Goal: Information Seeking & Learning: Learn about a topic

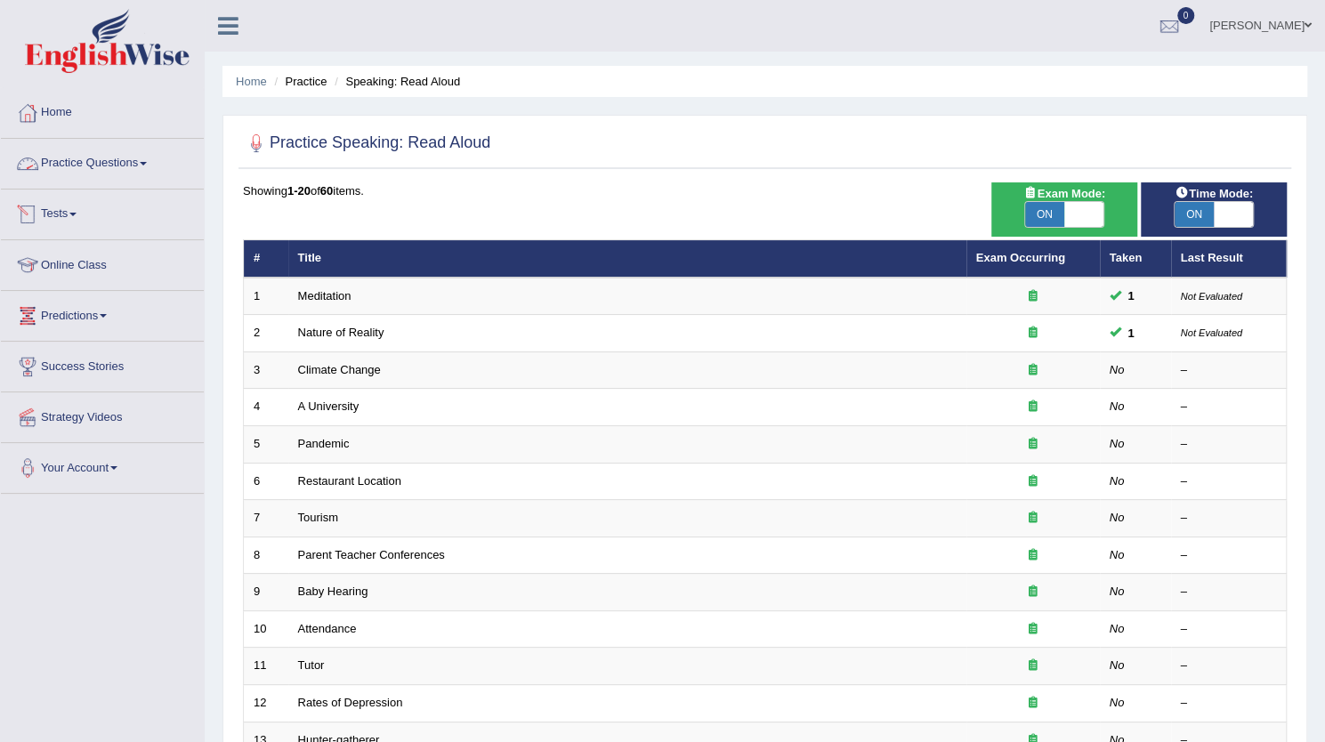
click at [128, 166] on link "Practice Questions" at bounding box center [102, 161] width 203 height 45
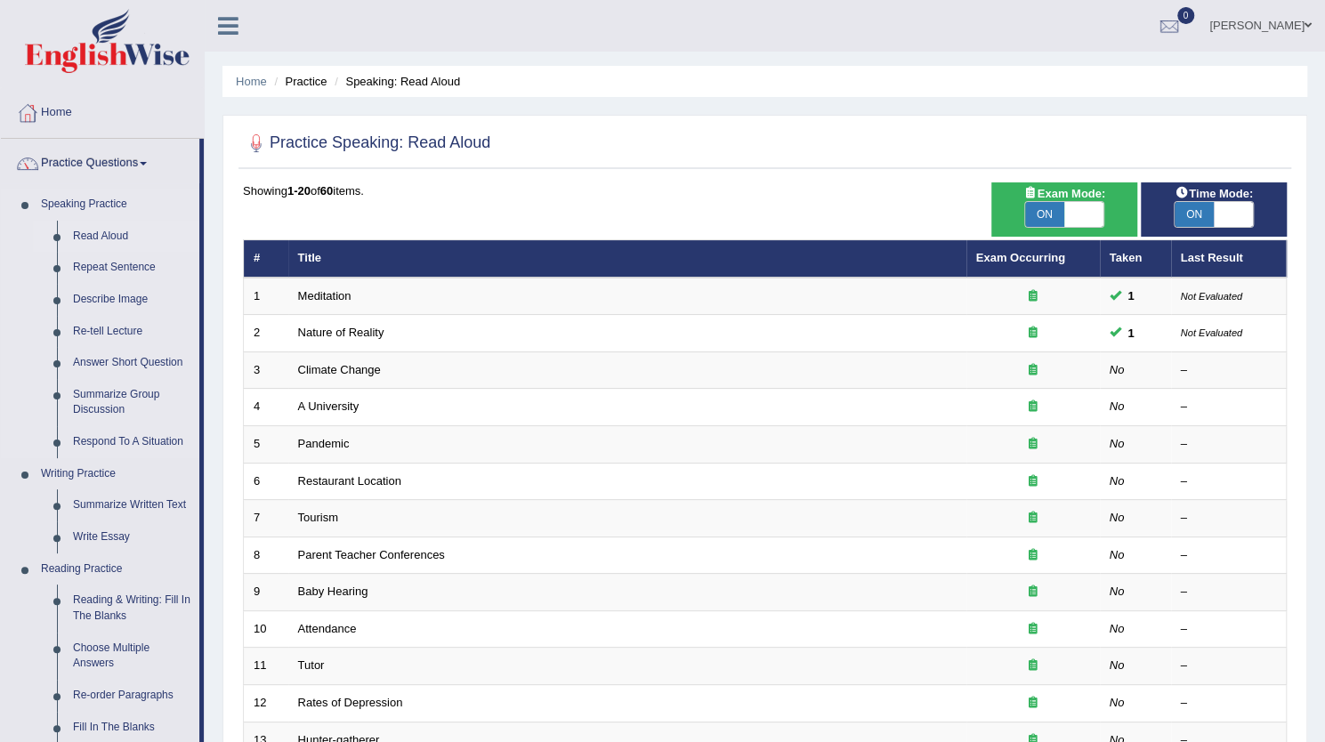
click at [110, 239] on link "Read Aloud" at bounding box center [132, 237] width 134 height 32
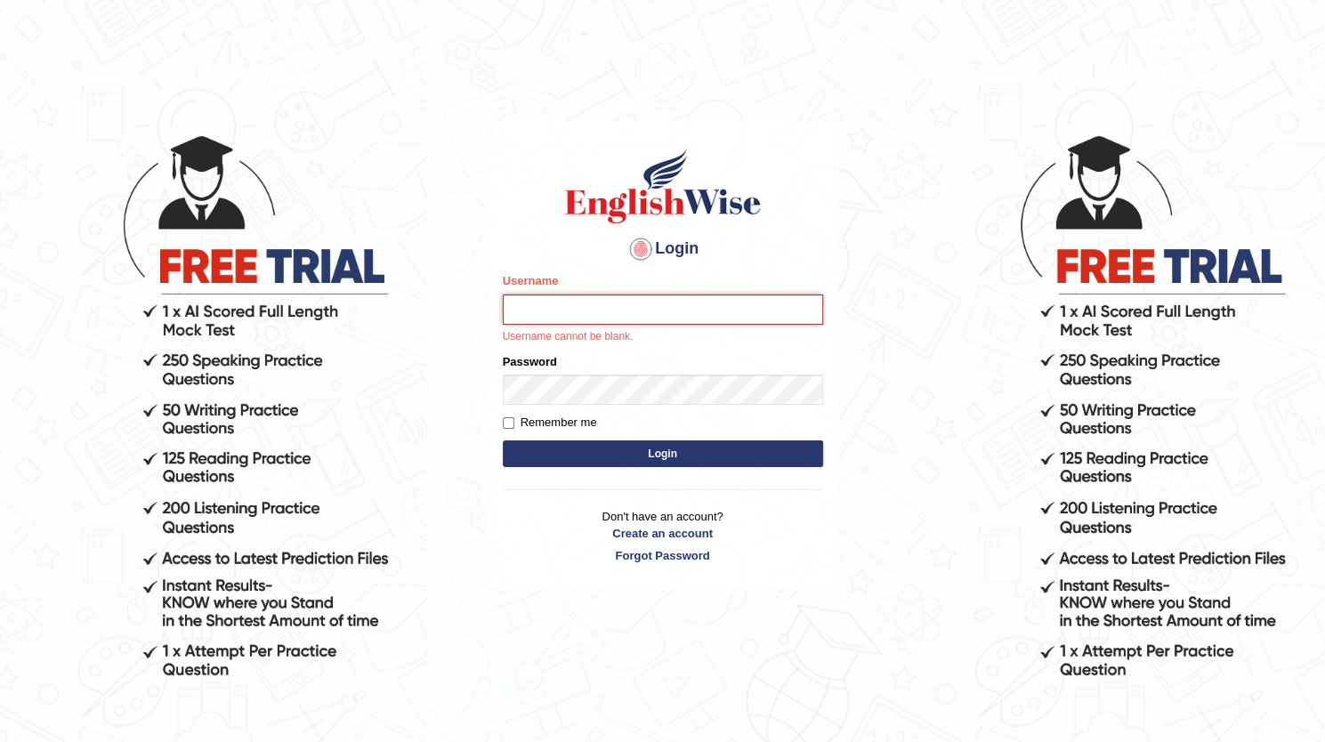
type input "dolma_mt"
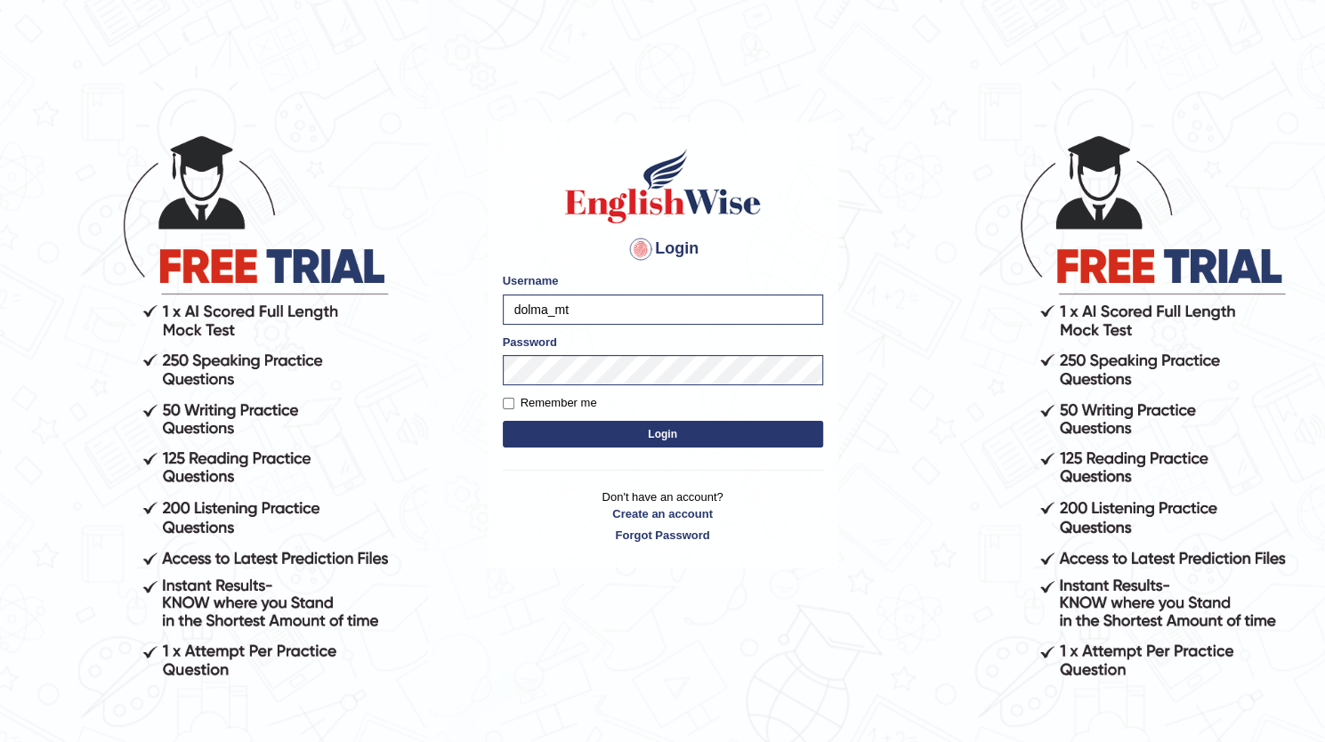
click at [676, 428] on button "Login" at bounding box center [663, 434] width 320 height 27
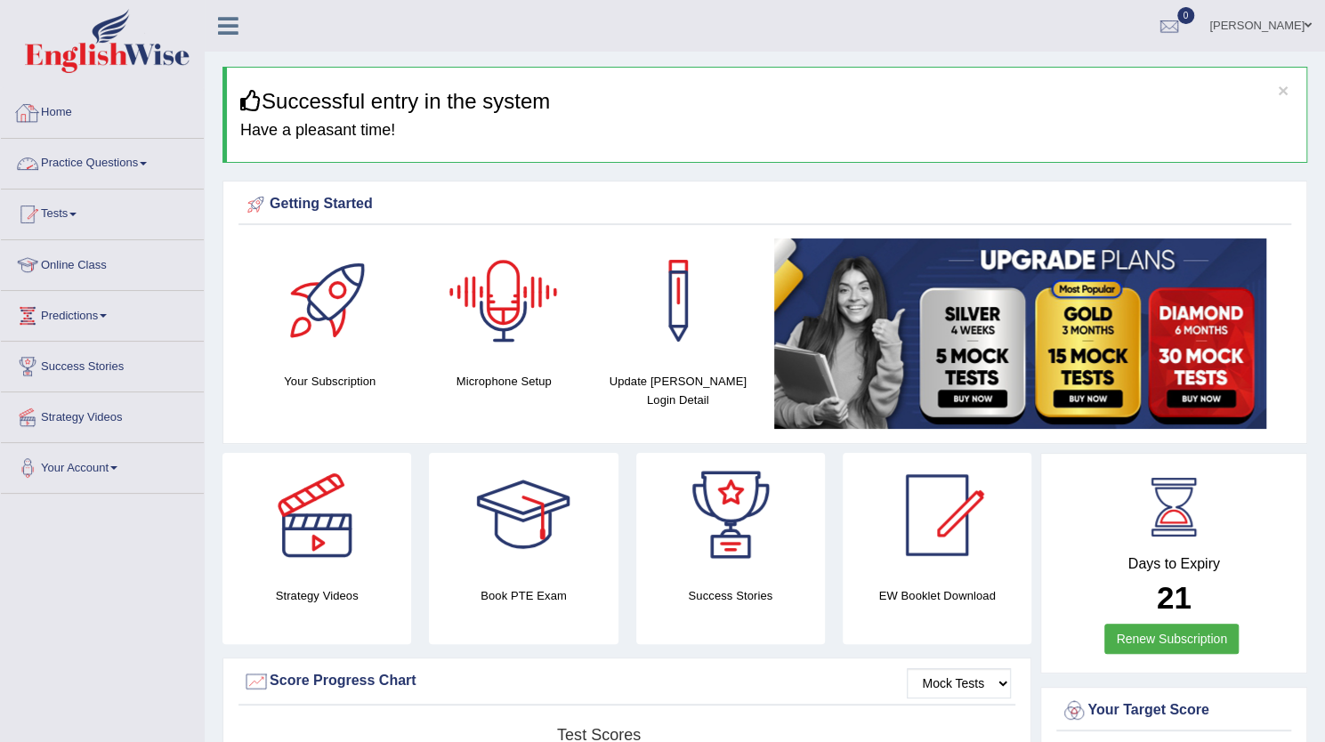
click at [121, 163] on link "Practice Questions" at bounding box center [102, 161] width 203 height 45
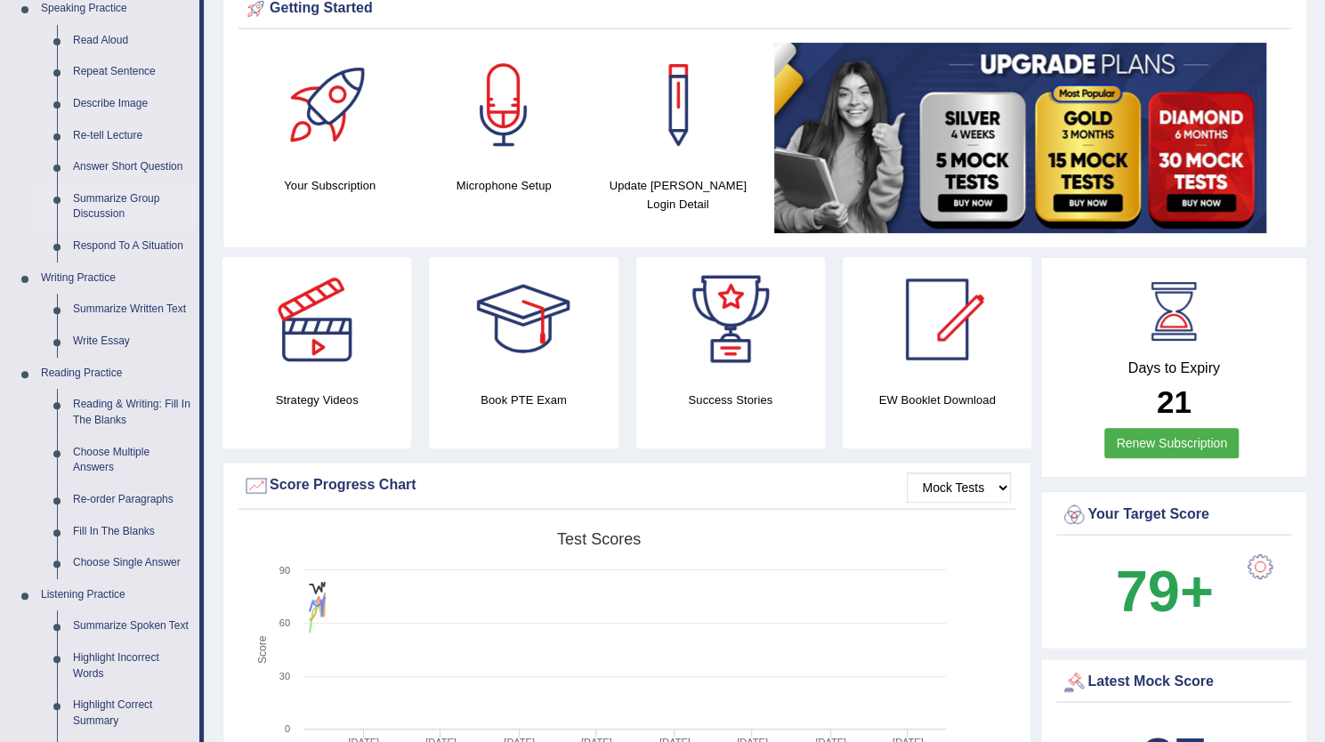
scroll to position [198, 0]
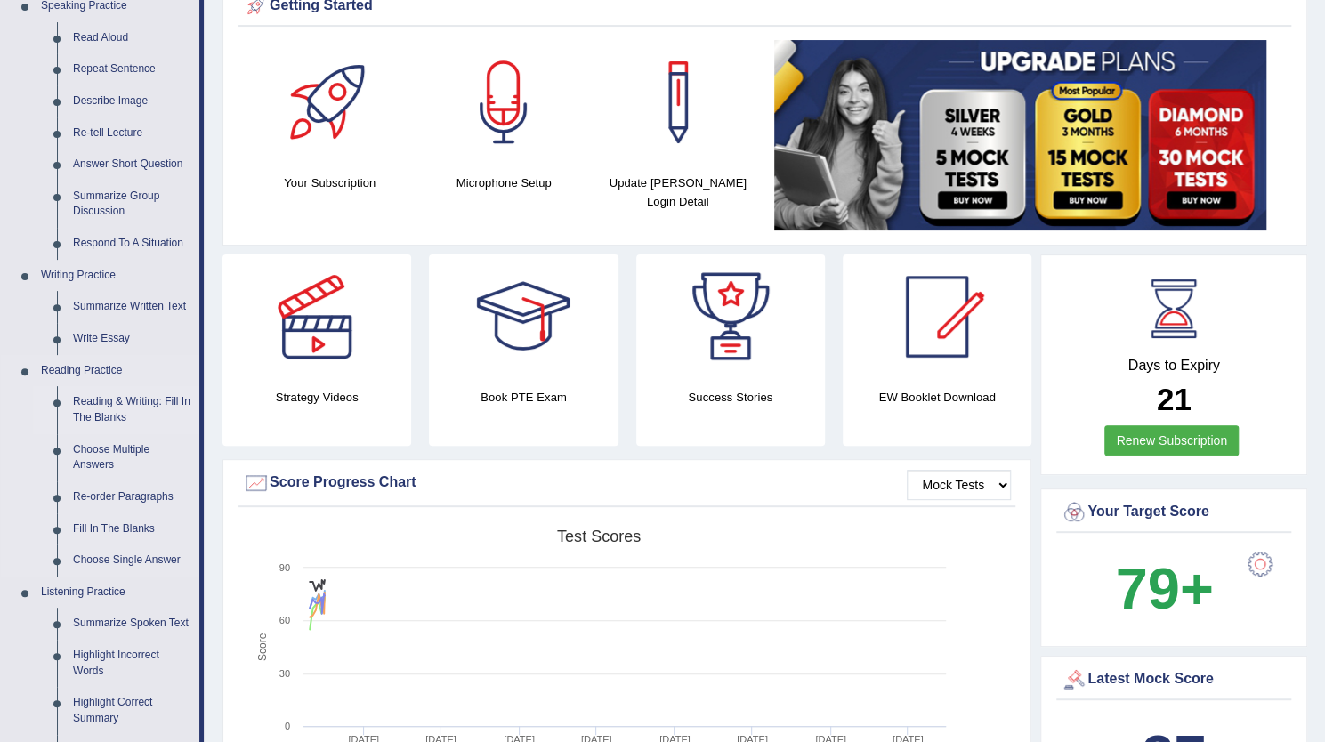
click at [114, 403] on link "Reading & Writing: Fill In The Blanks" at bounding box center [132, 409] width 134 height 47
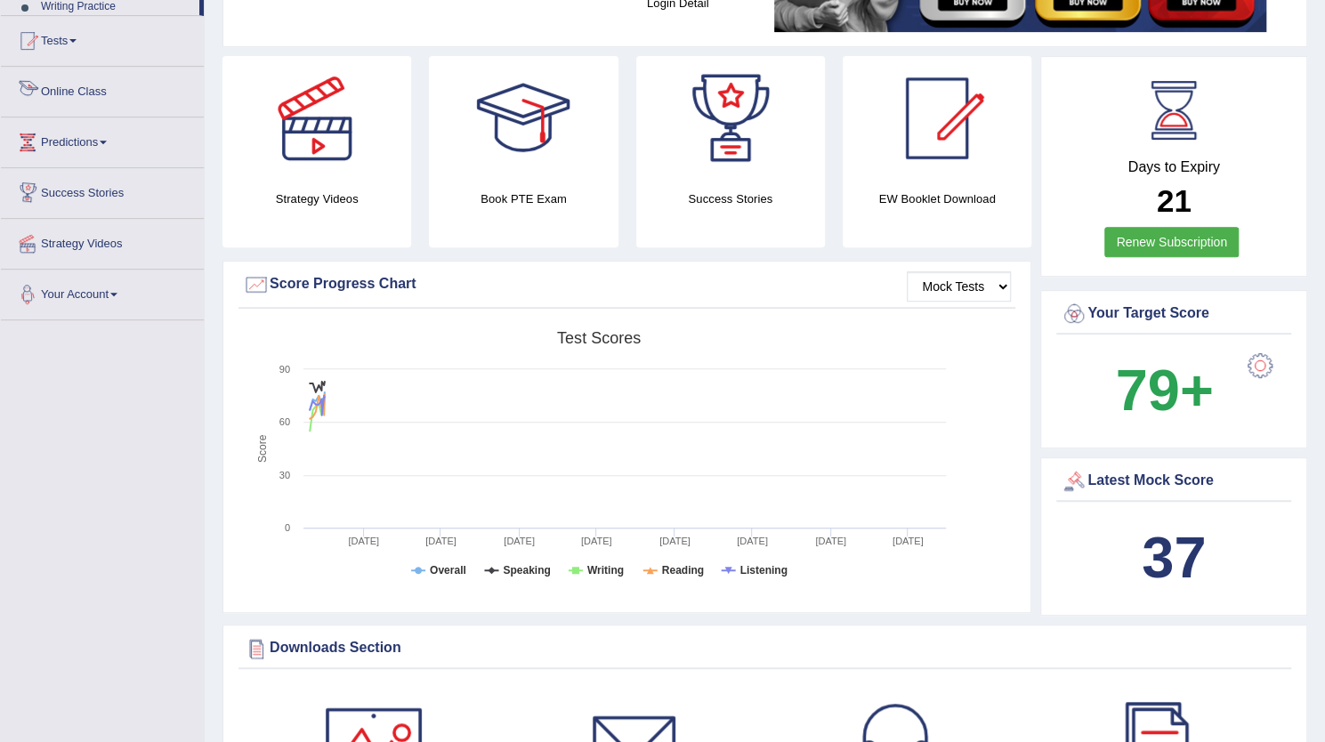
scroll to position [470, 0]
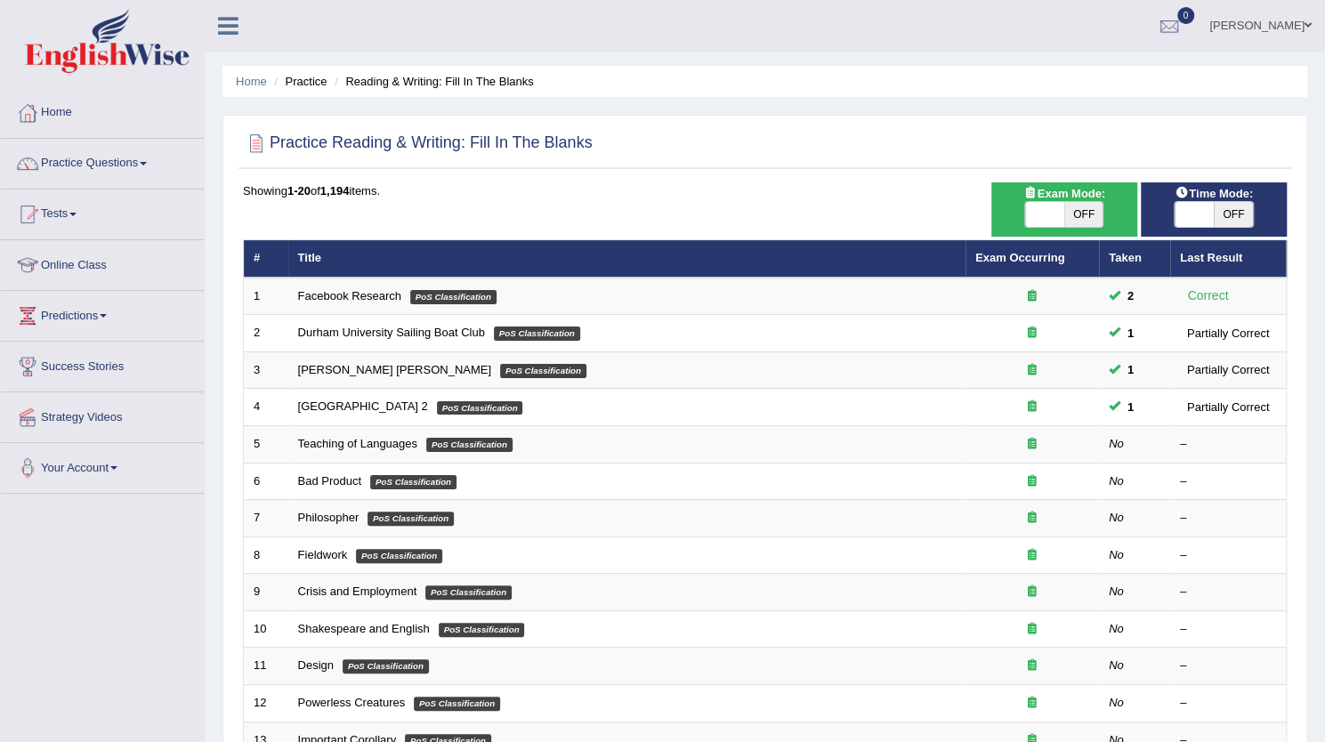
click at [1078, 204] on span "OFF" at bounding box center [1083, 214] width 39 height 25
checkbox input "true"
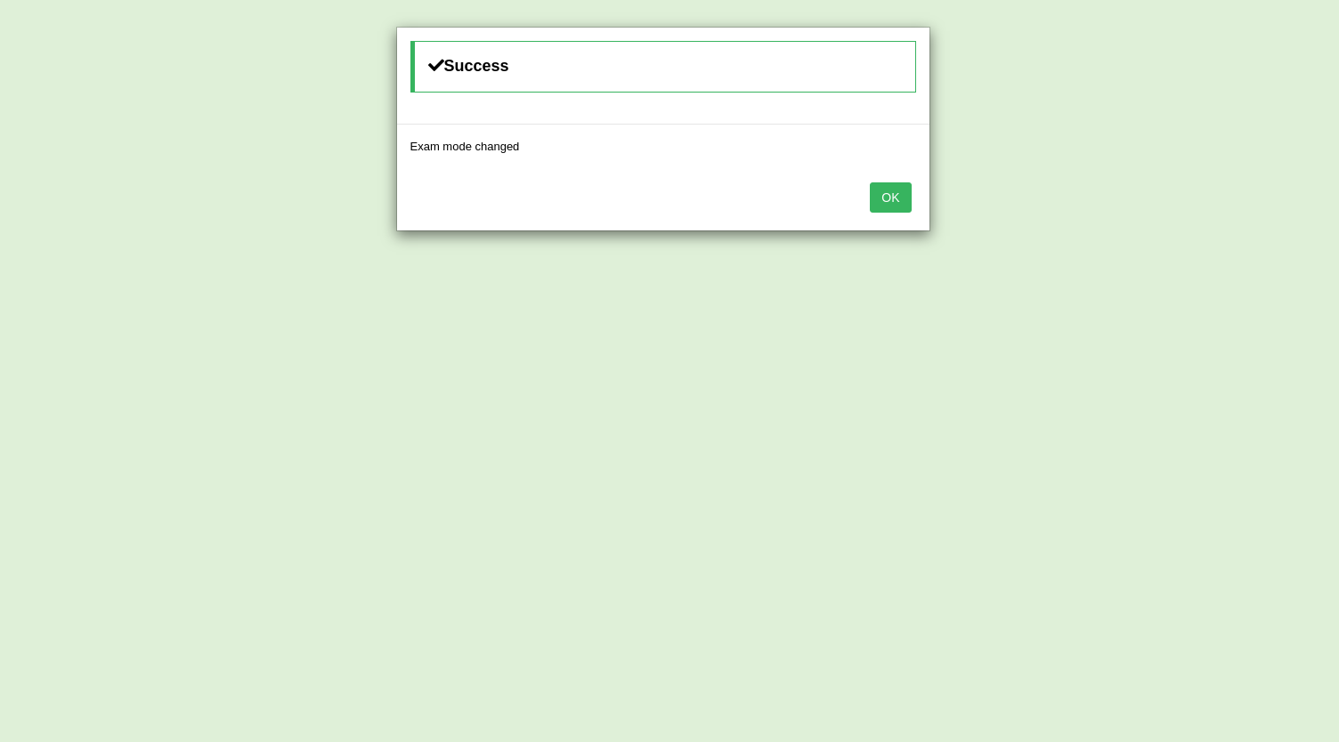
click at [883, 193] on button "OK" at bounding box center [890, 197] width 41 height 30
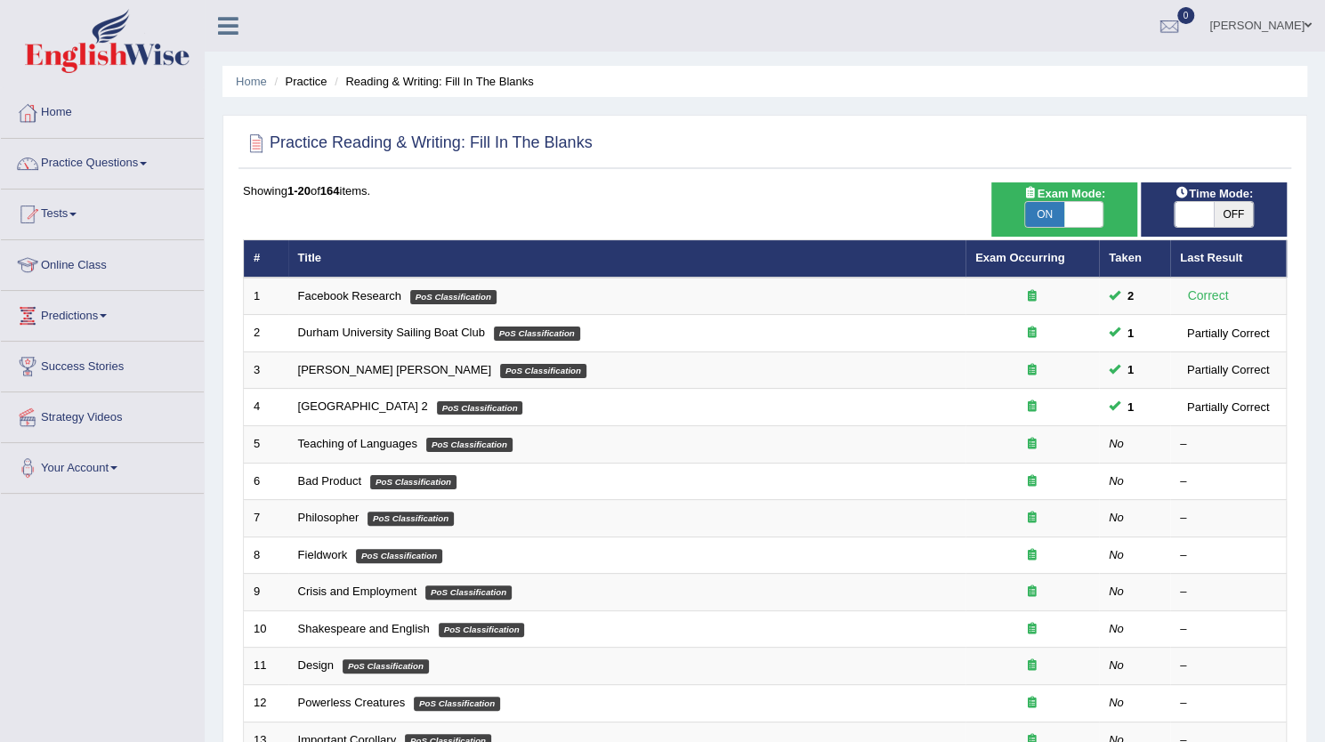
click at [1212, 213] on span at bounding box center [1194, 214] width 39 height 25
checkbox input "true"
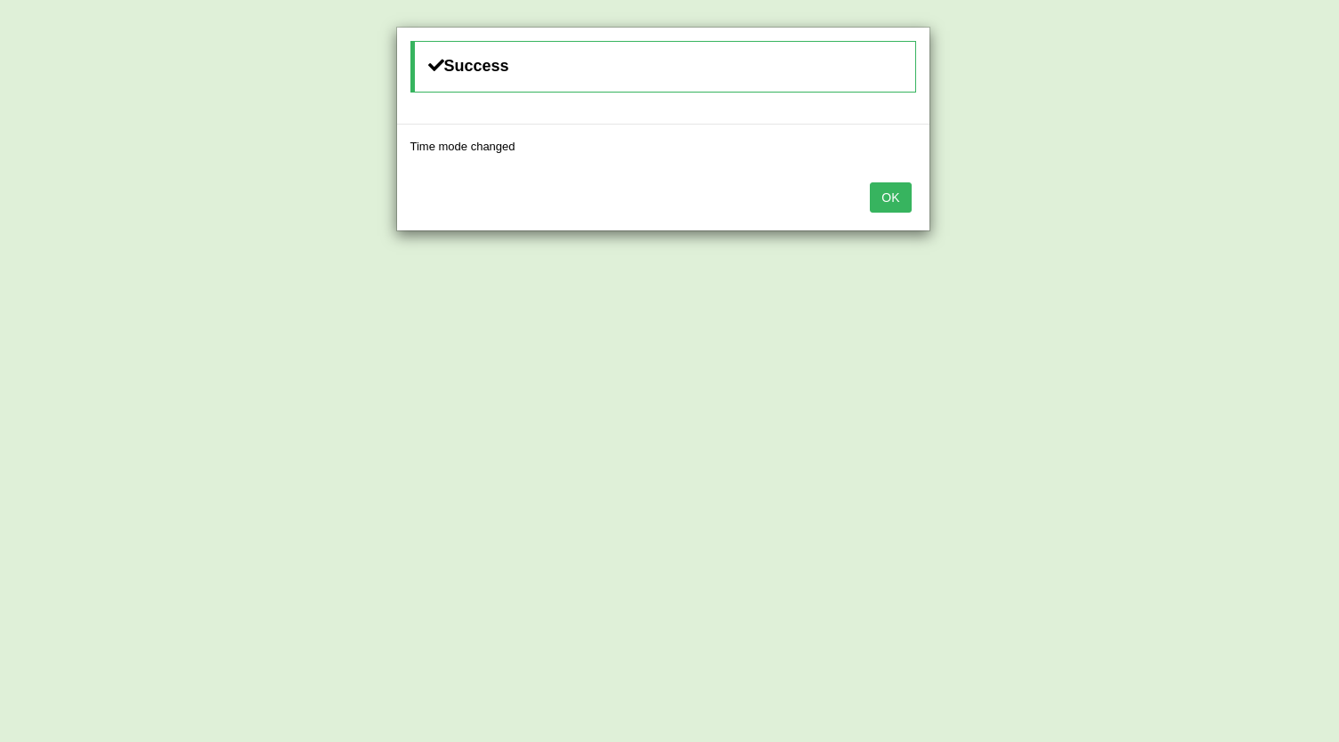
click at [910, 205] on button "OK" at bounding box center [890, 197] width 41 height 30
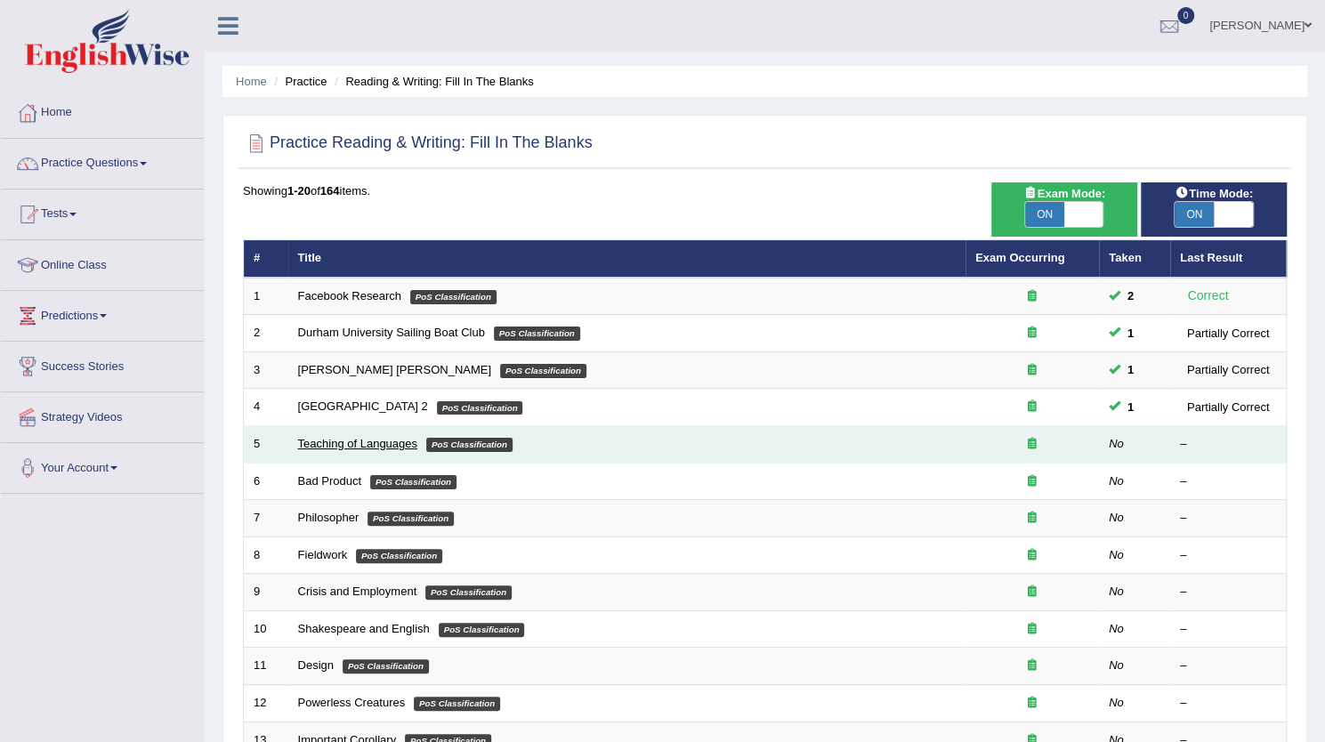
click at [351, 443] on link "Teaching of Languages" at bounding box center [357, 443] width 119 height 13
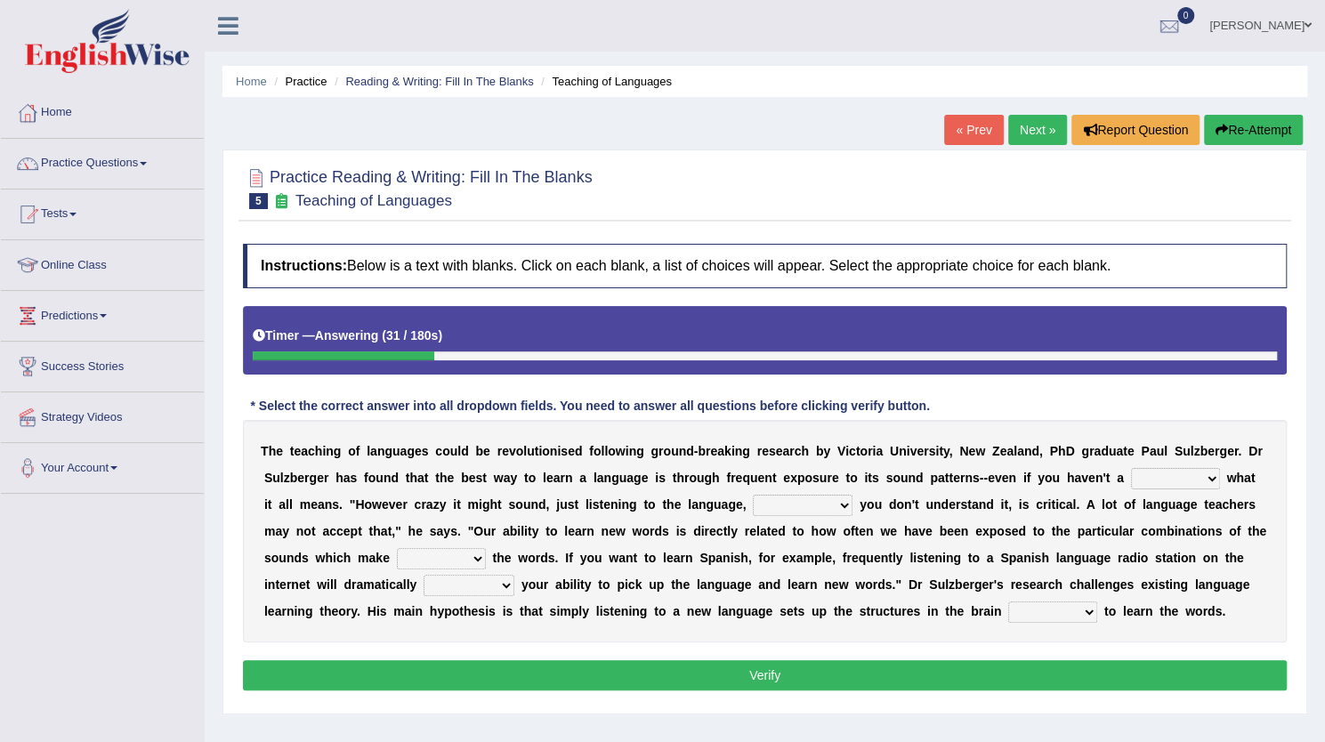
click at [1209, 476] on select "dew claw clue due" at bounding box center [1175, 478] width 89 height 21
select select "clue"
click at [1131, 468] on select "dew claw clue due" at bounding box center [1175, 478] width 89 height 21
click at [811, 501] on select "but also all together even though if so" at bounding box center [803, 505] width 100 height 21
select select "even though"
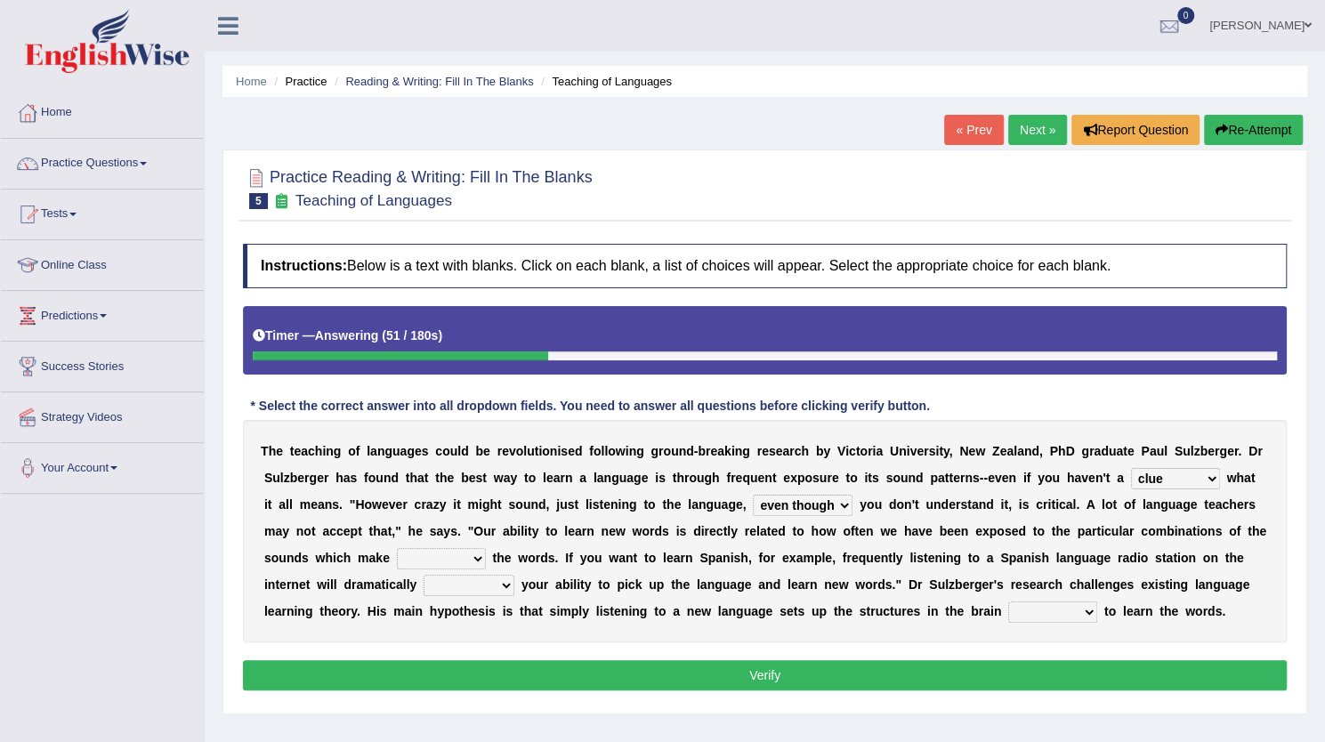
click at [753, 495] on select "but also all together even though if so" at bounding box center [803, 505] width 100 height 21
click at [457, 553] on select "down up of on" at bounding box center [441, 558] width 89 height 21
select select "up"
click at [397, 548] on select "down up of on" at bounding box center [441, 558] width 89 height 21
click at [500, 587] on select "evaluate exaggerate describe boost" at bounding box center [469, 585] width 91 height 21
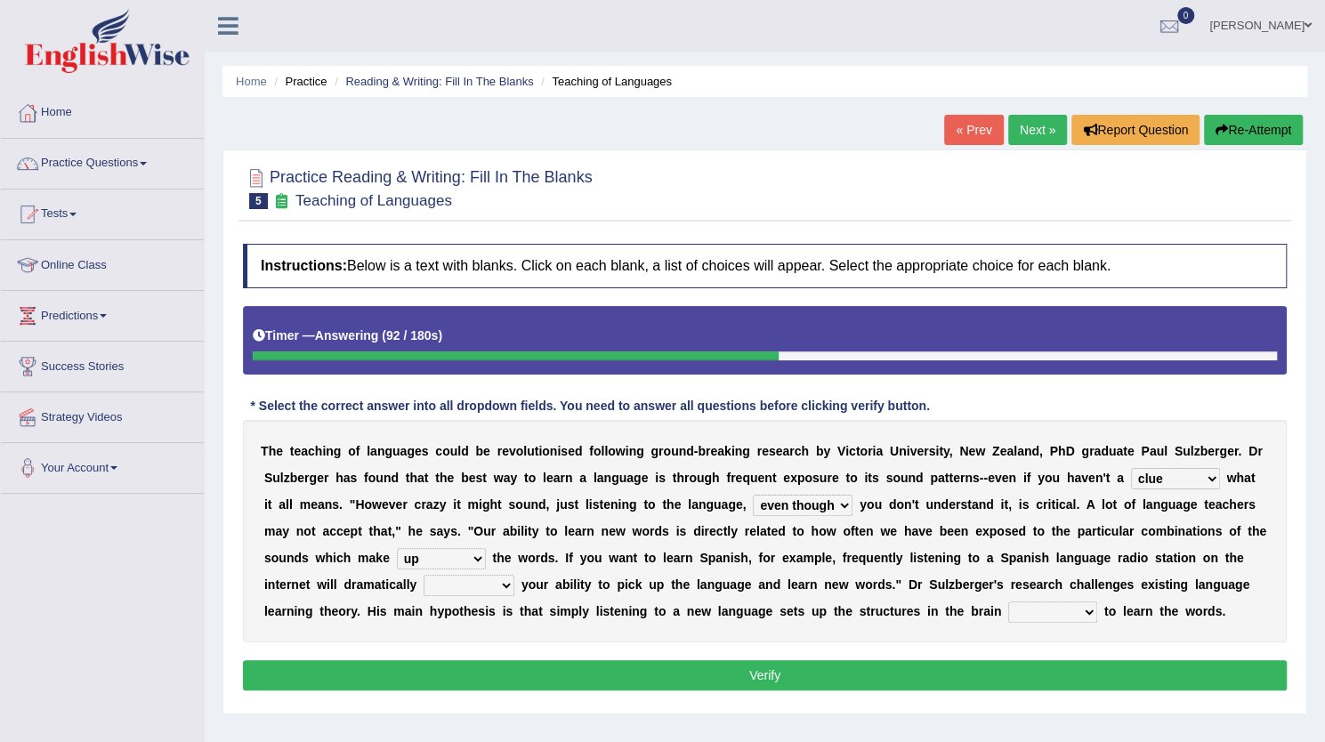
select select "boost"
click at [424, 575] on select "evaluate exaggerate describe boost" at bounding box center [469, 585] width 91 height 21
click at [493, 579] on select "evaluate exaggerate describe boost" at bounding box center [469, 585] width 91 height 21
click at [424, 575] on select "evaluate exaggerate describe boost" at bounding box center [469, 585] width 91 height 21
click at [1064, 613] on select "requiring required directed to require" at bounding box center [1052, 612] width 89 height 21
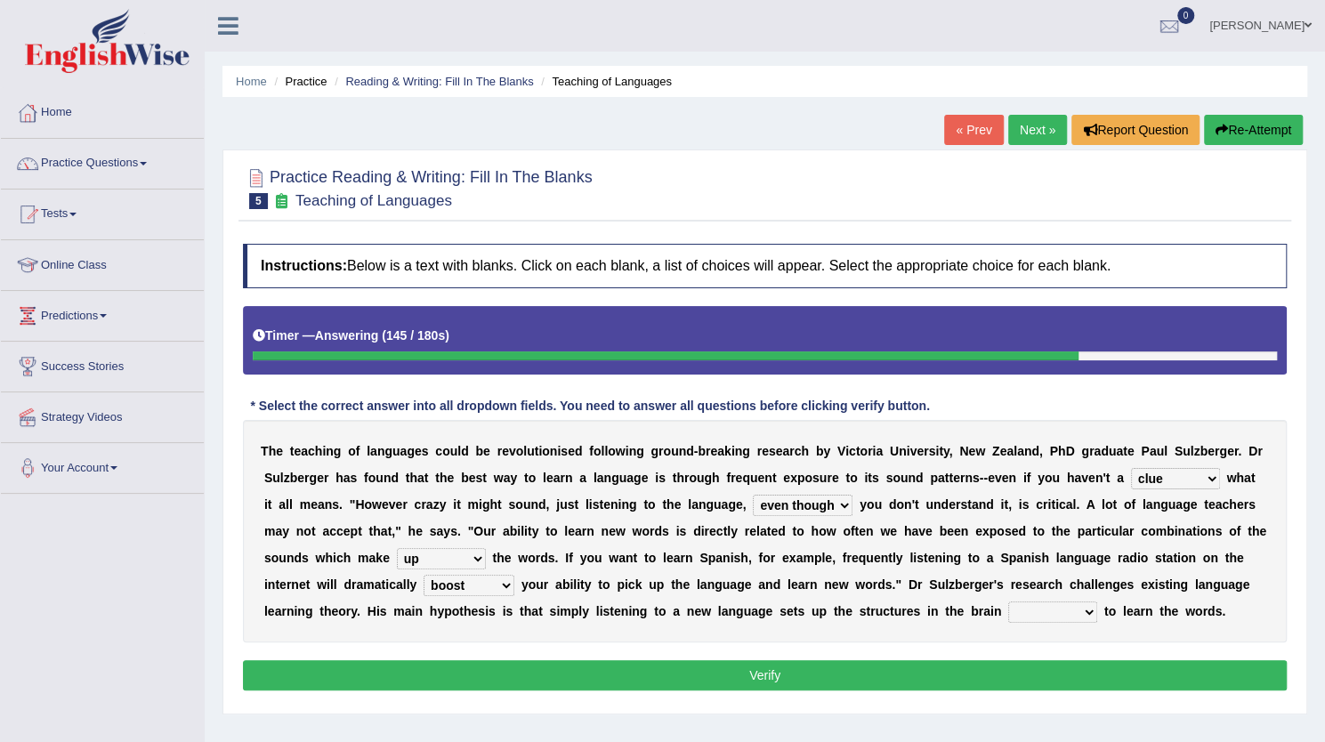
select select "to require"
click at [1008, 602] on select "requiring required directed to require" at bounding box center [1052, 612] width 89 height 21
click at [890, 688] on div "Instructions: Below is a text with blanks. Click on each blank, a list of choic…" at bounding box center [765, 470] width 1053 height 470
click at [763, 678] on button "Verify" at bounding box center [765, 675] width 1044 height 30
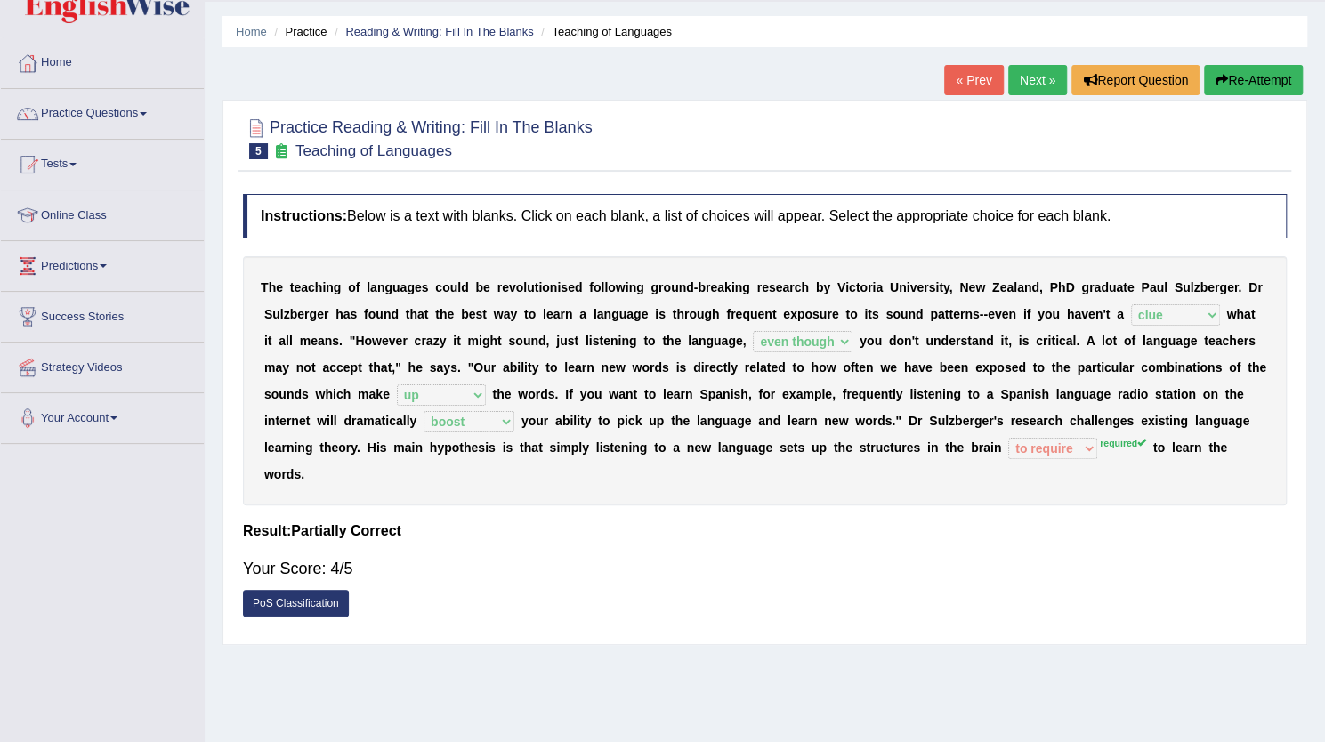
scroll to position [48, 0]
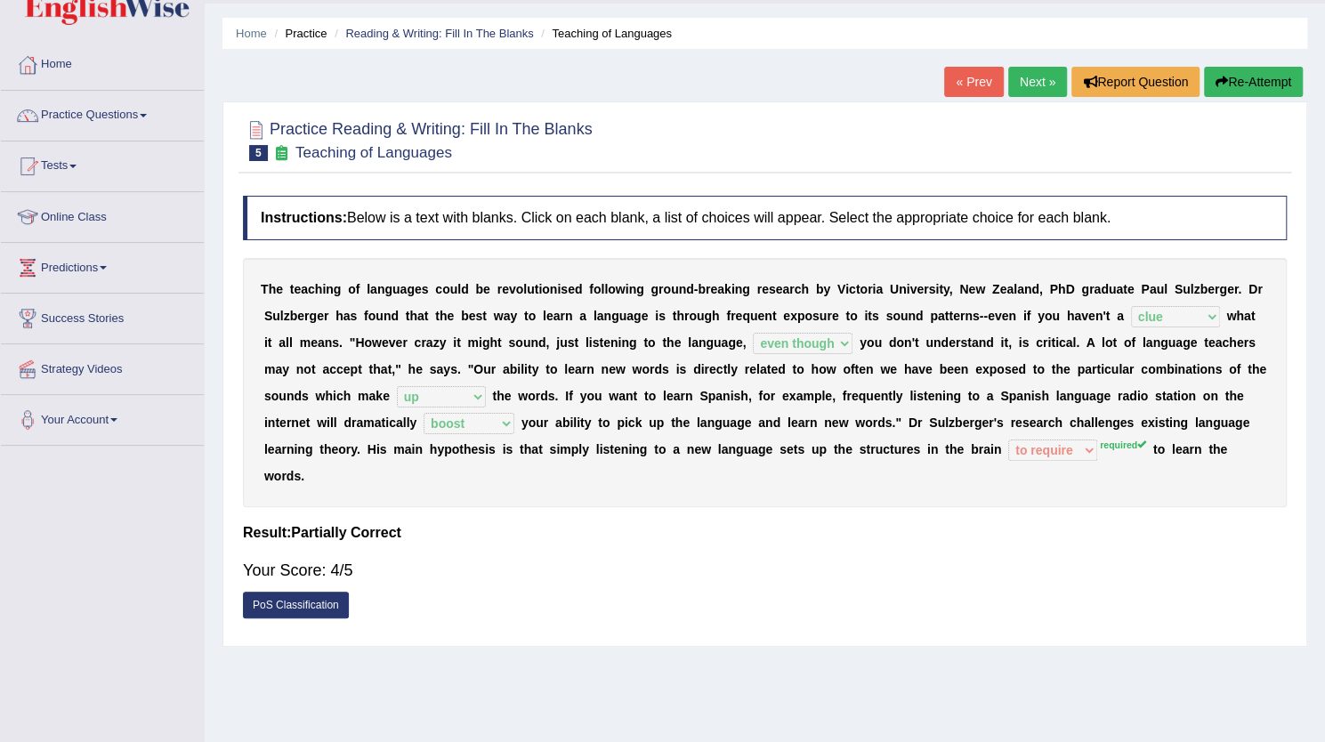
click at [1036, 76] on link "Next »" at bounding box center [1037, 82] width 59 height 30
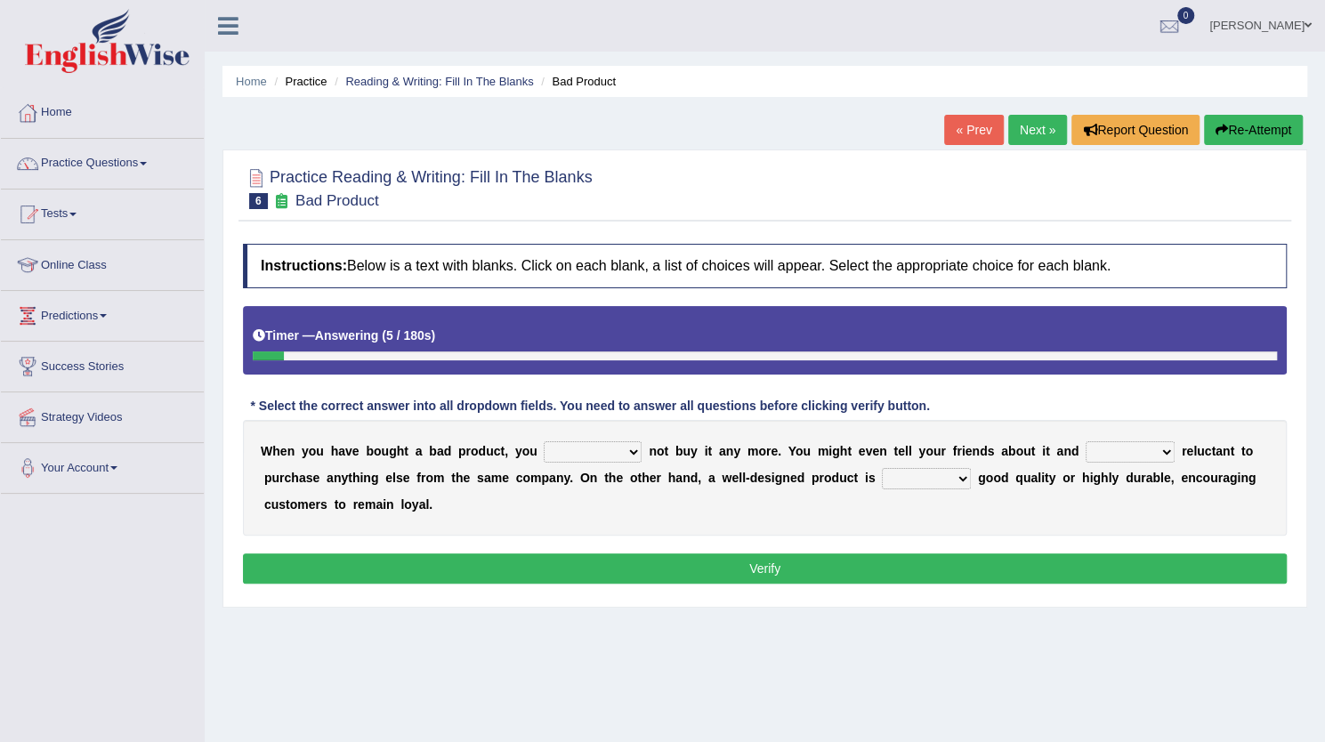
click at [583, 449] on select "would have should have should" at bounding box center [593, 451] width 98 height 21
select select "should"
click at [544, 441] on select "would have should have should" at bounding box center [593, 451] width 98 height 21
click at [1108, 451] on select "is are be being" at bounding box center [1130, 451] width 89 height 21
select select "be"
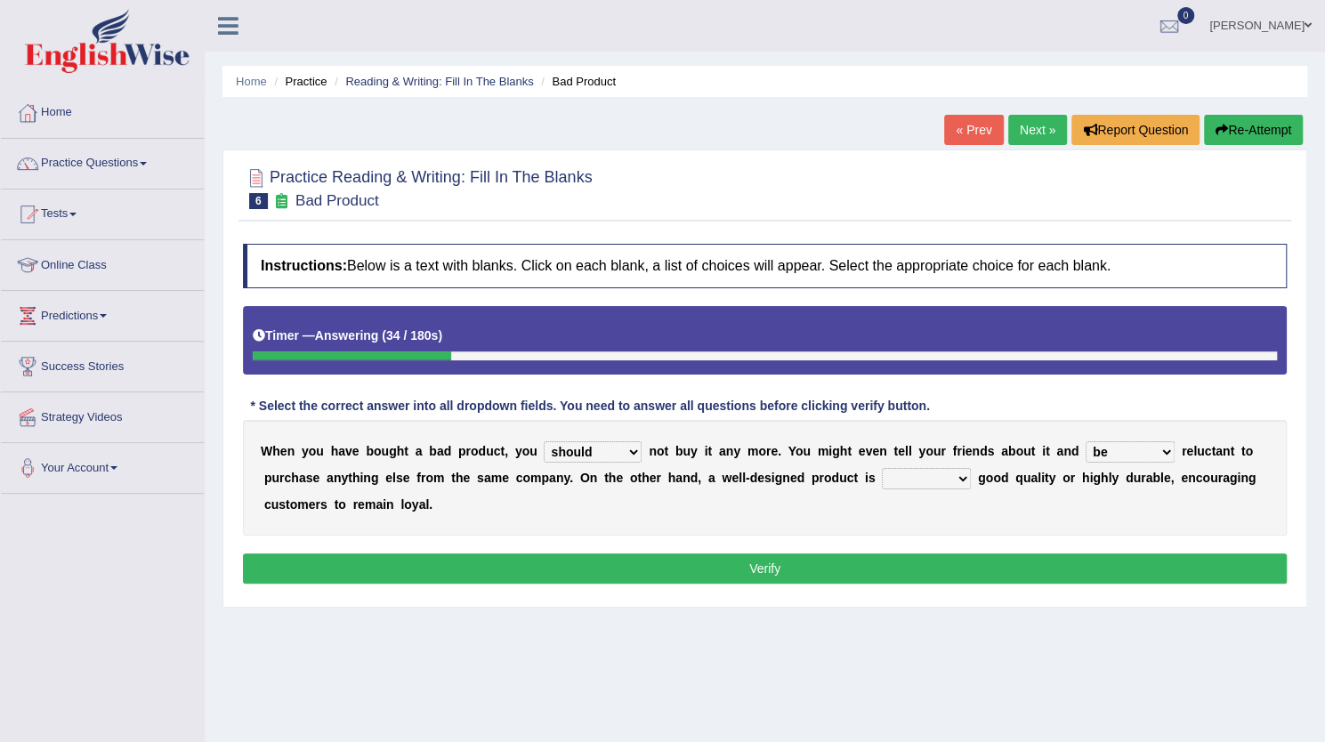
click at [1086, 441] on select "is are be being" at bounding box center [1130, 451] width 89 height 21
click at [925, 474] on select "both also neither either" at bounding box center [926, 478] width 89 height 21
select select "also"
click at [882, 468] on select "both also neither either" at bounding box center [926, 478] width 89 height 21
click at [855, 554] on button "Verify" at bounding box center [765, 569] width 1044 height 30
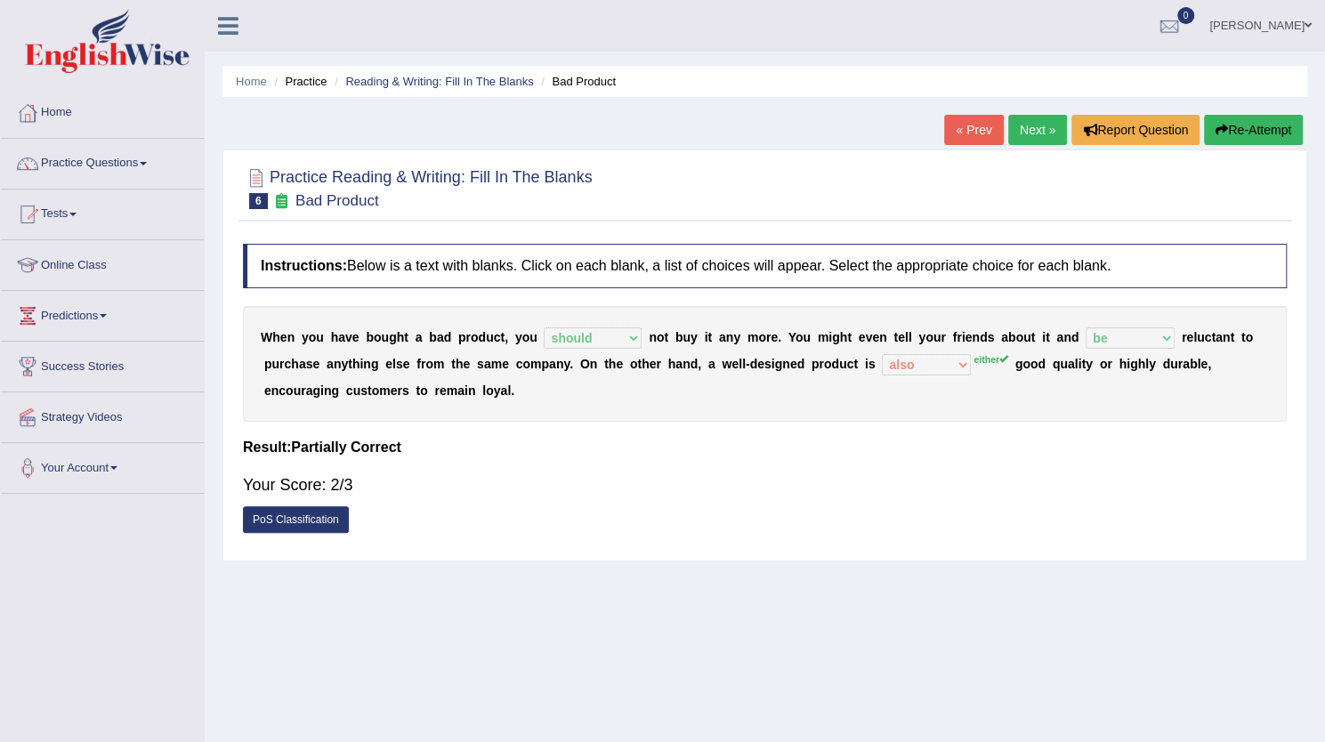
click at [946, 481] on div "Your Score: 2/3" at bounding box center [765, 485] width 1044 height 43
click at [1036, 128] on link "Next »" at bounding box center [1037, 130] width 59 height 30
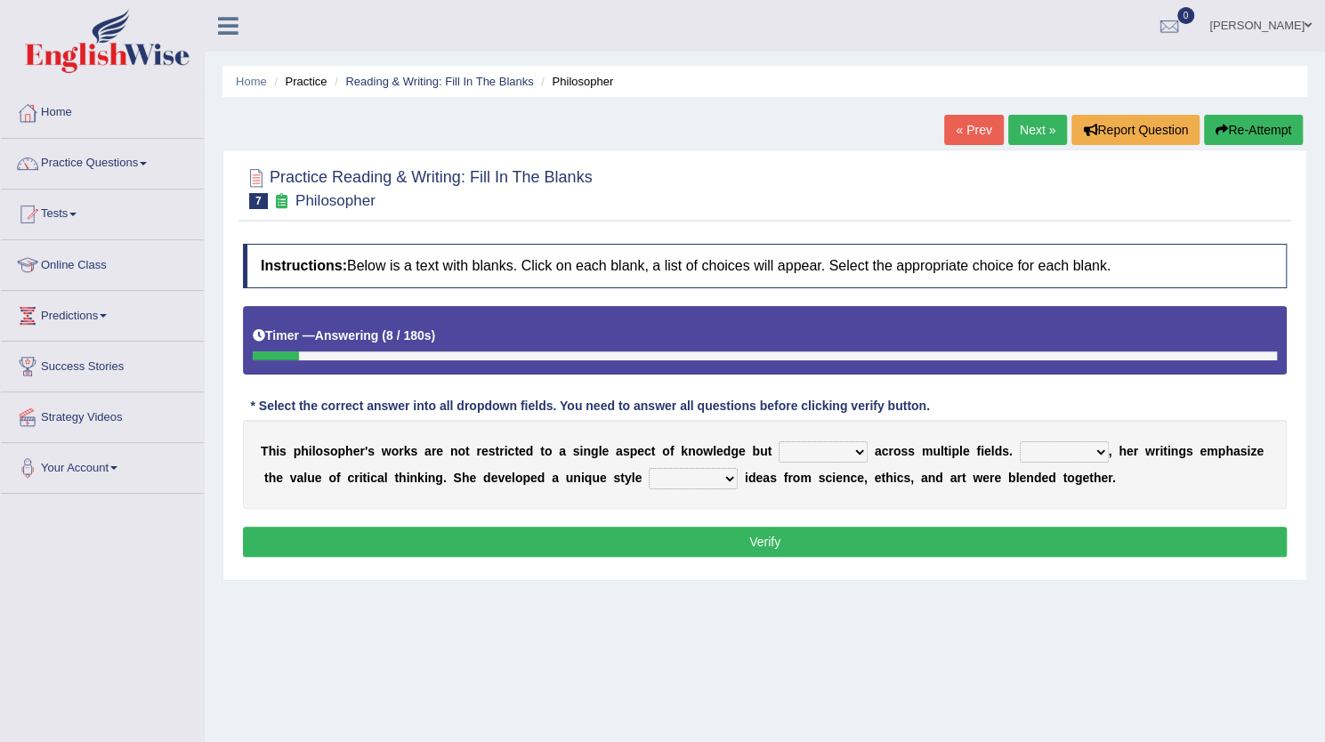
click at [840, 447] on select "constrain contain assemble extend" at bounding box center [823, 451] width 89 height 21
select select "extend"
click at [779, 441] on select "constrain contain assemble extend" at bounding box center [823, 451] width 89 height 21
click at [1040, 451] on select "Rather So Moreover Likely" at bounding box center [1064, 451] width 89 height 21
select select "So"
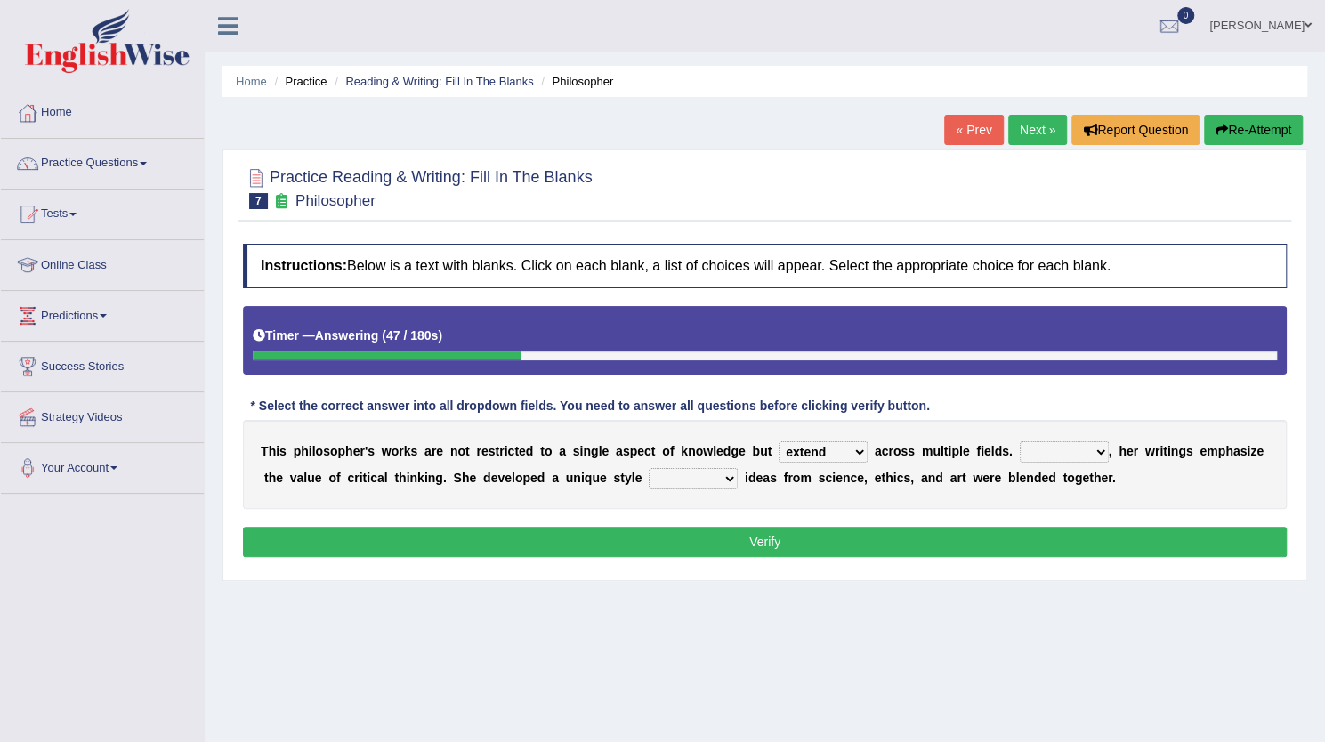
click at [1020, 441] on select "Rather So Moreover Likely" at bounding box center [1064, 451] width 89 height 21
click at [1084, 444] on select "Rather So Moreover Likely" at bounding box center [1064, 451] width 89 height 21
click at [1194, 496] on div "T h i s p h i l o s o p h e r ' s w o r k s a r e n o t r e s t r i c t e d t o…" at bounding box center [765, 464] width 1044 height 89
click at [698, 475] on select "in that that which in which" at bounding box center [693, 478] width 89 height 21
select select "in which"
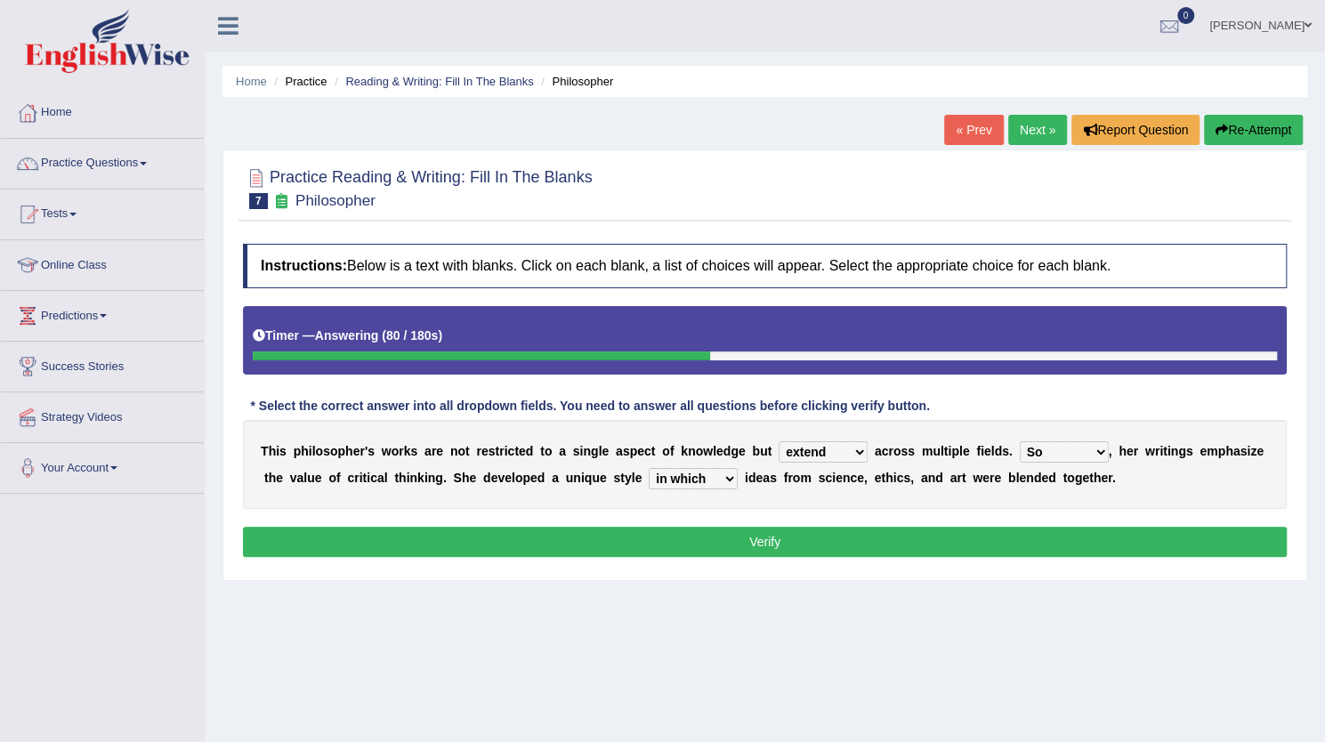
click at [649, 468] on select "in that that which in which" at bounding box center [693, 478] width 89 height 21
click at [765, 533] on button "Verify" at bounding box center [765, 542] width 1044 height 30
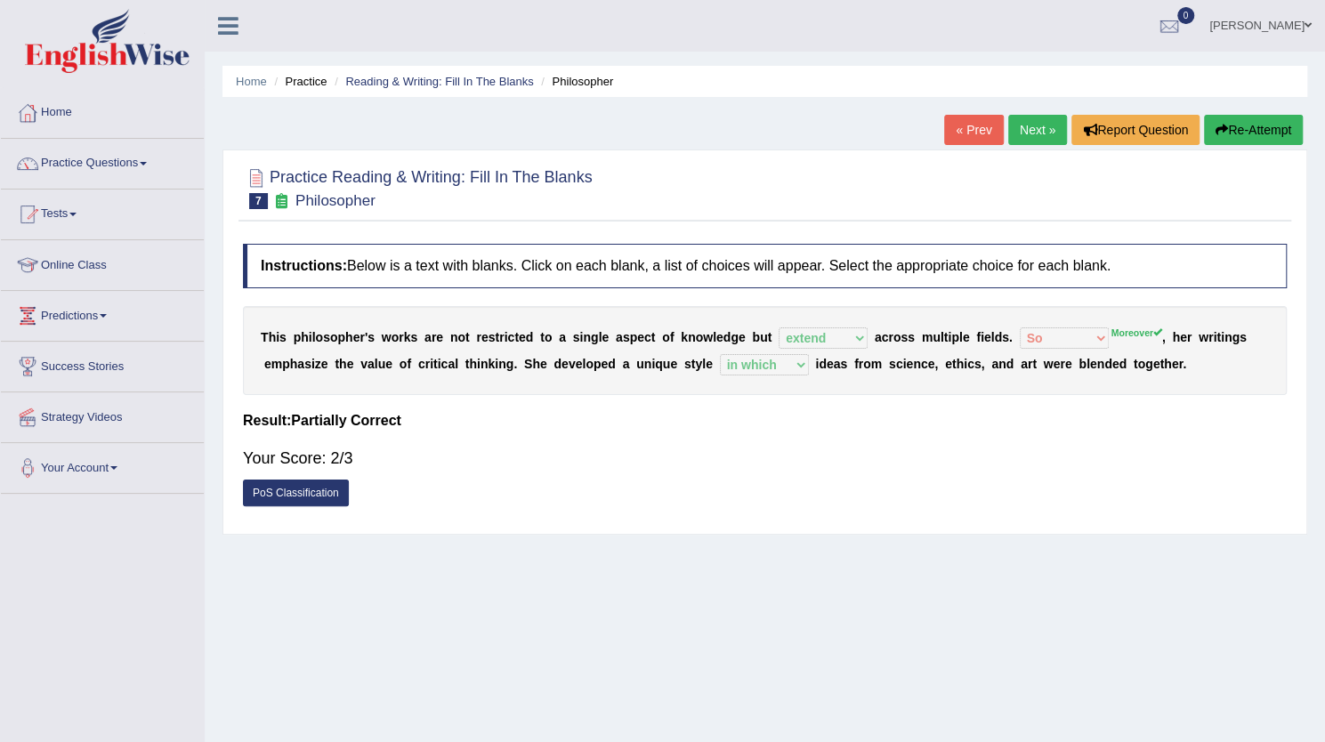
click at [1032, 122] on link "Next »" at bounding box center [1037, 130] width 59 height 30
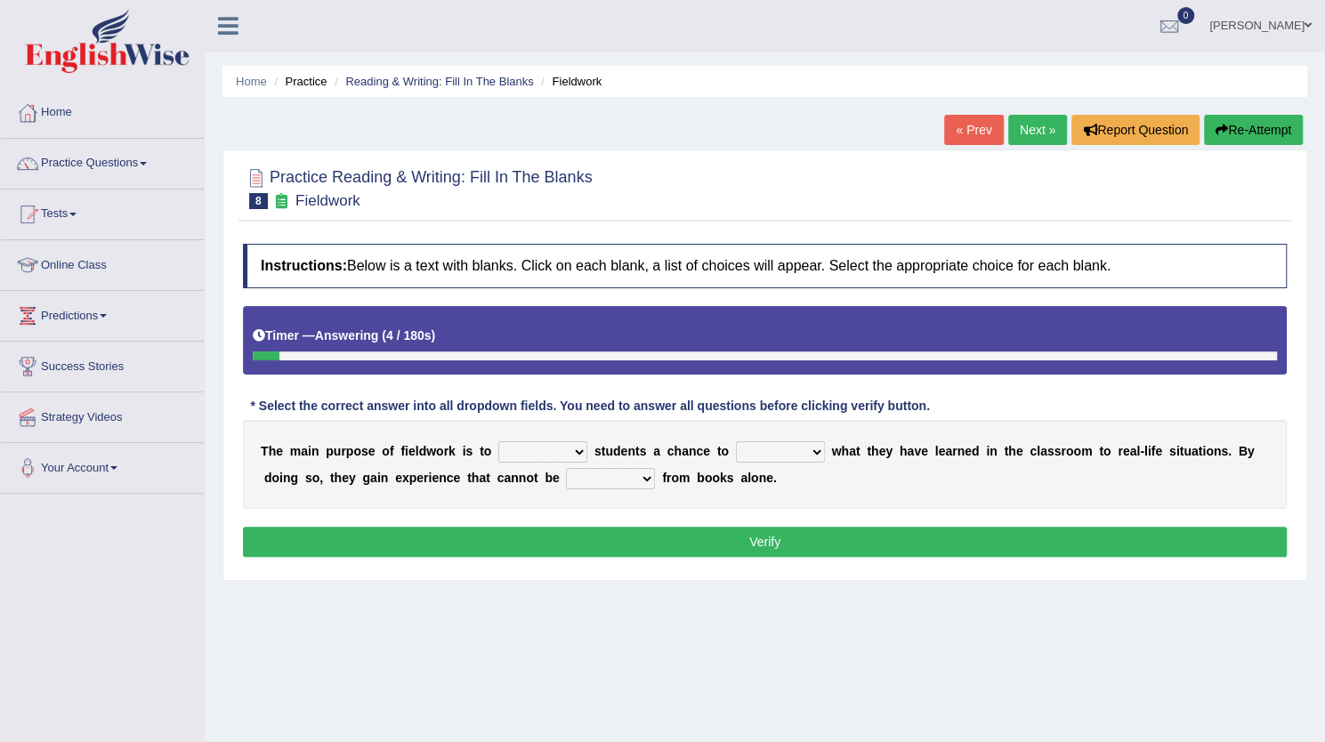
click at [530, 446] on select "resemble stow rave offer" at bounding box center [542, 451] width 89 height 21
select select "offer"
click at [498, 441] on select "resemble stow rave offer" at bounding box center [542, 451] width 89 height 21
click at [765, 448] on select "compare align apply dismount" at bounding box center [780, 451] width 89 height 21
select select "apply"
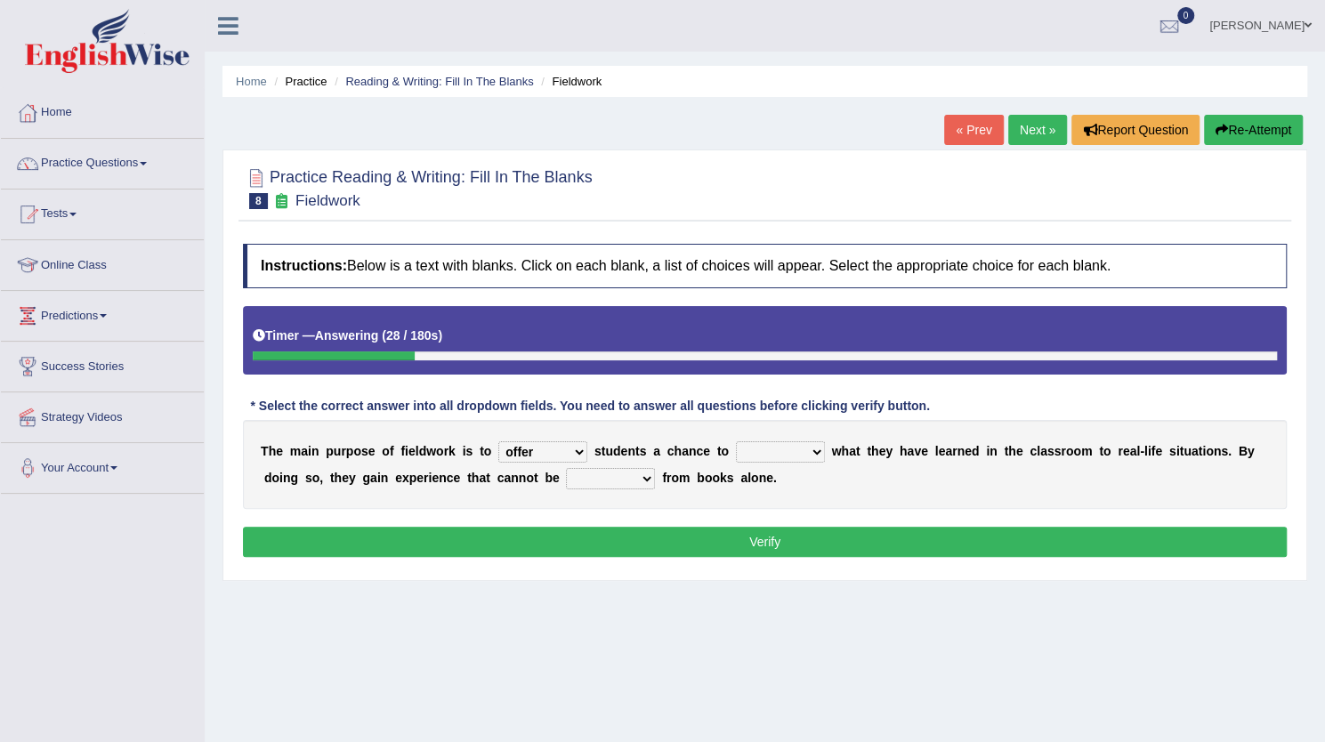
click at [736, 441] on select "compare align apply dismount" at bounding box center [780, 451] width 89 height 21
click at [627, 481] on select "originated prepared obtained touted" at bounding box center [610, 478] width 89 height 21
select select "obtained"
click at [566, 468] on select "originated prepared obtained touted" at bounding box center [610, 478] width 89 height 21
click at [813, 538] on button "Verify" at bounding box center [765, 542] width 1044 height 30
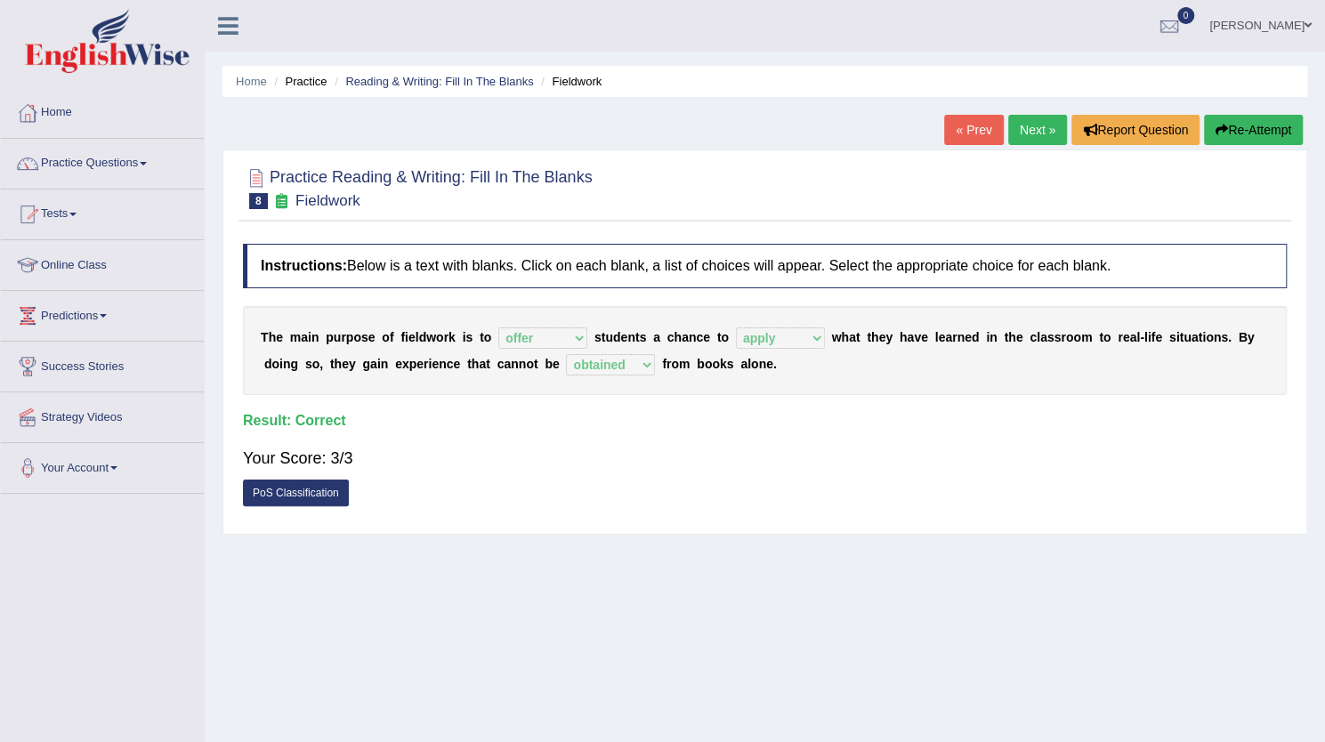
click at [1033, 124] on link "Next »" at bounding box center [1037, 130] width 59 height 30
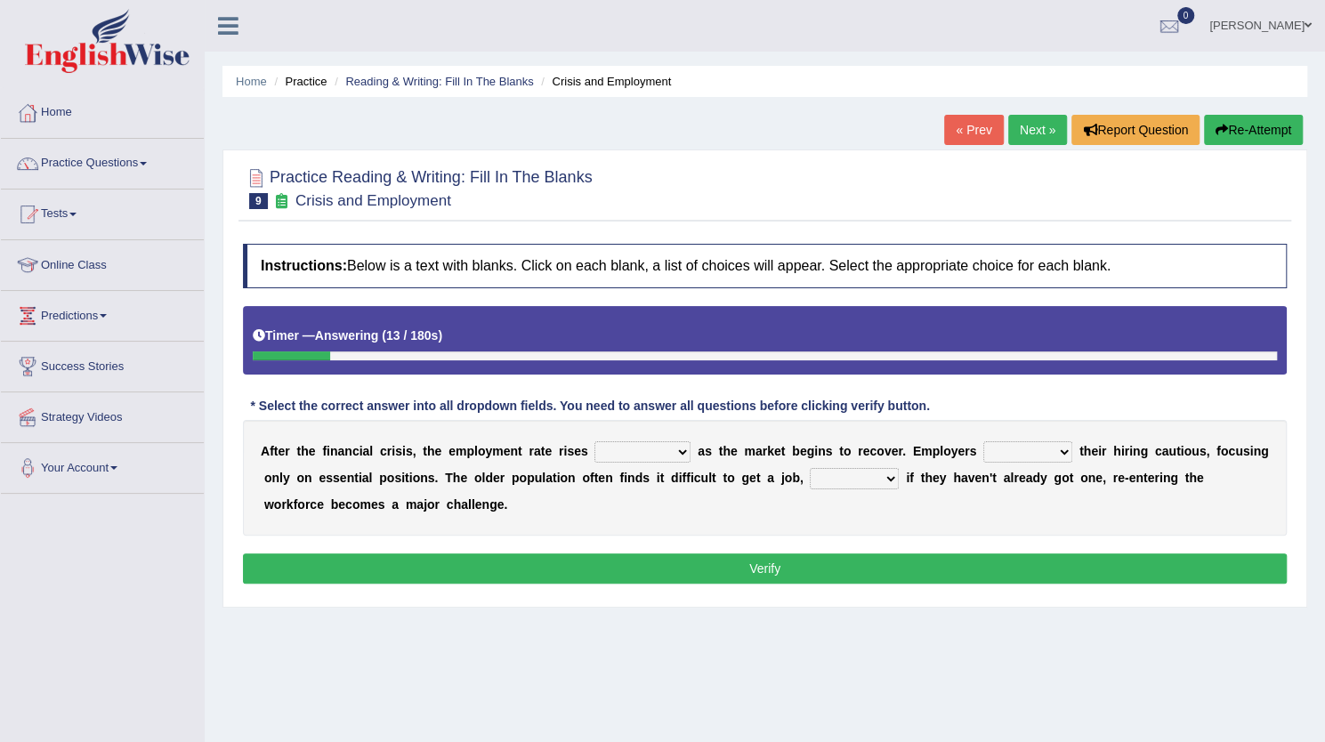
click at [661, 453] on select "normally conversely strenuously sharply" at bounding box center [643, 451] width 96 height 21
click at [595, 441] on select "normally conversely strenuously sharply" at bounding box center [643, 451] width 96 height 21
click at [663, 448] on select "normally conversely strenuously sharply" at bounding box center [643, 451] width 96 height 21
select select "normally"
click at [595, 441] on select "normally conversely strenuously sharply" at bounding box center [643, 451] width 96 height 21
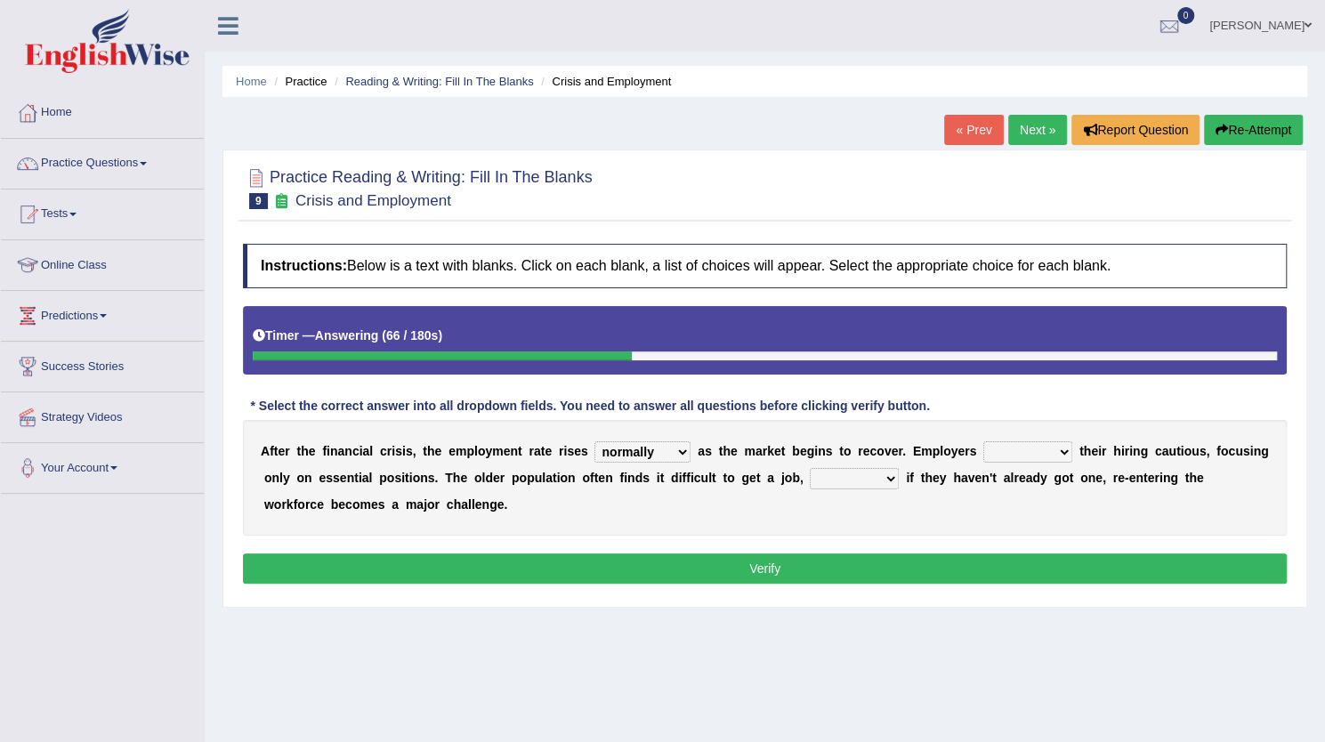
click at [1035, 448] on select "keeping kept keep are kept" at bounding box center [1027, 451] width 89 height 21
click at [983, 441] on select "keeping kept keep are kept" at bounding box center [1027, 451] width 89 height 21
click at [1048, 446] on select "keeping kept keep are kept" at bounding box center [1027, 451] width 89 height 21
select select "kept"
click at [983, 441] on select "keeping kept keep are kept" at bounding box center [1027, 451] width 89 height 21
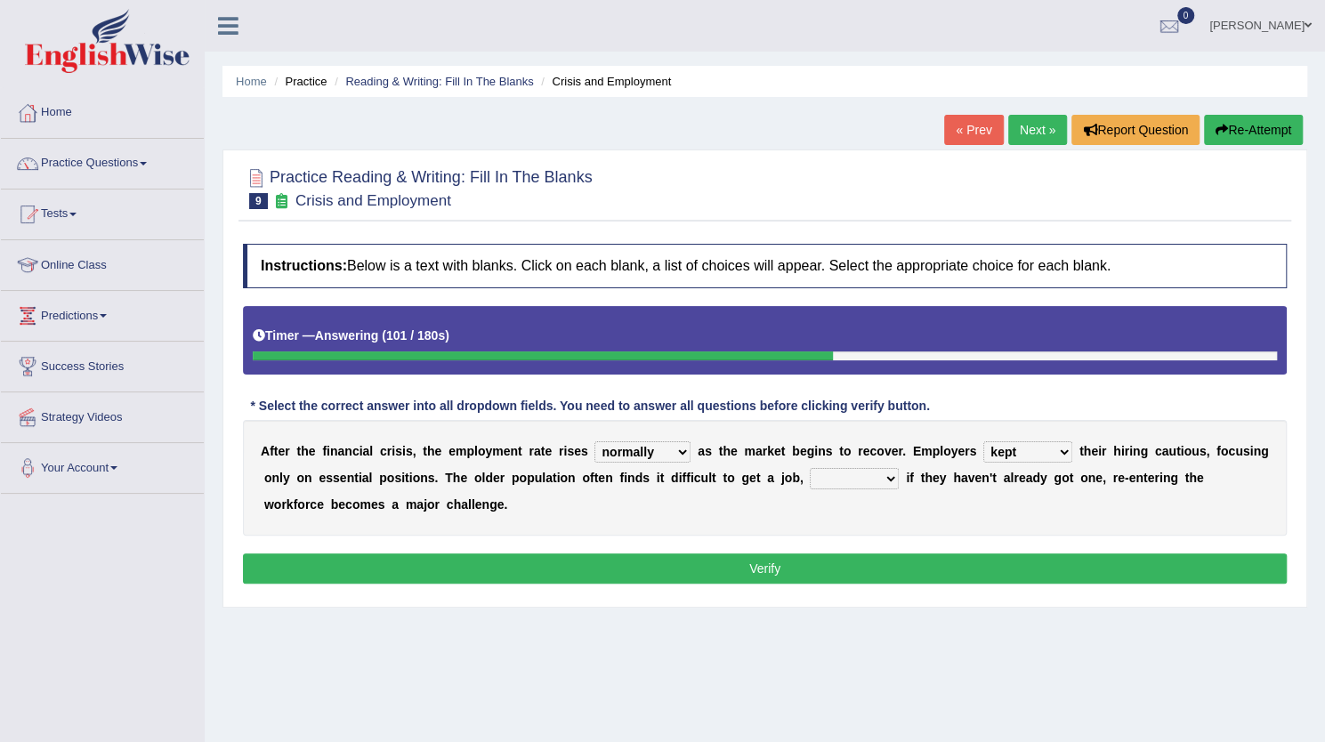
click at [676, 449] on select "normally conversely strenuously sharply" at bounding box center [643, 451] width 96 height 21
click at [870, 475] on select "although while then because" at bounding box center [854, 478] width 89 height 21
select select "while"
click at [810, 468] on select "although while then because" at bounding box center [854, 478] width 89 height 21
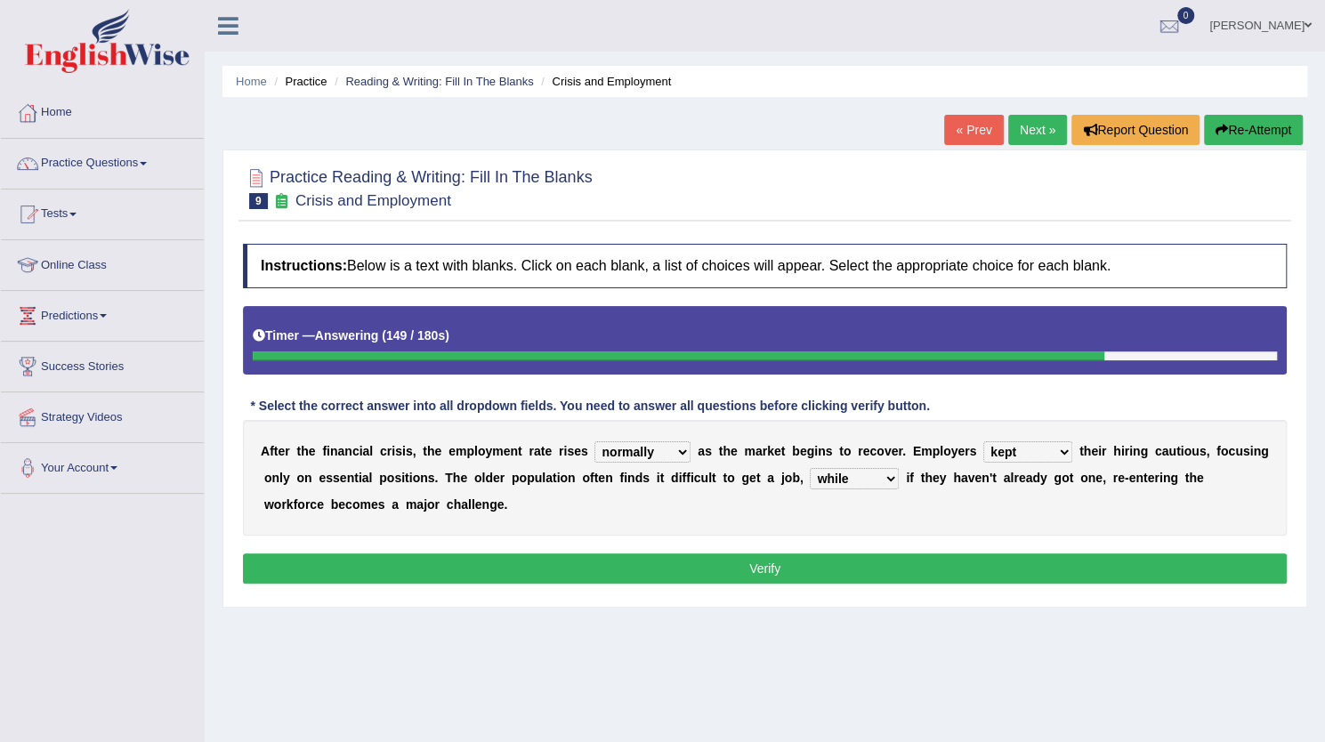
click at [824, 571] on button "Verify" at bounding box center [765, 569] width 1044 height 30
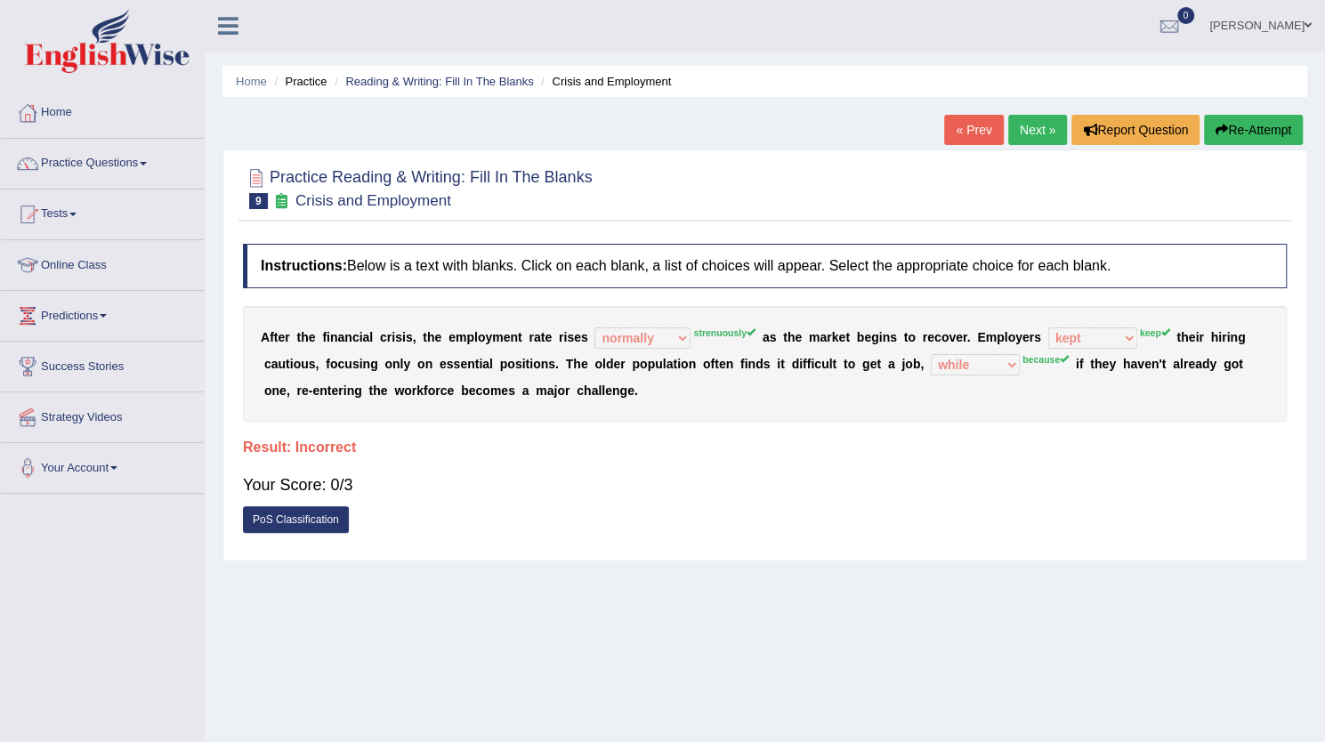
click at [1033, 134] on link "Next »" at bounding box center [1037, 130] width 59 height 30
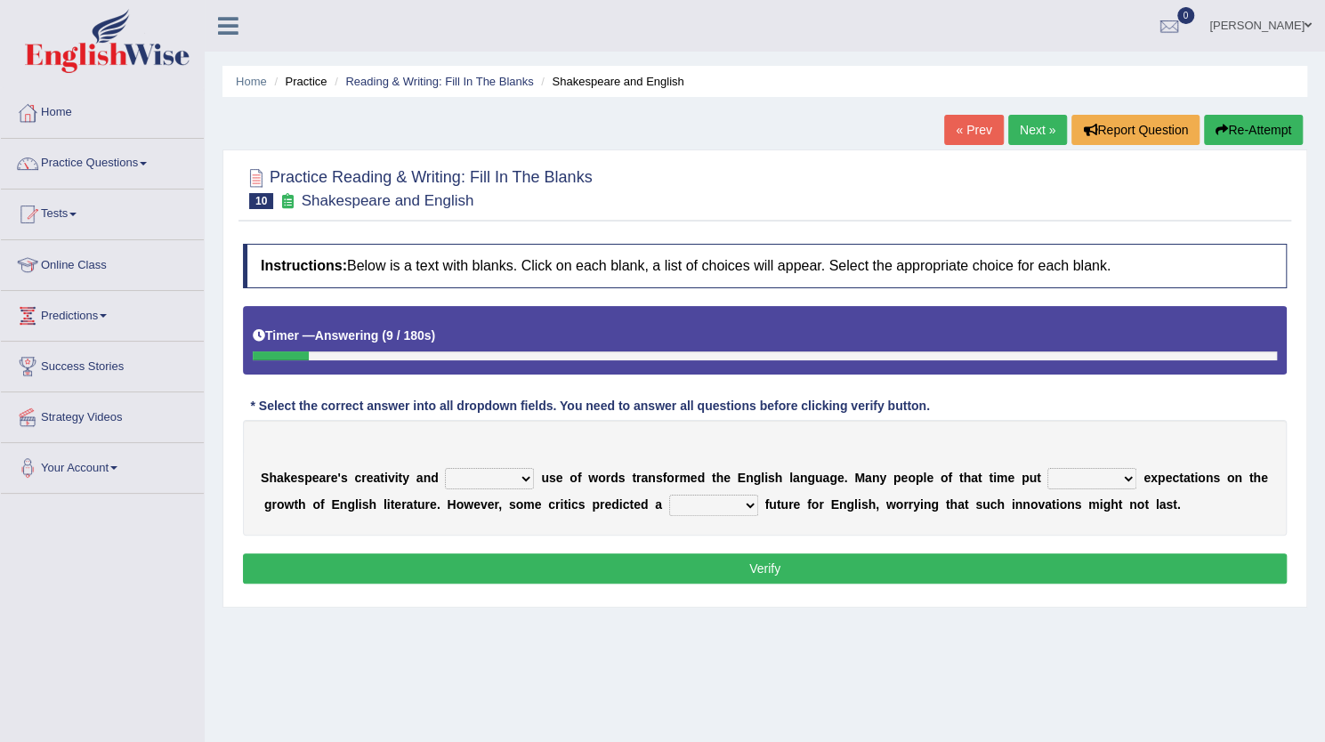
click at [472, 479] on select "idealized intensive fancied inventive" at bounding box center [489, 478] width 89 height 21
select select "inventive"
click at [445, 468] on select "idealized intensive fancied inventive" at bounding box center [489, 478] width 89 height 21
click at [1081, 481] on select "wide much high more" at bounding box center [1092, 478] width 89 height 21
select select "high"
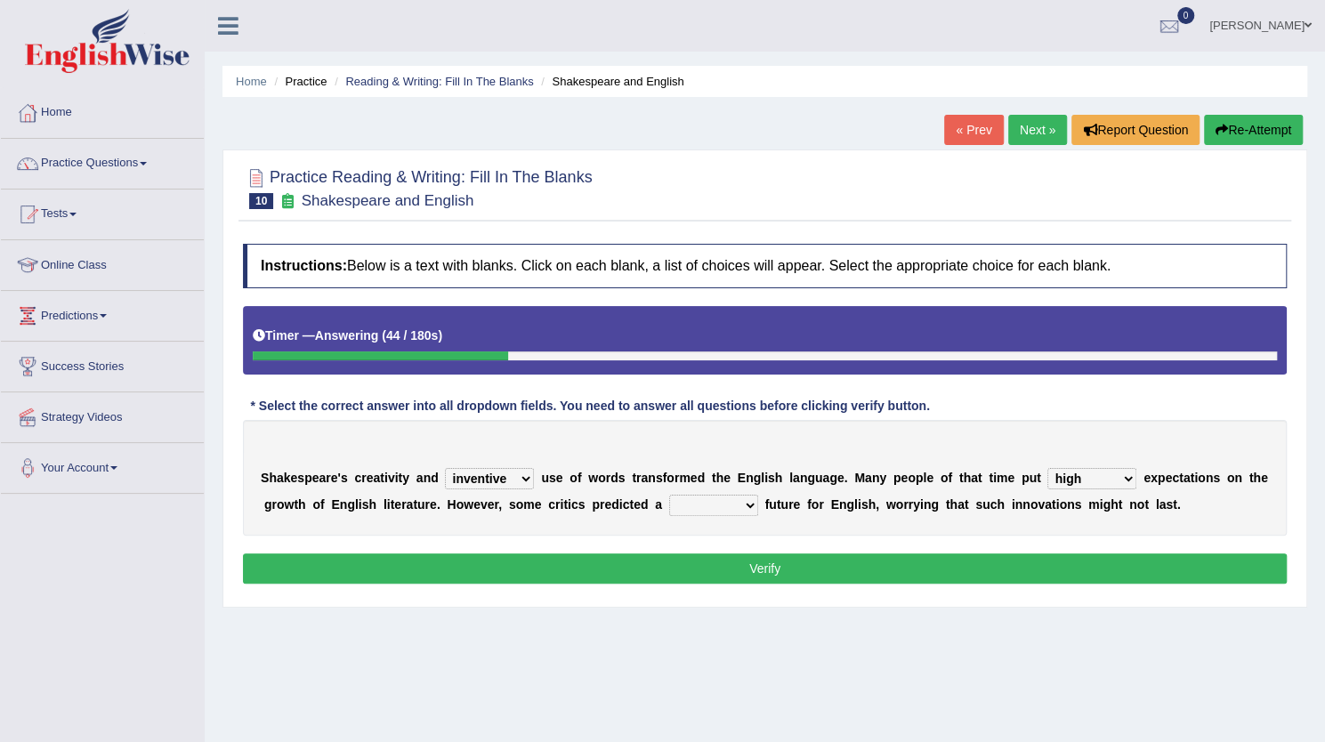
click at [1048, 468] on select "wide much high more" at bounding box center [1092, 478] width 89 height 21
click at [732, 498] on select "monetary promising irresistible daunting" at bounding box center [713, 505] width 89 height 21
select select "daunting"
click at [669, 495] on select "monetary promising irresistible daunting" at bounding box center [713, 505] width 89 height 21
click at [749, 571] on button "Verify" at bounding box center [765, 569] width 1044 height 30
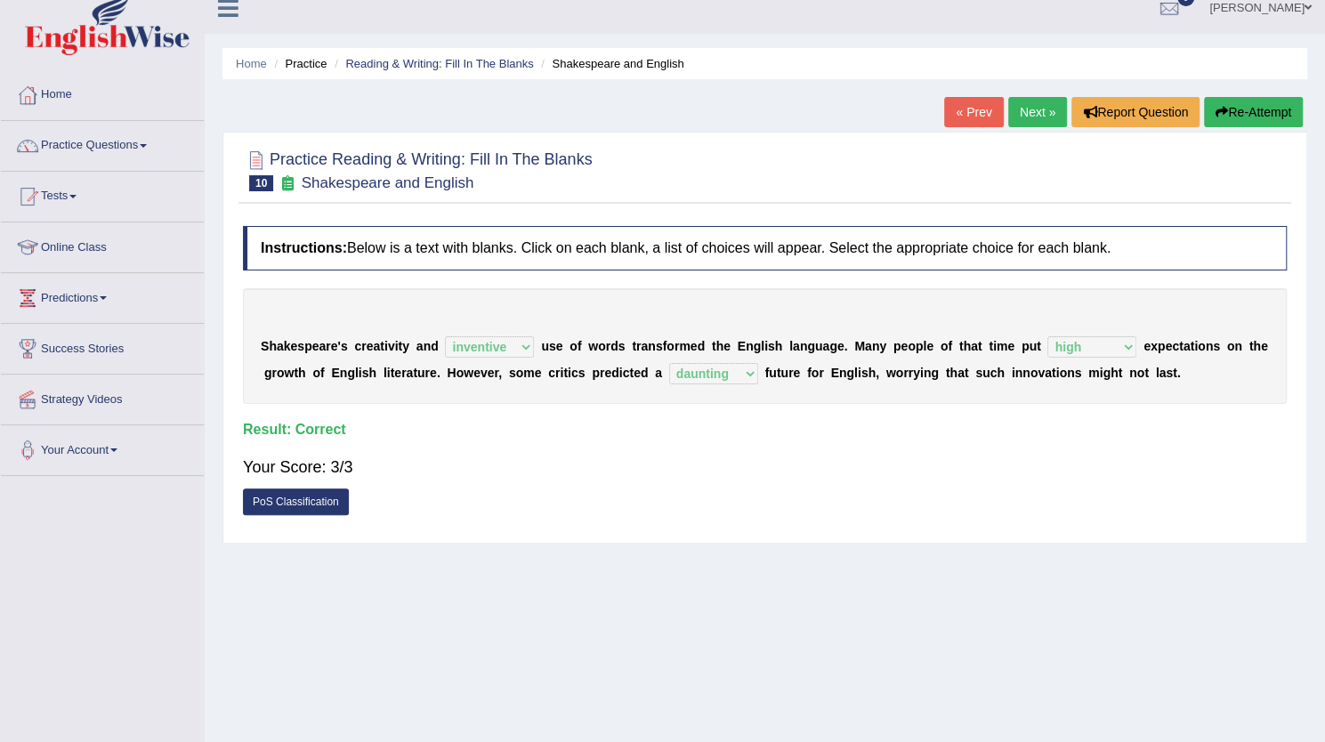
scroll to position [40, 0]
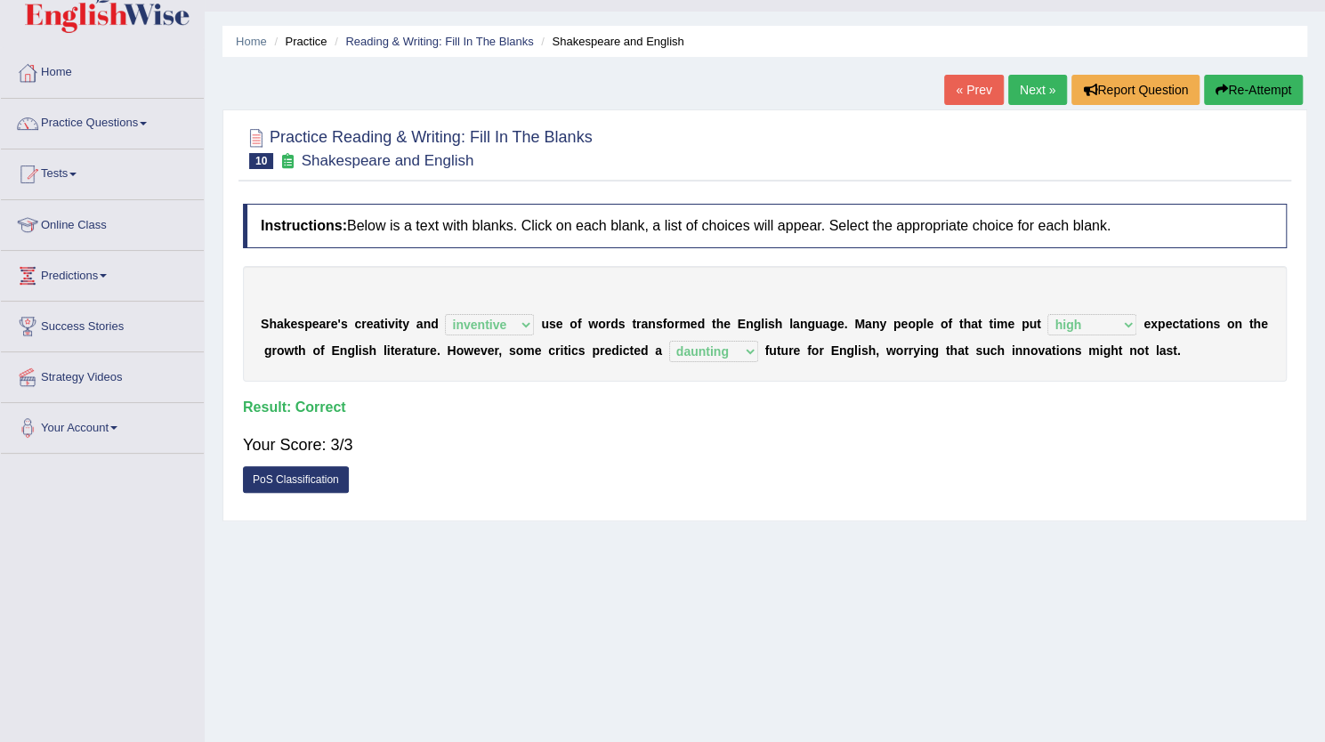
click at [1030, 85] on link "Next »" at bounding box center [1037, 90] width 59 height 30
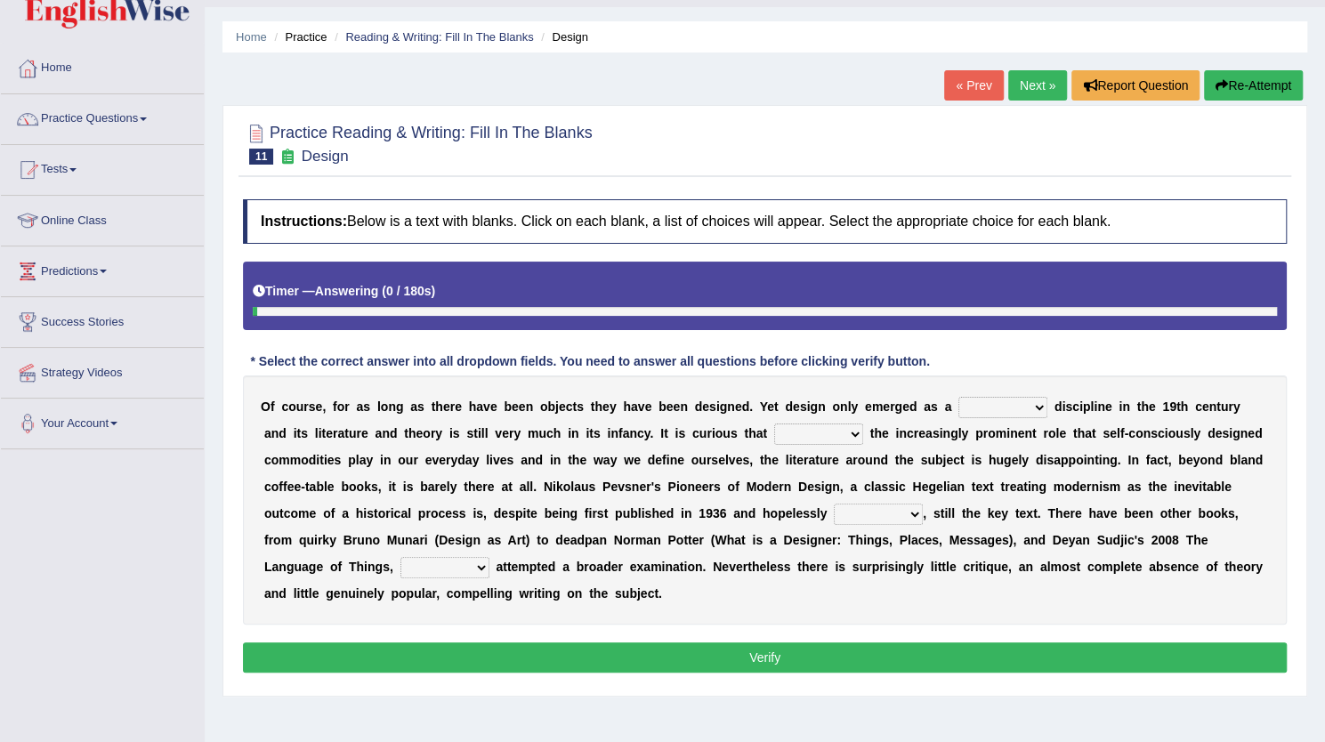
scroll to position [118, 0]
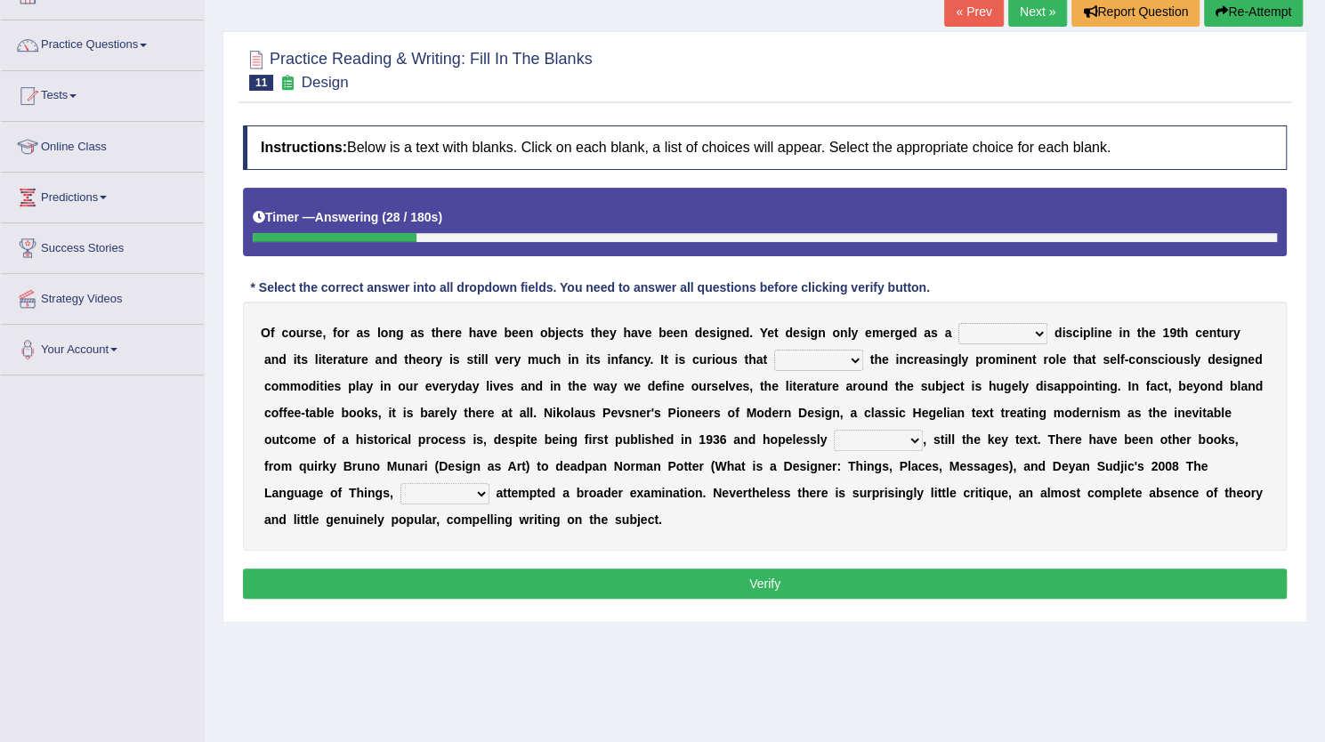
click at [1031, 333] on select "bilateral ubiquitous foremost dedicated" at bounding box center [1003, 333] width 89 height 21
select select "dedicated"
click at [959, 323] on select "bilateral ubiquitous foremost dedicated" at bounding box center [1003, 333] width 89 height 21
click at [789, 358] on select "since despite within through" at bounding box center [818, 360] width 89 height 21
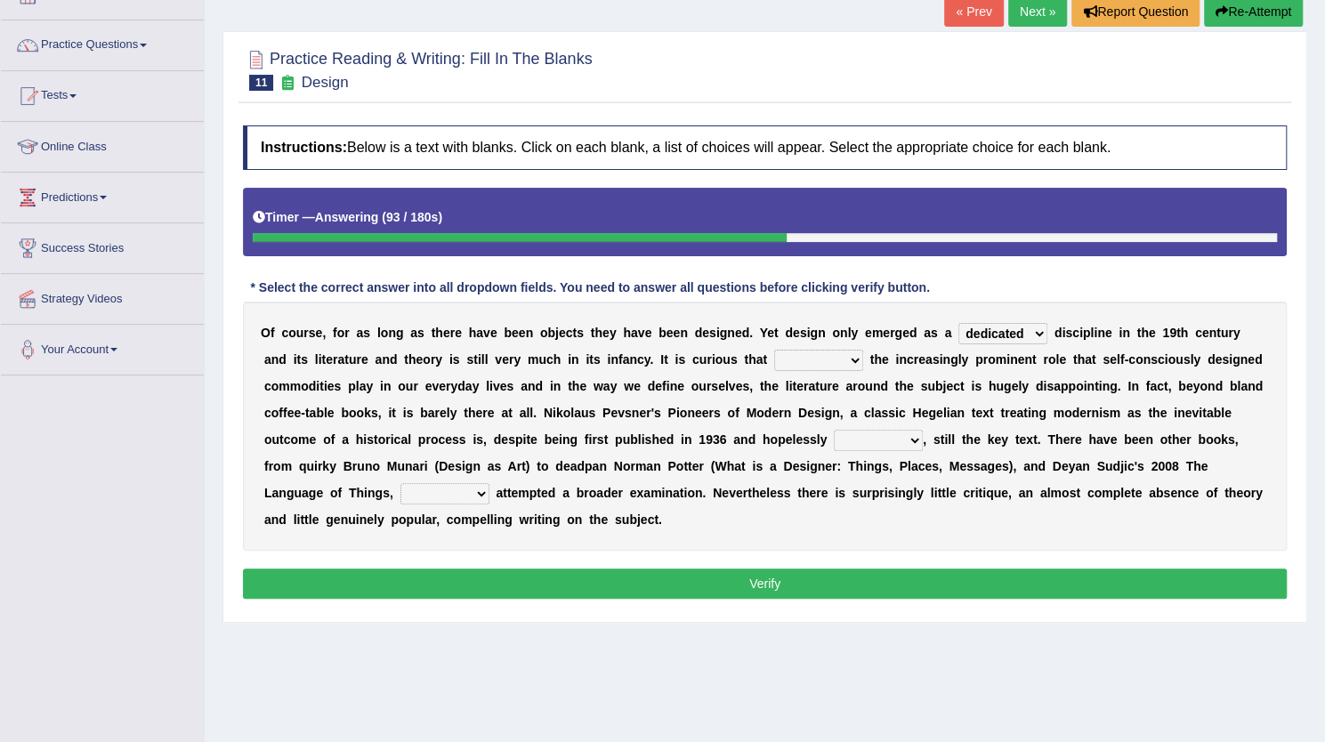
click at [789, 358] on select "since despite within through" at bounding box center [818, 360] width 89 height 21
click at [897, 398] on div "O f c o u r s e , f o r a s l o n g a s t h e r e h a v e b e e n o b j e c t s…" at bounding box center [765, 426] width 1044 height 249
click at [814, 352] on select "since despite within through" at bounding box center [818, 360] width 89 height 21
select select "since"
click at [774, 350] on select "since despite within through" at bounding box center [818, 360] width 89 height 21
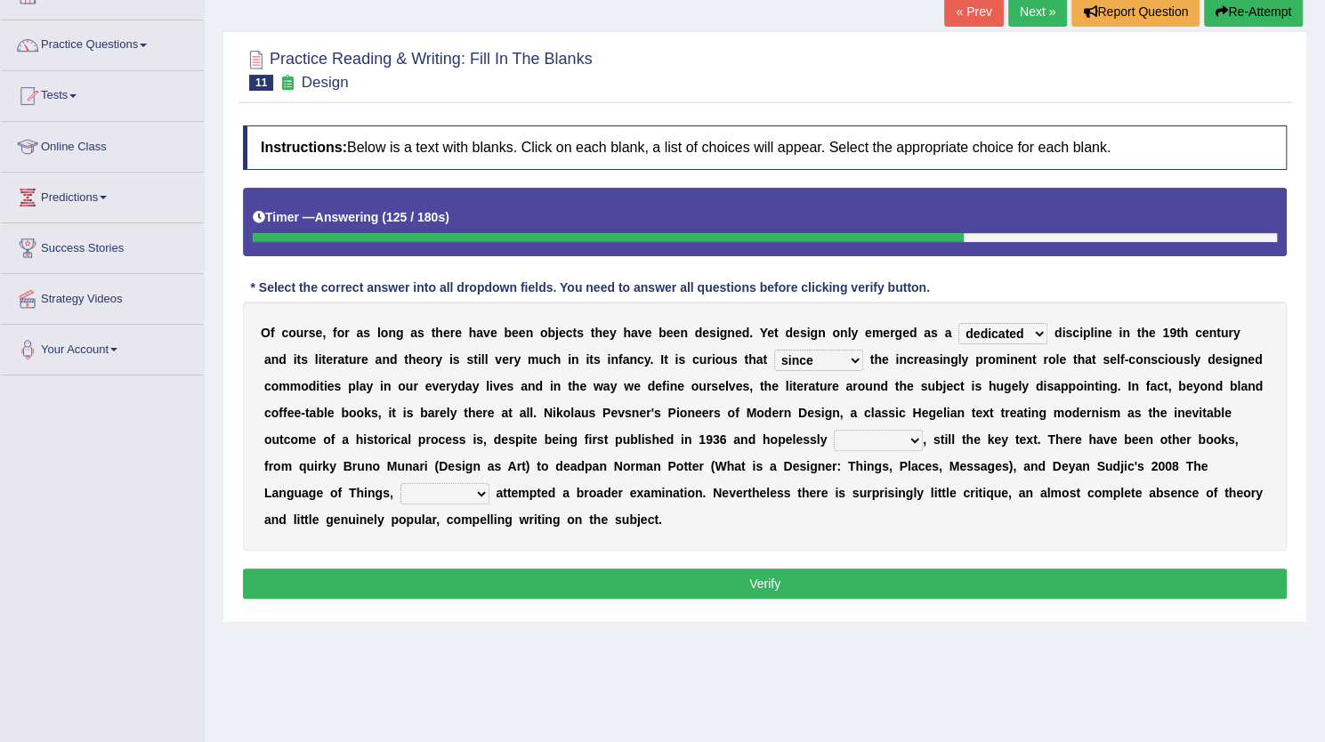
click at [878, 432] on select "dates dating date dated" at bounding box center [878, 440] width 89 height 21
select select "dated"
click at [834, 430] on select "dates dating date dated" at bounding box center [878, 440] width 89 height 21
click at [424, 498] on select "which then however as" at bounding box center [445, 493] width 89 height 21
select select "then"
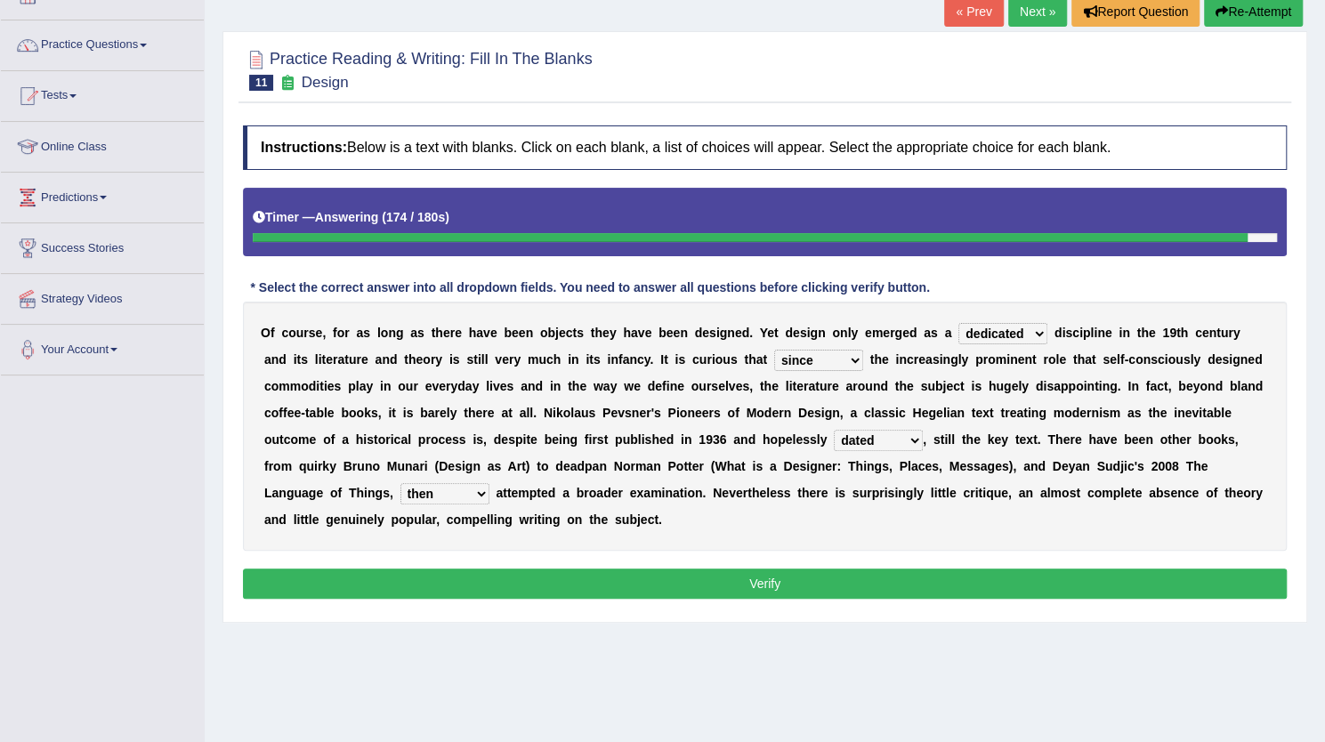
click at [401, 483] on select "which then however as" at bounding box center [445, 493] width 89 height 21
click at [452, 490] on select "which then however as" at bounding box center [445, 493] width 89 height 21
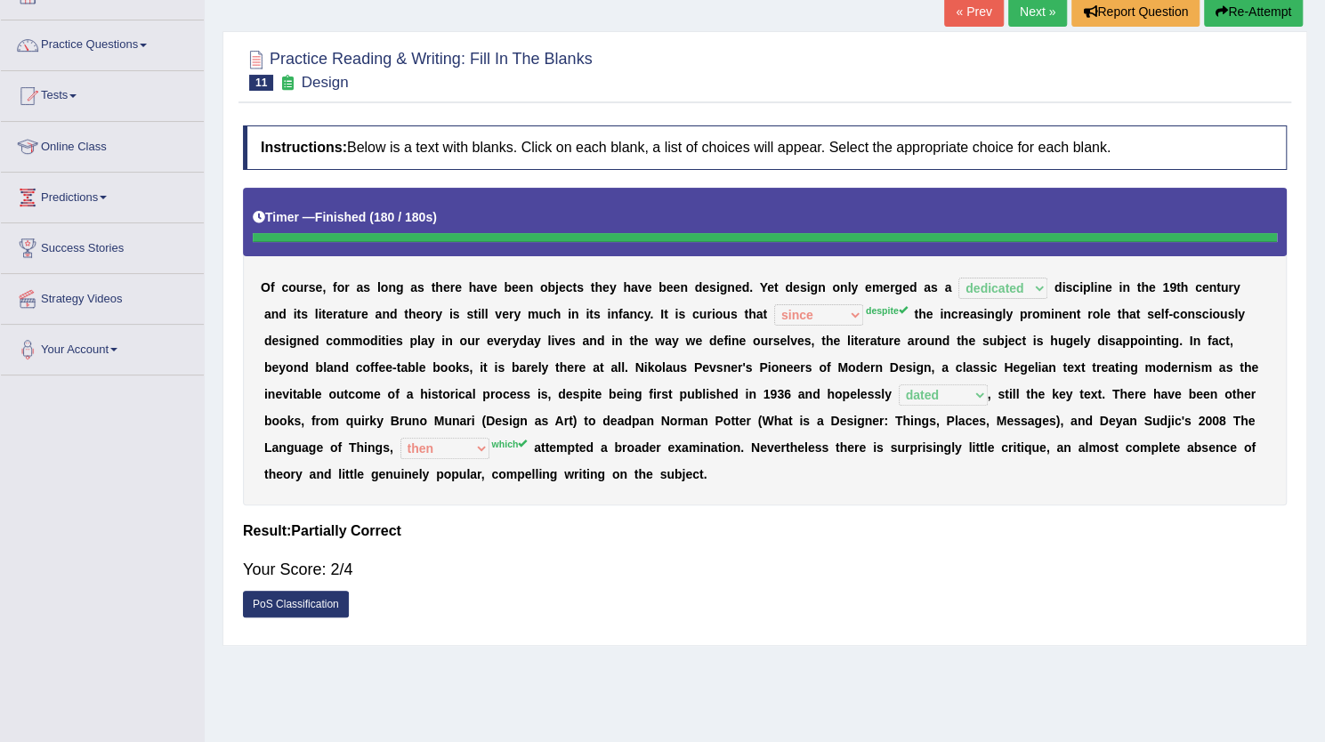
click at [1035, 7] on link "Next »" at bounding box center [1037, 11] width 59 height 30
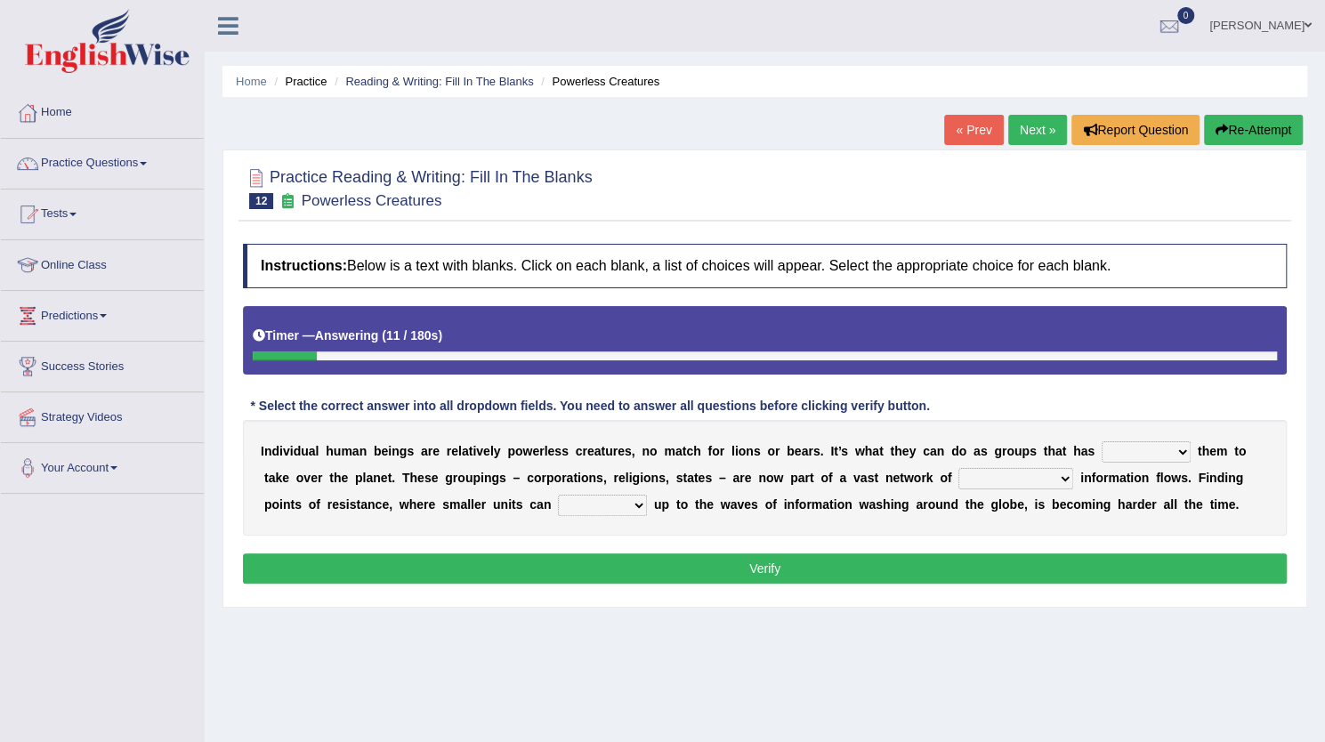
click at [1146, 450] on select "enabled contended embodied conjured" at bounding box center [1146, 451] width 89 height 21
select select "enabled"
click at [1102, 441] on select "enabled contended embodied conjured" at bounding box center [1146, 451] width 89 height 21
click at [1008, 490] on div "I n d i v i d u a l h u m a n b e i n g s a r e r e l a t i v e l y p o w e r l…" at bounding box center [765, 478] width 1044 height 116
click at [1014, 474] on select "interconnected overlapping fastened exploited" at bounding box center [1016, 478] width 115 height 21
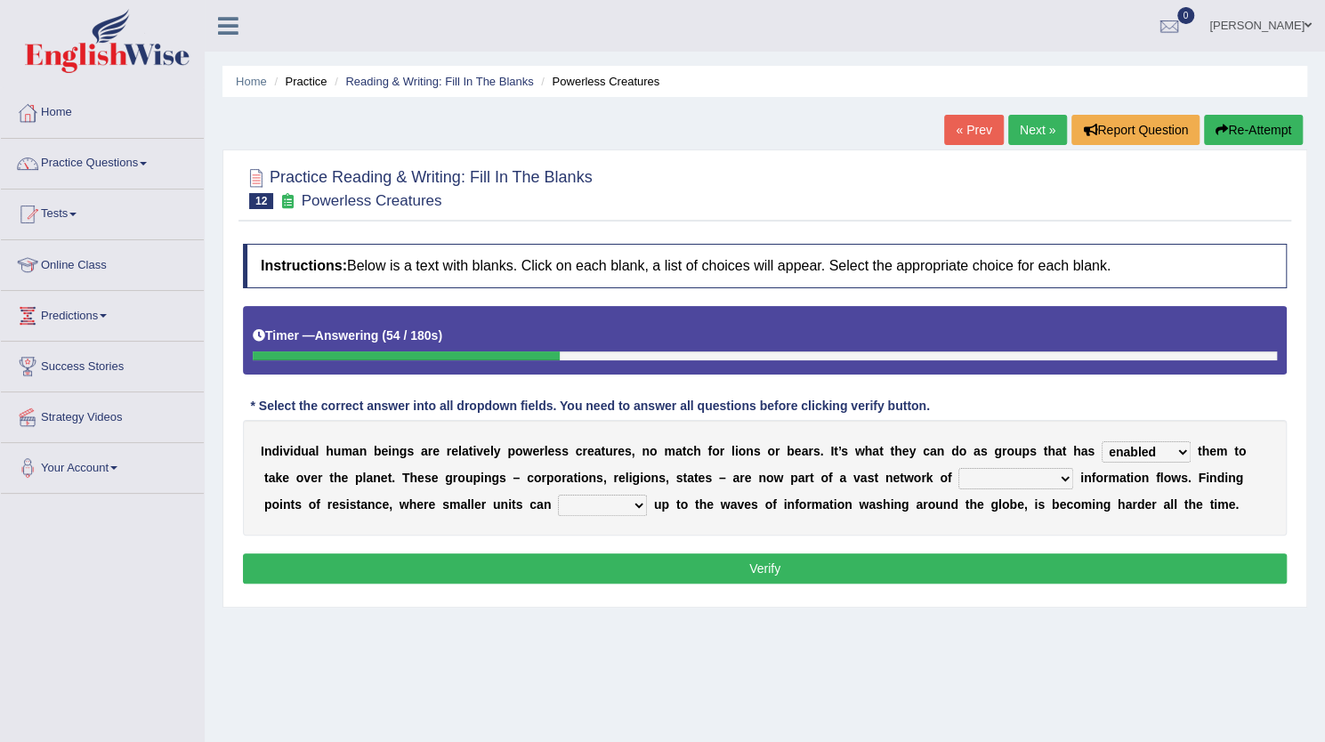
select select "interconnected"
click at [959, 468] on select "interconnected overlapping fastened exploited" at bounding box center [1016, 478] width 115 height 21
click at [602, 503] on select "stand raise hail pump" at bounding box center [602, 505] width 89 height 21
select select "stand"
click at [558, 495] on select "stand raise hail pump" at bounding box center [602, 505] width 89 height 21
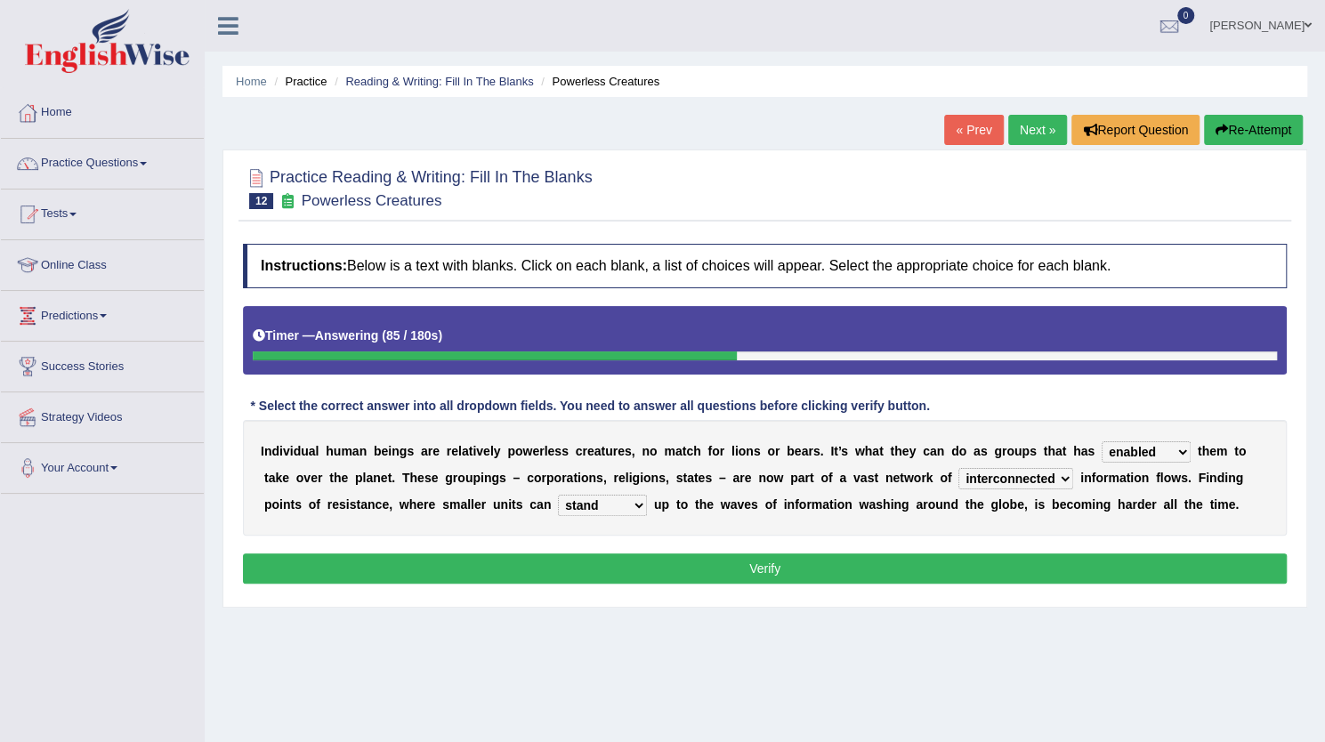
click at [827, 572] on button "Verify" at bounding box center [765, 569] width 1044 height 30
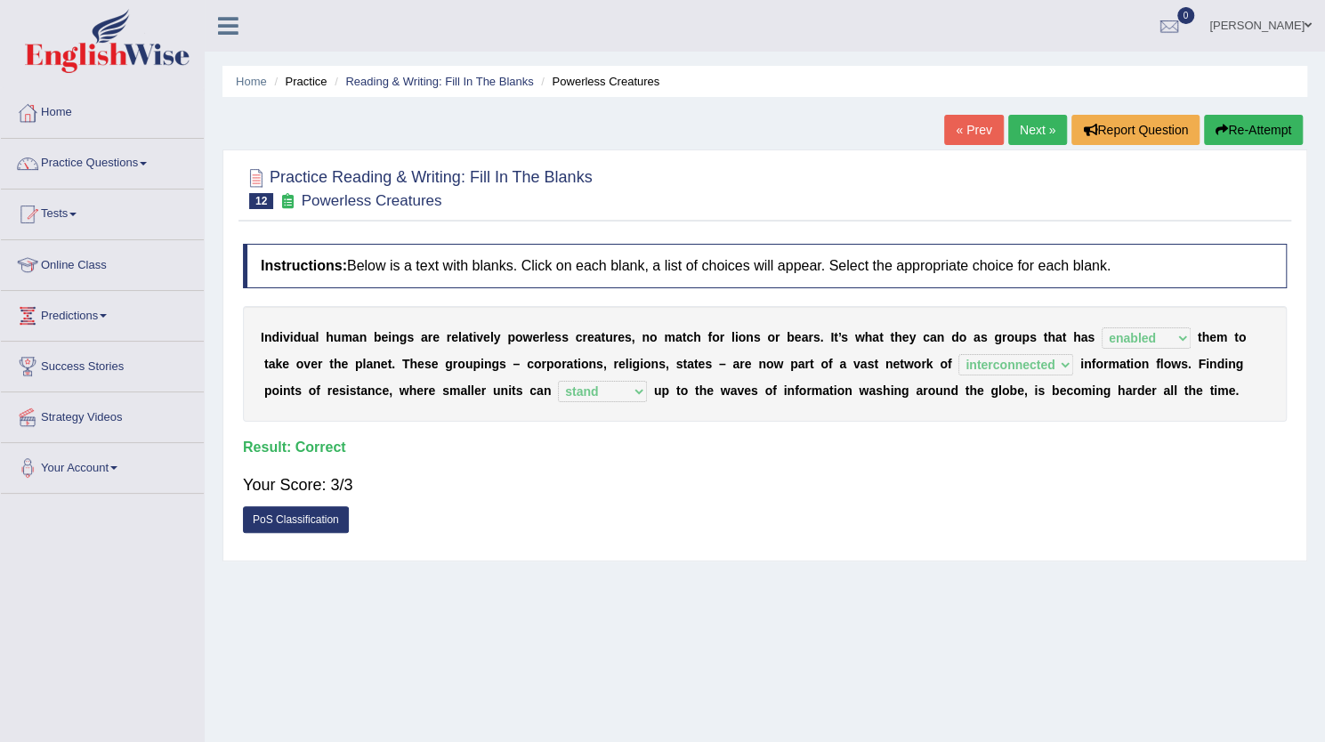
click at [1030, 129] on link "Next »" at bounding box center [1037, 130] width 59 height 30
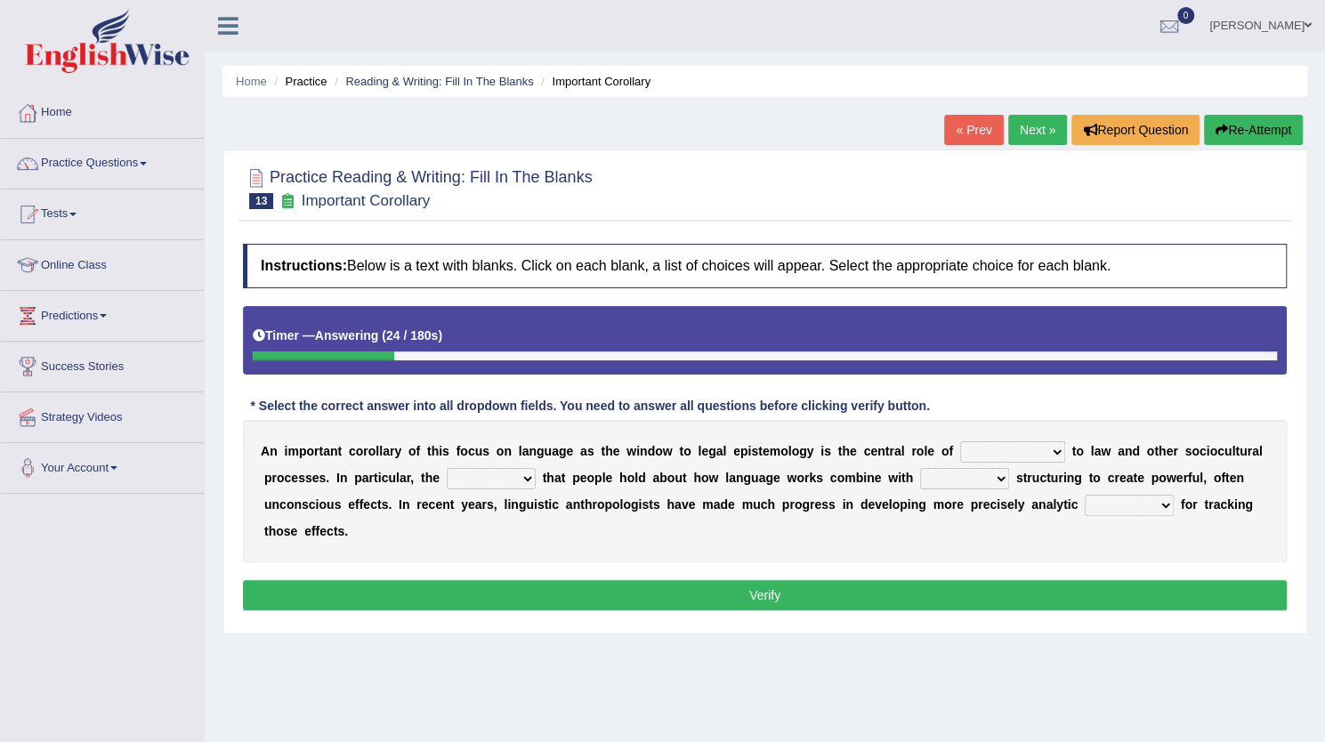
click at [981, 449] on select "discourse epoch dialect acquaintance" at bounding box center [1012, 451] width 105 height 21
click at [960, 441] on select "discourse epoch dialect acquaintance" at bounding box center [1012, 451] width 105 height 21
click at [1011, 489] on div "A n i m p o r t a n t c o r o l l a r y o f t h i s f o c u s o n l a n g u a g…" at bounding box center [765, 491] width 1044 height 142
click at [1008, 446] on select "discourse epoch dialect acquaintance" at bounding box center [1012, 451] width 105 height 21
select select "dialect"
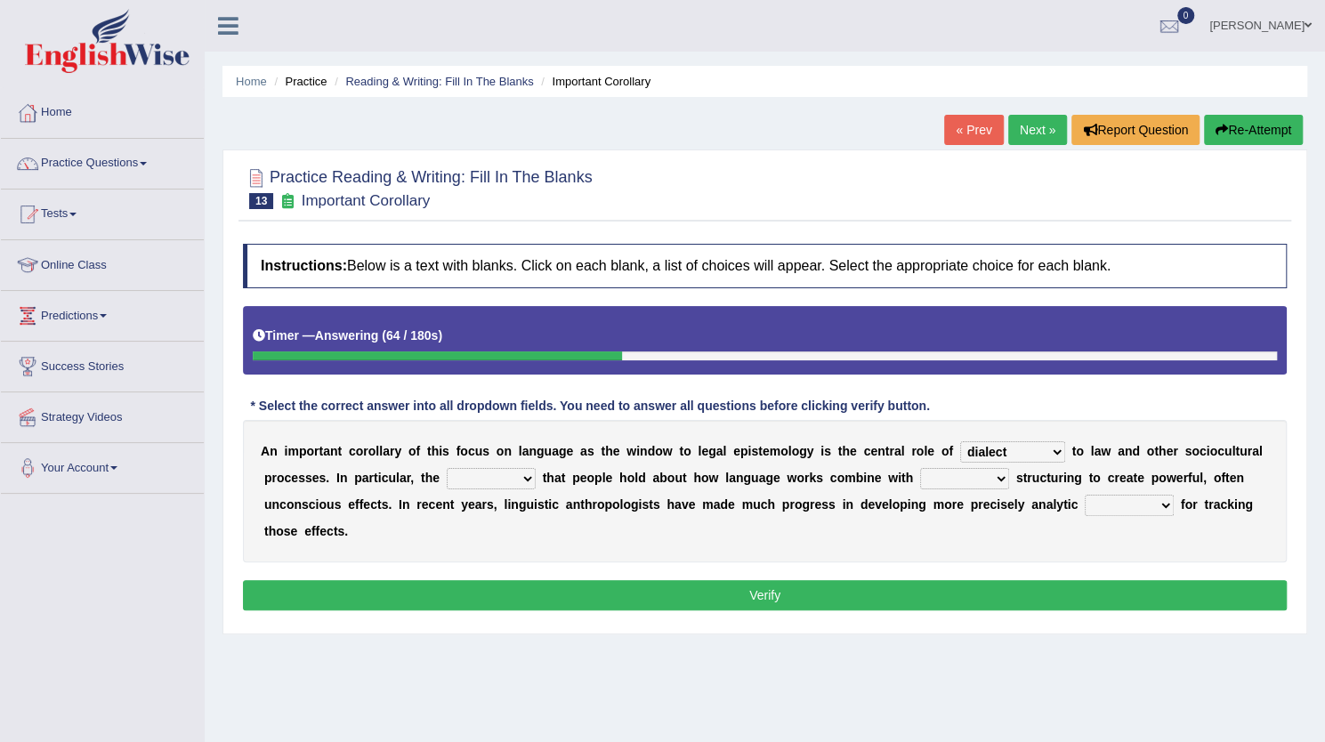
click at [960, 441] on select "discourse epoch dialect acquaintance" at bounding box center [1012, 451] width 105 height 21
click at [468, 474] on select "deviation besmirch consent ideas" at bounding box center [491, 478] width 89 height 21
select select "ideas"
click at [447, 468] on select "deviation besmirch consent ideas" at bounding box center [491, 478] width 89 height 21
click at [943, 475] on select "mandatory linguistic legitimate customary" at bounding box center [964, 478] width 89 height 21
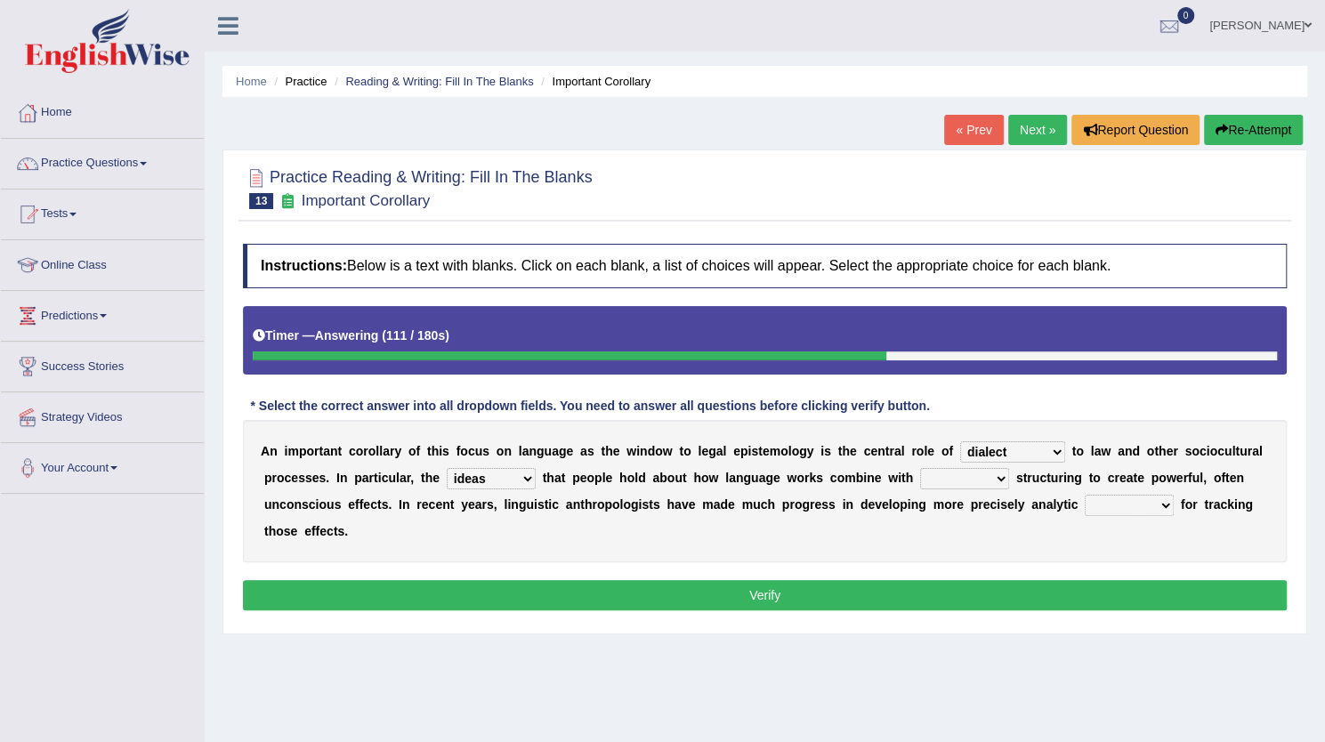
select select "linguistic"
click at [920, 468] on select "mandatory linguistic legitimate customary" at bounding box center [964, 478] width 89 height 21
click at [1107, 511] on select "tools appetite albums stroke" at bounding box center [1129, 505] width 89 height 21
select select "tools"
click at [1085, 495] on select "tools appetite albums stroke" at bounding box center [1129, 505] width 89 height 21
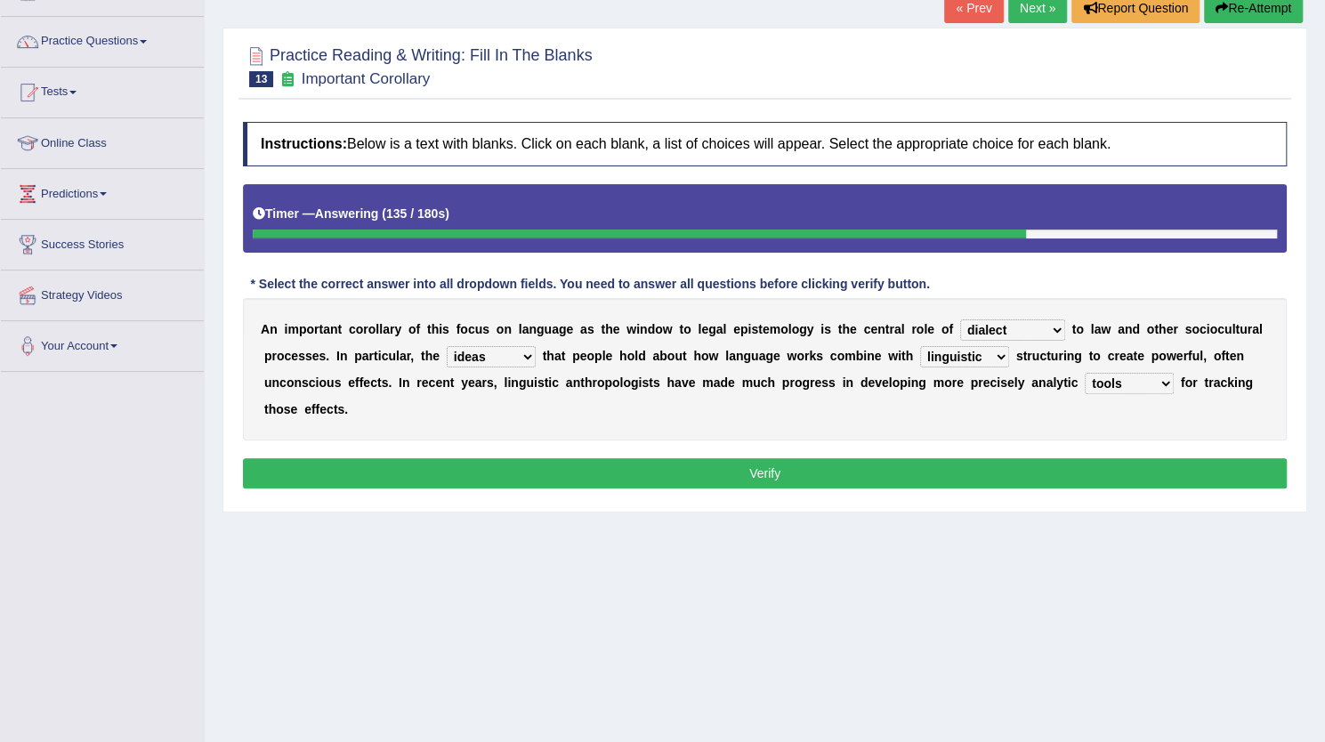
scroll to position [123, 0]
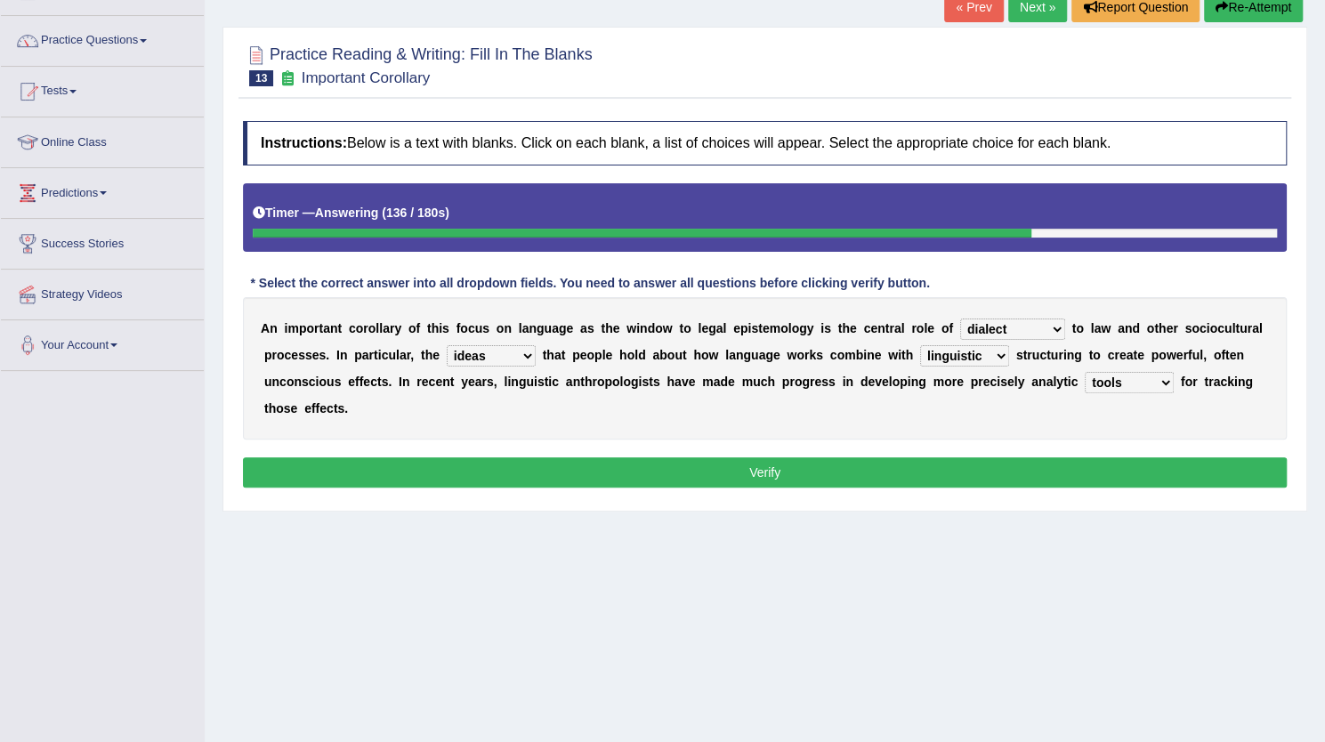
click at [778, 471] on button "Verify" at bounding box center [765, 472] width 1044 height 30
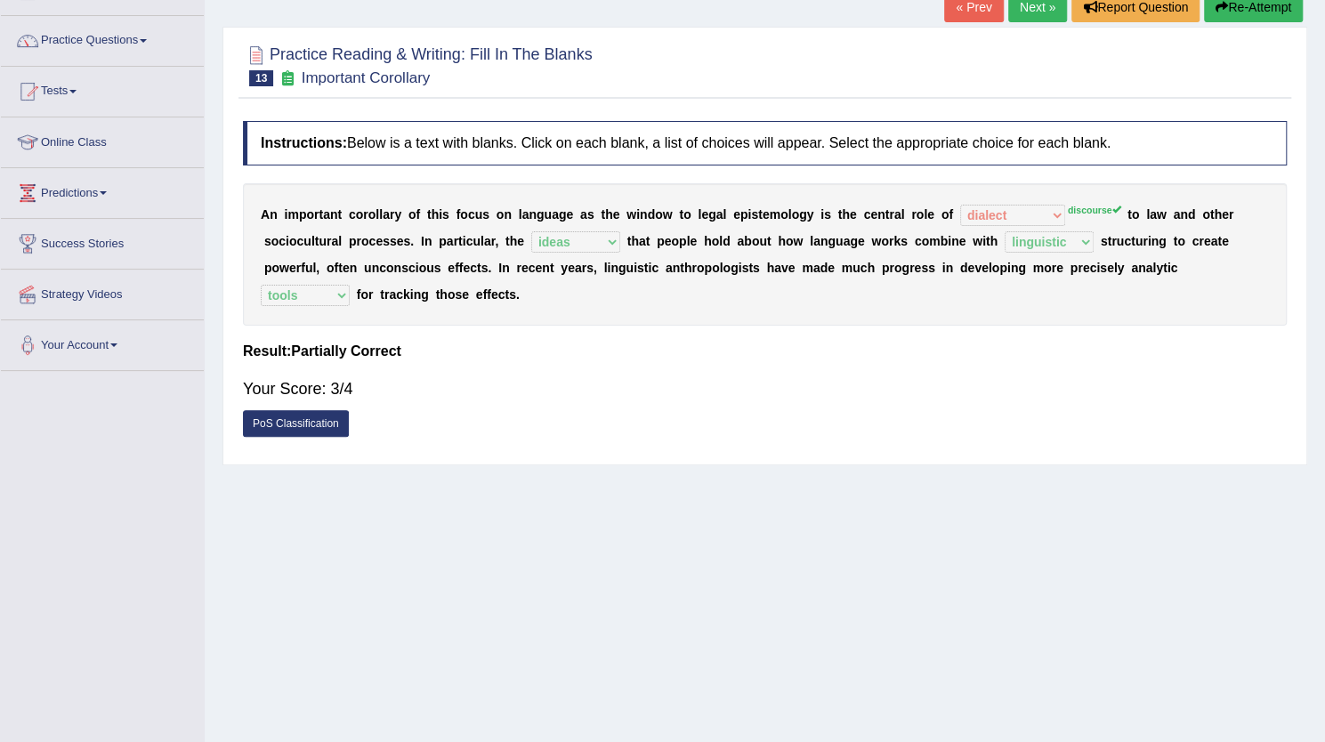
scroll to position [0, 0]
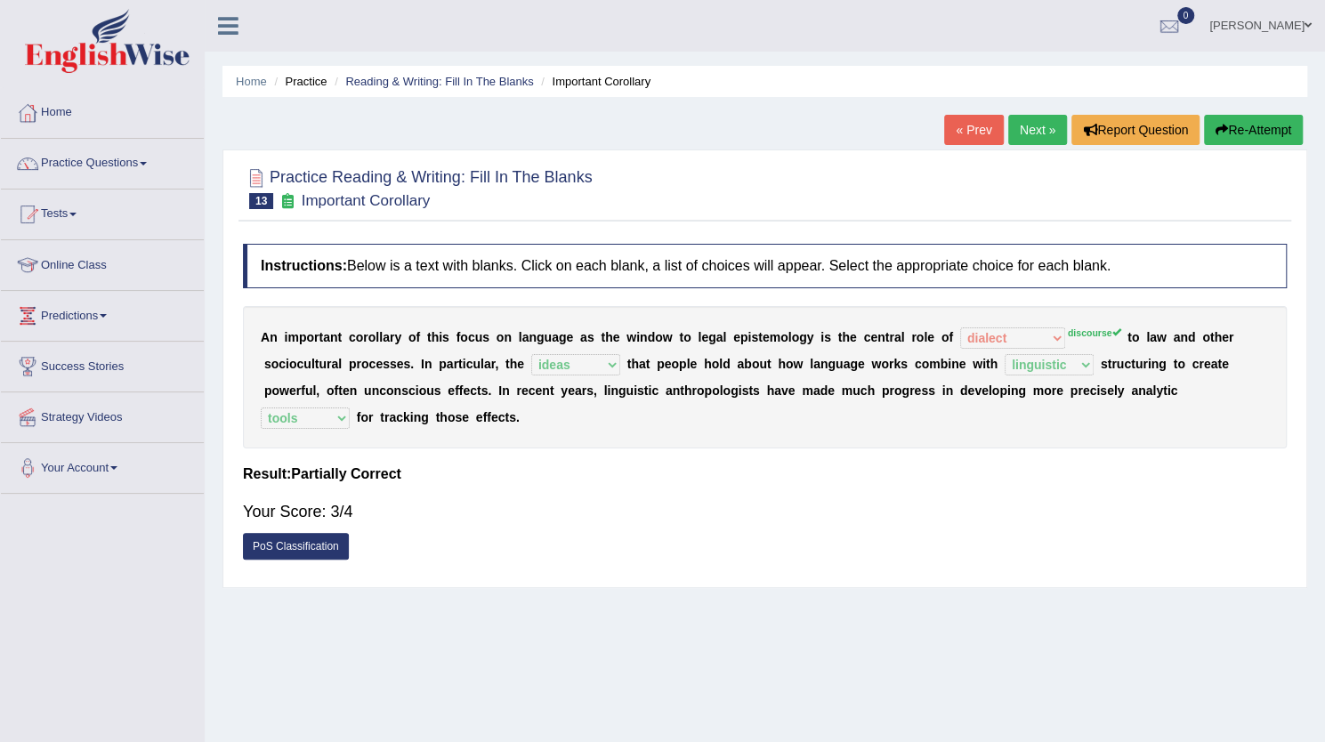
click at [1028, 119] on link "Next »" at bounding box center [1037, 130] width 59 height 30
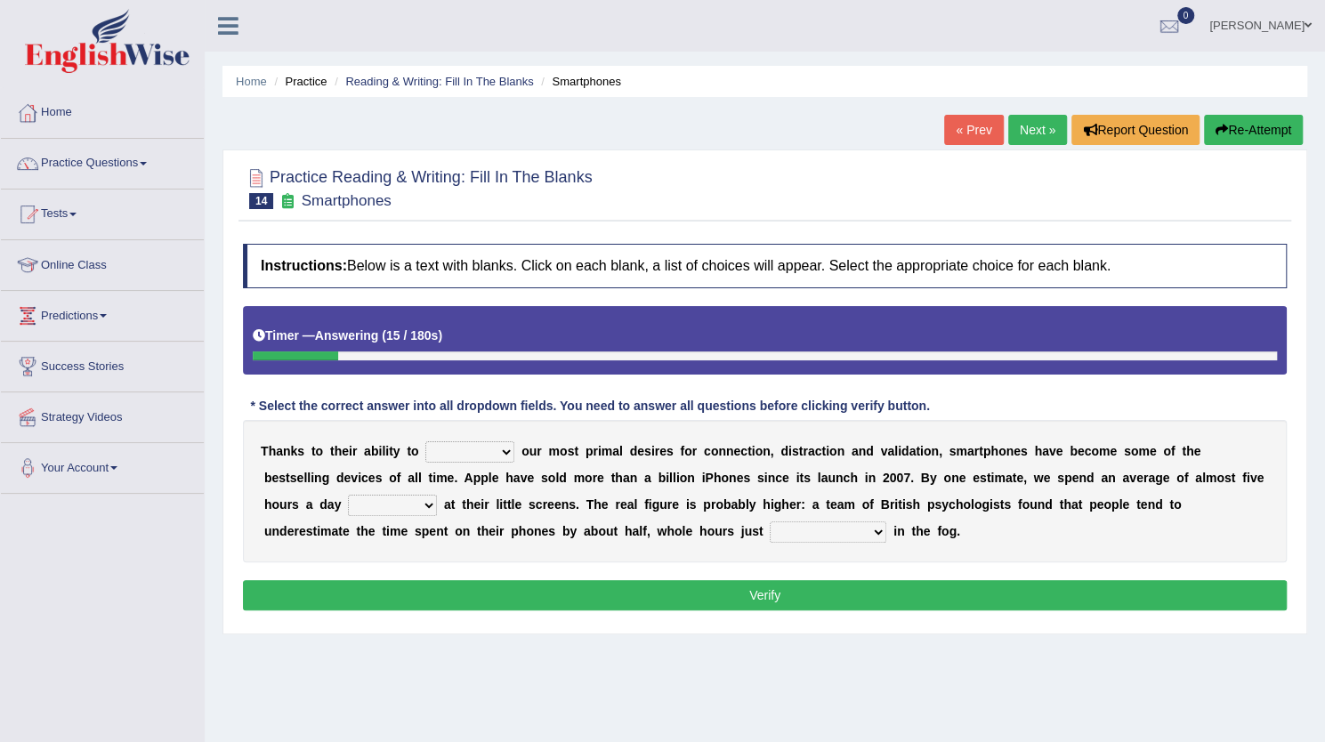
click at [481, 451] on select "hijack describe sharpen conserve" at bounding box center [469, 451] width 89 height 21
click at [425, 441] on select "hijack describe sharpen conserve" at bounding box center [469, 451] width 89 height 21
click at [492, 446] on select "hijack describe sharpen conserve" at bounding box center [469, 451] width 89 height 21
select select "hijack"
click at [425, 441] on select "hijack describe sharpen conserve" at bounding box center [469, 451] width 89 height 21
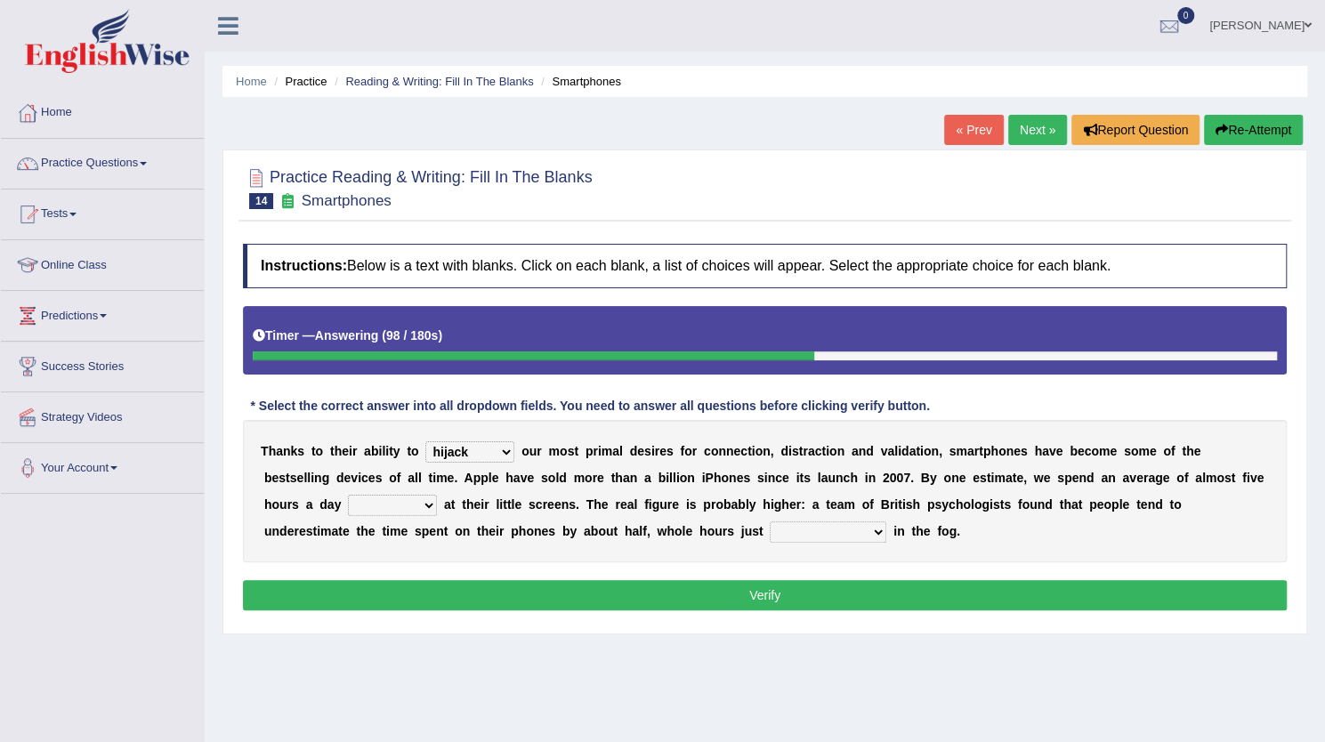
click at [410, 501] on select "watching waggling snoring staring" at bounding box center [392, 505] width 89 height 21
select select "staring"
click at [348, 495] on select "watching waggling snoring staring" at bounding box center [392, 505] width 89 height 21
click at [403, 505] on select "watching waggling snoring staring" at bounding box center [392, 505] width 89 height 21
click at [612, 732] on div "Home Practice Reading & Writing: Fill In The Blanks Smartphones « Prev Next » R…" at bounding box center [765, 445] width 1121 height 890
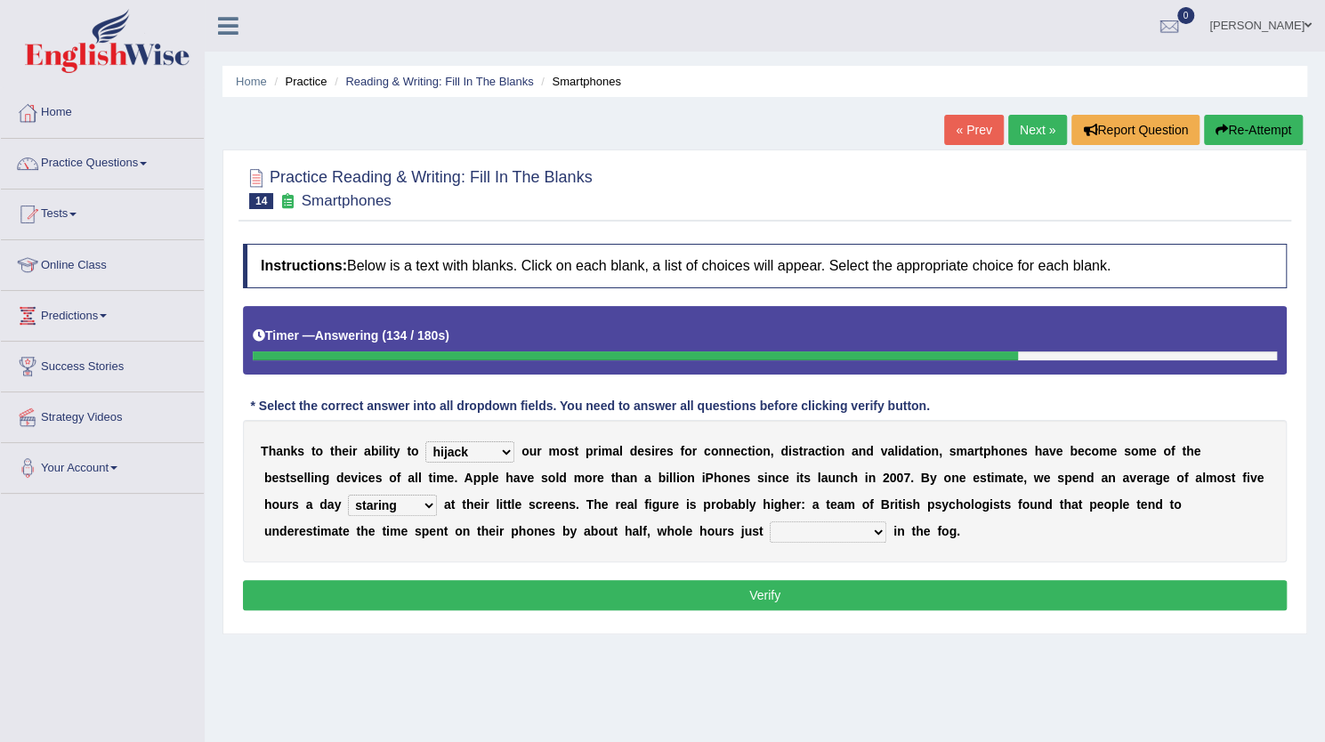
click at [817, 531] on select "has evaporated evaporating evaporate evaporates" at bounding box center [828, 532] width 117 height 21
select select "has evaporated"
click at [770, 522] on select "has evaporated evaporating evaporate evaporates" at bounding box center [828, 532] width 117 height 21
click at [794, 610] on div "Instructions: Below is a text with blanks. Click on each blank, a list of choic…" at bounding box center [765, 430] width 1053 height 390
click at [788, 596] on button "Verify" at bounding box center [765, 595] width 1044 height 30
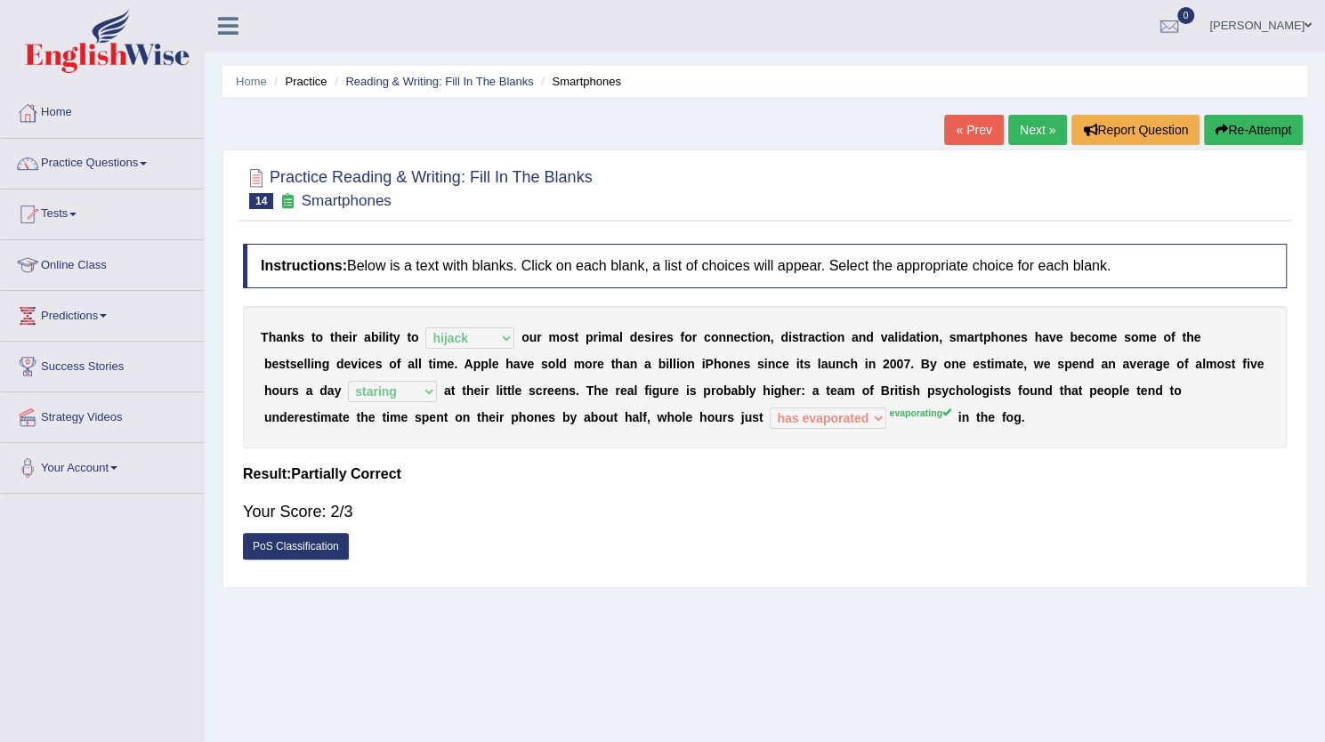
click at [1025, 125] on link "Next »" at bounding box center [1037, 130] width 59 height 30
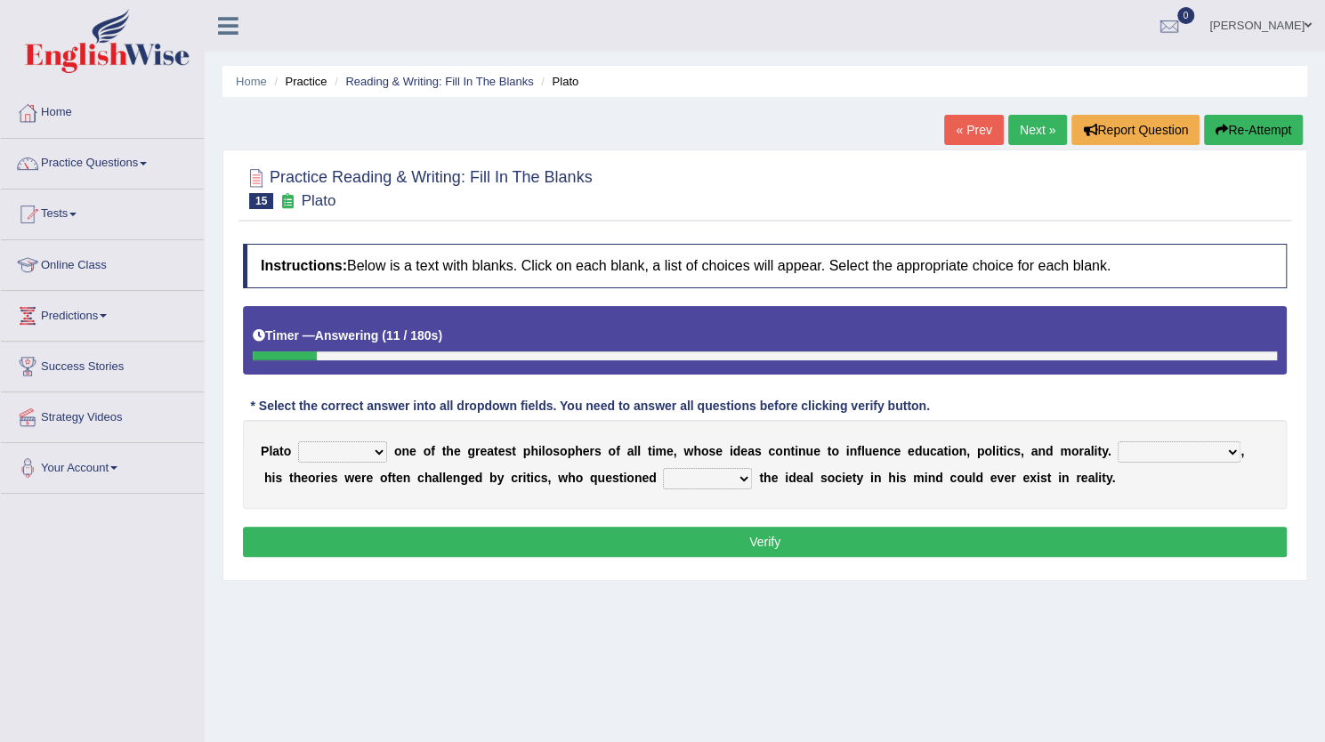
click at [367, 447] on select "keeps comes claims remains" at bounding box center [342, 451] width 89 height 21
select select "remains"
click at [298, 441] on select "keeps comes claims remains" at bounding box center [342, 451] width 89 height 21
click at [1161, 446] on select "Notwithstanding So However Whatever" at bounding box center [1179, 451] width 123 height 21
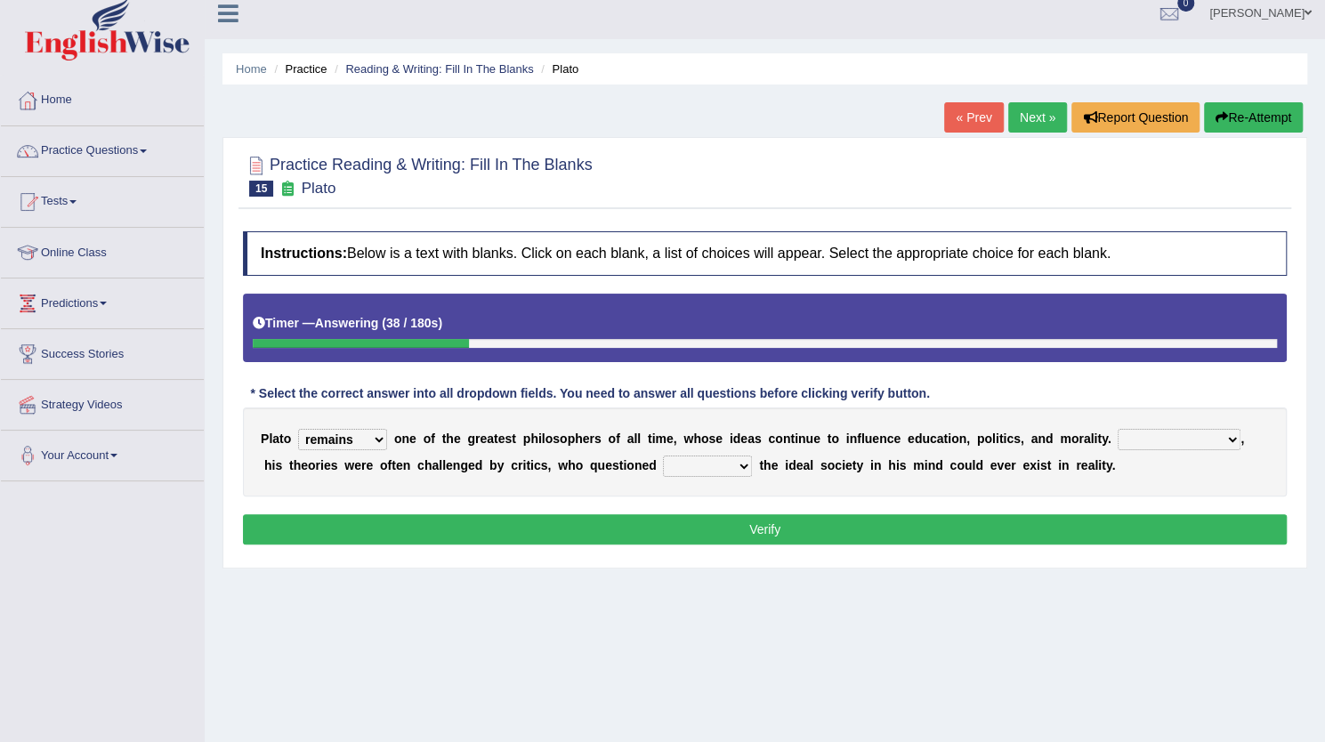
scroll to position [11, 0]
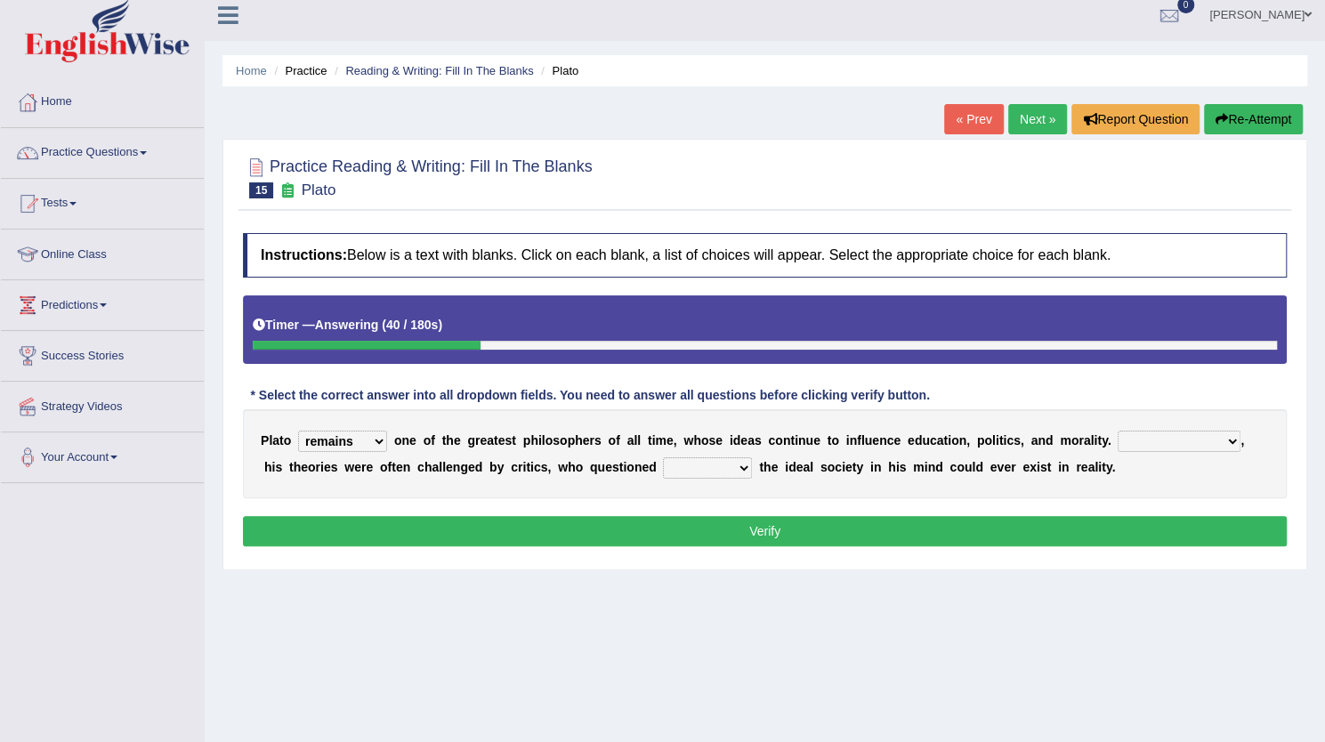
click at [1189, 455] on div "P l a t o keeps comes claims remains o n e o f t h e g r e a t e s t p h i l o …" at bounding box center [765, 453] width 1044 height 89
click at [1187, 432] on select "Notwithstanding So However Whatever" at bounding box center [1179, 441] width 123 height 21
select select "However"
click at [1118, 431] on select "Notwithstanding So However Whatever" at bounding box center [1179, 441] width 123 height 21
click at [681, 457] on select "which what that whether" at bounding box center [707, 467] width 89 height 21
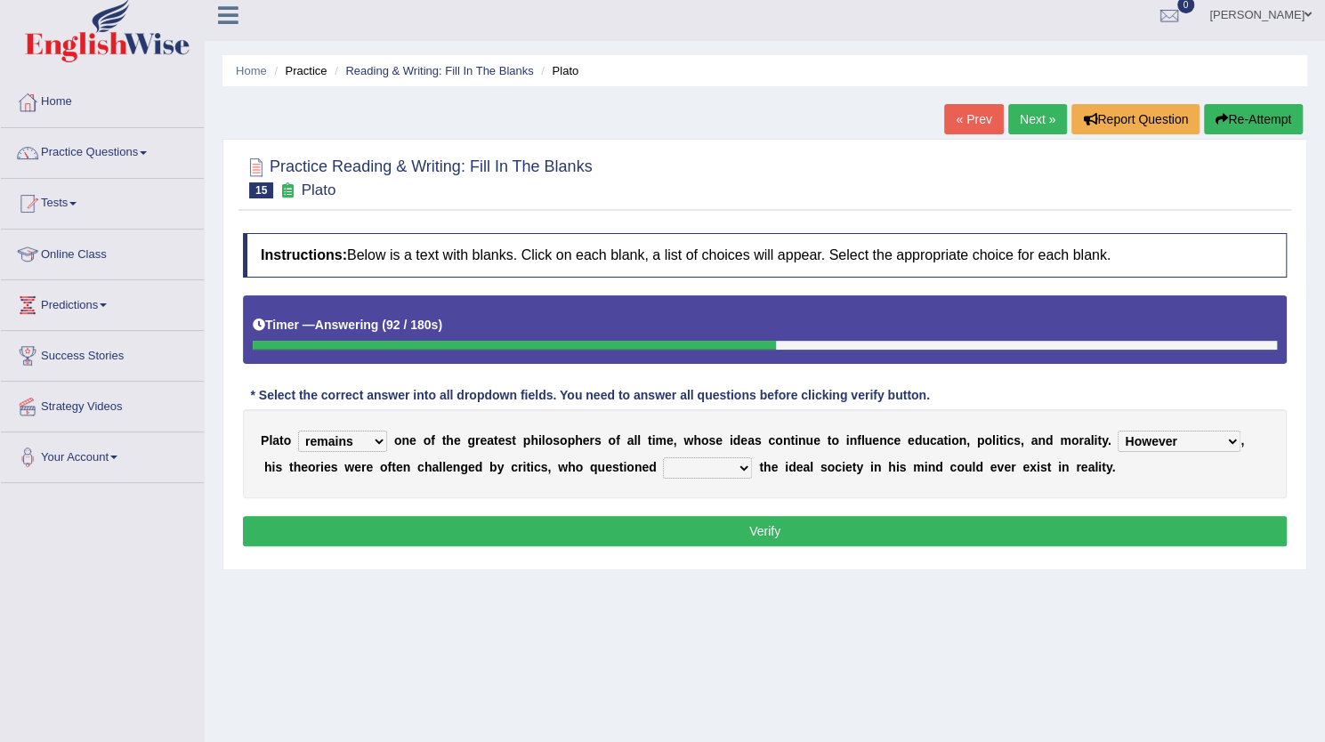
select select "whether"
click at [663, 457] on select "which what that whether" at bounding box center [707, 467] width 89 height 21
click at [377, 433] on select "keeps comes claims remains" at bounding box center [342, 441] width 89 height 21
click at [506, 660] on div "Home Practice Reading & Writing: Fill In The Blanks Plato « Prev Next » Report …" at bounding box center [765, 434] width 1121 height 890
click at [777, 516] on button "Verify" at bounding box center [765, 531] width 1044 height 30
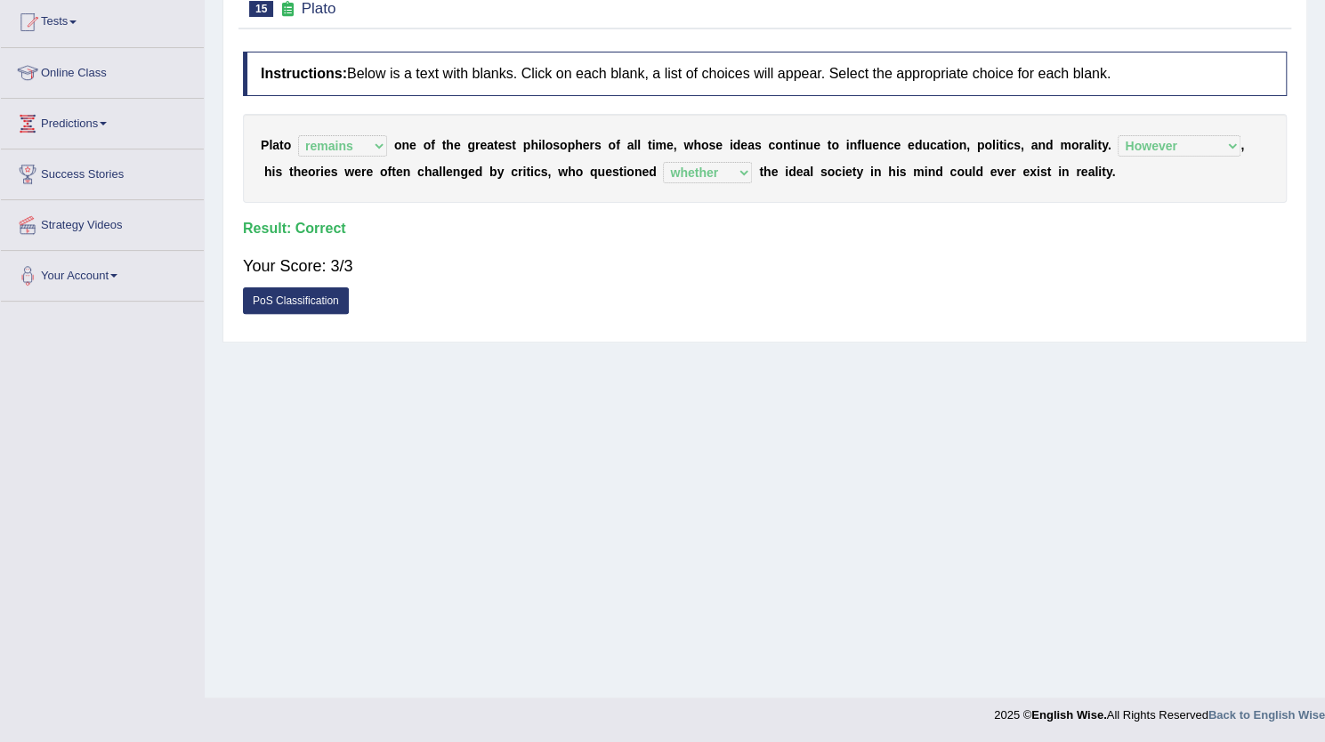
scroll to position [0, 0]
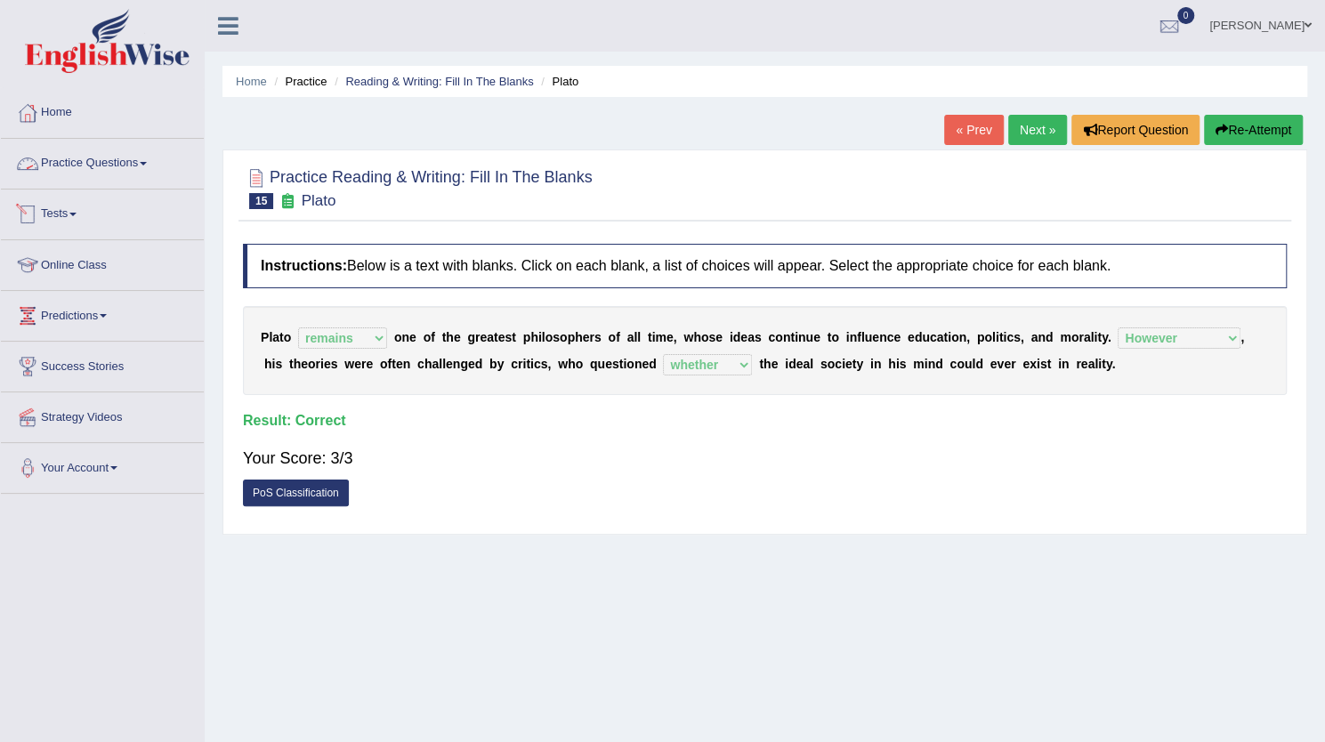
click at [110, 171] on link "Practice Questions" at bounding box center [102, 161] width 203 height 45
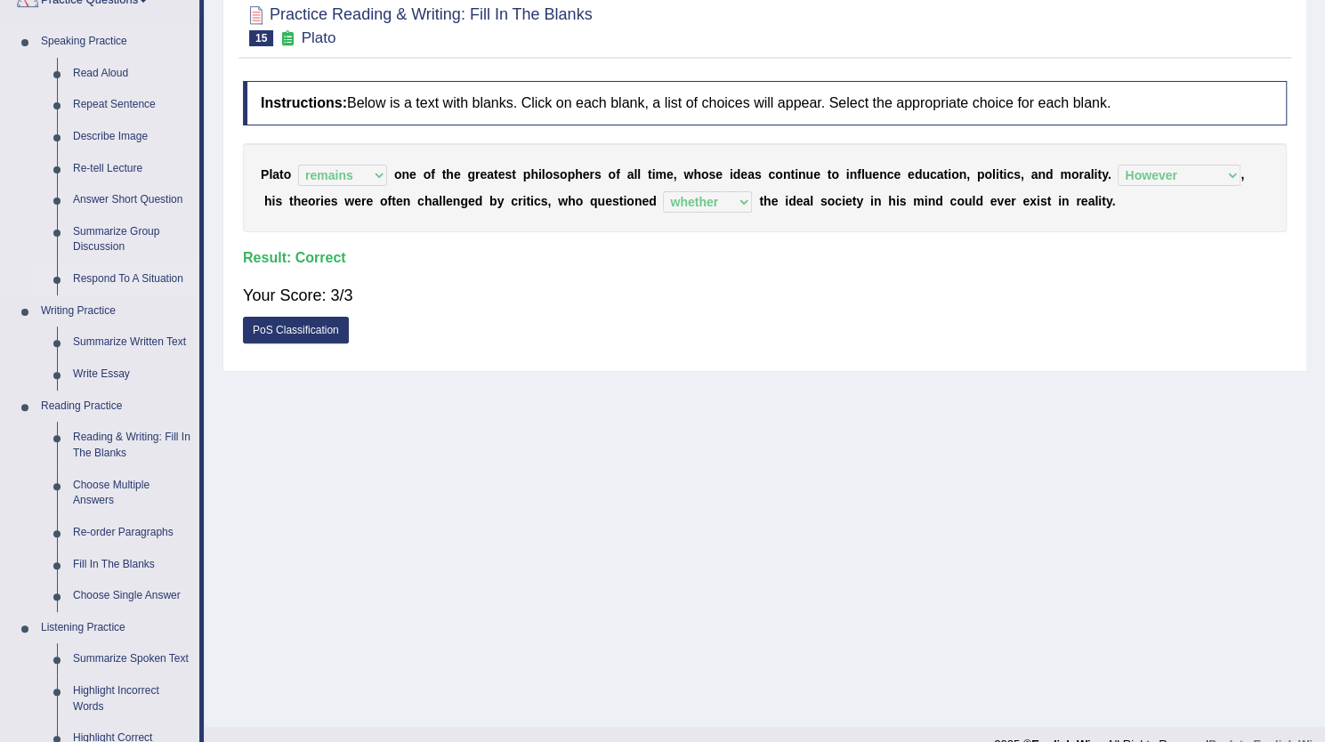
scroll to position [165, 0]
click at [134, 526] on link "Re-order Paragraphs" at bounding box center [132, 531] width 134 height 32
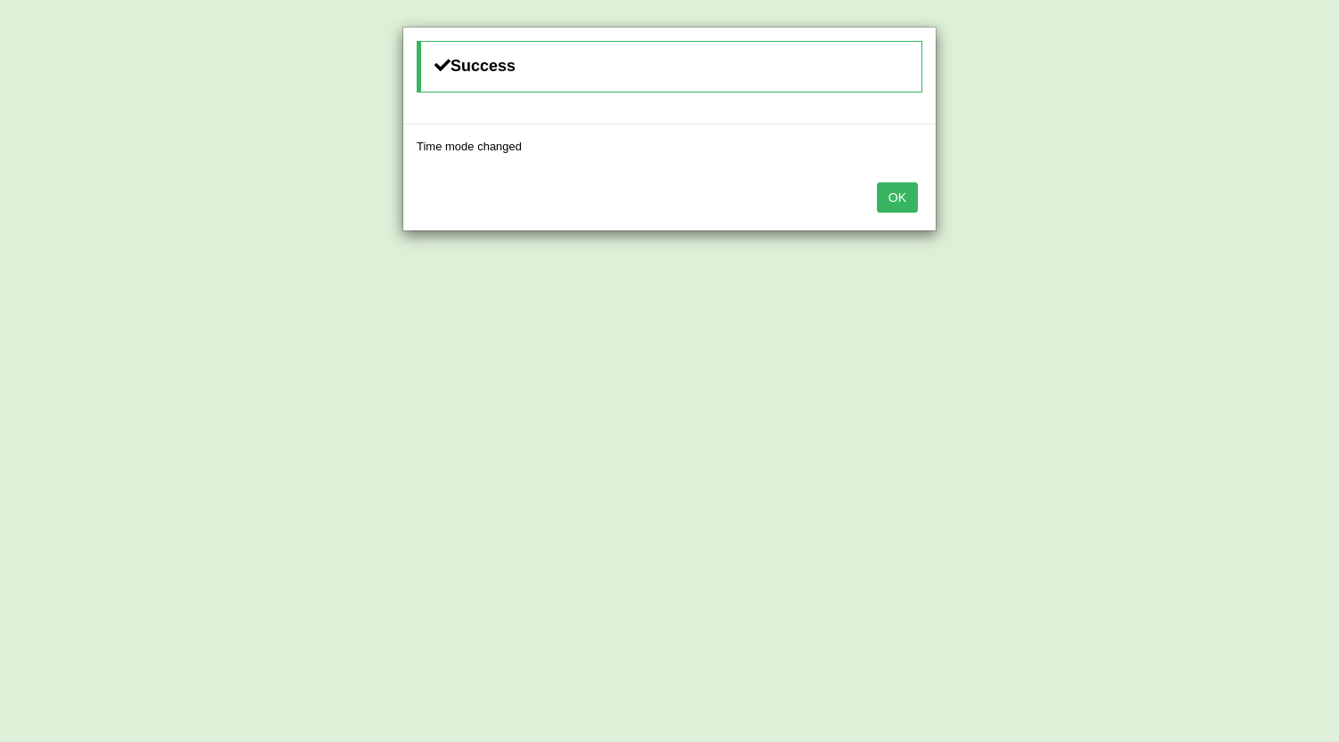
click at [895, 191] on button "OK" at bounding box center [897, 197] width 41 height 30
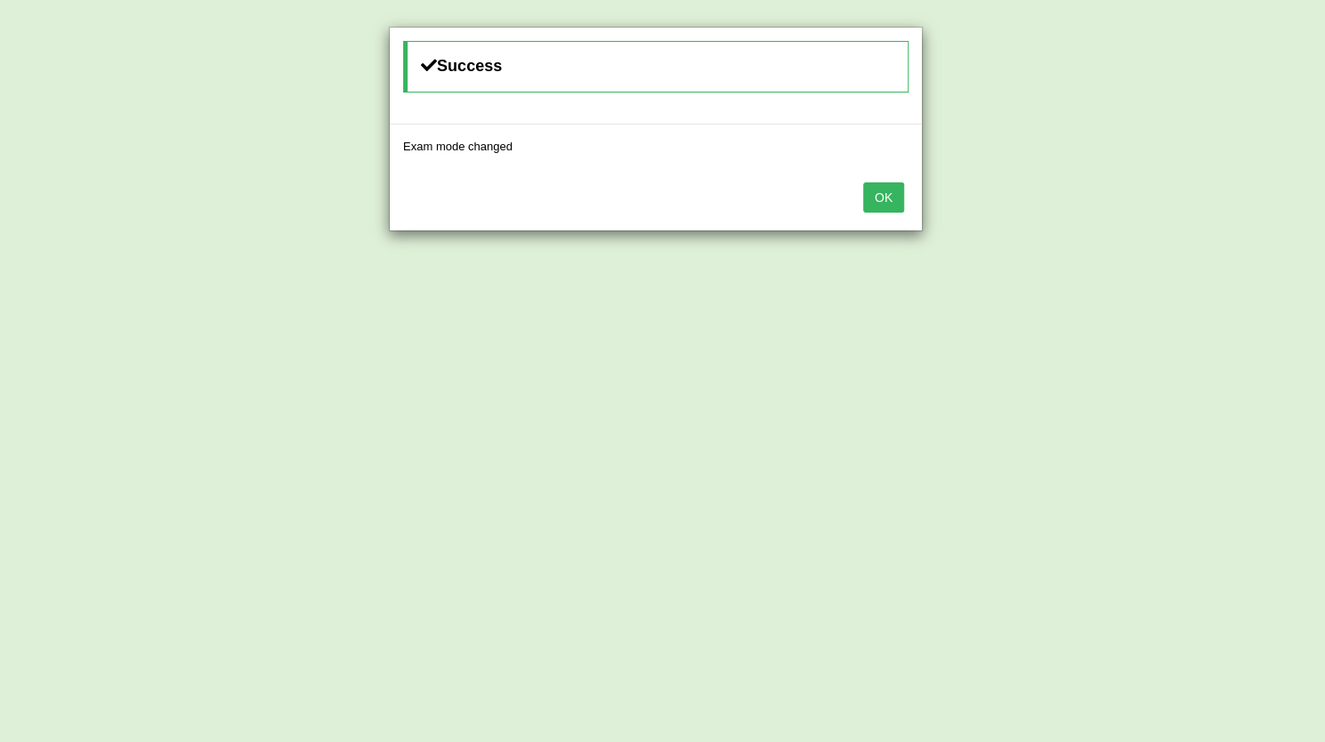
click at [886, 194] on button "OK" at bounding box center [883, 197] width 41 height 30
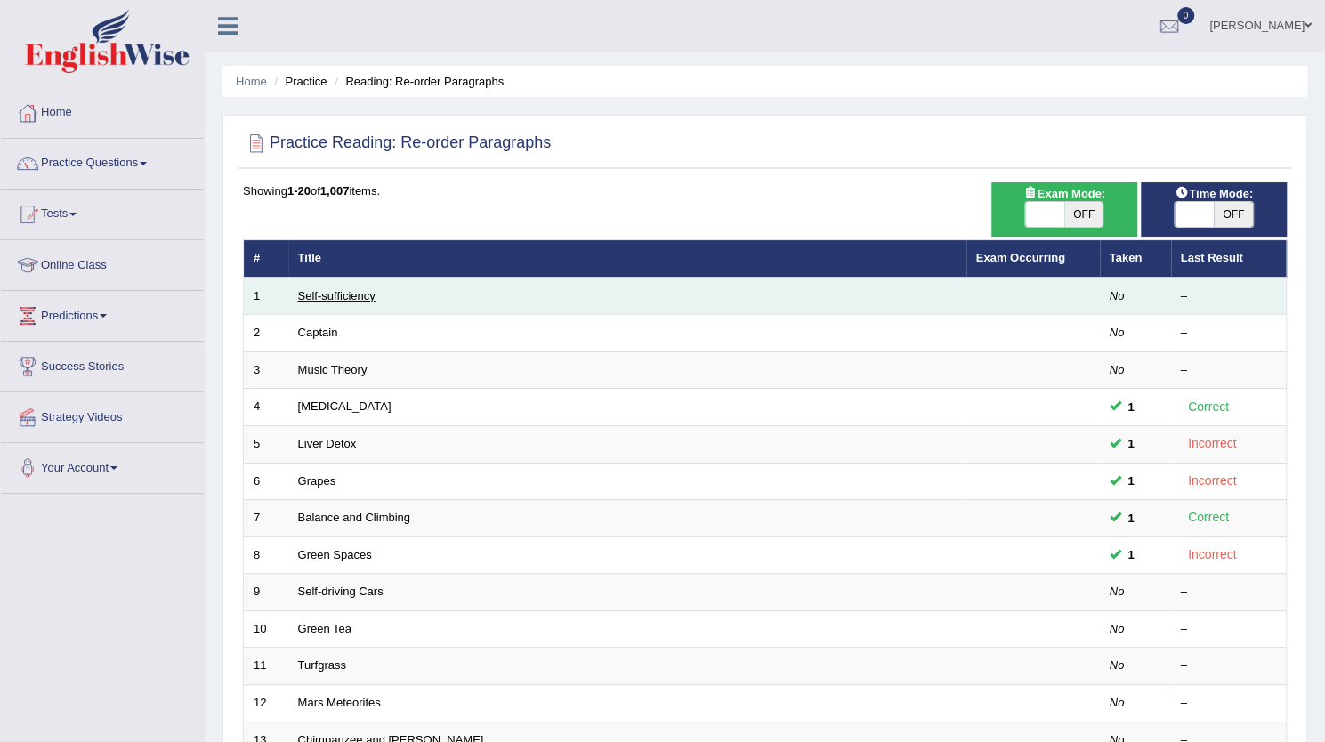
click at [355, 291] on link "Self-sufficiency" at bounding box center [336, 295] width 77 height 13
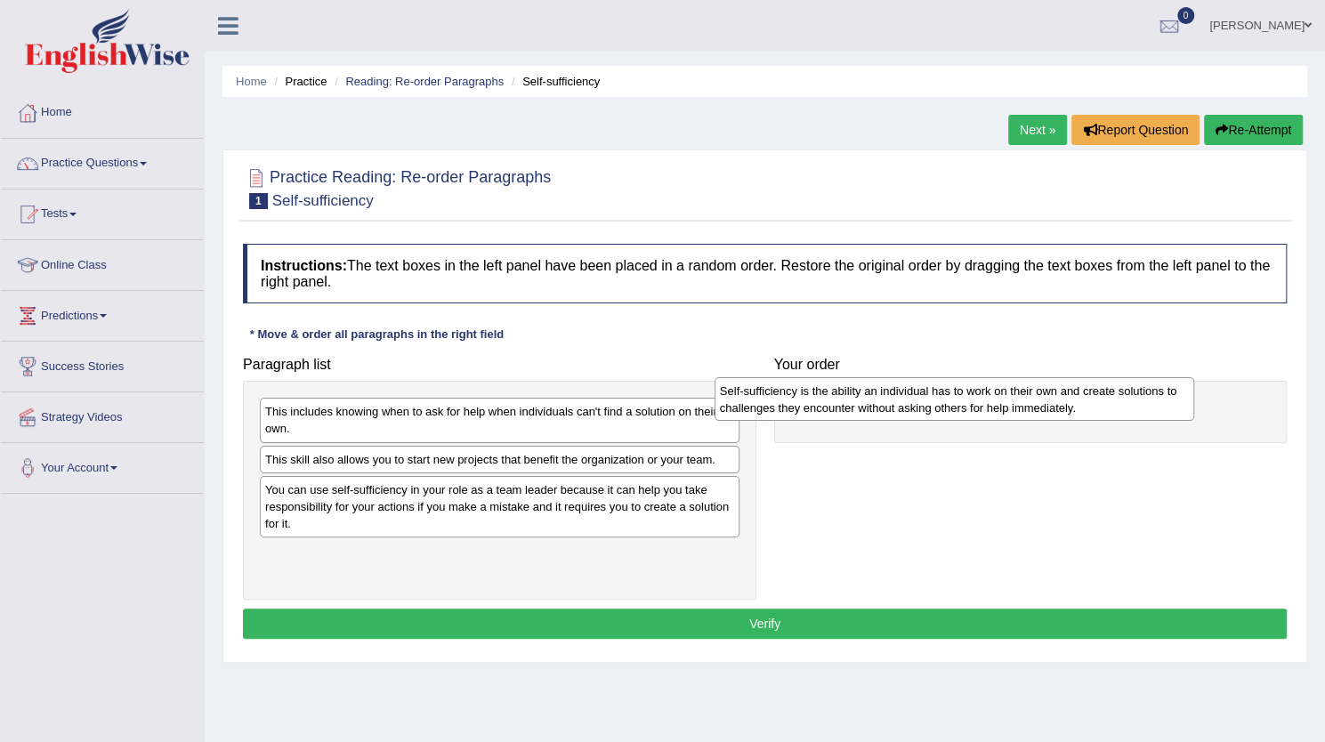
drag, startPoint x: 371, startPoint y: 569, endPoint x: 833, endPoint y: 407, distance: 489.5
click at [833, 407] on div "Self-sufficiency is the ability an individual has to work on their own and crea…" at bounding box center [955, 399] width 480 height 45
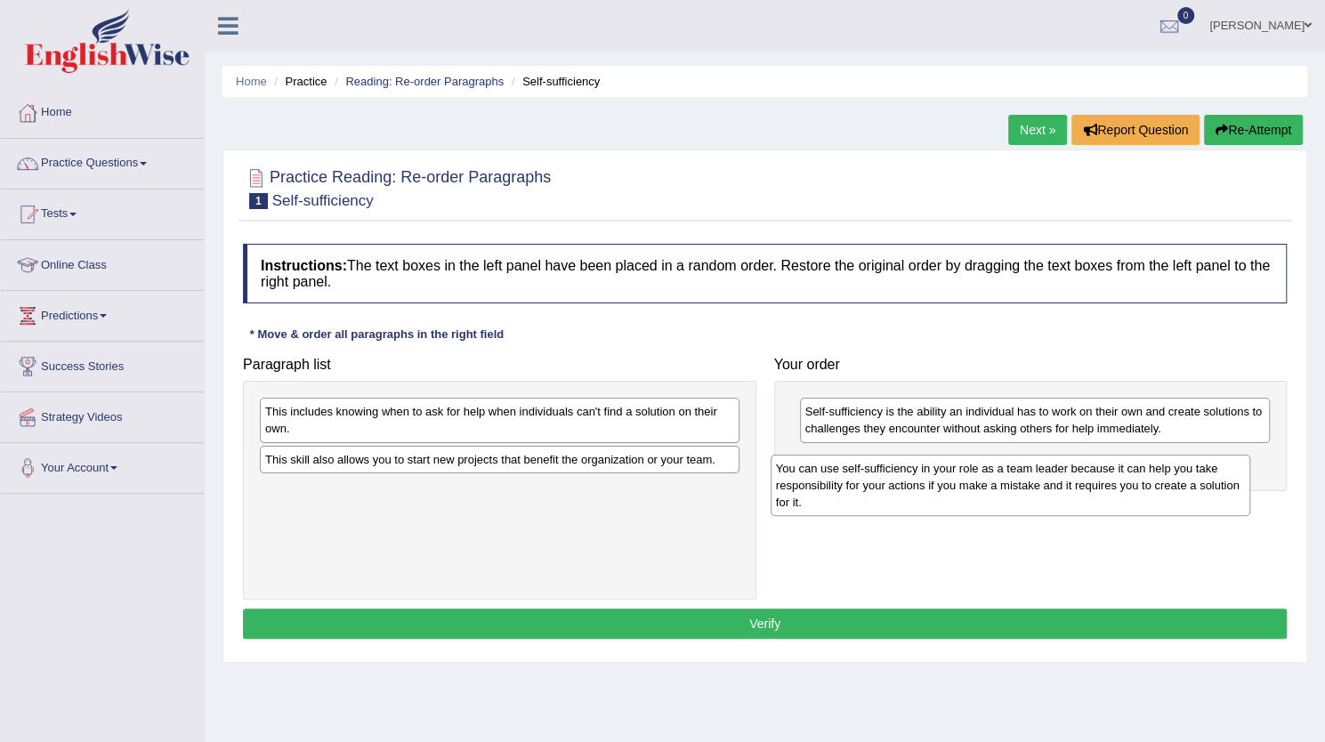
drag, startPoint x: 374, startPoint y: 521, endPoint x: 885, endPoint y: 501, distance: 511.3
click at [885, 501] on div "You can use self-sufficiency in your role as a team leader because it can help …" at bounding box center [1011, 485] width 480 height 61
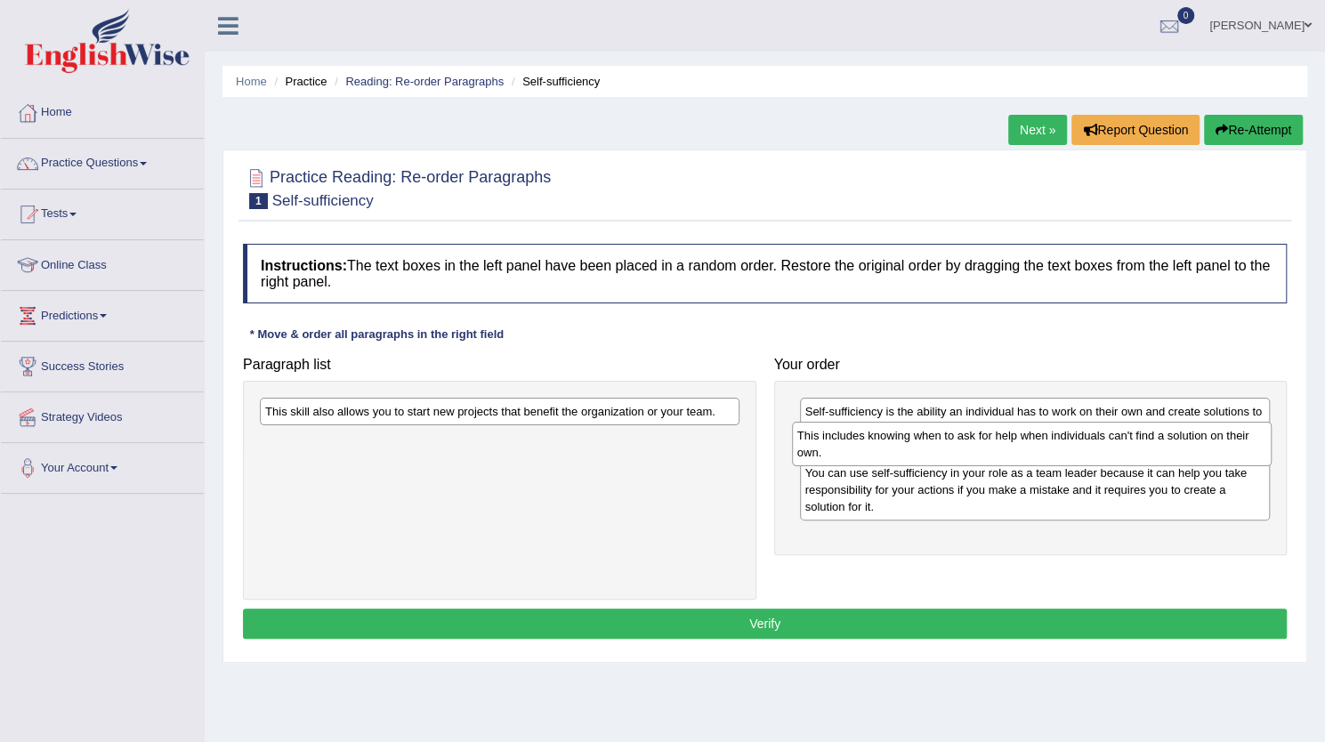
drag, startPoint x: 480, startPoint y: 432, endPoint x: 1012, endPoint y: 456, distance: 532.8
click at [1012, 456] on div "This includes knowing when to ask for help when individuals can't find a soluti…" at bounding box center [1032, 444] width 480 height 45
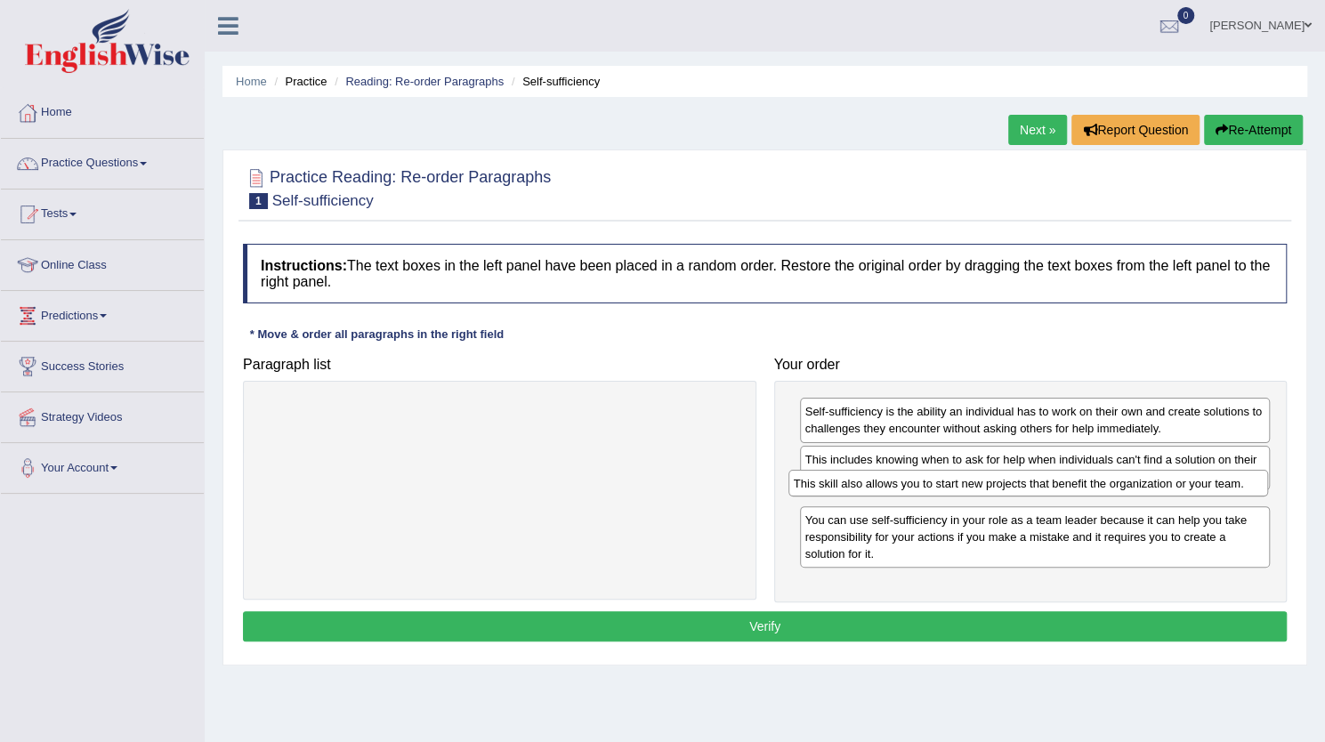
drag, startPoint x: 599, startPoint y: 422, endPoint x: 1126, endPoint y: 494, distance: 531.8
click at [1126, 494] on div "This skill also allows you to start new projects that benefit the organization …" at bounding box center [1029, 483] width 480 height 27
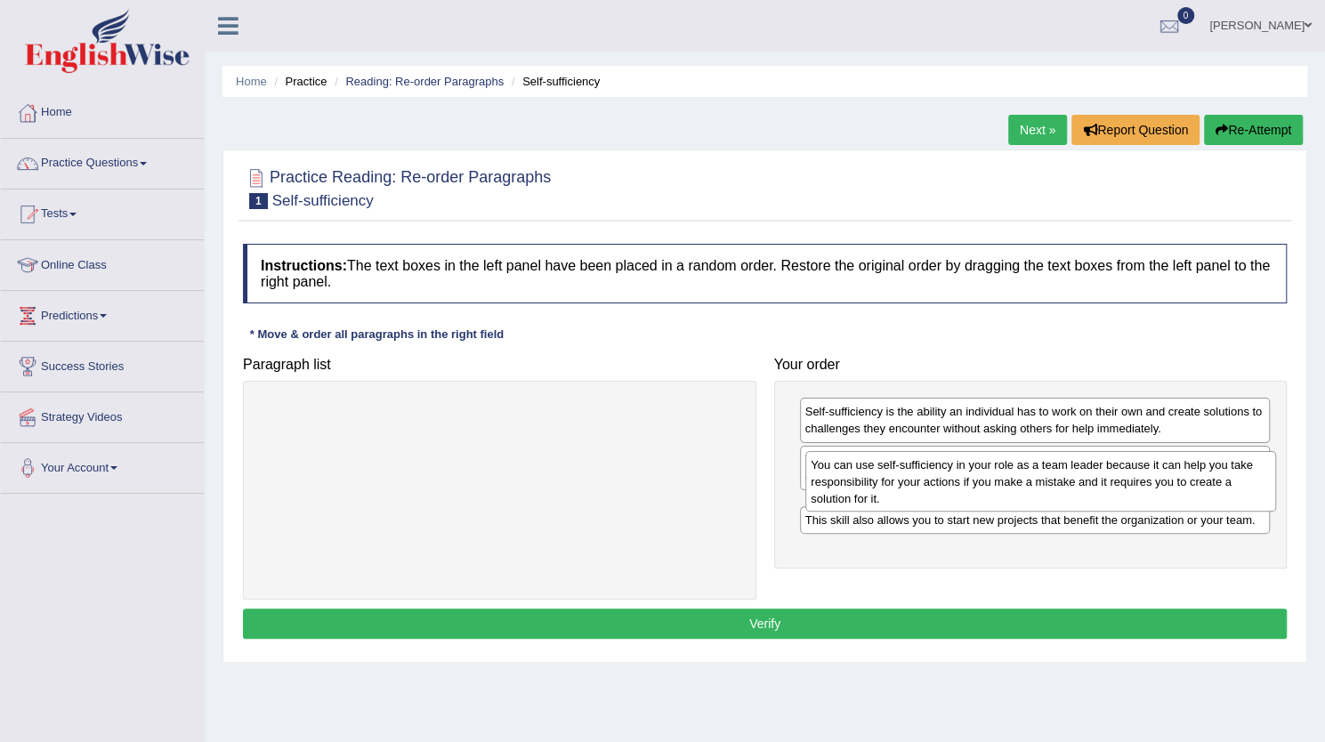
drag, startPoint x: 902, startPoint y: 550, endPoint x: 909, endPoint y: 480, distance: 70.6
click at [909, 480] on div "You can use self-sufficiency in your role as a team leader because it can help …" at bounding box center [1040, 481] width 471 height 61
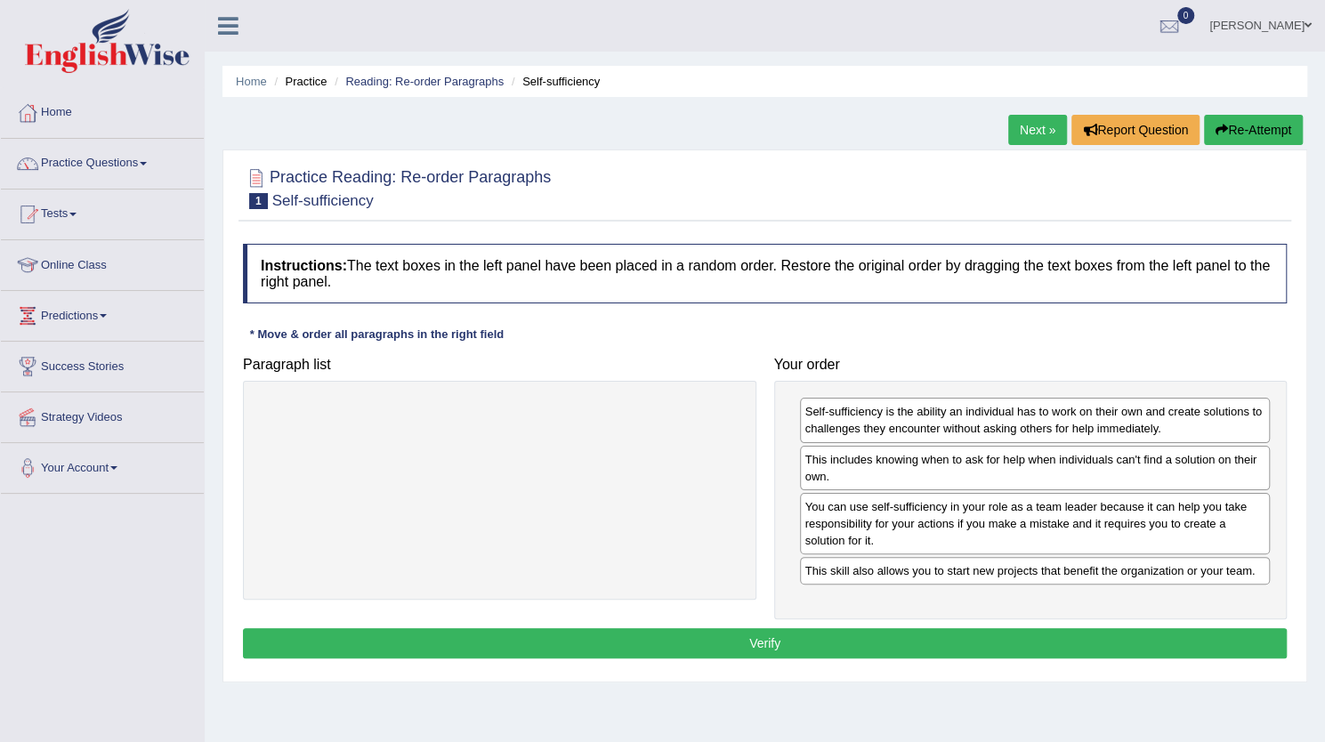
click at [797, 648] on button "Verify" at bounding box center [765, 643] width 1044 height 30
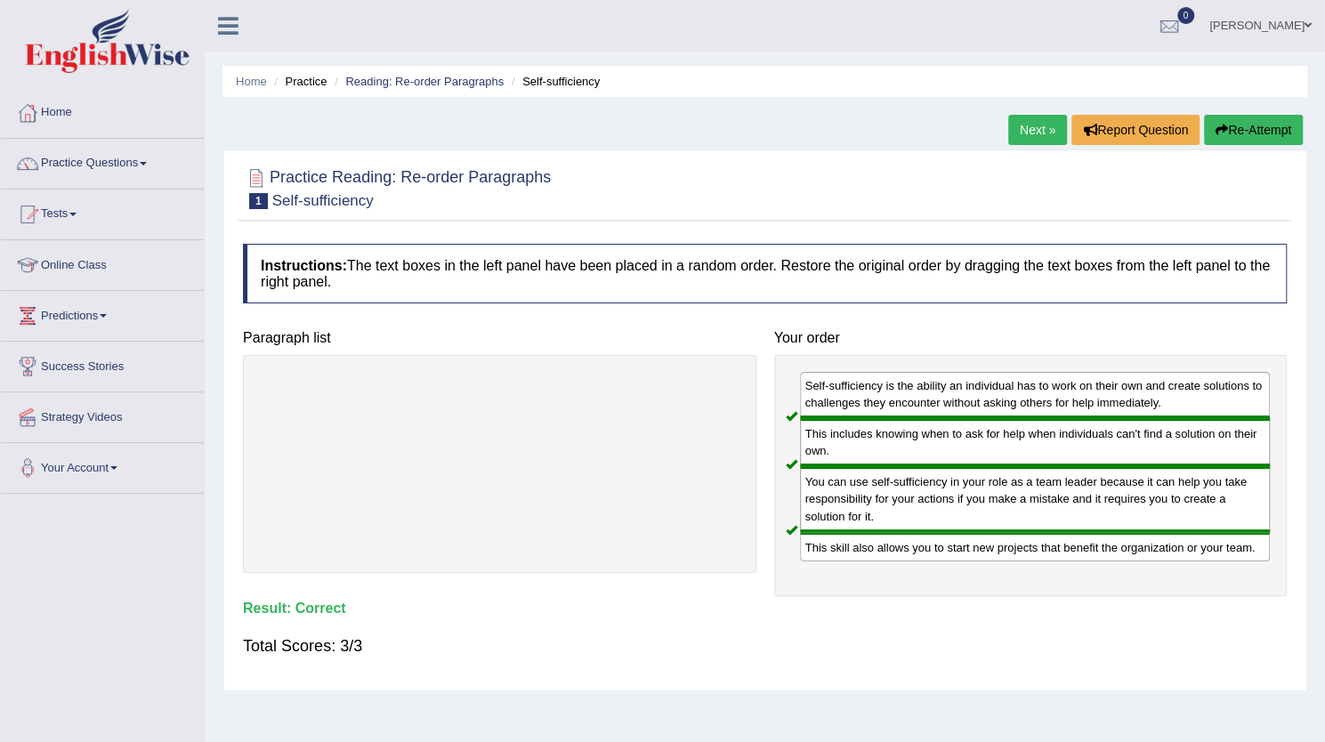
click at [1027, 131] on link "Next »" at bounding box center [1037, 130] width 59 height 30
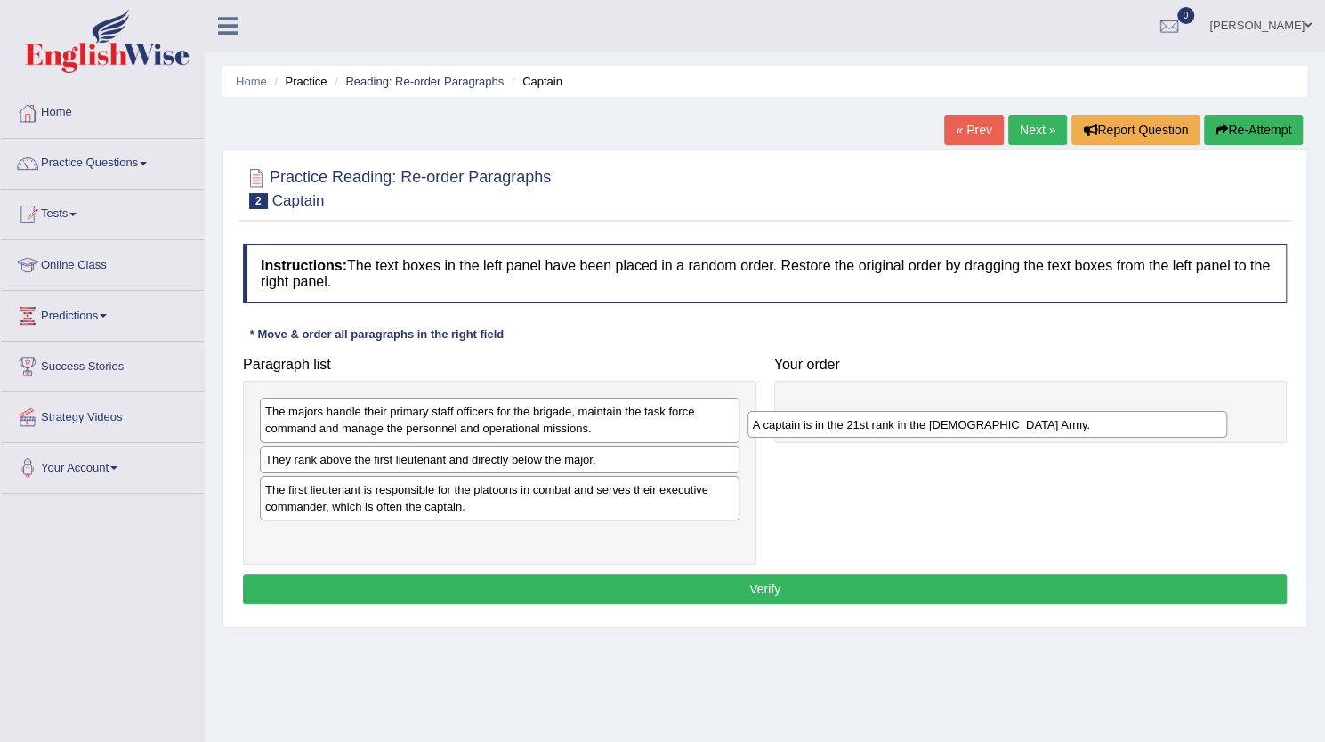
drag, startPoint x: 335, startPoint y: 465, endPoint x: 863, endPoint y: 423, distance: 530.4
click at [863, 423] on div "A captain is in the 21st rank in the [DEMOGRAPHIC_DATA] Army." at bounding box center [988, 424] width 480 height 27
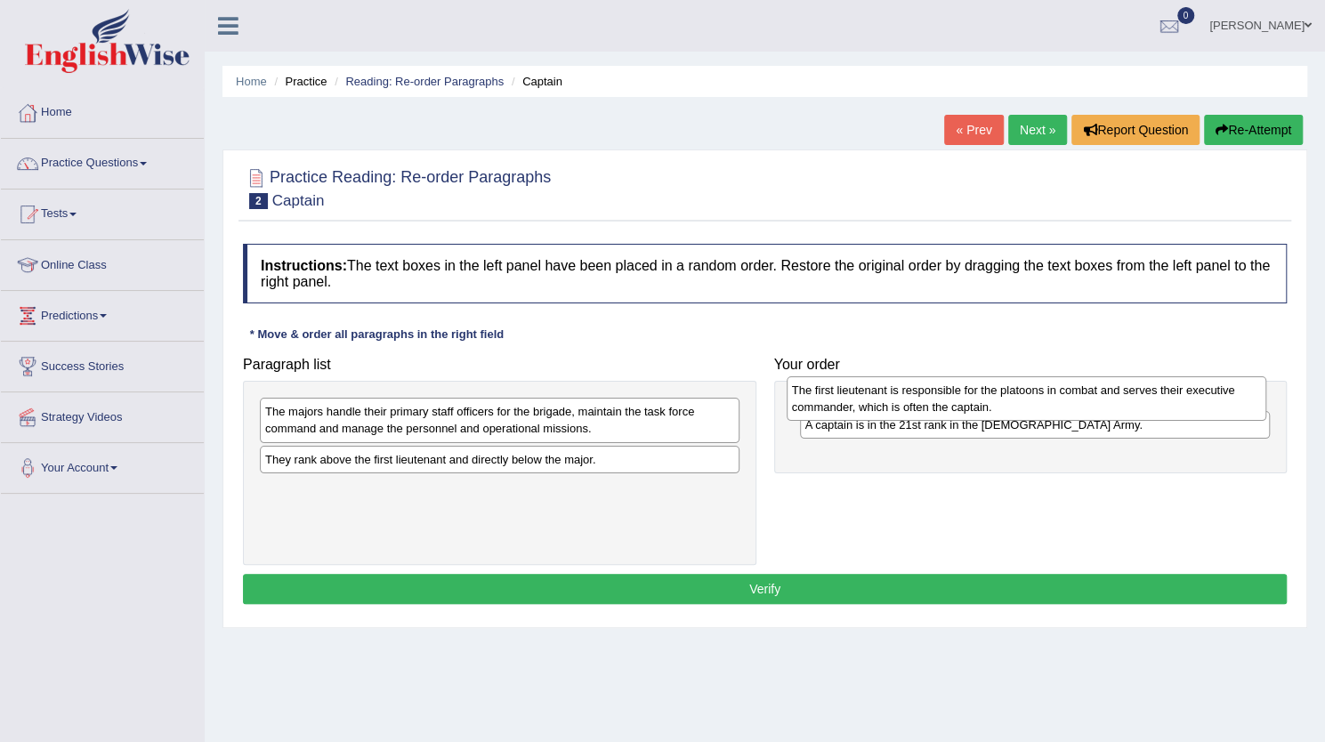
drag, startPoint x: 367, startPoint y: 506, endPoint x: 894, endPoint y: 409, distance: 535.9
click at [894, 409] on div "The first lieutenant is responsible for the platoons in combat and serves their…" at bounding box center [1027, 398] width 480 height 45
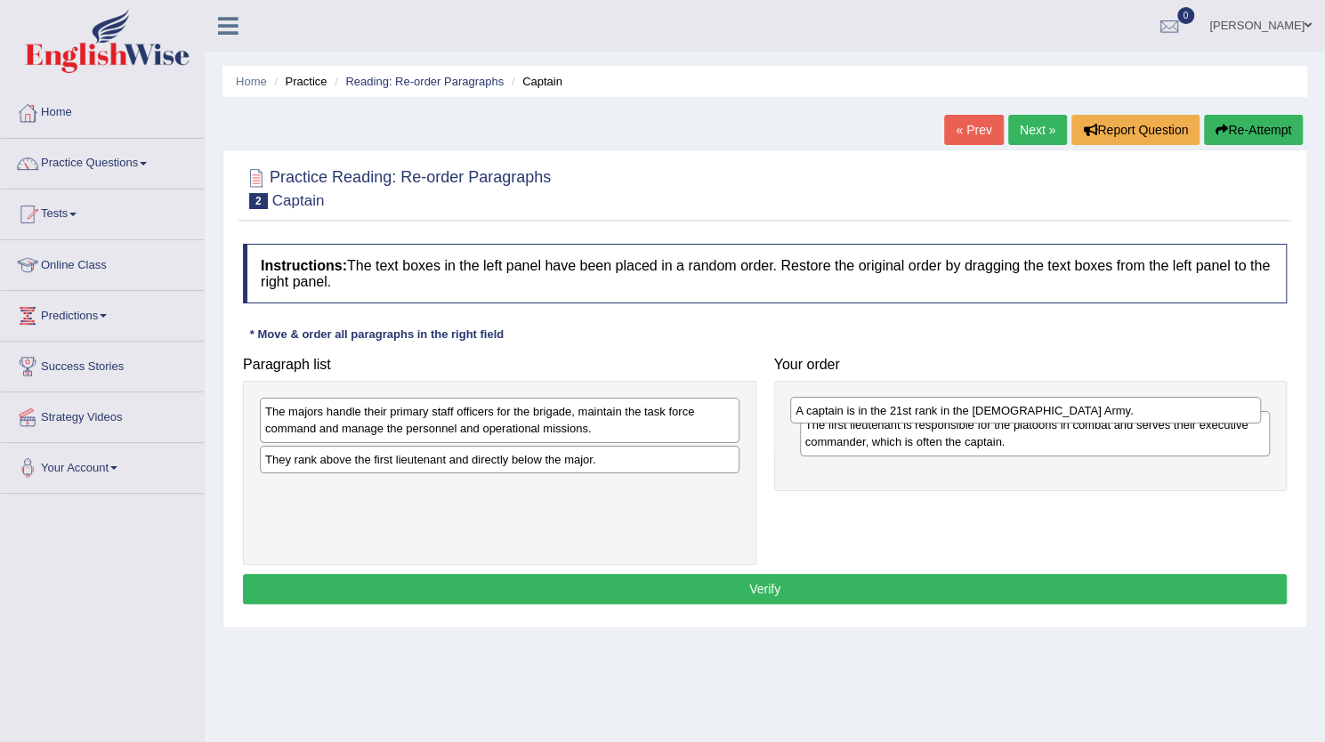
drag, startPoint x: 812, startPoint y: 462, endPoint x: 803, endPoint y: 414, distance: 48.9
click at [803, 414] on div "A captain is in the 21st rank in the US Army." at bounding box center [1025, 410] width 471 height 27
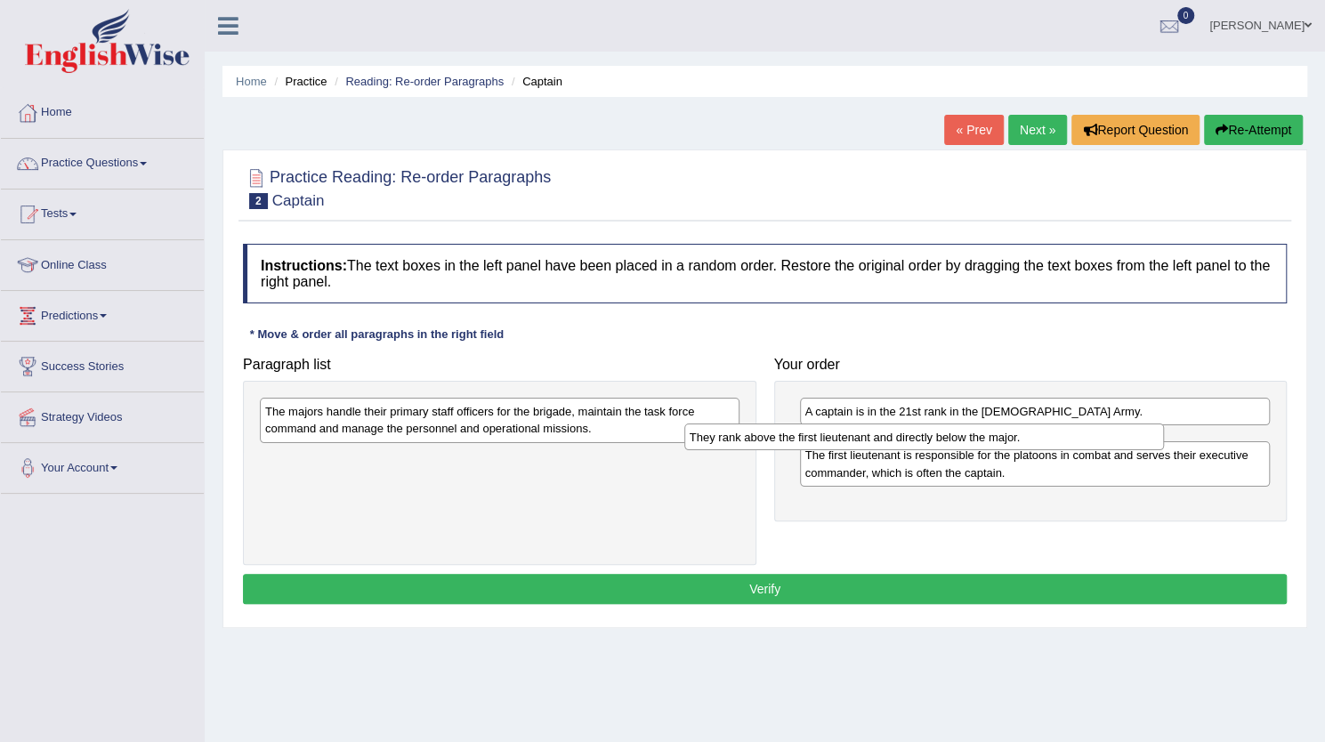
drag, startPoint x: 530, startPoint y: 465, endPoint x: 958, endPoint y: 441, distance: 427.9
click at [958, 441] on div "They rank above the first lieutenant and directly below the major." at bounding box center [924, 437] width 480 height 27
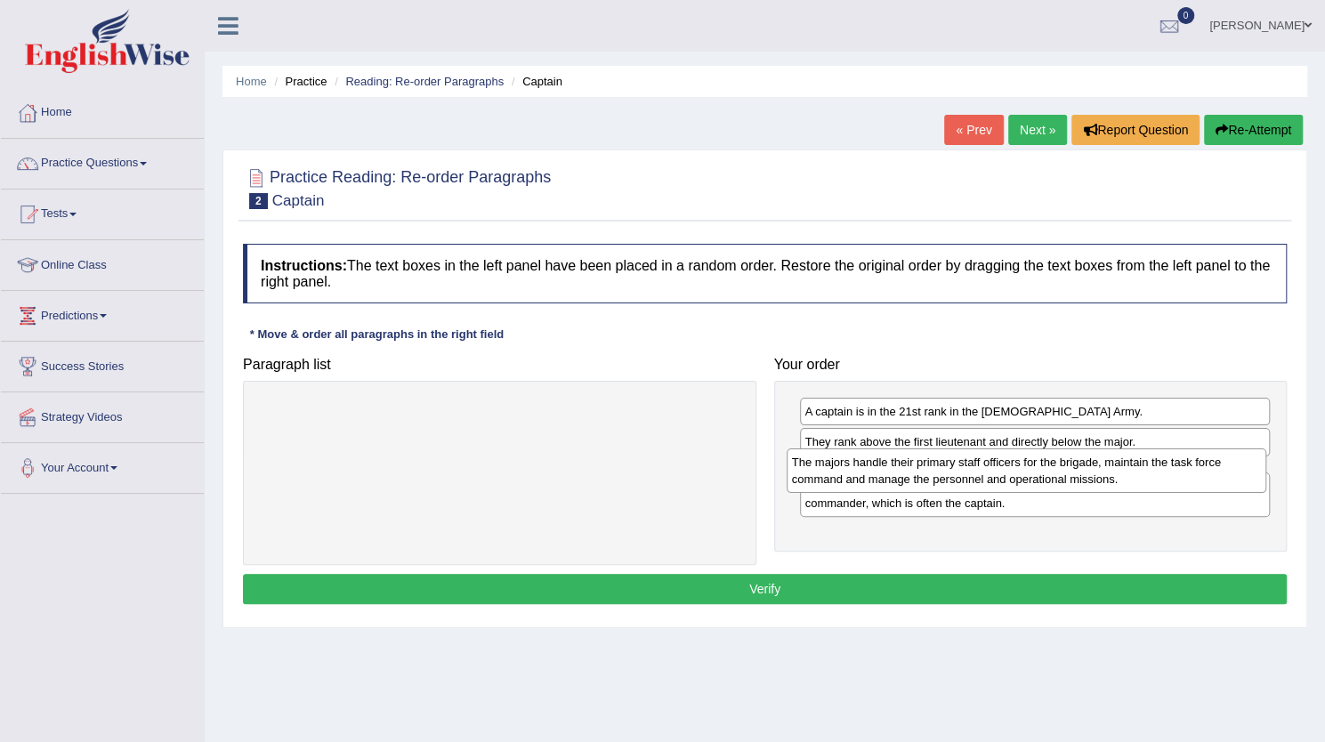
drag, startPoint x: 459, startPoint y: 425, endPoint x: 986, endPoint y: 476, distance: 529.3
click at [986, 476] on div "The majors handle their primary staff officers for the brigade, maintain the ta…" at bounding box center [1027, 471] width 480 height 45
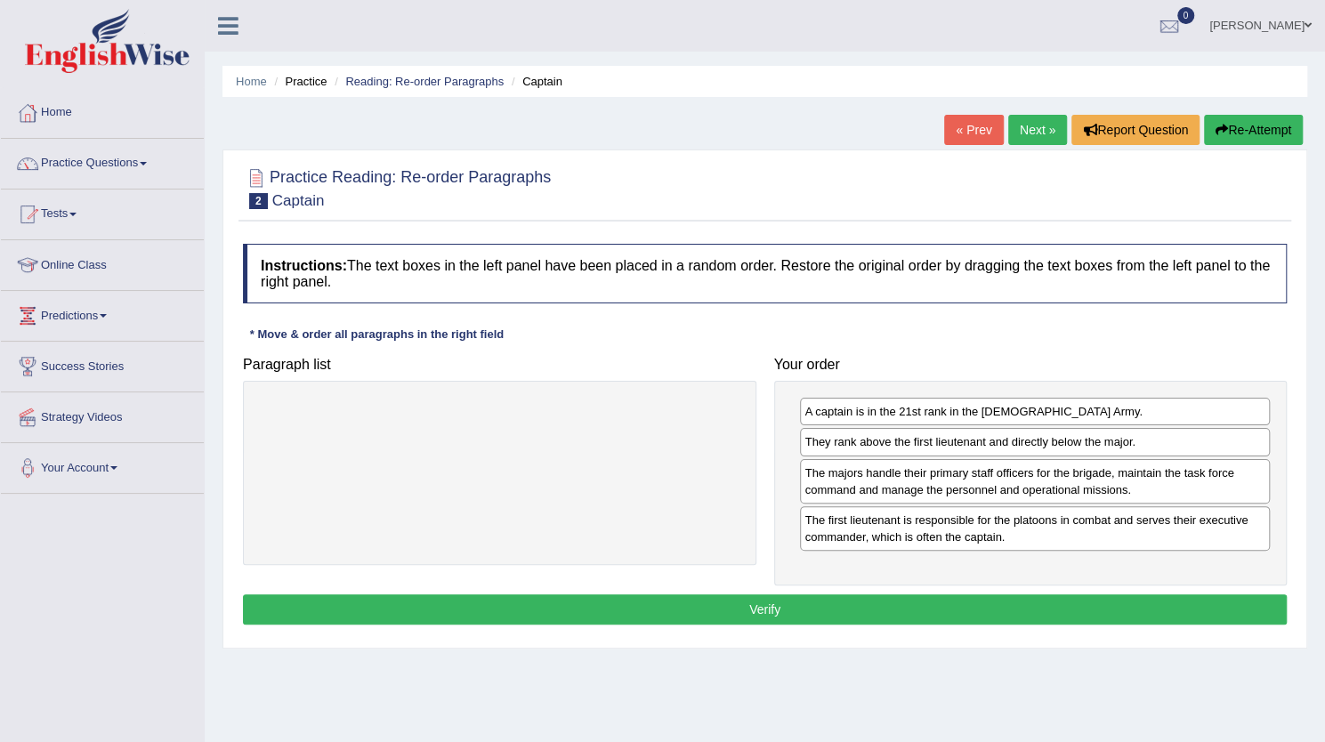
click at [1004, 595] on button "Verify" at bounding box center [765, 610] width 1044 height 30
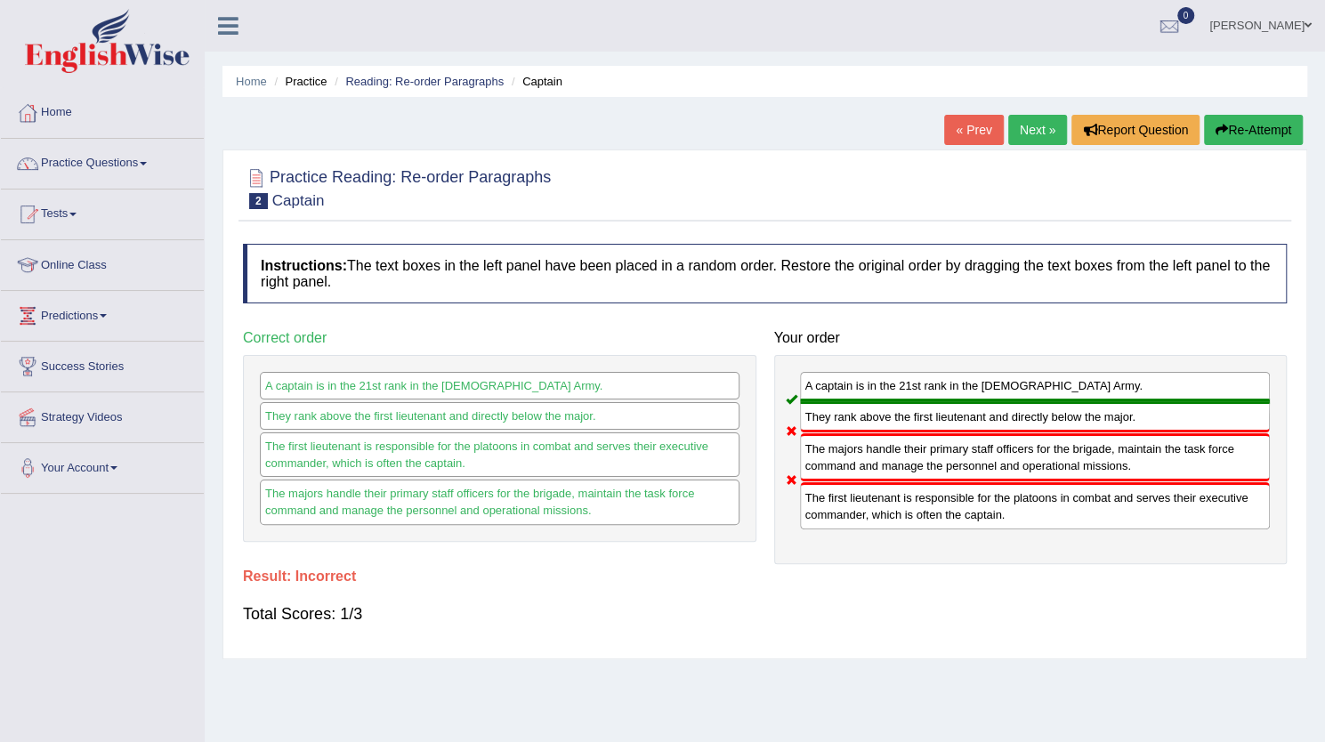
click at [1038, 119] on link "Next »" at bounding box center [1037, 130] width 59 height 30
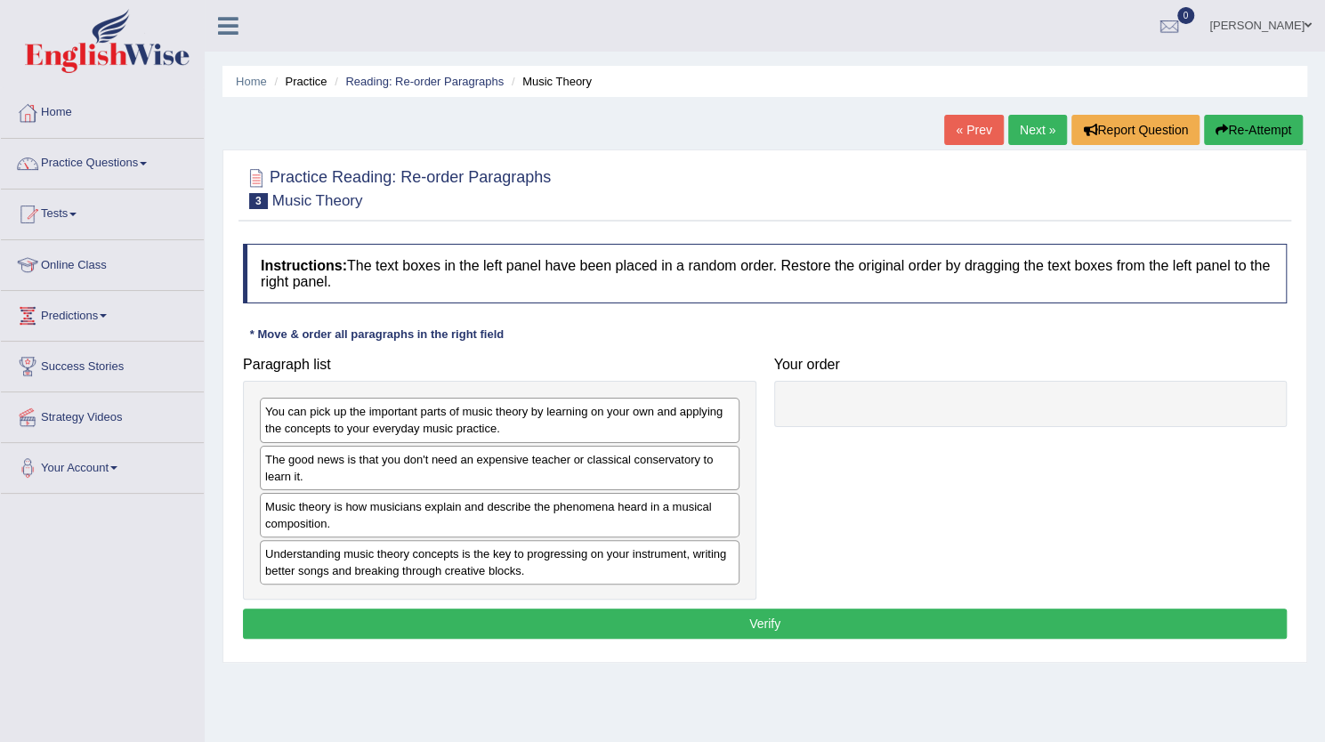
drag, startPoint x: 564, startPoint y: 516, endPoint x: 936, endPoint y: 415, distance: 385.6
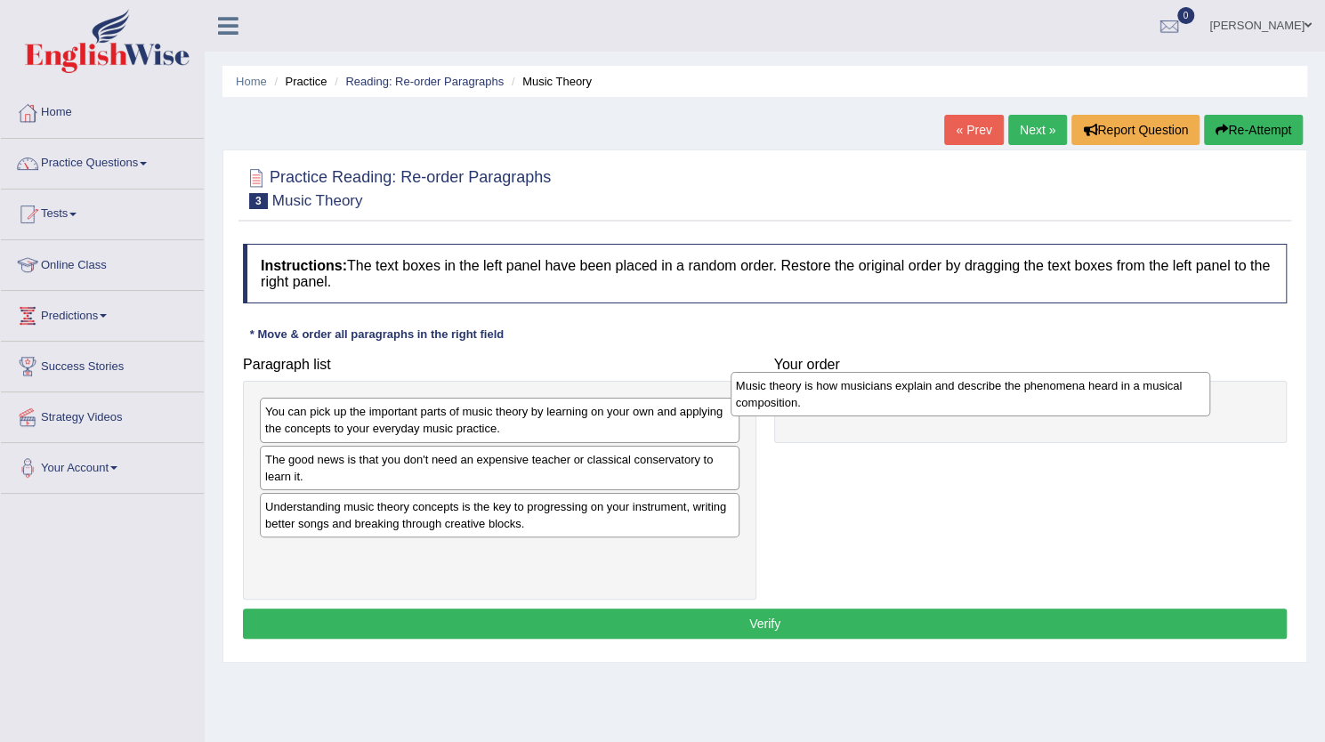
drag, startPoint x: 470, startPoint y: 510, endPoint x: 941, endPoint y: 391, distance: 485.7
click at [941, 391] on div "Music theory is how musicians explain and describe the phenomena heard in a mus…" at bounding box center [971, 394] width 480 height 45
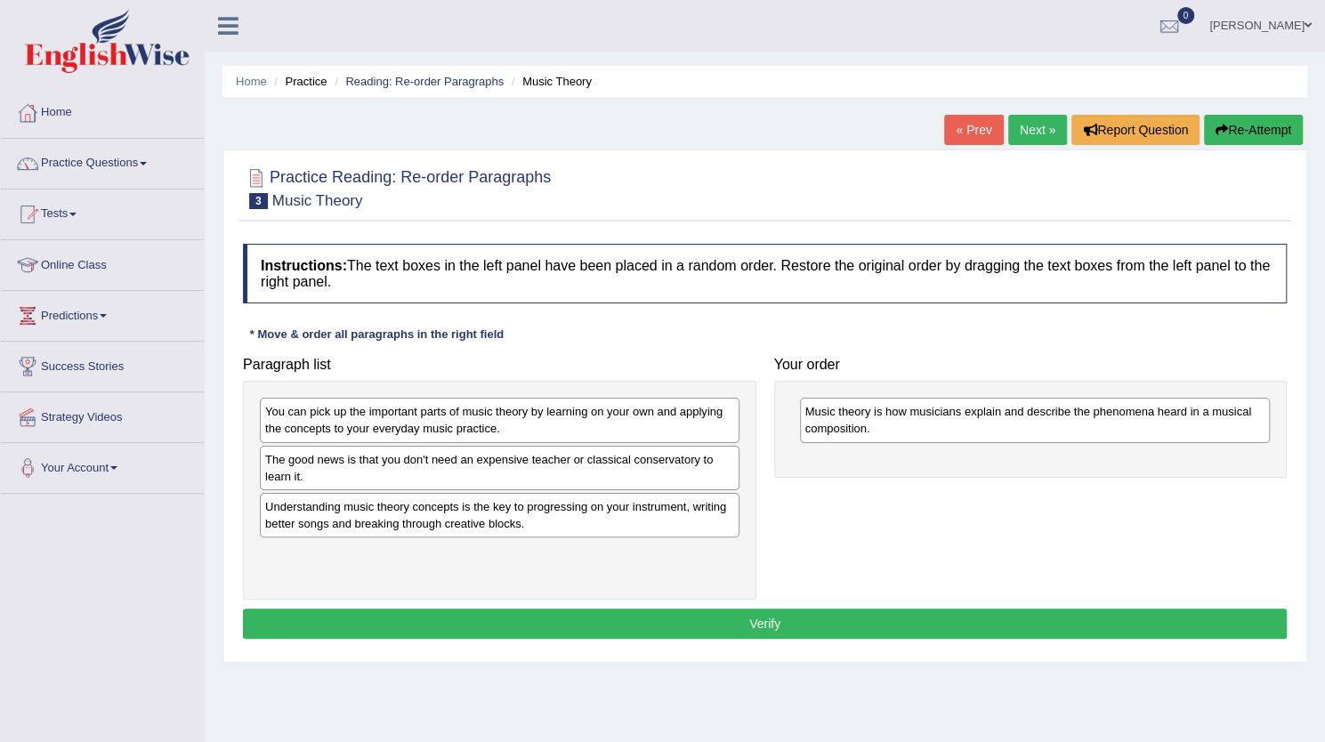
click at [405, 498] on div "Understanding music theory concepts is the key to progressing on your instrumen…" at bounding box center [500, 515] width 480 height 45
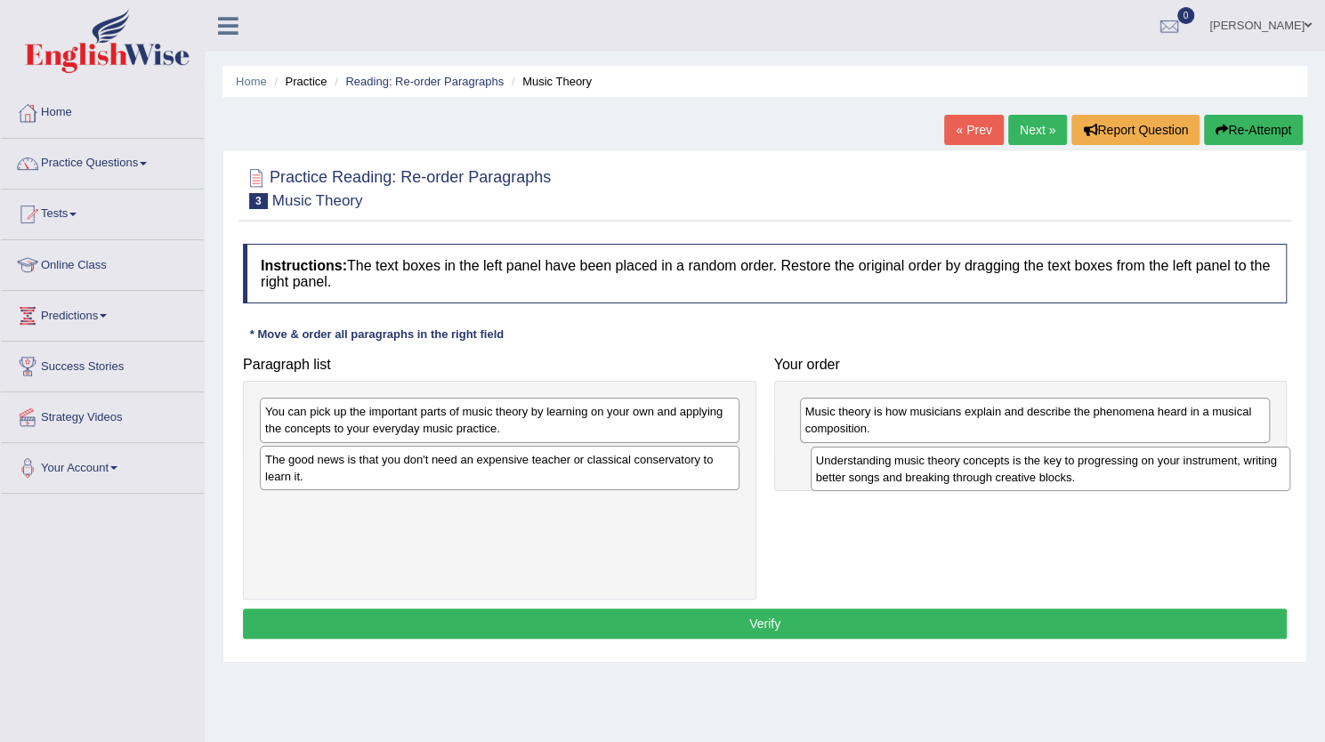
drag, startPoint x: 393, startPoint y: 514, endPoint x: 967, endPoint y: 468, distance: 575.9
click at [967, 468] on div "Understanding music theory concepts is the key to progressing on your instrumen…" at bounding box center [1051, 469] width 480 height 45
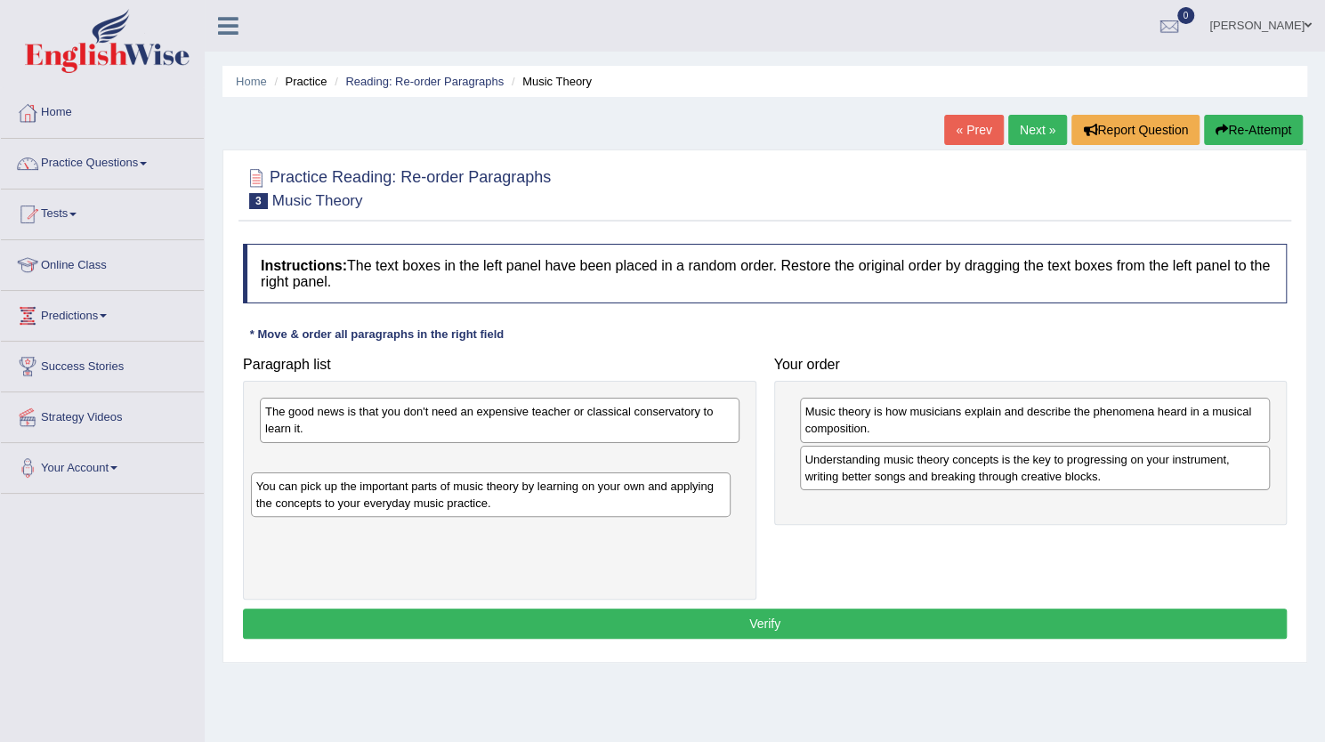
drag, startPoint x: 473, startPoint y: 419, endPoint x: 466, endPoint y: 496, distance: 76.9
click at [466, 496] on div "You can pick up the important parts of music theory by learning on your own and…" at bounding box center [491, 495] width 480 height 45
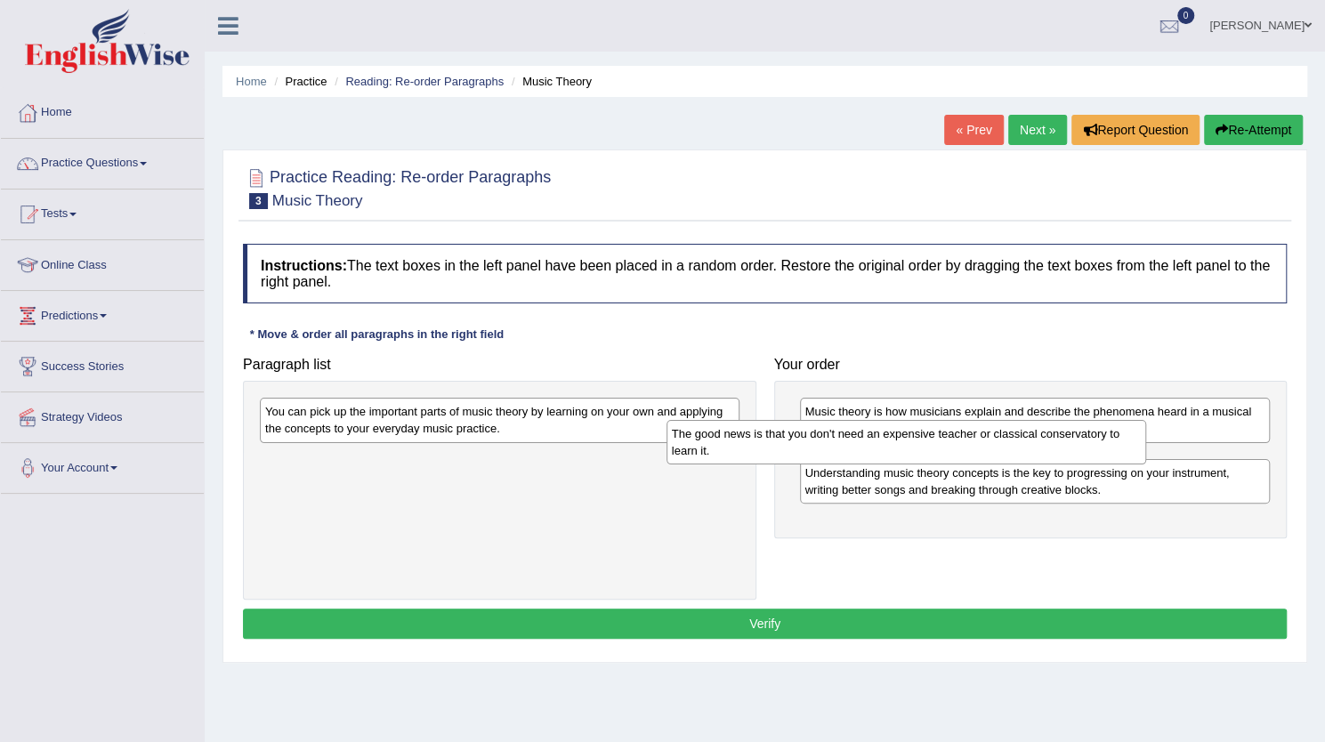
drag, startPoint x: 434, startPoint y: 420, endPoint x: 841, endPoint y: 441, distance: 407.3
click at [841, 441] on div "The good news is that you don't need an expensive teacher or classical conserva…" at bounding box center [907, 442] width 480 height 45
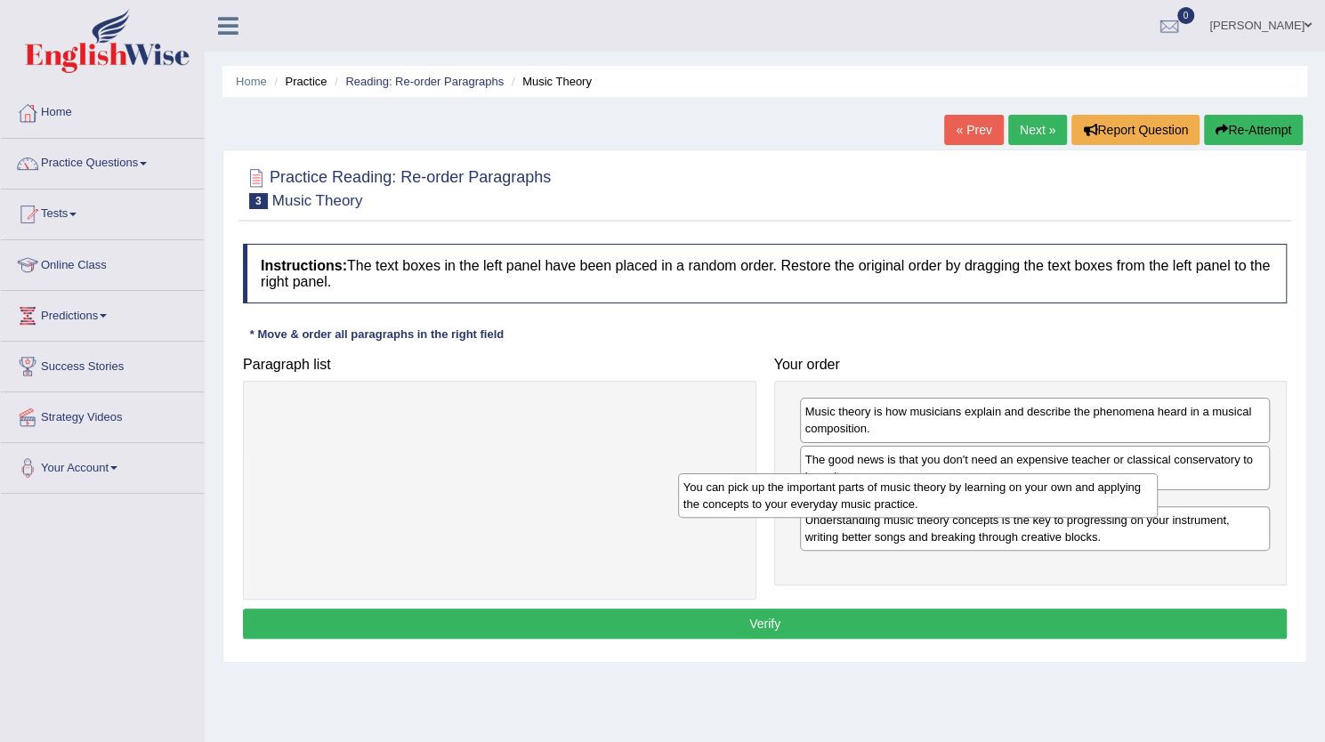
drag, startPoint x: 560, startPoint y: 416, endPoint x: 984, endPoint y: 491, distance: 431.2
click at [984, 491] on div "You can pick up the important parts of music theory by learning on your own and…" at bounding box center [918, 495] width 480 height 45
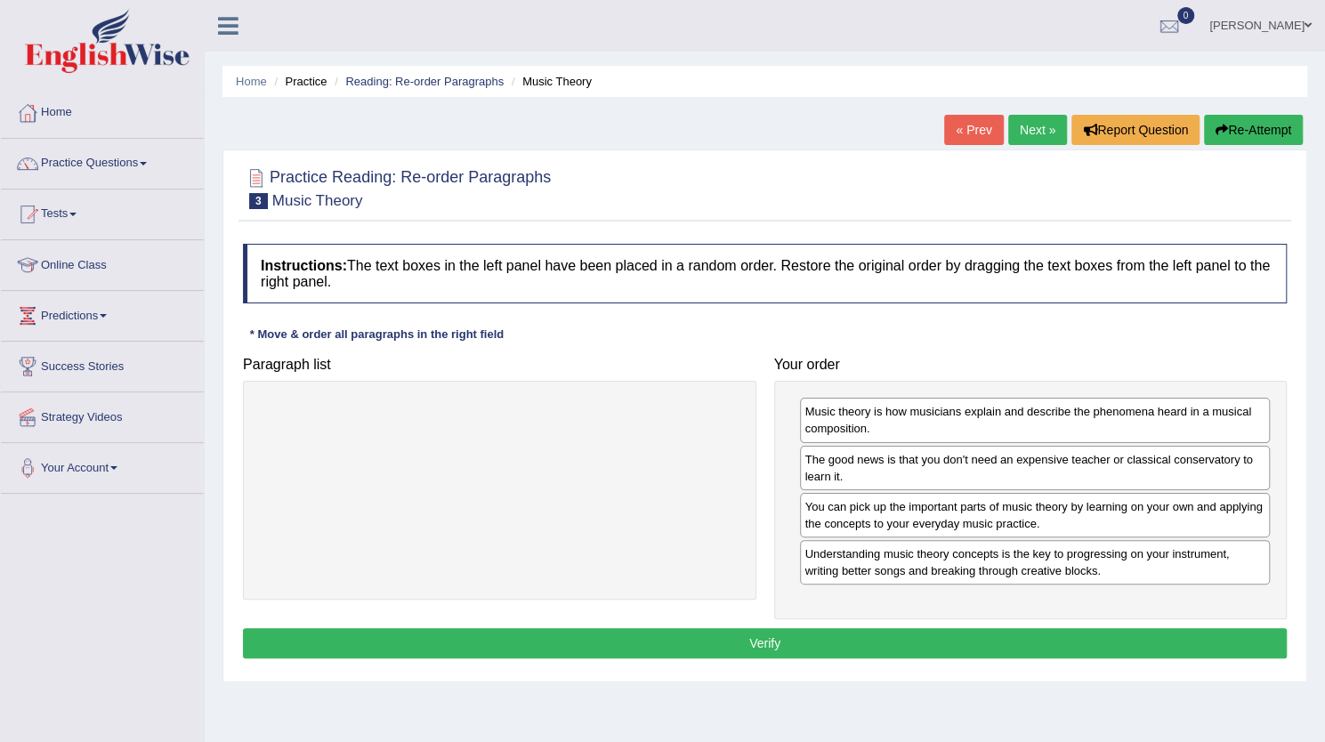
click at [823, 637] on button "Verify" at bounding box center [765, 643] width 1044 height 30
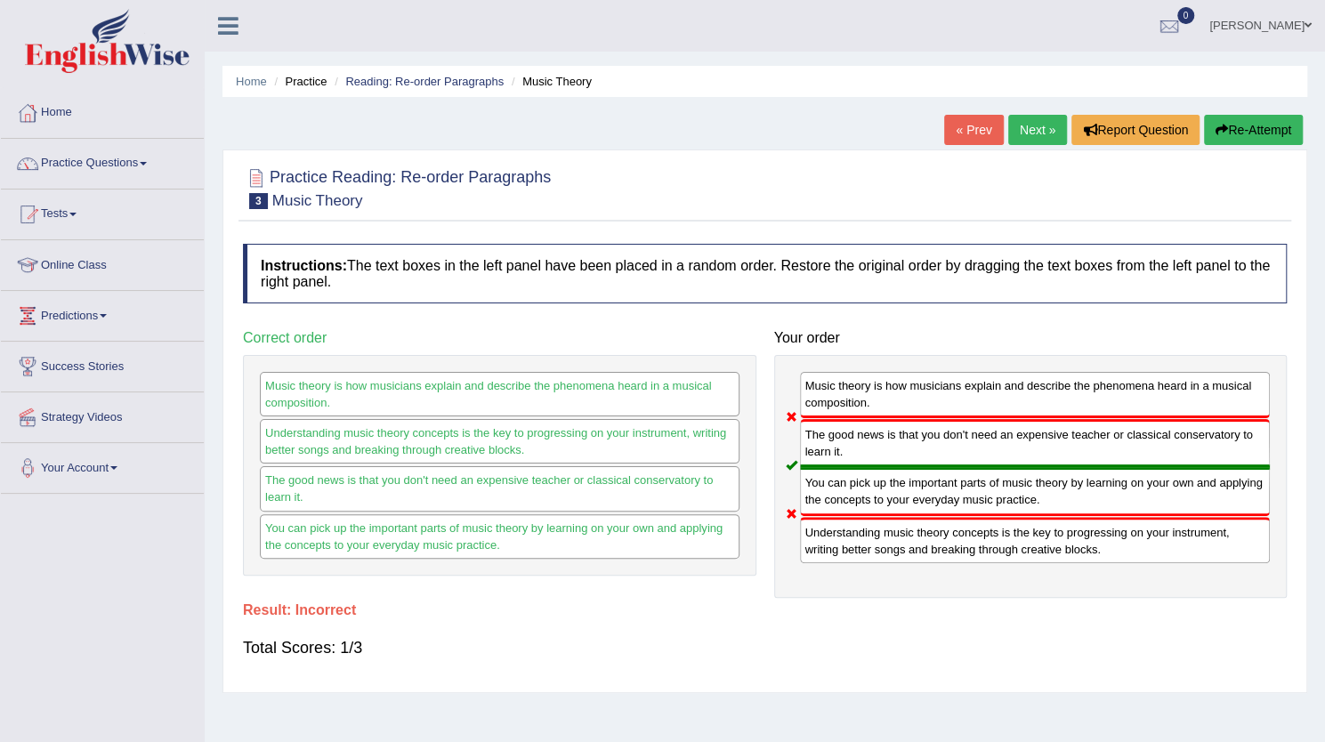
click at [1042, 122] on link "Next »" at bounding box center [1037, 130] width 59 height 30
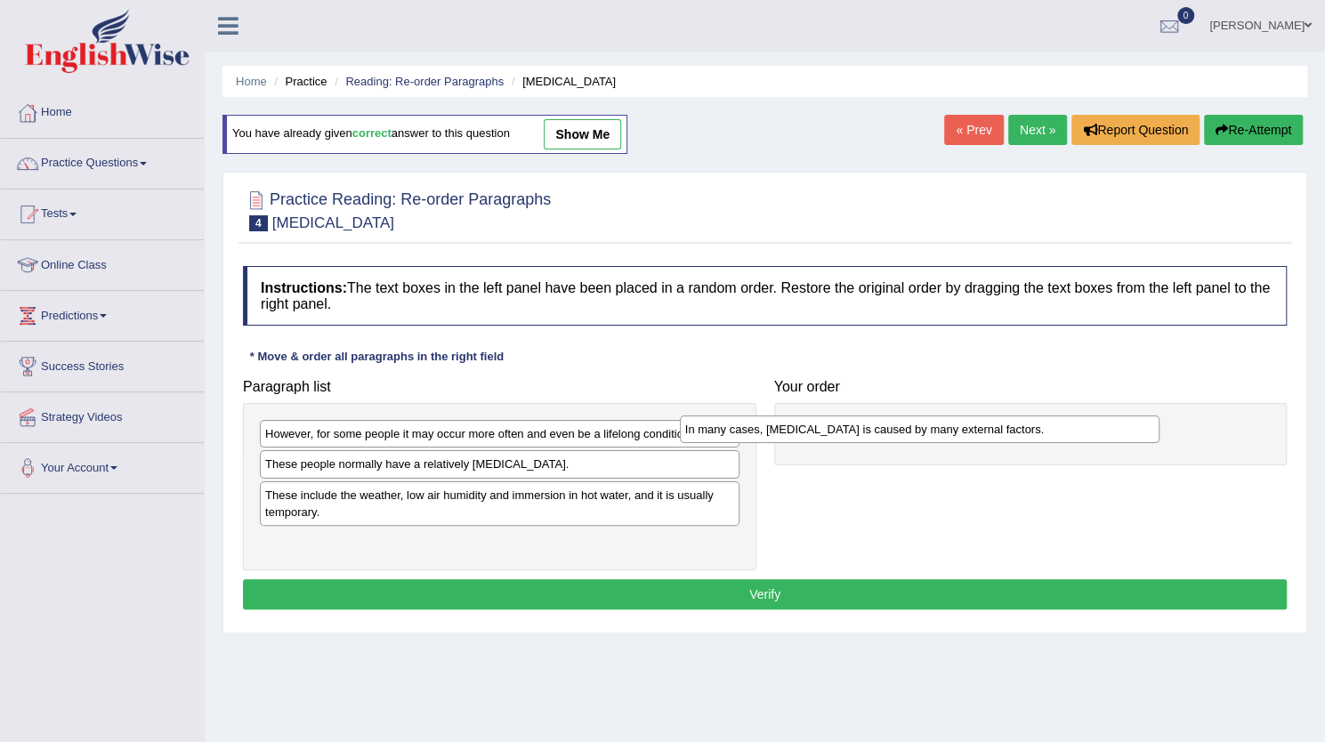
drag, startPoint x: 431, startPoint y: 467, endPoint x: 851, endPoint y: 433, distance: 421.5
click at [851, 433] on div "In many cases, [MEDICAL_DATA] is caused by many external factors." at bounding box center [920, 429] width 480 height 27
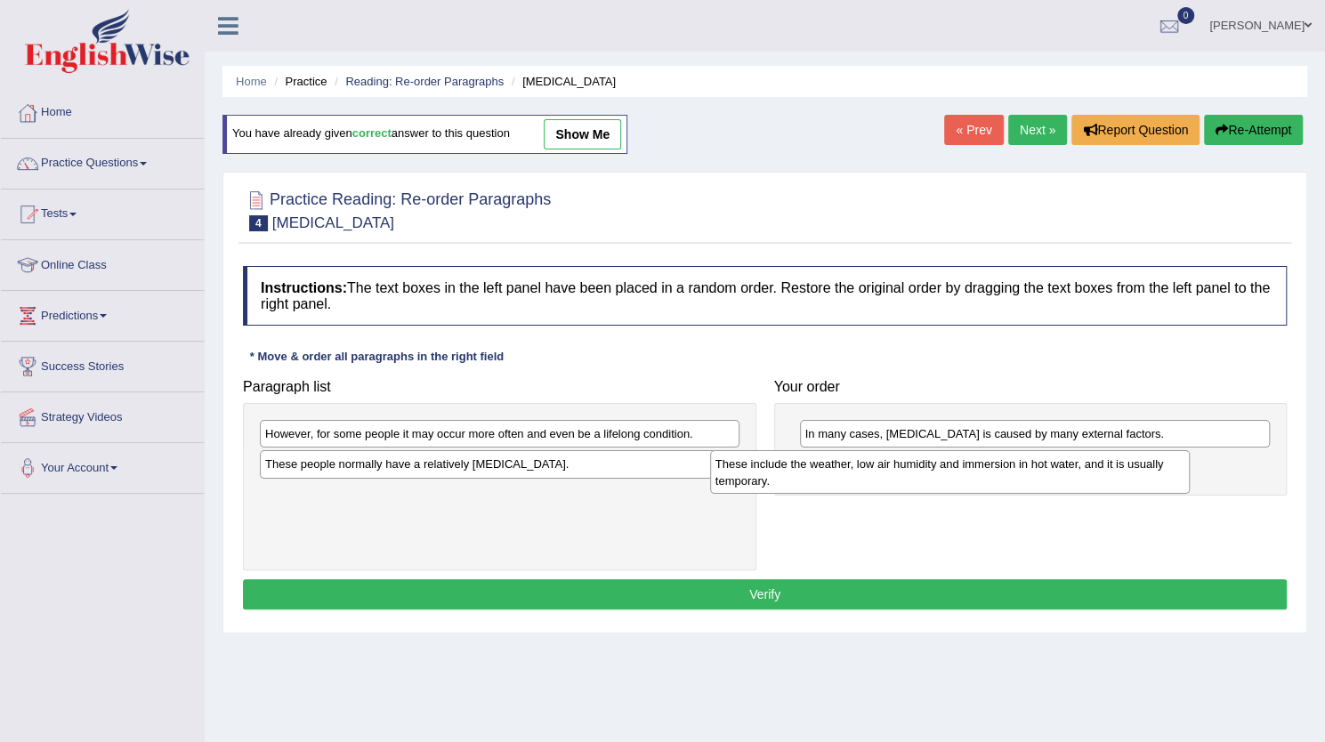
drag, startPoint x: 406, startPoint y: 511, endPoint x: 856, endPoint y: 482, distance: 451.3
click at [856, 482] on div "These include the weather, low air humidity and immersion in hot water, and it …" at bounding box center [950, 472] width 480 height 45
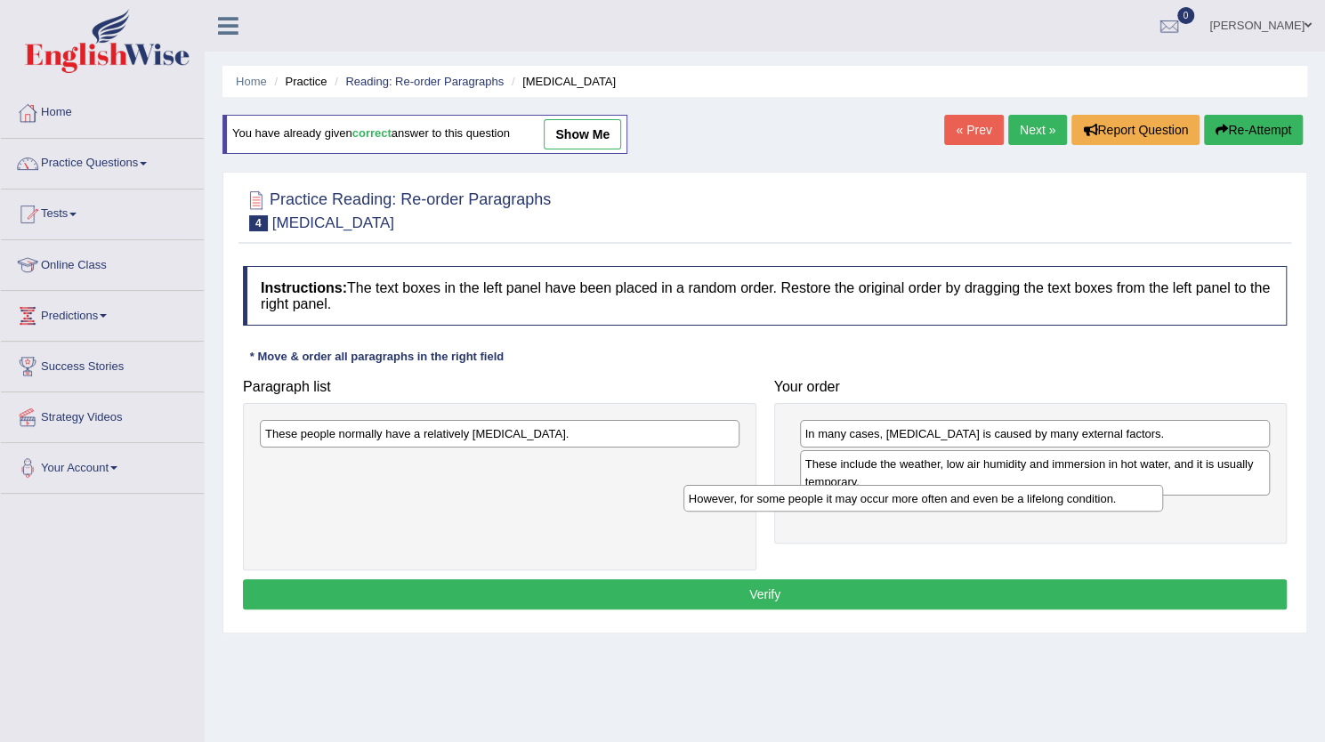
drag, startPoint x: 481, startPoint y: 434, endPoint x: 904, endPoint y: 498, distance: 428.3
click at [904, 498] on div "However, for some people it may occur more often and even be a lifelong conditi…" at bounding box center [924, 498] width 480 height 27
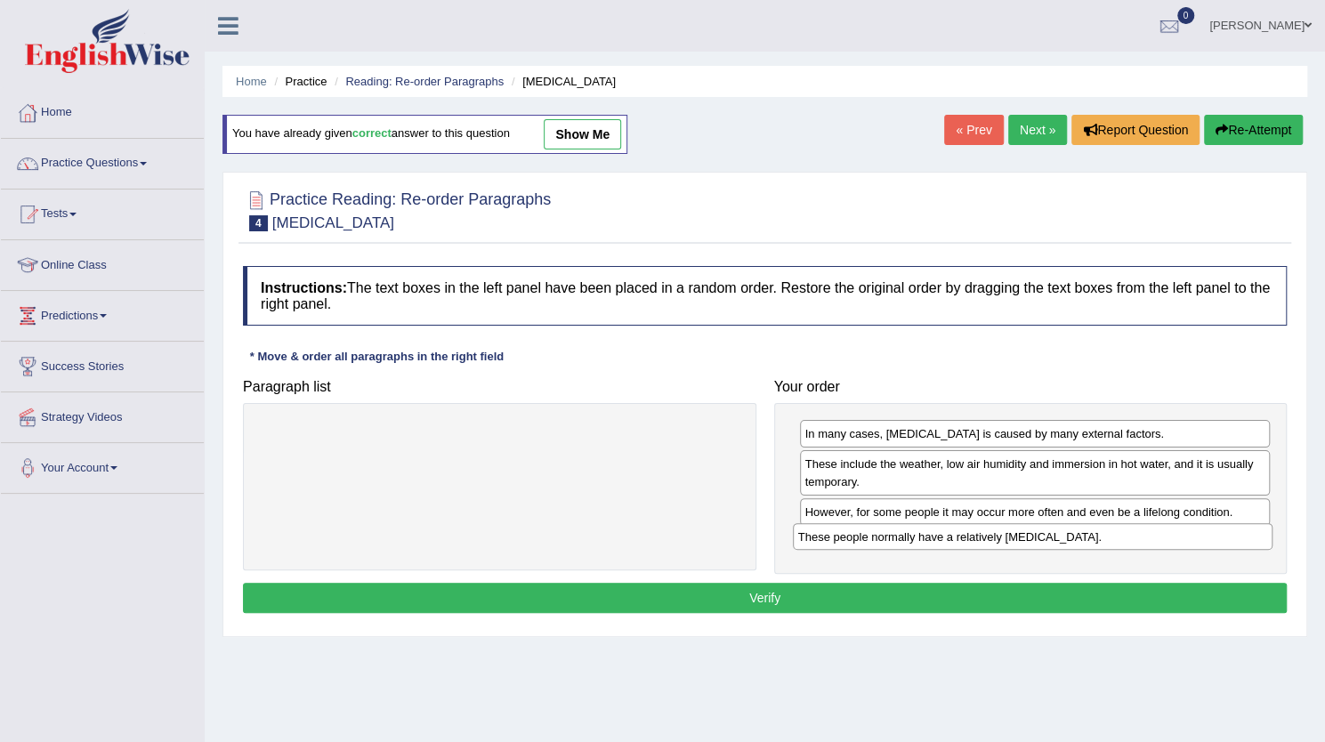
drag, startPoint x: 583, startPoint y: 435, endPoint x: 1116, endPoint y: 538, distance: 543.0
click at [1116, 538] on div "These people normally have a relatively [MEDICAL_DATA]." at bounding box center [1033, 536] width 480 height 27
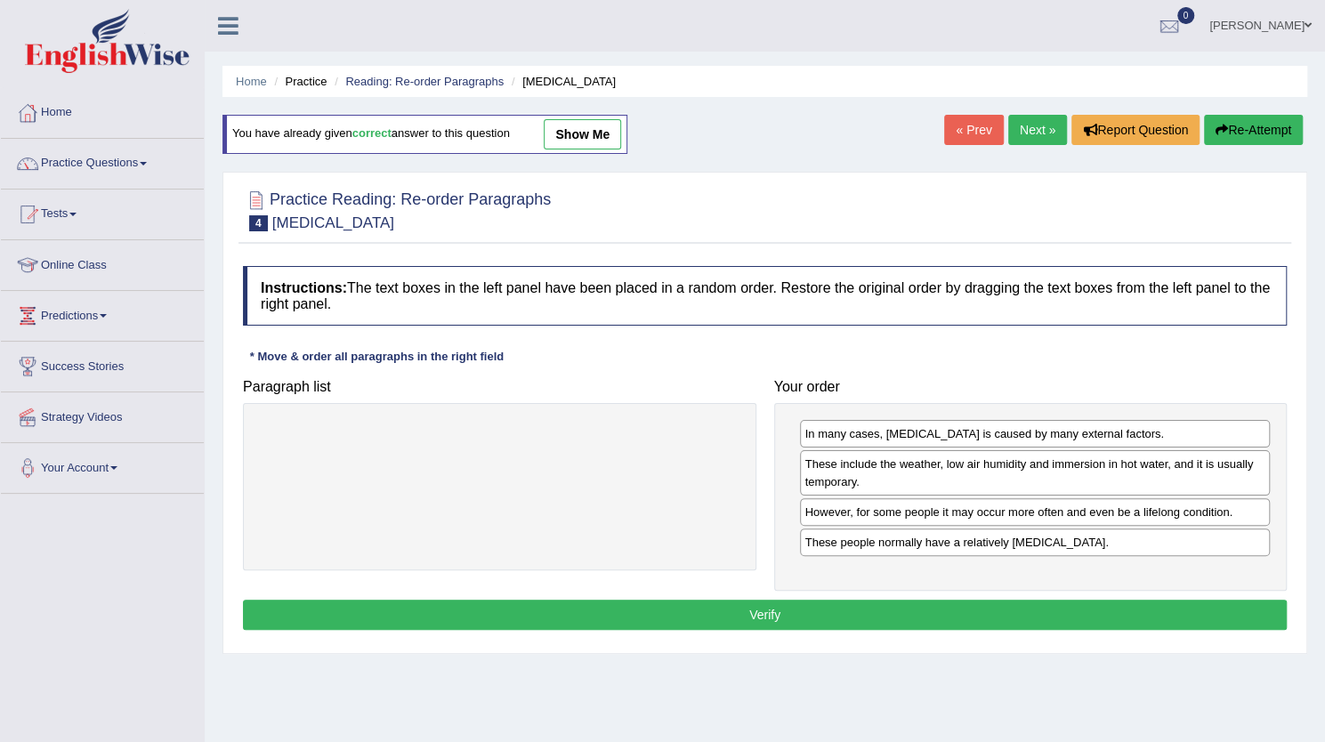
click at [923, 612] on button "Verify" at bounding box center [765, 615] width 1044 height 30
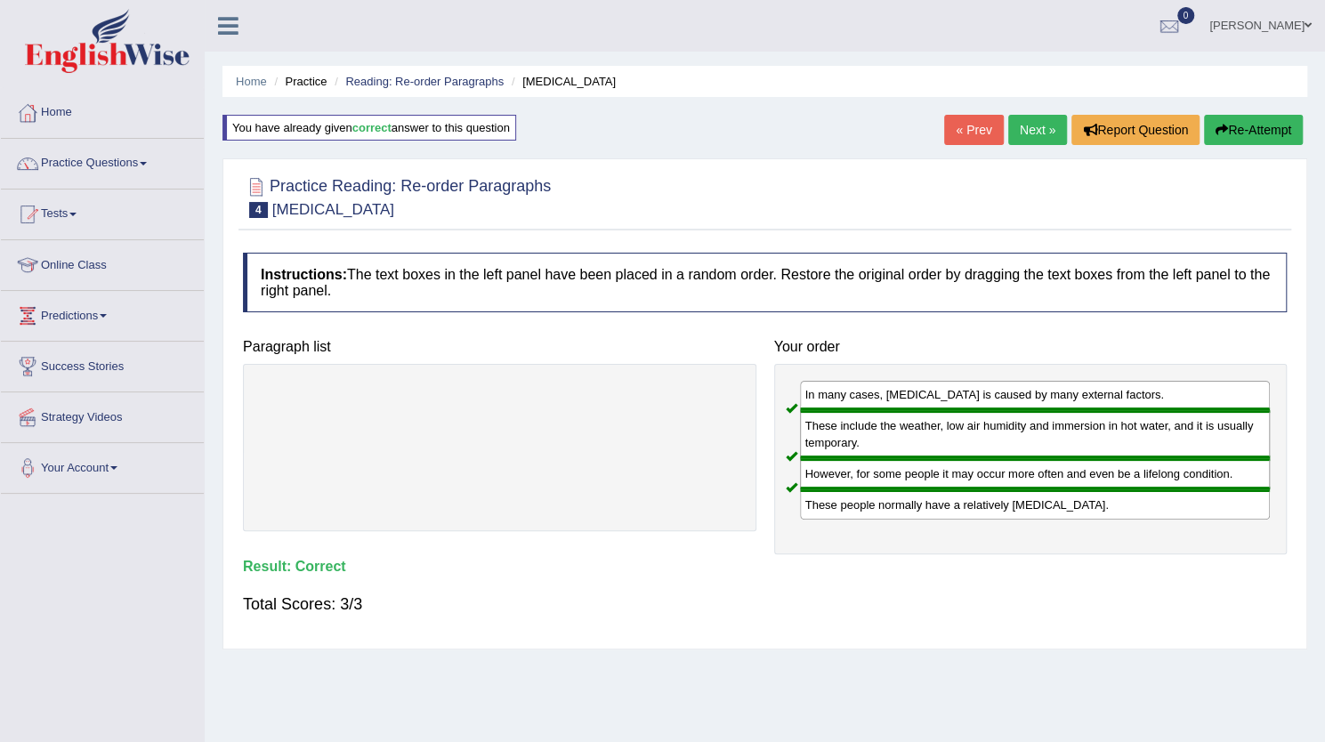
scroll to position [17, 0]
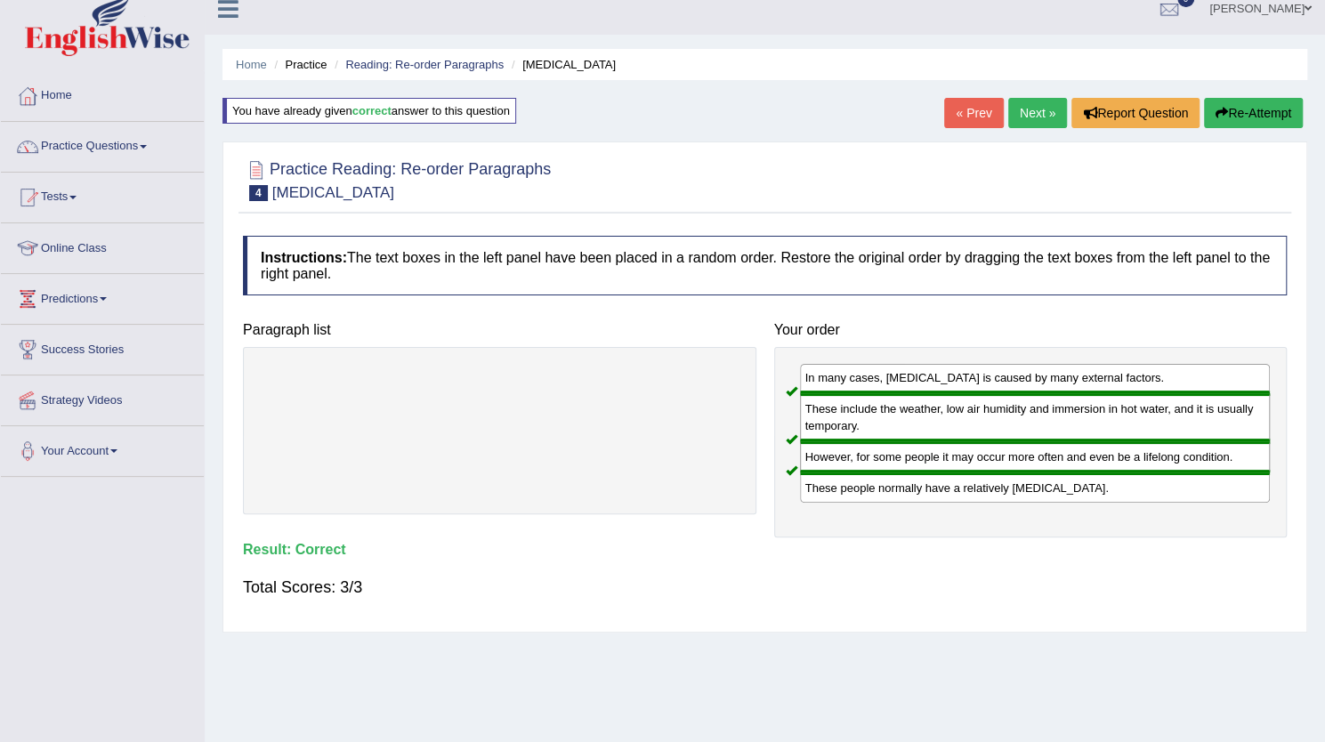
click at [1034, 115] on link "Next »" at bounding box center [1037, 113] width 59 height 30
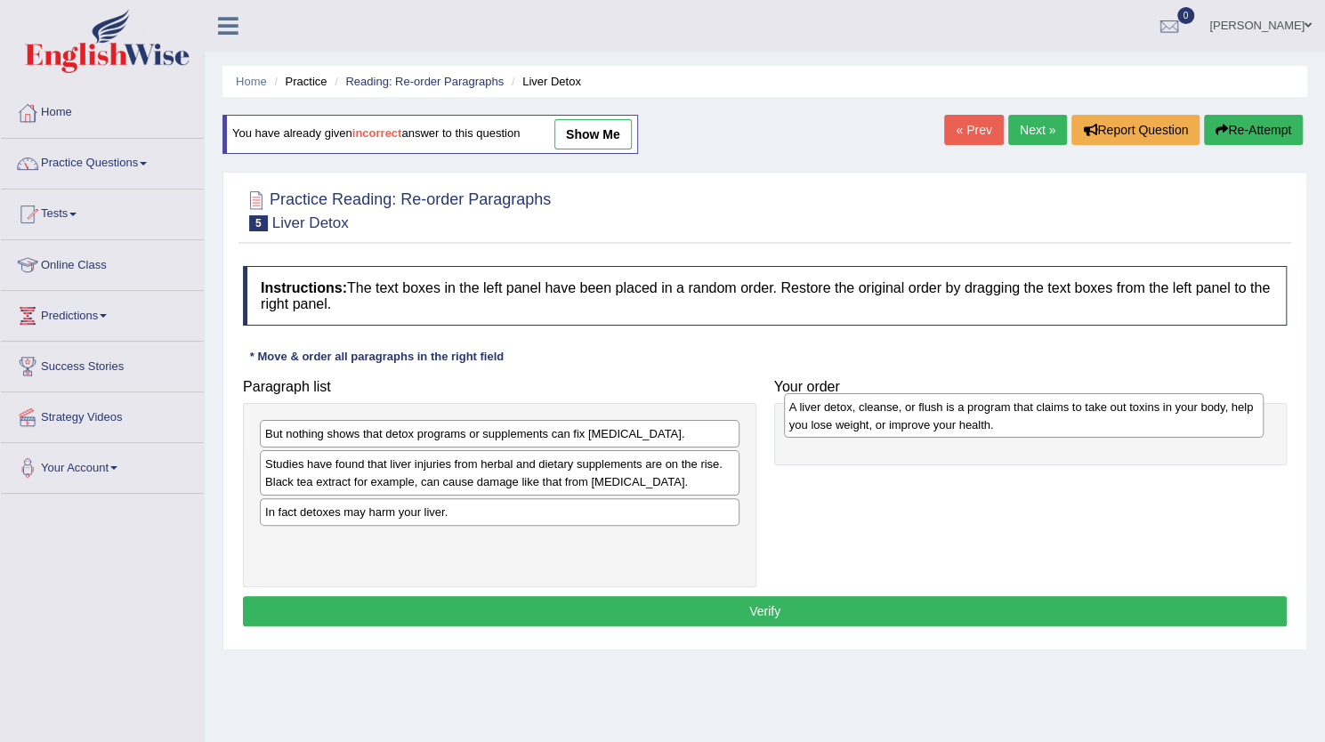
drag, startPoint x: 410, startPoint y: 480, endPoint x: 935, endPoint y: 424, distance: 527.2
click at [935, 424] on div "A liver detox, cleanse, or flush is a program that claims to take out toxins in…" at bounding box center [1024, 415] width 480 height 45
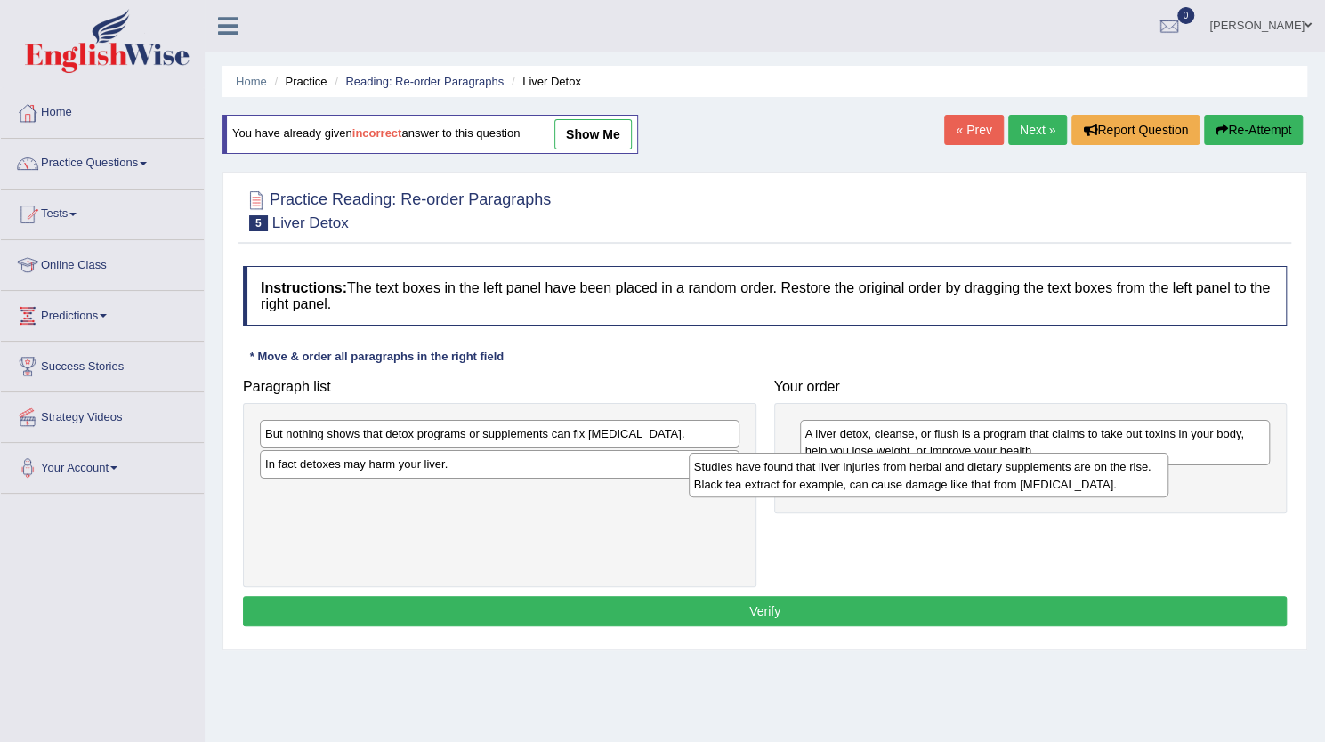
drag, startPoint x: 365, startPoint y: 488, endPoint x: 794, endPoint y: 491, distance: 429.0
click at [794, 491] on div "Studies have found that liver injuries from herbal and dietary supplements are …" at bounding box center [929, 475] width 480 height 45
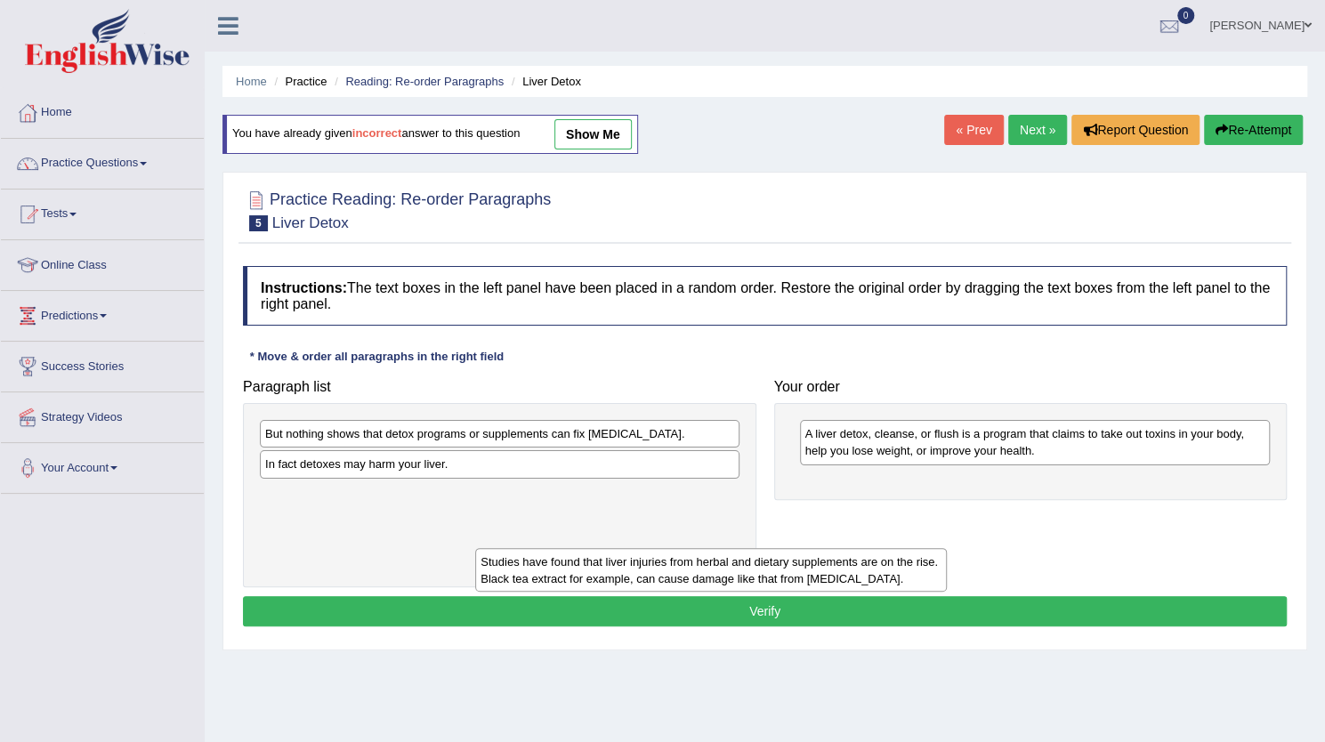
drag, startPoint x: 992, startPoint y: 495, endPoint x: 659, endPoint y: 578, distance: 343.9
click at [659, 578] on div "Studies have found that liver injuries from herbal and dietary supplements are …" at bounding box center [710, 570] width 471 height 45
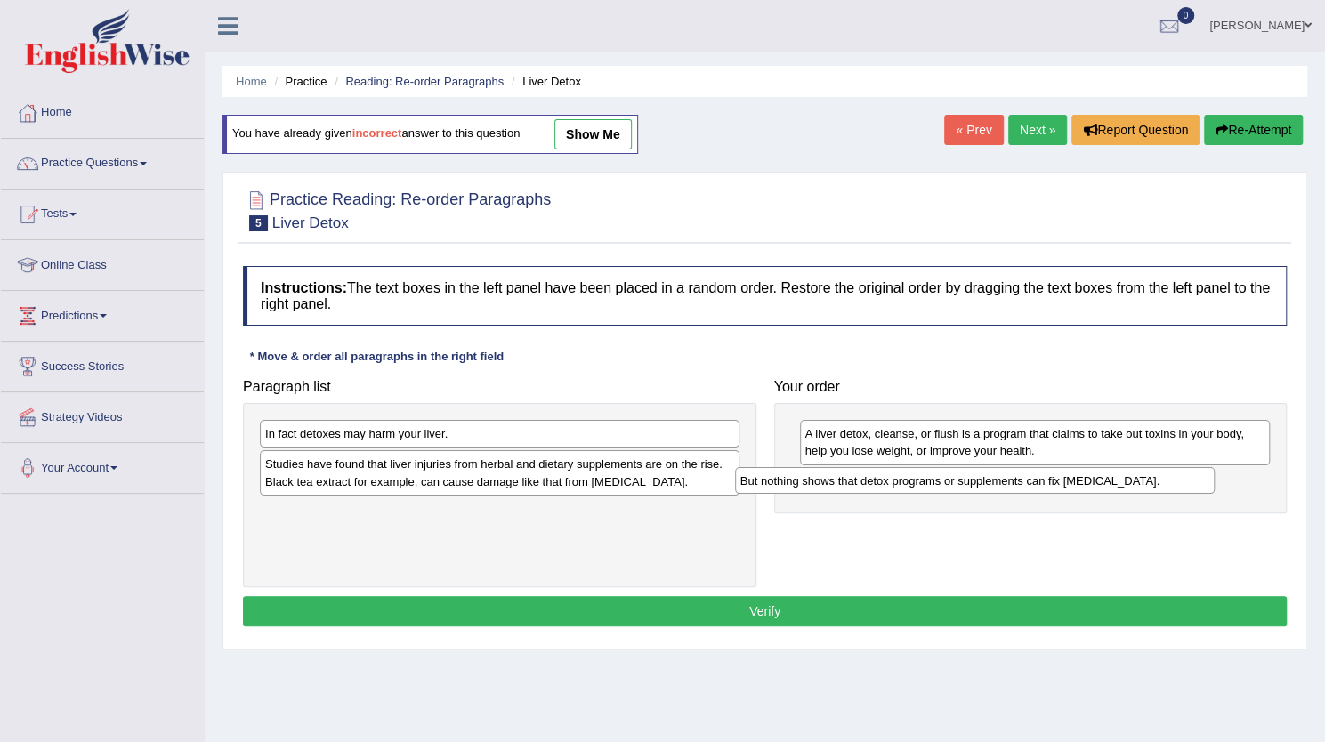
drag, startPoint x: 362, startPoint y: 441, endPoint x: 838, endPoint y: 489, distance: 477.6
click at [838, 489] on div "But nothing shows that detox programs or supplements can fix liver damage." at bounding box center [975, 480] width 480 height 27
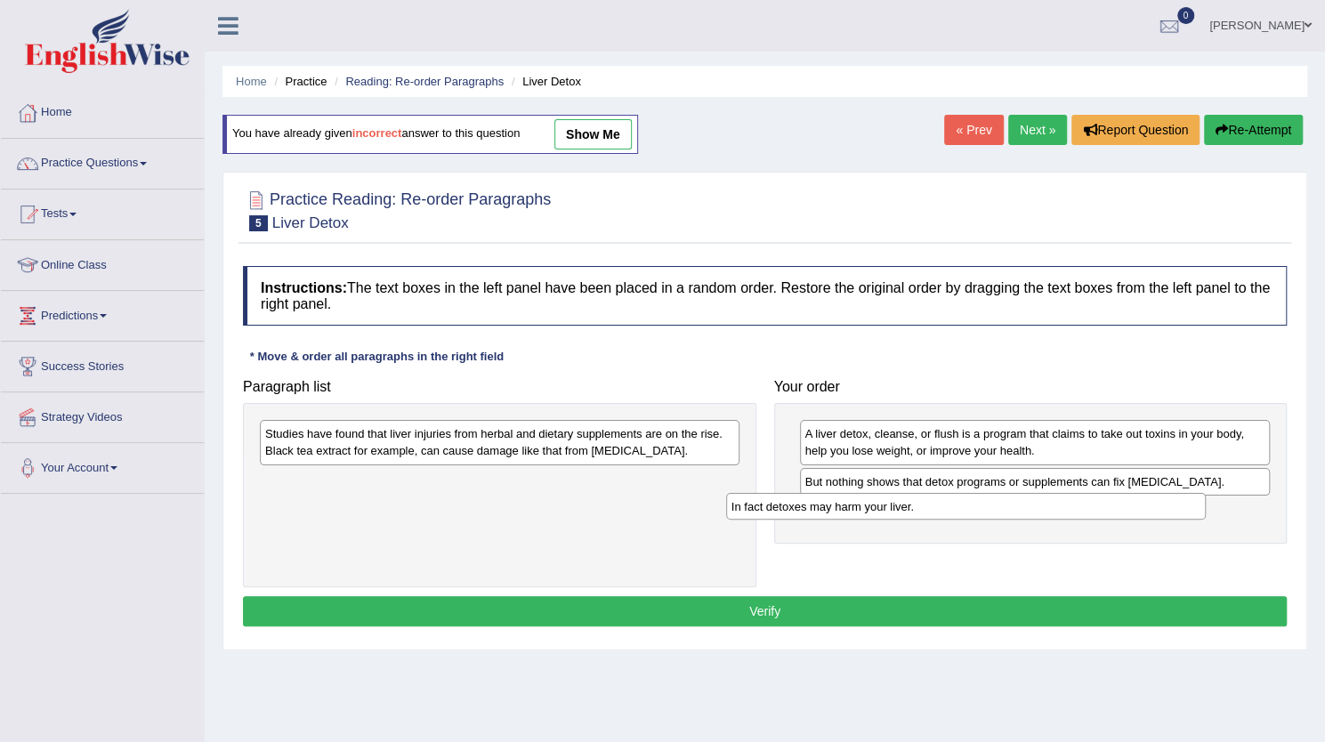
drag, startPoint x: 526, startPoint y: 444, endPoint x: 992, endPoint y: 517, distance: 472.1
click at [992, 517] on div "In fact detoxes may harm your liver." at bounding box center [966, 506] width 480 height 27
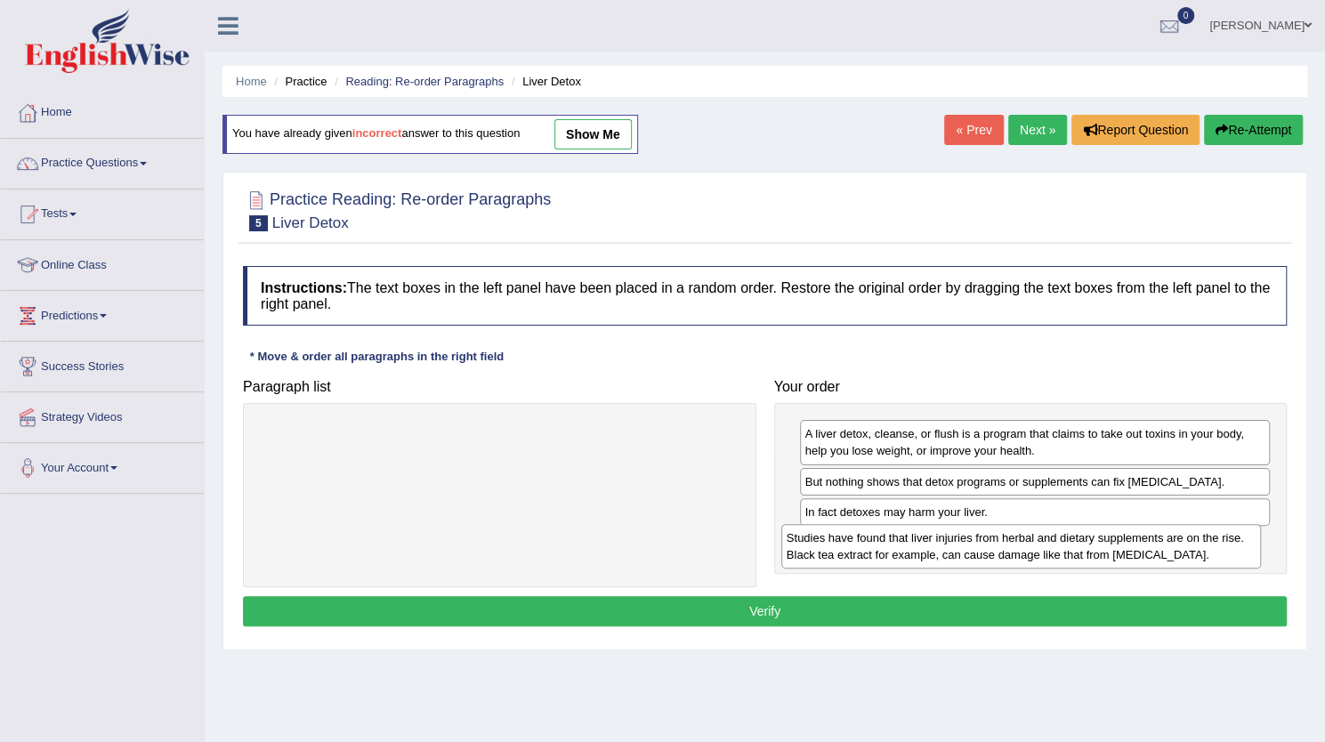
drag, startPoint x: 424, startPoint y: 440, endPoint x: 949, endPoint y: 542, distance: 535.0
click at [949, 542] on div "Studies have found that liver injuries from herbal and dietary supplements are …" at bounding box center [1021, 546] width 480 height 45
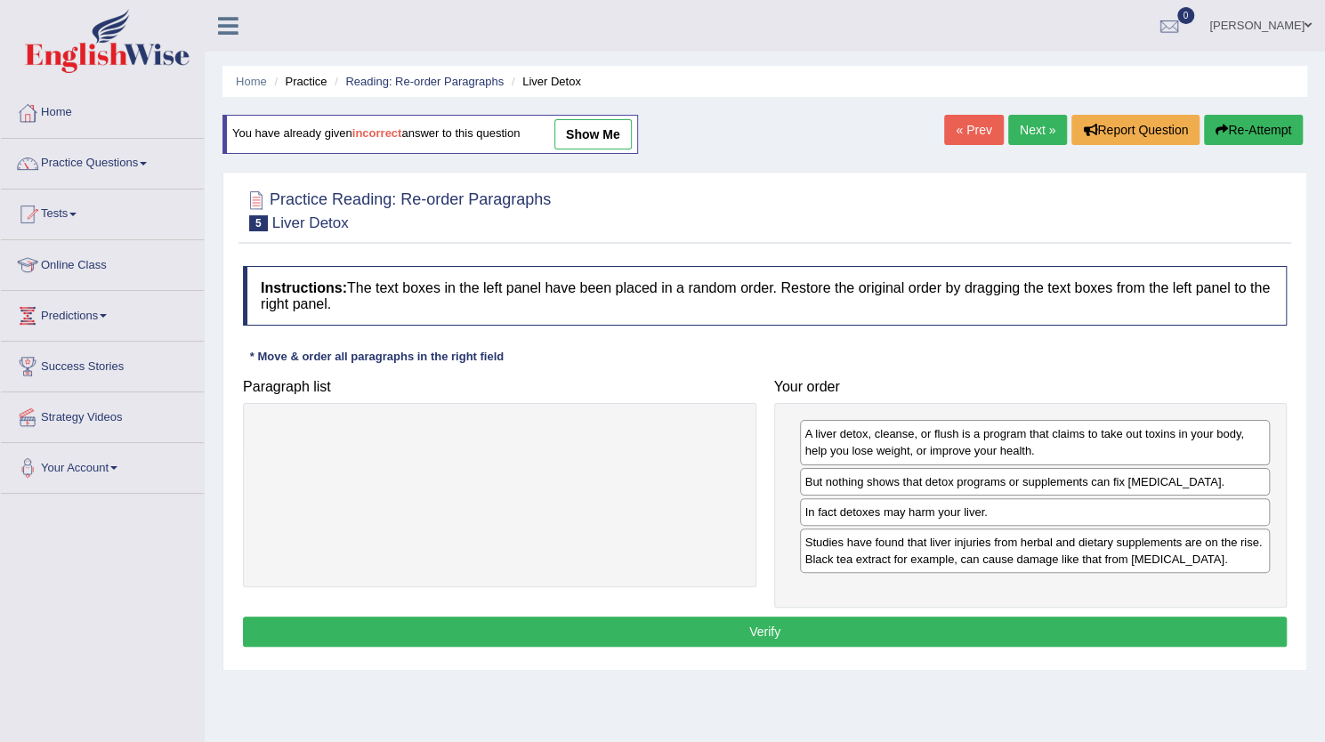
click at [779, 627] on button "Verify" at bounding box center [765, 632] width 1044 height 30
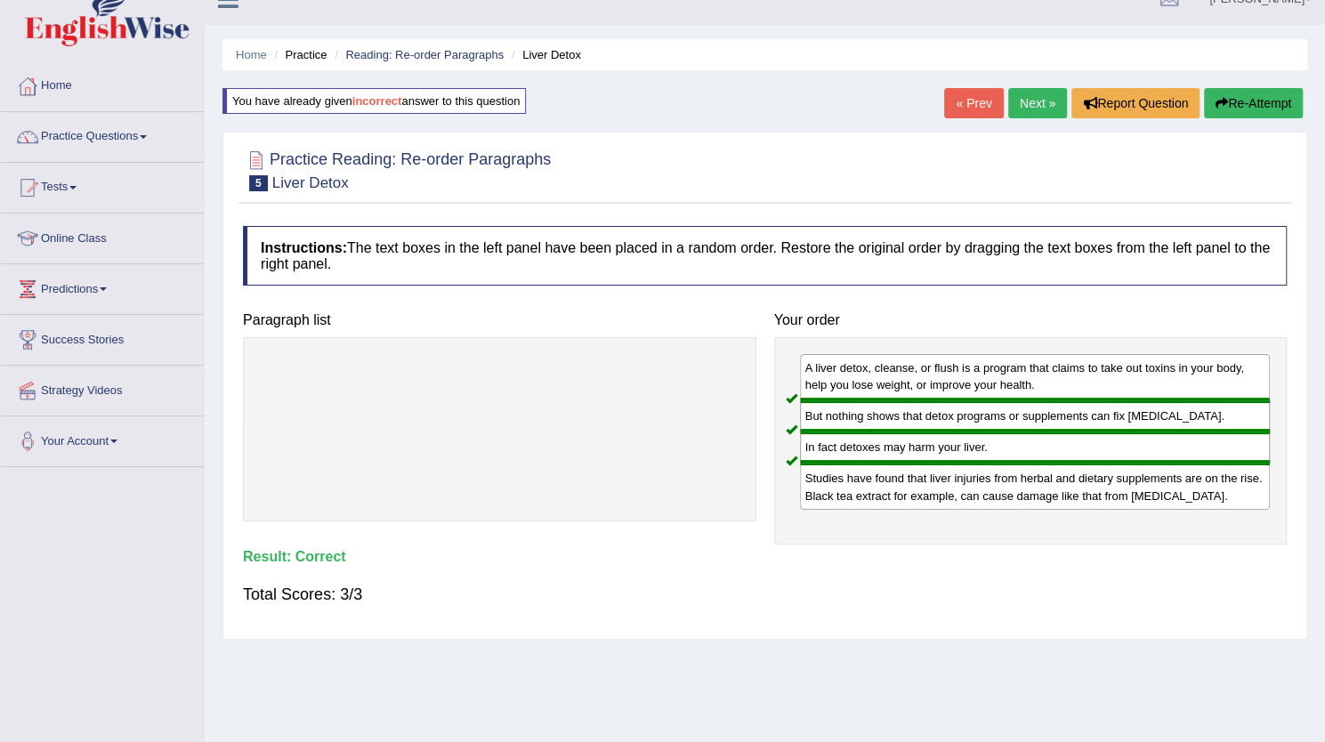
scroll to position [15, 0]
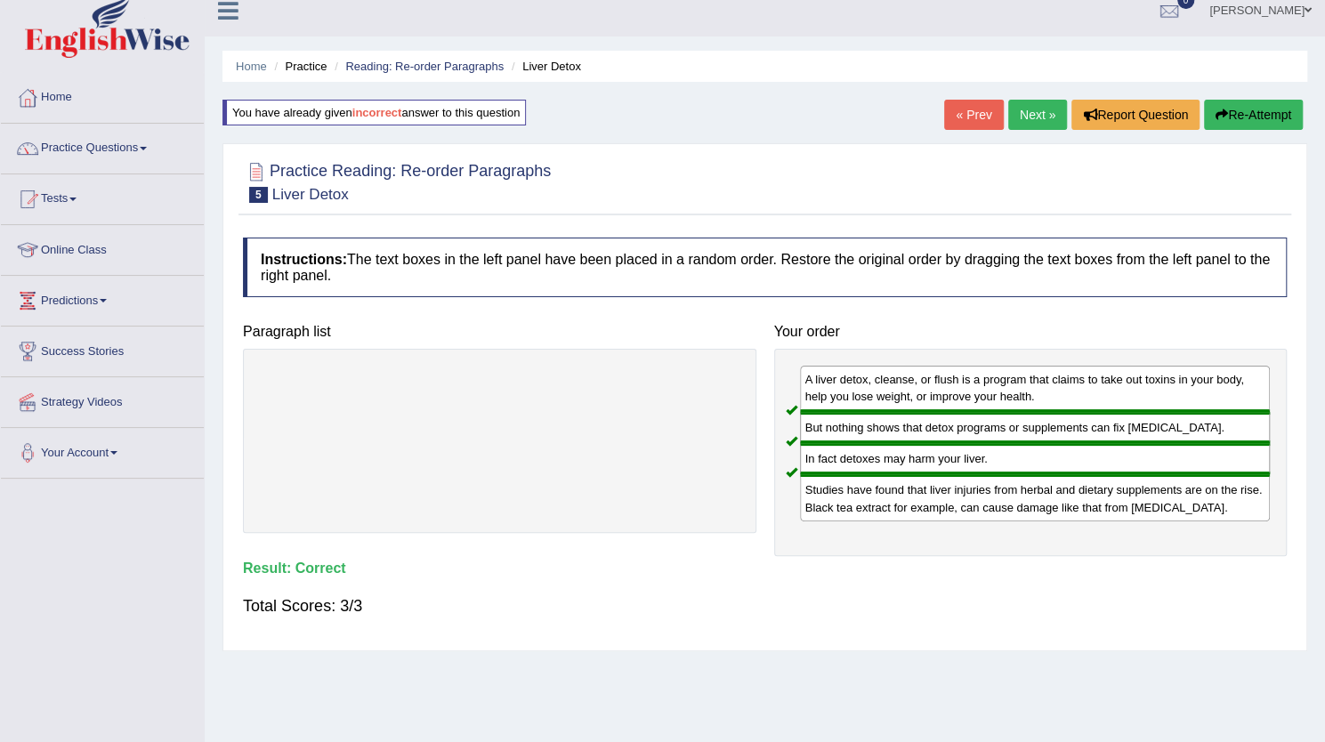
click at [1027, 120] on link "Next »" at bounding box center [1037, 115] width 59 height 30
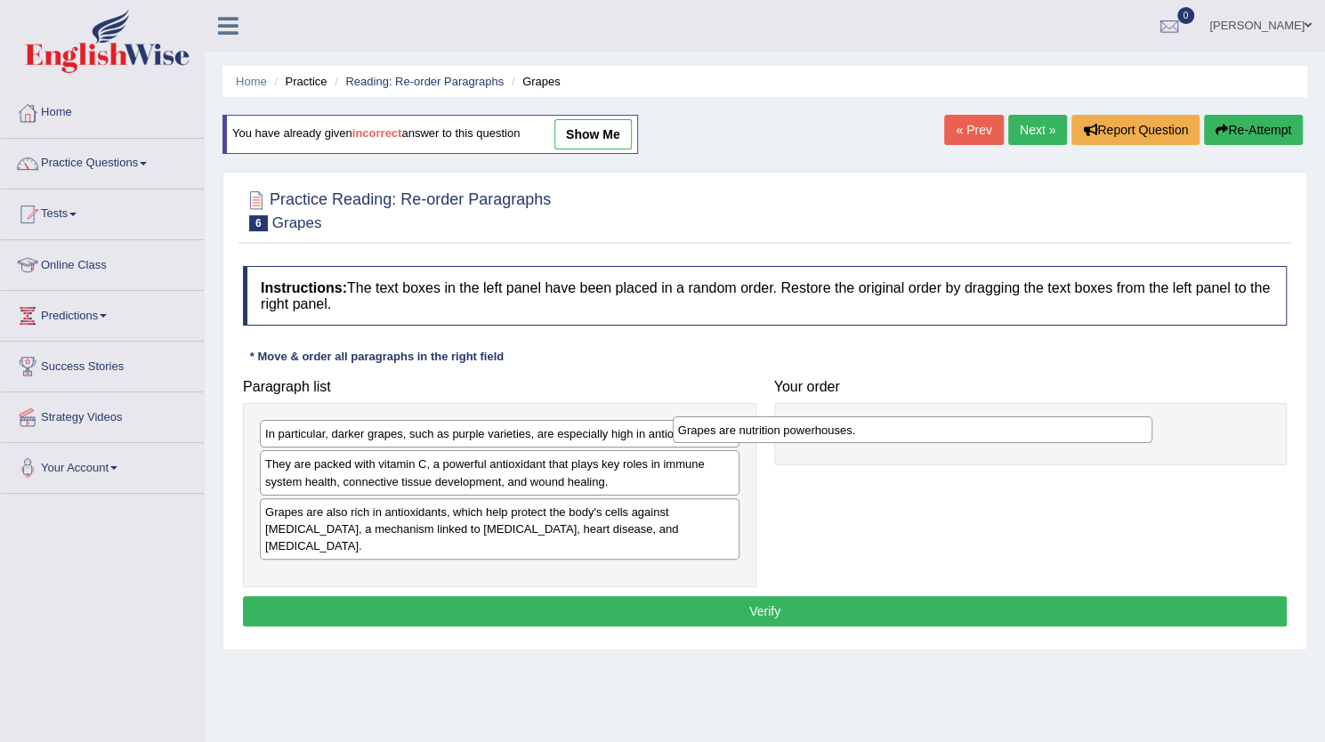
drag, startPoint x: 336, startPoint y: 423, endPoint x: 749, endPoint y: 419, distance: 413.0
click at [749, 419] on div "Grapes are nutrition powerhouses." at bounding box center [913, 430] width 480 height 27
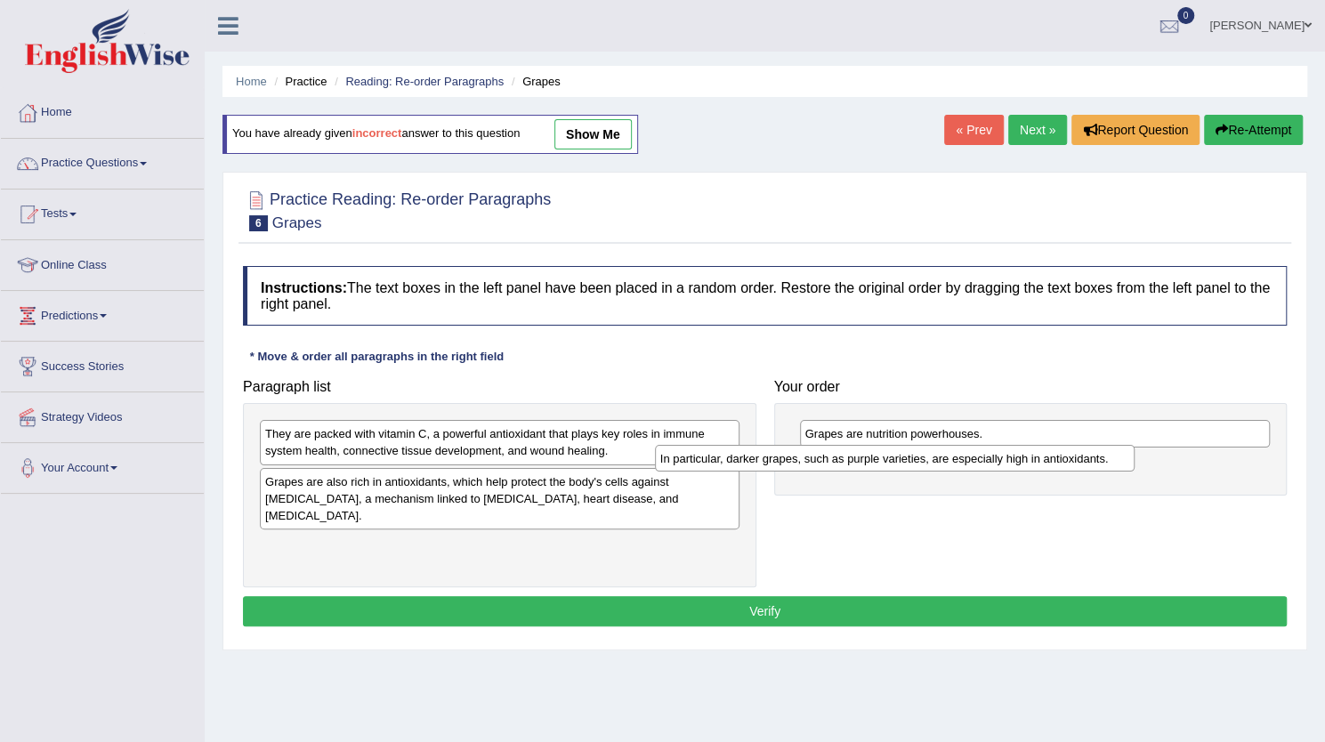
drag, startPoint x: 591, startPoint y: 434, endPoint x: 986, endPoint y: 459, distance: 396.0
click at [986, 459] on div "In particular, darker grapes, such as purple varieties, are especially high in …" at bounding box center [895, 458] width 480 height 27
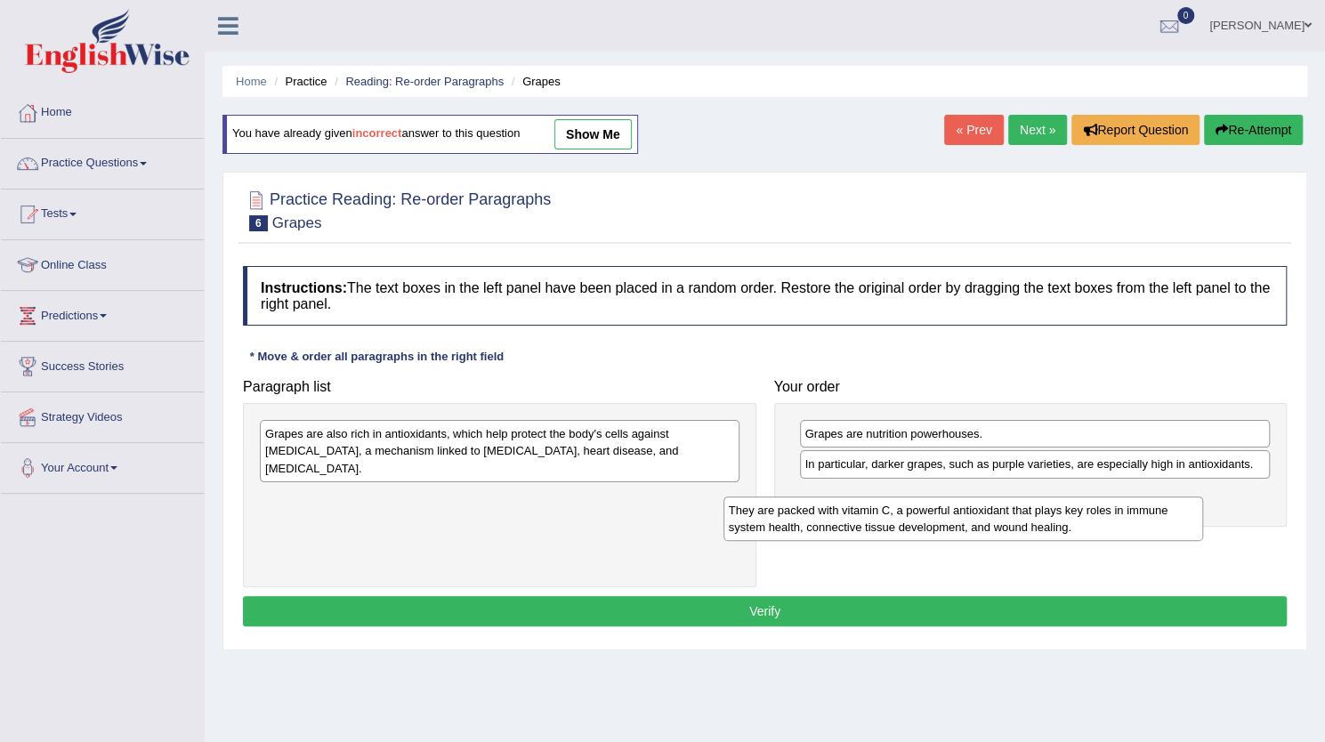
drag, startPoint x: 504, startPoint y: 454, endPoint x: 967, endPoint y: 530, distance: 470.0
click at [967, 530] on div "They are packed with vitamin C, a powerful antioxidant that plays key roles in …" at bounding box center [964, 519] width 480 height 45
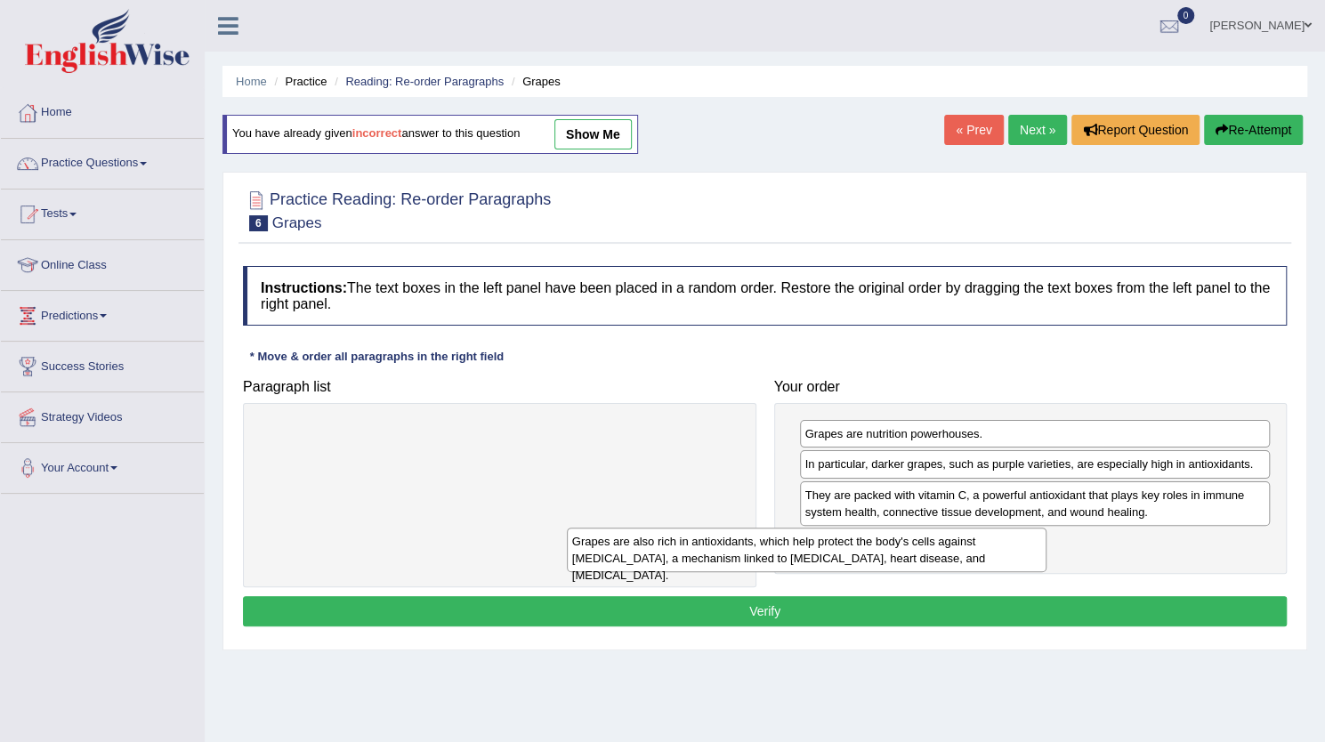
drag, startPoint x: 383, startPoint y: 446, endPoint x: 690, endPoint y: 554, distance: 325.4
click at [690, 554] on div "Grapes are also rich in antioxidants, which help protect the body's cells again…" at bounding box center [807, 550] width 480 height 45
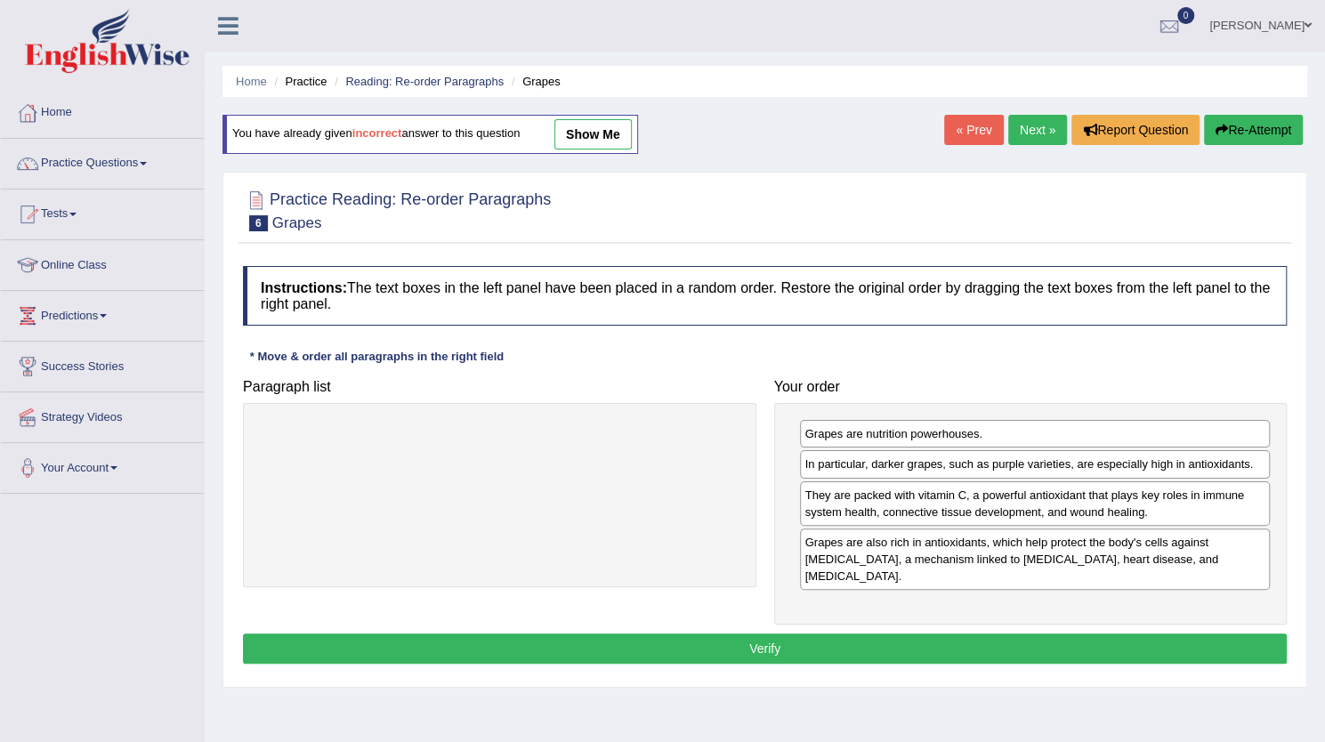
click at [897, 634] on button "Verify" at bounding box center [765, 649] width 1044 height 30
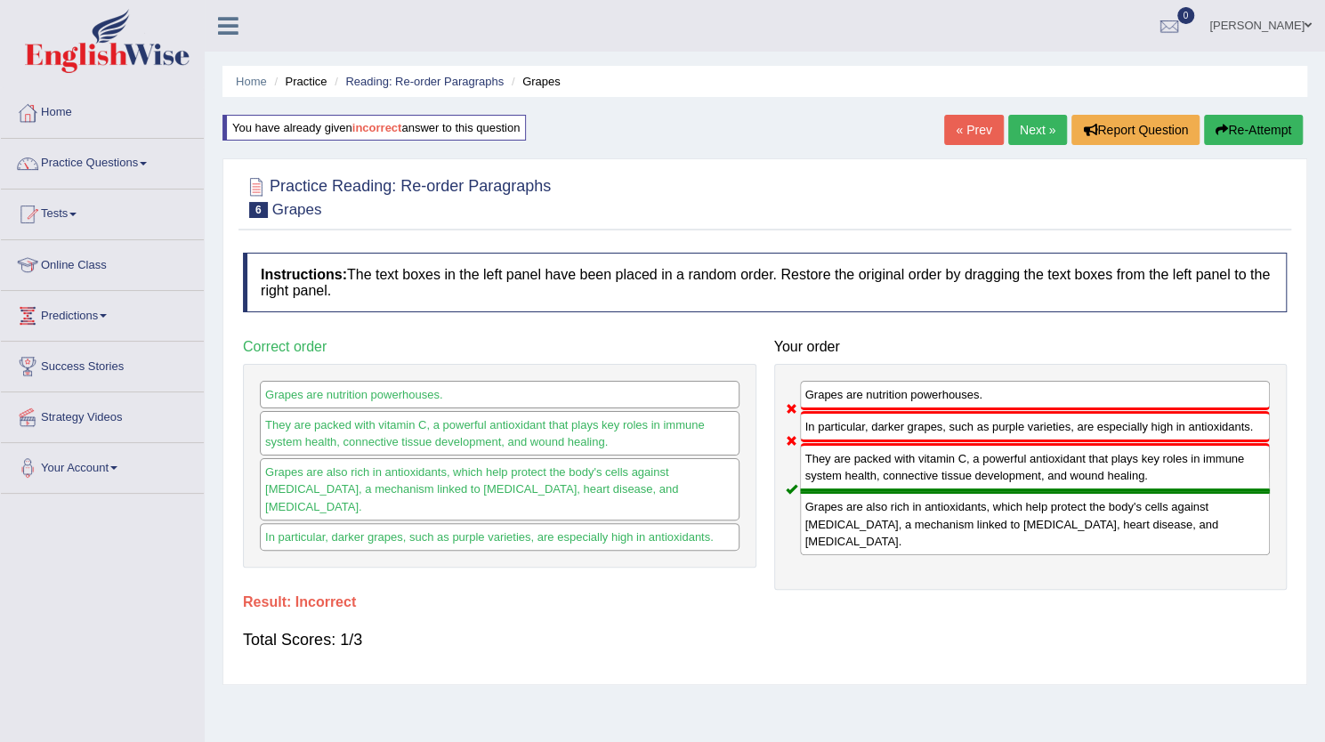
click at [1025, 122] on link "Next »" at bounding box center [1037, 130] width 59 height 30
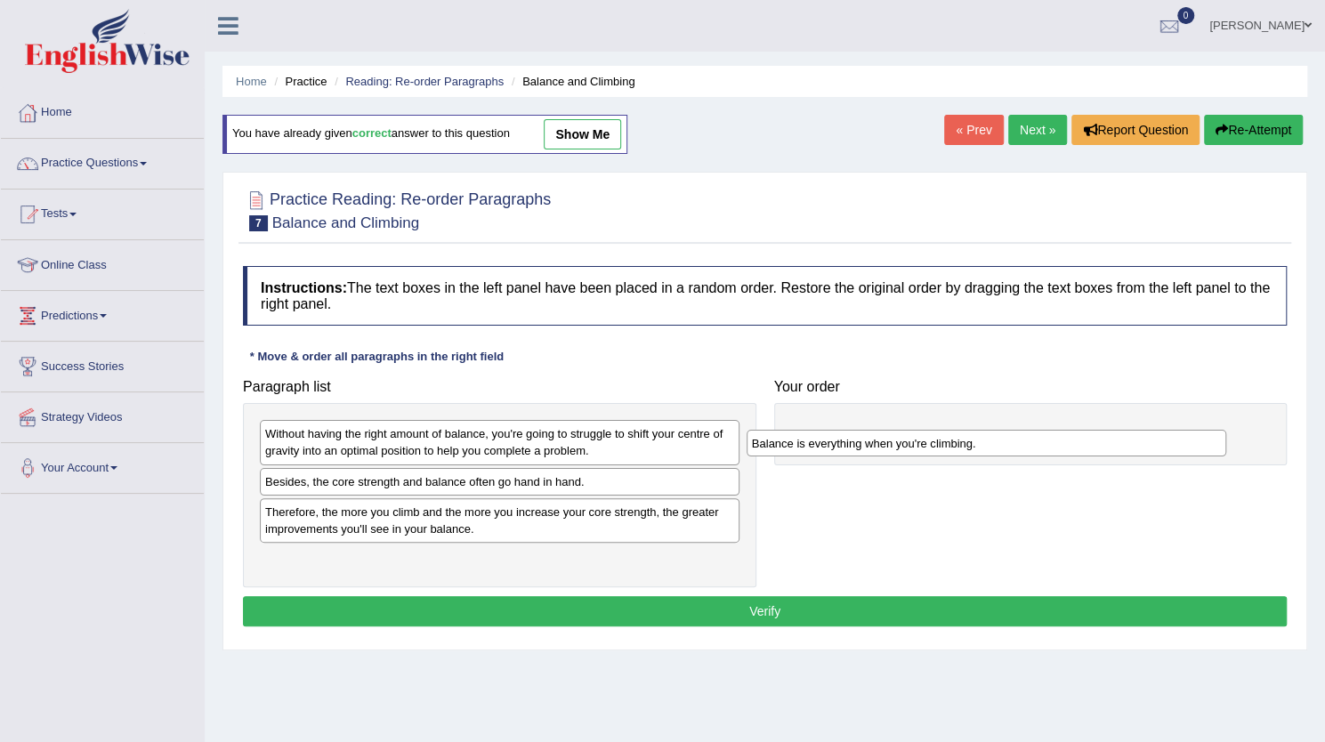
drag, startPoint x: 376, startPoint y: 487, endPoint x: 862, endPoint y: 449, distance: 488.3
click at [862, 449] on div "Balance is everything when you're climbing." at bounding box center [987, 443] width 480 height 27
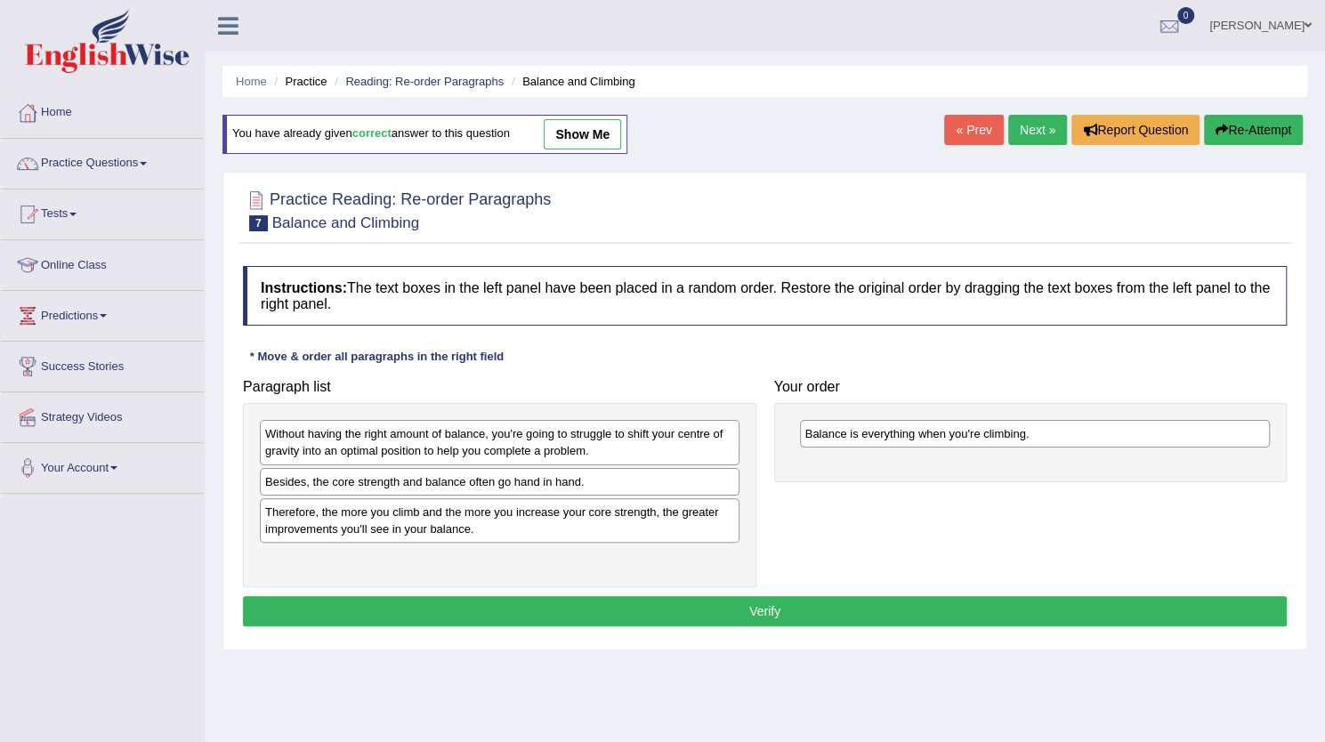
click at [399, 447] on div "Without having the right amount of balance, you're going to struggle to shift y…" at bounding box center [500, 442] width 480 height 45
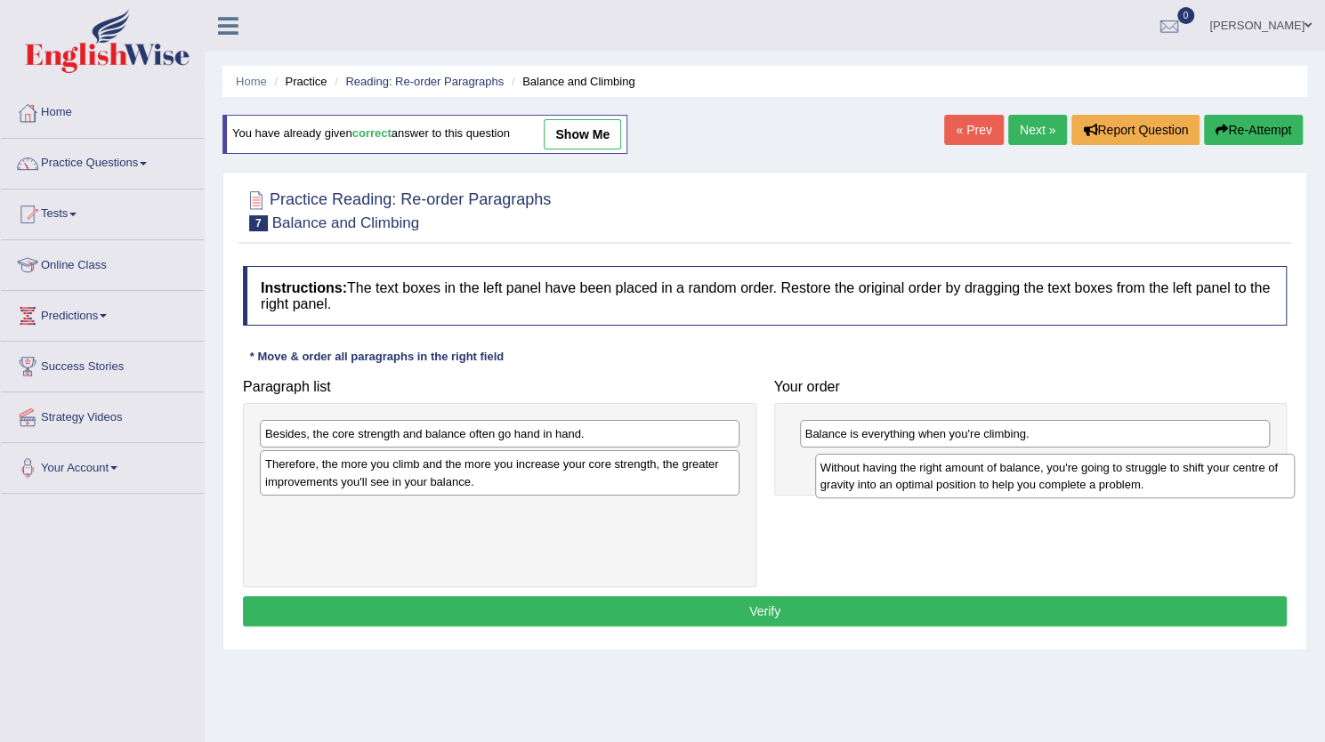
drag, startPoint x: 399, startPoint y: 447, endPoint x: 954, endPoint y: 480, distance: 556.4
click at [954, 480] on div "Without having the right amount of balance, you're going to struggle to shift y…" at bounding box center [1055, 476] width 480 height 45
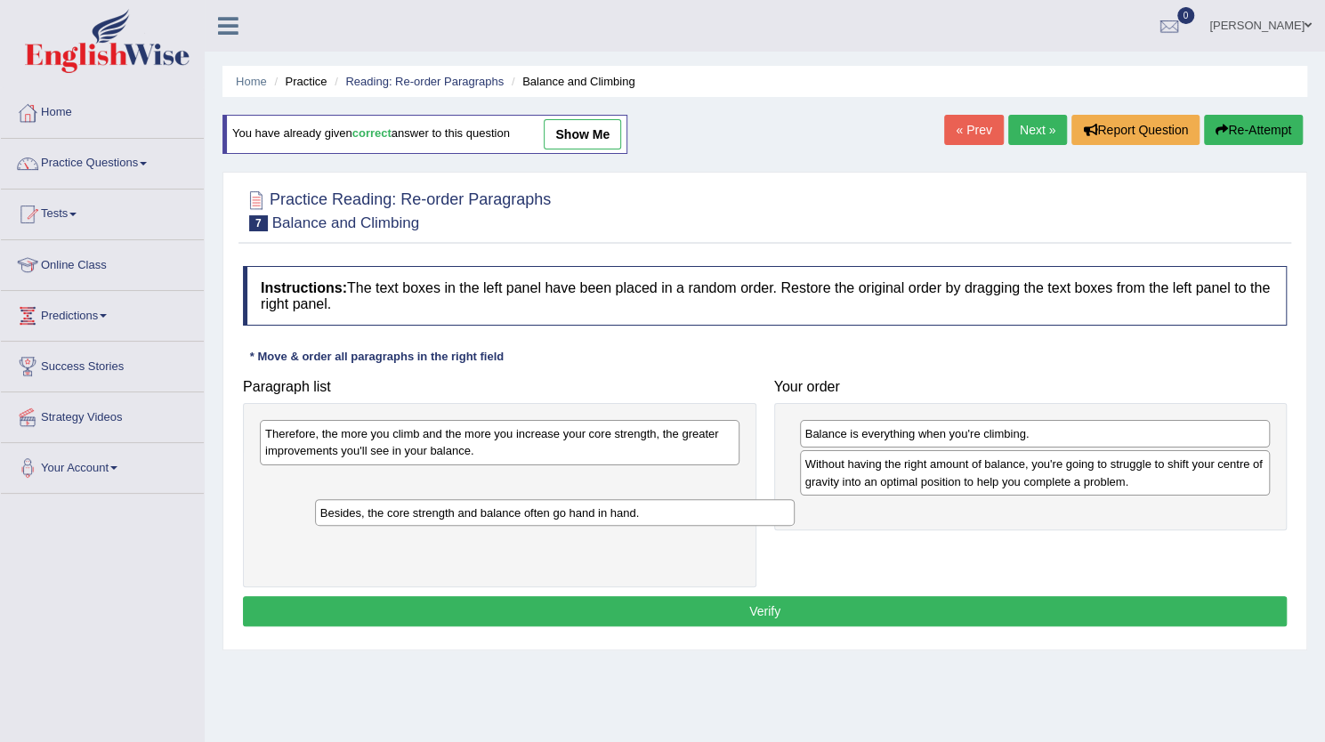
drag, startPoint x: 384, startPoint y: 441, endPoint x: 437, endPoint y: 522, distance: 96.3
click at [437, 522] on div "Besides, the core strength and balance often go hand in hand." at bounding box center [555, 512] width 480 height 27
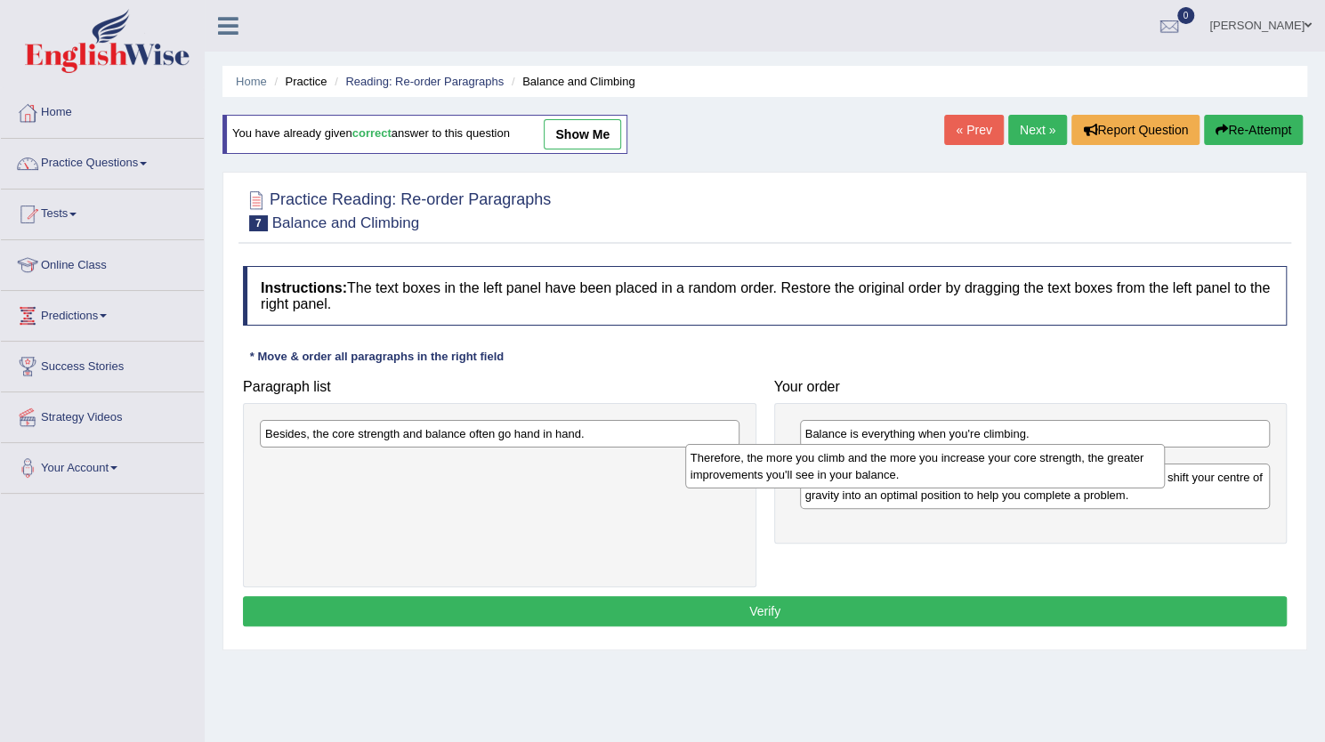
drag, startPoint x: 406, startPoint y: 446, endPoint x: 831, endPoint y: 468, distance: 426.0
click at [831, 468] on div "Therefore, the more you climb and the more you increase your core strength, the…" at bounding box center [925, 466] width 480 height 45
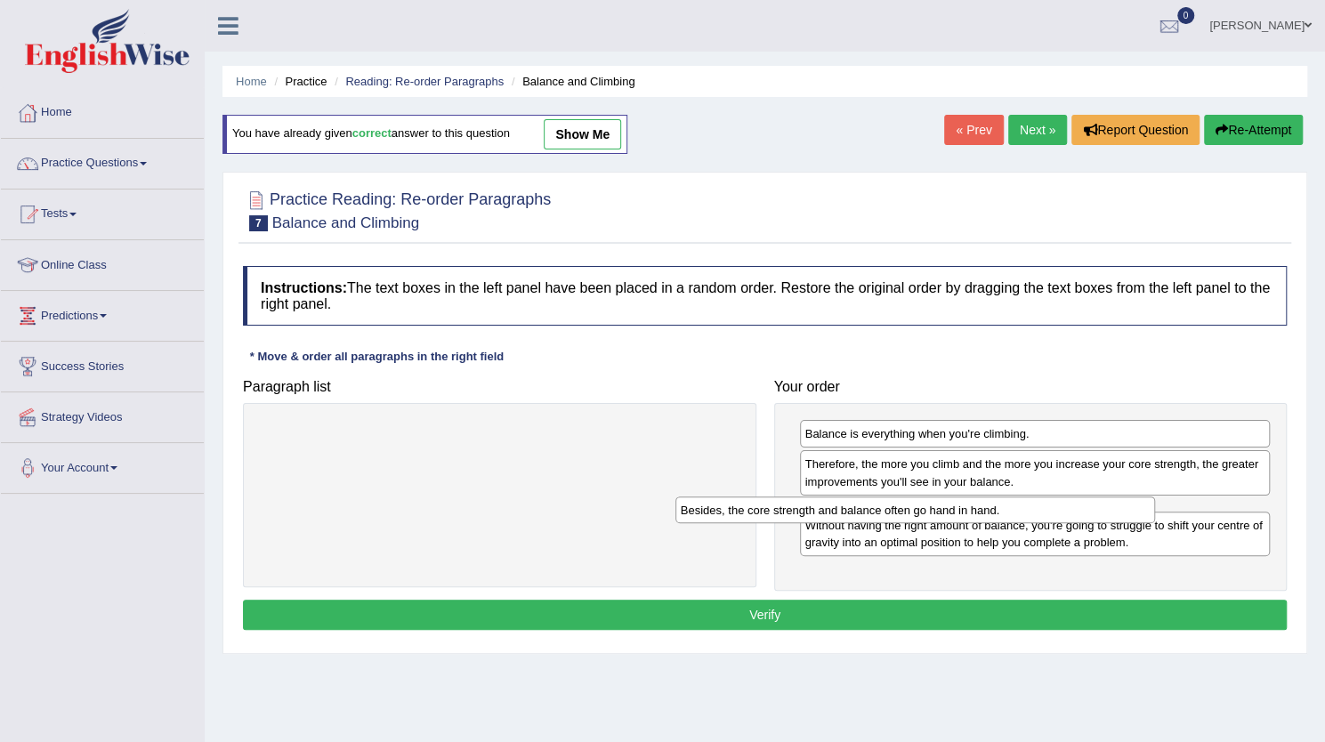
drag, startPoint x: 498, startPoint y: 445, endPoint x: 917, endPoint y: 518, distance: 424.6
click at [917, 518] on div "Besides, the core strength and balance often go hand in hand." at bounding box center [916, 510] width 480 height 27
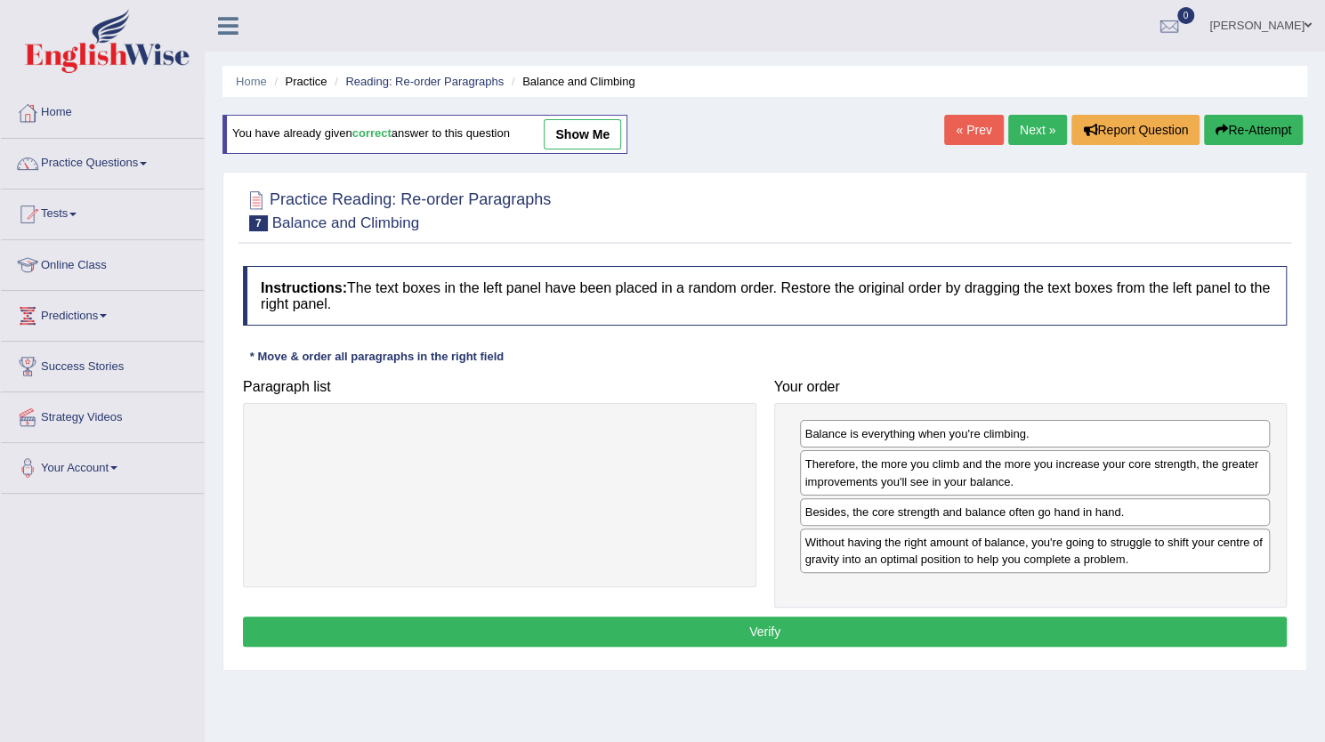
click at [785, 629] on button "Verify" at bounding box center [765, 632] width 1044 height 30
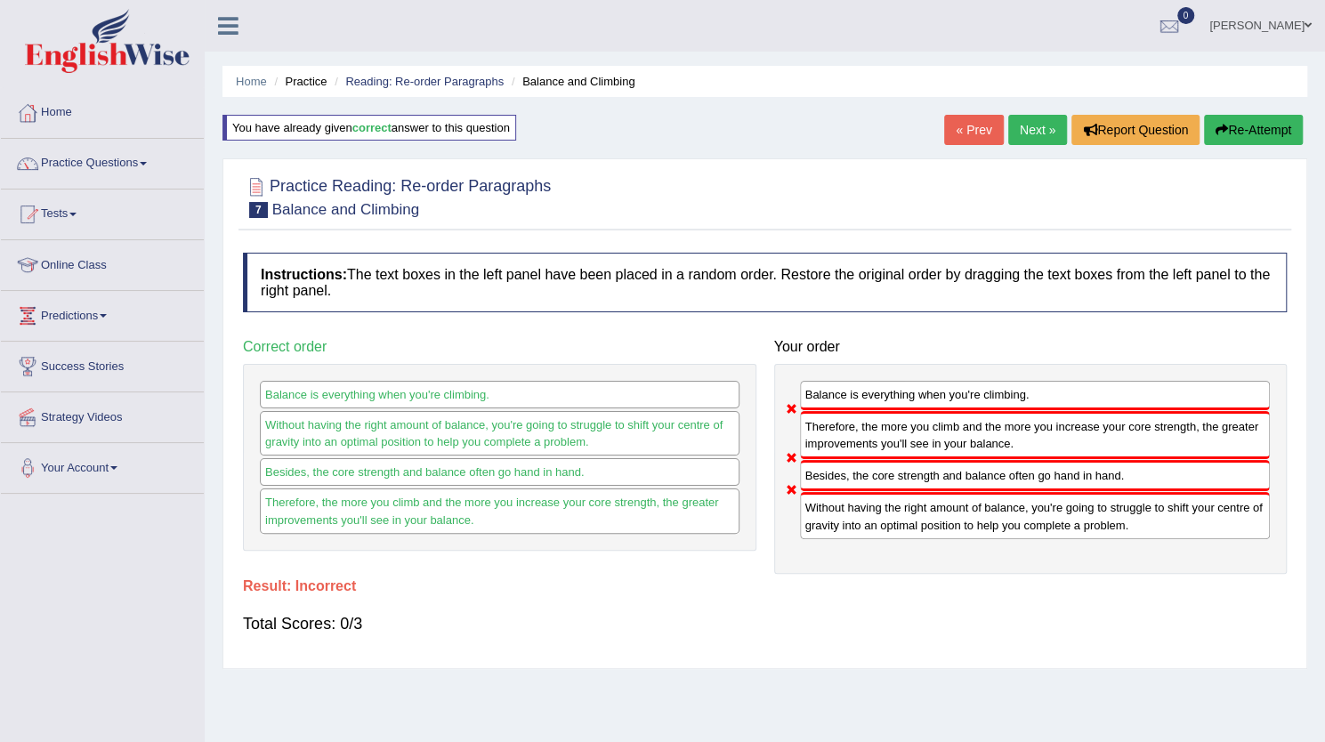
drag, startPoint x: 785, startPoint y: 629, endPoint x: 1208, endPoint y: 153, distance: 636.8
click at [1208, 153] on div "Home Practice Reading: Re-order Paragraphs Balance and Climbing You have alread…" at bounding box center [765, 445] width 1121 height 890
click at [331, 16] on div "Dolma Gurung Toggle navigation Username: dolma_mt Access Type: Online Subscript…" at bounding box center [765, 26] width 1121 height 52
click at [1230, 131] on button "Re-Attempt" at bounding box center [1253, 130] width 99 height 30
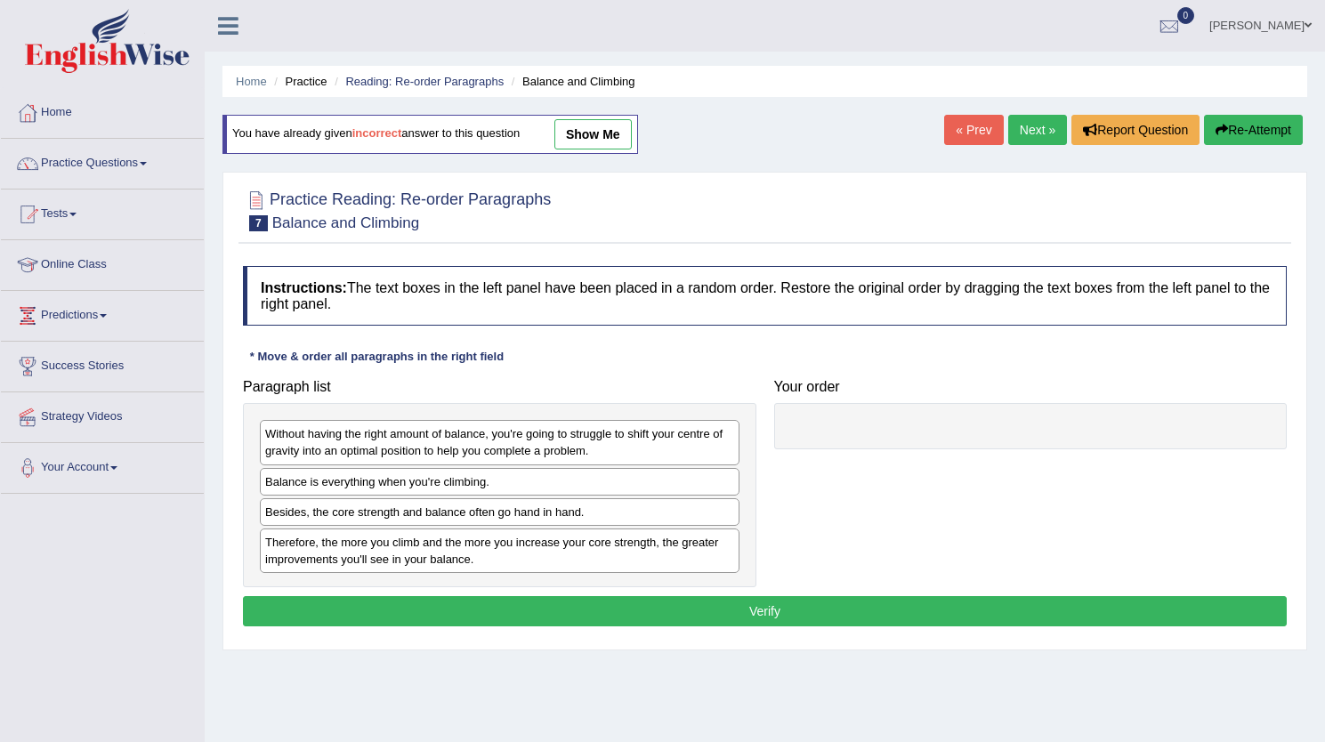
click at [740, 468] on div "Balance is everything when you're climbing." at bounding box center [500, 482] width 480 height 28
drag, startPoint x: 819, startPoint y: 480, endPoint x: 884, endPoint y: 457, distance: 69.0
click at [884, 457] on div "Paragraph list Without having the right amount of balance, you're going to stru…" at bounding box center [765, 479] width 1062 height 218
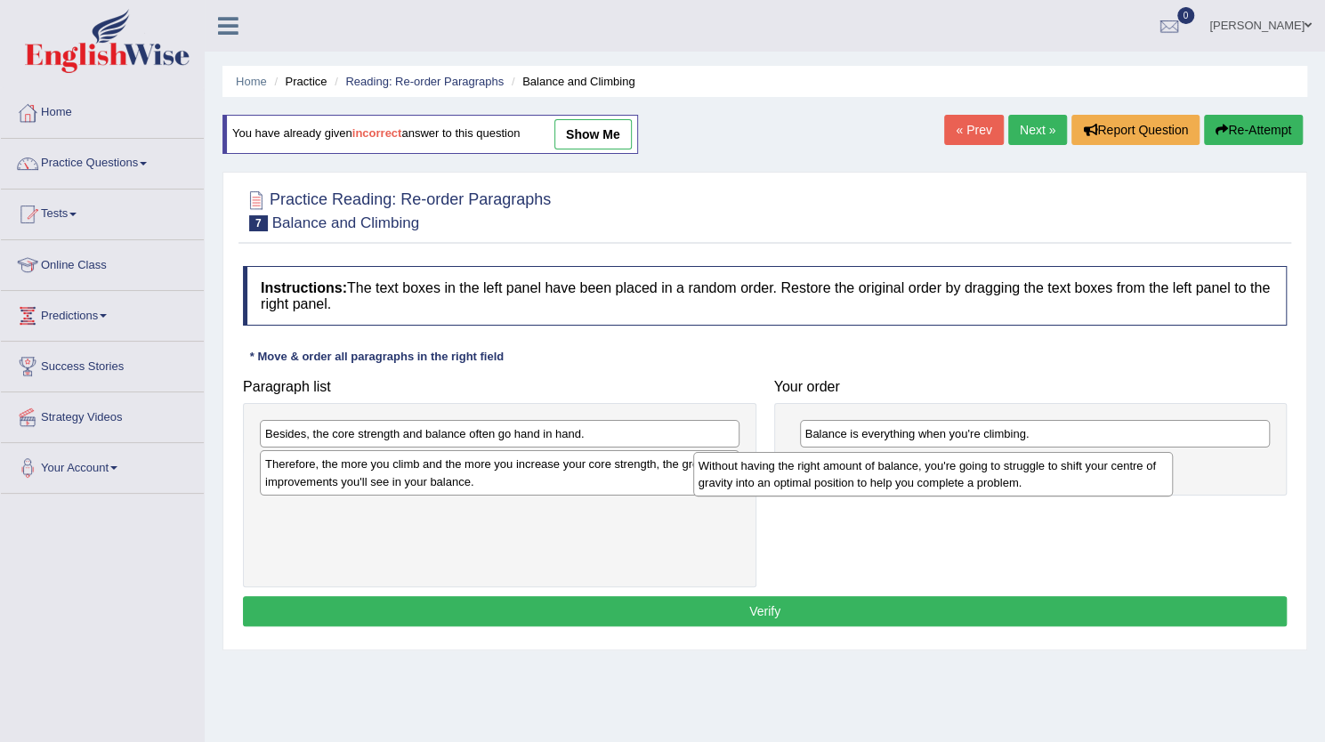
drag, startPoint x: 383, startPoint y: 448, endPoint x: 816, endPoint y: 480, distance: 434.6
click at [816, 480] on div "Without having the right amount of balance, you're going to struggle to shift y…" at bounding box center [933, 474] width 480 height 45
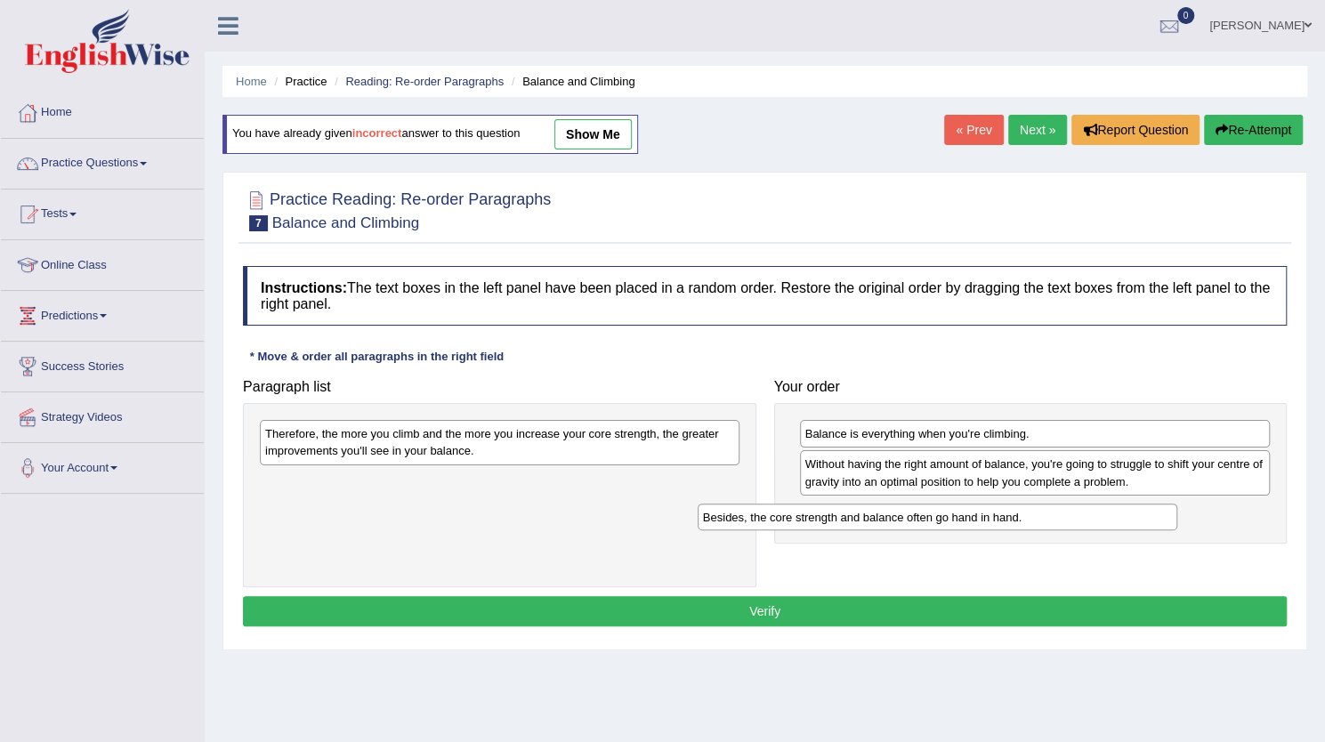
drag, startPoint x: 434, startPoint y: 436, endPoint x: 872, endPoint y: 519, distance: 445.6
click at [872, 519] on div "Besides, the core strength and balance often go hand in hand." at bounding box center [938, 517] width 480 height 27
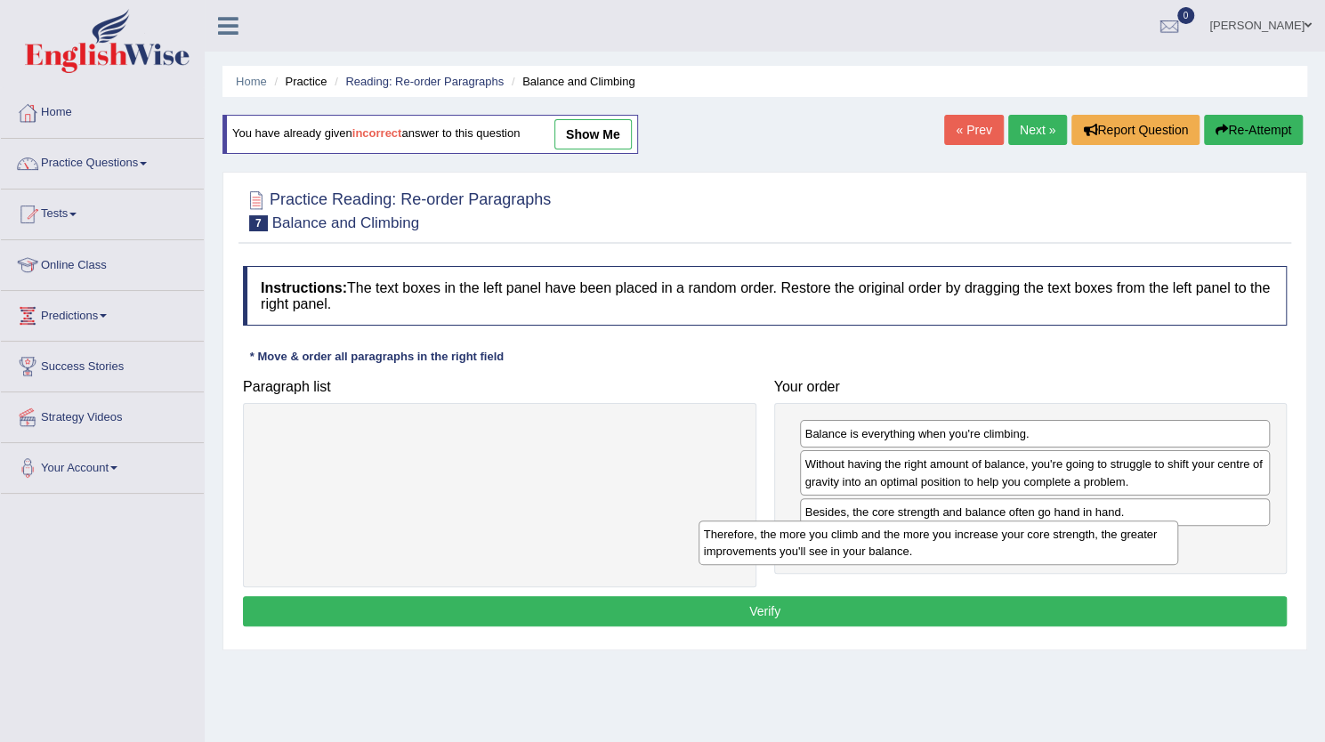
drag, startPoint x: 387, startPoint y: 449, endPoint x: 877, endPoint y: 554, distance: 500.7
click at [877, 554] on div "Therefore, the more you climb and the more you increase your core strength, the…" at bounding box center [939, 543] width 480 height 45
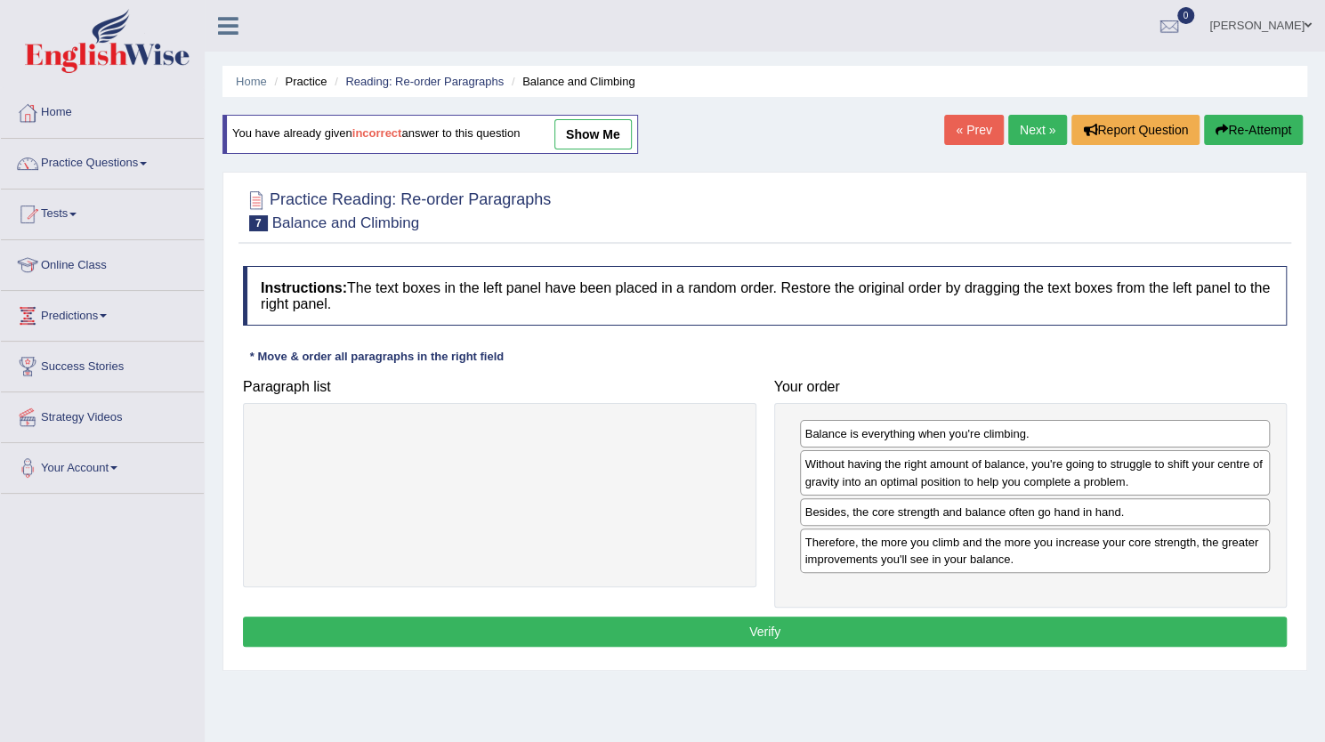
click at [794, 635] on button "Verify" at bounding box center [765, 632] width 1044 height 30
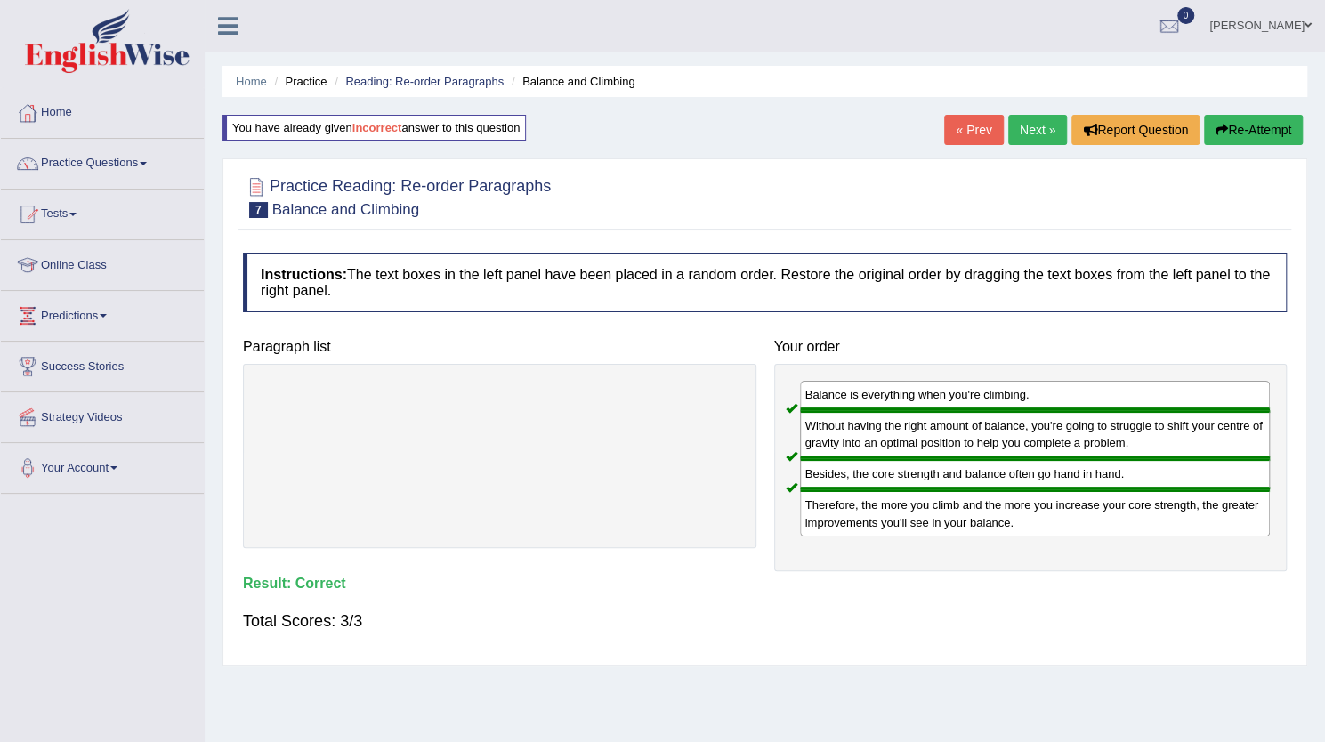
click at [1034, 129] on link "Next »" at bounding box center [1037, 130] width 59 height 30
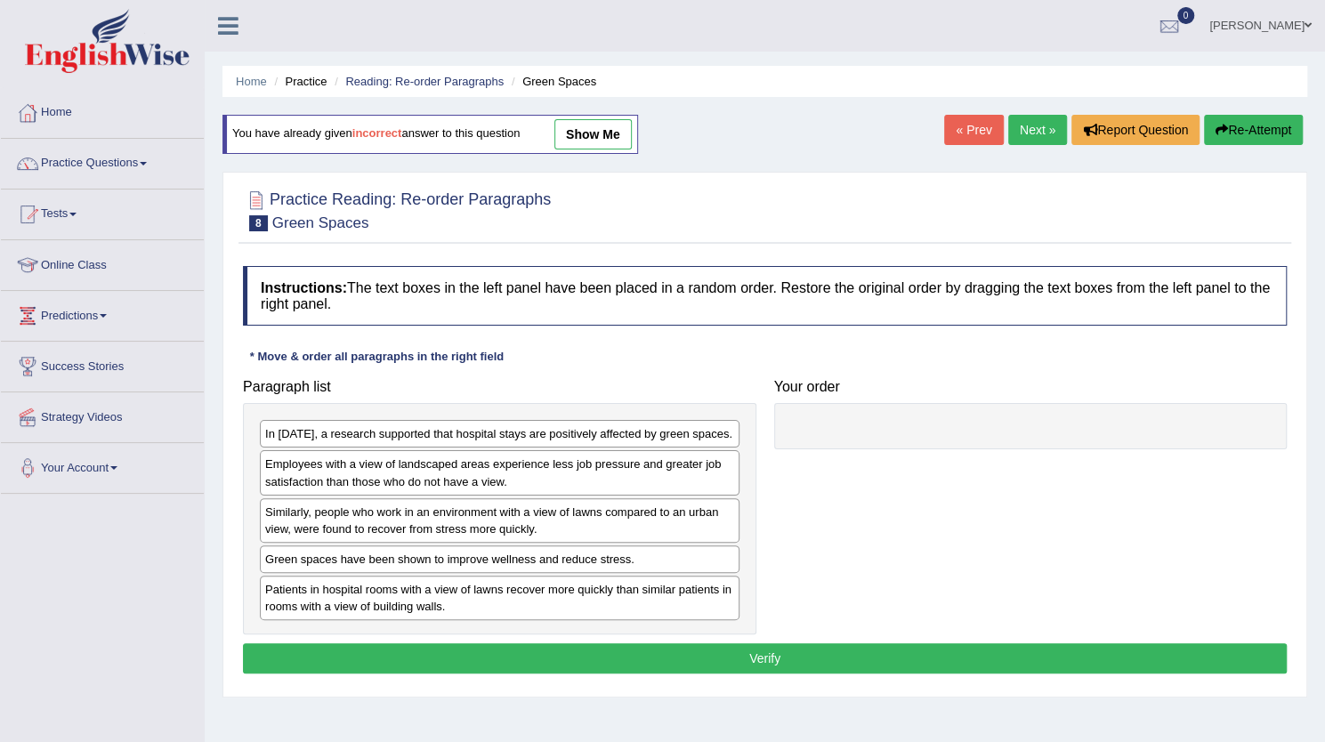
click at [771, 653] on button "Verify" at bounding box center [765, 658] width 1044 height 30
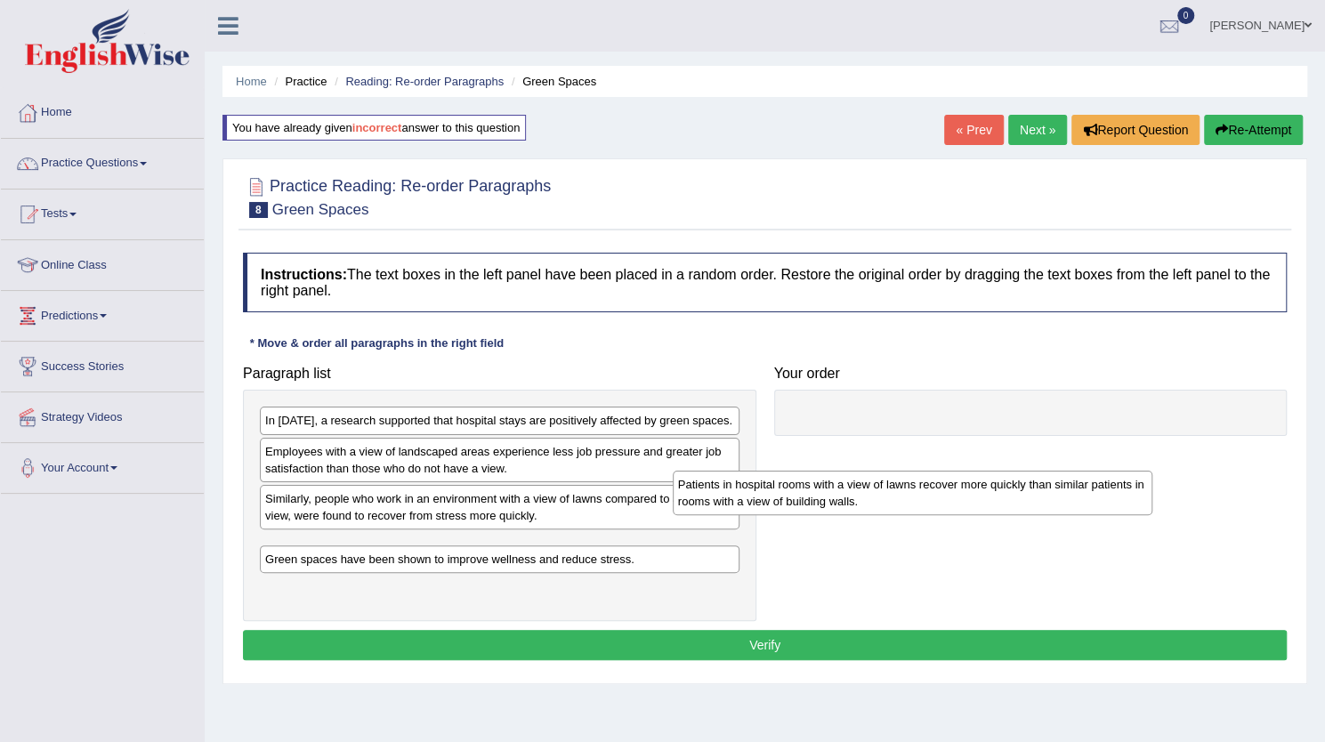
drag, startPoint x: 370, startPoint y: 562, endPoint x: 824, endPoint y: 426, distance: 473.9
click at [824, 471] on div "Patients in hospital rooms with a view of lawns recover more quickly than simil…" at bounding box center [913, 493] width 480 height 45
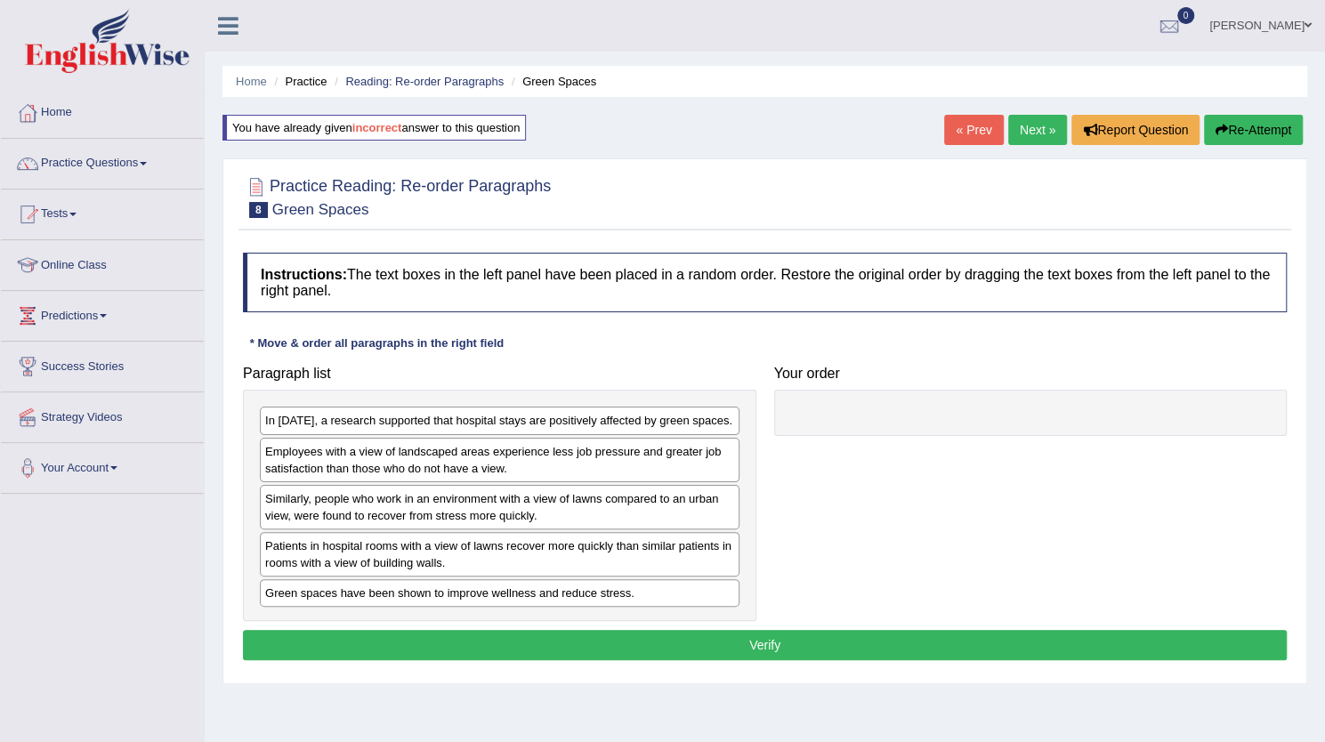
drag, startPoint x: 482, startPoint y: 610, endPoint x: 493, endPoint y: 605, distance: 11.6
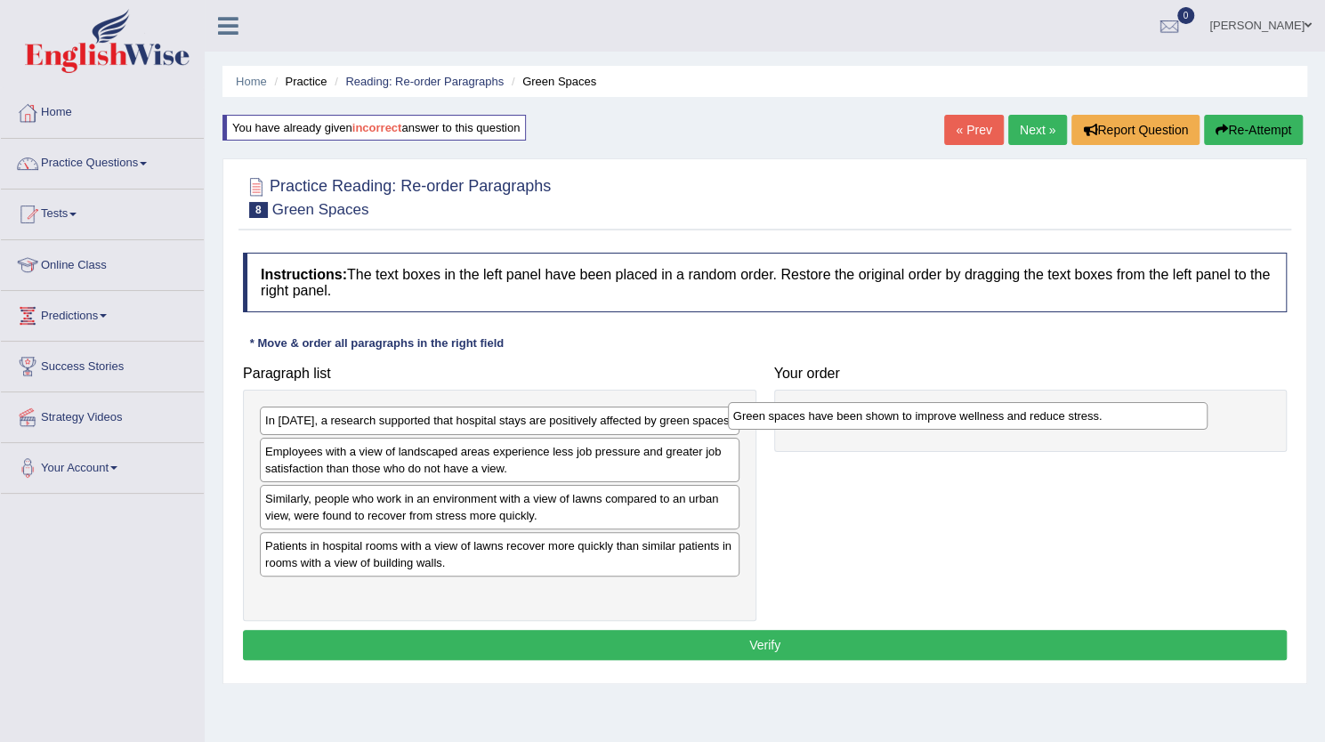
drag, startPoint x: 481, startPoint y: 592, endPoint x: 958, endPoint y: 410, distance: 510.4
click at [958, 410] on div "Green spaces have been shown to improve wellness and reduce stress." at bounding box center [968, 415] width 480 height 27
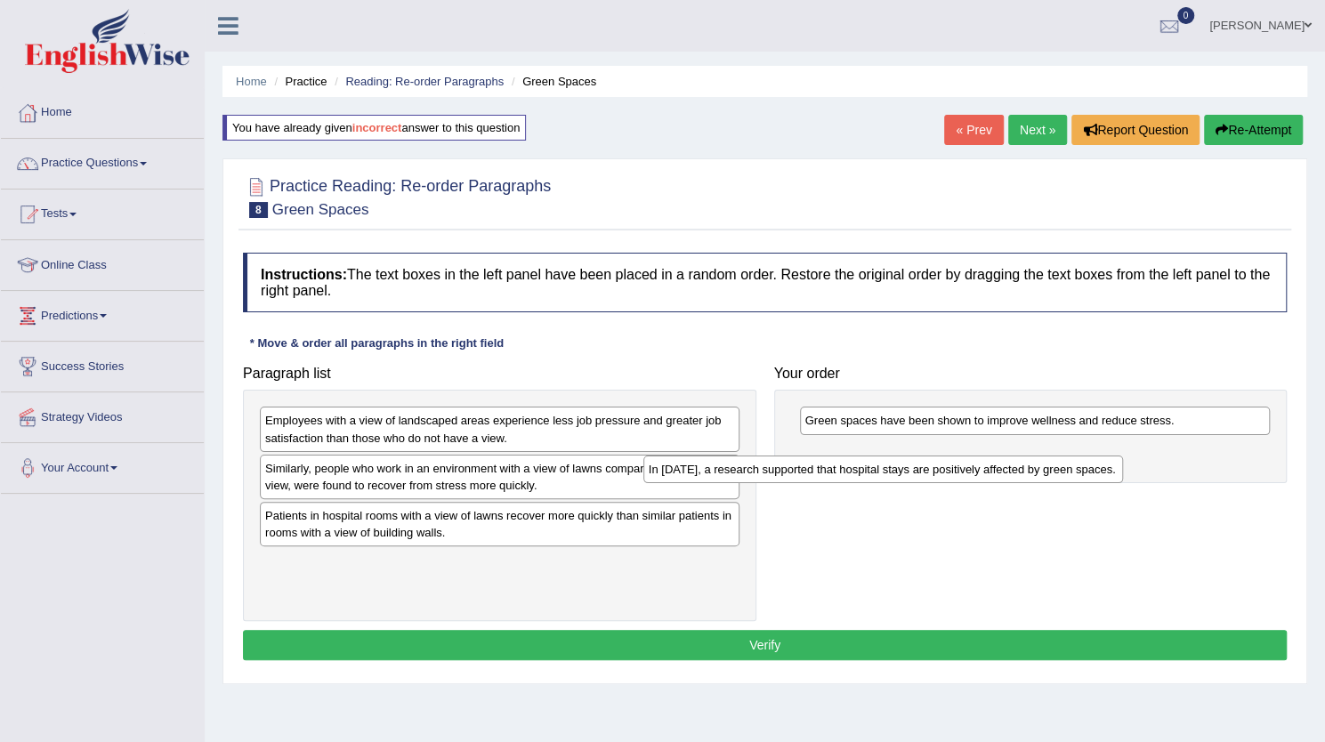
drag, startPoint x: 405, startPoint y: 416, endPoint x: 811, endPoint y: 462, distance: 408.5
click at [811, 462] on div "In [DATE], a research supported that hospital stays are positively affected by …" at bounding box center [883, 469] width 480 height 27
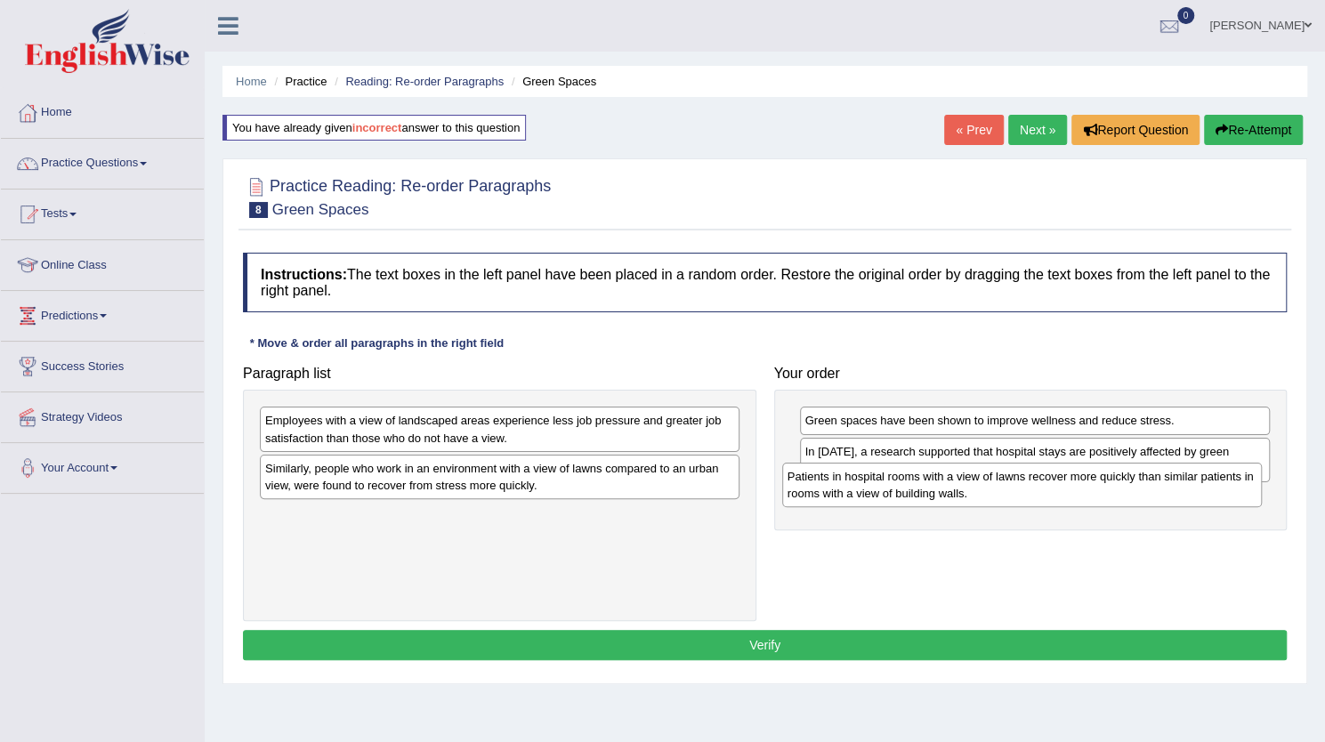
drag, startPoint x: 334, startPoint y: 537, endPoint x: 856, endPoint y: 499, distance: 523.8
click at [856, 499] on div "Patients in hospital rooms with a view of lawns recover more quickly than simil…" at bounding box center [1022, 485] width 480 height 45
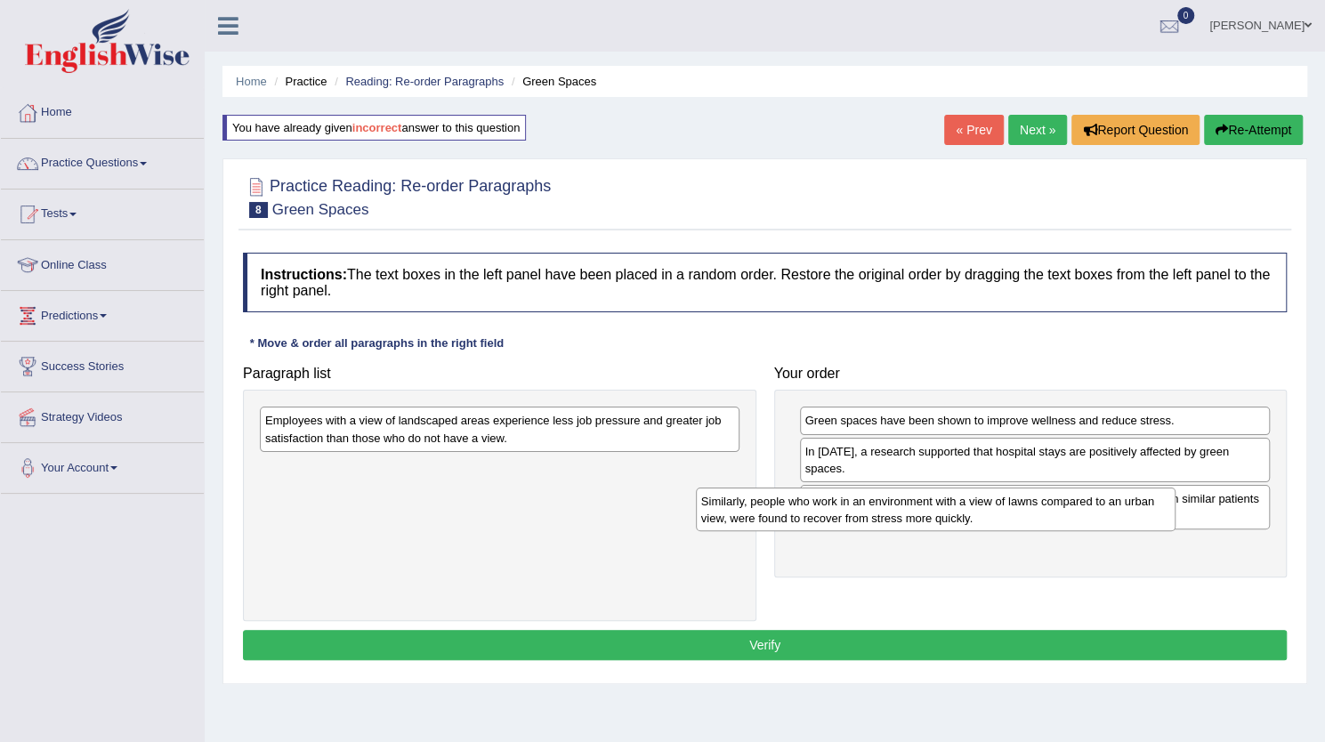
drag, startPoint x: 431, startPoint y: 480, endPoint x: 830, endPoint y: 512, distance: 400.0
click at [830, 512] on div "Similarly, people who work in an environment with a view of lawns compared to a…" at bounding box center [936, 510] width 480 height 45
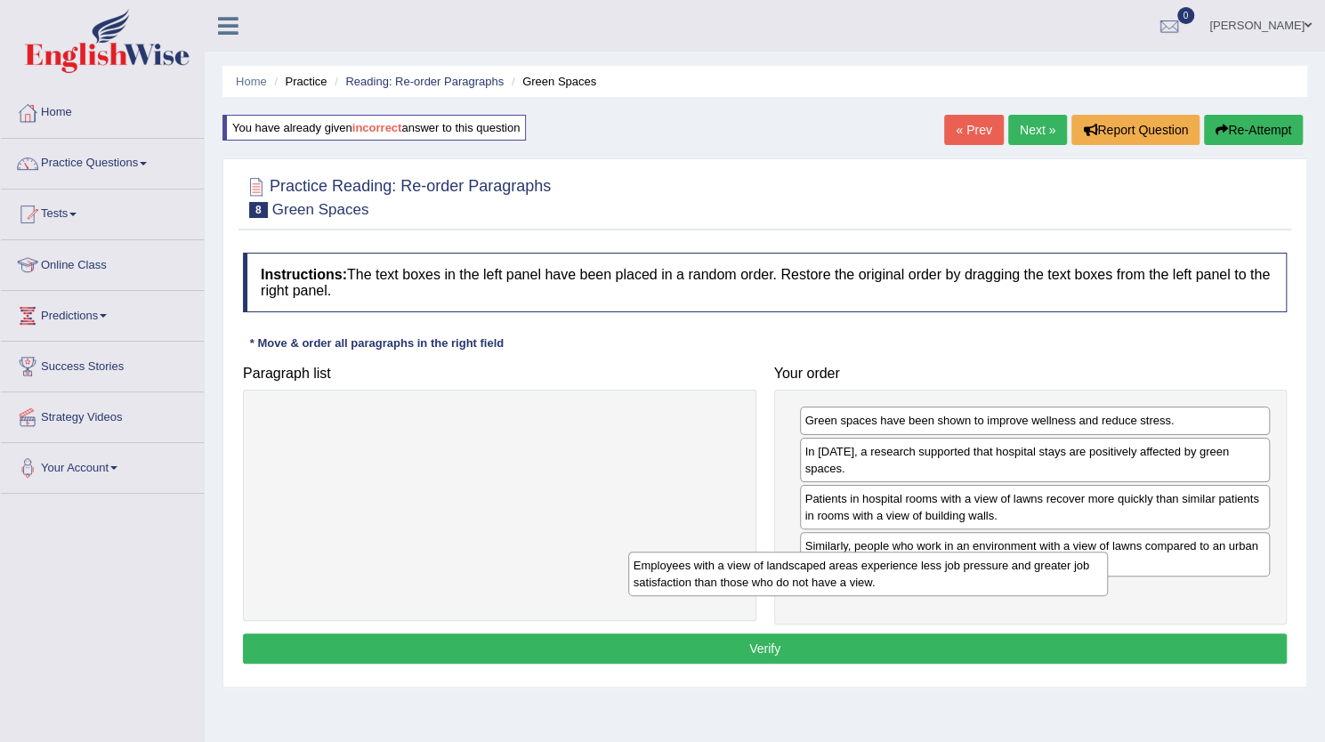
drag, startPoint x: 564, startPoint y: 435, endPoint x: 933, endPoint y: 580, distance: 396.0
click at [933, 580] on div "Employees with a view of landscaped areas experience less job pressure and grea…" at bounding box center [868, 574] width 480 height 45
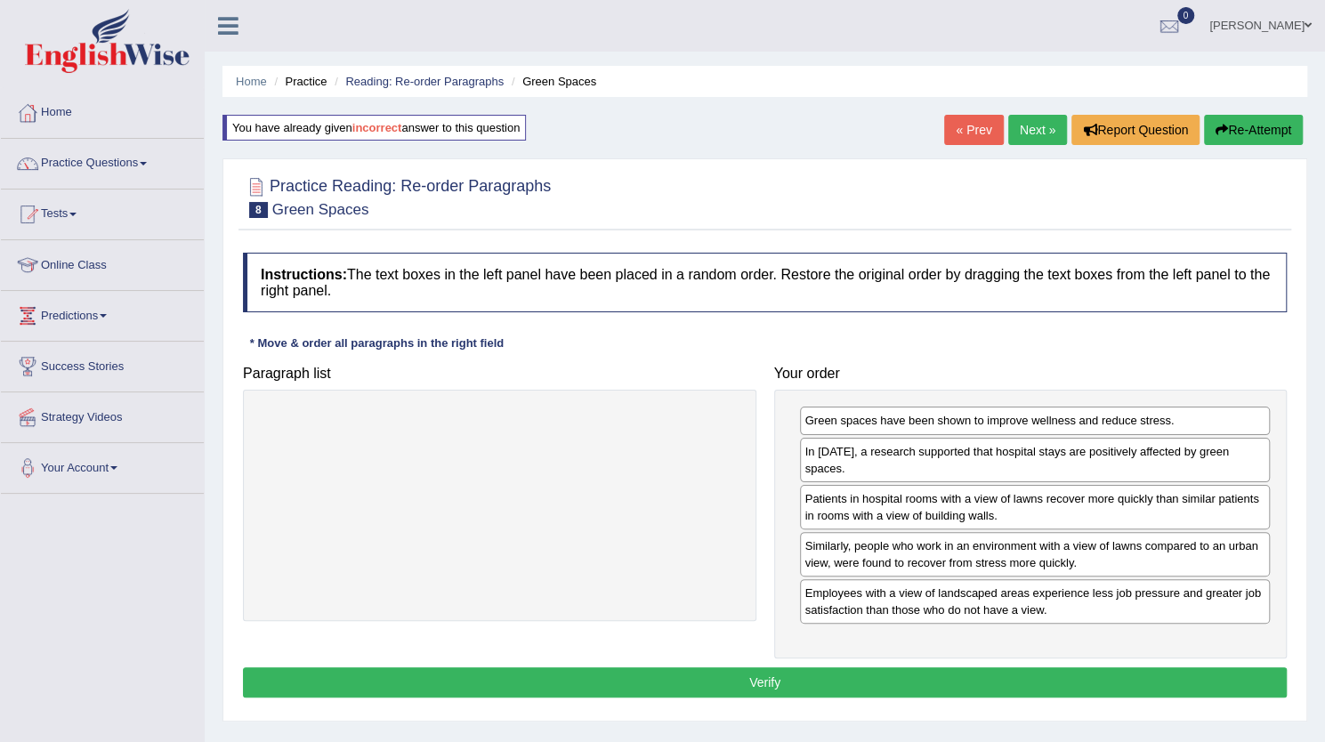
click at [869, 672] on button "Verify" at bounding box center [765, 683] width 1044 height 30
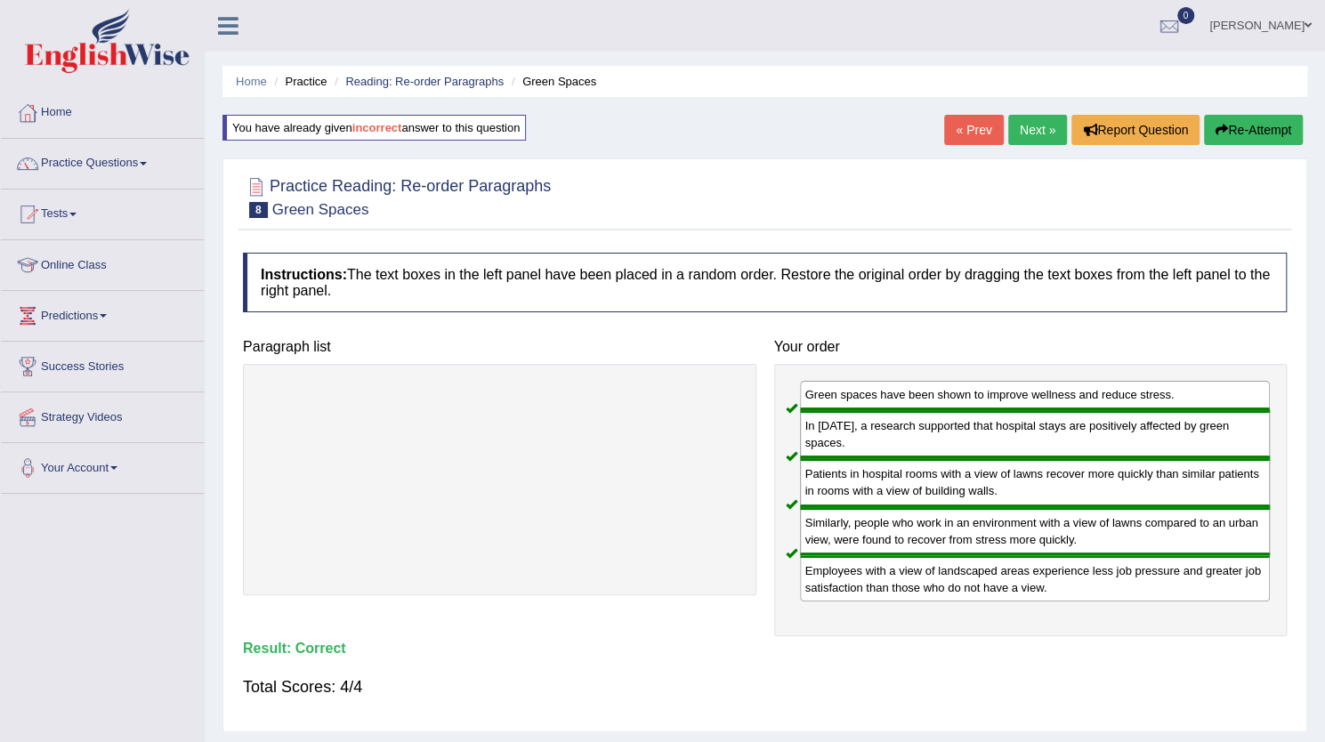
click at [1031, 132] on link "Next »" at bounding box center [1037, 130] width 59 height 30
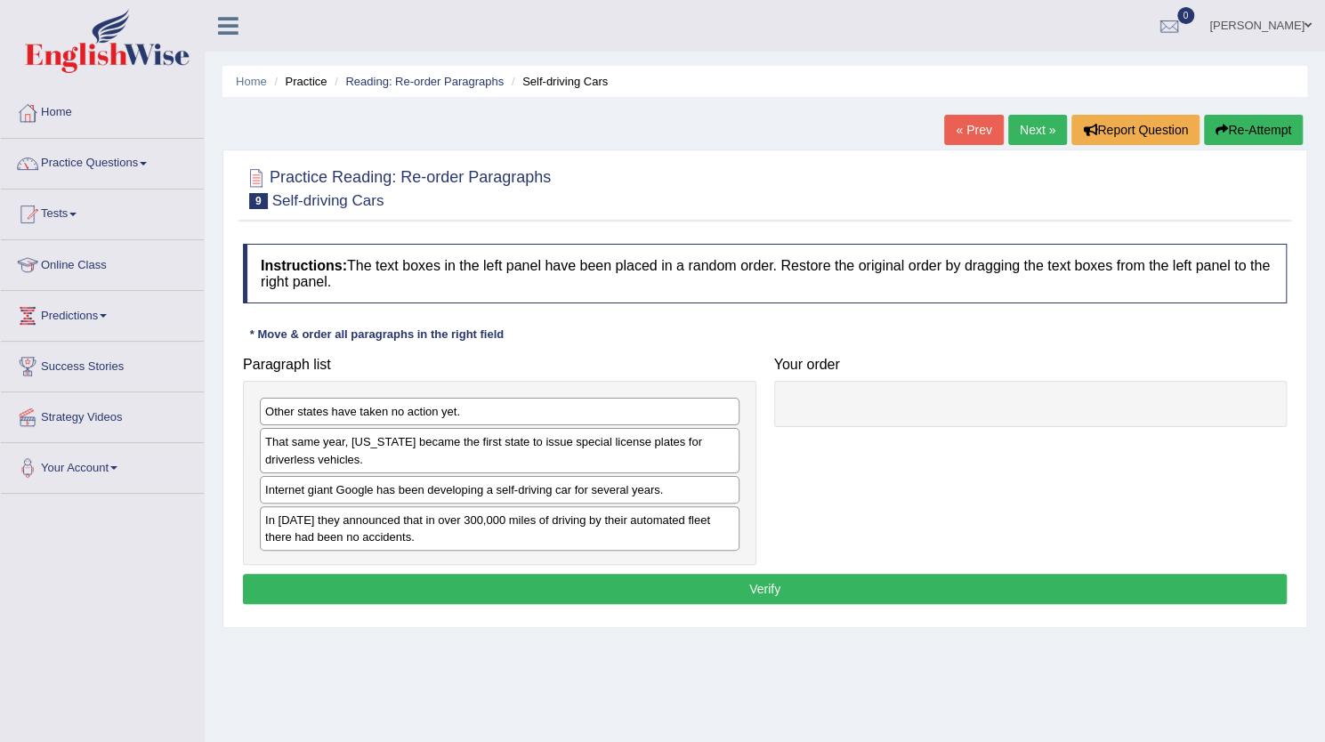
click at [329, 498] on div "Internet giant Google has been developing a self-driving car for several years." at bounding box center [500, 490] width 480 height 28
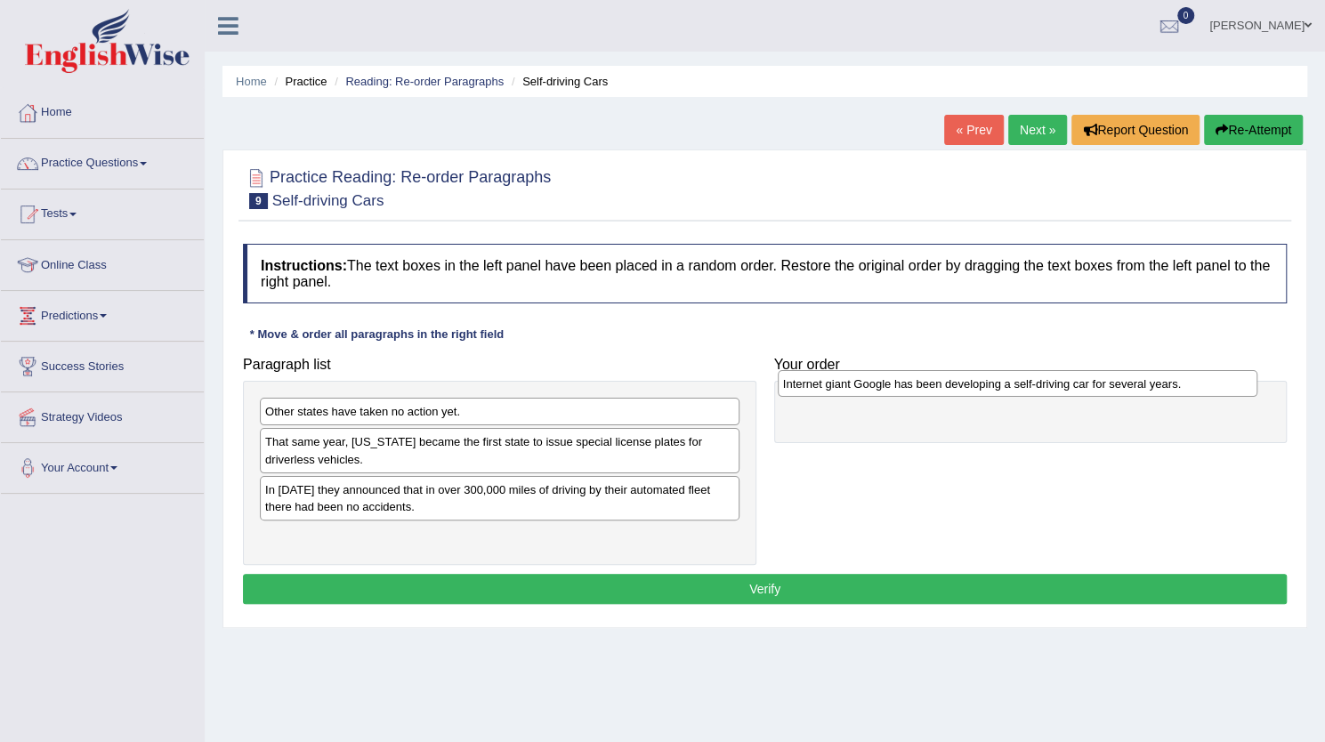
drag, startPoint x: 333, startPoint y: 489, endPoint x: 851, endPoint y: 384, distance: 528.4
click at [851, 384] on div "Internet giant Google has been developing a self-driving car for several years." at bounding box center [1018, 383] width 480 height 27
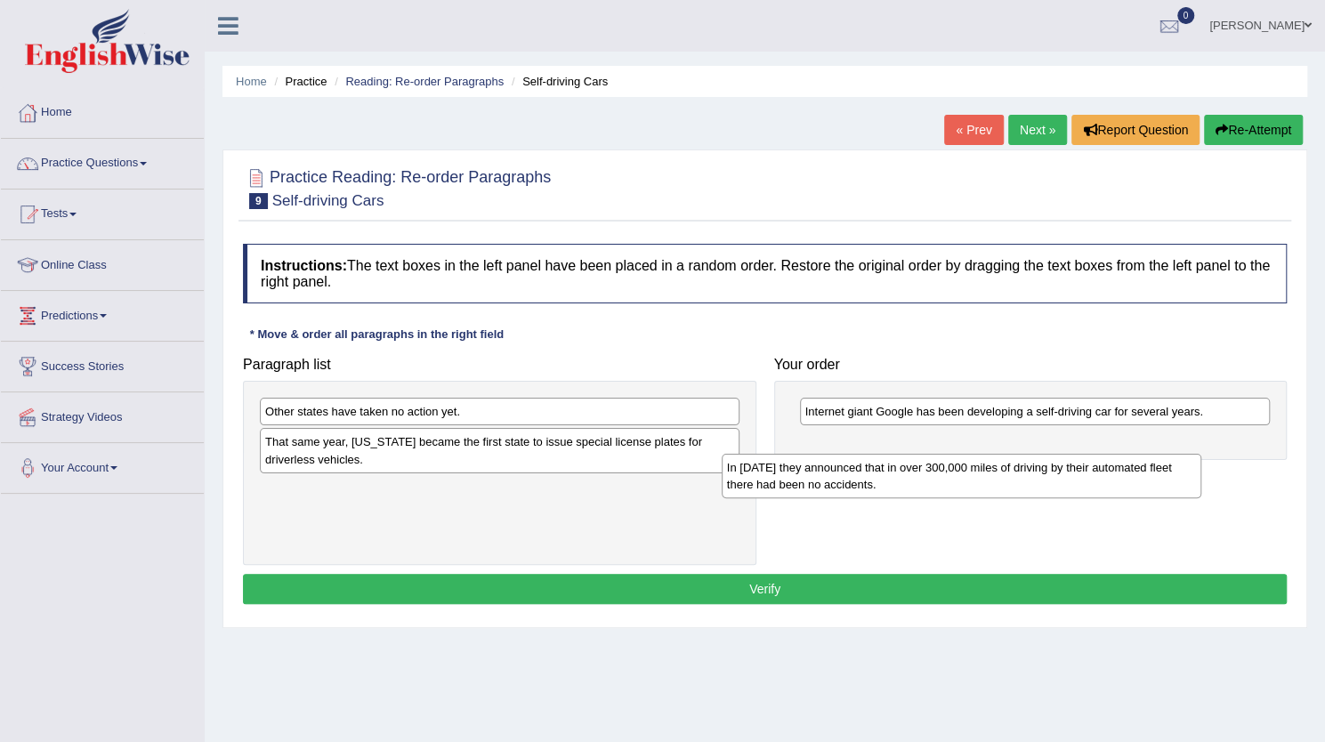
drag, startPoint x: 488, startPoint y: 511, endPoint x: 955, endPoint y: 487, distance: 467.9
click at [955, 487] on div "In 2012 they announced that in over 300,000 miles of driving by their automated…" at bounding box center [962, 476] width 480 height 45
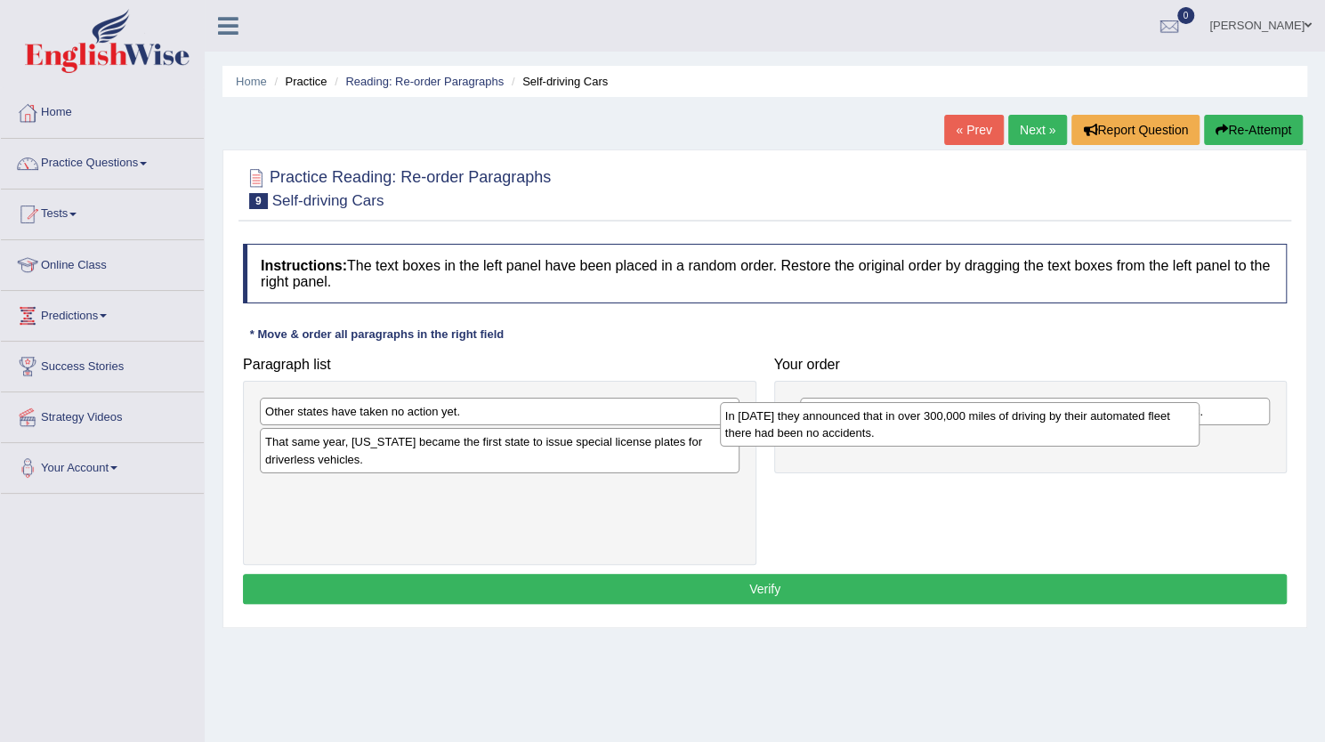
drag, startPoint x: 497, startPoint y: 488, endPoint x: 942, endPoint y: 433, distance: 448.3
click at [942, 433] on div "In 2012 they announced that in over 300,000 miles of driving by their automated…" at bounding box center [960, 424] width 480 height 45
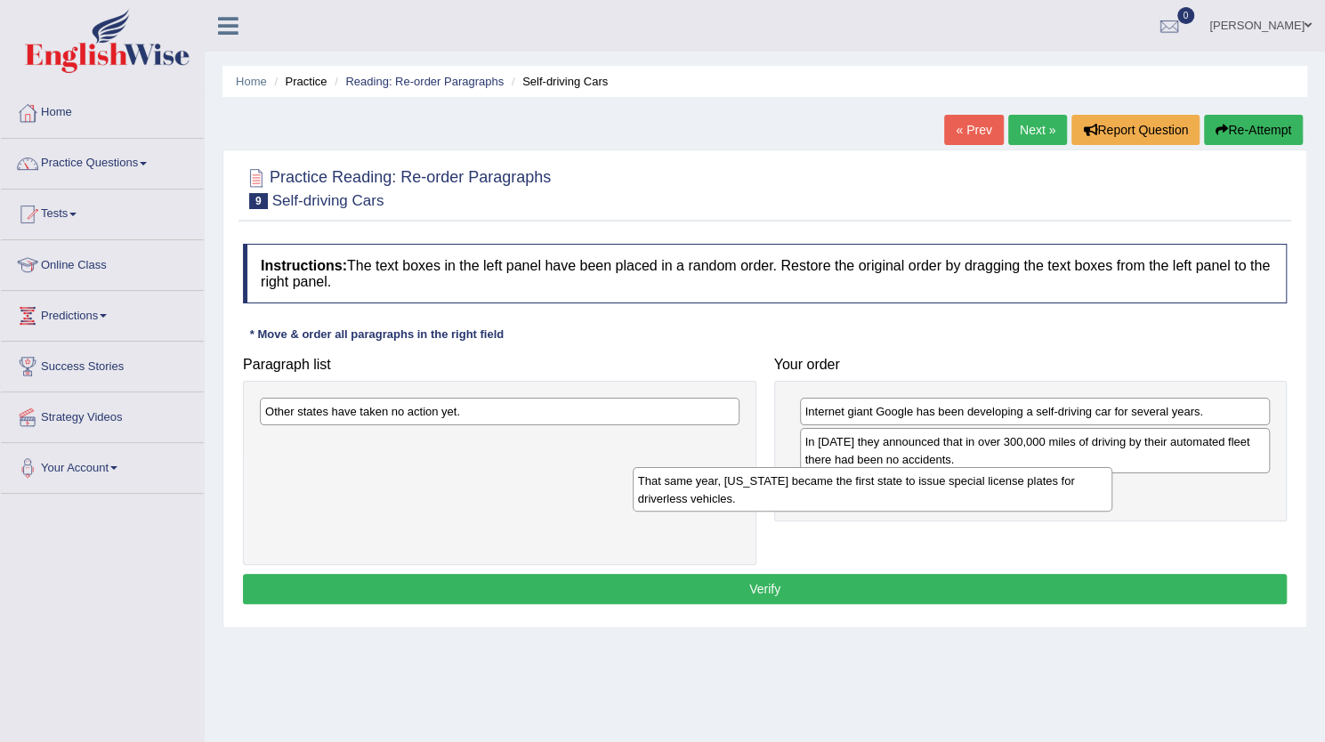
drag, startPoint x: 391, startPoint y: 460, endPoint x: 765, endPoint y: 499, distance: 376.7
click at [765, 499] on div "That same year, Nevada became the first state to issue special license plates f…" at bounding box center [873, 489] width 480 height 45
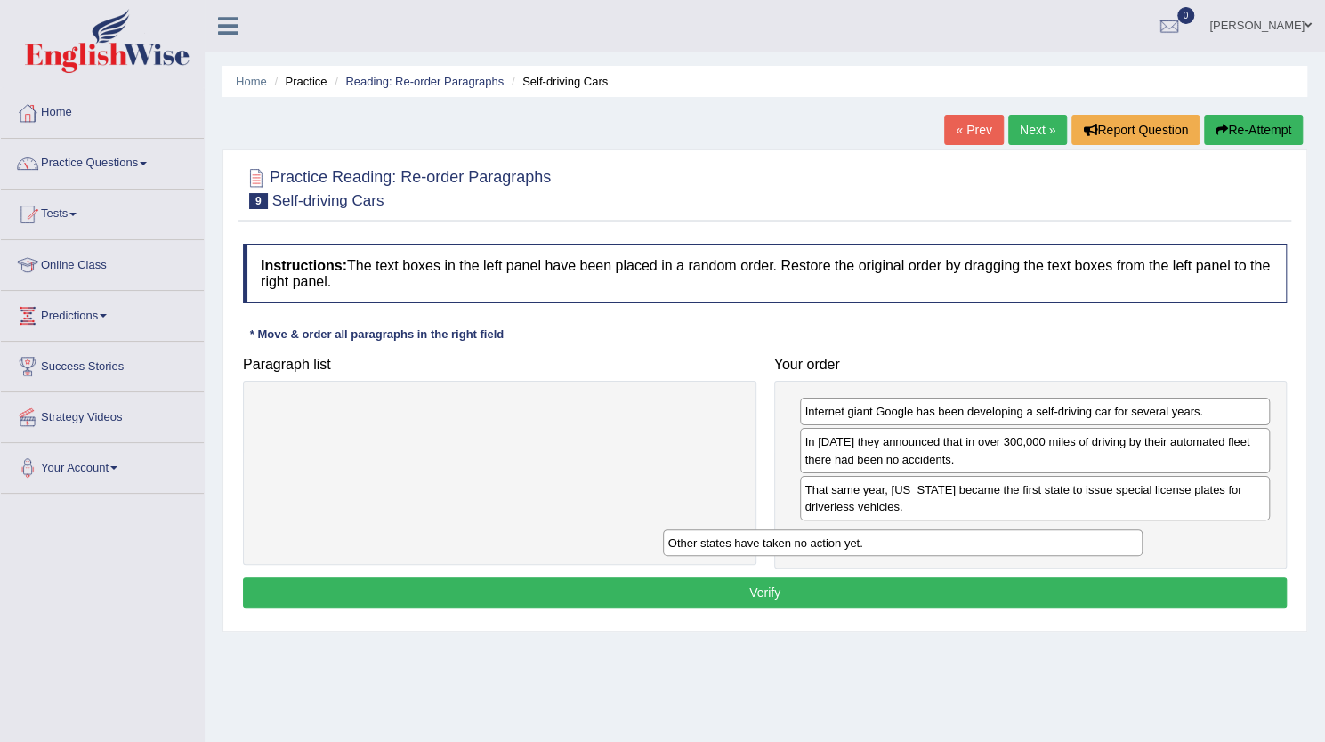
drag, startPoint x: 391, startPoint y: 414, endPoint x: 796, endPoint y: 544, distance: 425.3
click at [796, 544] on div "Other states have taken no action yet." at bounding box center [903, 543] width 480 height 27
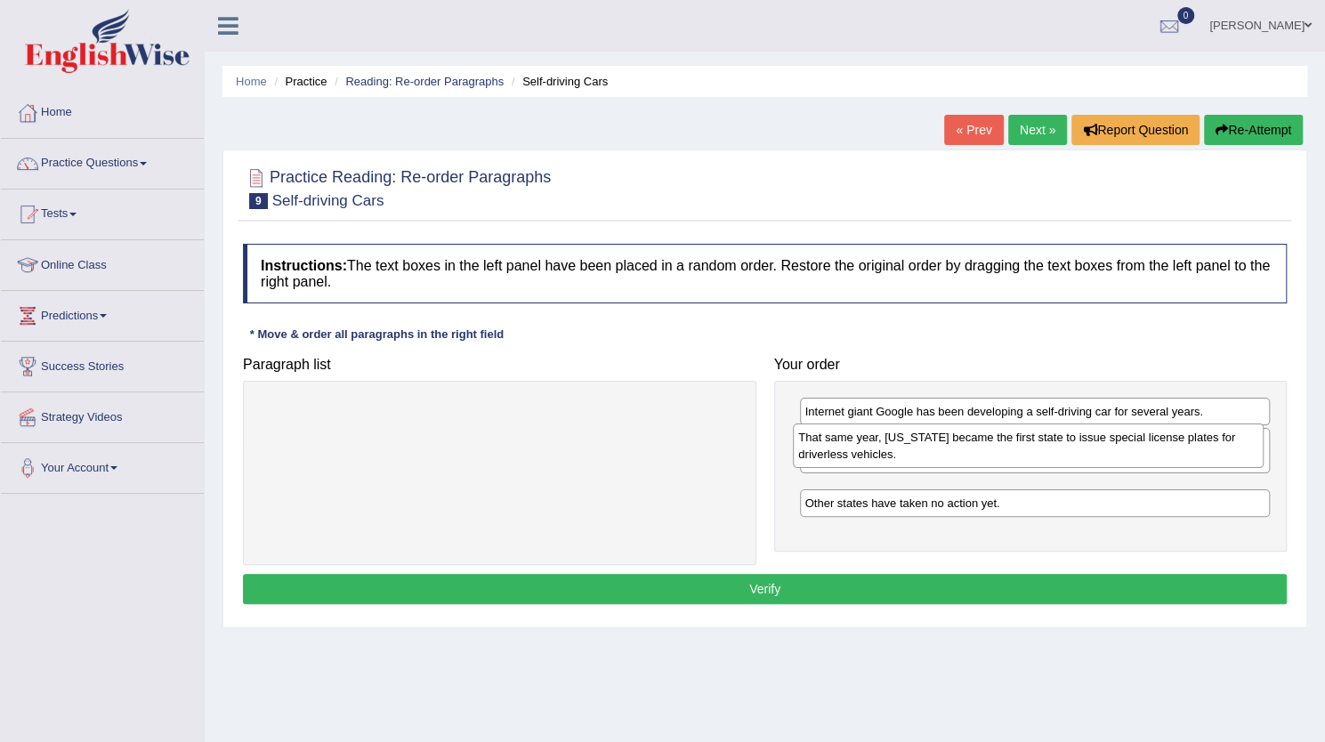
drag, startPoint x: 912, startPoint y: 513, endPoint x: 906, endPoint y: 462, distance: 51.1
click at [906, 462] on div "That same year, Nevada became the first state to issue special license plates f…" at bounding box center [1028, 446] width 471 height 45
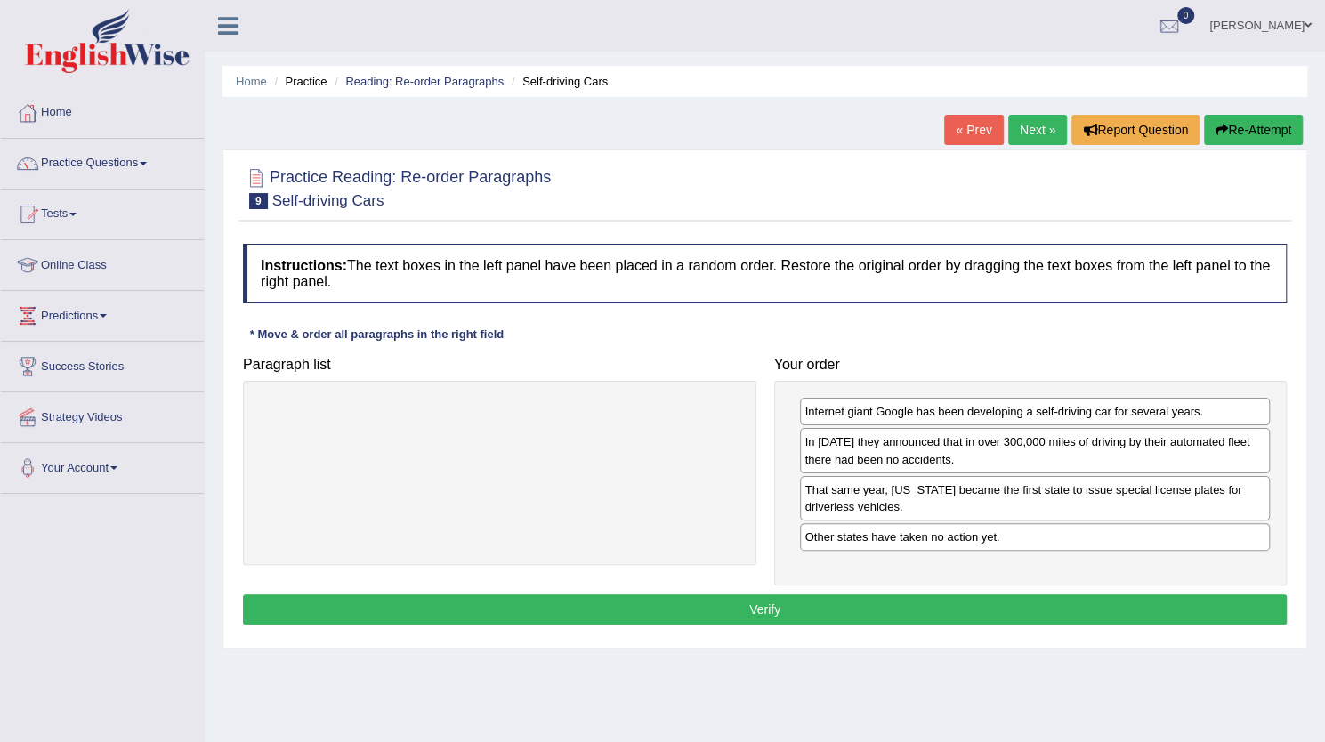
click at [814, 608] on button "Verify" at bounding box center [765, 610] width 1044 height 30
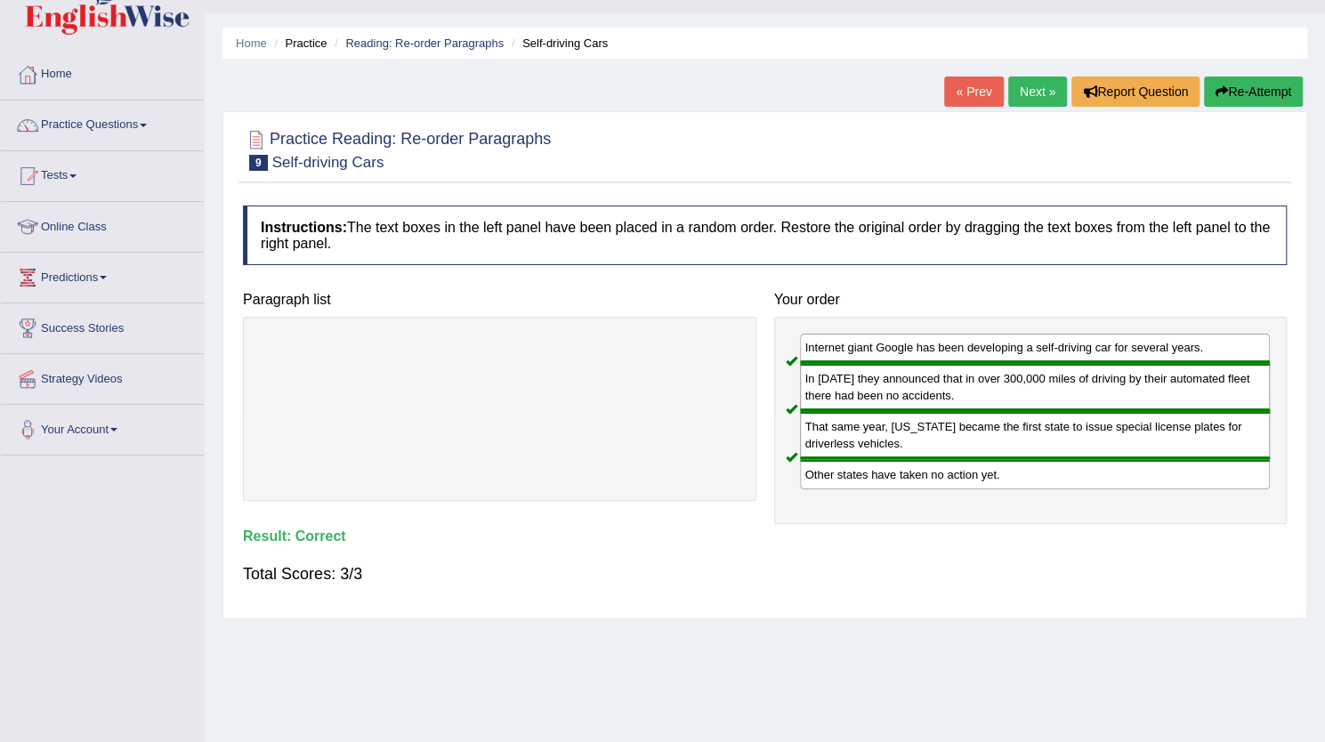
scroll to position [41, 0]
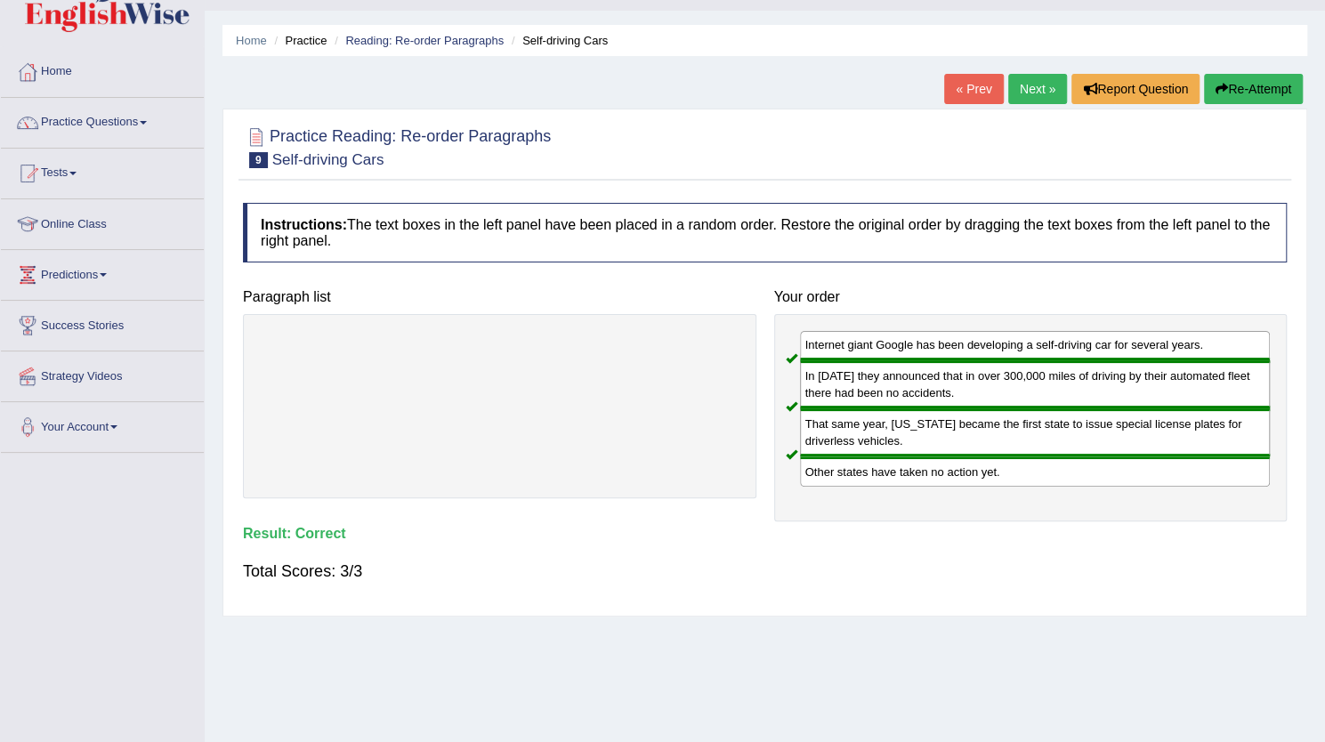
click at [1025, 83] on link "Next »" at bounding box center [1037, 89] width 59 height 30
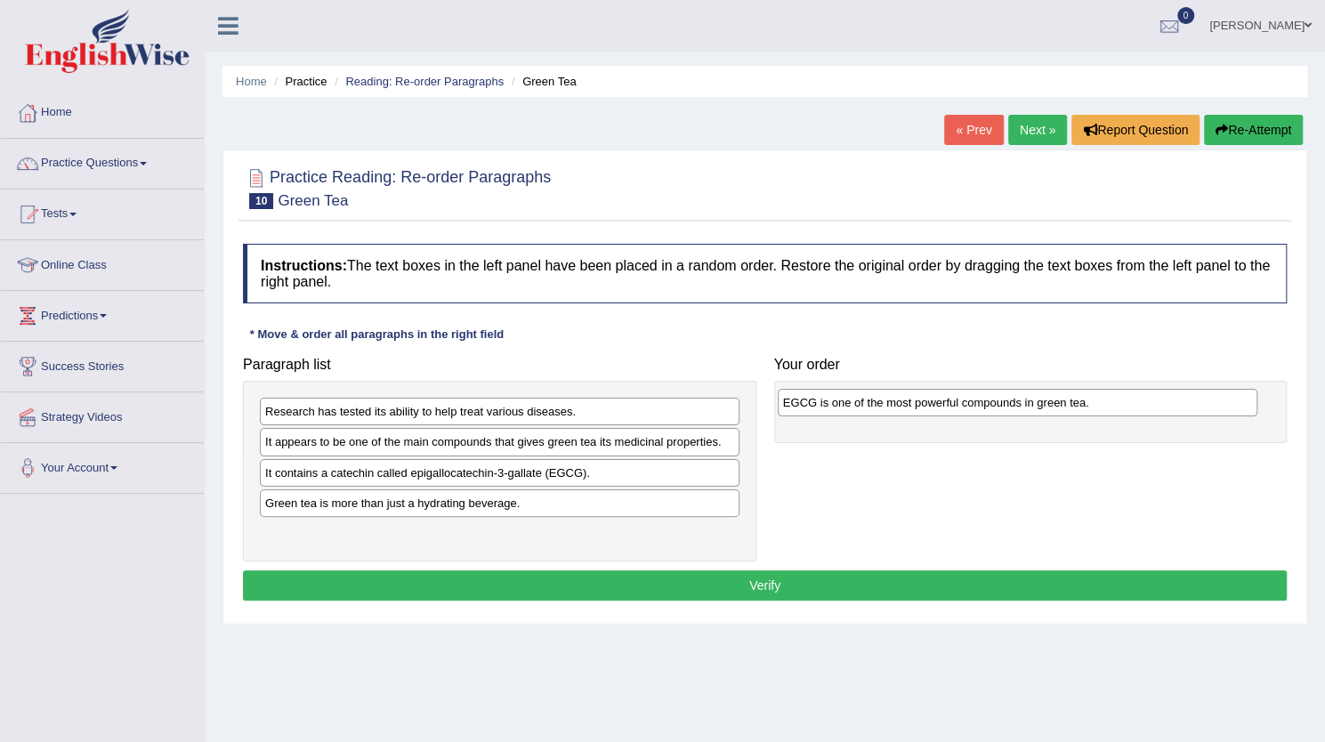
drag, startPoint x: 377, startPoint y: 508, endPoint x: 895, endPoint y: 410, distance: 527.2
click at [895, 410] on div "EGCG is one of the most powerful compounds in green tea." at bounding box center [1018, 402] width 480 height 27
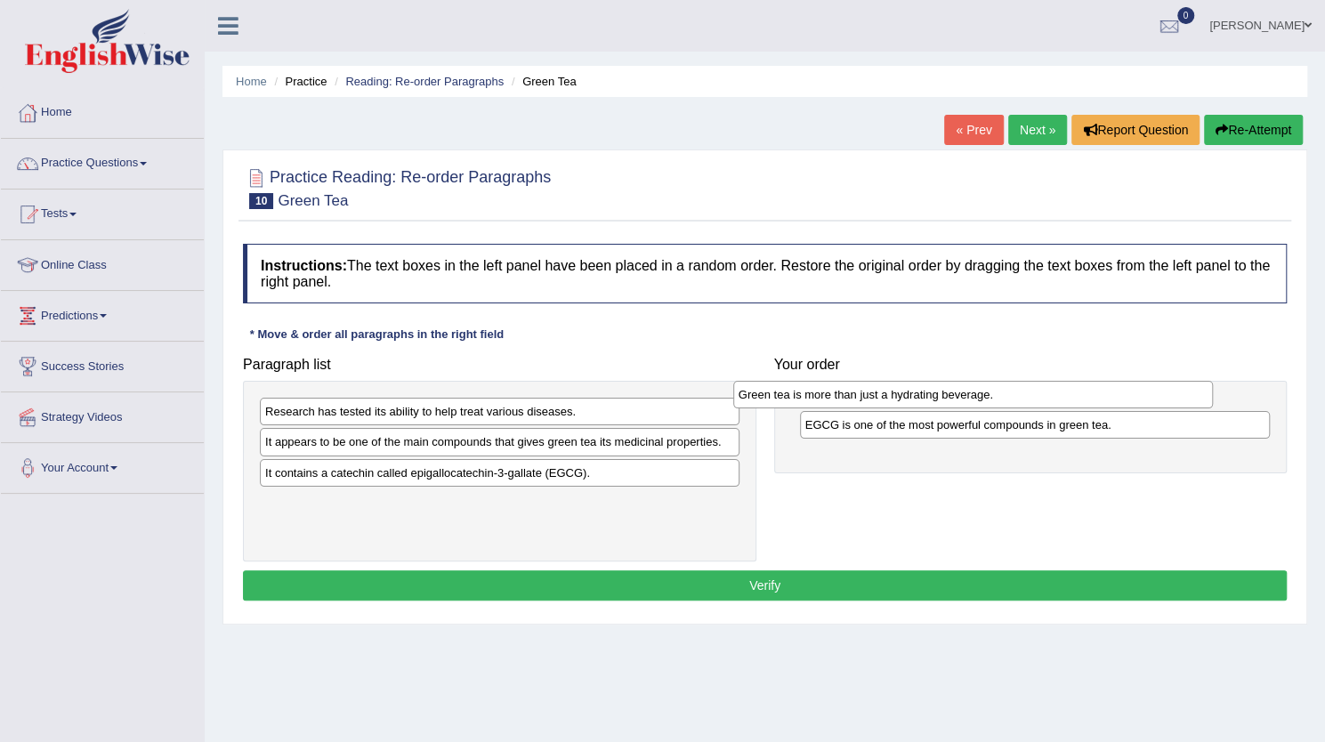
drag, startPoint x: 409, startPoint y: 512, endPoint x: 892, endPoint y: 398, distance: 496.5
click at [892, 398] on div "Green tea is more than just a hydrating beverage." at bounding box center [973, 394] width 480 height 27
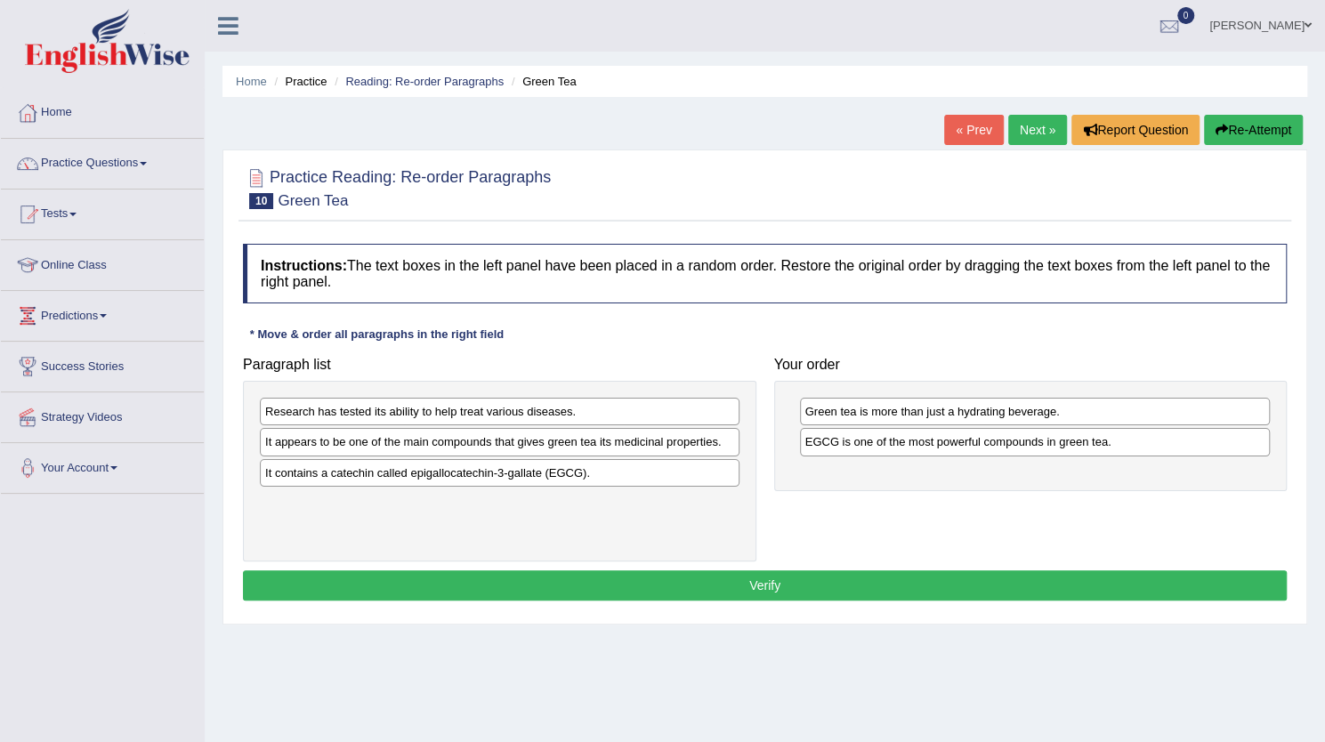
drag, startPoint x: 844, startPoint y: 453, endPoint x: 440, endPoint y: 490, distance: 405.8
click at [440, 490] on div "Paragraph list Research has tested its ability to help treat various diseases. …" at bounding box center [765, 455] width 1062 height 214
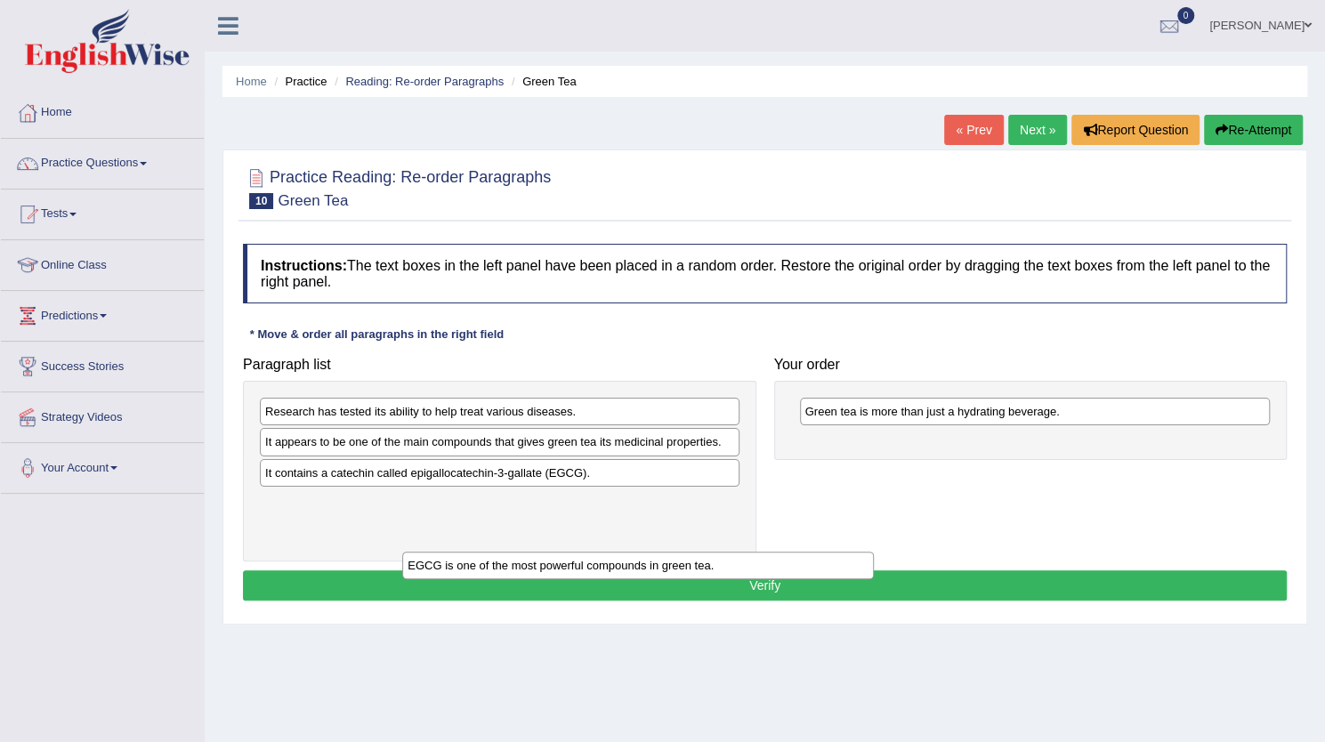
drag, startPoint x: 841, startPoint y: 451, endPoint x: 431, endPoint y: 579, distance: 429.6
click at [431, 579] on div "EGCG is one of the most powerful compounds in green tea." at bounding box center [637, 565] width 471 height 27
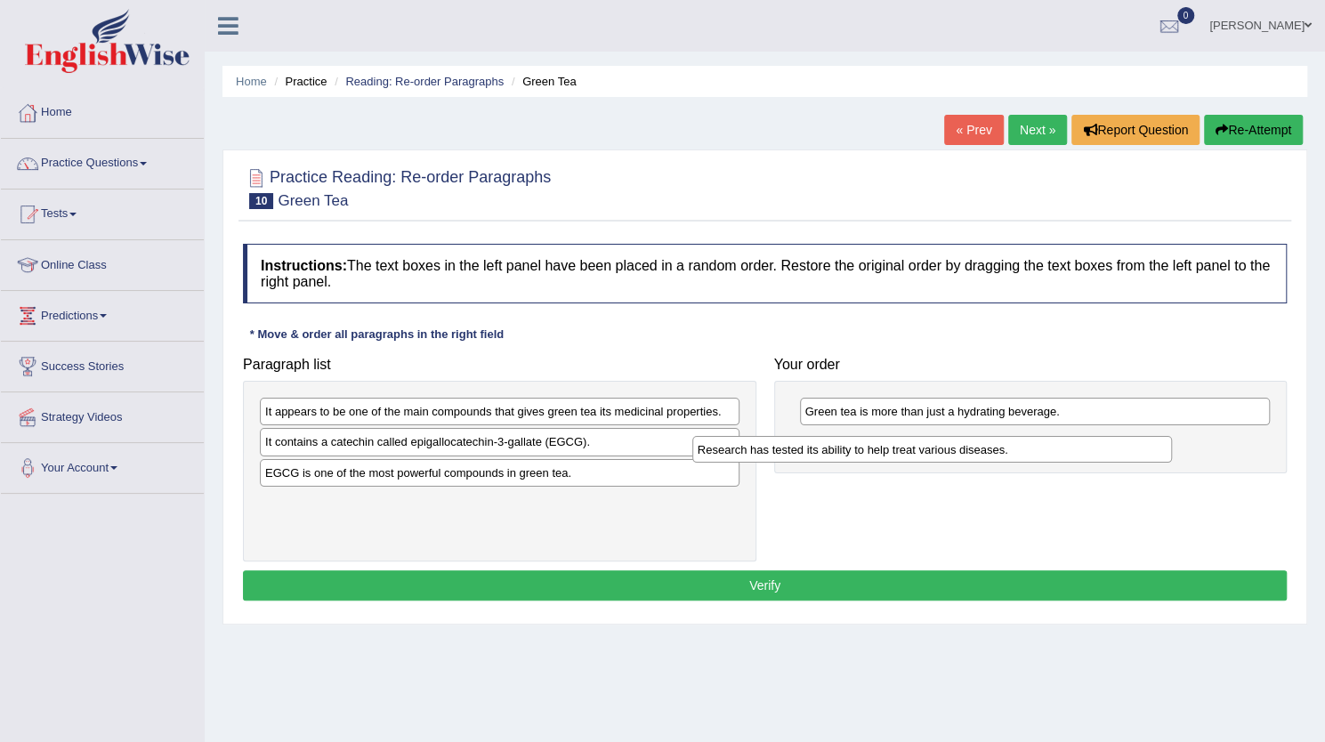
drag, startPoint x: 447, startPoint y: 418, endPoint x: 878, endPoint y: 455, distance: 432.3
click at [878, 455] on div "Research has tested its ability to help treat various diseases." at bounding box center [932, 449] width 480 height 27
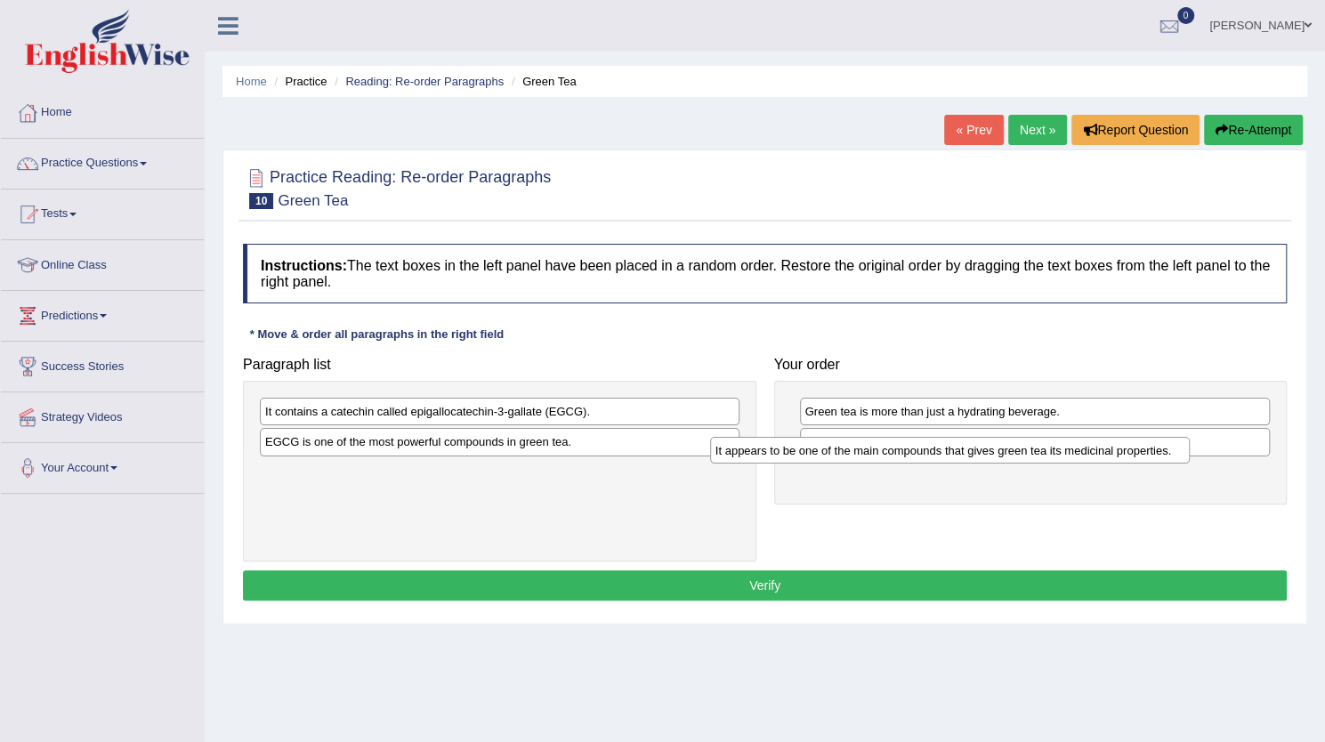
drag, startPoint x: 724, startPoint y: 409, endPoint x: 1175, endPoint y: 448, distance: 452.1
click at [1175, 448] on div "It appears to be one of the main compounds that gives green tea its medicinal p…" at bounding box center [950, 450] width 480 height 27
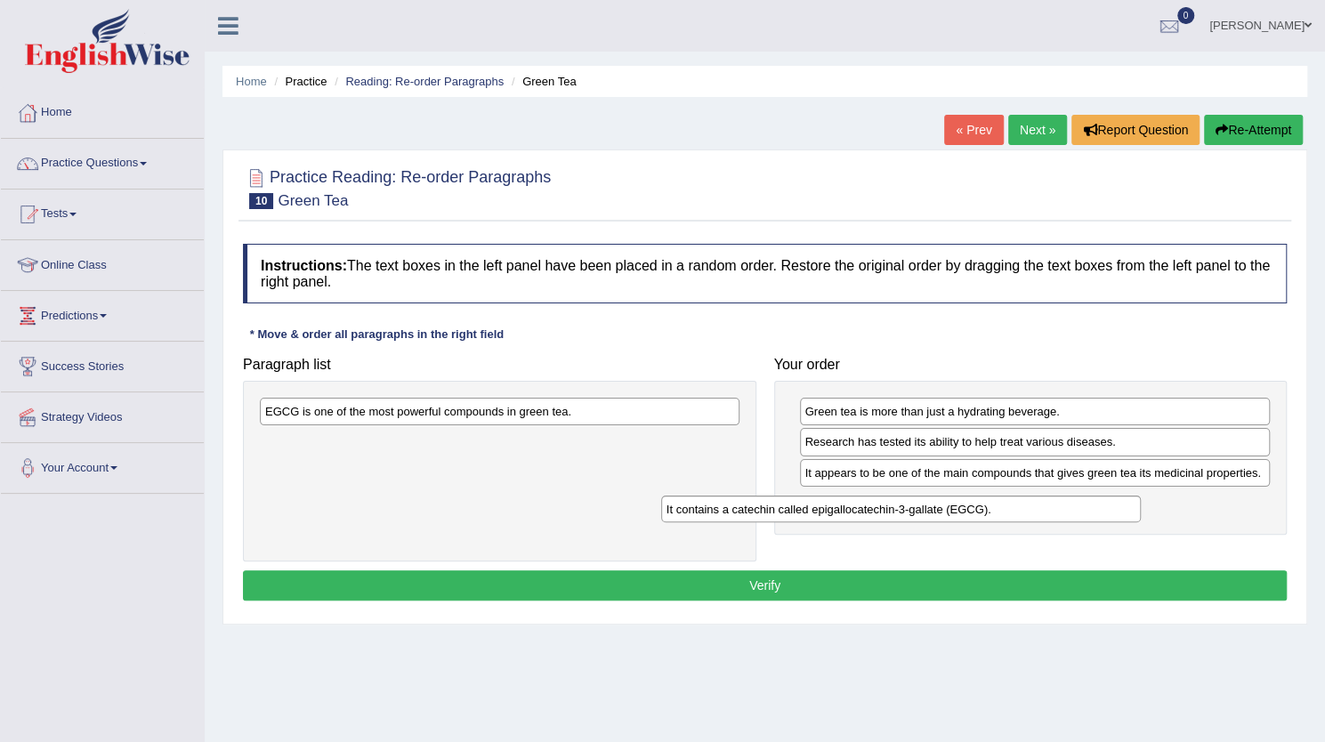
drag, startPoint x: 613, startPoint y: 407, endPoint x: 1016, endPoint y: 505, distance: 414.0
click at [1016, 505] on div "It contains a catechin called epigallocatechin-3-gallate (EGCG)." at bounding box center [901, 509] width 480 height 27
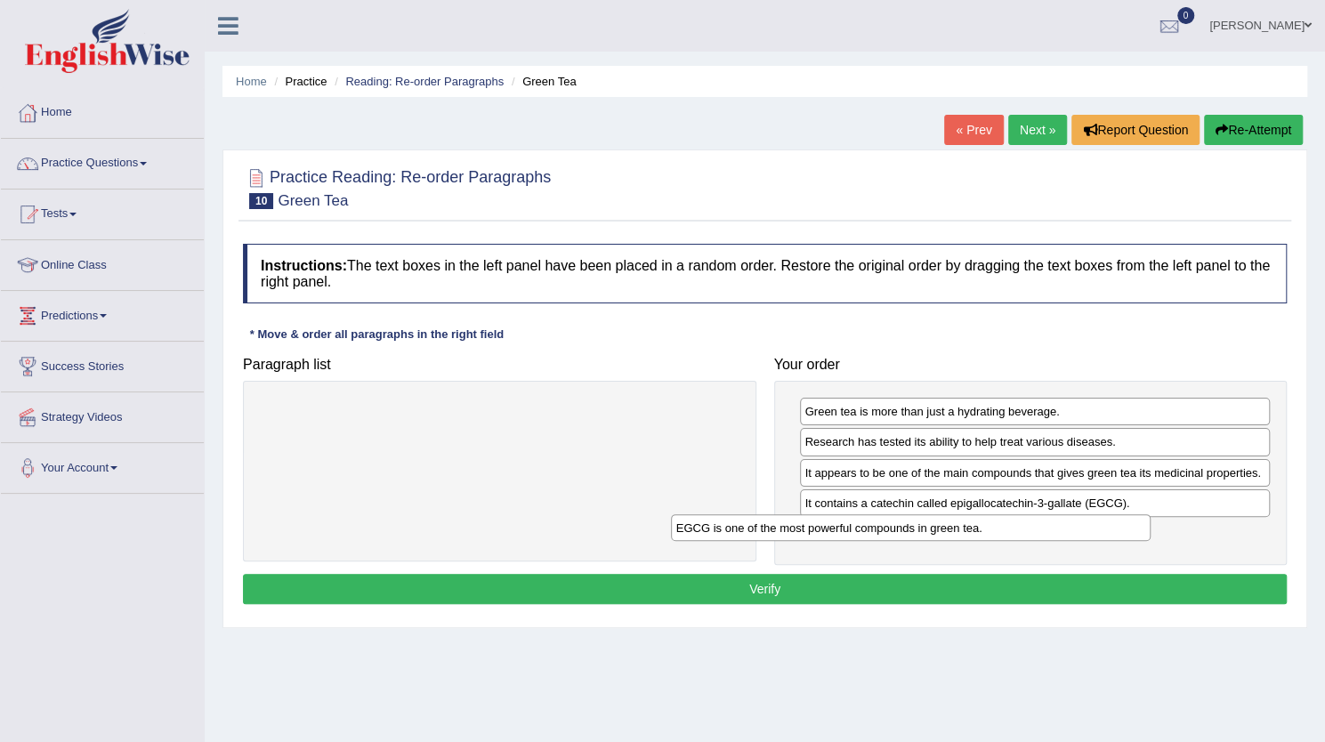
drag, startPoint x: 542, startPoint y: 419, endPoint x: 958, endPoint y: 533, distance: 431.0
click at [958, 533] on div "EGCG is one of the most powerful compounds in green tea." at bounding box center [911, 527] width 480 height 27
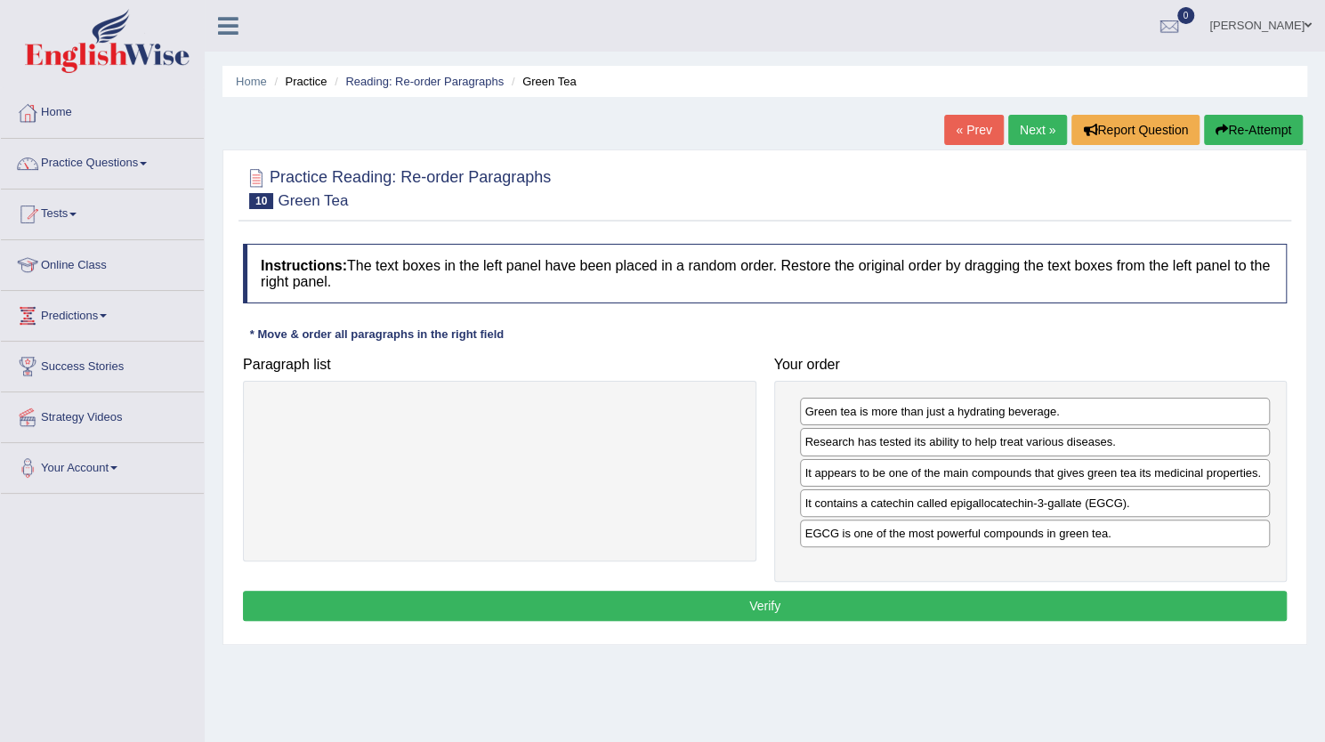
click at [879, 597] on button "Verify" at bounding box center [765, 606] width 1044 height 30
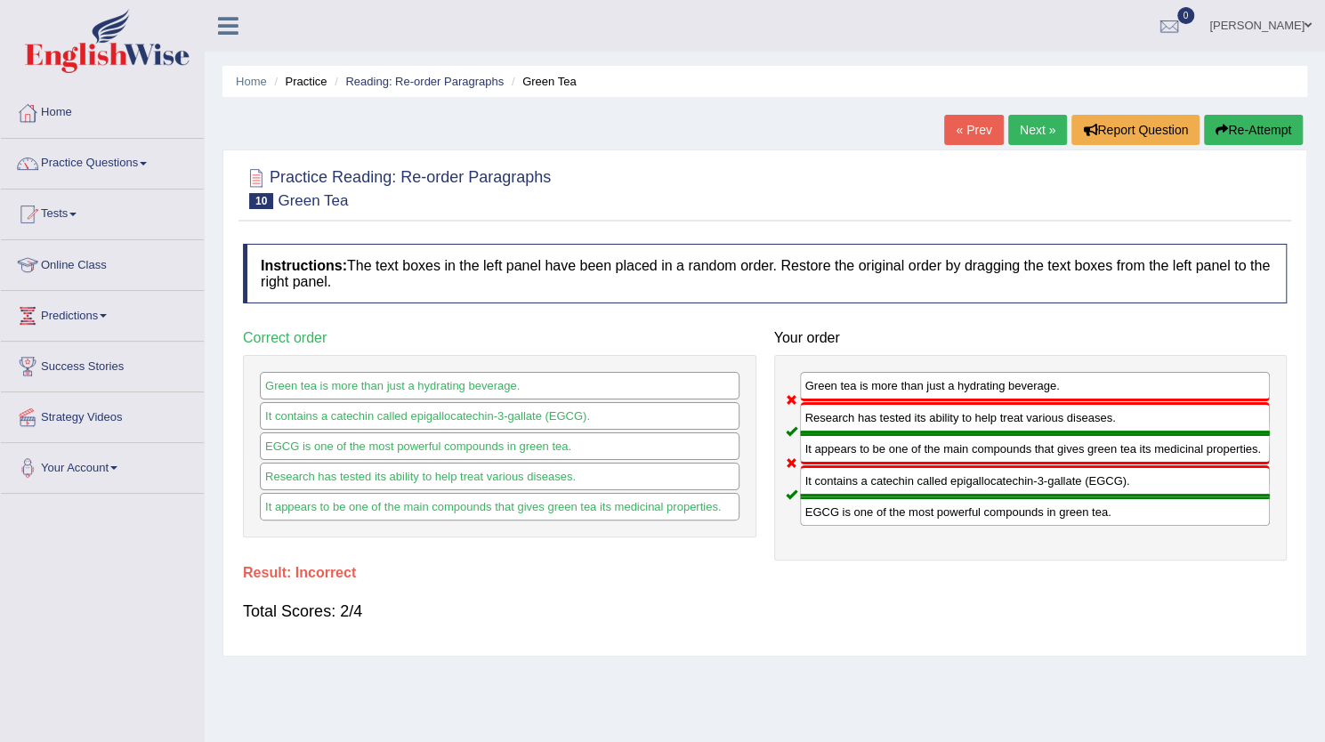
click at [1233, 138] on button "Re-Attempt" at bounding box center [1253, 130] width 99 height 30
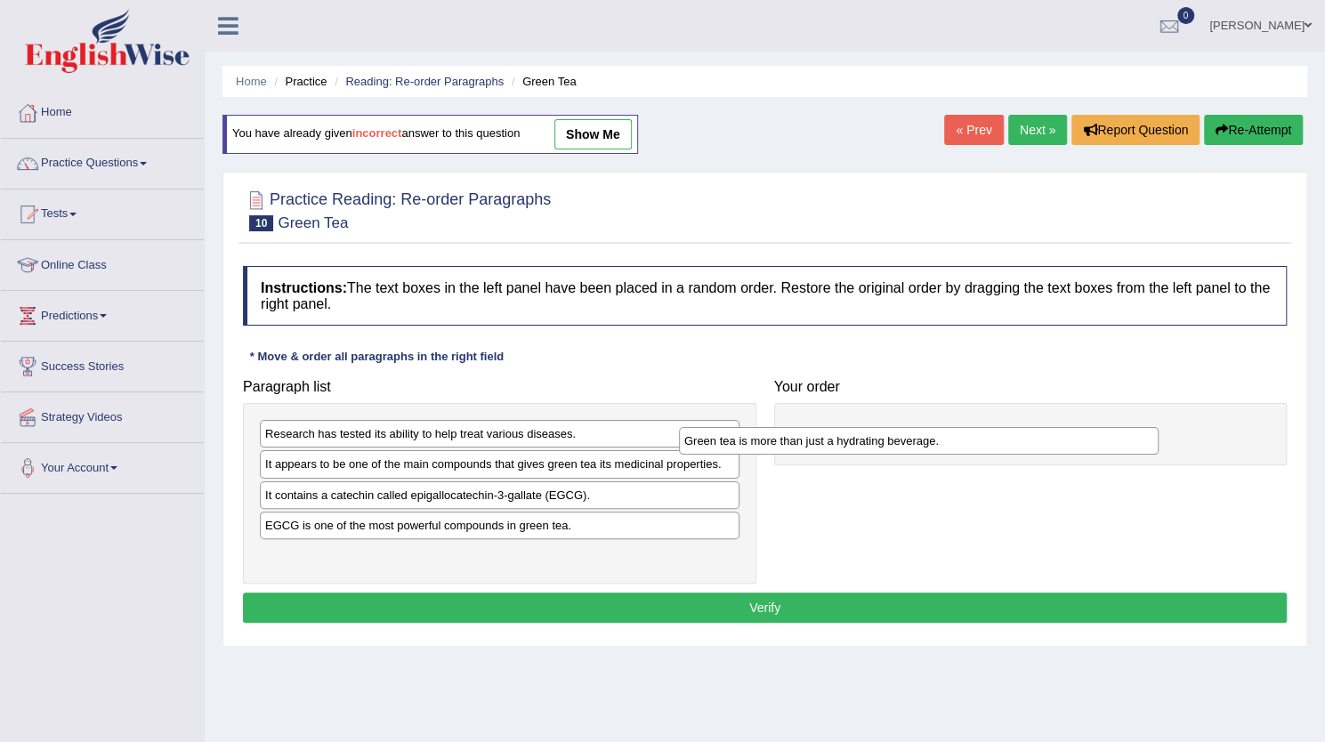
click at [889, 489] on div "Paragraph list Research has tested its ability to help treat various diseases. …" at bounding box center [765, 477] width 1062 height 214
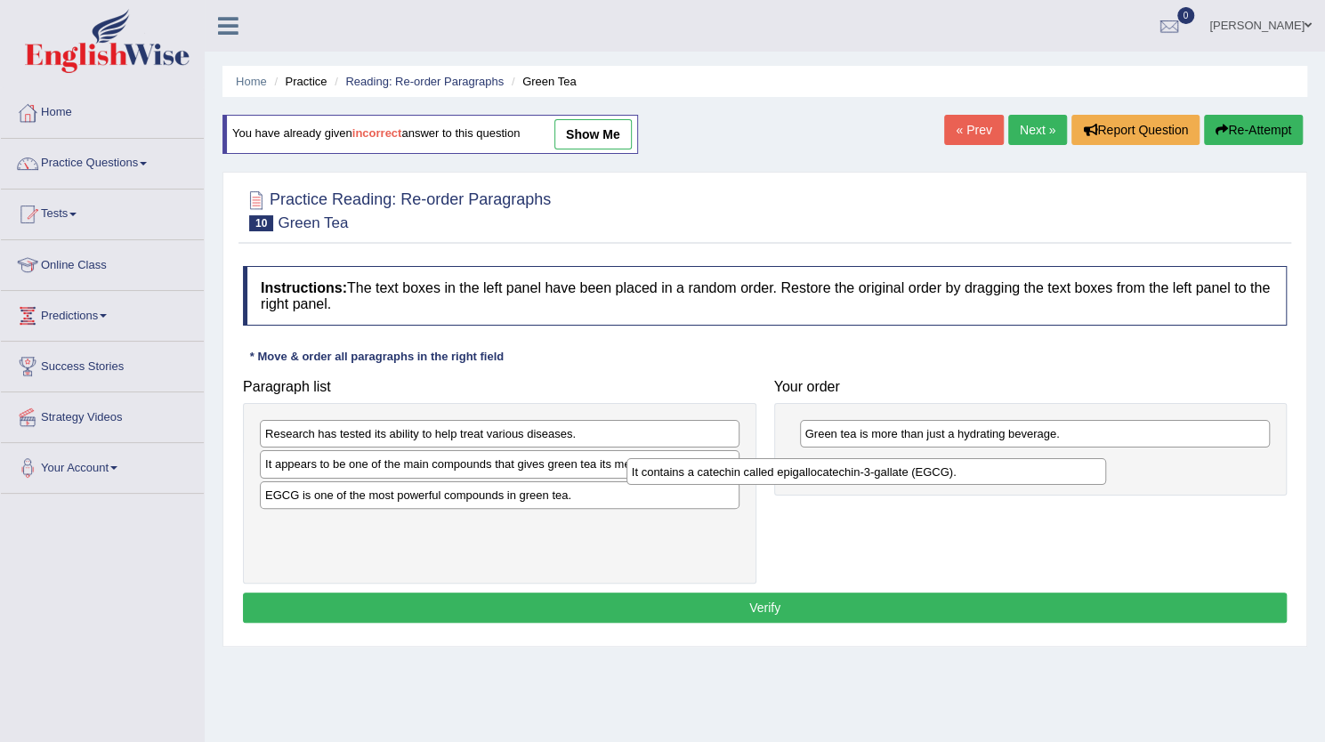
drag, startPoint x: 395, startPoint y: 498, endPoint x: 762, endPoint y: 477, distance: 367.3
click at [762, 477] on div "It contains a catechin called epigallocatechin-3-gallate (EGCG)." at bounding box center [867, 471] width 480 height 27
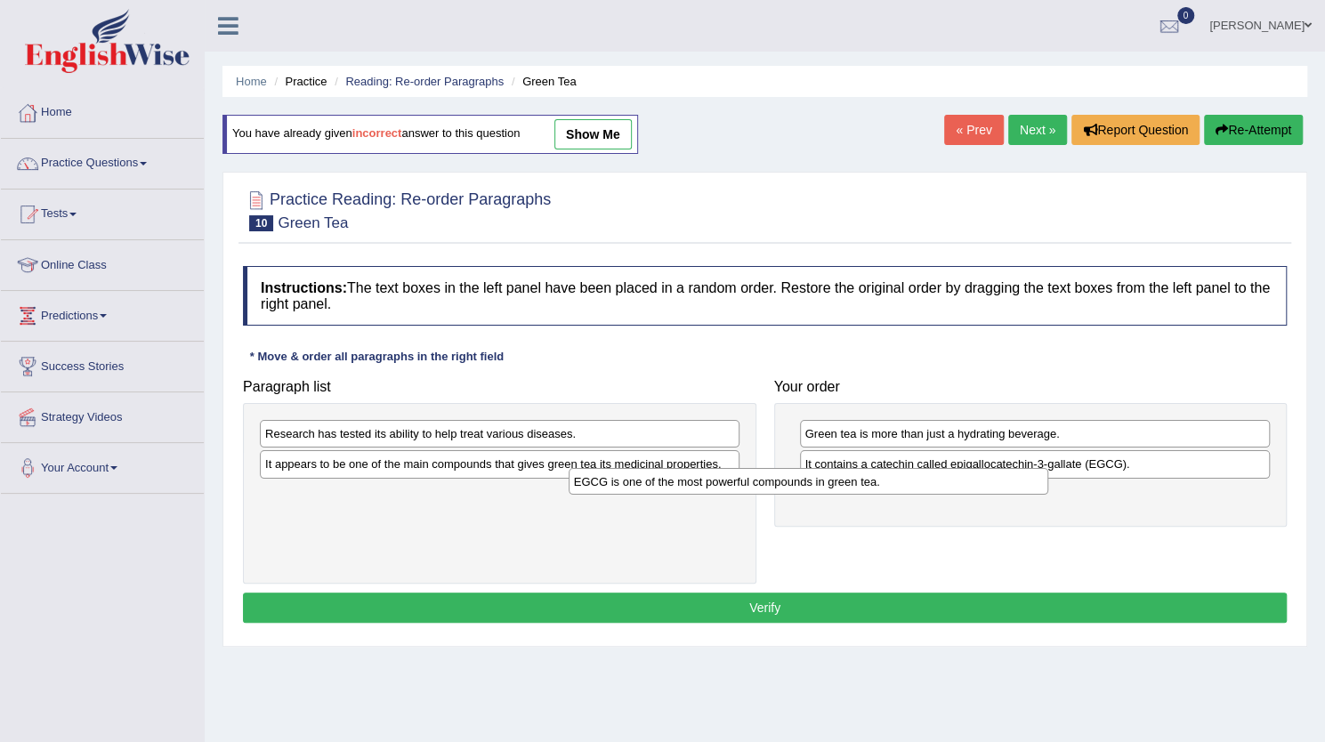
drag, startPoint x: 428, startPoint y: 495, endPoint x: 737, endPoint y: 483, distance: 309.1
click at [737, 483] on div "EGCG is one of the most powerful compounds in green tea." at bounding box center [809, 481] width 480 height 27
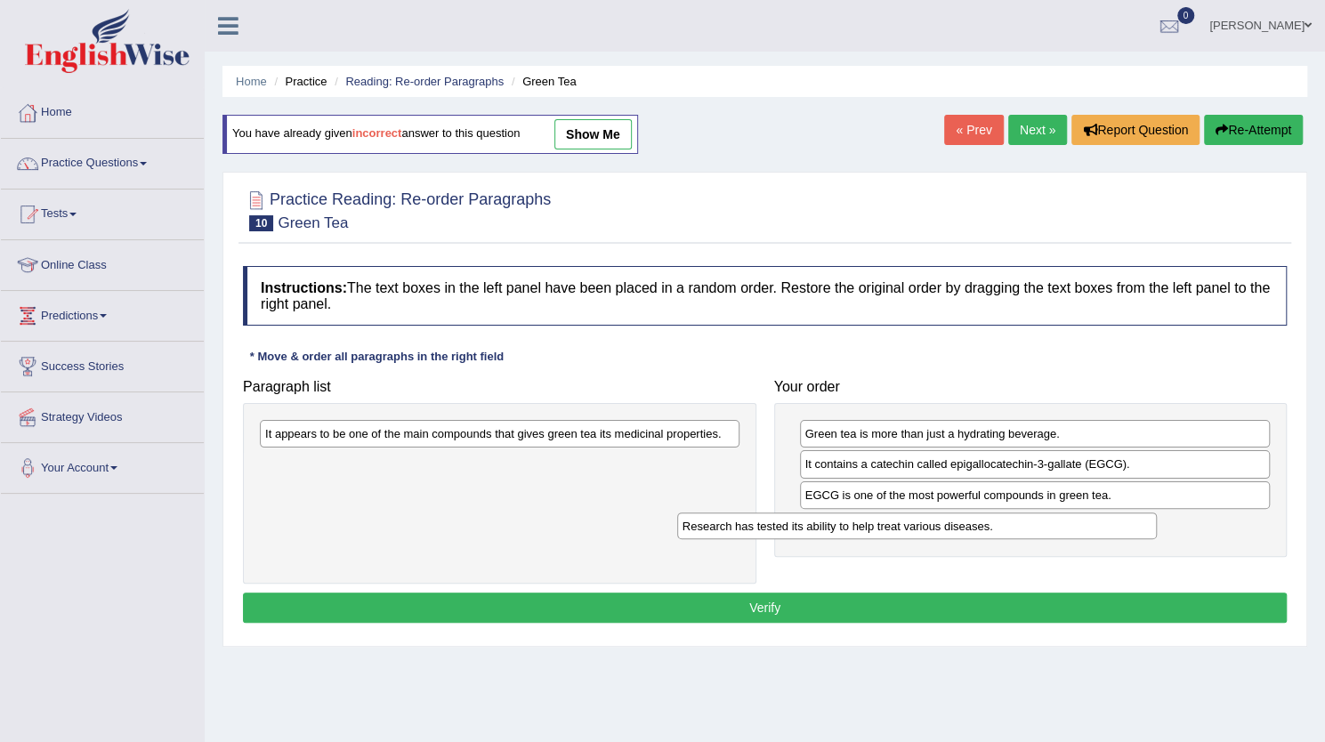
drag, startPoint x: 515, startPoint y: 444, endPoint x: 933, endPoint y: 537, distance: 427.6
click at [933, 537] on div "Research has tested its ability to help treat various diseases." at bounding box center [917, 526] width 480 height 27
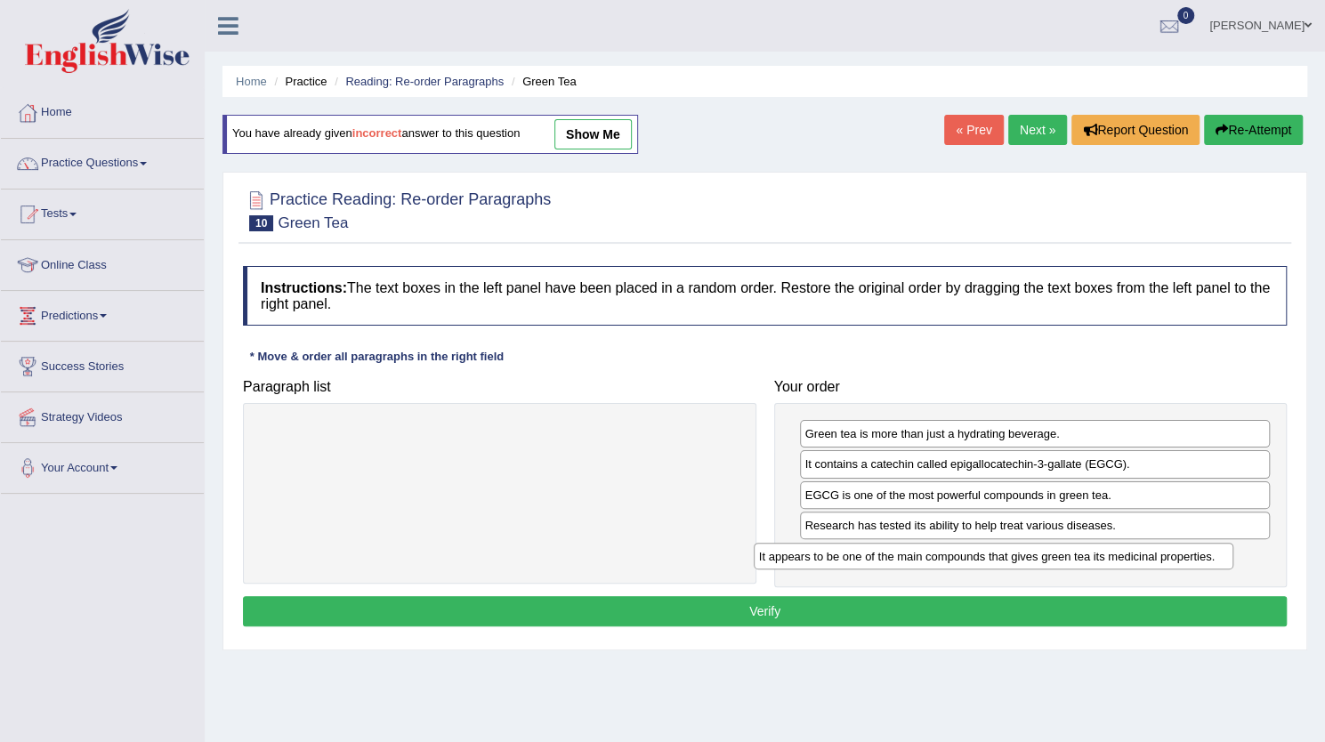
drag, startPoint x: 540, startPoint y: 438, endPoint x: 1034, endPoint y: 560, distance: 508.8
click at [1034, 560] on div "It appears to be one of the main compounds that gives green tea its medicinal p…" at bounding box center [994, 556] width 480 height 27
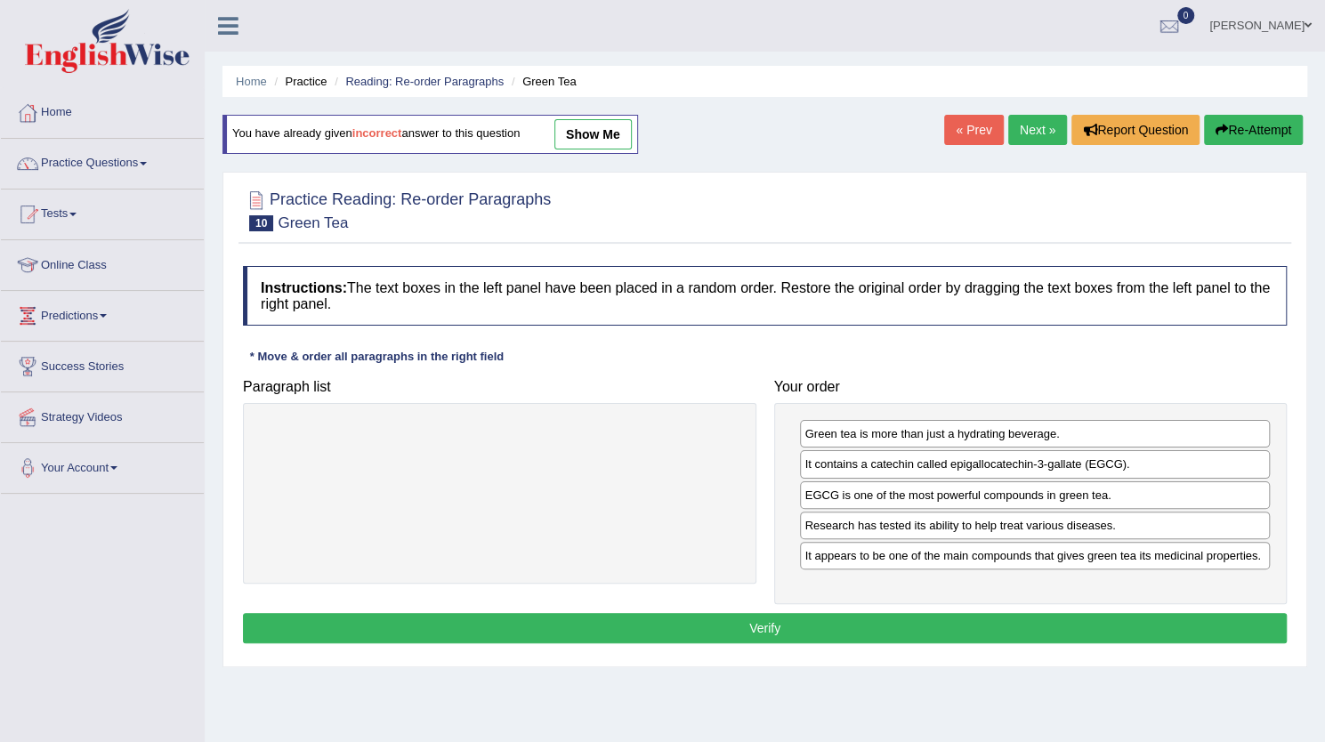
click at [794, 619] on button "Verify" at bounding box center [765, 628] width 1044 height 30
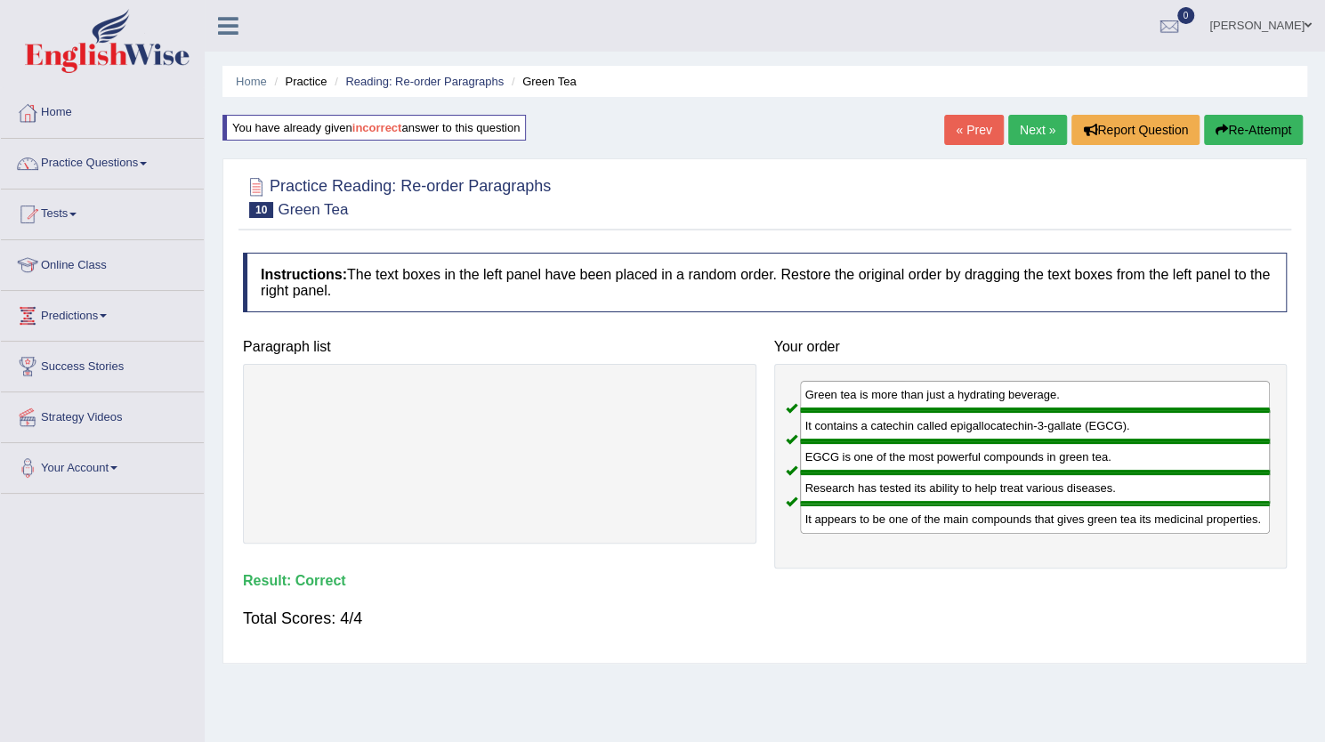
click at [1027, 127] on link "Next »" at bounding box center [1037, 130] width 59 height 30
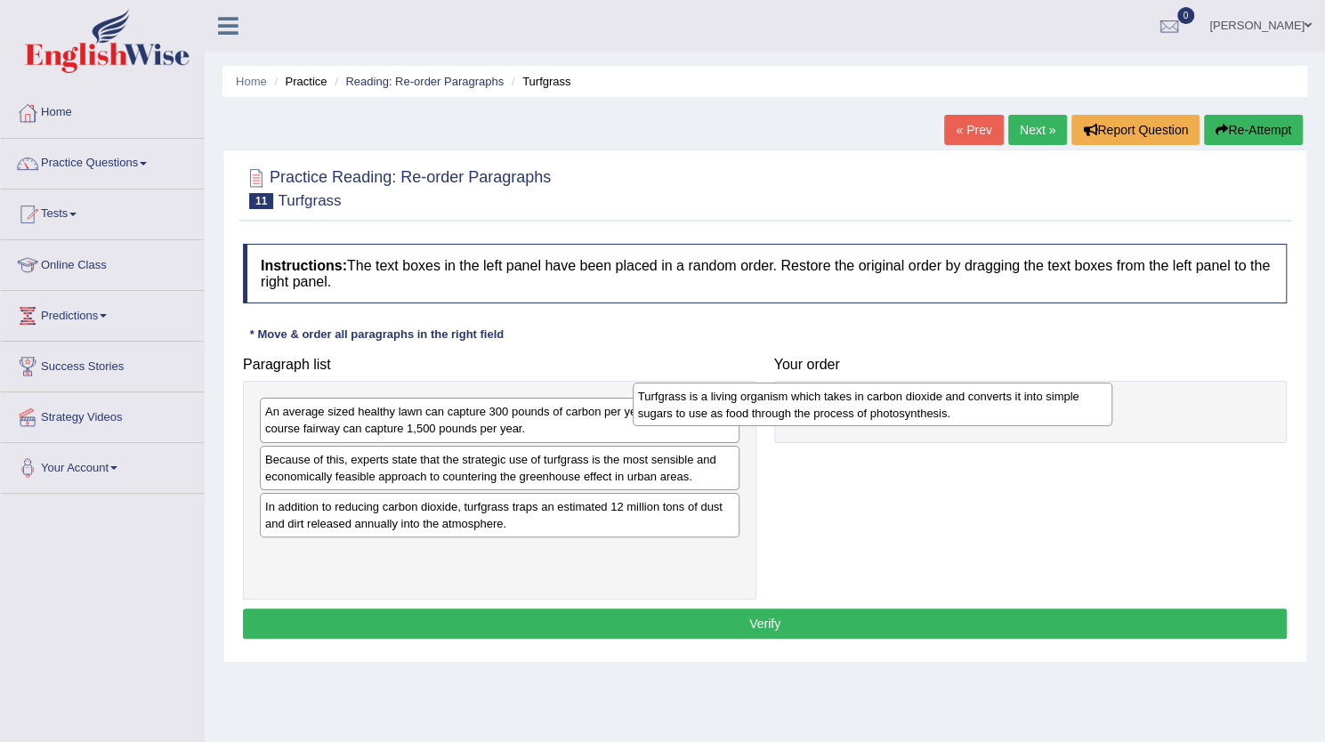
drag, startPoint x: 595, startPoint y: 571, endPoint x: 967, endPoint y: 415, distance: 404.1
click at [967, 415] on div "Turfgrass is a living organism which takes in carbon dioxide and converts it in…" at bounding box center [873, 405] width 480 height 45
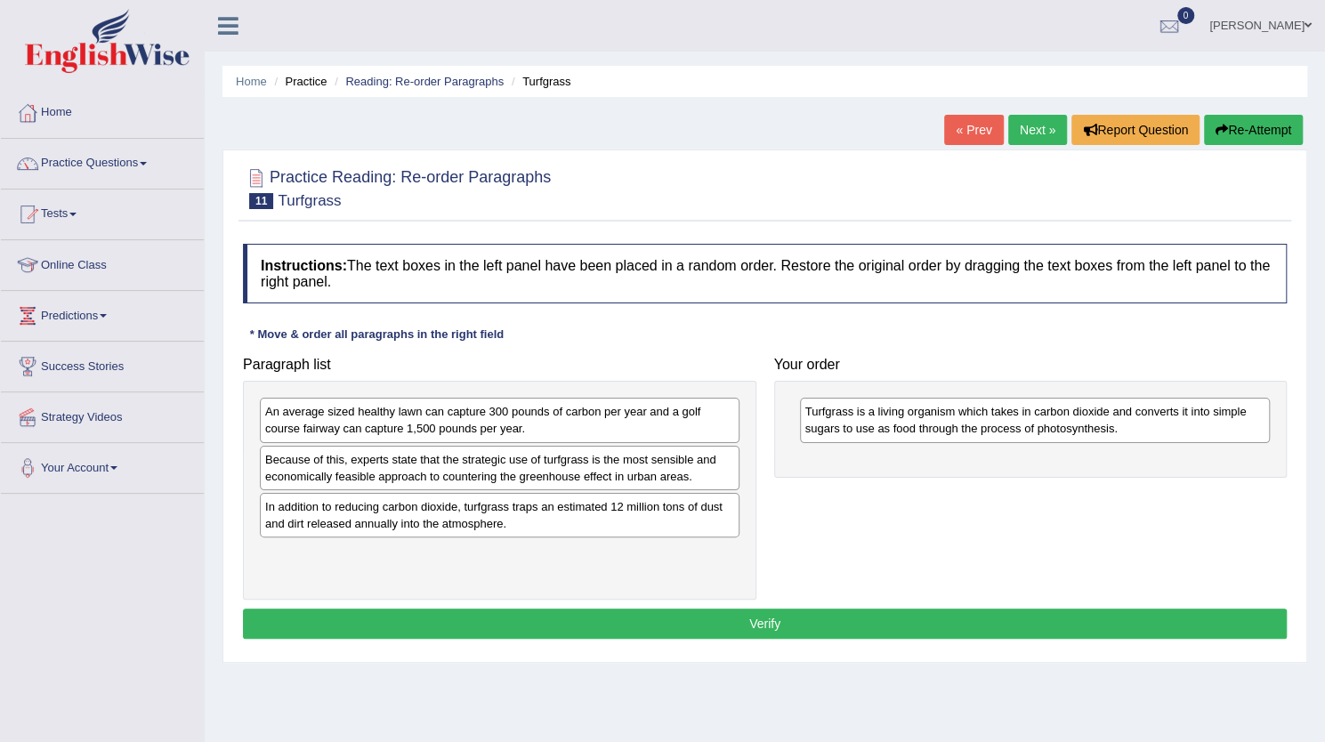
click at [330, 538] on div "An average sized healthy lawn can capture 300 pounds of carbon per year and a g…" at bounding box center [500, 490] width 514 height 218
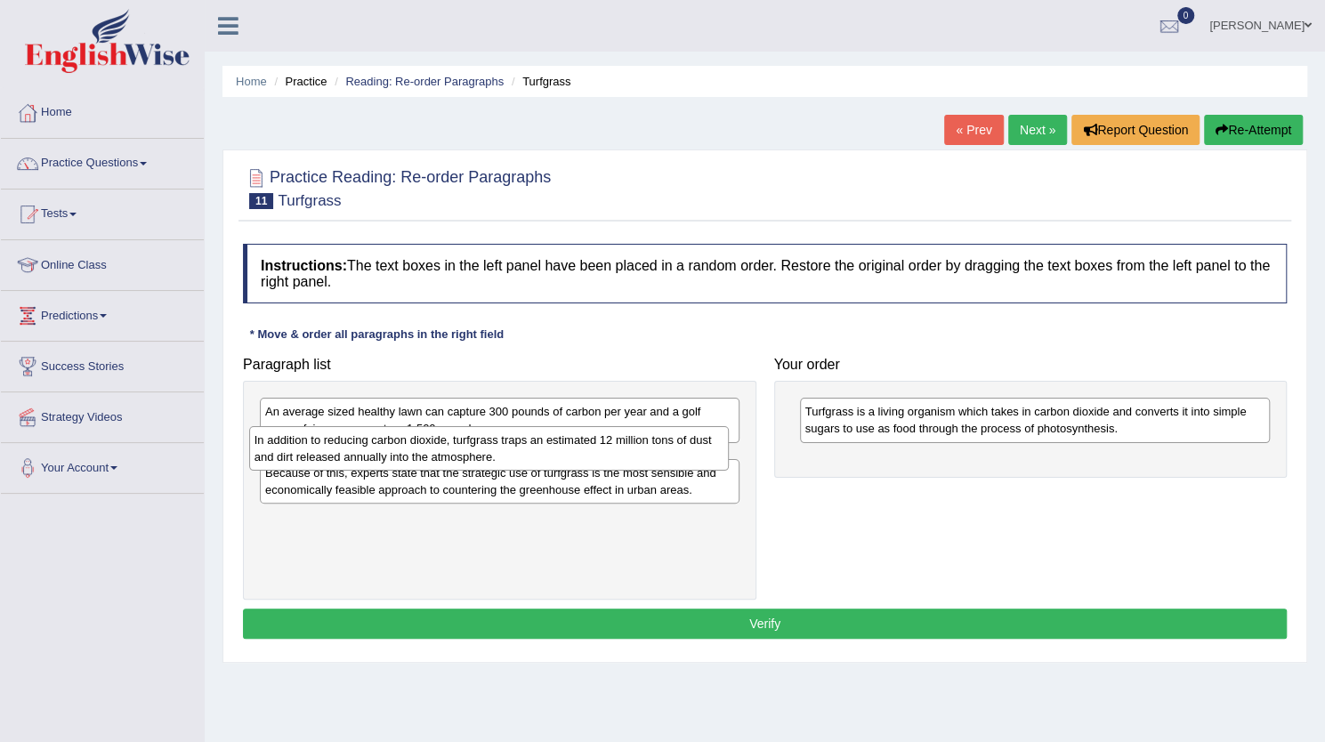
drag, startPoint x: 336, startPoint y: 527, endPoint x: 326, endPoint y: 462, distance: 65.8
click at [326, 462] on div "In addition to reducing carbon dioxide, turfgrass traps an estimated 12 million…" at bounding box center [489, 448] width 480 height 45
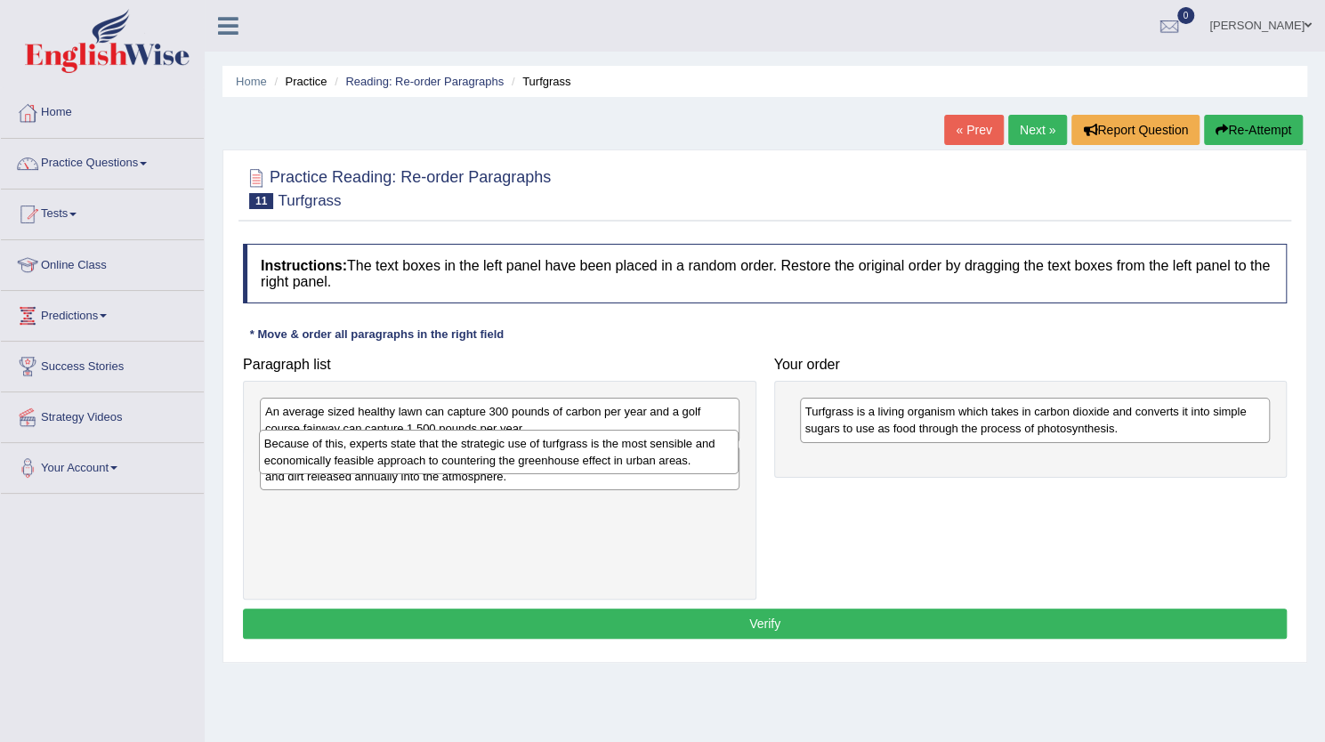
drag, startPoint x: 434, startPoint y: 529, endPoint x: 433, endPoint y: 466, distance: 62.3
click at [433, 466] on div "Because of this, experts state that the strategic use of turfgrass is the most …" at bounding box center [499, 452] width 480 height 45
drag, startPoint x: 444, startPoint y: 514, endPoint x: 430, endPoint y: 453, distance: 62.2
click at [430, 453] on div "Because of this, experts state that the strategic use of turfgrass is the most …" at bounding box center [486, 453] width 480 height 45
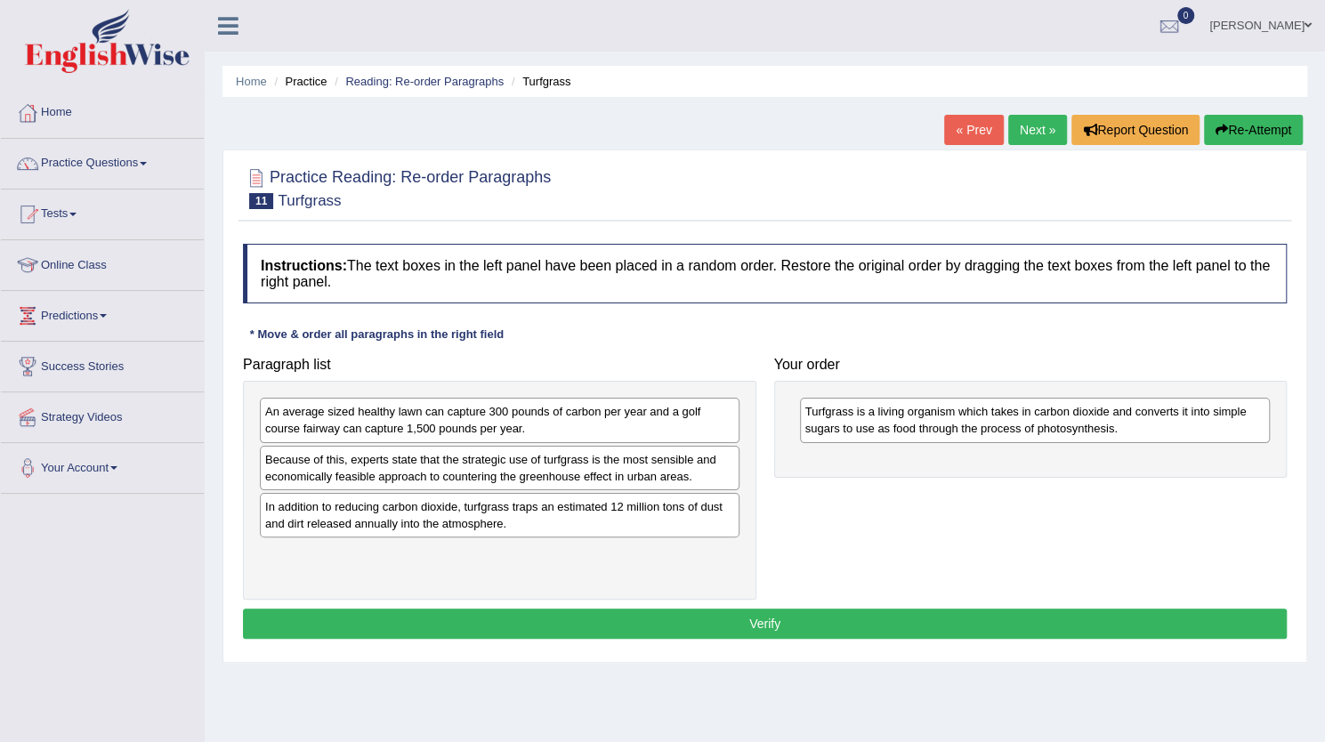
click at [516, 434] on div "An average sized healthy lawn can capture 300 pounds of carbon per year and a g…" at bounding box center [500, 420] width 480 height 45
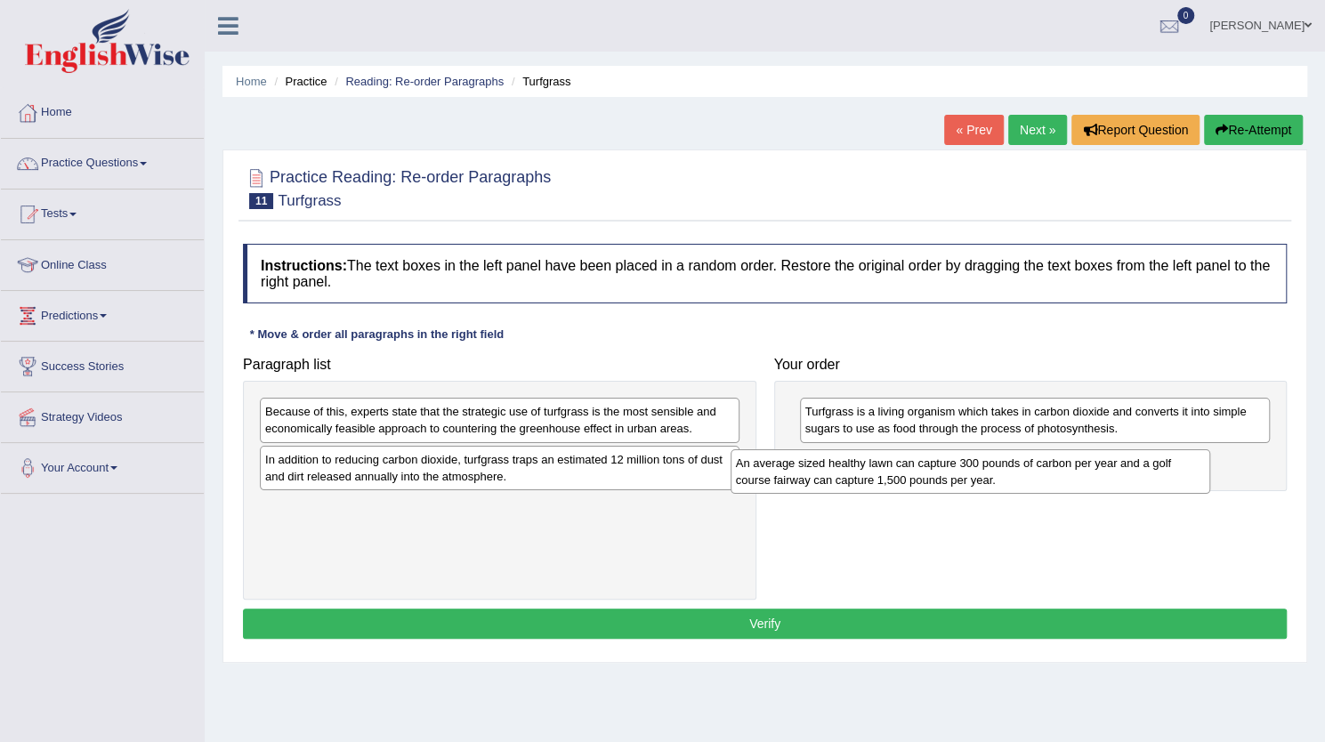
drag, startPoint x: 371, startPoint y: 433, endPoint x: 844, endPoint y: 485, distance: 475.4
click at [844, 485] on div "An average sized healthy lawn can capture 300 pounds of carbon per year and a g…" at bounding box center [971, 471] width 480 height 45
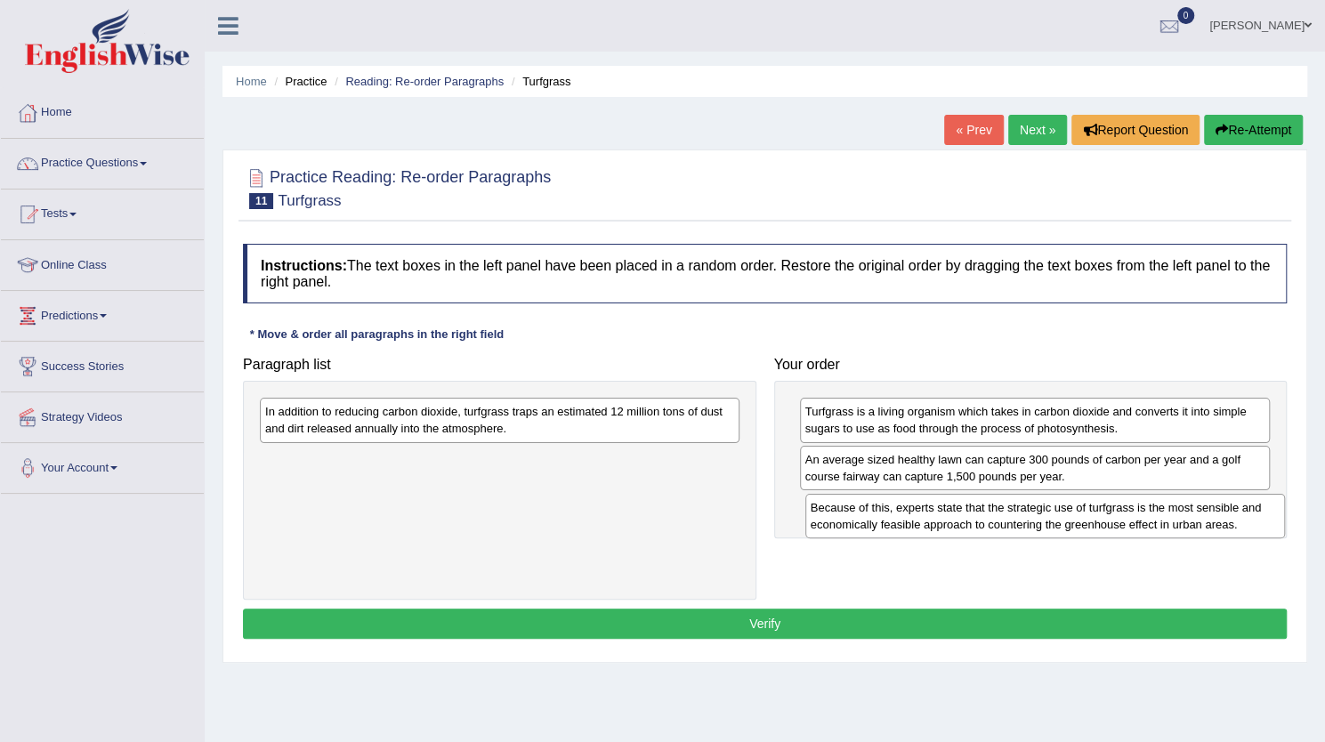
drag, startPoint x: 401, startPoint y: 407, endPoint x: 945, endPoint y: 502, distance: 553.0
click at [945, 502] on div "Because of this, experts state that the strategic use of turfgrass is the most …" at bounding box center [1045, 516] width 480 height 45
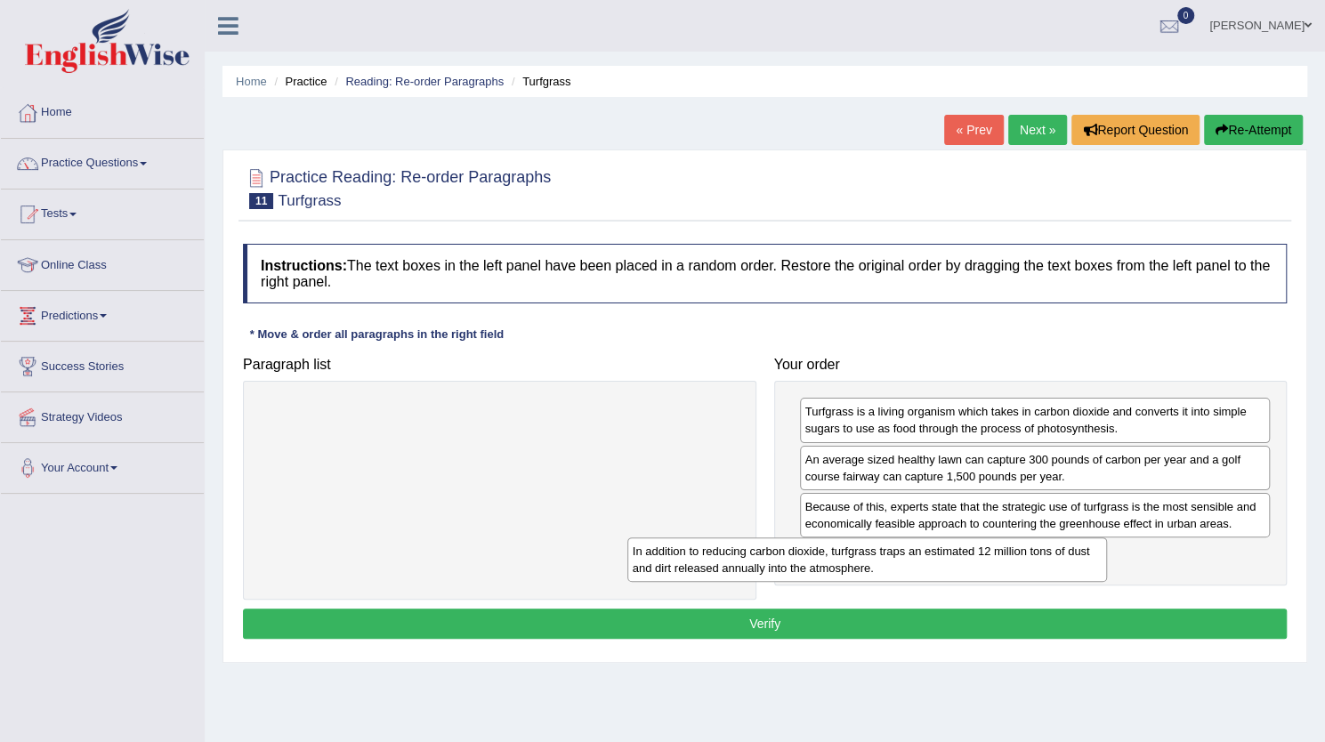
drag, startPoint x: 629, startPoint y: 423, endPoint x: 997, endPoint y: 562, distance: 393.2
click at [997, 562] on div "In addition to reducing carbon dioxide, turfgrass traps an estimated 12 million…" at bounding box center [867, 560] width 480 height 45
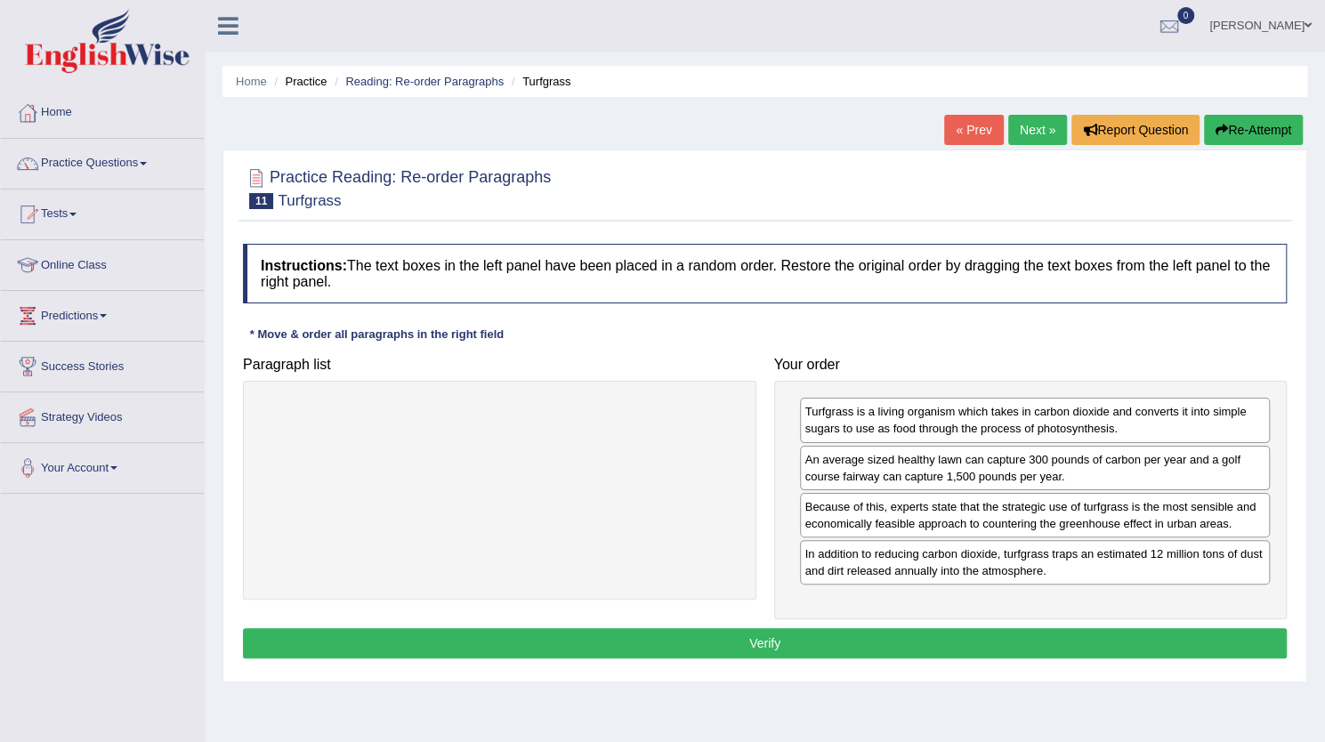
click at [906, 634] on button "Verify" at bounding box center [765, 643] width 1044 height 30
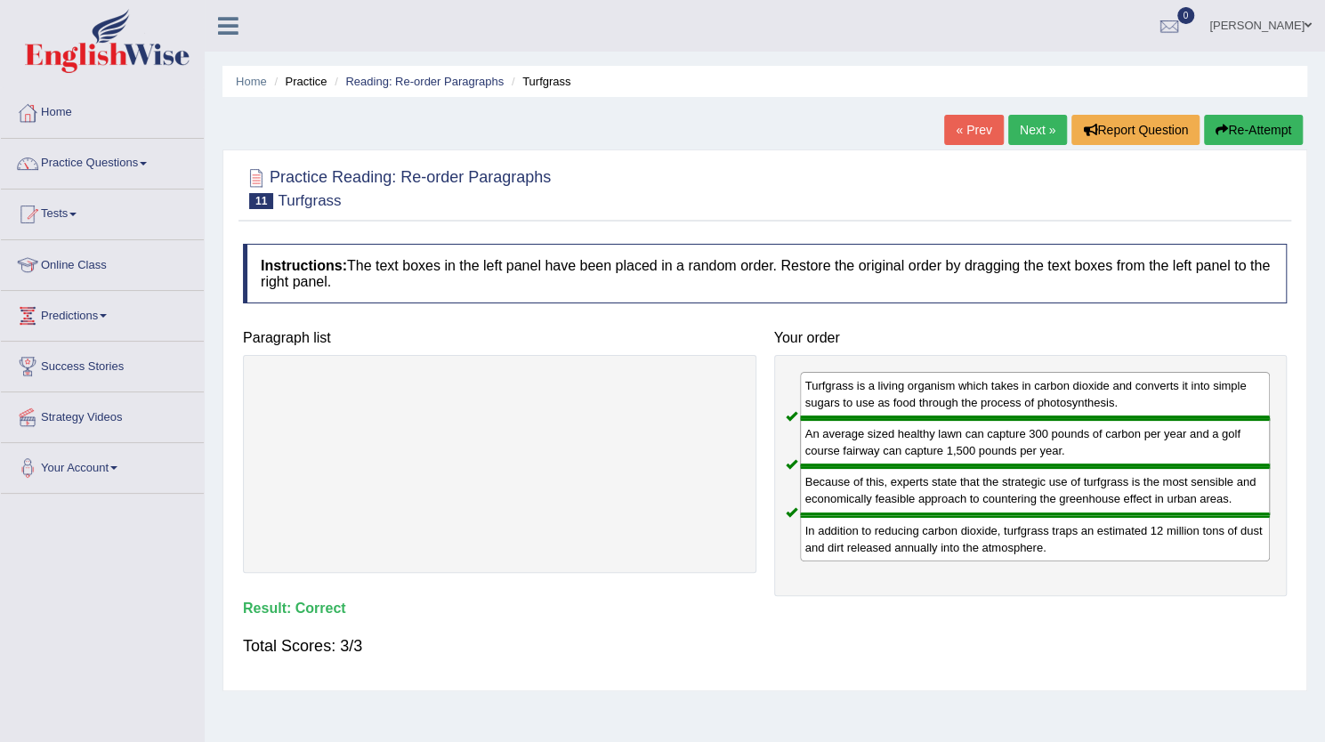
click at [1034, 134] on link "Next »" at bounding box center [1037, 130] width 59 height 30
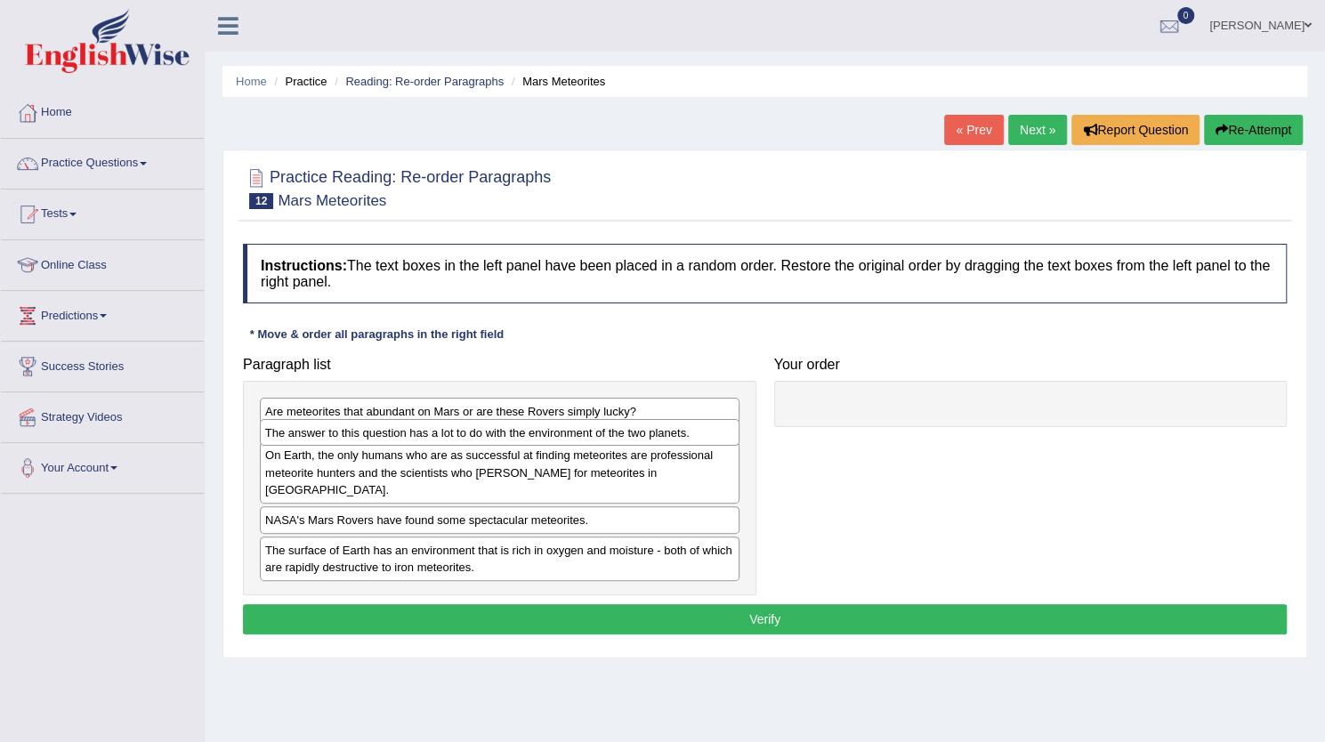
drag, startPoint x: 372, startPoint y: 524, endPoint x: 368, endPoint y: 435, distance: 89.1
click at [368, 435] on div "The answer to this question has a lot to do with the environment of the two pla…" at bounding box center [500, 432] width 480 height 27
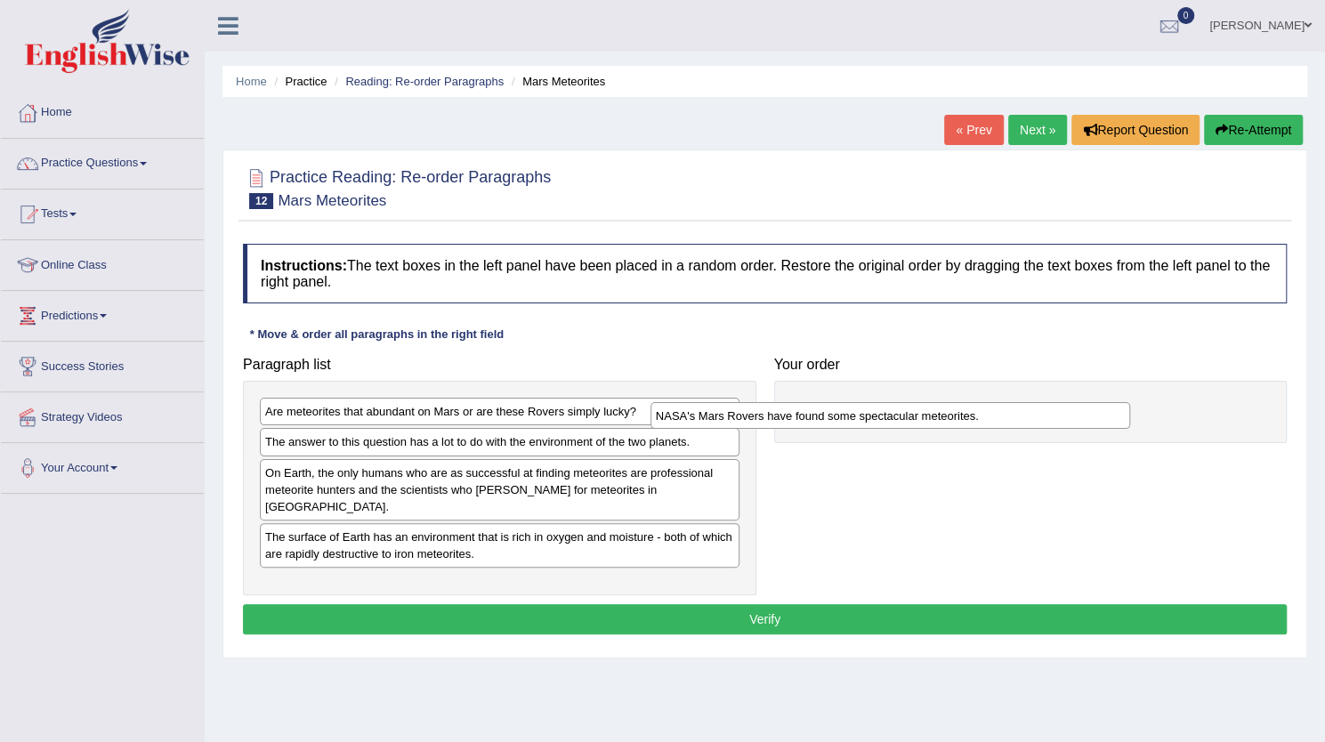
drag, startPoint x: 432, startPoint y: 525, endPoint x: 894, endPoint y: 394, distance: 480.1
click at [894, 402] on div "NASA's Mars Rovers have found some spectacular meteorites." at bounding box center [891, 415] width 480 height 27
click at [894, 394] on div "NASA's Mars Rovers have found some spectacular meteorites." at bounding box center [1031, 420] width 514 height 79
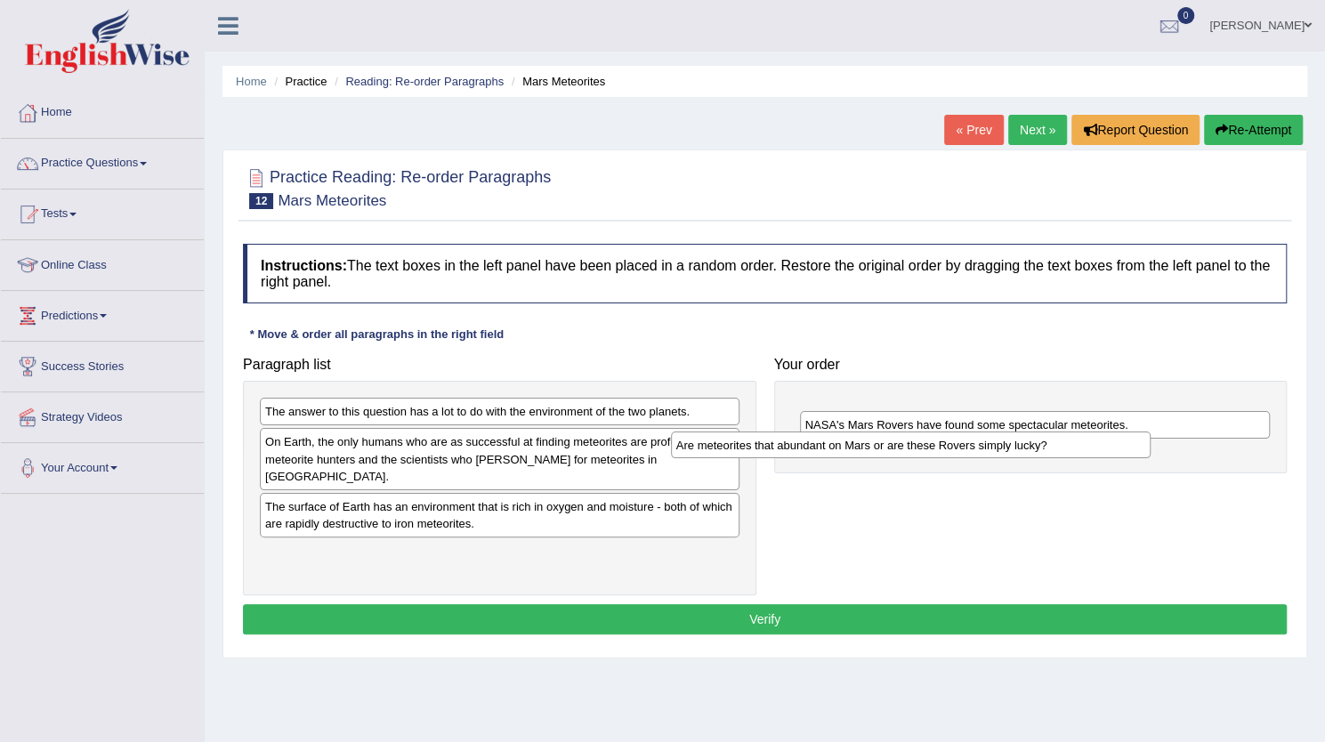
drag, startPoint x: 344, startPoint y: 410, endPoint x: 756, endPoint y: 445, distance: 413.5
click at [756, 445] on div "Are meteorites that abundant on Mars or are these Rovers simply lucky?" at bounding box center [911, 445] width 480 height 27
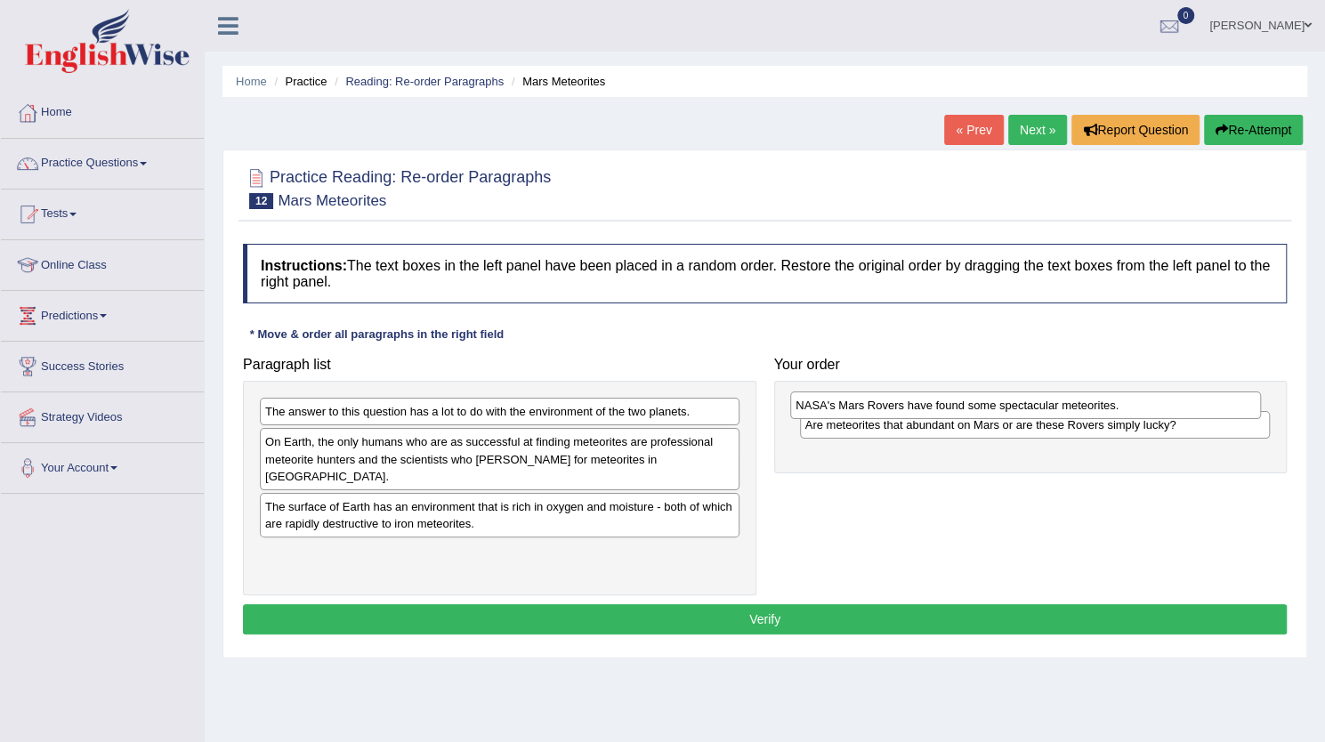
drag, startPoint x: 838, startPoint y: 437, endPoint x: 828, endPoint y: 398, distance: 40.4
click at [828, 398] on div "NASA's Mars Rovers have found some spectacular meteorites." at bounding box center [1025, 405] width 471 height 27
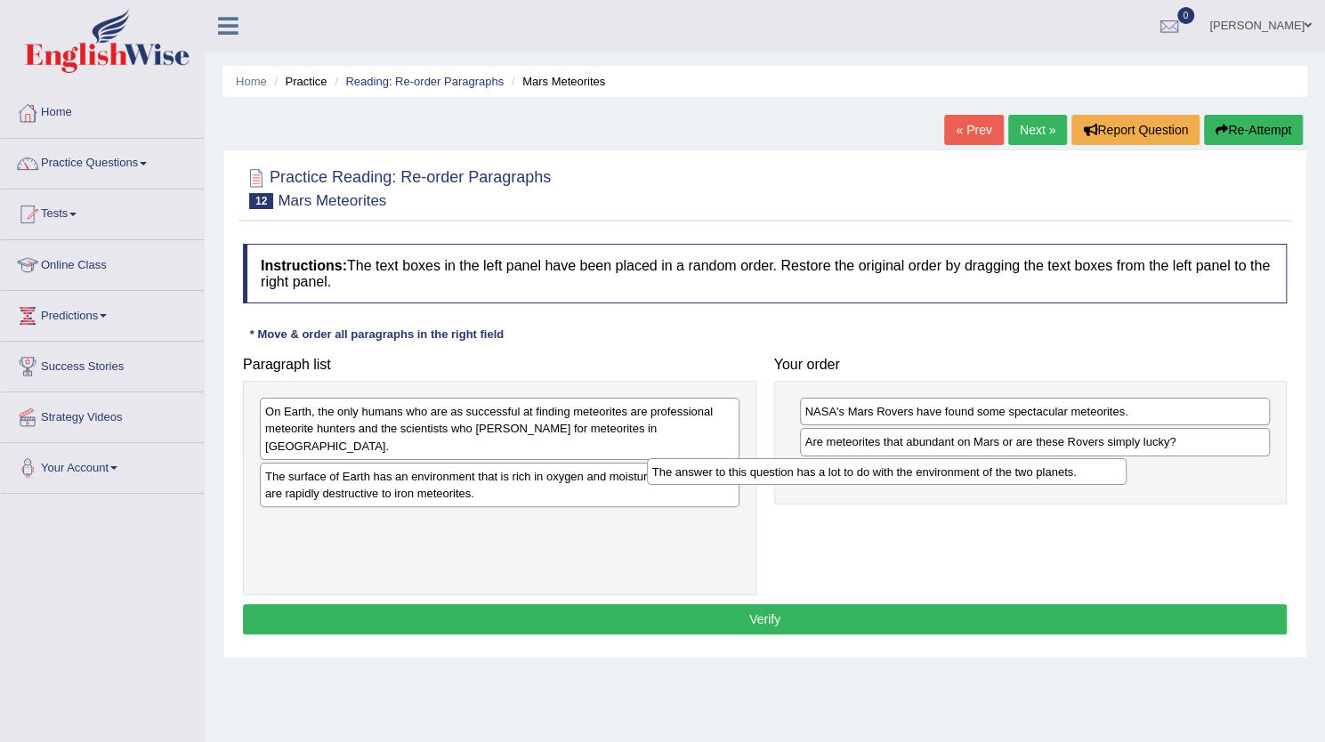
drag, startPoint x: 575, startPoint y: 409, endPoint x: 968, endPoint y: 467, distance: 397.8
click at [968, 467] on div "The answer to this question has a lot to do with the environment of the two pla…" at bounding box center [887, 471] width 480 height 27
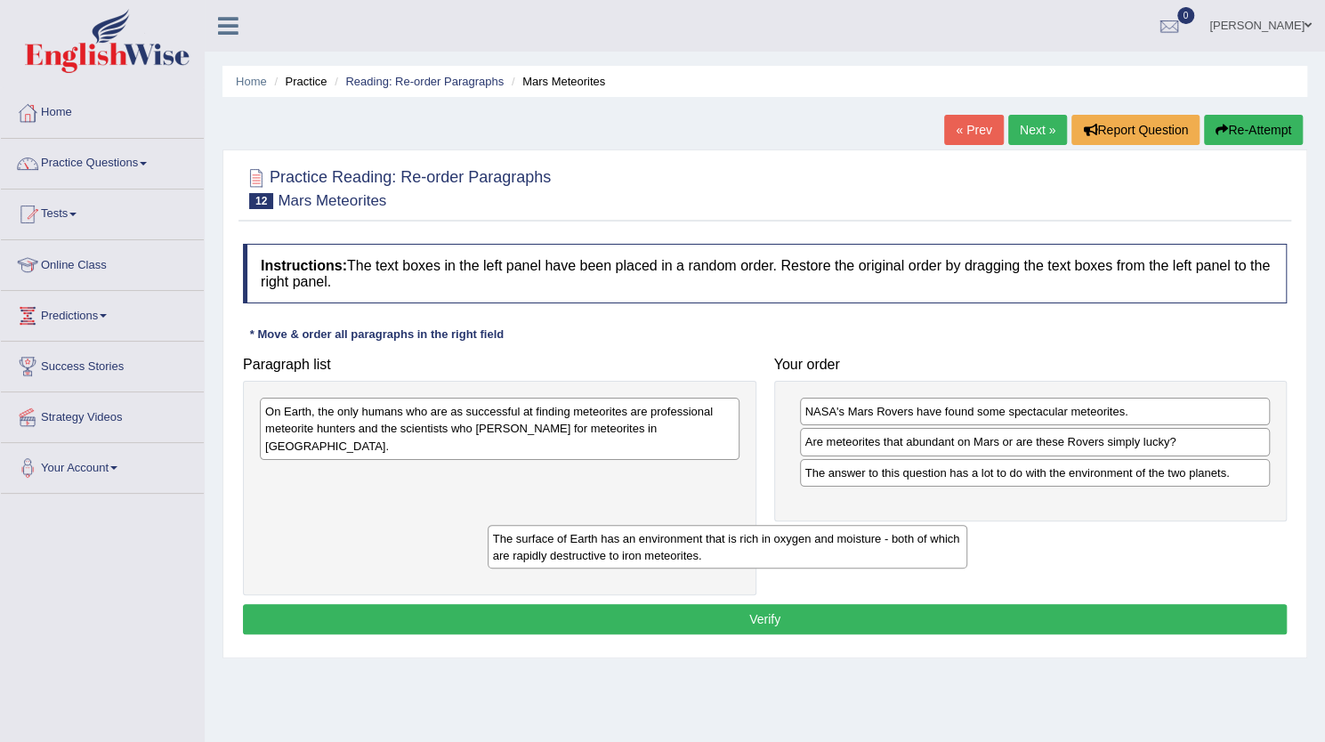
drag, startPoint x: 507, startPoint y: 483, endPoint x: 954, endPoint y: 495, distance: 446.9
click at [954, 525] on div "The surface of Earth has an environment that is rich in oxygen and moisture - b…" at bounding box center [728, 547] width 480 height 45
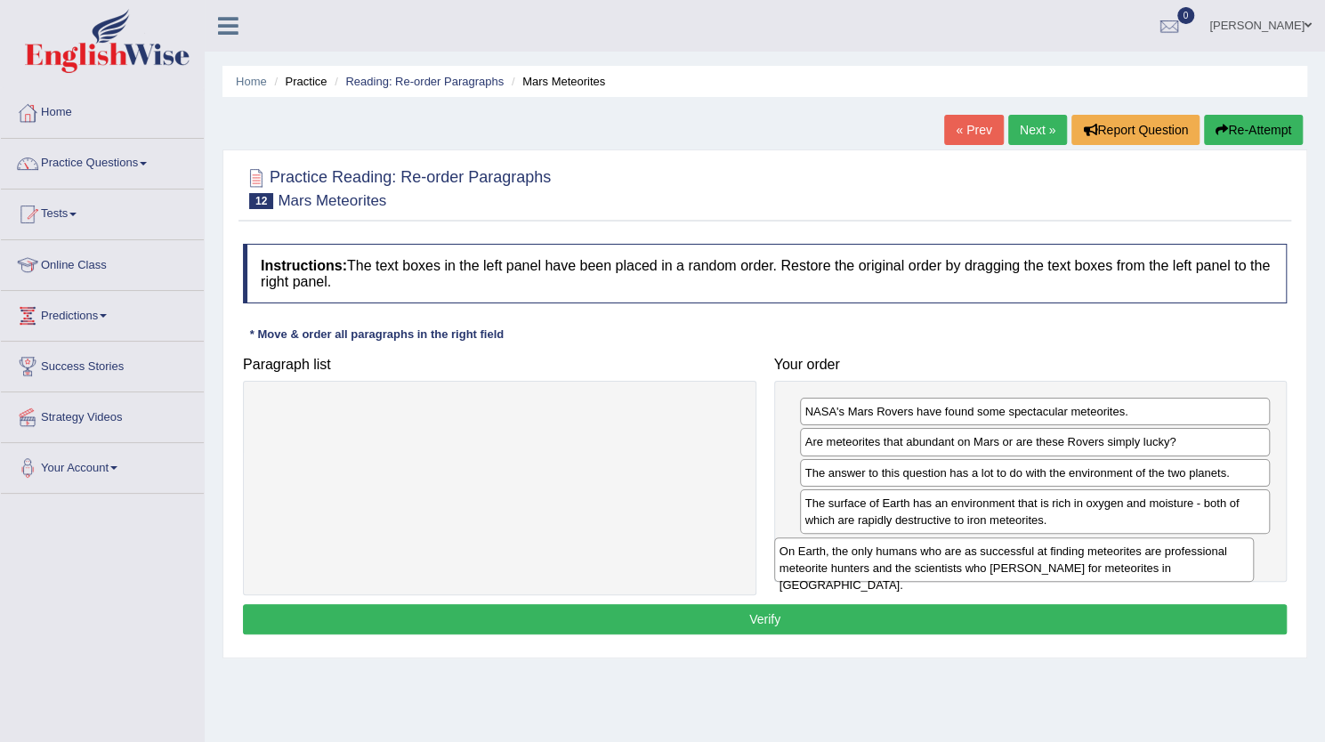
drag, startPoint x: 472, startPoint y: 426, endPoint x: 986, endPoint y: 565, distance: 532.8
click at [986, 565] on div "On Earth, the only humans who are as successful at finding meteorites are profe…" at bounding box center [1014, 560] width 480 height 45
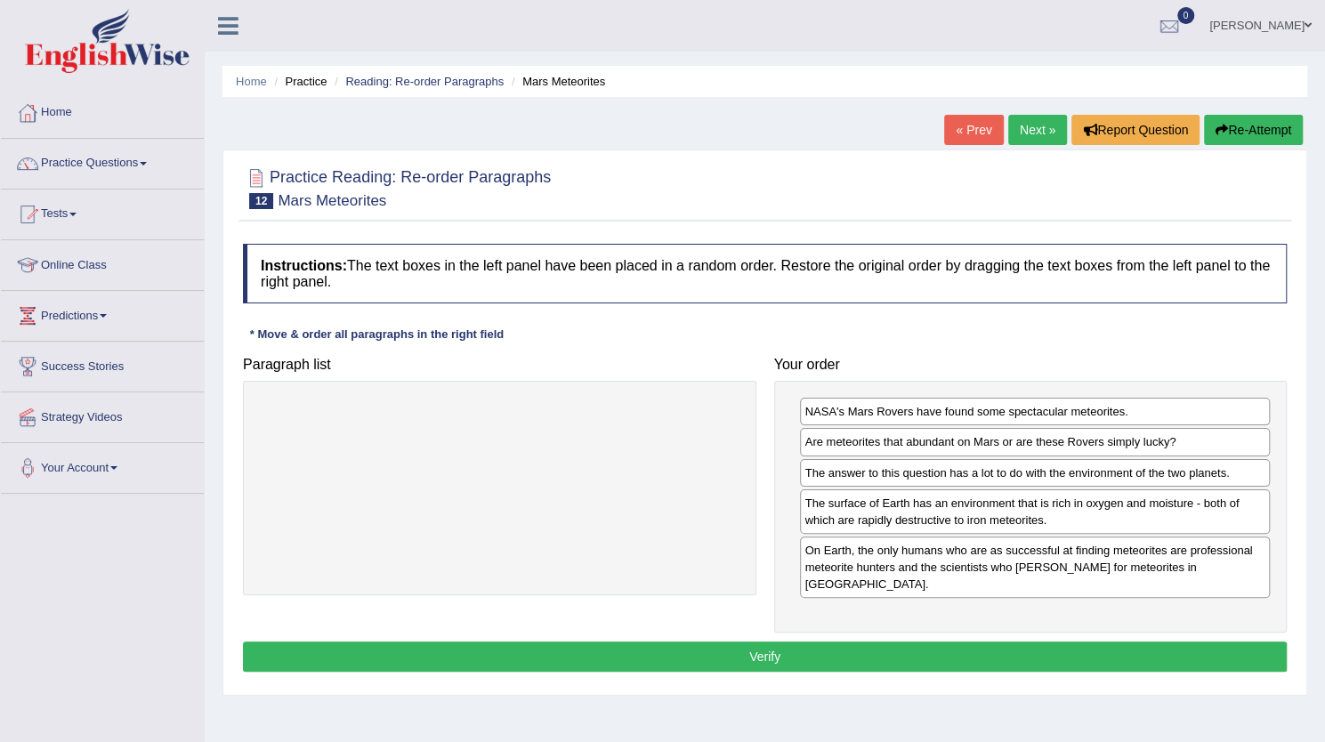
click at [852, 642] on button "Verify" at bounding box center [765, 657] width 1044 height 30
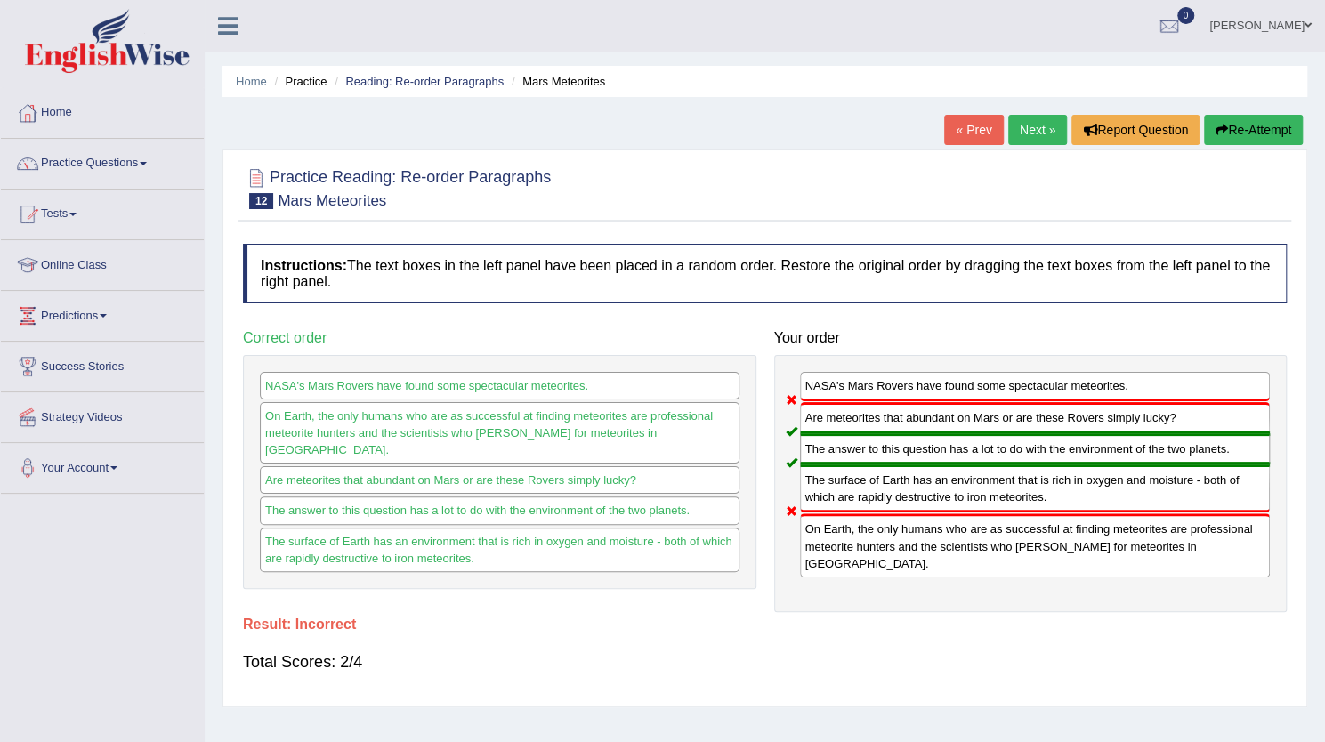
drag, startPoint x: 846, startPoint y: 549, endPoint x: 847, endPoint y: 523, distance: 25.9
click at [847, 523] on div "On Earth, the only humans who are as successful at finding meteorites are profe…" at bounding box center [1035, 545] width 471 height 63
click at [1256, 137] on button "Re-Attempt" at bounding box center [1253, 130] width 99 height 30
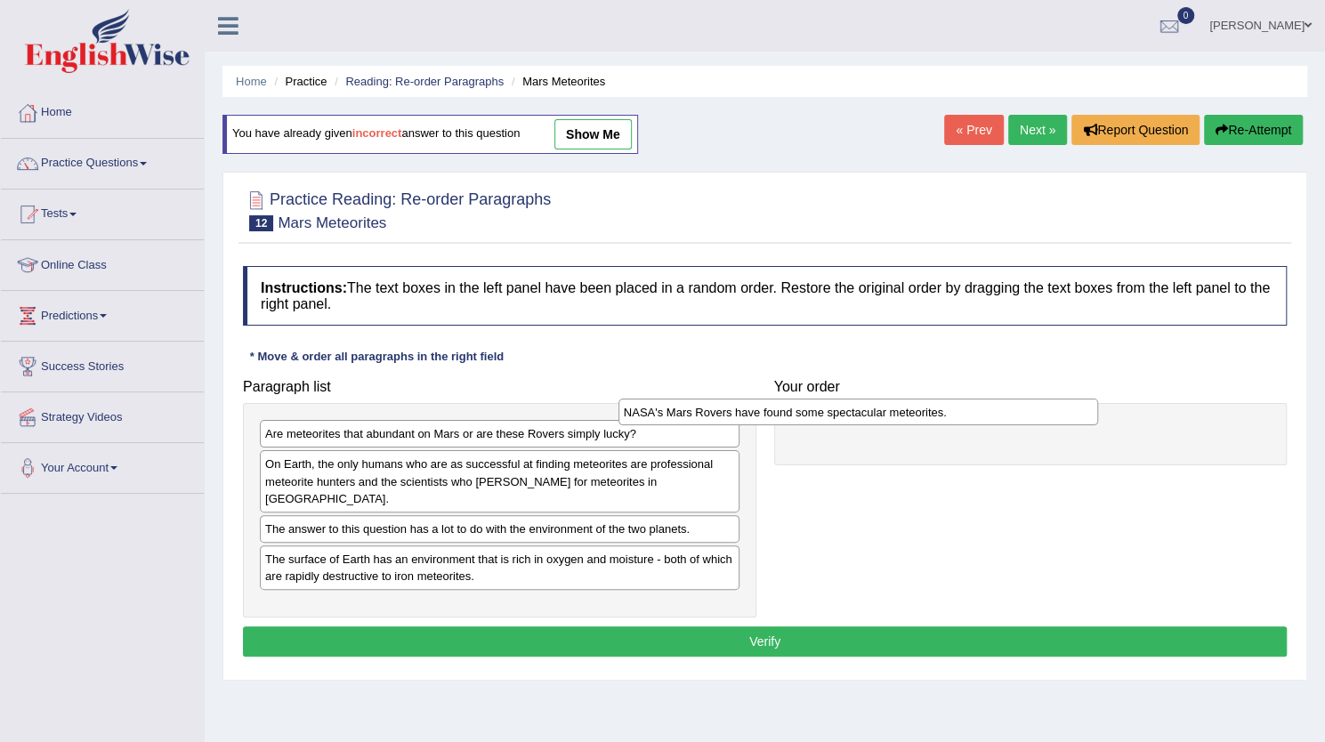
drag, startPoint x: 556, startPoint y: 514, endPoint x: 915, endPoint y: 416, distance: 371.8
click at [915, 416] on div "NASA's Mars Rovers have found some spectacular meteorites." at bounding box center [859, 412] width 480 height 27
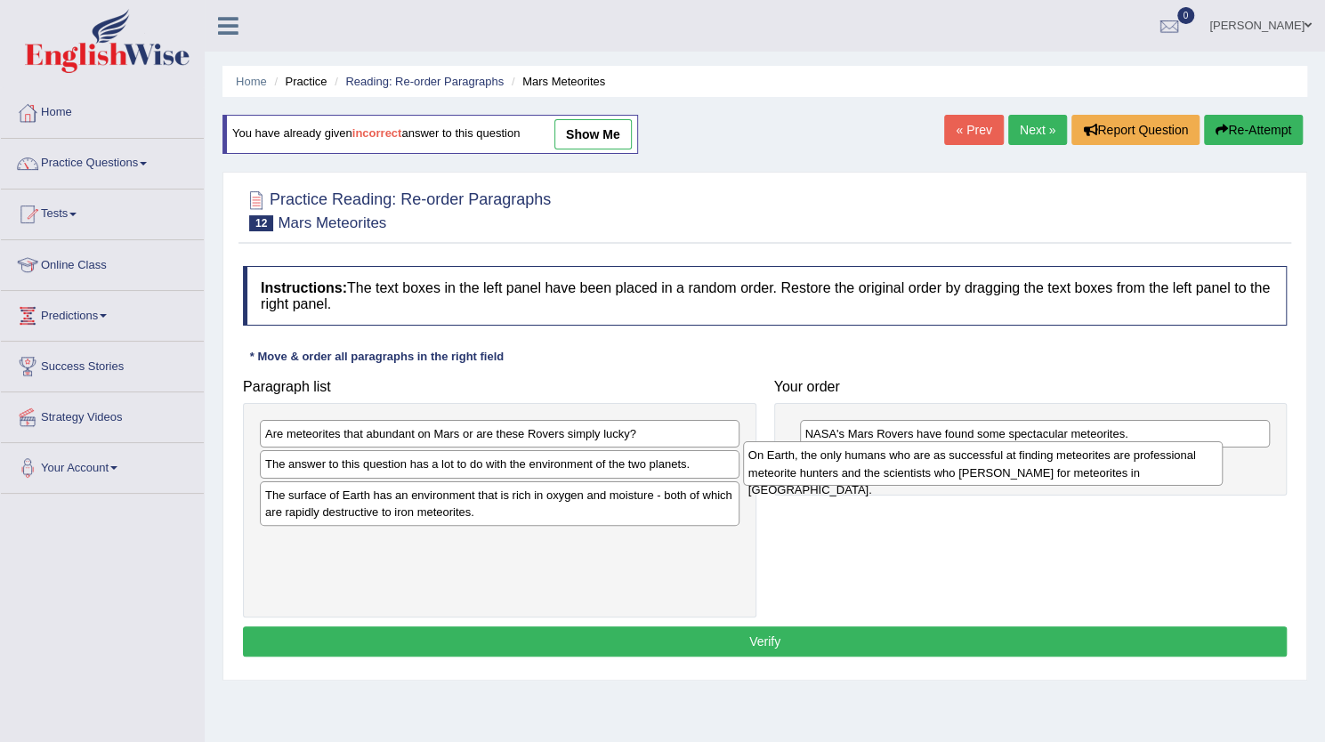
drag, startPoint x: 520, startPoint y: 484, endPoint x: 1003, endPoint y: 476, distance: 483.4
click at [1003, 476] on div "On Earth, the only humans who are as successful at finding meteorites are profe…" at bounding box center [983, 463] width 480 height 45
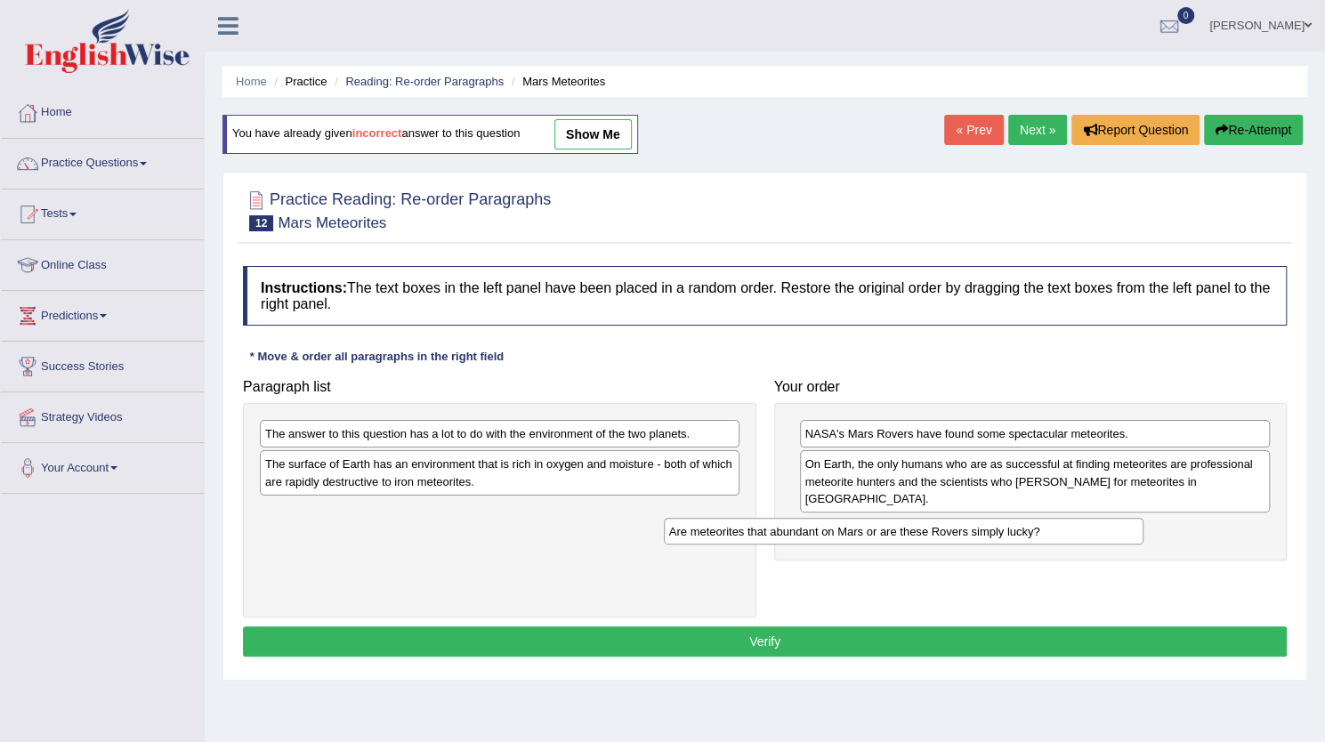
drag, startPoint x: 351, startPoint y: 433, endPoint x: 755, endPoint y: 531, distance: 415.8
click at [755, 531] on div "Are meteorites that abundant on Mars or are these Rovers simply lucky?" at bounding box center [904, 531] width 480 height 27
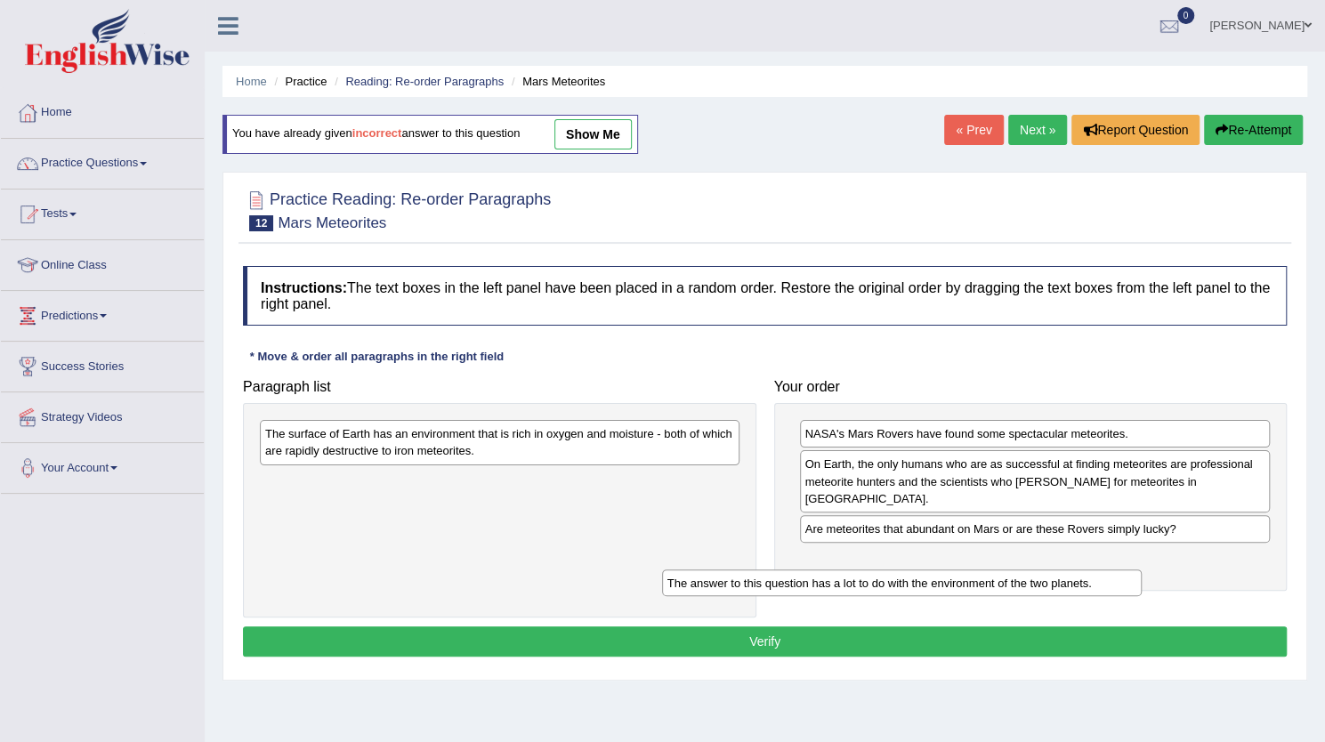
drag, startPoint x: 427, startPoint y: 444, endPoint x: 830, endPoint y: 594, distance: 429.2
click at [830, 594] on div "The answer to this question has a lot to do with the environment of the two pla…" at bounding box center [902, 583] width 480 height 27
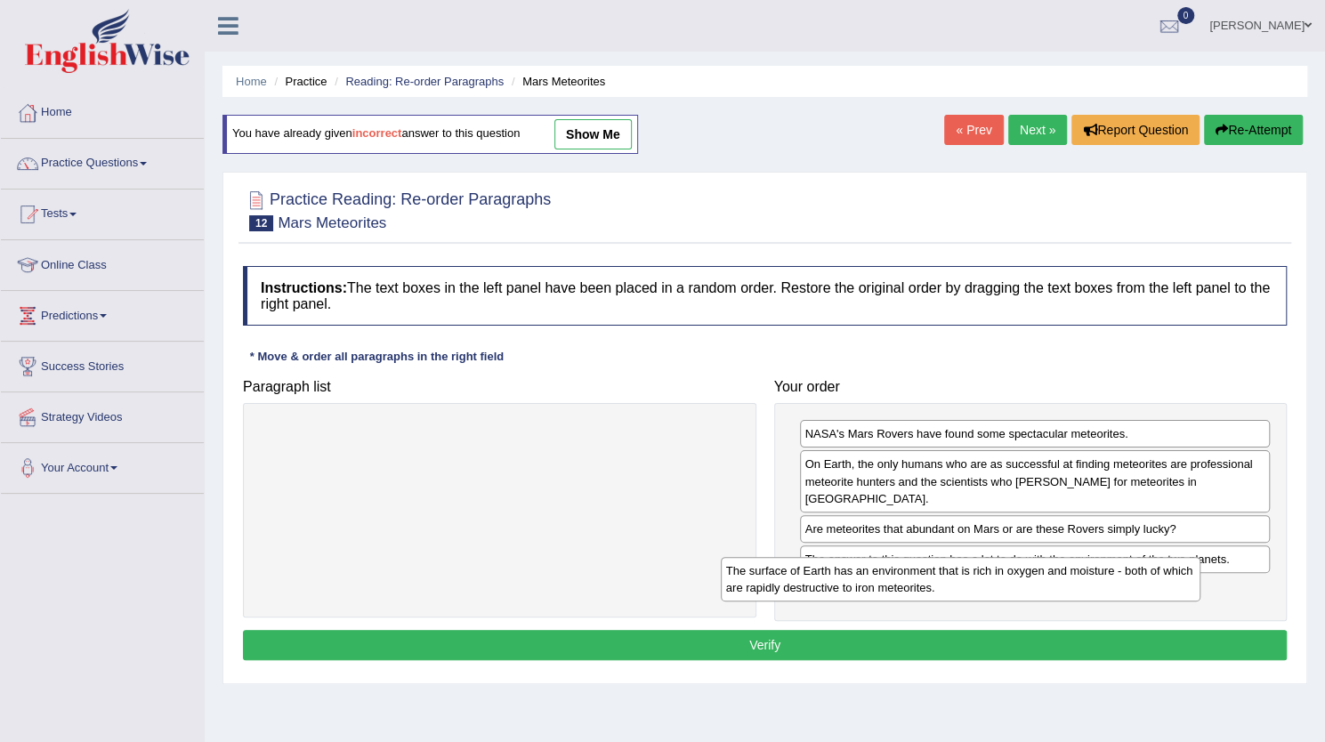
drag, startPoint x: 452, startPoint y: 450, endPoint x: 913, endPoint y: 587, distance: 481.0
click at [913, 587] on div "The surface of Earth has an environment that is rich in oxygen and moisture - b…" at bounding box center [961, 579] width 480 height 45
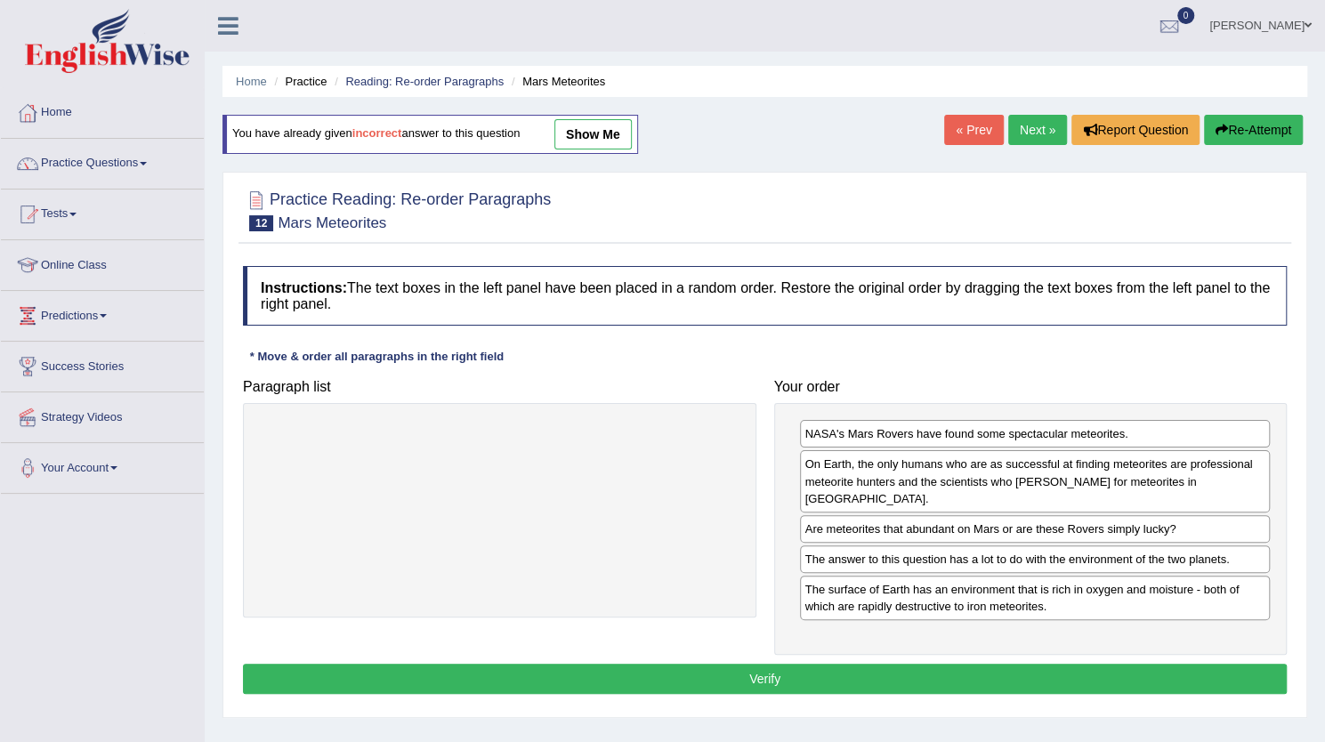
click at [794, 664] on button "Verify" at bounding box center [765, 679] width 1044 height 30
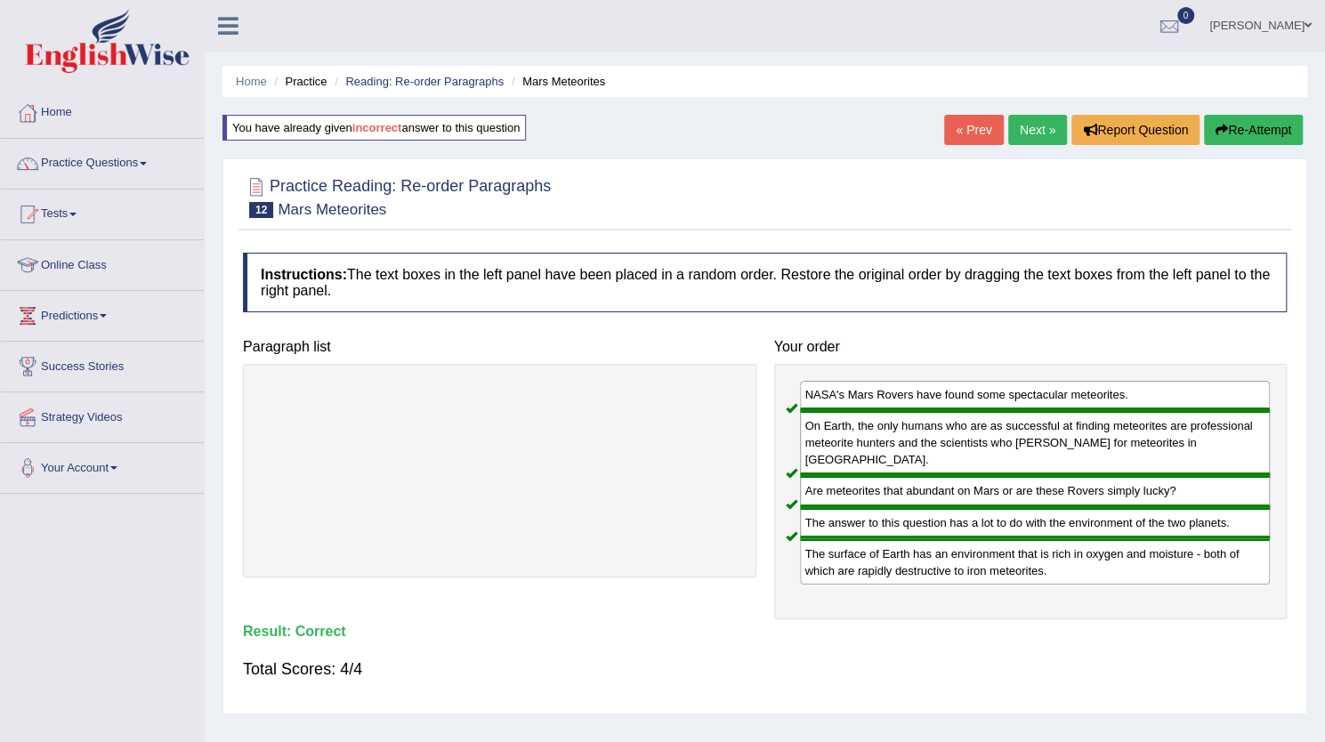
click at [1036, 131] on link "Next »" at bounding box center [1037, 130] width 59 height 30
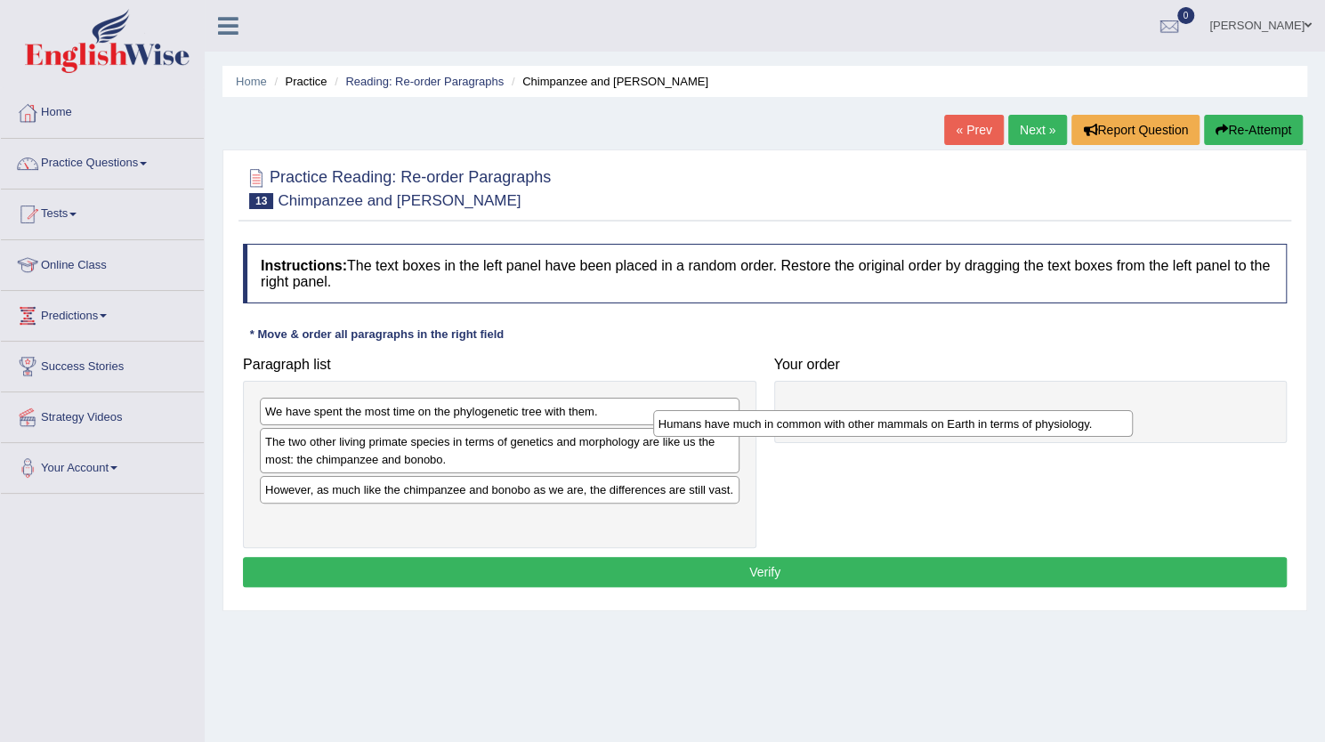
drag, startPoint x: 523, startPoint y: 494, endPoint x: 917, endPoint y: 429, distance: 398.7
click at [917, 429] on div "Humans have much in common with other mammals on Earth in terms of physiology." at bounding box center [893, 423] width 480 height 27
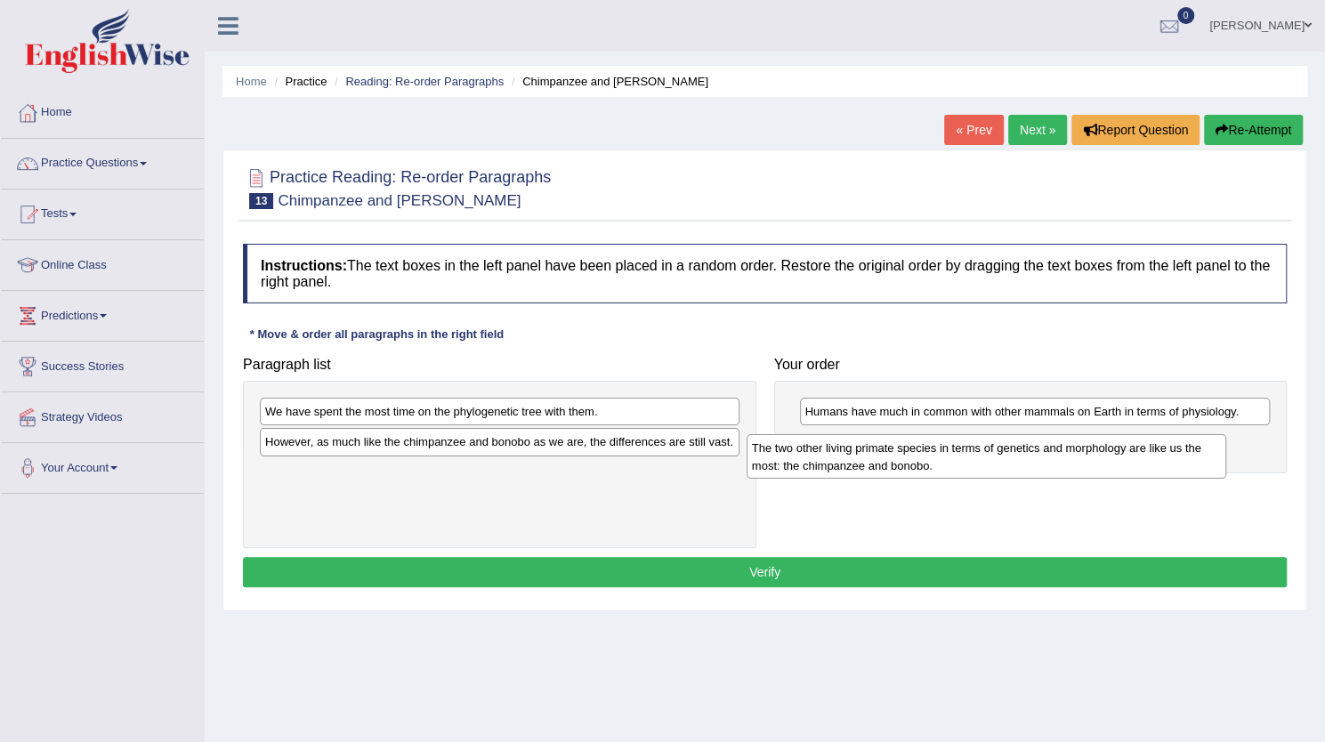
drag, startPoint x: 465, startPoint y: 462, endPoint x: 952, endPoint y: 469, distance: 486.9
click at [952, 469] on div "The two other living primate species in terms of genetics and morphology are li…" at bounding box center [987, 456] width 480 height 45
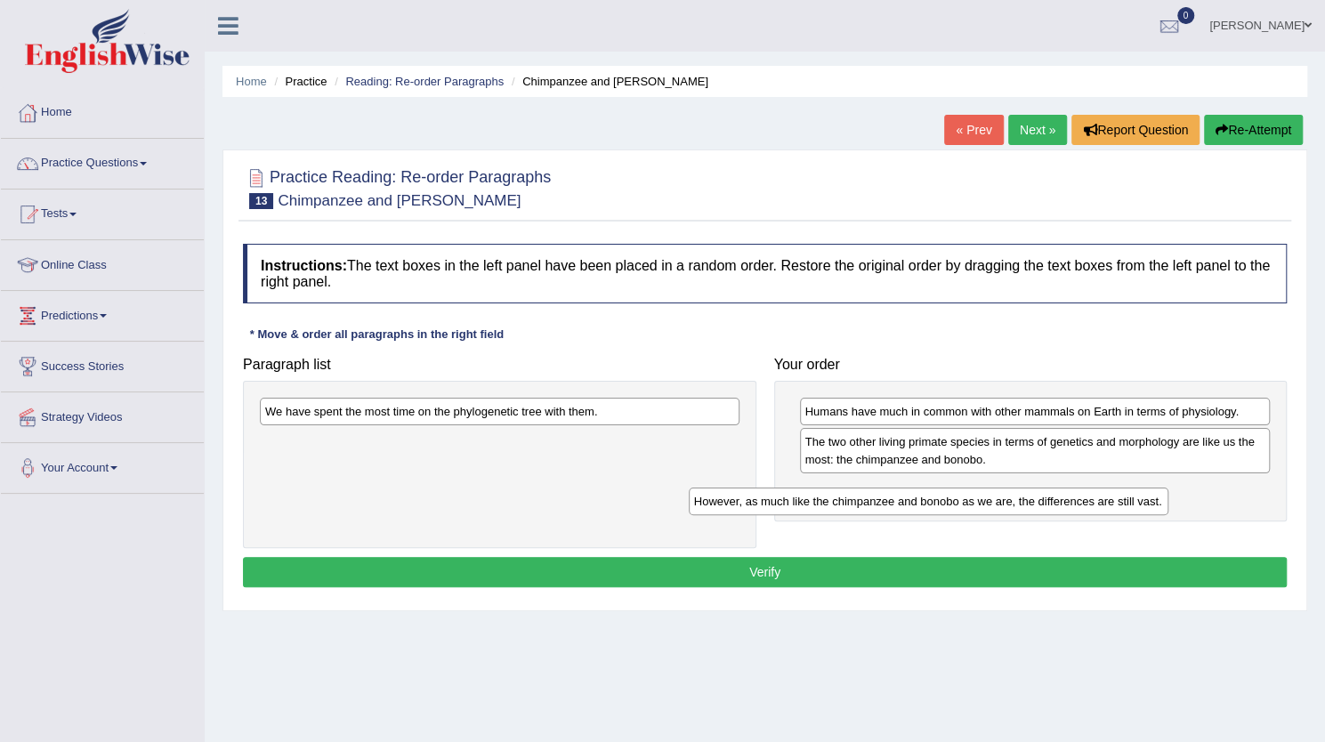
drag, startPoint x: 507, startPoint y: 448, endPoint x: 936, endPoint y: 508, distance: 433.2
click at [936, 508] on div "However, as much like the chimpanzee and bonobo as we are, the differences are …" at bounding box center [929, 501] width 480 height 27
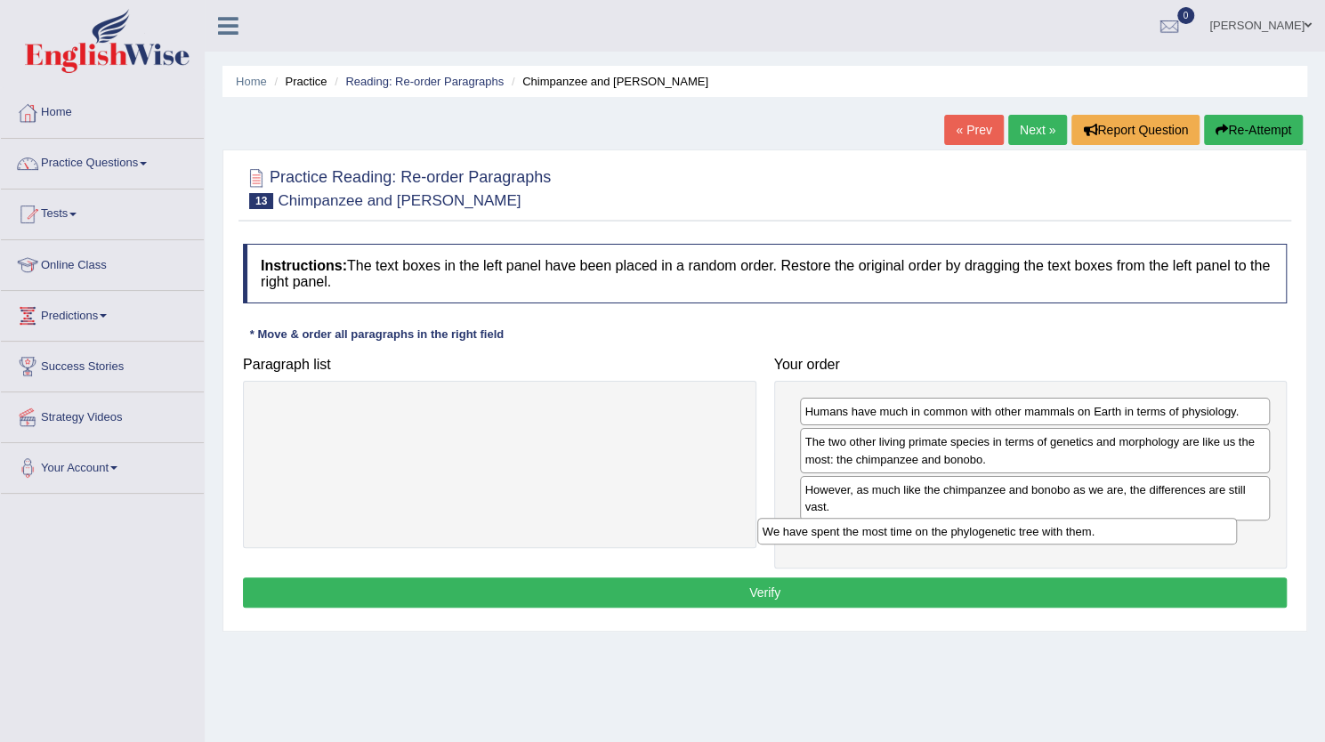
drag, startPoint x: 542, startPoint y: 410, endPoint x: 1052, endPoint y: 527, distance: 523.1
click at [1052, 527] on div "We have spent the most time on the phylogenetic tree with them." at bounding box center [997, 531] width 480 height 27
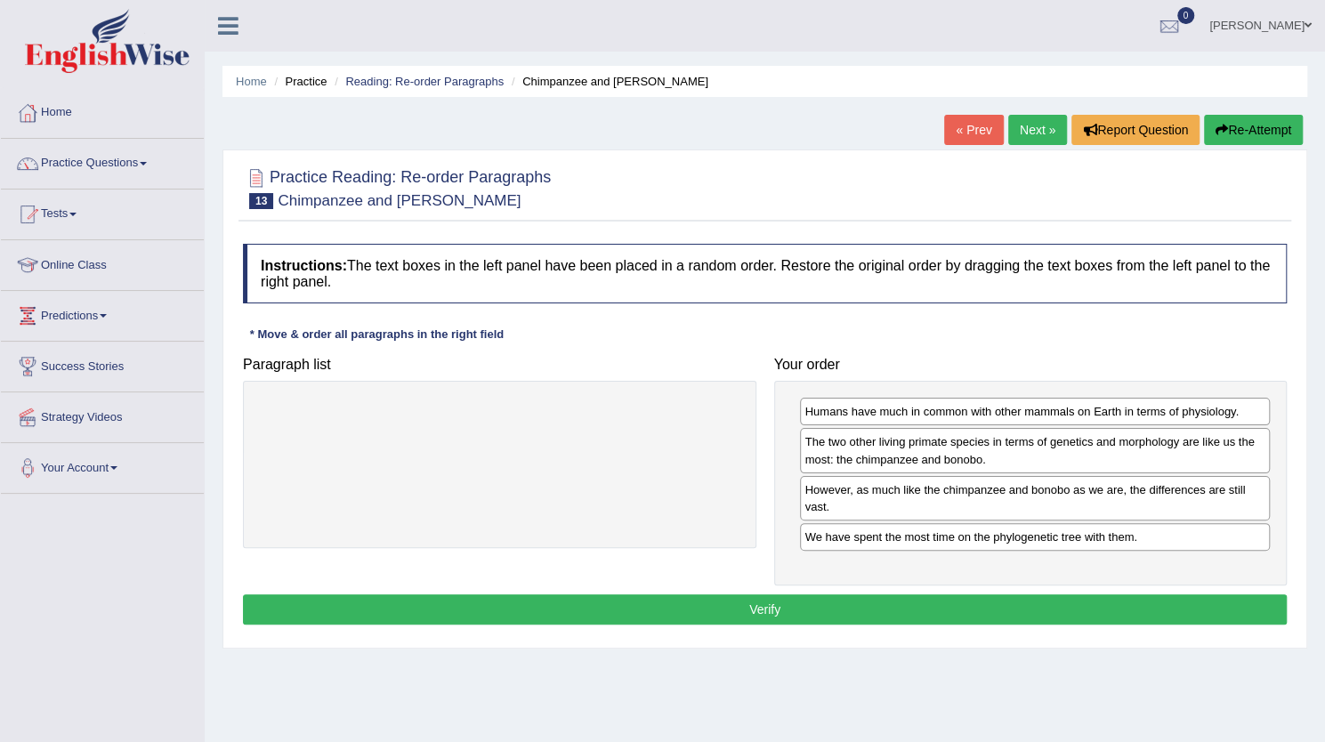
click at [923, 616] on button "Verify" at bounding box center [765, 610] width 1044 height 30
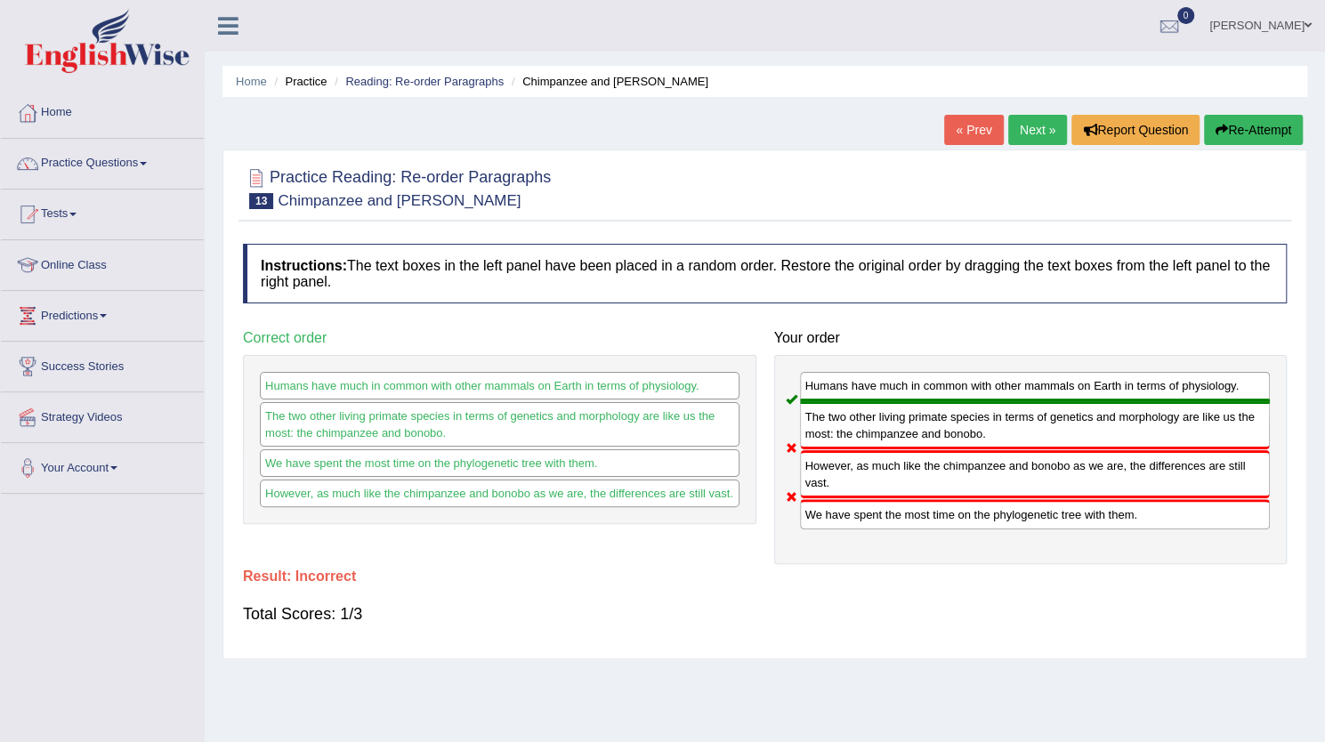
click at [1237, 132] on button "Re-Attempt" at bounding box center [1253, 130] width 99 height 30
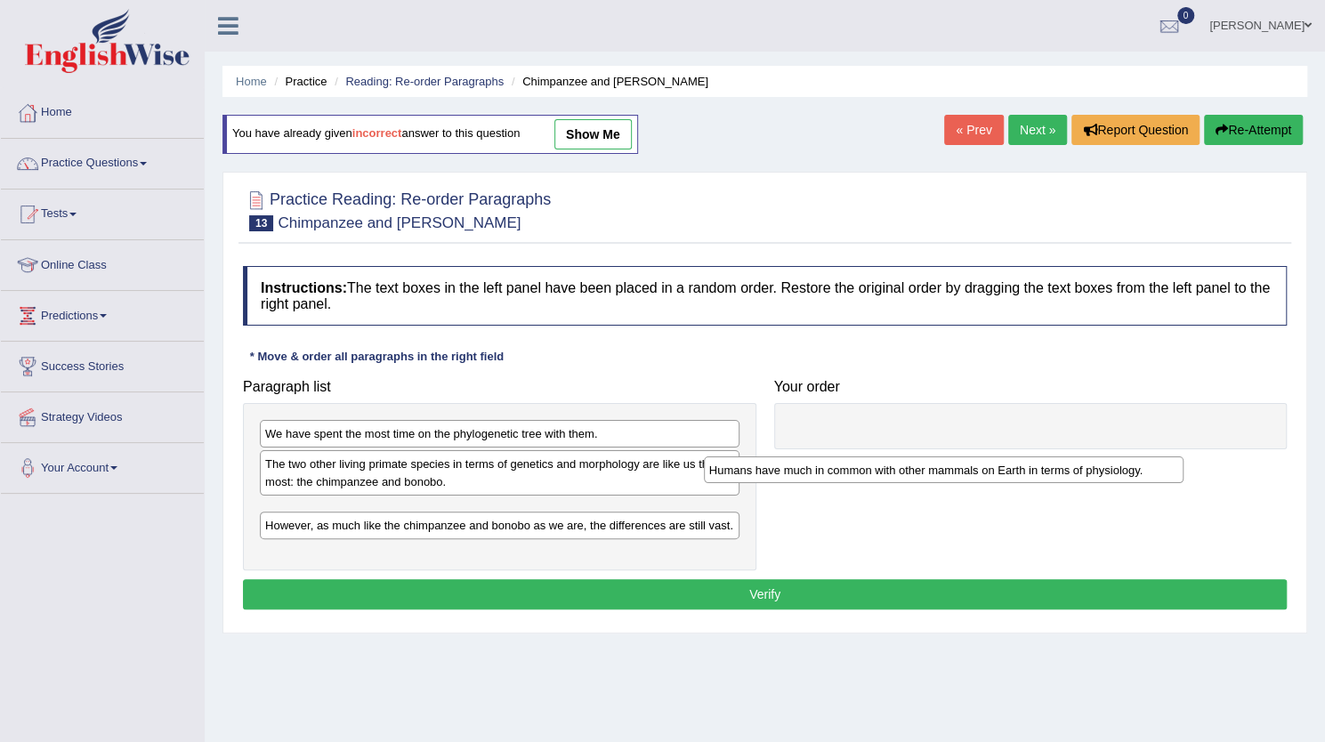
drag, startPoint x: 830, startPoint y: 475, endPoint x: 874, endPoint y: 433, distance: 61.0
click at [874, 457] on div "Humans have much in common with other mammals on Earth in terms of physiology." at bounding box center [944, 470] width 480 height 27
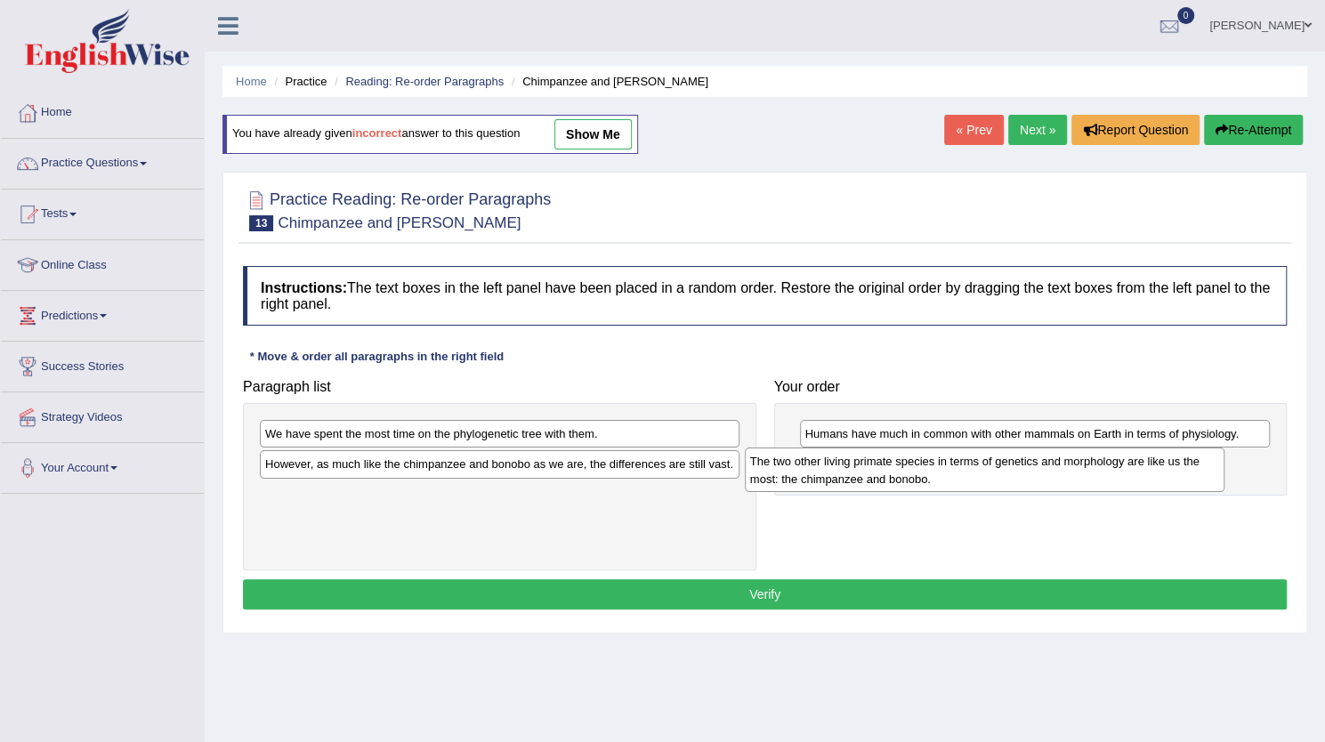
drag, startPoint x: 507, startPoint y: 476, endPoint x: 992, endPoint y: 473, distance: 485.1
click at [992, 473] on div "The two other living primate species in terms of genetics and morphology are li…" at bounding box center [985, 470] width 480 height 45
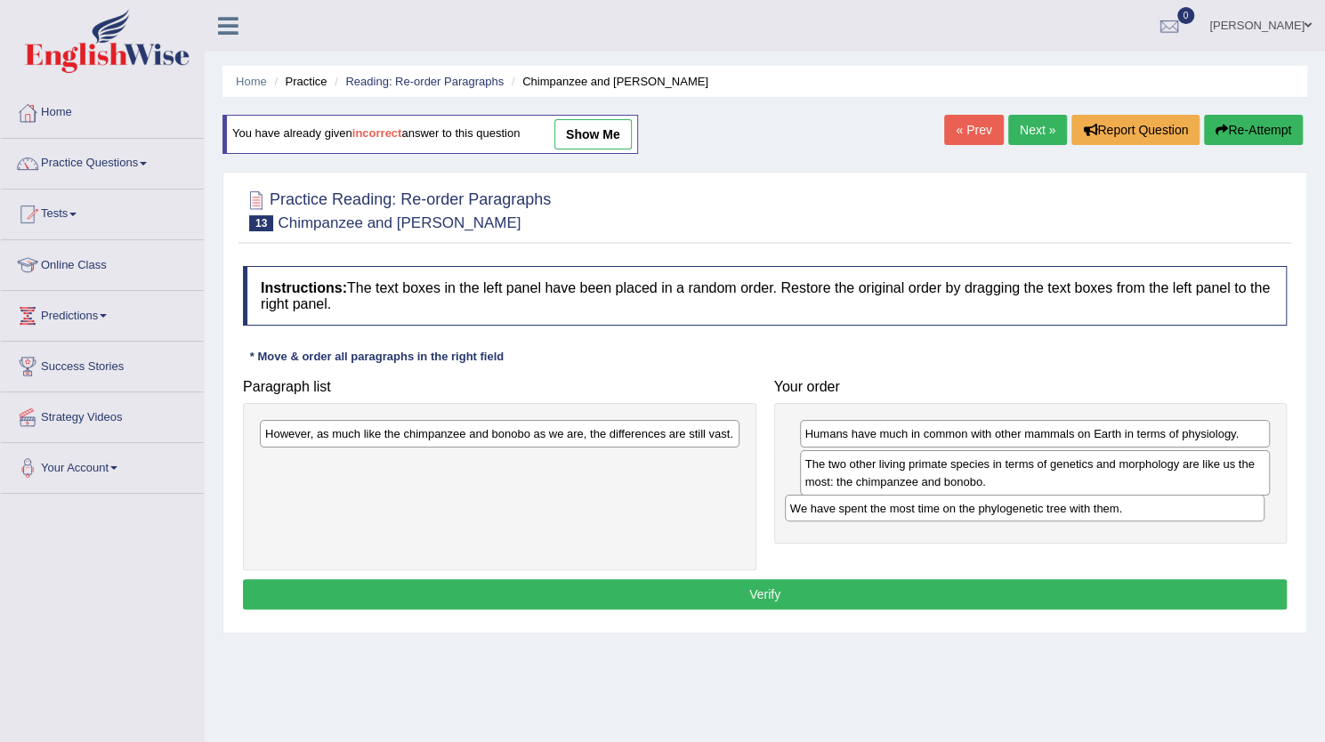
drag, startPoint x: 358, startPoint y: 437, endPoint x: 883, endPoint y: 512, distance: 530.4
click at [883, 512] on div "We have spent the most time on the phylogenetic tree with them." at bounding box center [1025, 508] width 480 height 27
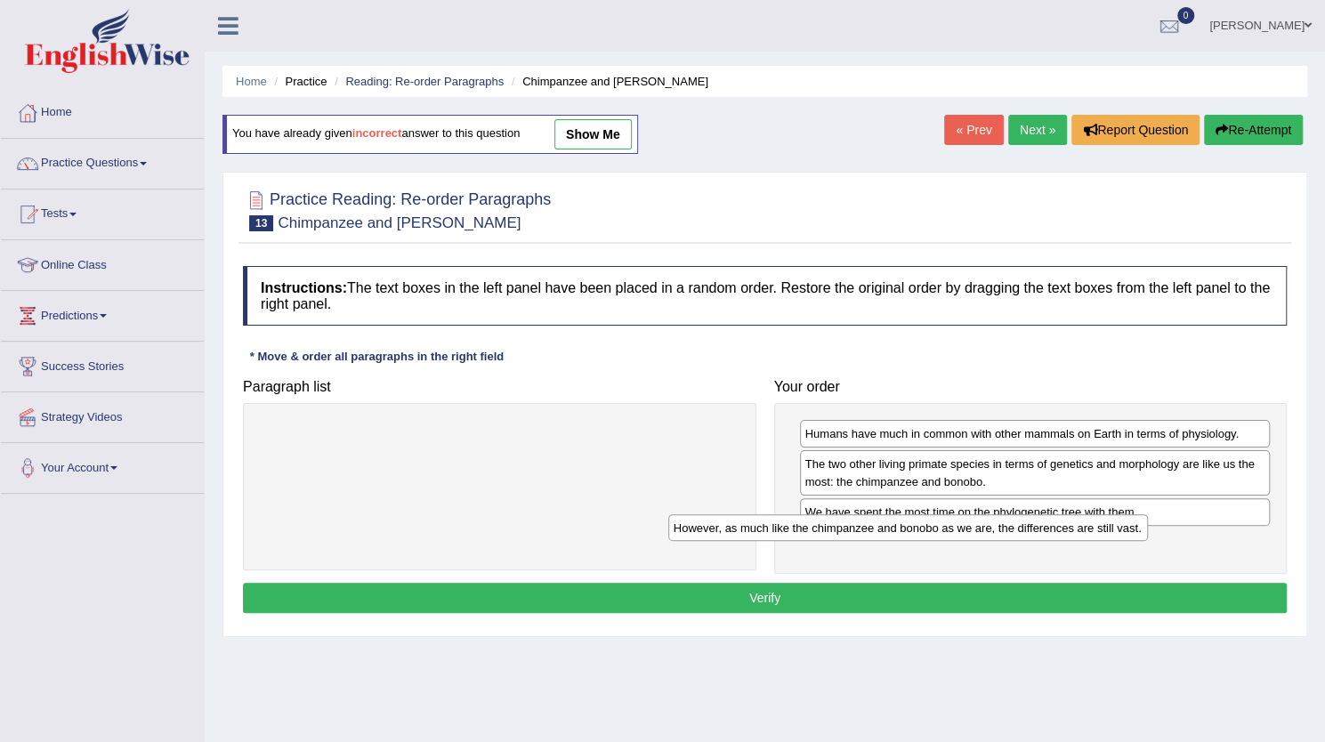
drag, startPoint x: 498, startPoint y: 435, endPoint x: 925, endPoint y: 530, distance: 436.8
click at [925, 530] on div "However, as much like the chimpanzee and bonobo as we are, the differences are …" at bounding box center [908, 527] width 480 height 27
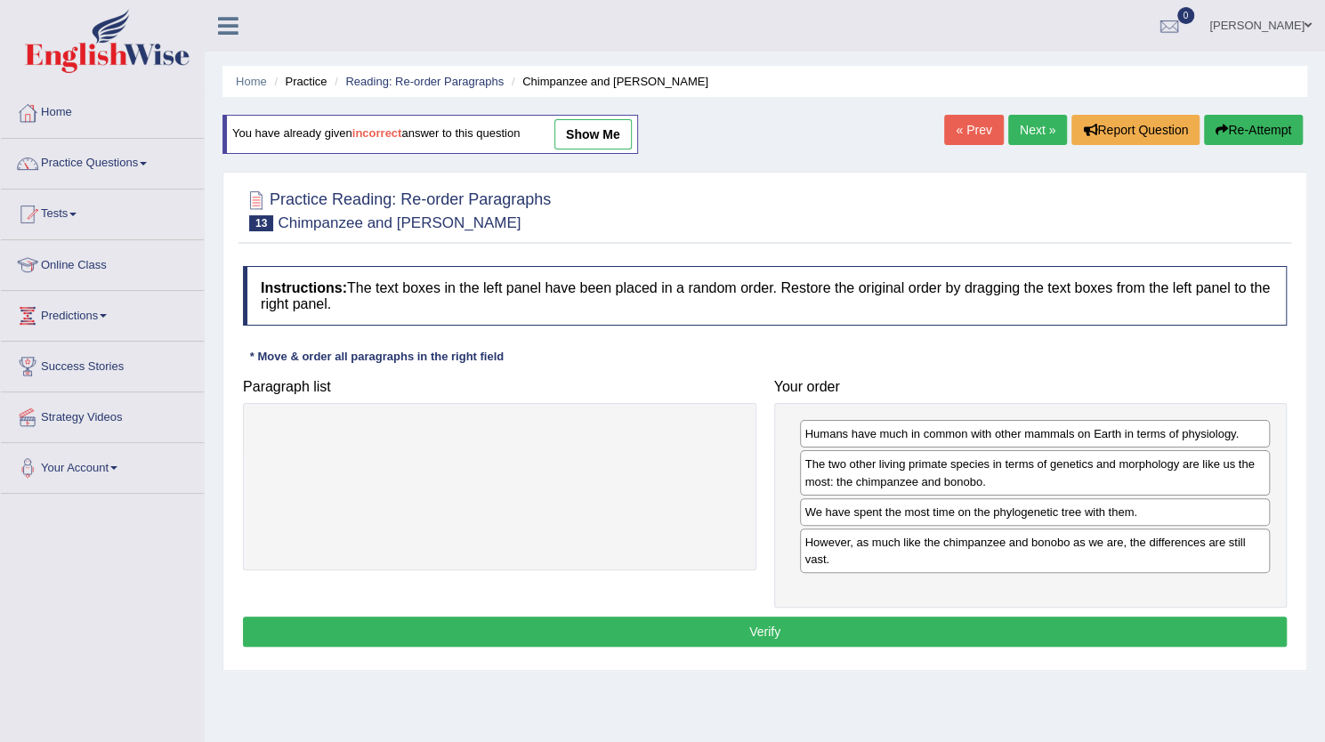
click at [824, 621] on button "Verify" at bounding box center [765, 632] width 1044 height 30
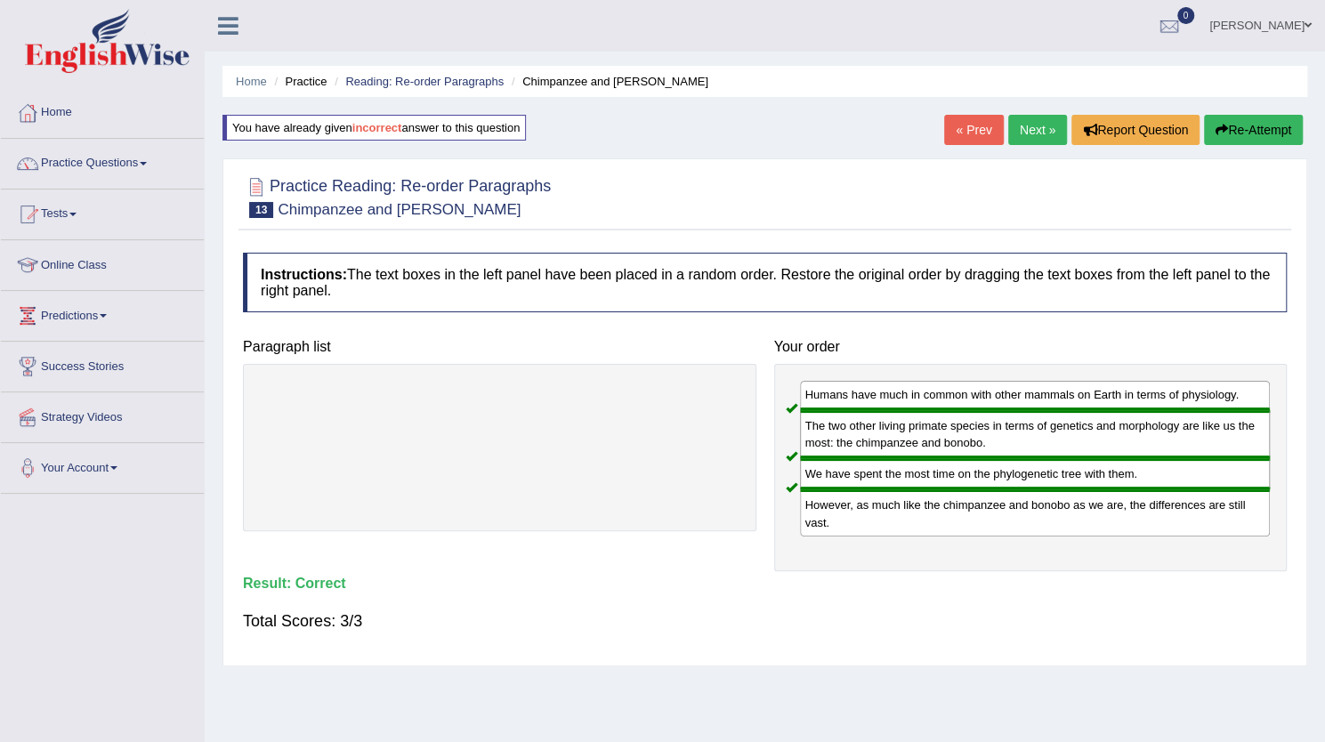
click at [1023, 136] on link "Next »" at bounding box center [1037, 130] width 59 height 30
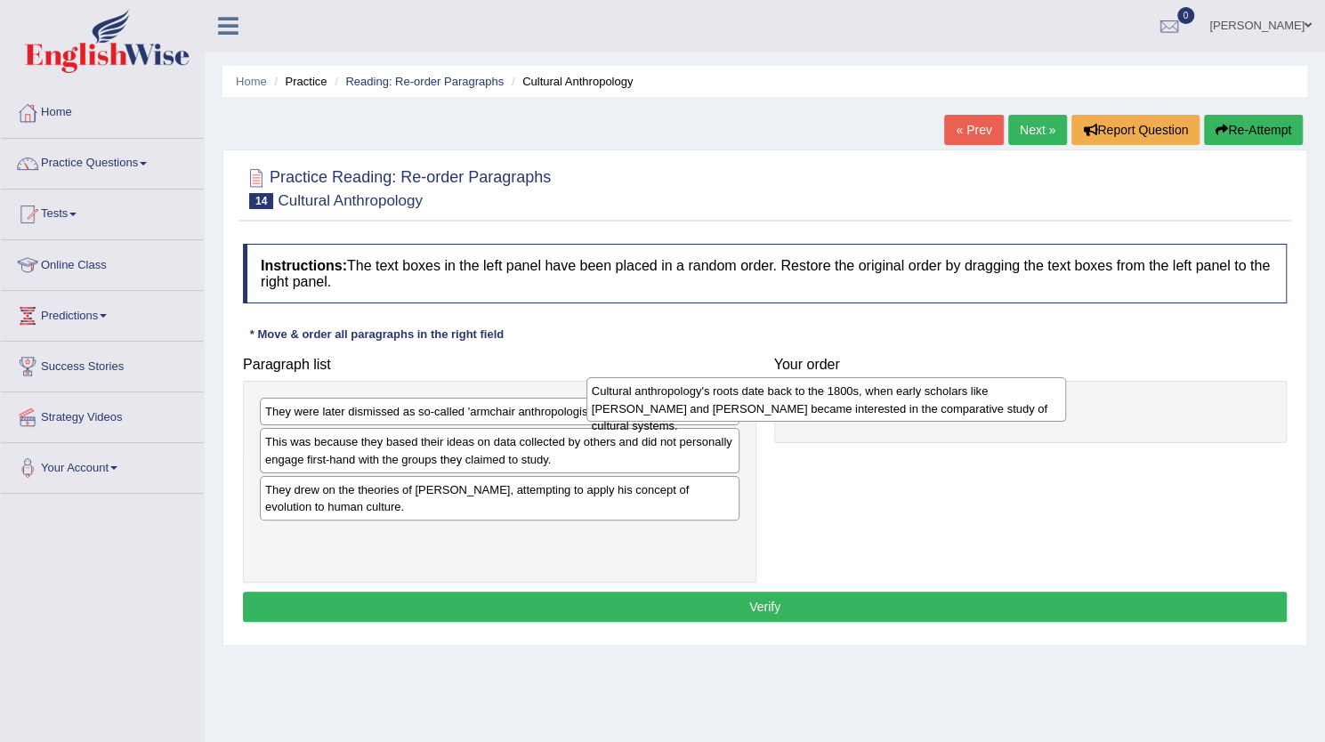
drag, startPoint x: 547, startPoint y: 455, endPoint x: 874, endPoint y: 404, distance: 330.6
click at [874, 404] on div "Cultural anthropology's roots date back to the 1800s, when early scholars like …" at bounding box center [827, 399] width 480 height 45
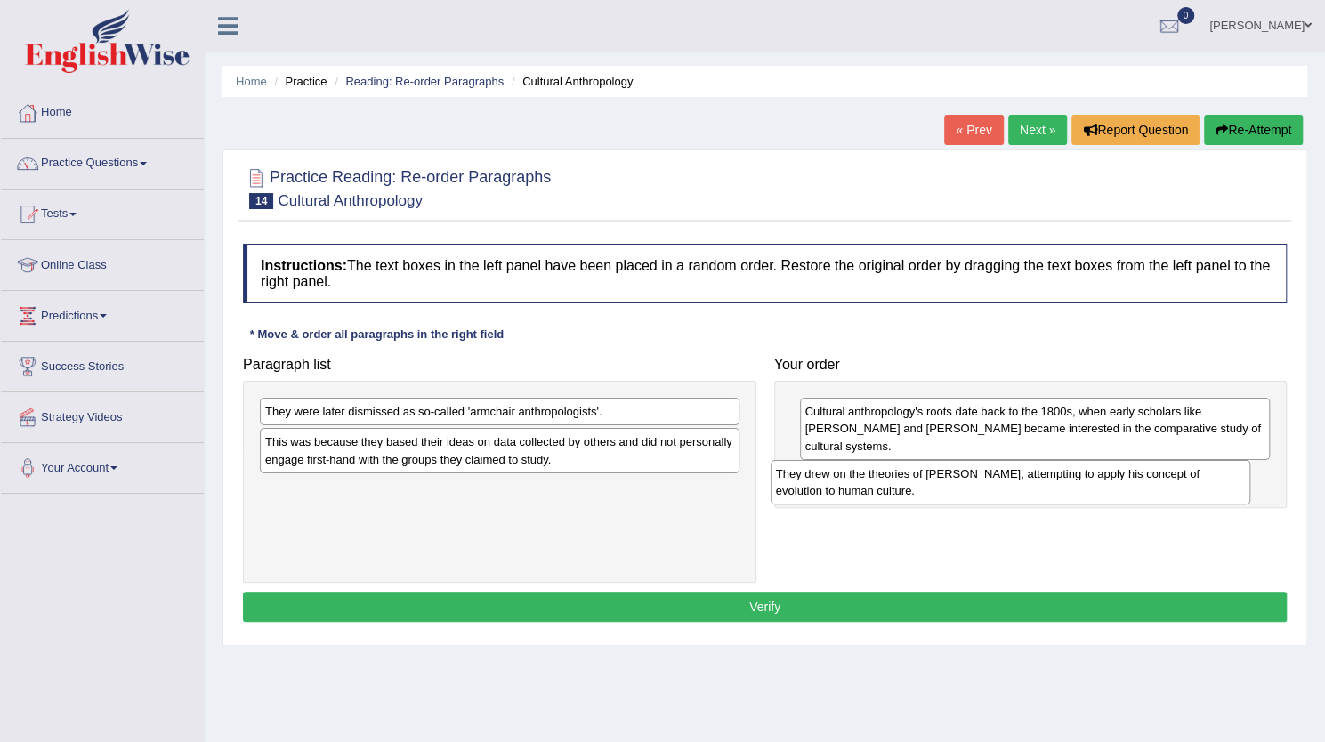
drag, startPoint x: 358, startPoint y: 503, endPoint x: 870, endPoint y: 489, distance: 512.0
click at [870, 489] on div "They drew on the theories of Charles Darwin, attempting to apply his concept of…" at bounding box center [1011, 482] width 480 height 45
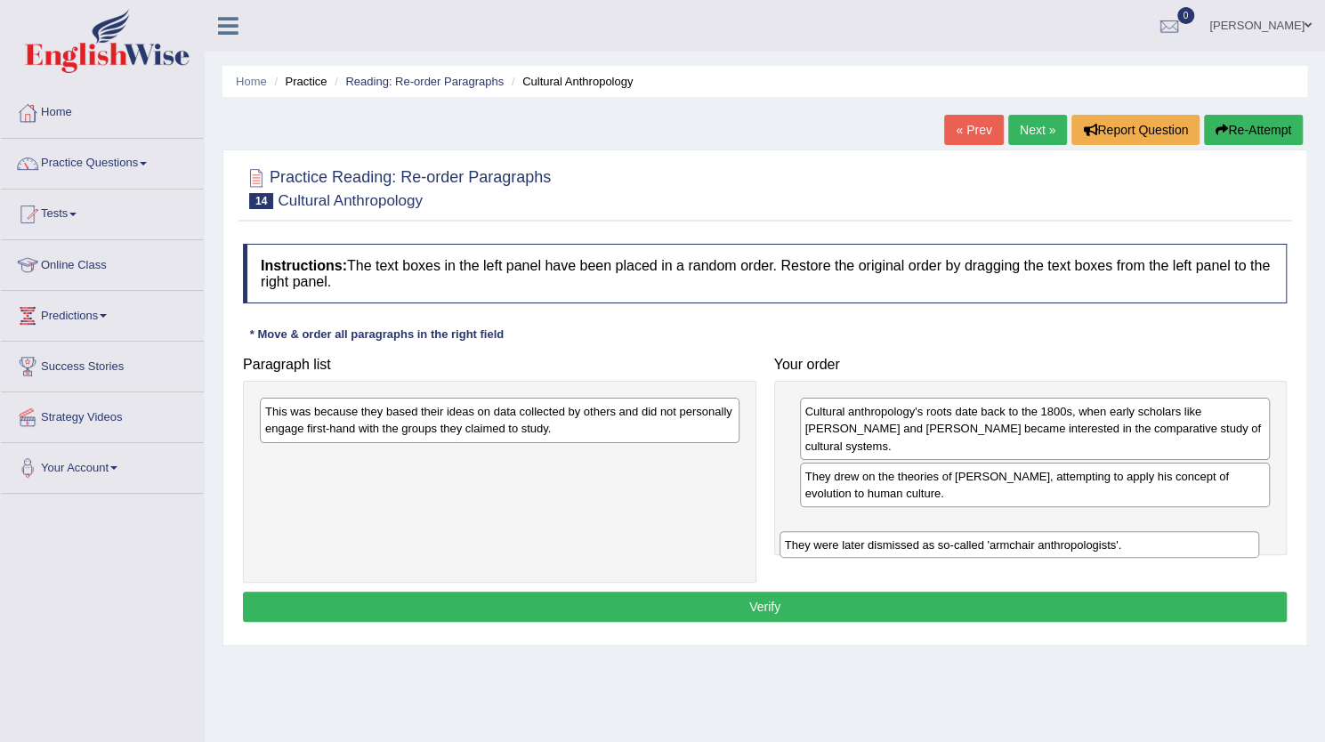
drag, startPoint x: 511, startPoint y: 419, endPoint x: 1031, endPoint y: 553, distance: 536.6
click at [1031, 553] on div "They were later dismissed as so-called 'armchair anthropologists'." at bounding box center [1020, 544] width 480 height 27
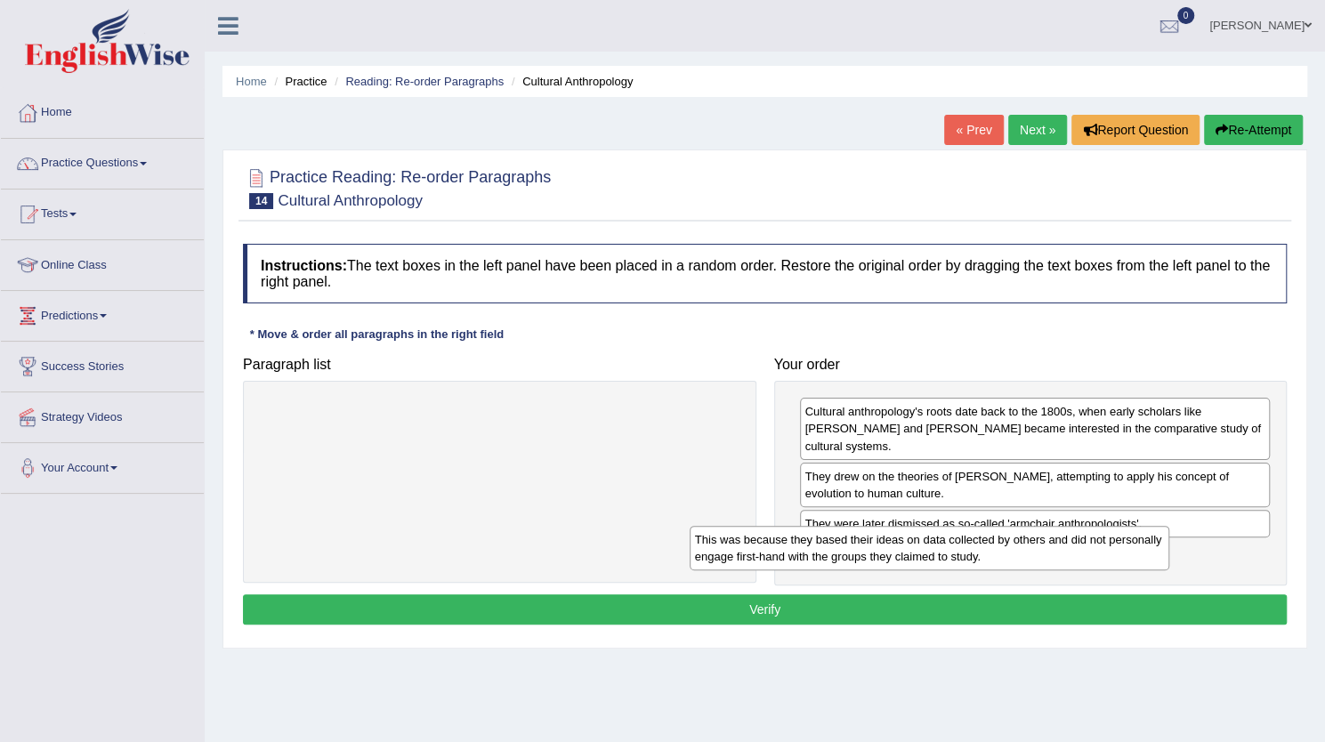
drag, startPoint x: 603, startPoint y: 428, endPoint x: 1040, endPoint y: 569, distance: 459.1
click at [1040, 569] on div "This was because they based their ideas on data collected by others and did not…" at bounding box center [930, 548] width 480 height 45
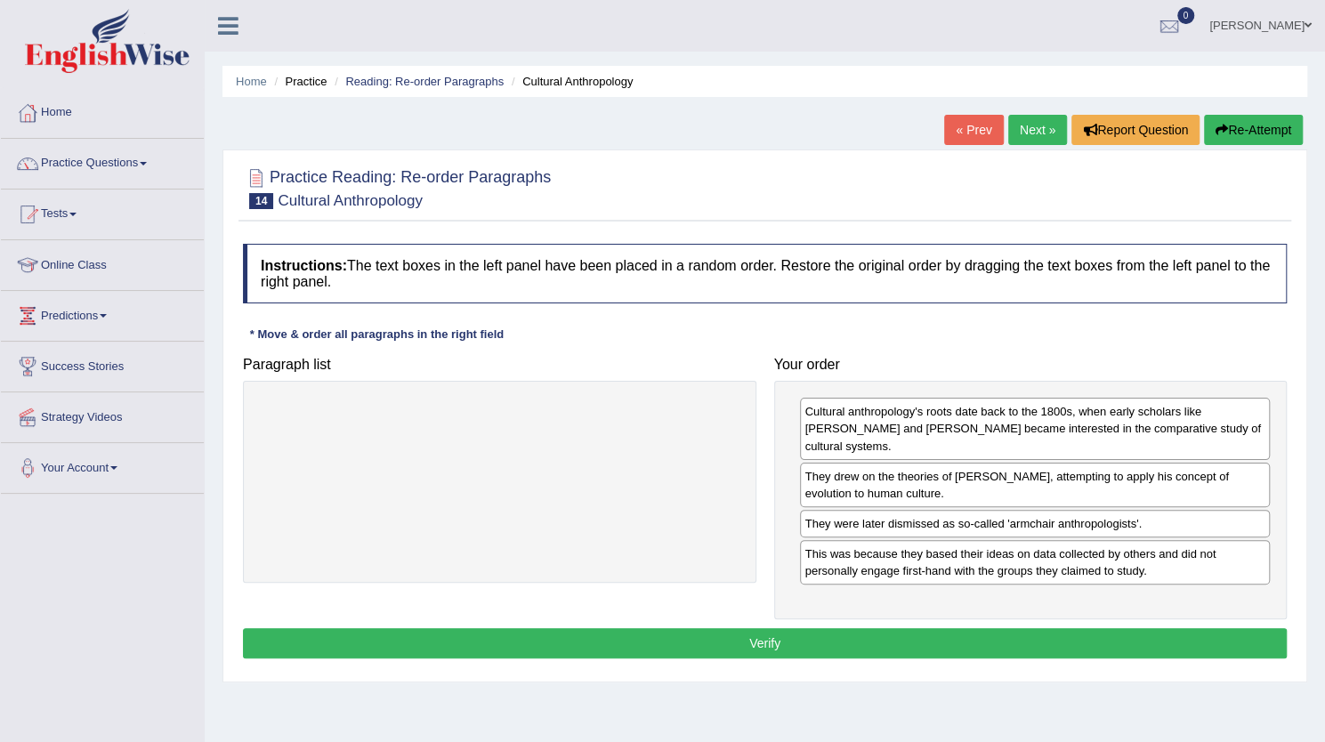
click at [933, 630] on button "Verify" at bounding box center [765, 643] width 1044 height 30
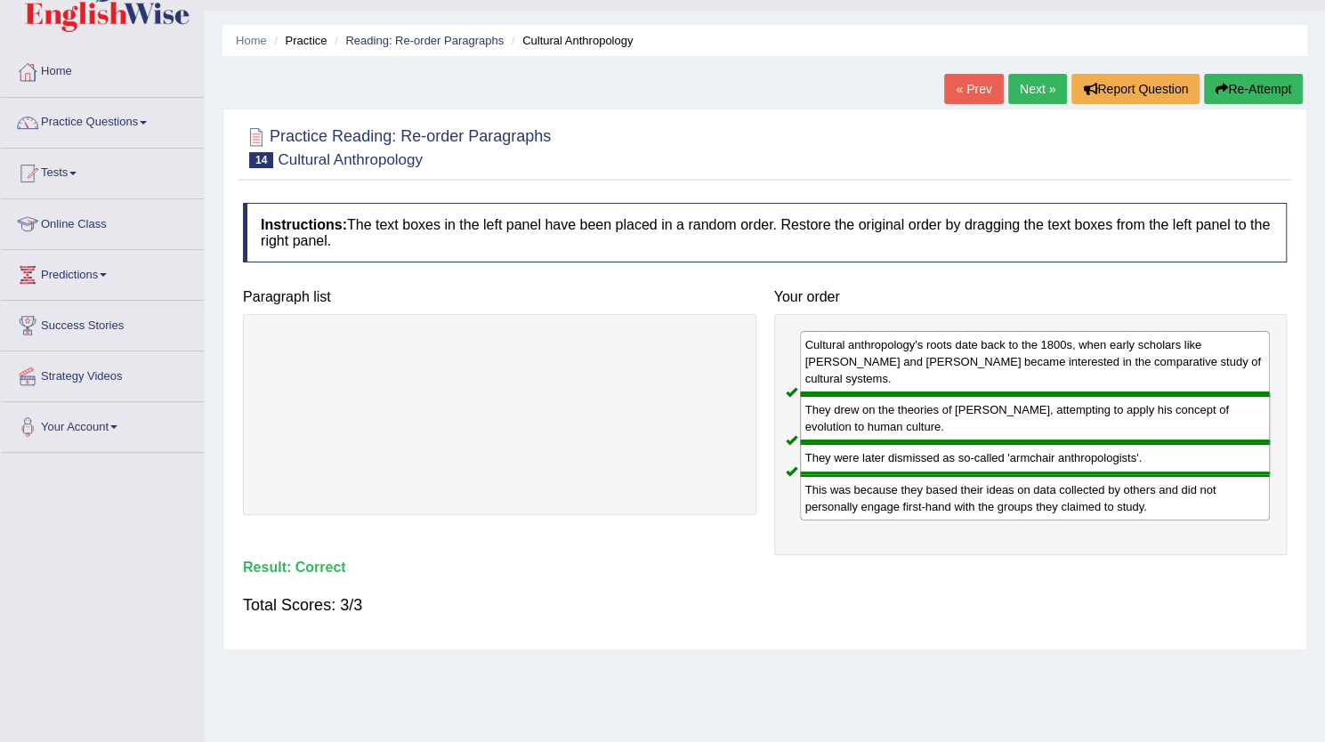
scroll to position [36, 0]
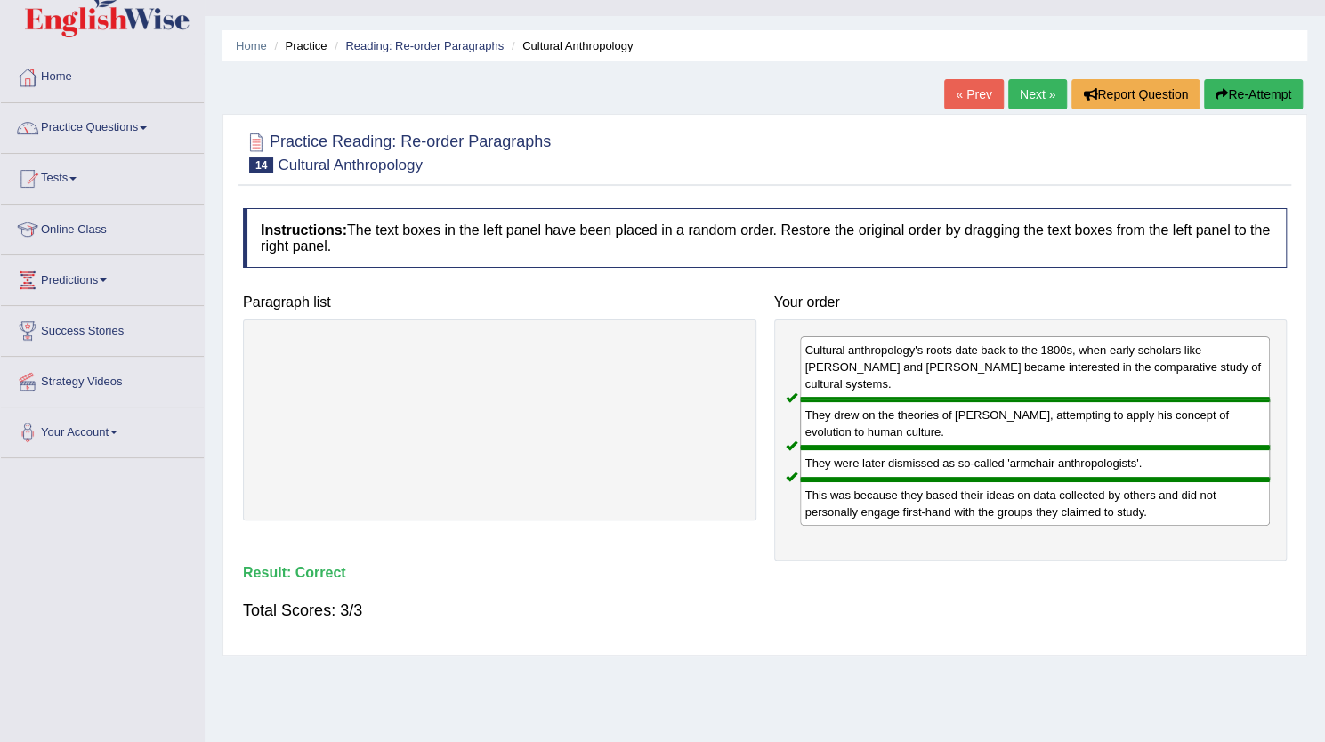
click at [1040, 90] on link "Next »" at bounding box center [1037, 94] width 59 height 30
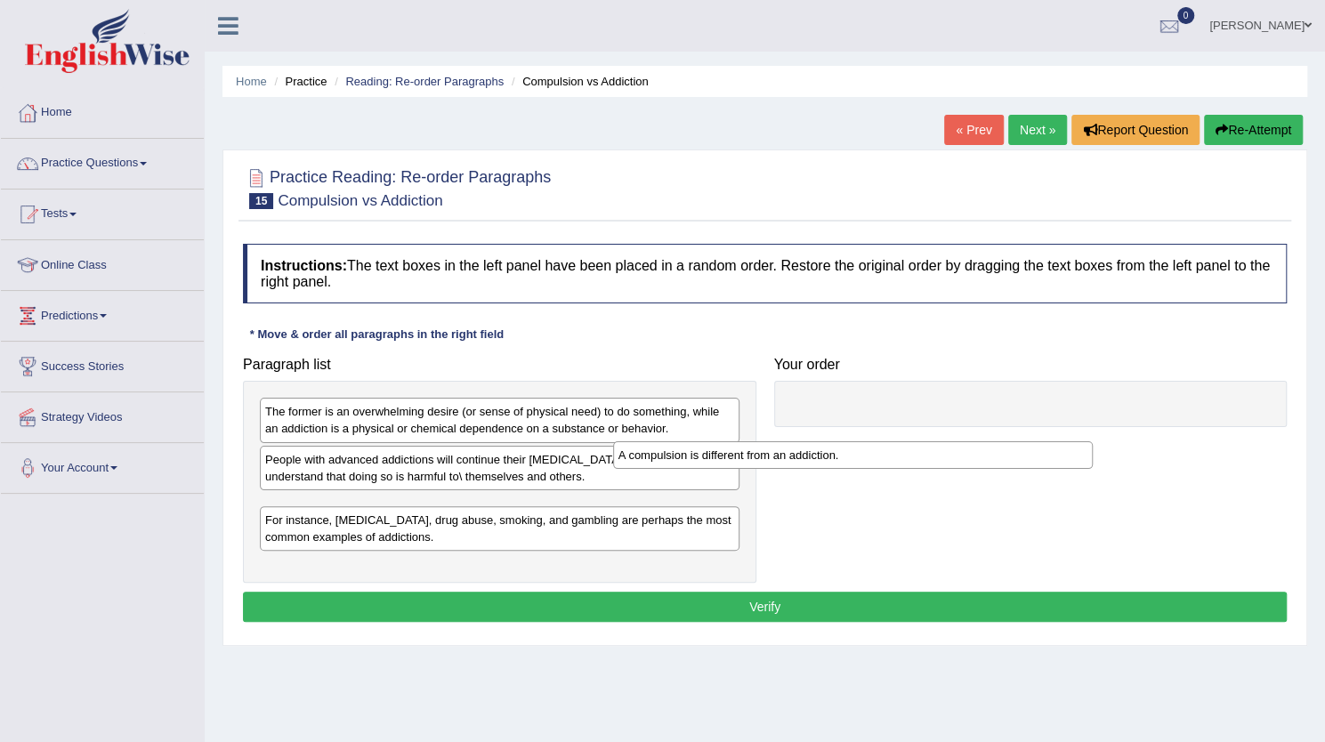
drag, startPoint x: 464, startPoint y: 509, endPoint x: 881, endPoint y: 424, distance: 426.1
click at [878, 441] on div "A compulsion is different from an addiction." at bounding box center [853, 454] width 480 height 27
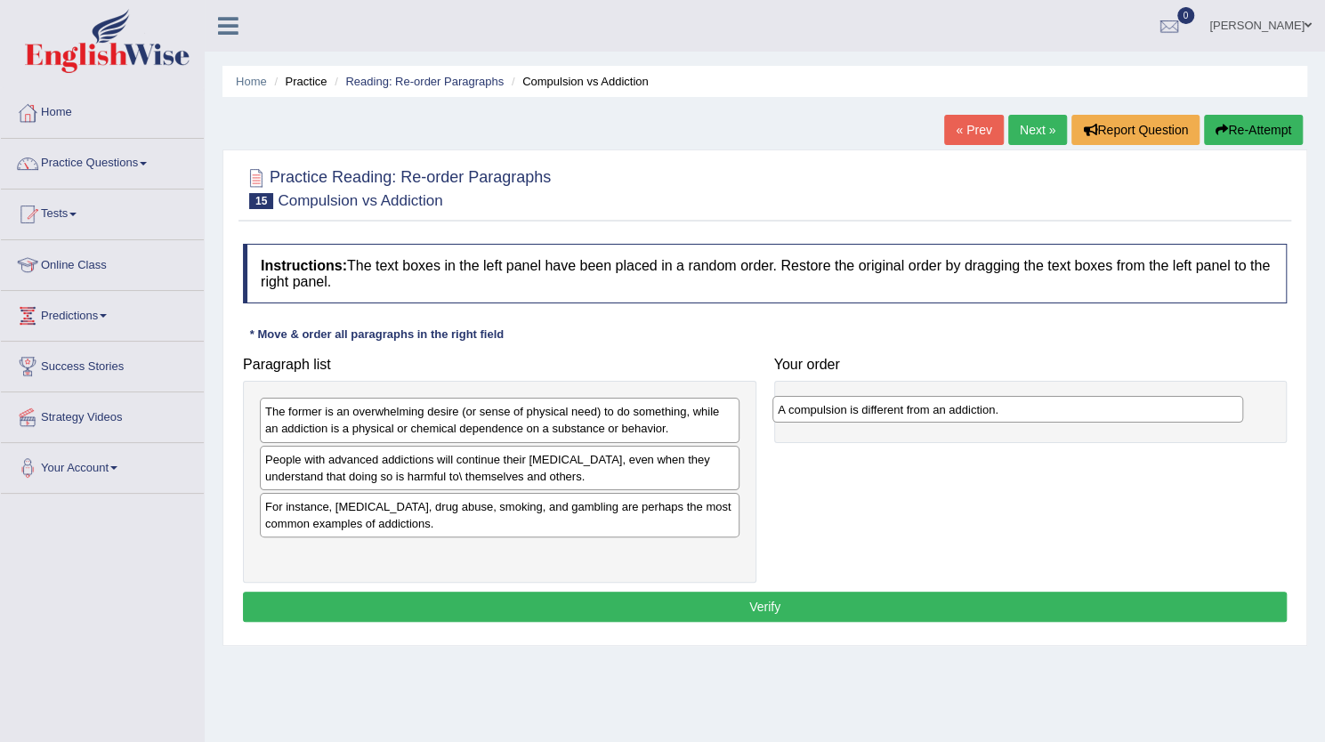
drag, startPoint x: 883, startPoint y: 423, endPoint x: 887, endPoint y: 409, distance: 14.9
click at [887, 409] on div "A compulsion is different from an addiction." at bounding box center [1008, 409] width 471 height 27
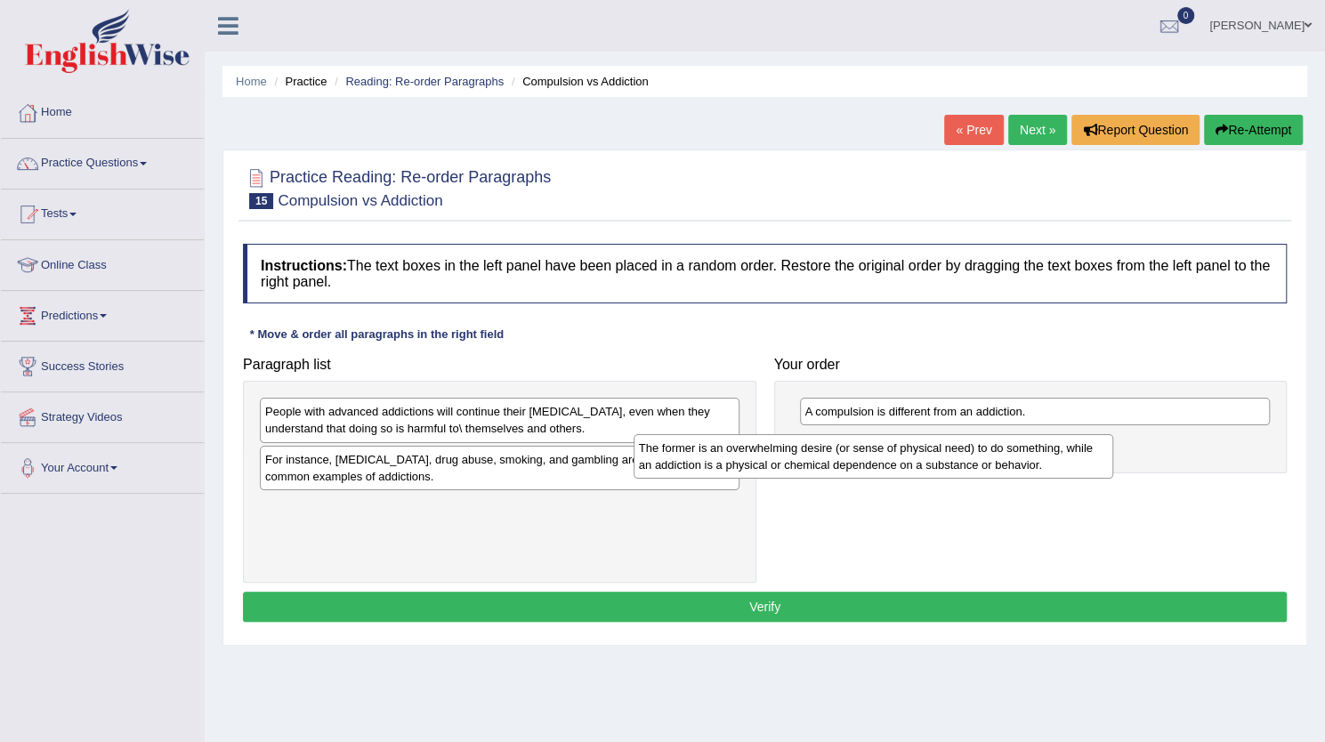
drag, startPoint x: 409, startPoint y: 421, endPoint x: 789, endPoint y: 457, distance: 380.9
click at [789, 457] on div "The former is an overwhelming desire (or sense of physical need) to do somethin…" at bounding box center [874, 456] width 480 height 45
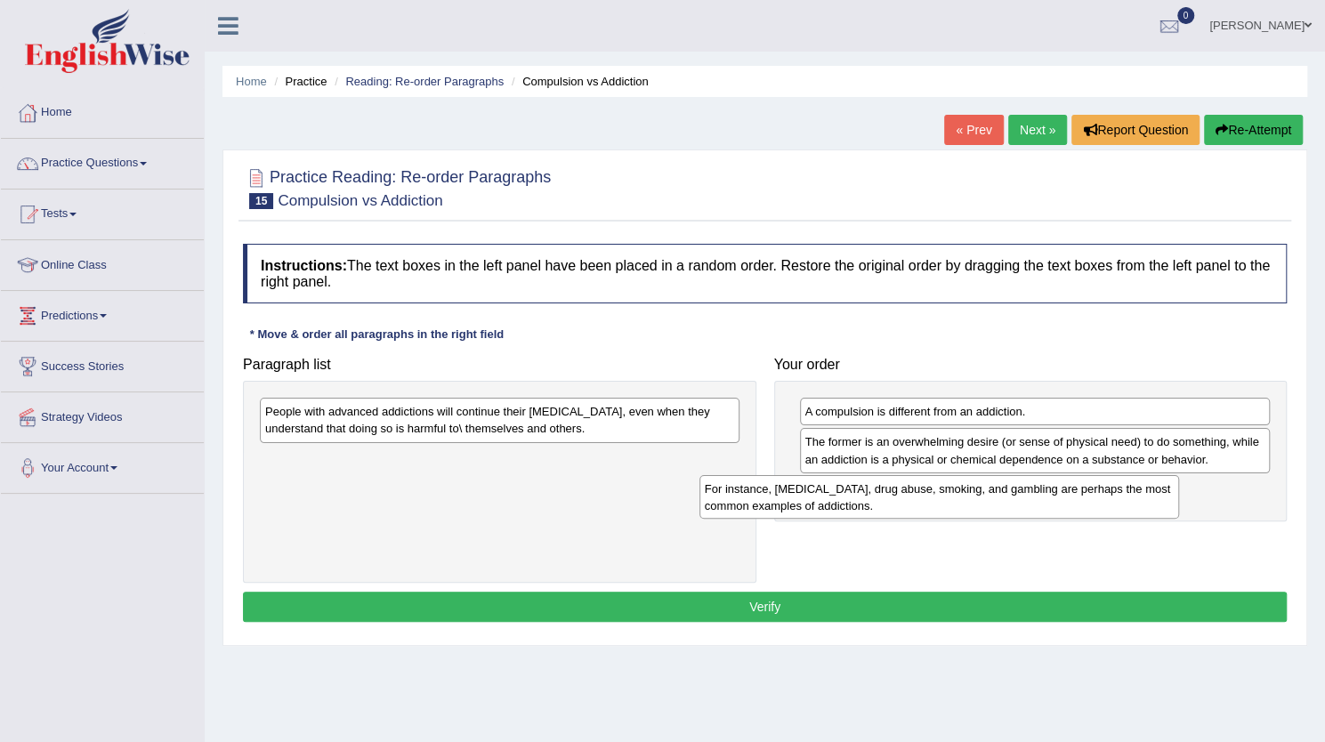
drag, startPoint x: 337, startPoint y: 473, endPoint x: 778, endPoint y: 503, distance: 441.6
click at [778, 503] on div "For instance, [MEDICAL_DATA], drug abuse, smoking, and gambling are perhaps the…" at bounding box center [940, 497] width 480 height 45
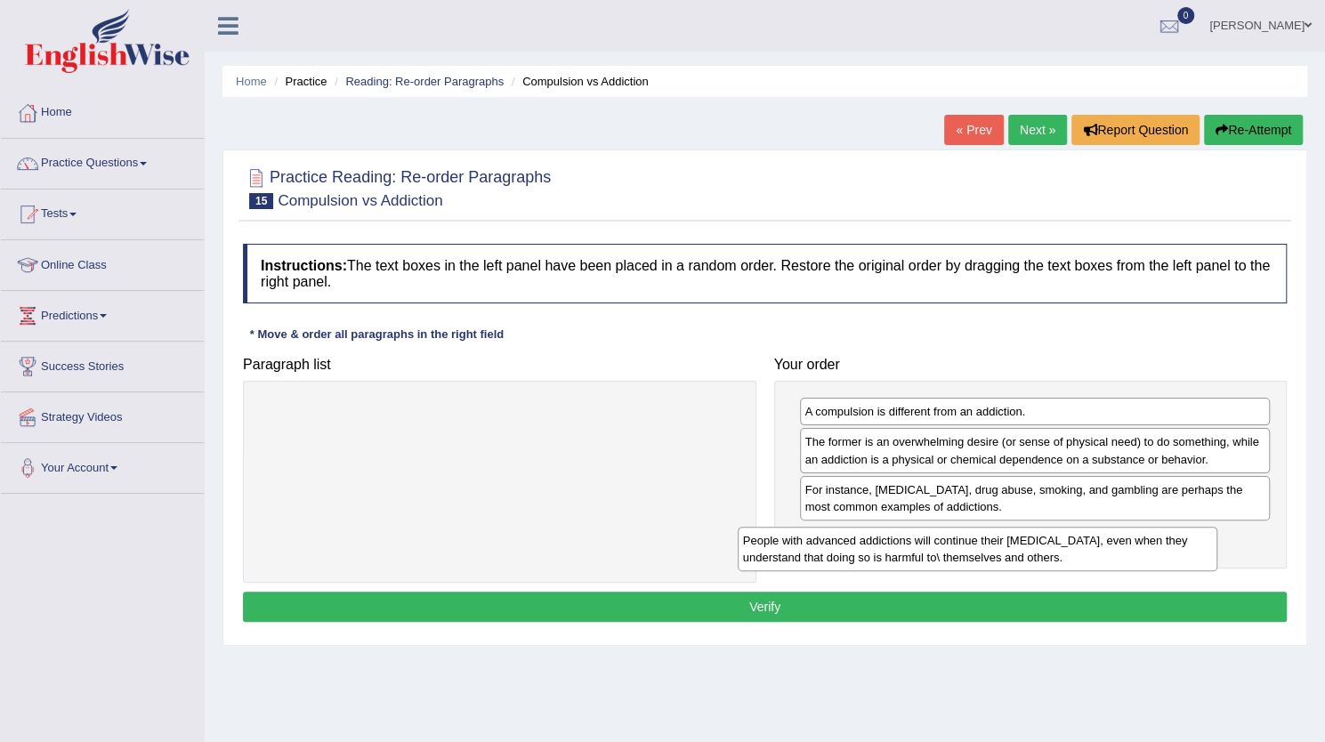
drag, startPoint x: 529, startPoint y: 428, endPoint x: 1013, endPoint y: 562, distance: 502.2
click at [1013, 562] on div "People with advanced addictions will continue their [MEDICAL_DATA], even when t…" at bounding box center [978, 549] width 480 height 45
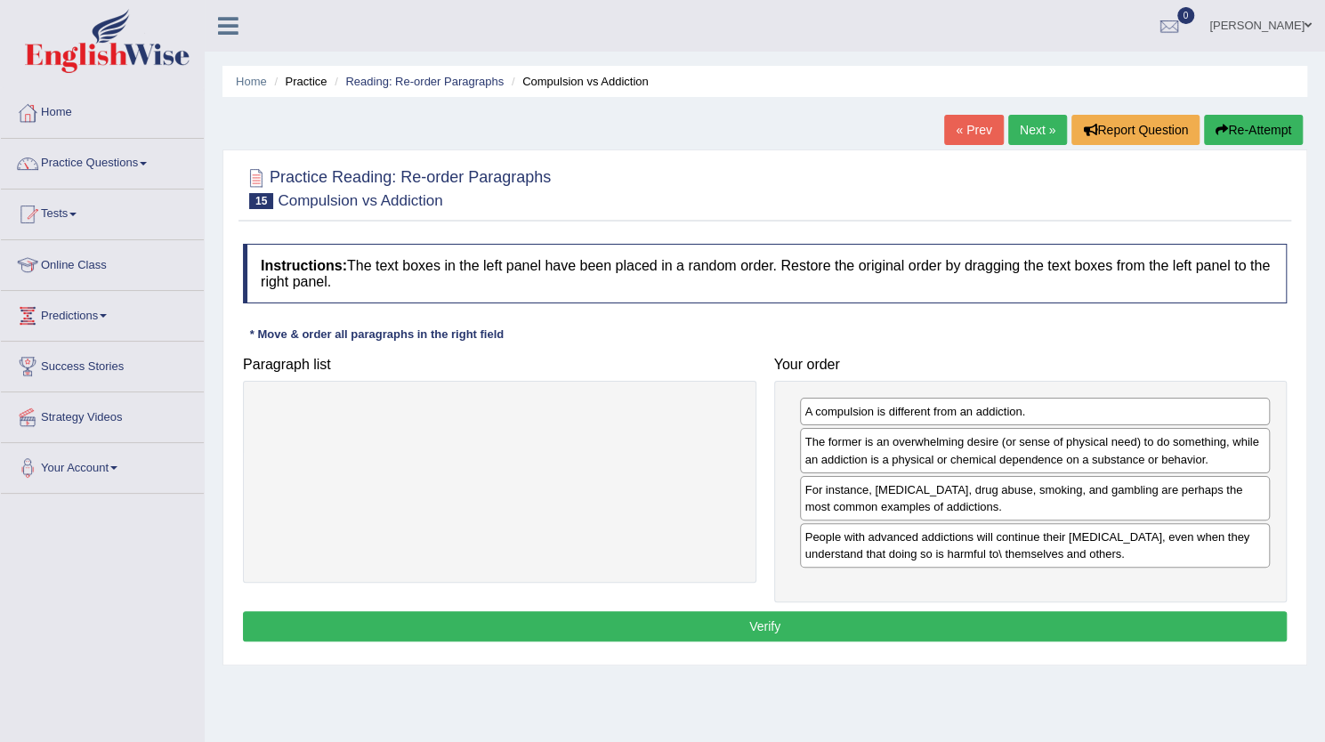
click at [771, 626] on button "Verify" at bounding box center [765, 626] width 1044 height 30
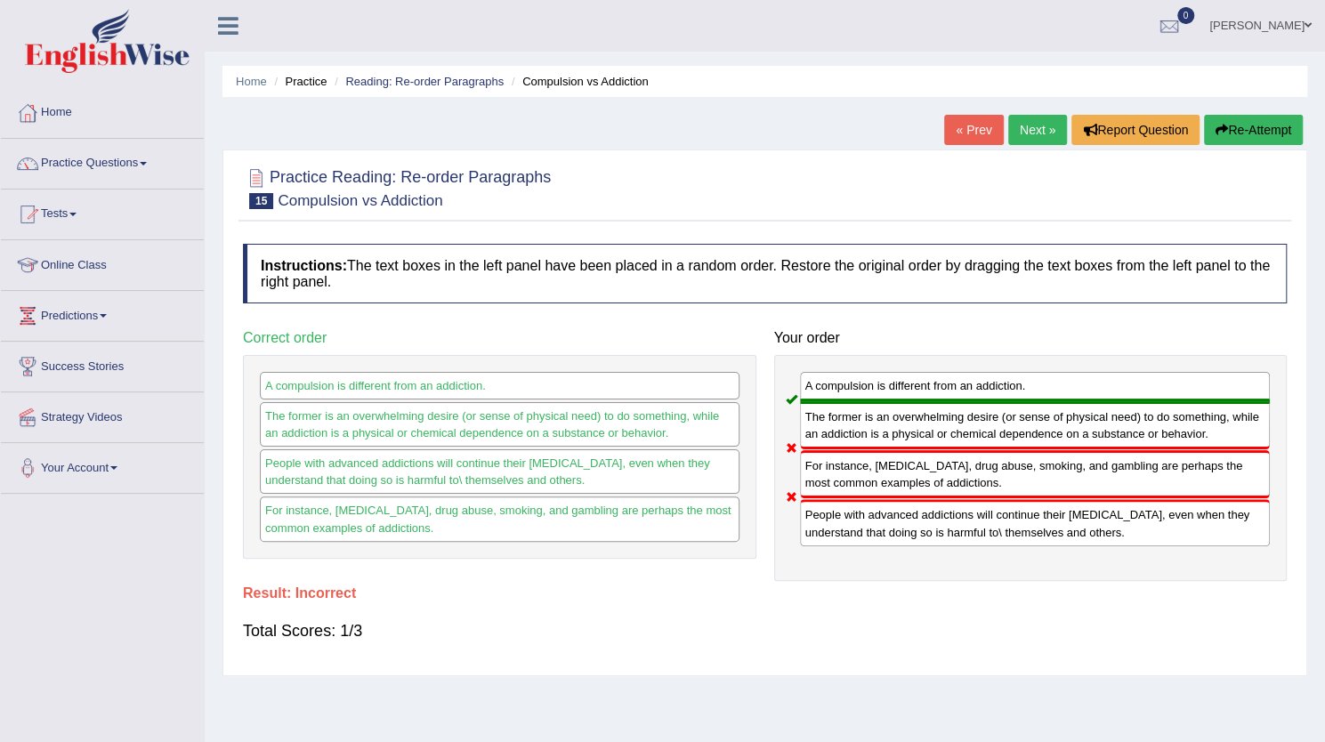
click at [1238, 136] on button "Re-Attempt" at bounding box center [1253, 130] width 99 height 30
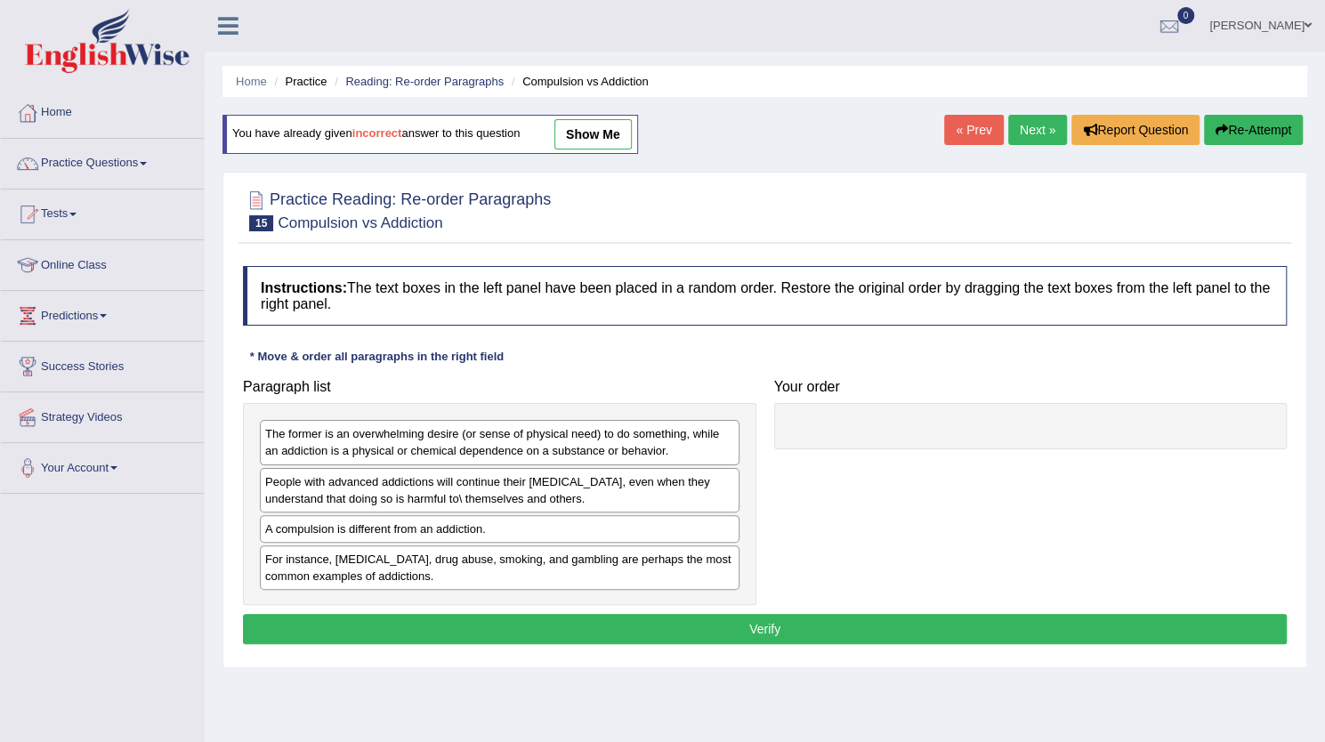
drag, startPoint x: 368, startPoint y: 533, endPoint x: 738, endPoint y: 473, distance: 374.1
click at [740, 515] on div "A compulsion is different from an addiction." at bounding box center [500, 529] width 480 height 28
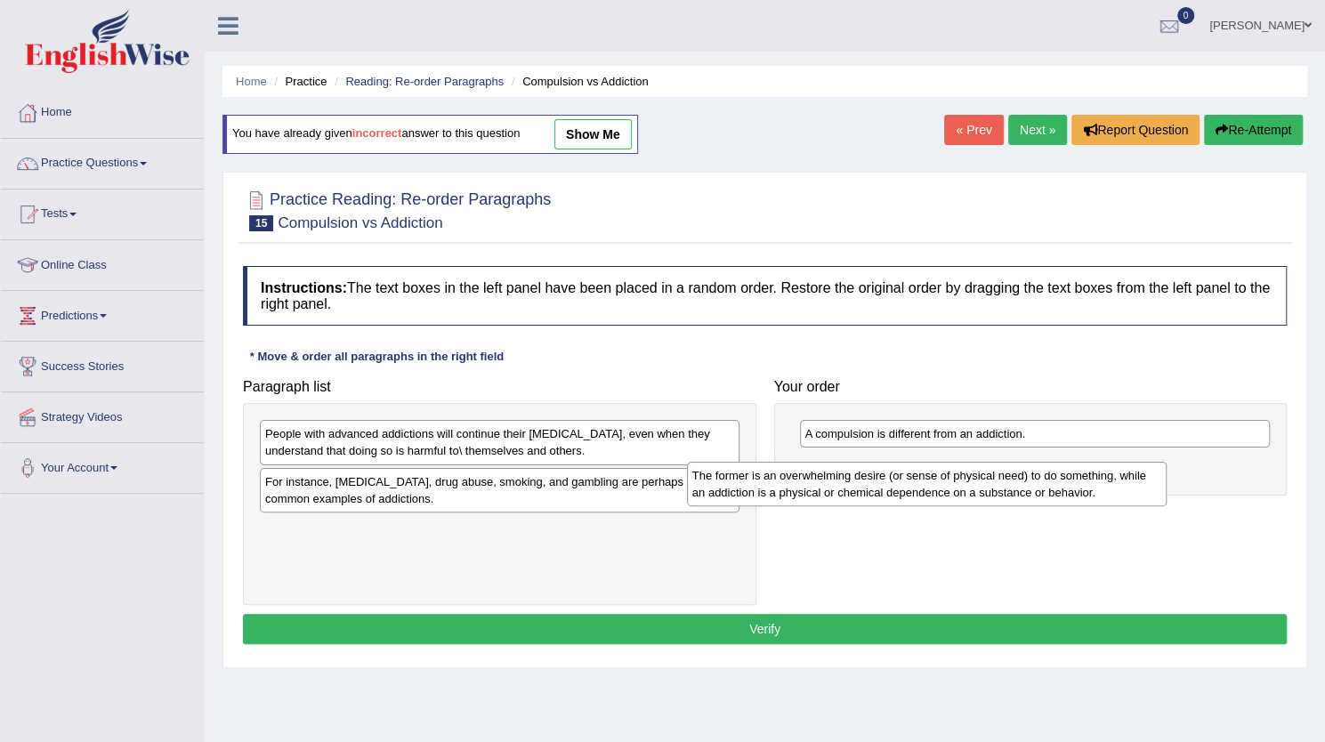
drag, startPoint x: 395, startPoint y: 449, endPoint x: 838, endPoint y: 486, distance: 444.8
click at [838, 486] on div "The former is an overwhelming desire (or sense of physical need) to do somethin…" at bounding box center [927, 484] width 480 height 45
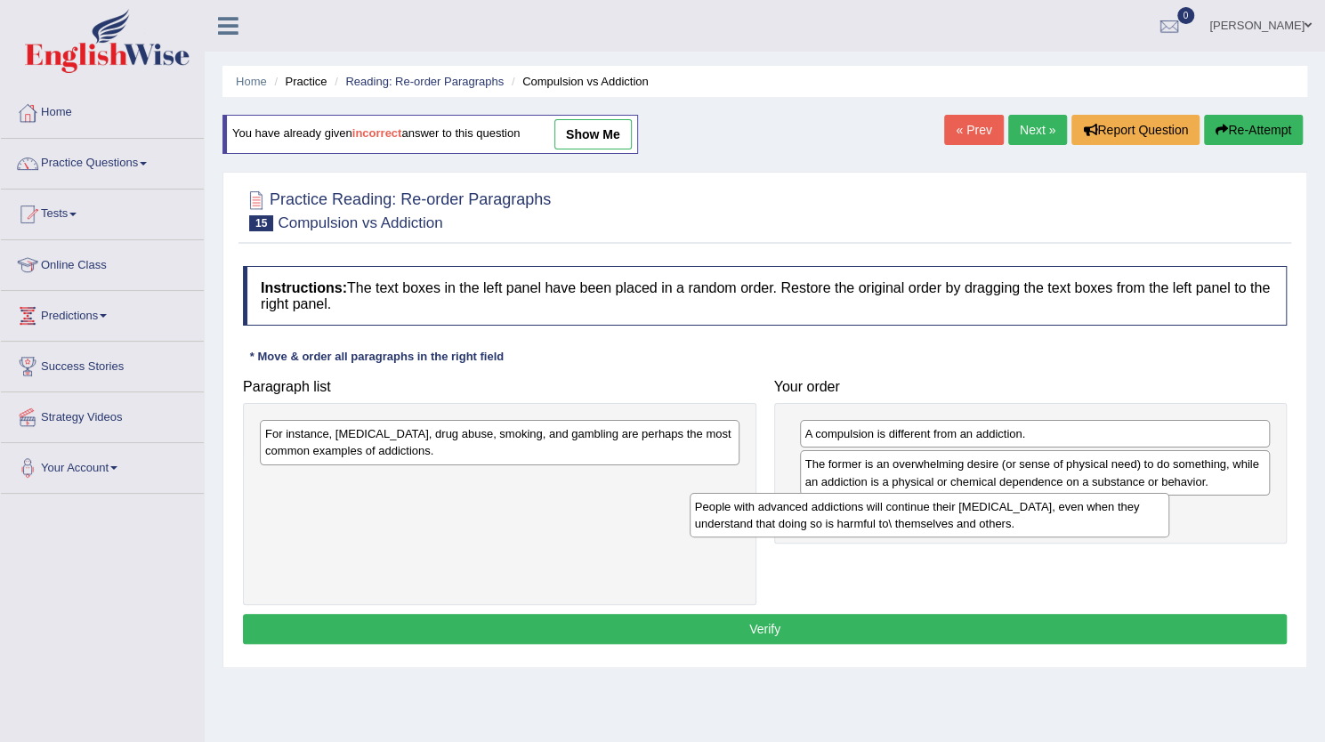
drag, startPoint x: 454, startPoint y: 453, endPoint x: 913, endPoint y: 535, distance: 466.5
click at [913, 535] on div "People with advanced addictions will continue their addictive behavior, even wh…" at bounding box center [930, 515] width 480 height 45
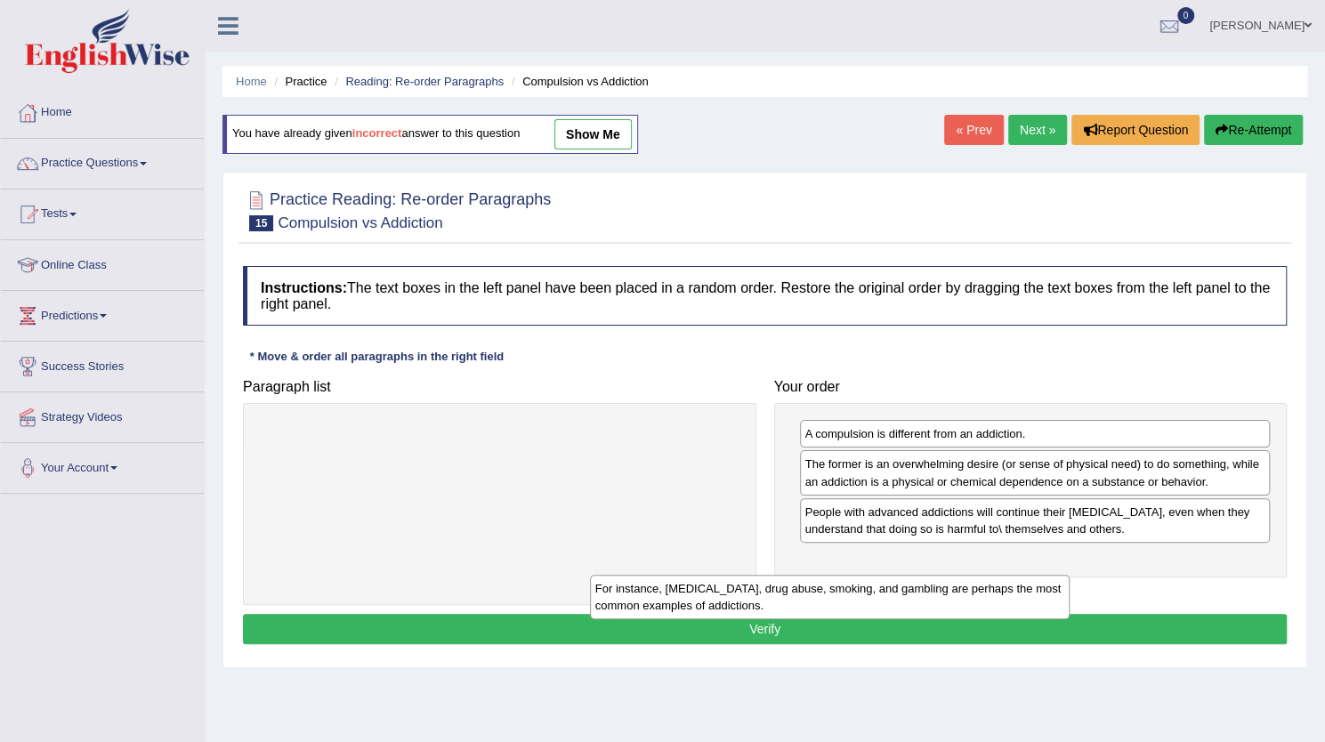
drag, startPoint x: 501, startPoint y: 444, endPoint x: 883, endPoint y: 581, distance: 405.7
click at [883, 581] on div "For instance, alcoholism, drug abuse, smoking, and gambling are perhaps the mos…" at bounding box center [830, 597] width 480 height 45
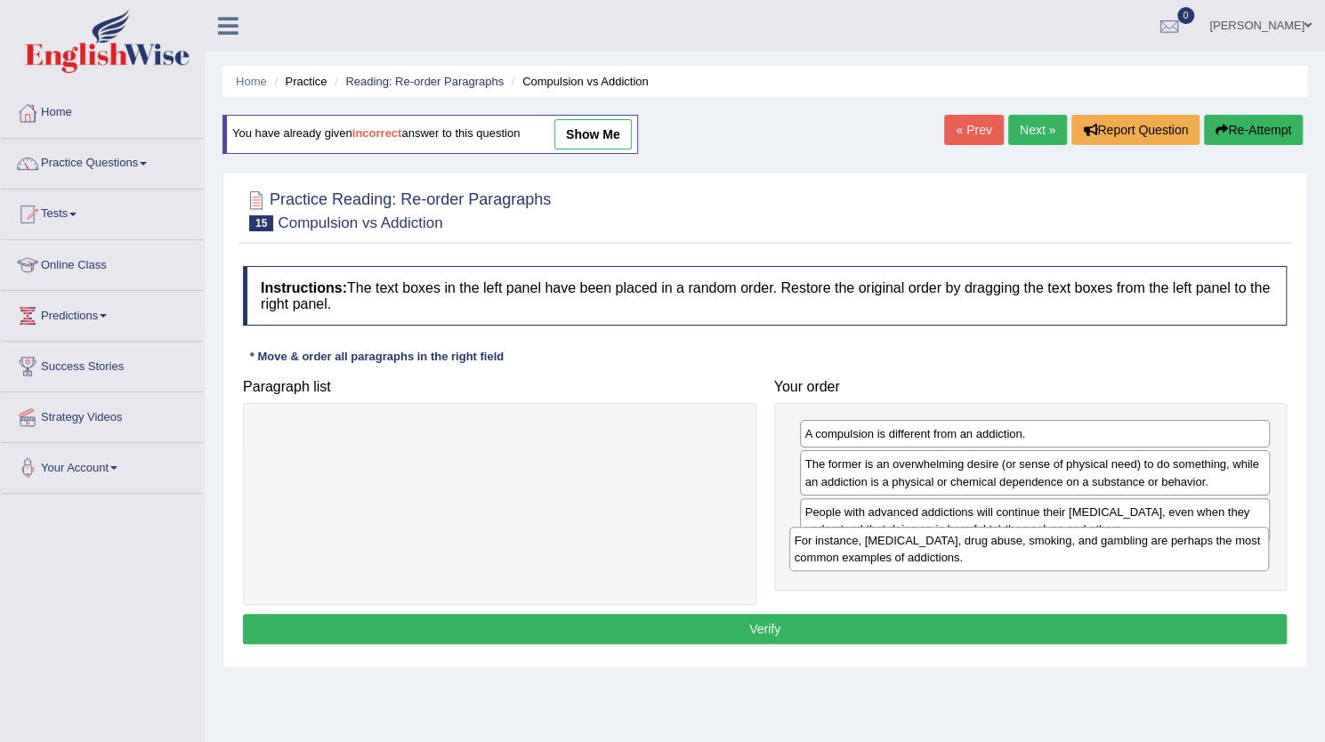
drag, startPoint x: 688, startPoint y: 448, endPoint x: 1219, endPoint y: 554, distance: 541.8
click at [1219, 554] on div "For instance, alcoholism, drug abuse, smoking, and gambling are perhaps the mos…" at bounding box center [1029, 549] width 480 height 45
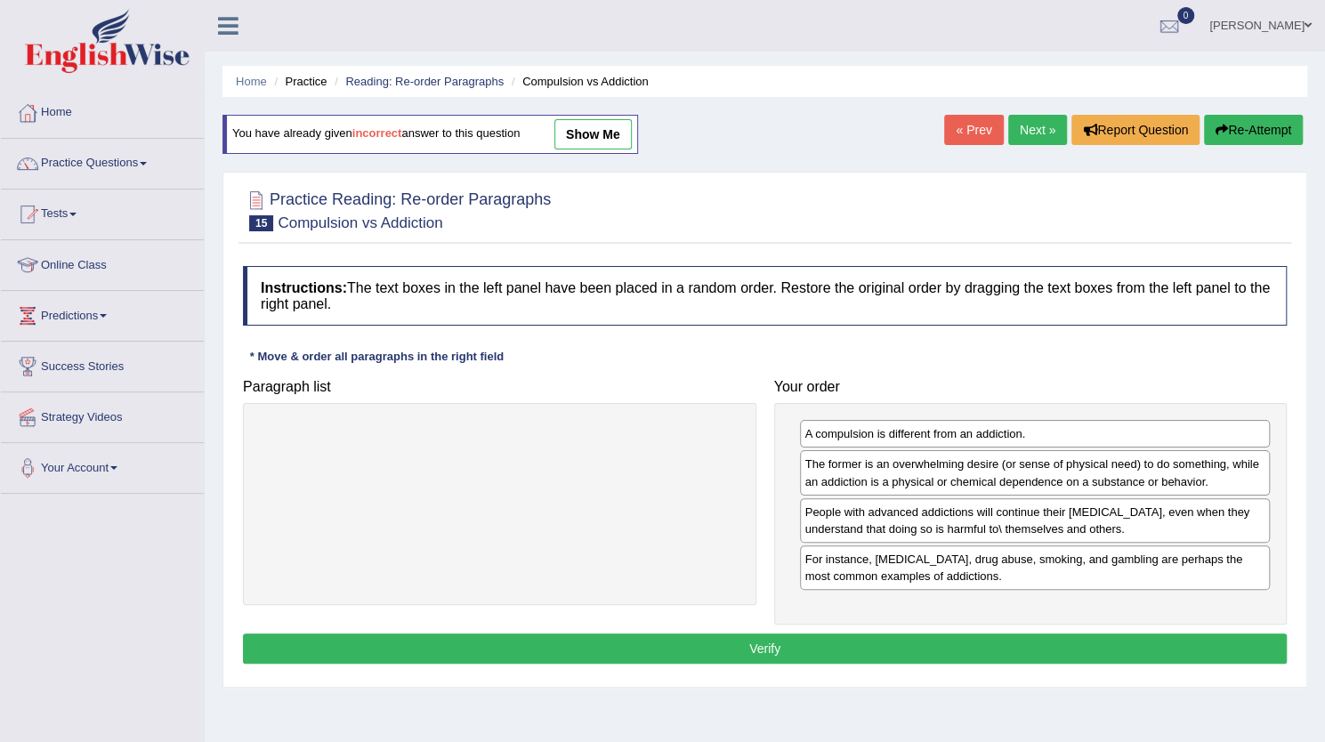
click at [1047, 642] on button "Verify" at bounding box center [765, 649] width 1044 height 30
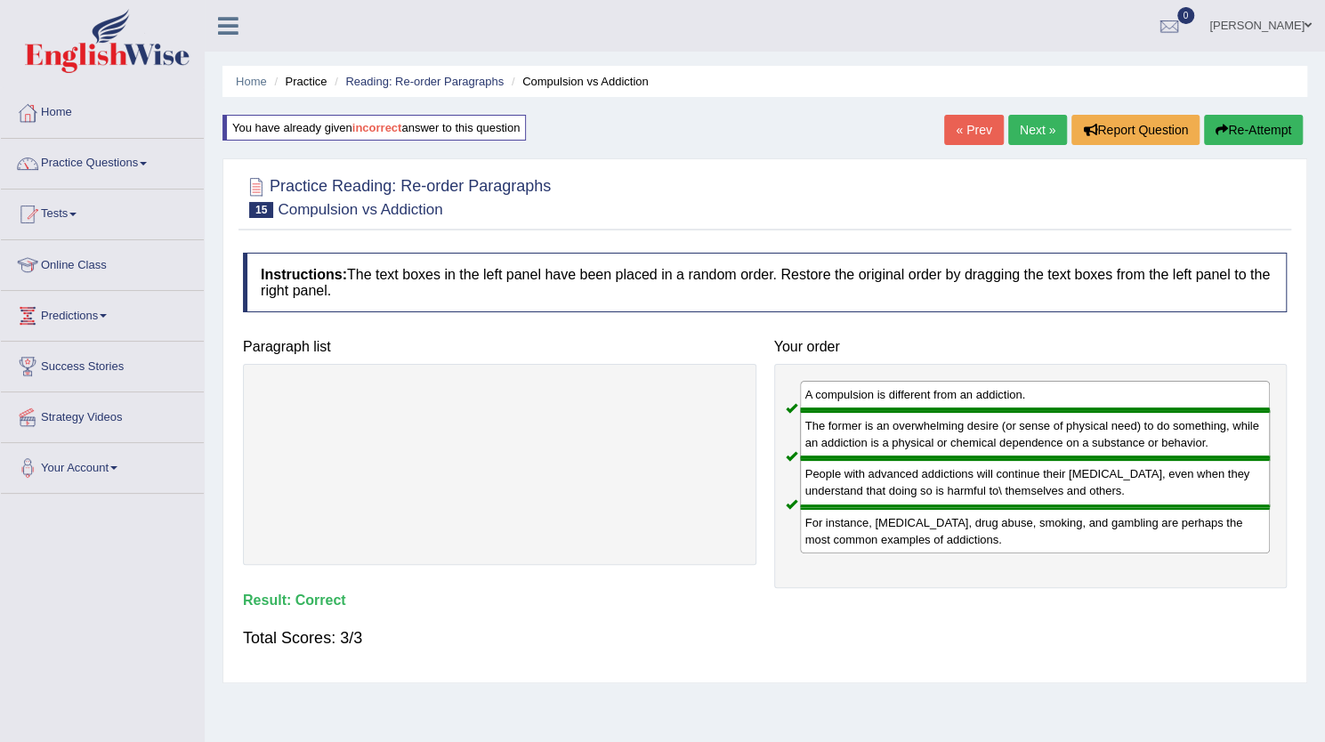
click at [1029, 125] on link "Next »" at bounding box center [1037, 130] width 59 height 30
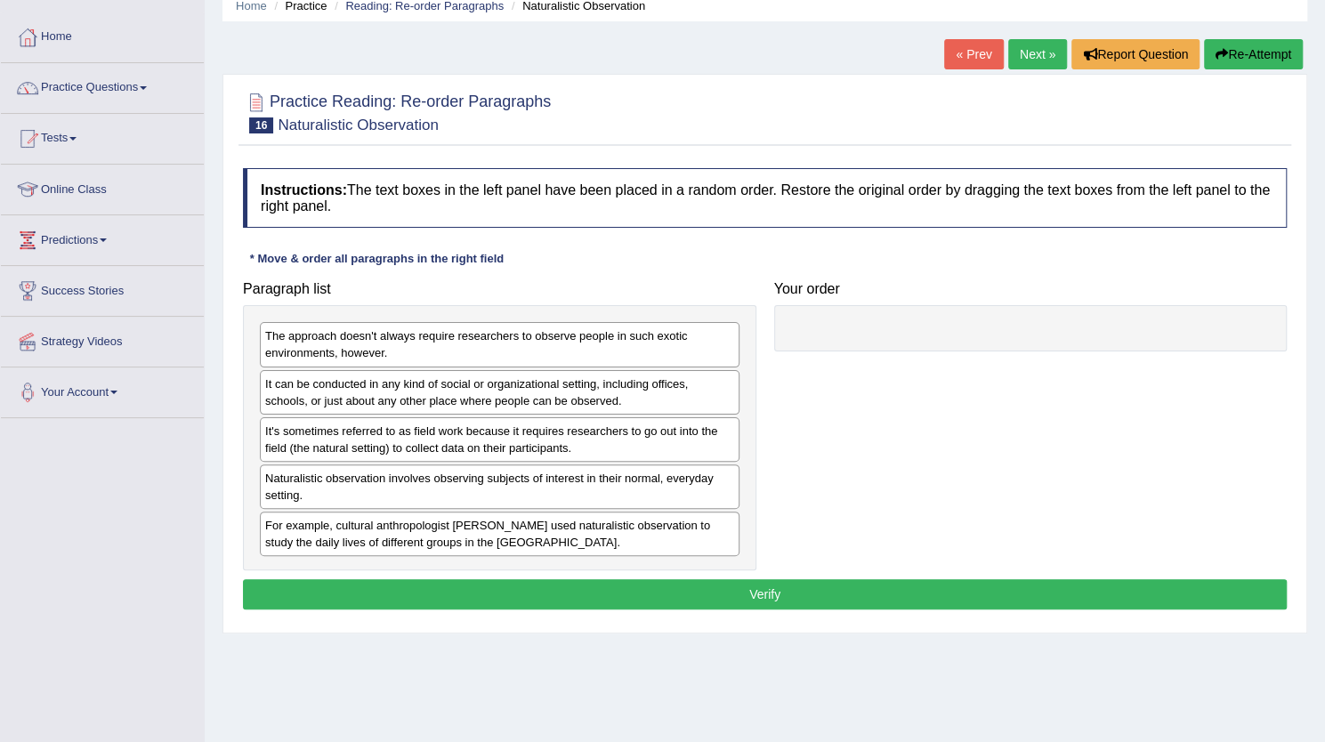
scroll to position [77, 0]
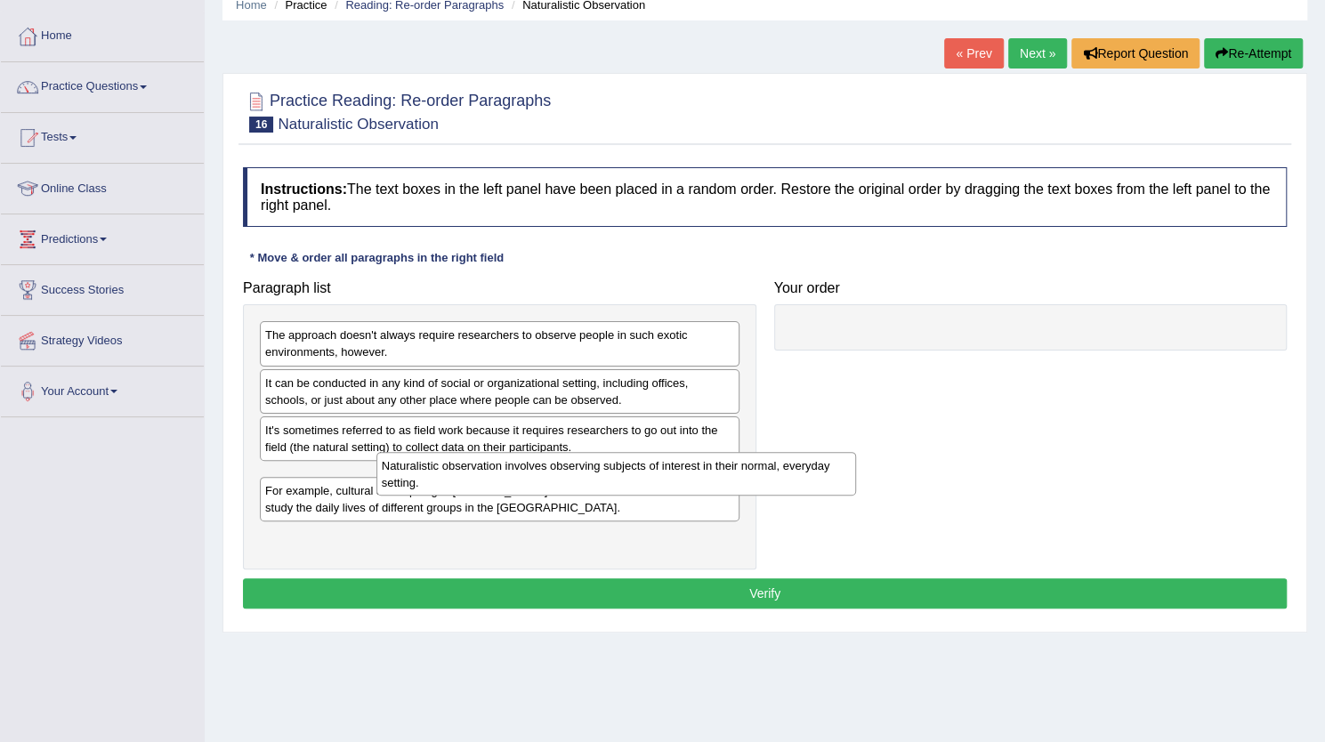
drag, startPoint x: 483, startPoint y: 502, endPoint x: 767, endPoint y: 441, distance: 290.5
click at [767, 452] on div "Naturalistic observation involves observing subjects of interest in their norma…" at bounding box center [616, 474] width 480 height 45
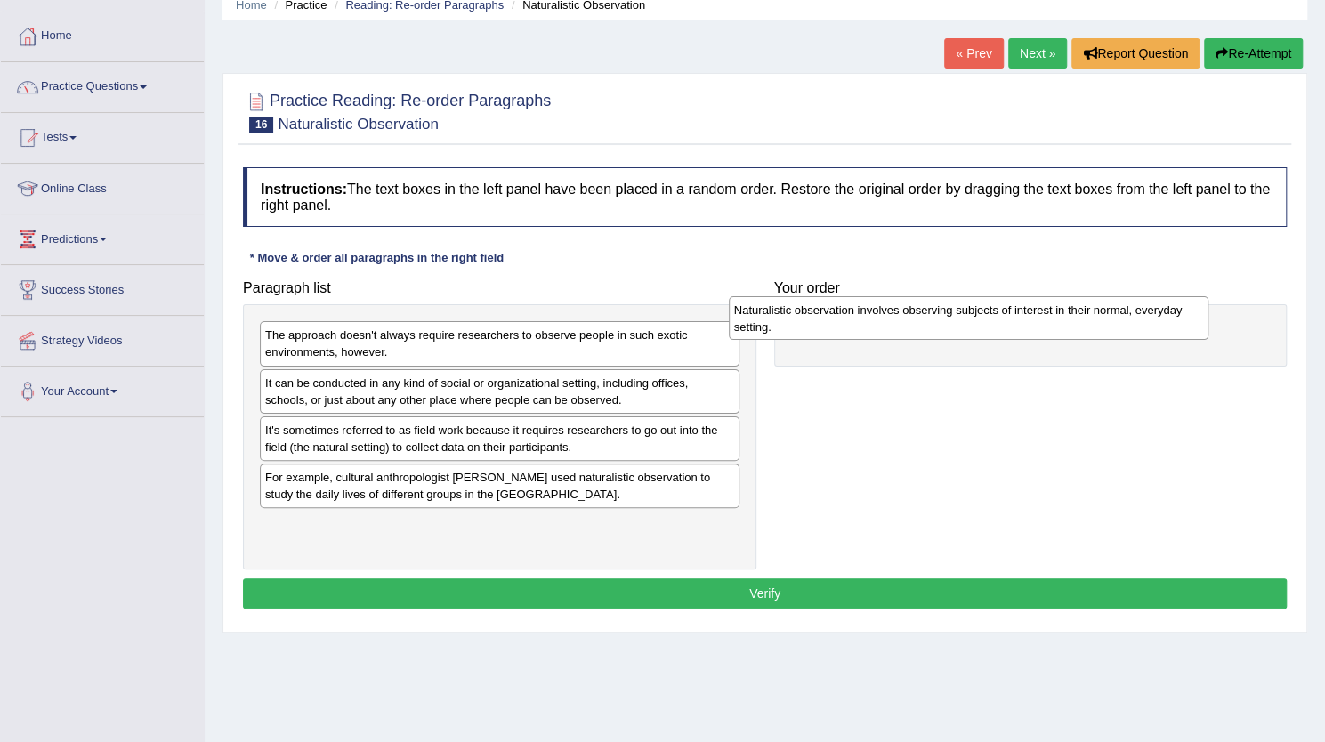
drag, startPoint x: 604, startPoint y: 482, endPoint x: 1071, endPoint y: 323, distance: 492.5
click at [1071, 323] on div "Naturalistic observation involves observing subjects of interest in their norma…" at bounding box center [969, 318] width 480 height 45
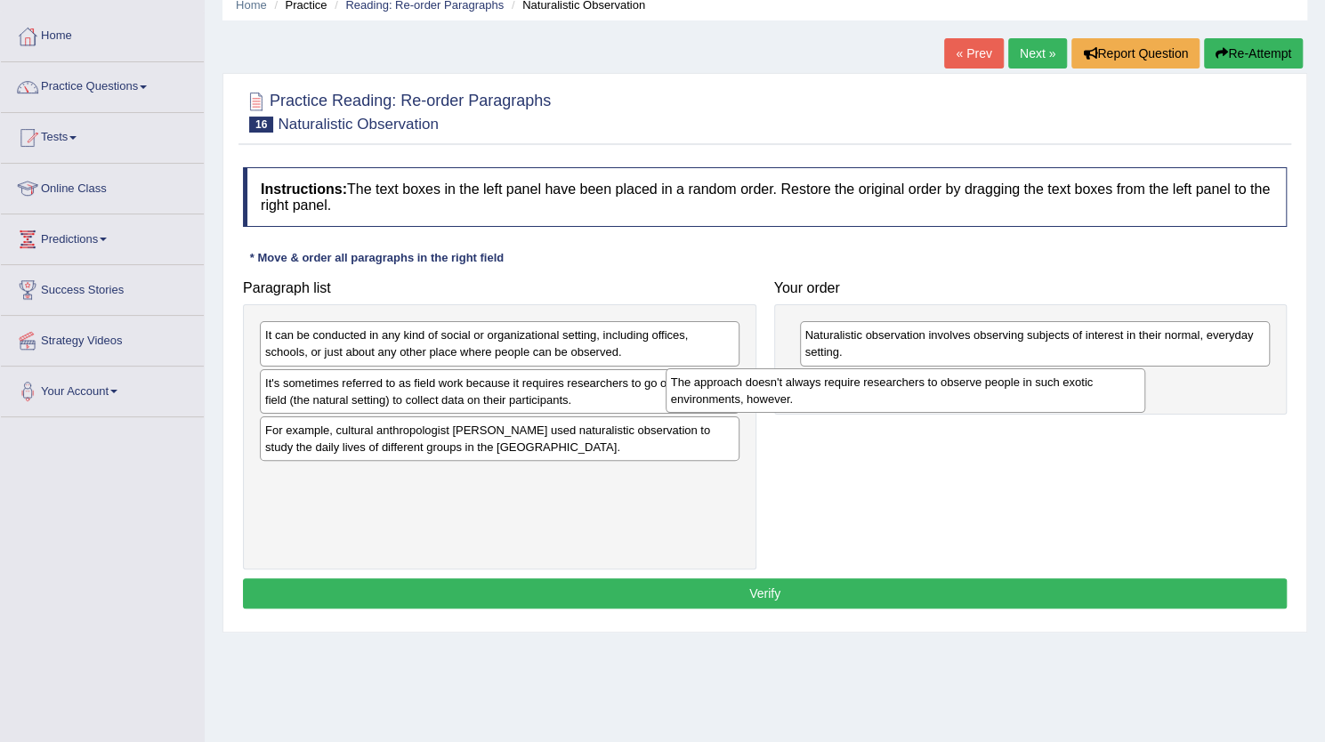
drag, startPoint x: 504, startPoint y: 353, endPoint x: 914, endPoint y: 401, distance: 413.0
click at [914, 401] on div "The approach doesn't always require researchers to observe people in such exoti…" at bounding box center [906, 390] width 480 height 45
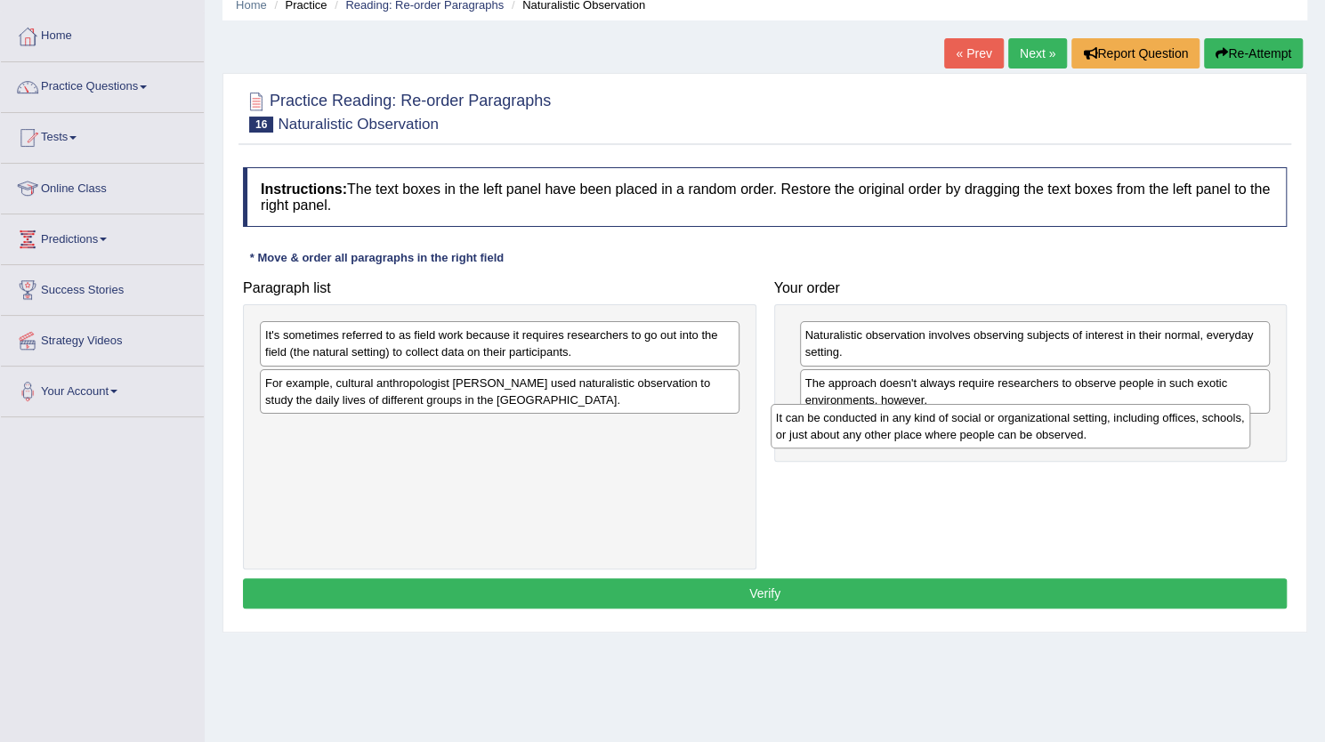
drag, startPoint x: 641, startPoint y: 348, endPoint x: 1150, endPoint y: 428, distance: 515.4
click at [1150, 428] on div "It can be conducted in any kind of social or organizational setting, including …" at bounding box center [1011, 426] width 480 height 45
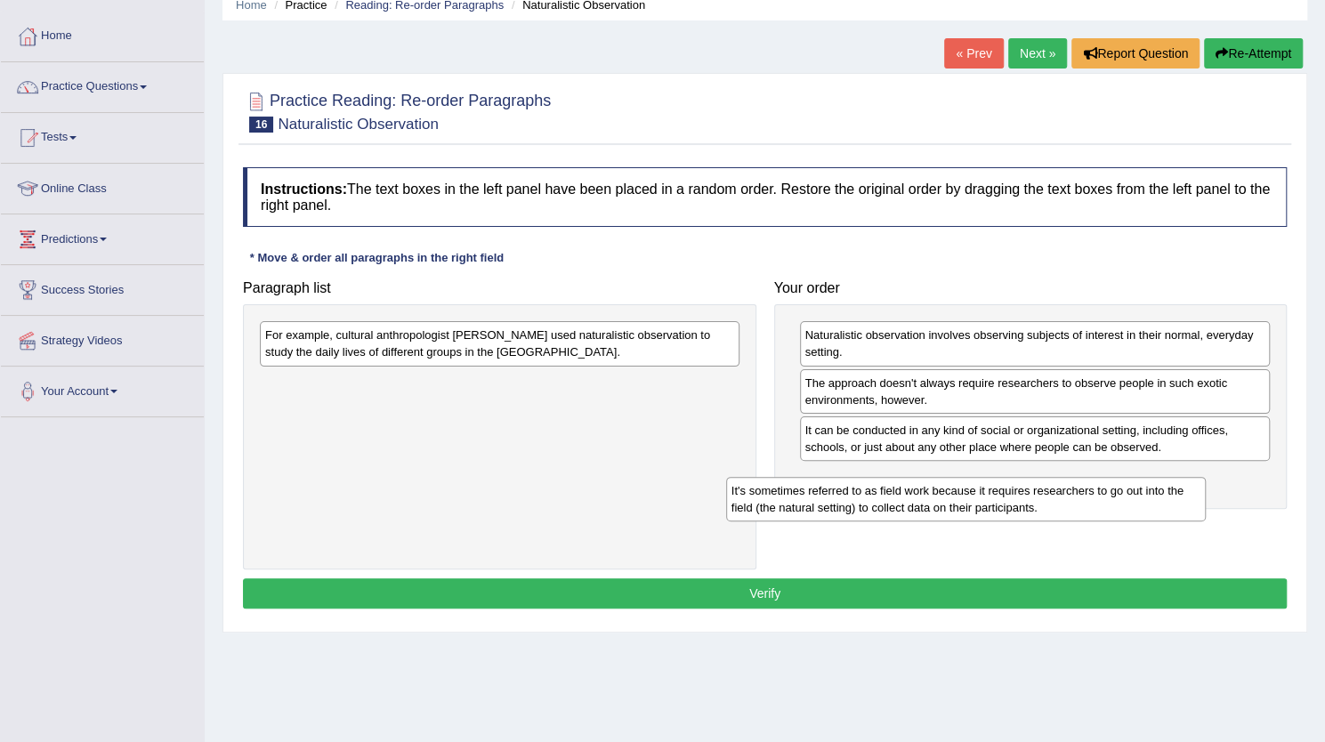
drag, startPoint x: 463, startPoint y: 348, endPoint x: 927, endPoint y: 503, distance: 488.9
click at [927, 503] on div "It's sometimes referred to as field work because it requires researchers to go …" at bounding box center [966, 499] width 480 height 45
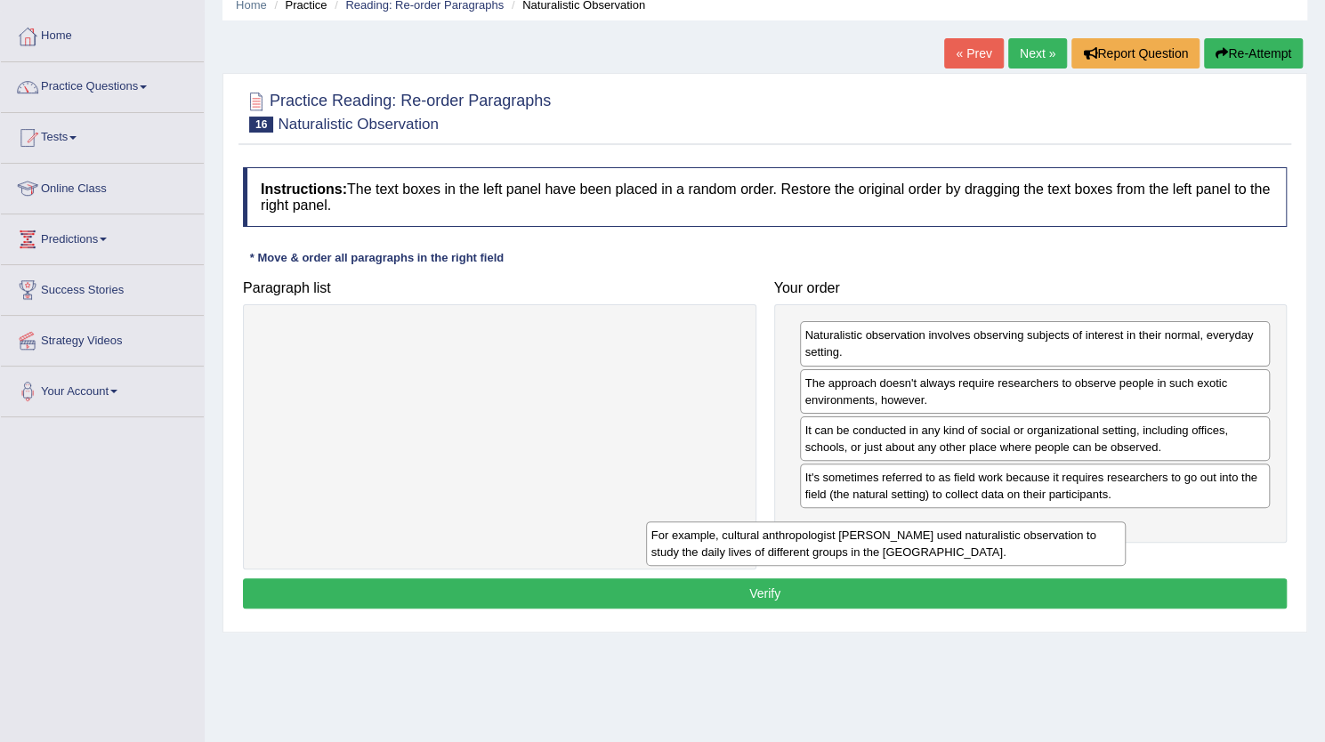
drag, startPoint x: 659, startPoint y: 341, endPoint x: 1045, endPoint y: 539, distance: 434.3
click at [1045, 539] on div "For example, cultural anthropologist Margaret Mead used naturalistic observatio…" at bounding box center [886, 544] width 480 height 45
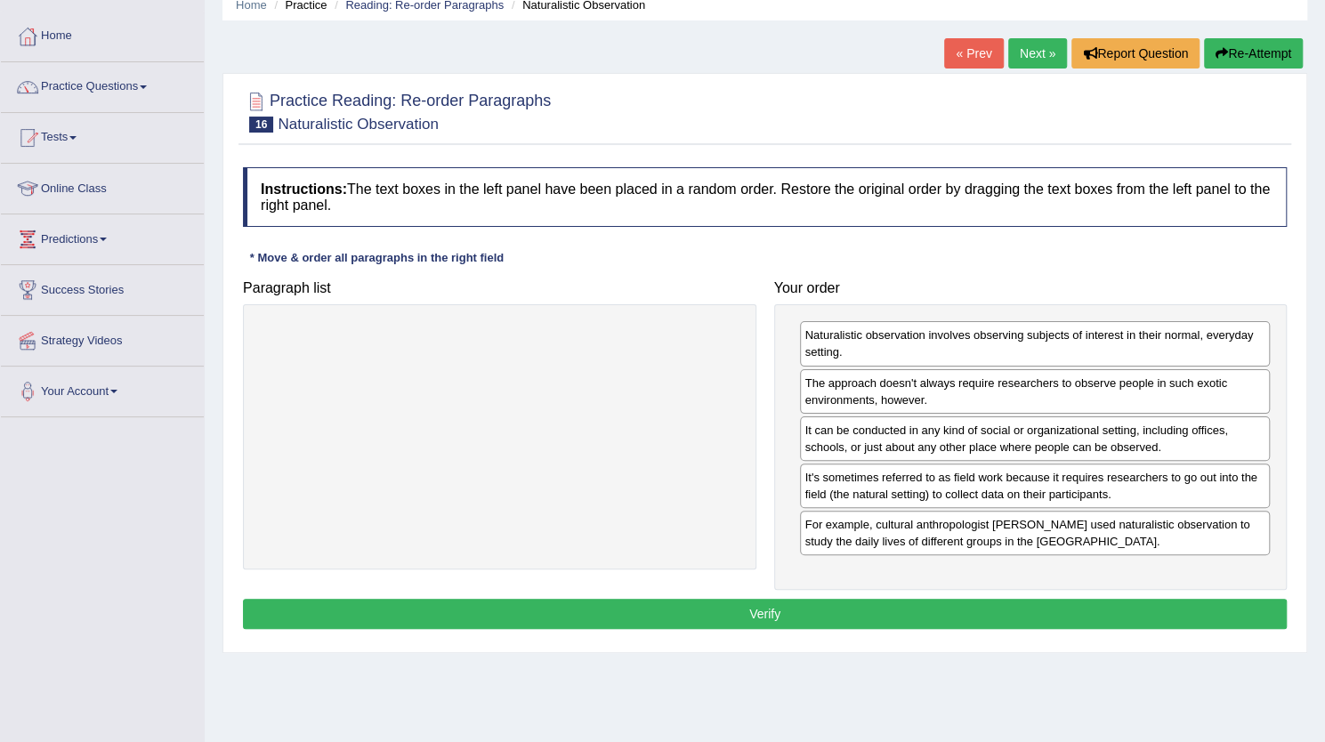
click at [1000, 609] on button "Verify" at bounding box center [765, 614] width 1044 height 30
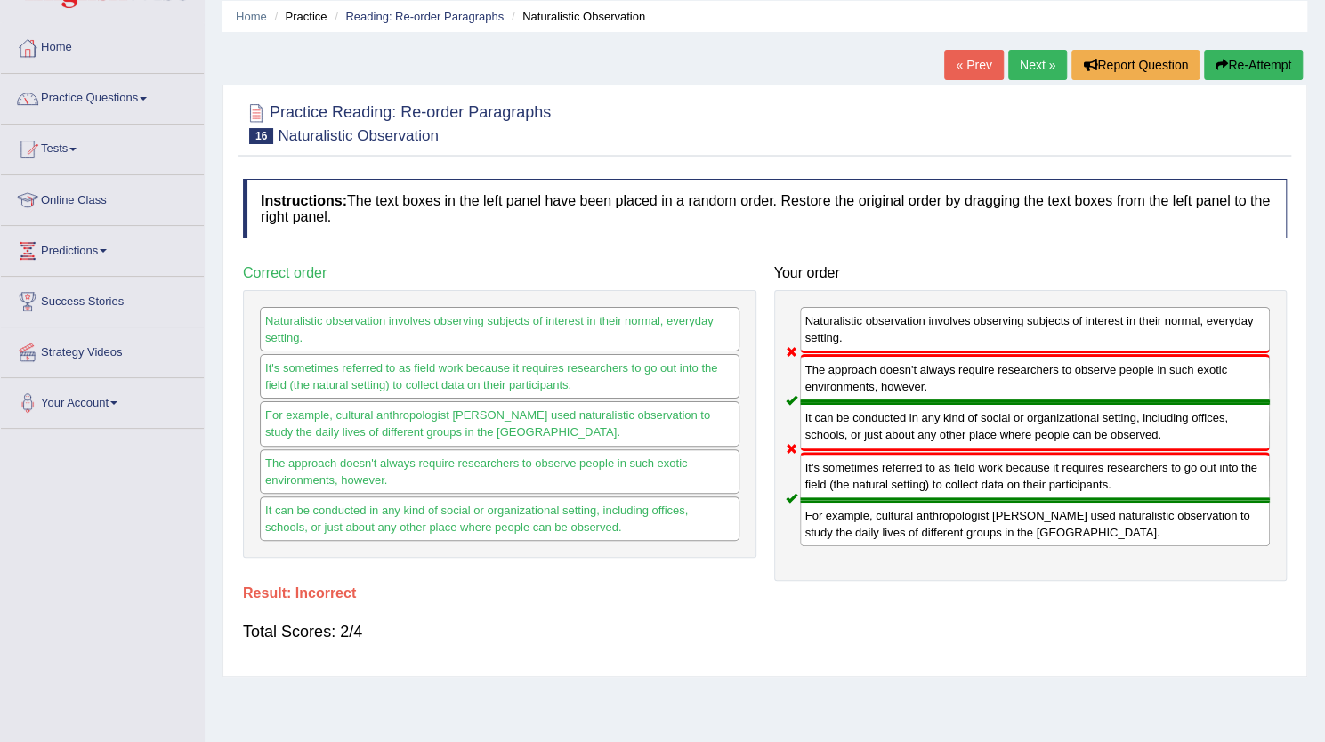
scroll to position [68, 0]
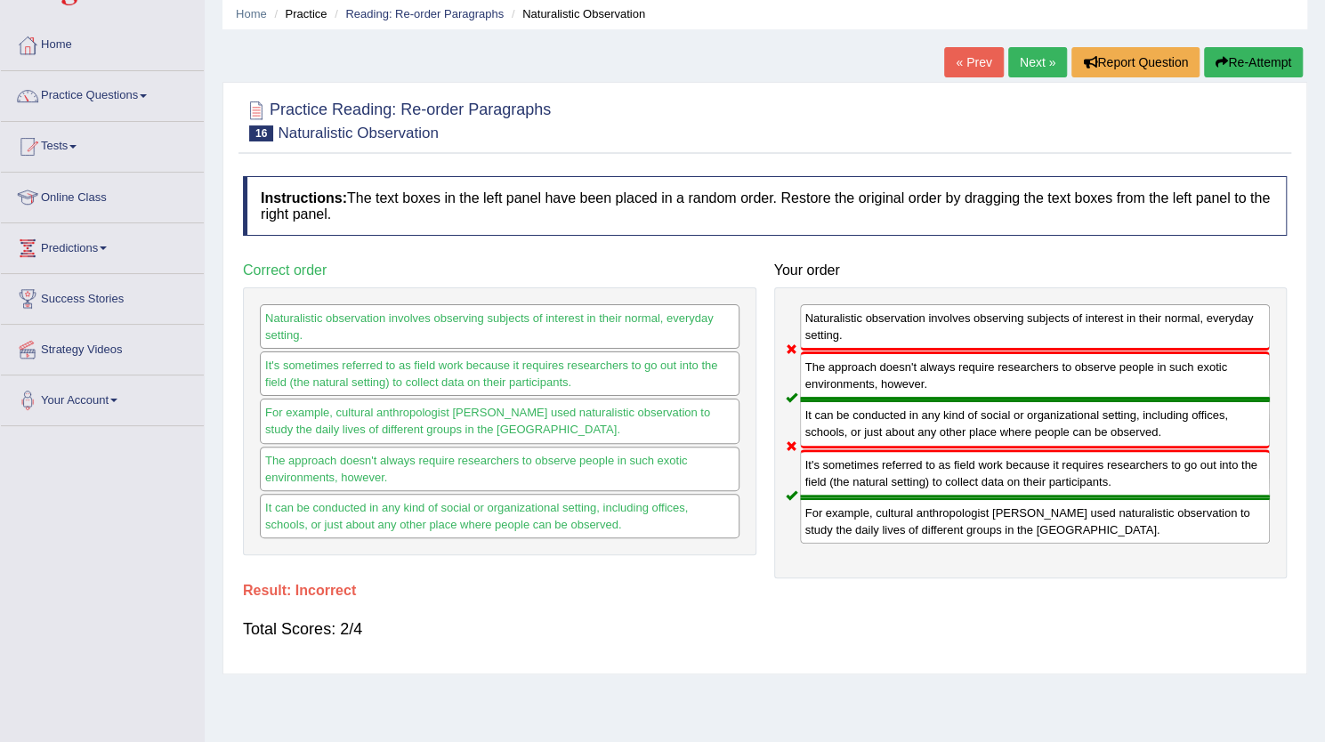
click at [1236, 74] on button "Re-Attempt" at bounding box center [1253, 62] width 99 height 30
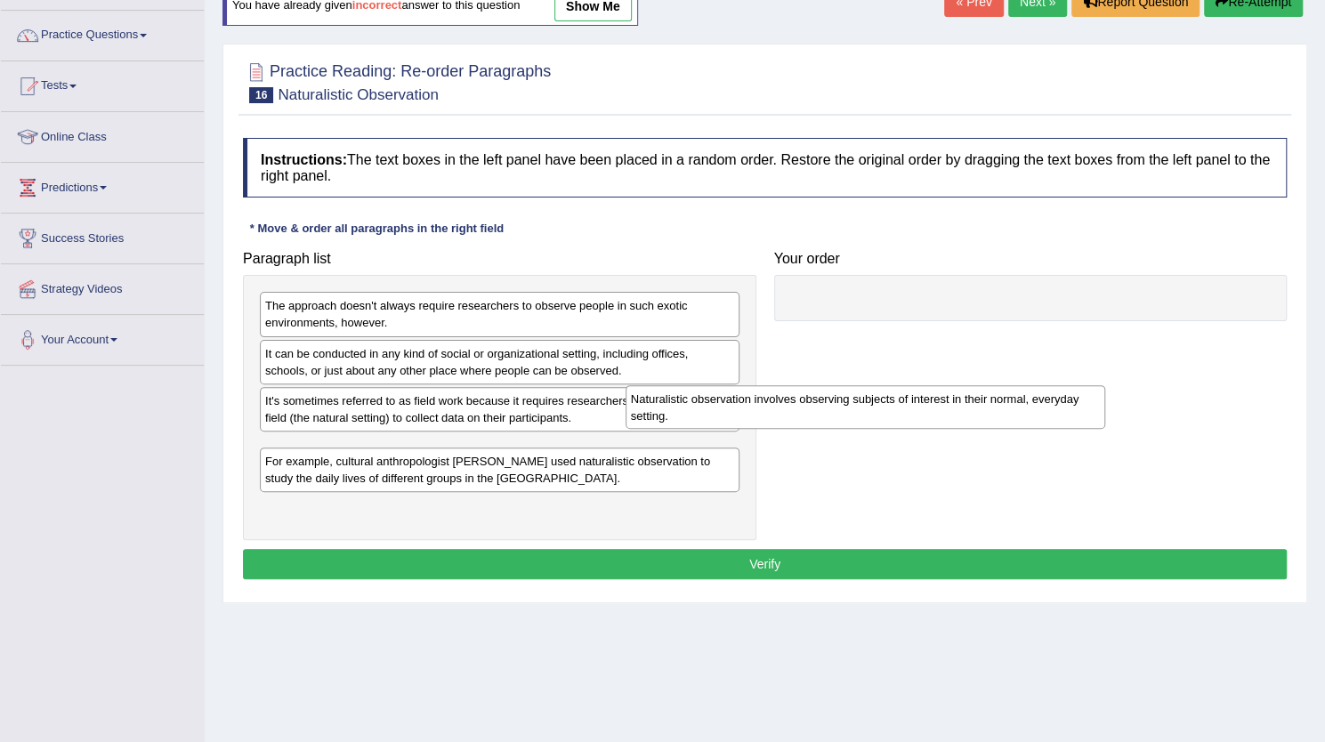
scroll to position [128, 0]
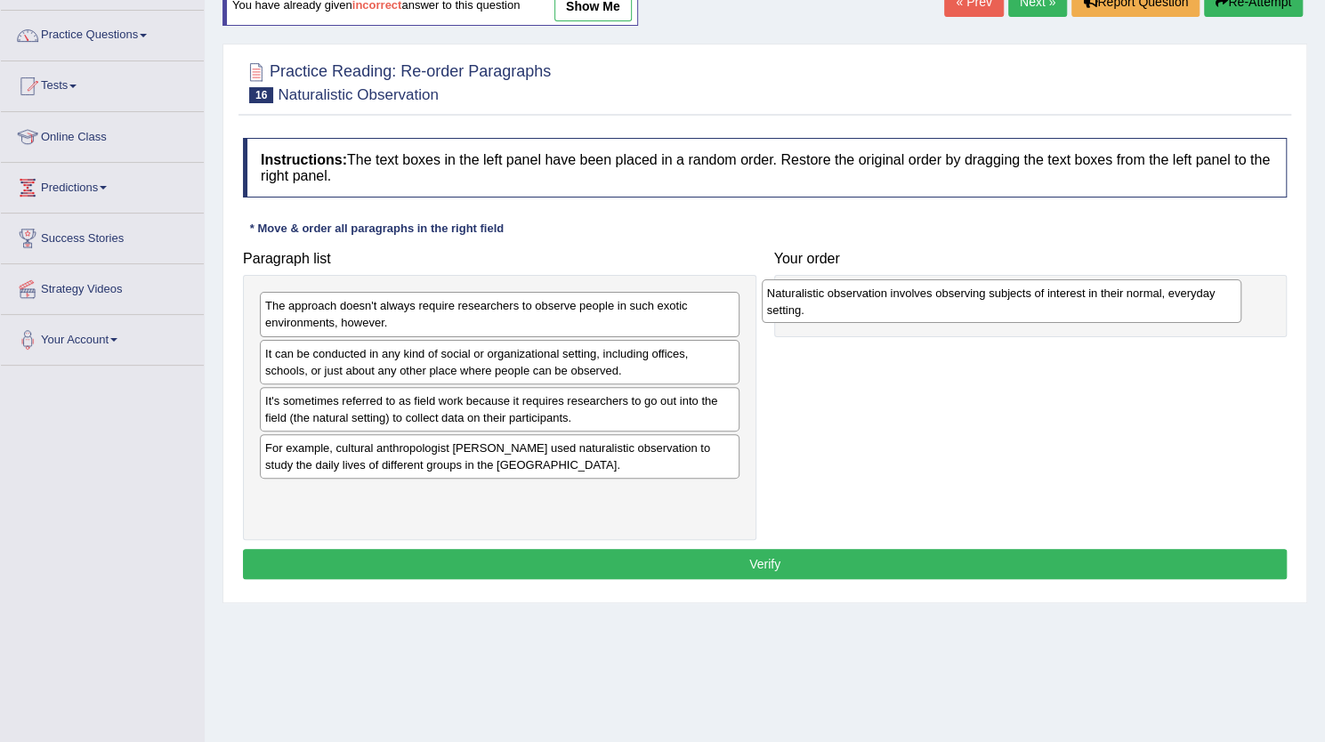
drag, startPoint x: 656, startPoint y: 430, endPoint x: 841, endPoint y: 305, distance: 223.2
click at [841, 305] on div "Naturalistic observation involves observing subjects of interest in their norma…" at bounding box center [1002, 301] width 480 height 45
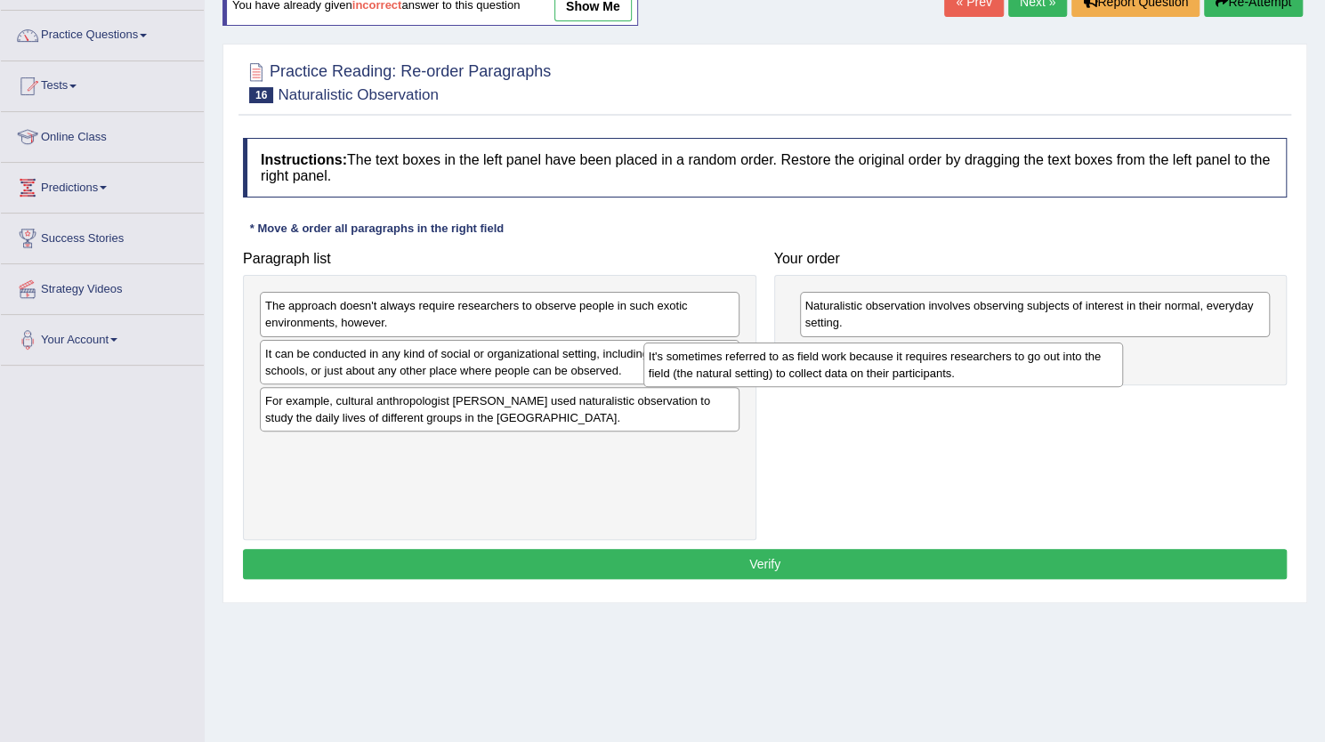
drag, startPoint x: 449, startPoint y: 412, endPoint x: 831, endPoint y: 368, distance: 384.3
click at [831, 368] on div "It's sometimes referred to as field work because it requires researchers to go …" at bounding box center [883, 365] width 480 height 45
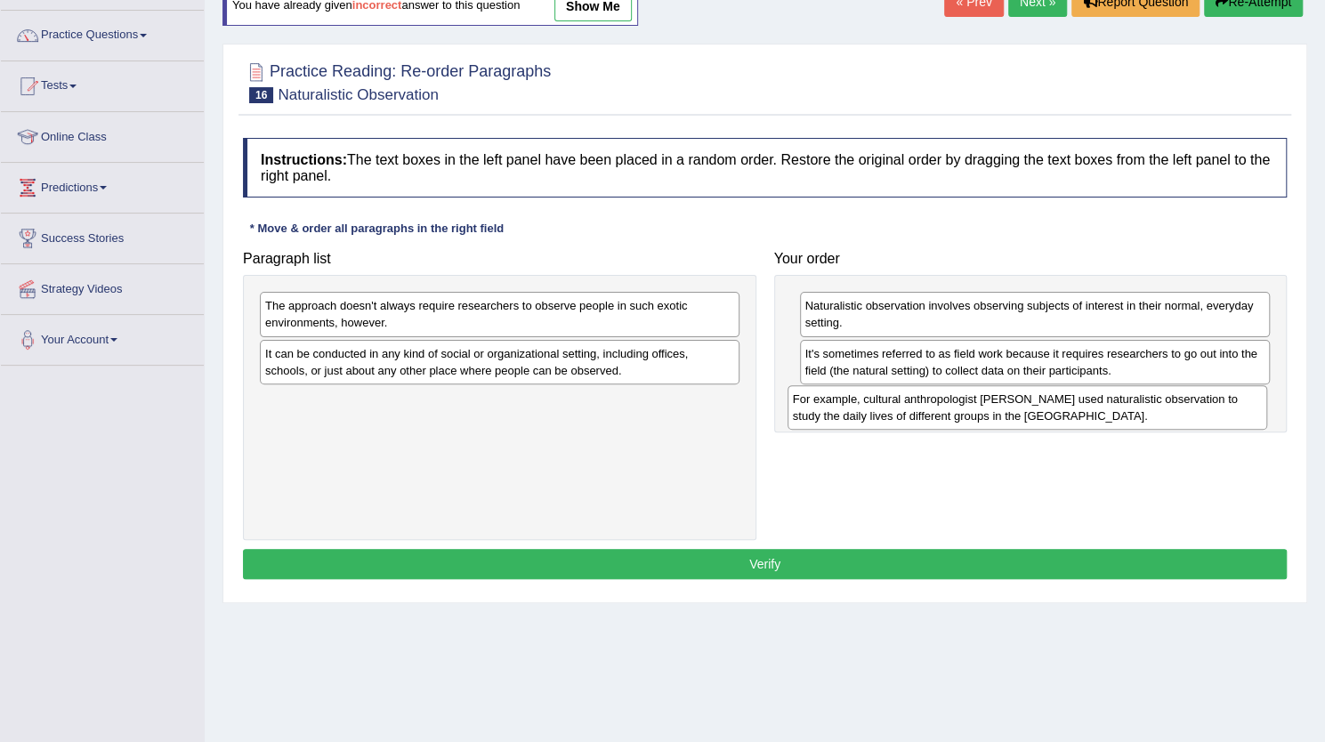
drag, startPoint x: 420, startPoint y: 416, endPoint x: 948, endPoint y: 414, distance: 527.8
click at [948, 414] on div "For example, cultural anthropologist Margaret Mead used naturalistic observatio…" at bounding box center [1028, 407] width 480 height 45
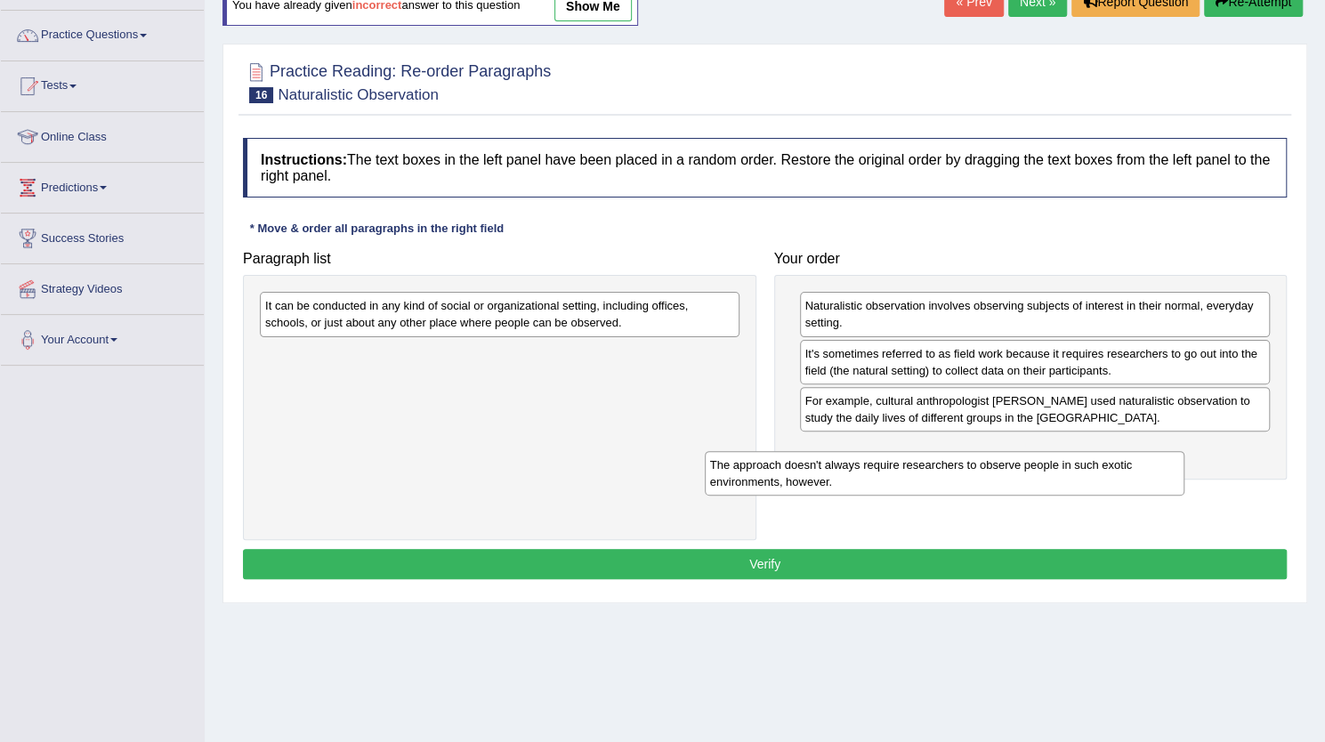
drag, startPoint x: 468, startPoint y: 319, endPoint x: 913, endPoint y: 478, distance: 472.7
click at [913, 478] on div "The approach doesn't always require researchers to observe people in such exoti…" at bounding box center [945, 473] width 480 height 45
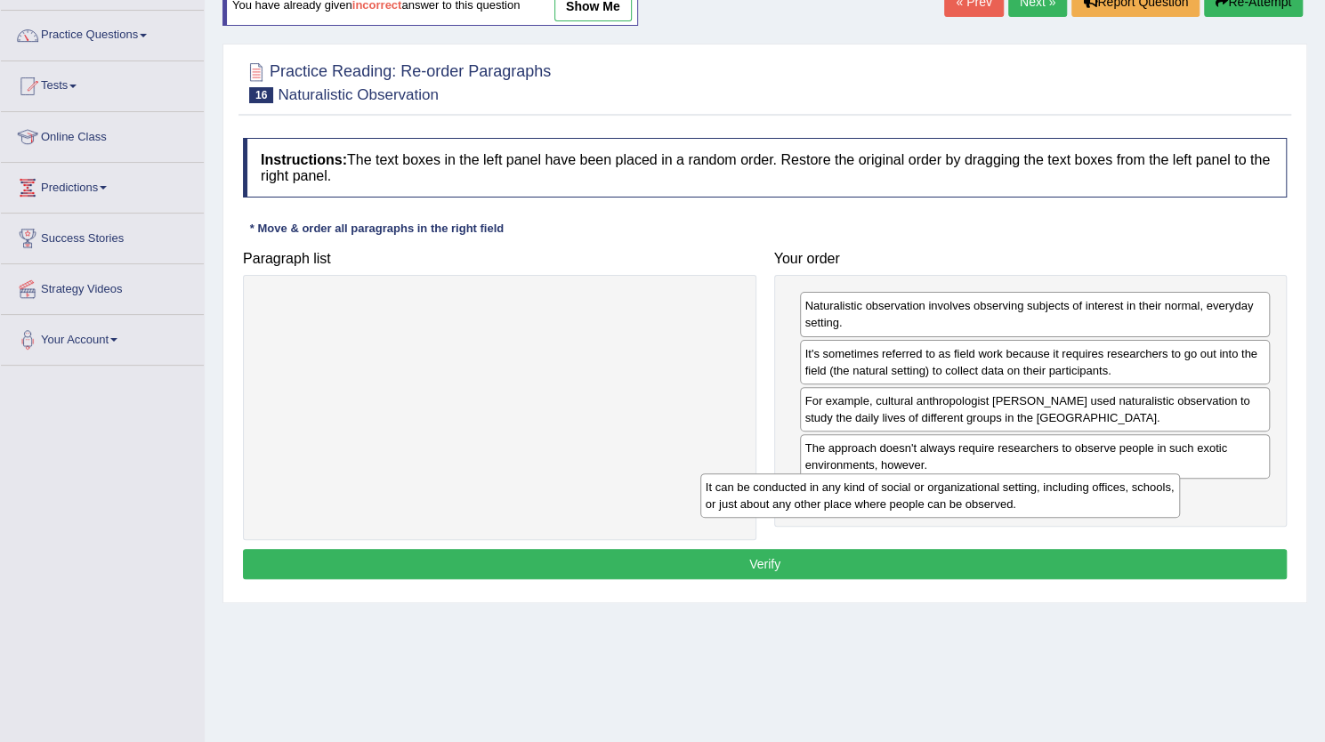
drag, startPoint x: 598, startPoint y: 318, endPoint x: 1039, endPoint y: 499, distance: 476.5
click at [1039, 499] on div "It can be conducted in any kind of social or organizational setting, including …" at bounding box center [940, 495] width 480 height 45
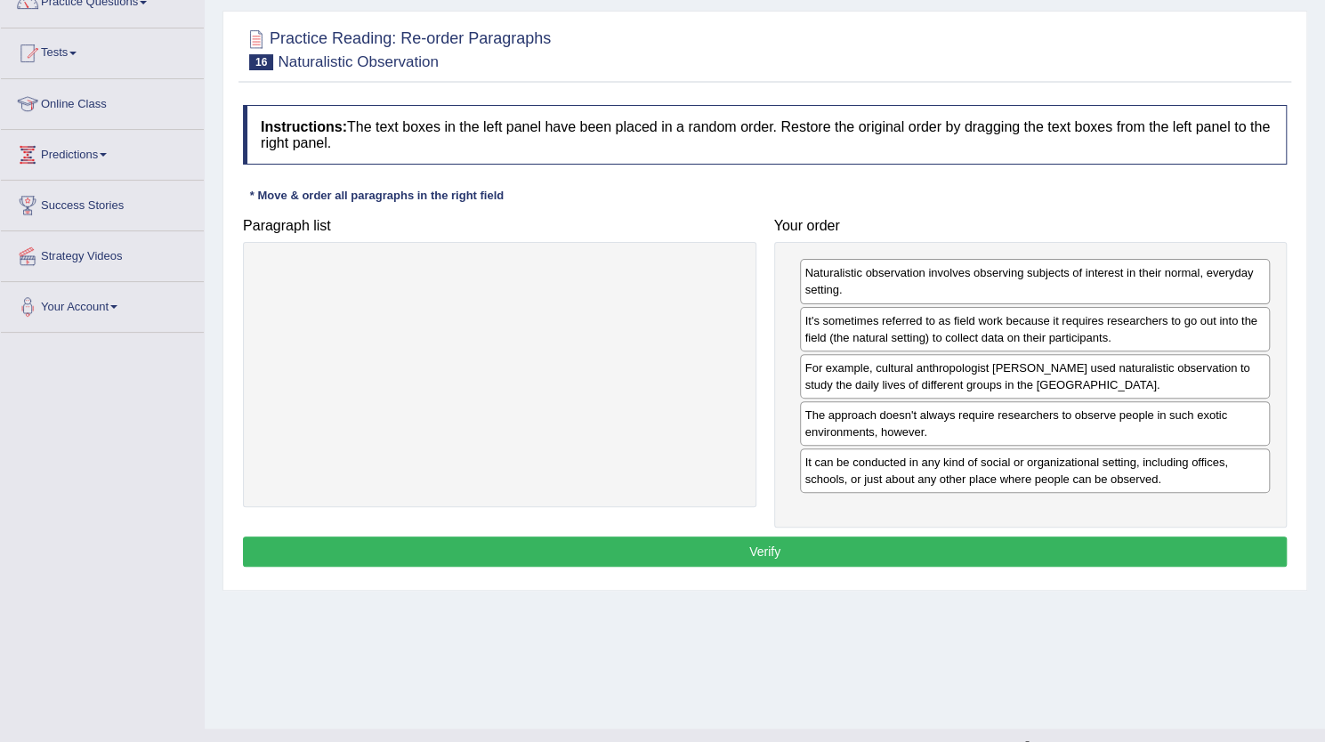
scroll to position [162, 0]
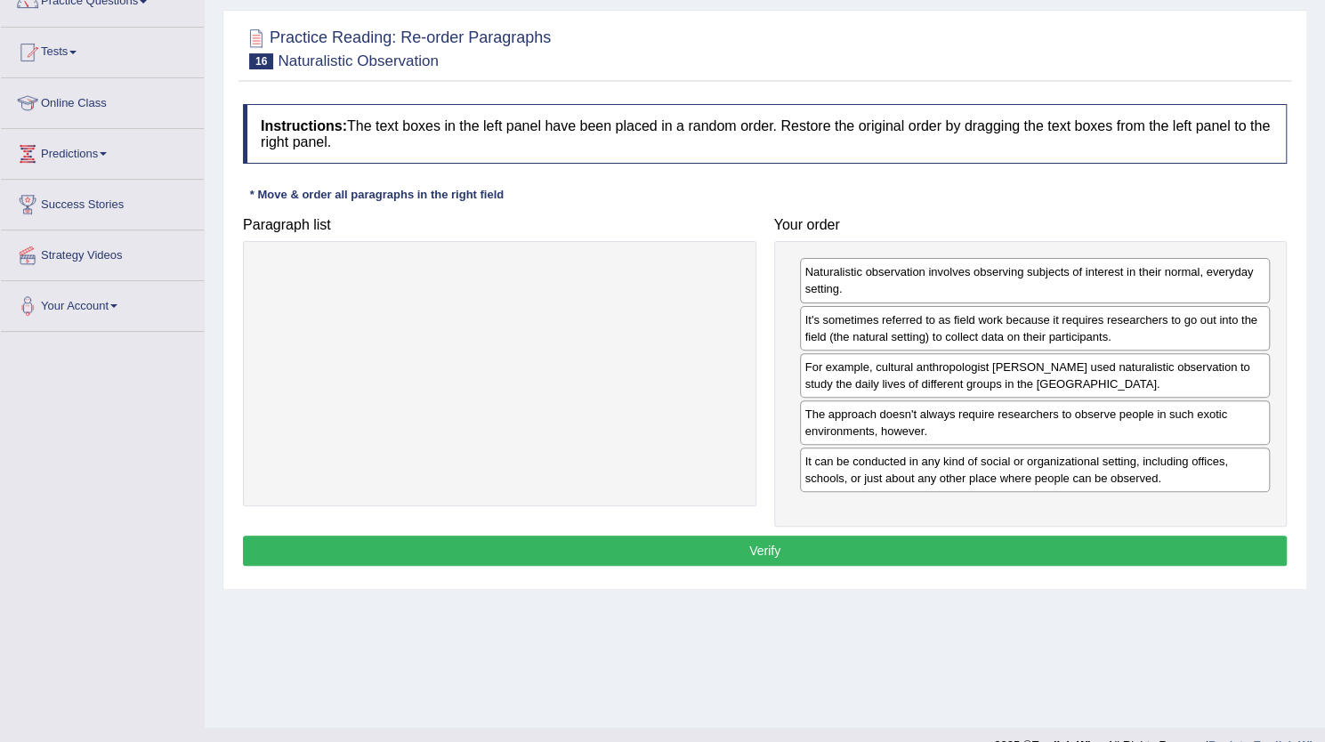
click at [972, 536] on button "Verify" at bounding box center [765, 551] width 1044 height 30
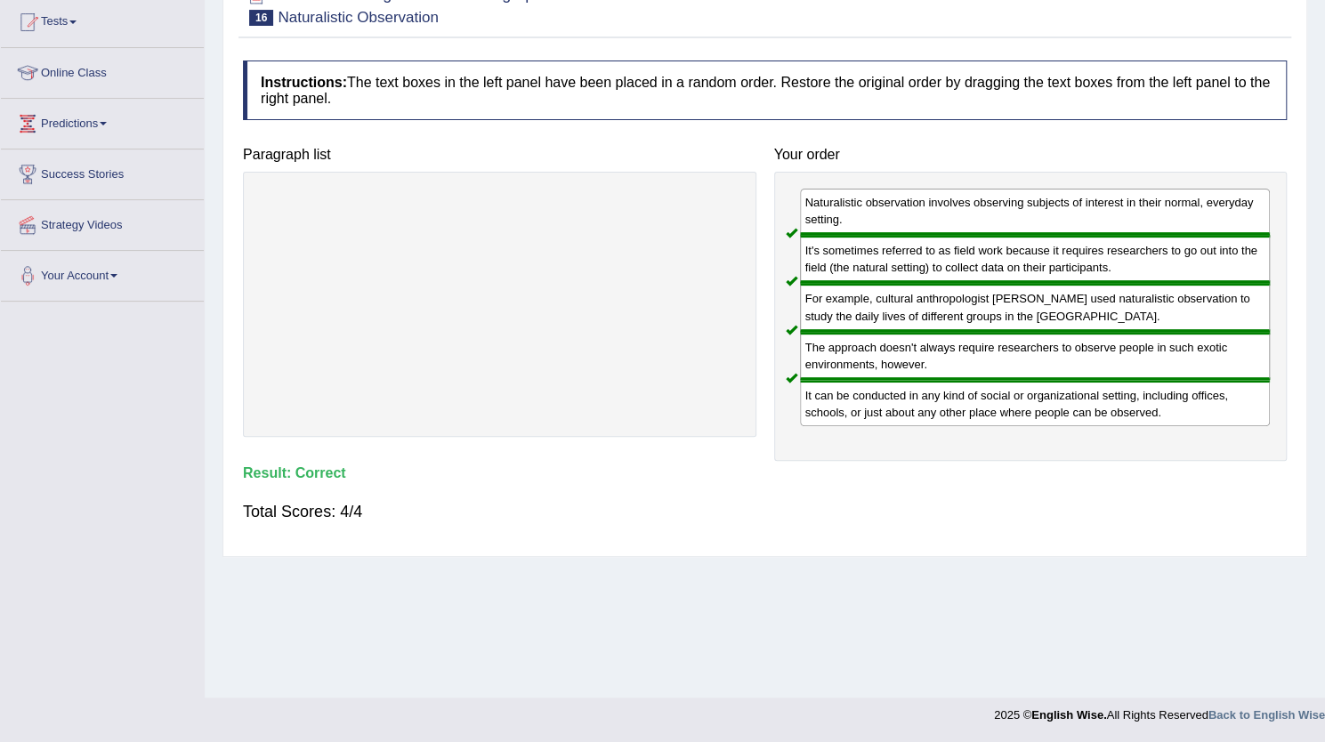
scroll to position [0, 0]
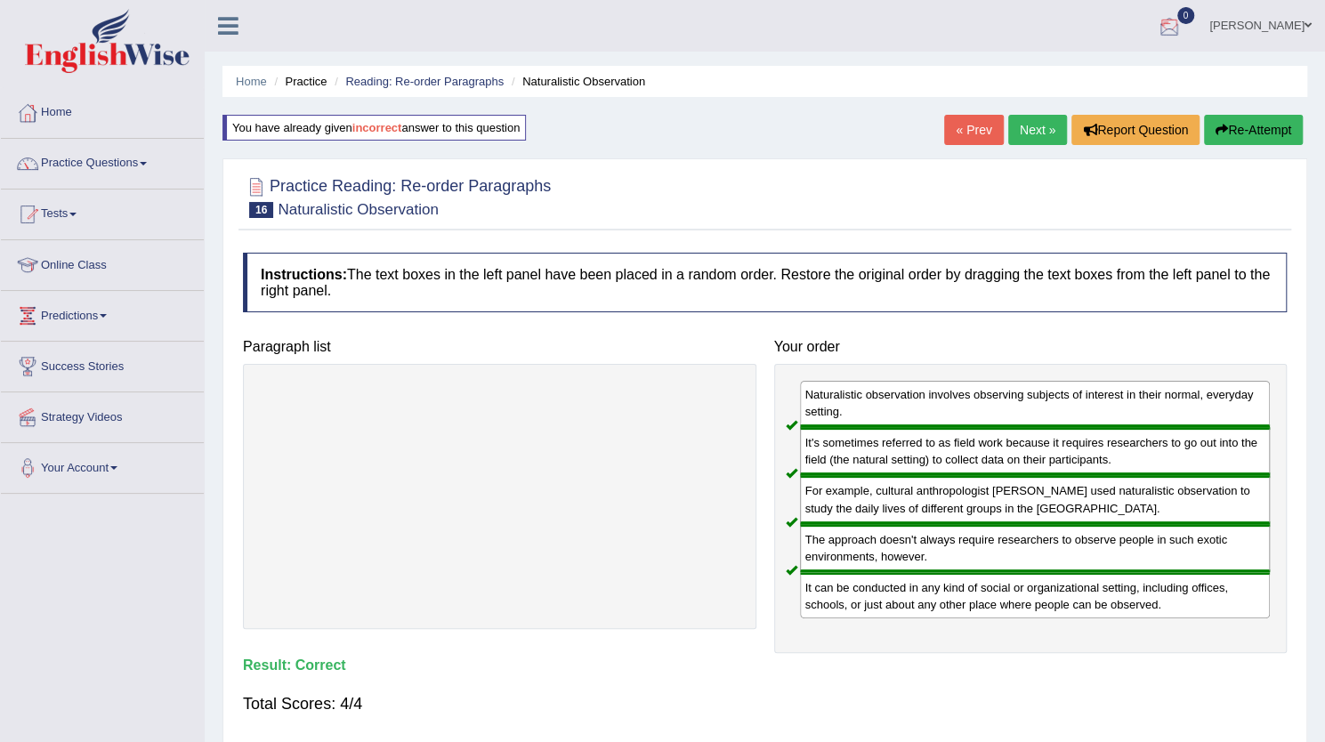
click at [1040, 130] on link "Next »" at bounding box center [1037, 130] width 59 height 30
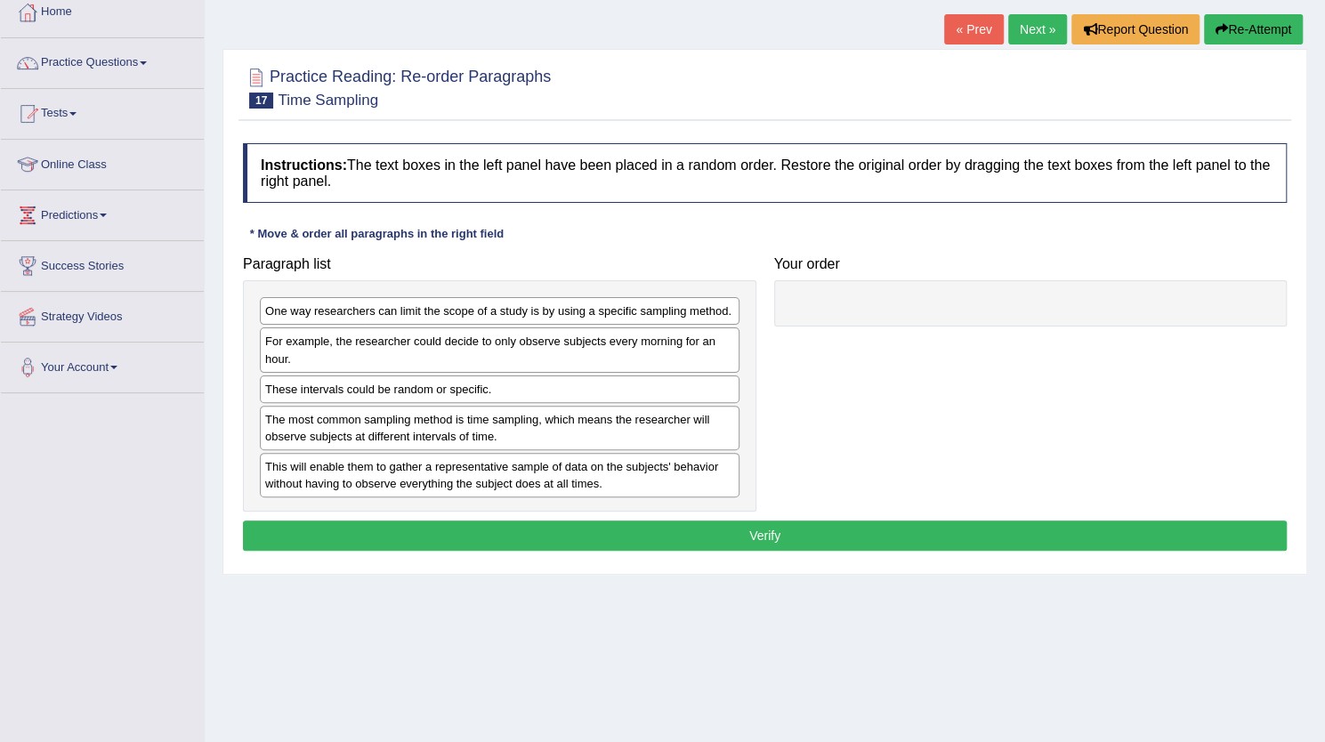
scroll to position [110, 0]
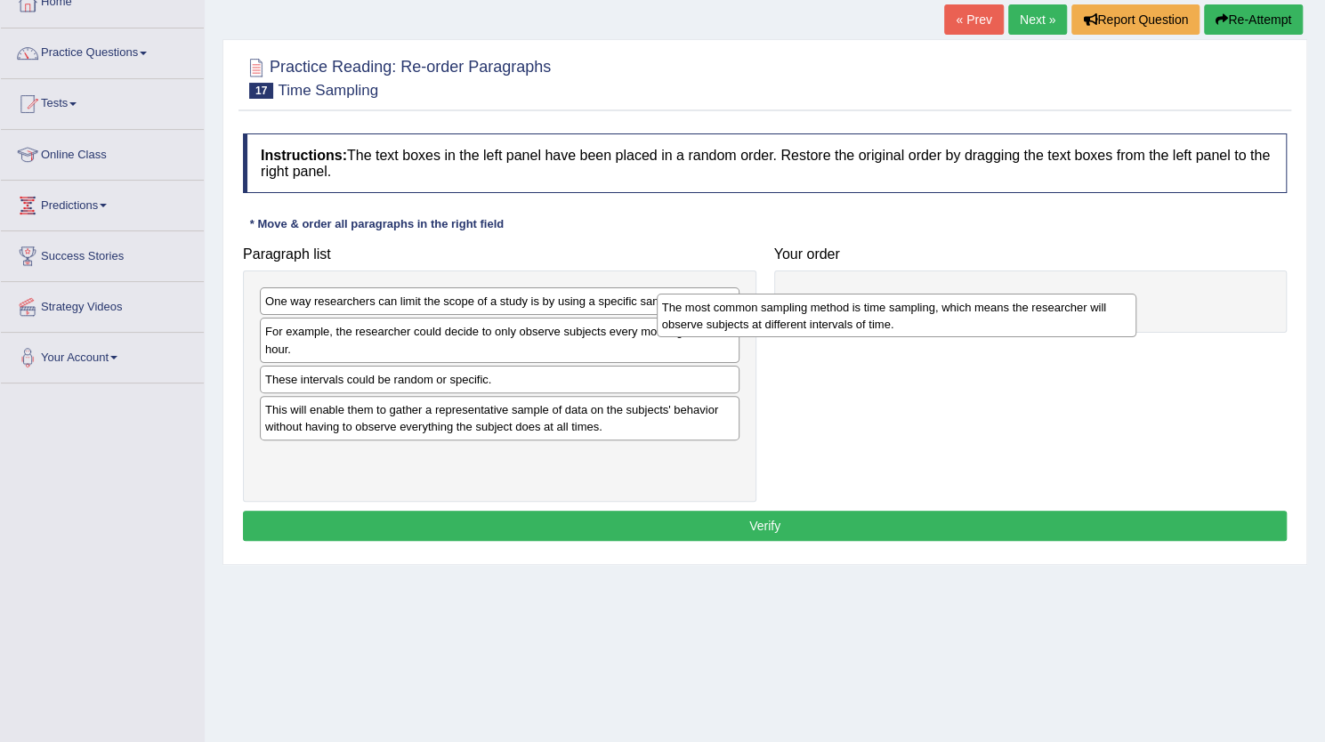
drag, startPoint x: 538, startPoint y: 426, endPoint x: 951, endPoint y: 320, distance: 425.5
click at [951, 320] on div "The most common sampling method is time sampling, which means the researcher wi…" at bounding box center [897, 316] width 480 height 45
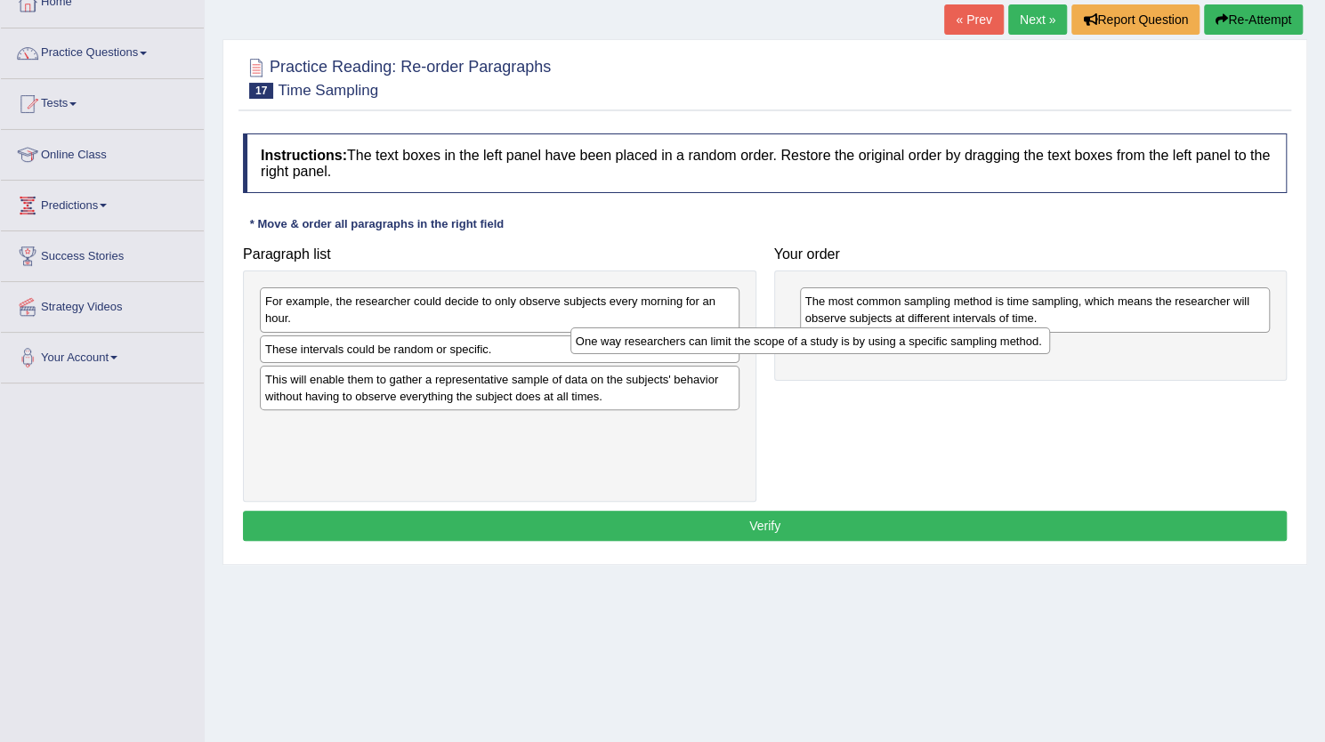
drag, startPoint x: 554, startPoint y: 311, endPoint x: 864, endPoint y: 351, distance: 313.2
click at [864, 351] on div "One way researchers can limit the scope of a study is by using a specific sampl…" at bounding box center [811, 341] width 480 height 27
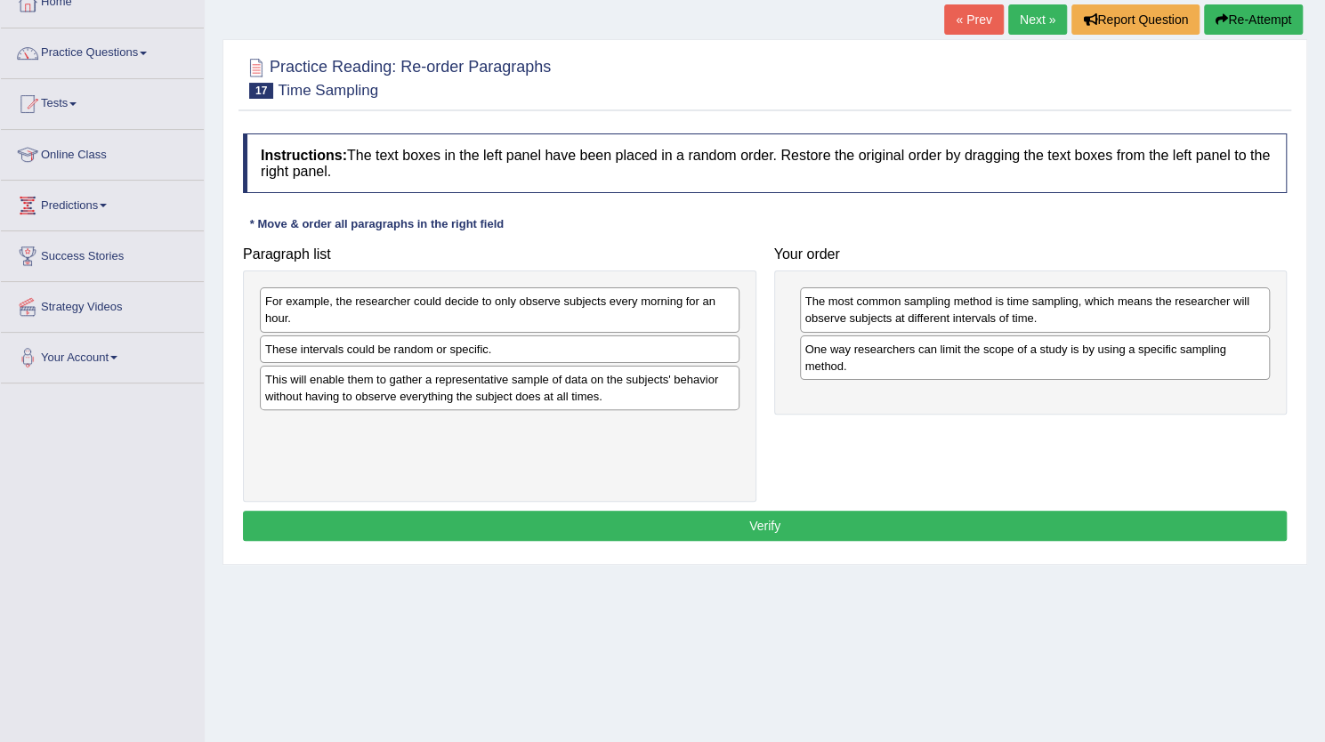
click at [564, 310] on div "For example, the researcher could decide to only observe subjects every morning…" at bounding box center [500, 309] width 480 height 45
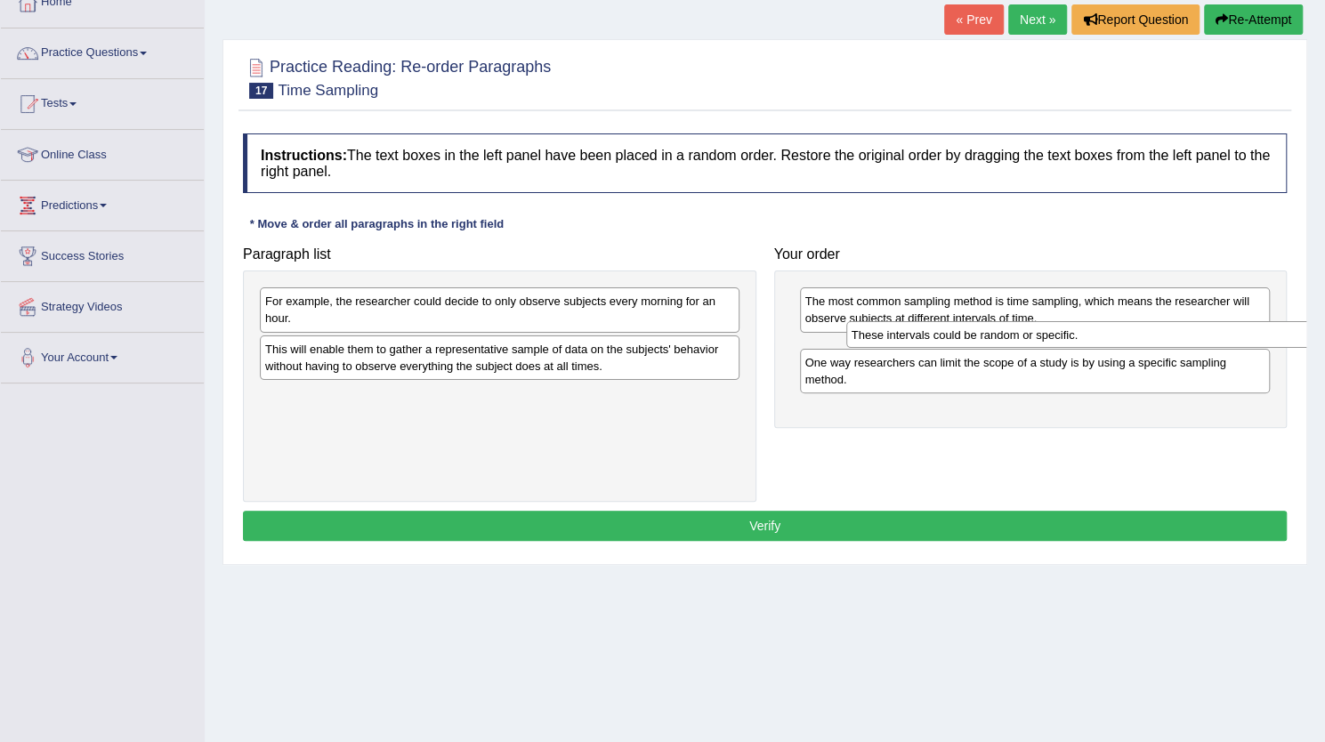
drag, startPoint x: 415, startPoint y: 351, endPoint x: 1006, endPoint y: 339, distance: 591.1
click at [1006, 339] on div "These intervals could be random or specific." at bounding box center [1086, 334] width 480 height 27
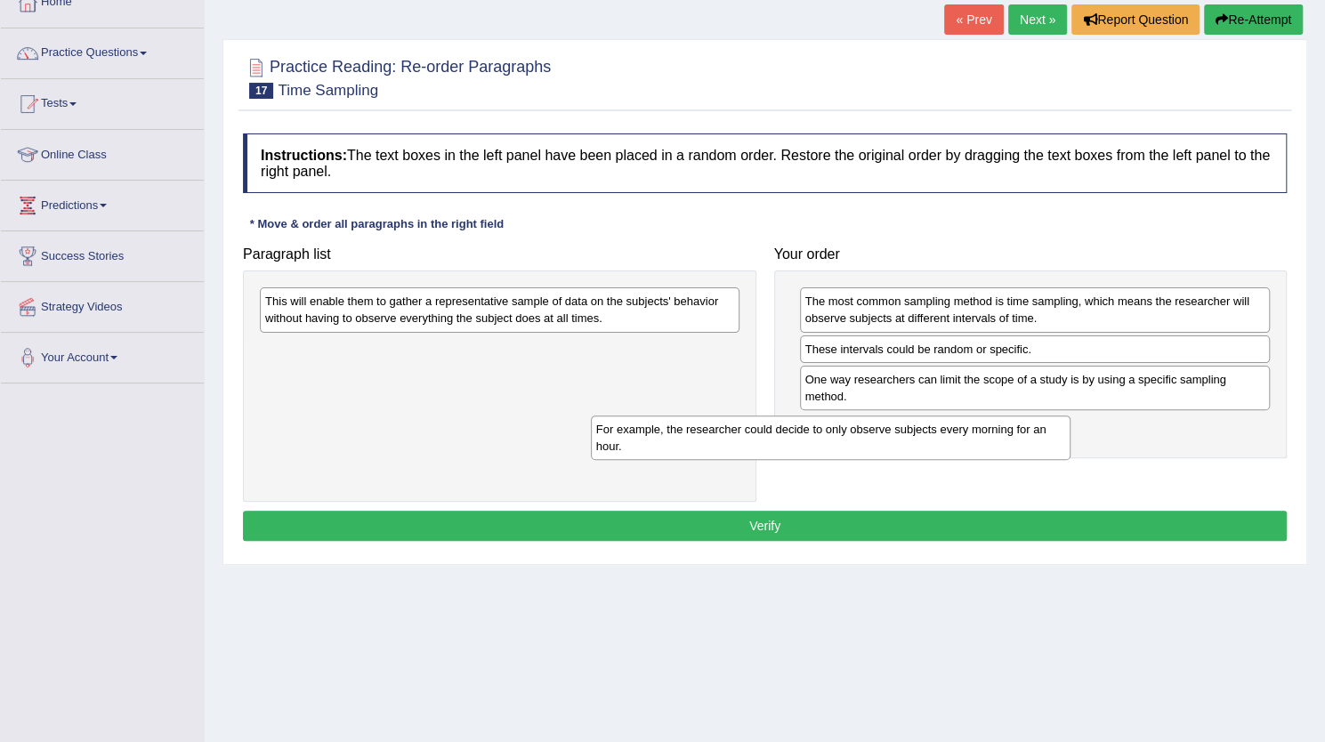
drag, startPoint x: 687, startPoint y: 309, endPoint x: 1025, endPoint y: 435, distance: 361.1
click at [1025, 435] on div "For example, the researcher could decide to only observe subjects every morning…" at bounding box center [831, 438] width 480 height 45
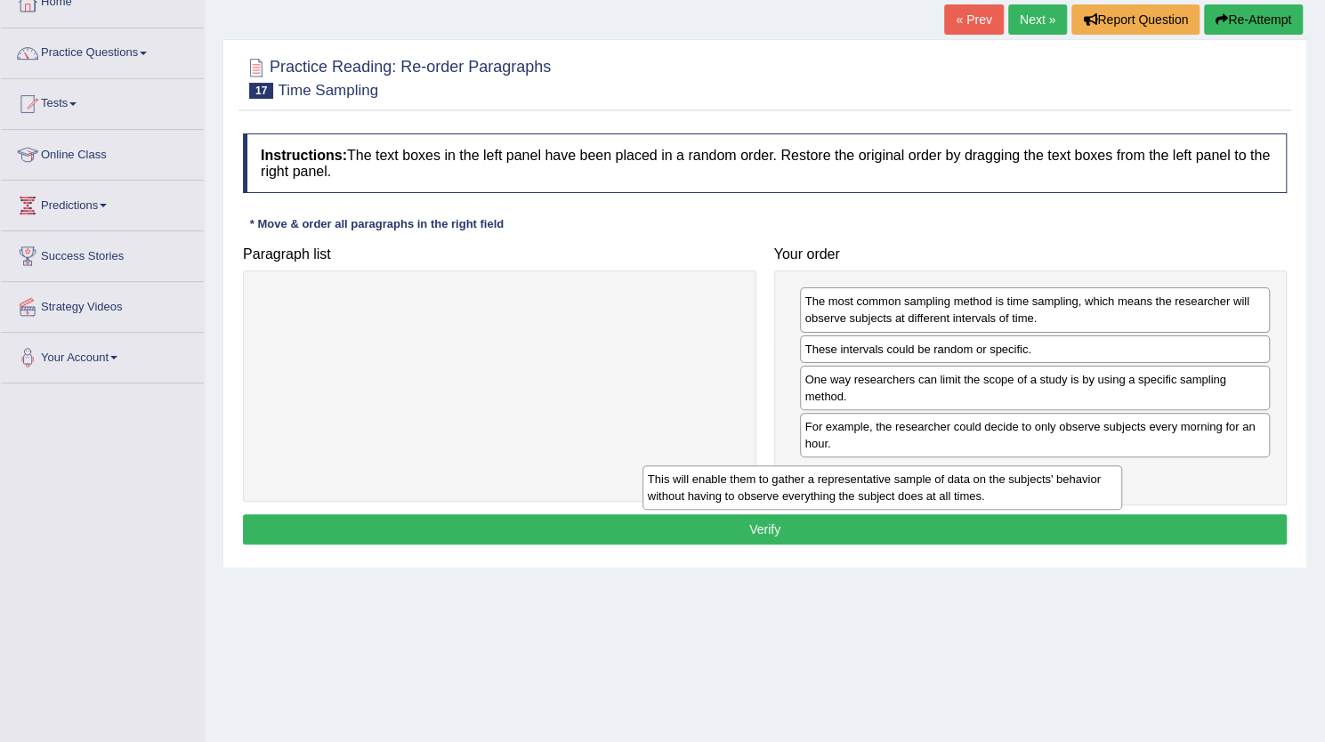
drag, startPoint x: 466, startPoint y: 320, endPoint x: 848, endPoint y: 496, distance: 420.5
click at [848, 496] on div "This will enable them to gather a representative sample of data on the subjects…" at bounding box center [883, 487] width 480 height 45
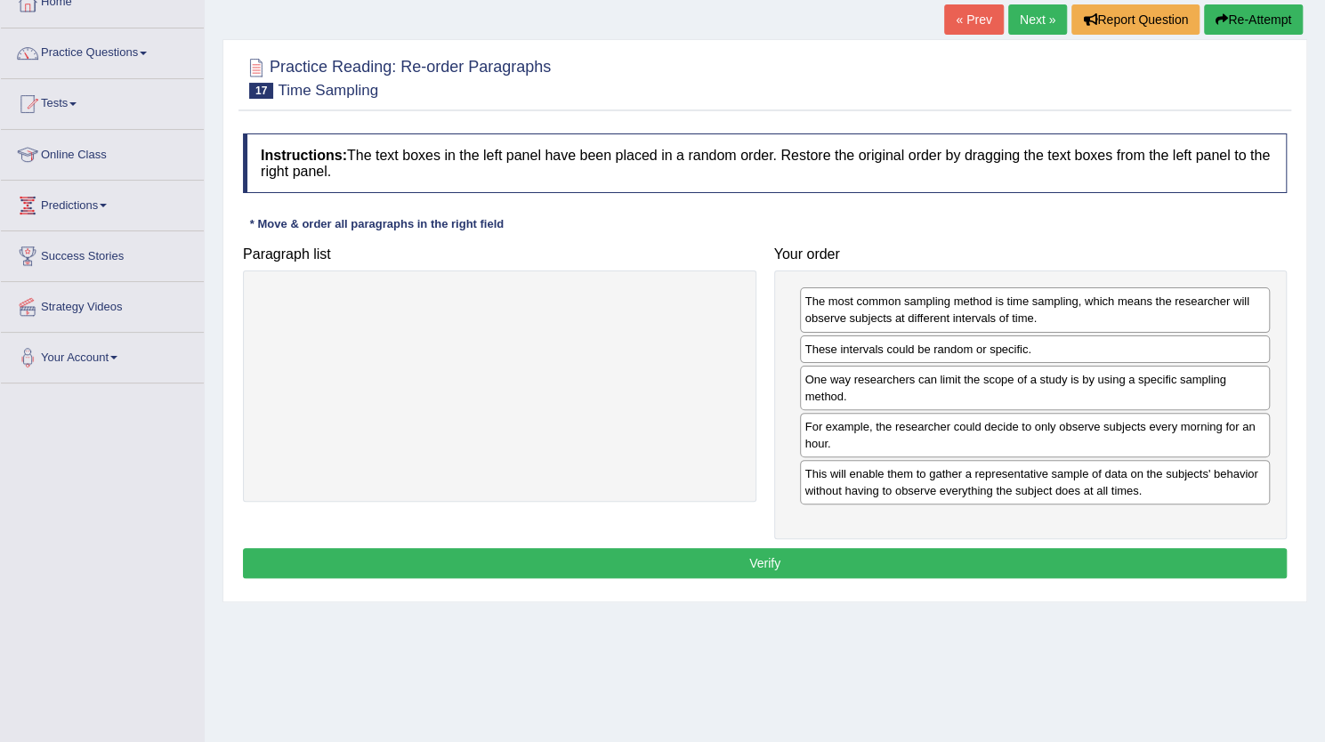
click at [867, 556] on button "Verify" at bounding box center [765, 563] width 1044 height 30
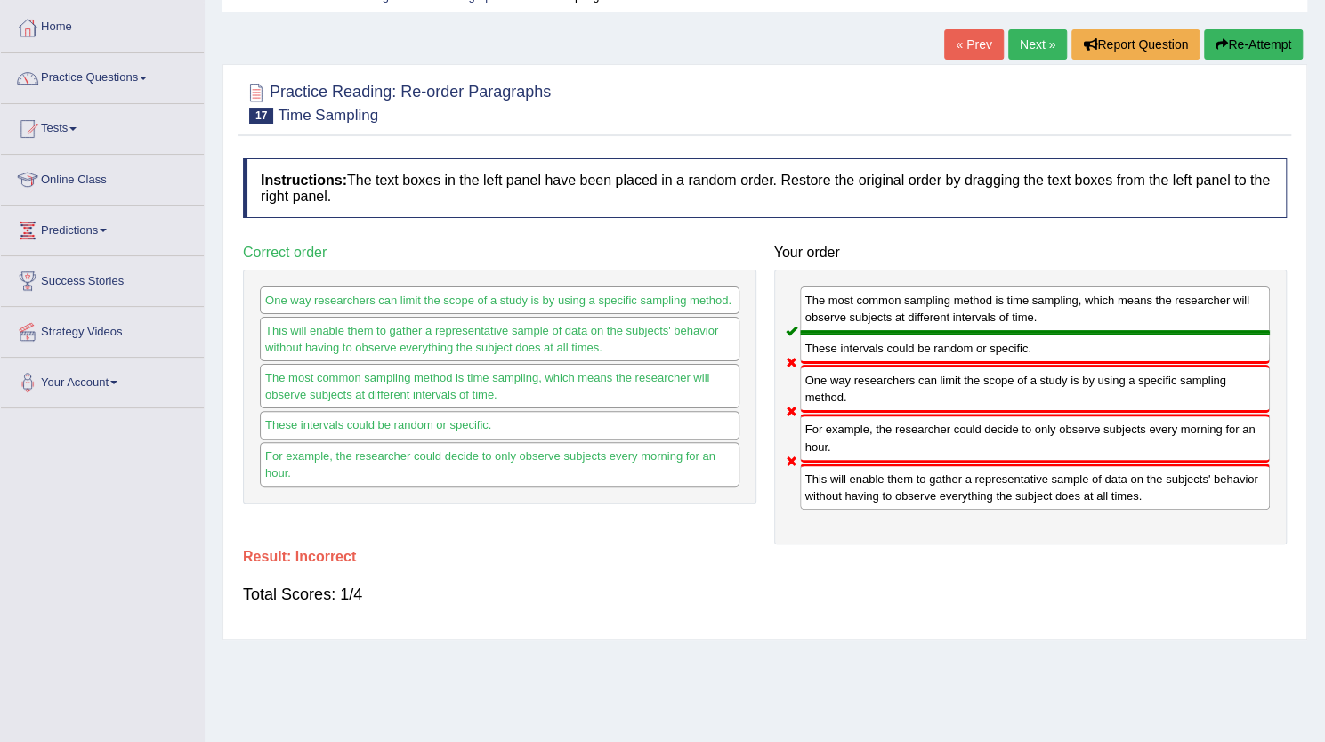
scroll to position [77, 0]
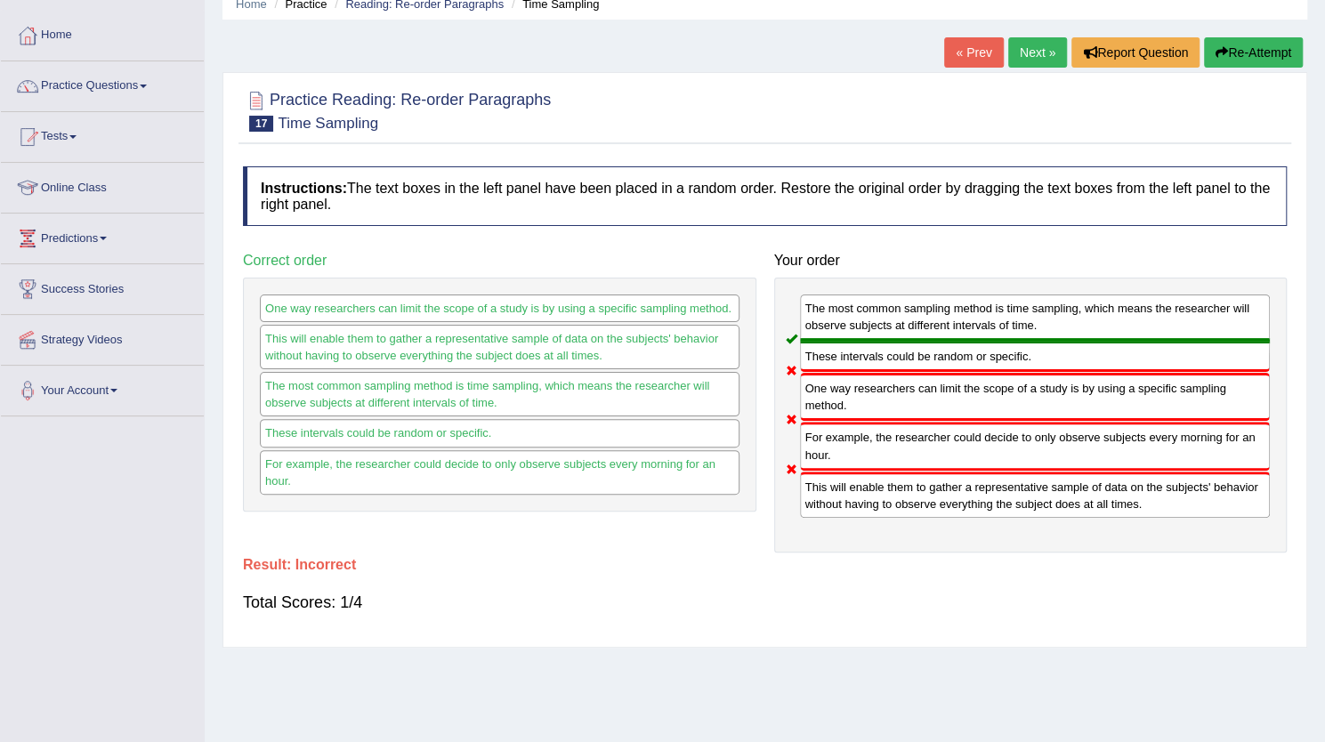
click at [1248, 43] on button "Re-Attempt" at bounding box center [1253, 52] width 99 height 30
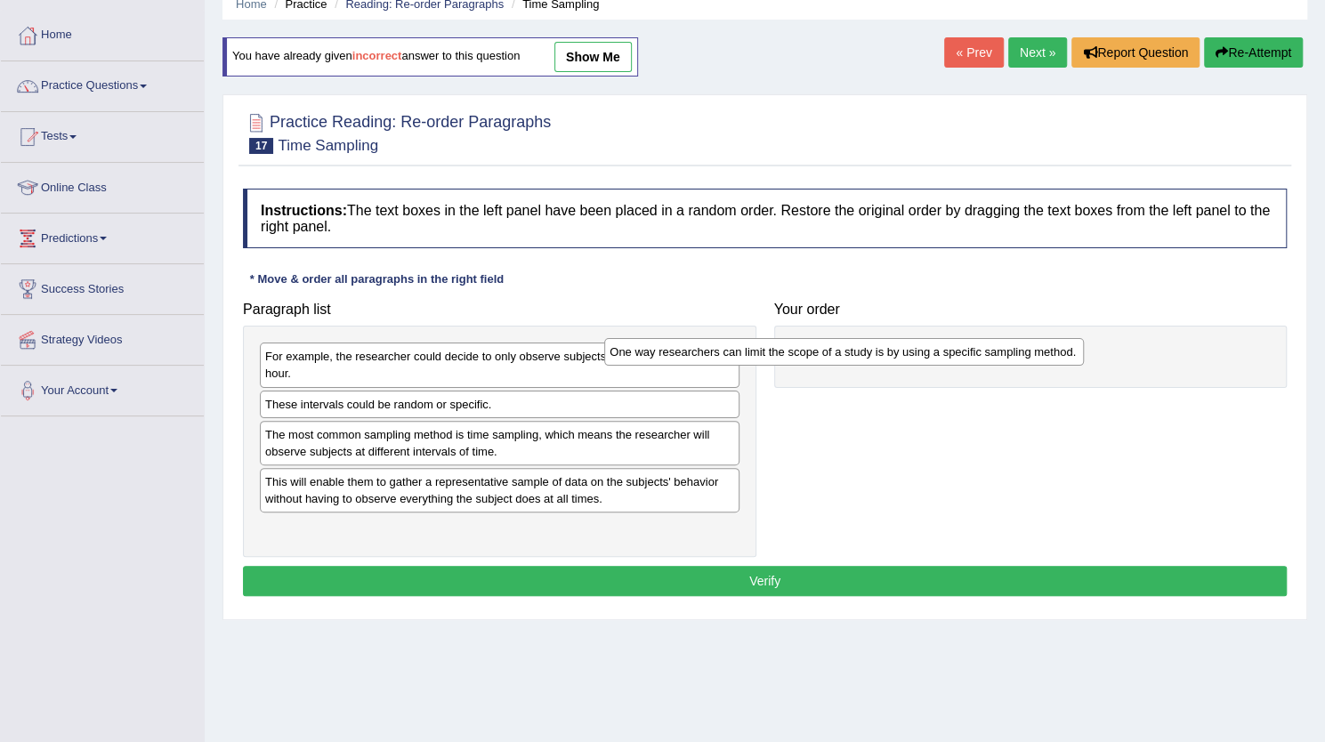
scroll to position [77, 0]
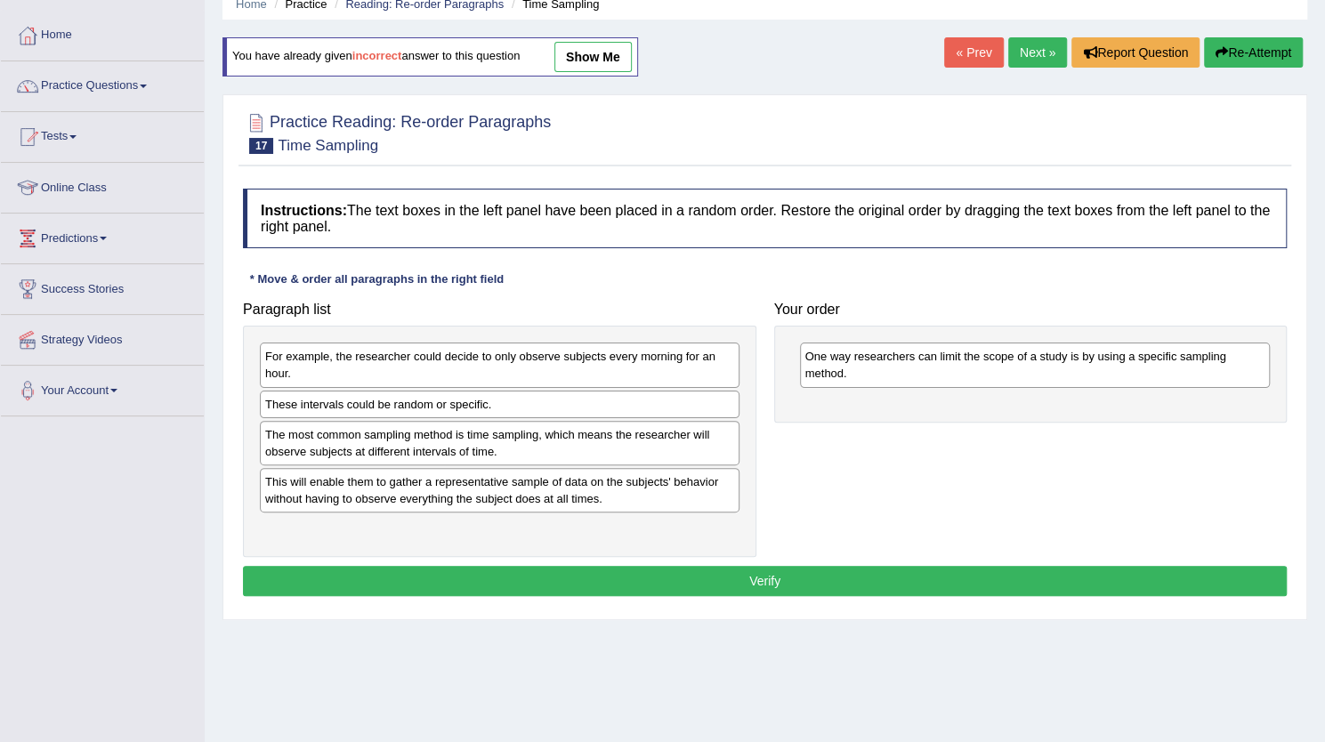
click at [988, 363] on div "Paragraph list For example, the researcher could decide to only observe subject…" at bounding box center [765, 425] width 1062 height 264
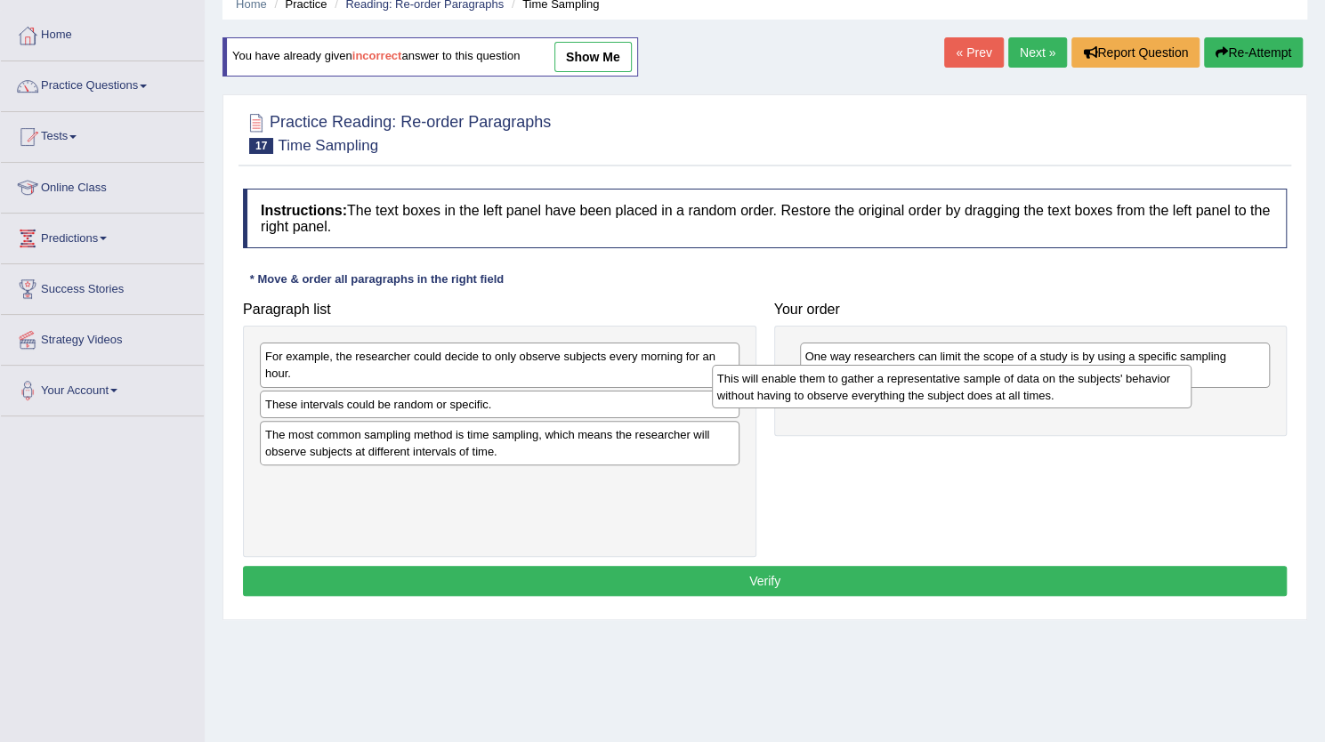
drag, startPoint x: 399, startPoint y: 497, endPoint x: 862, endPoint y: 394, distance: 474.0
click at [862, 394] on div "This will enable them to gather a representative sample of data on the subjects…" at bounding box center [952, 387] width 480 height 45
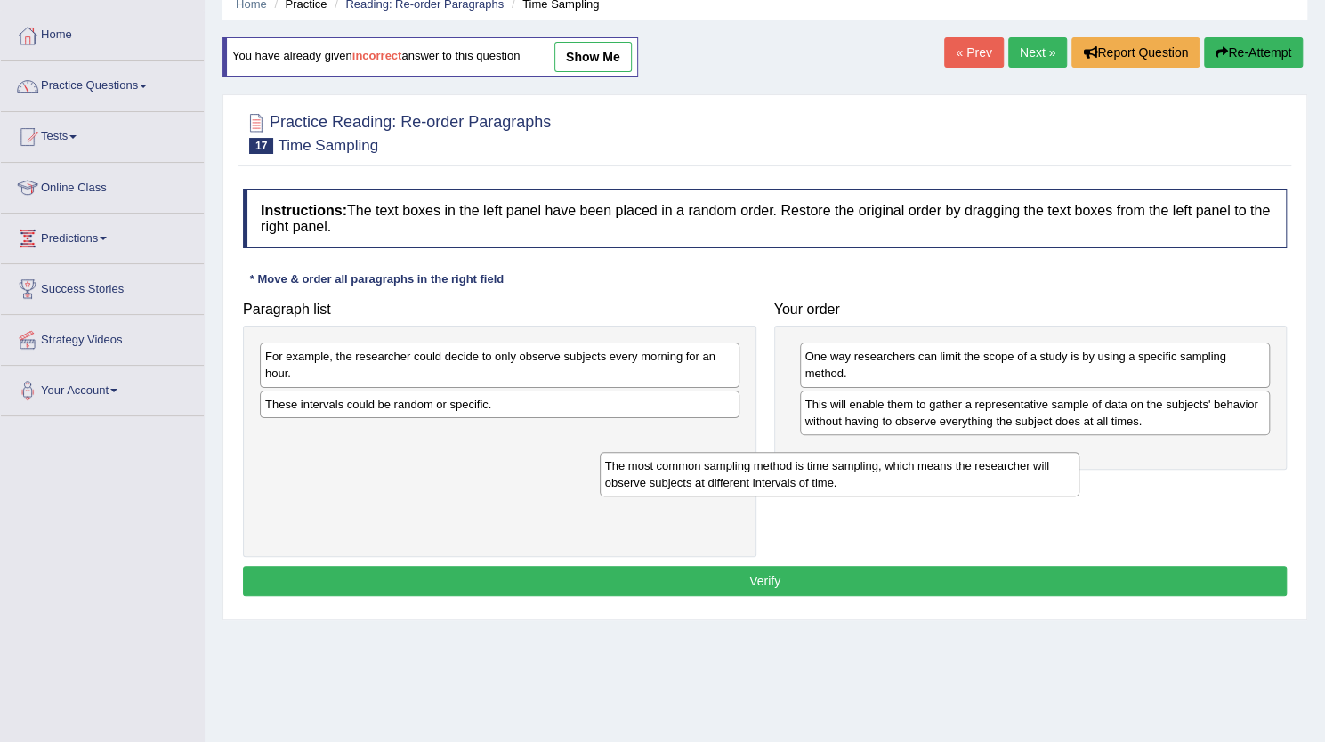
drag, startPoint x: 449, startPoint y: 451, endPoint x: 794, endPoint y: 476, distance: 346.2
click at [794, 476] on div "The most common sampling method is time sampling, which means the researcher wi…" at bounding box center [840, 474] width 480 height 45
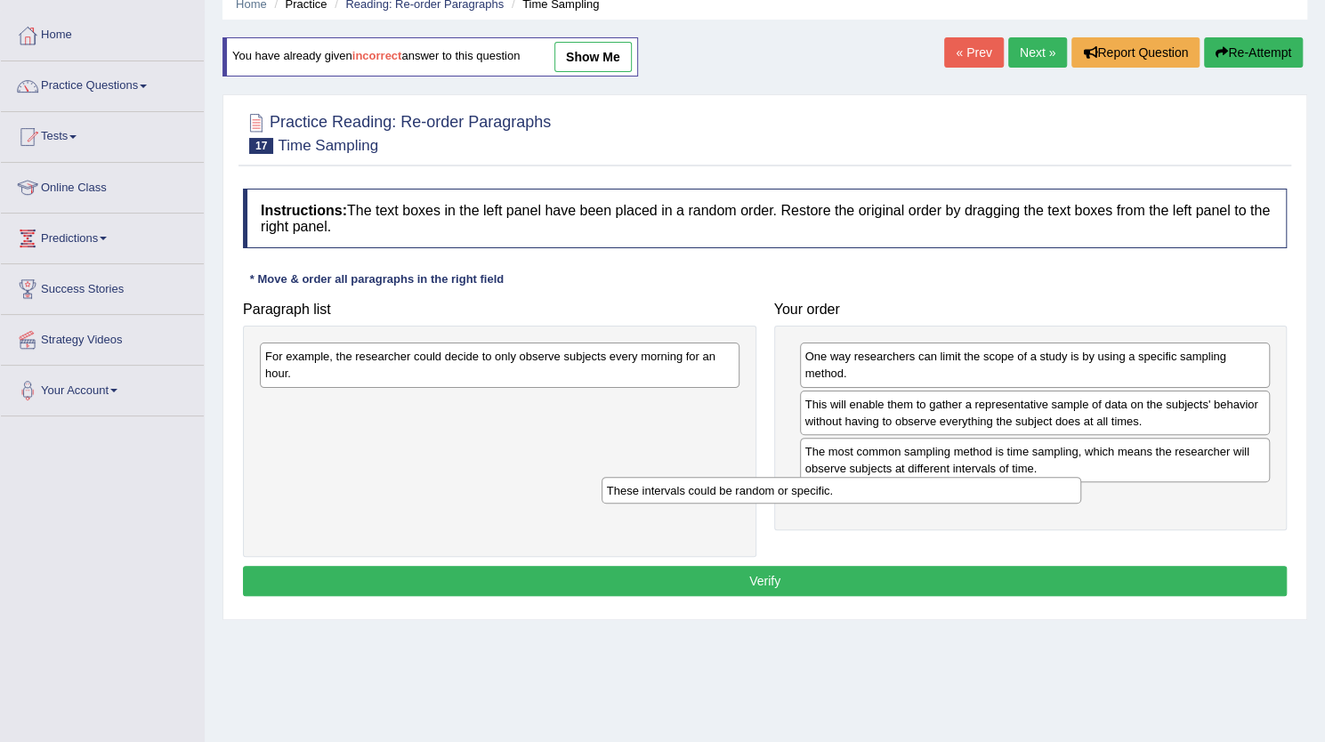
drag, startPoint x: 458, startPoint y: 408, endPoint x: 799, endPoint y: 494, distance: 351.6
click at [799, 494] on div "These intervals could be random or specific." at bounding box center [842, 490] width 480 height 27
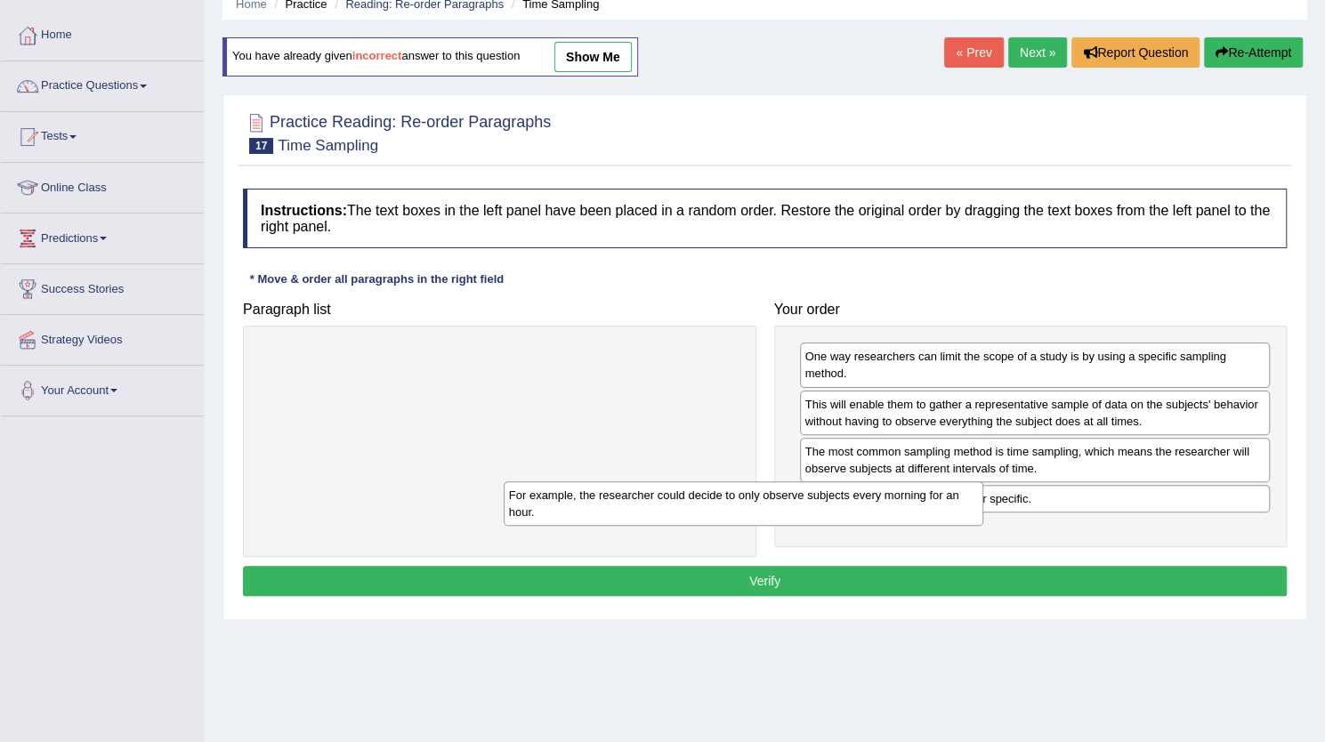
drag, startPoint x: 661, startPoint y: 356, endPoint x: 929, endPoint y: 508, distance: 308.1
click at [929, 508] on div "For example, the researcher could decide to only observe subjects every morning…" at bounding box center [744, 504] width 480 height 45
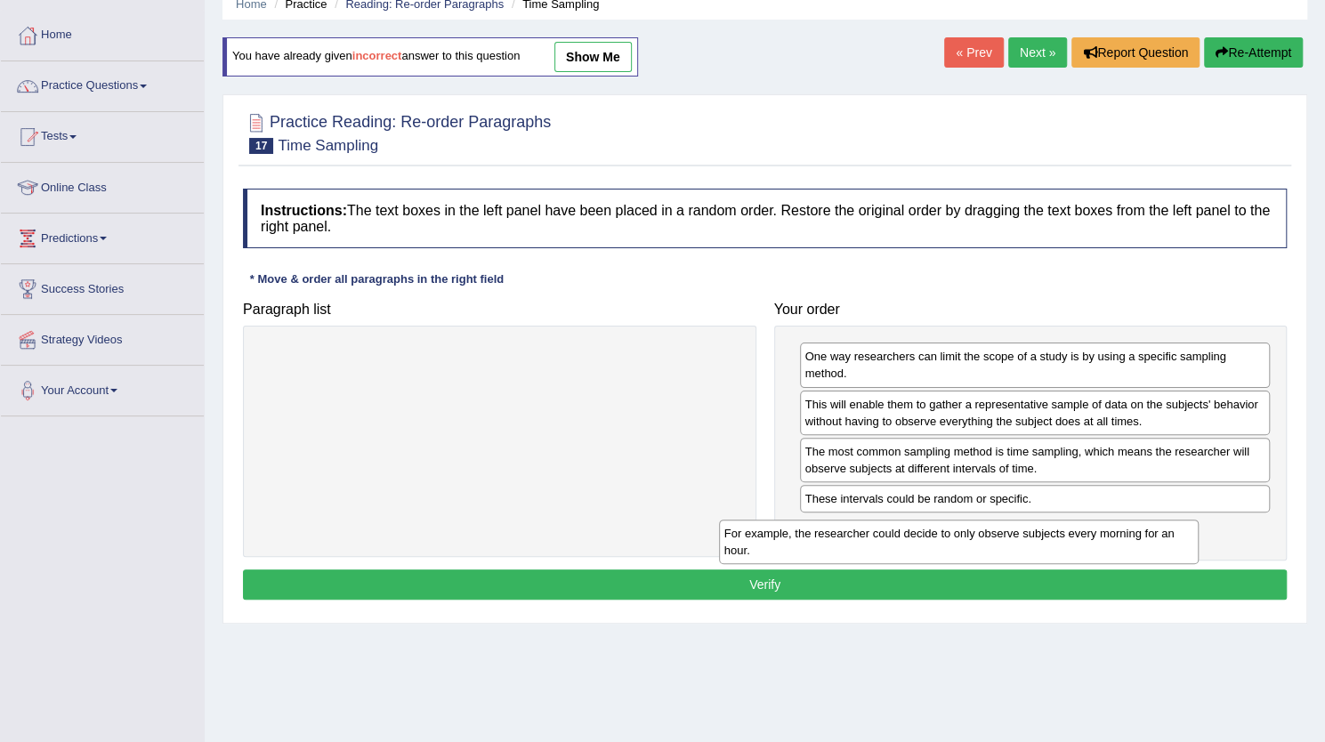
drag, startPoint x: 720, startPoint y: 364, endPoint x: 1179, endPoint y: 540, distance: 491.9
click at [1179, 540] on div "For example, the researcher could decide to only observe subjects every morning…" at bounding box center [959, 542] width 480 height 45
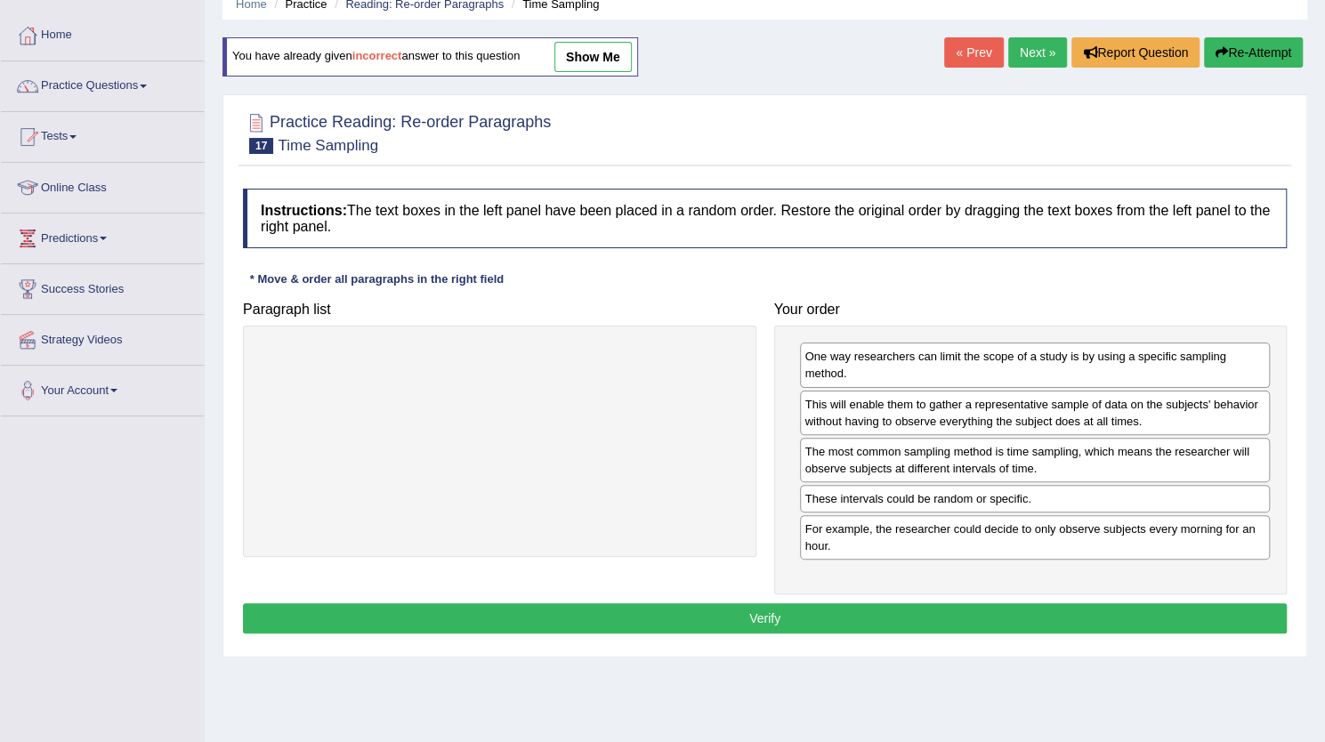
click at [1156, 604] on button "Verify" at bounding box center [765, 618] width 1044 height 30
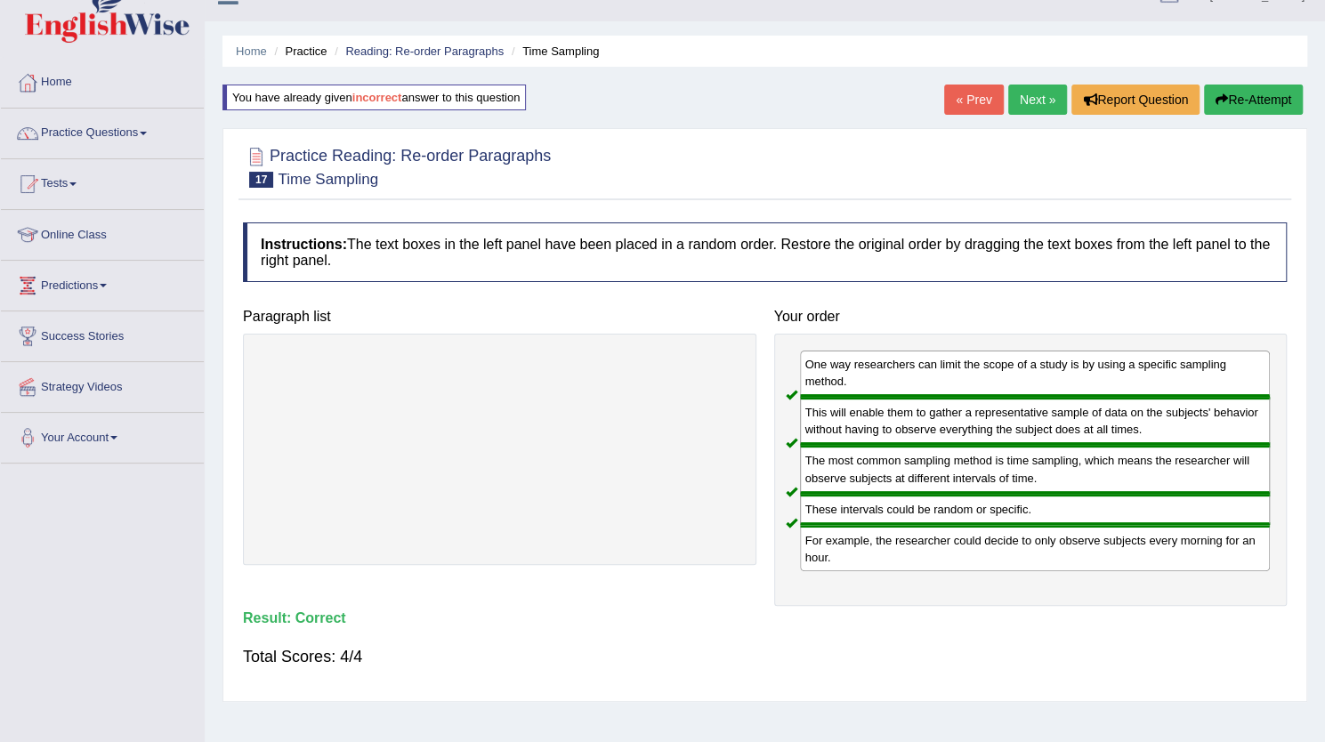
scroll to position [31, 0]
click at [1233, 99] on button "Re-Attempt" at bounding box center [1253, 99] width 99 height 30
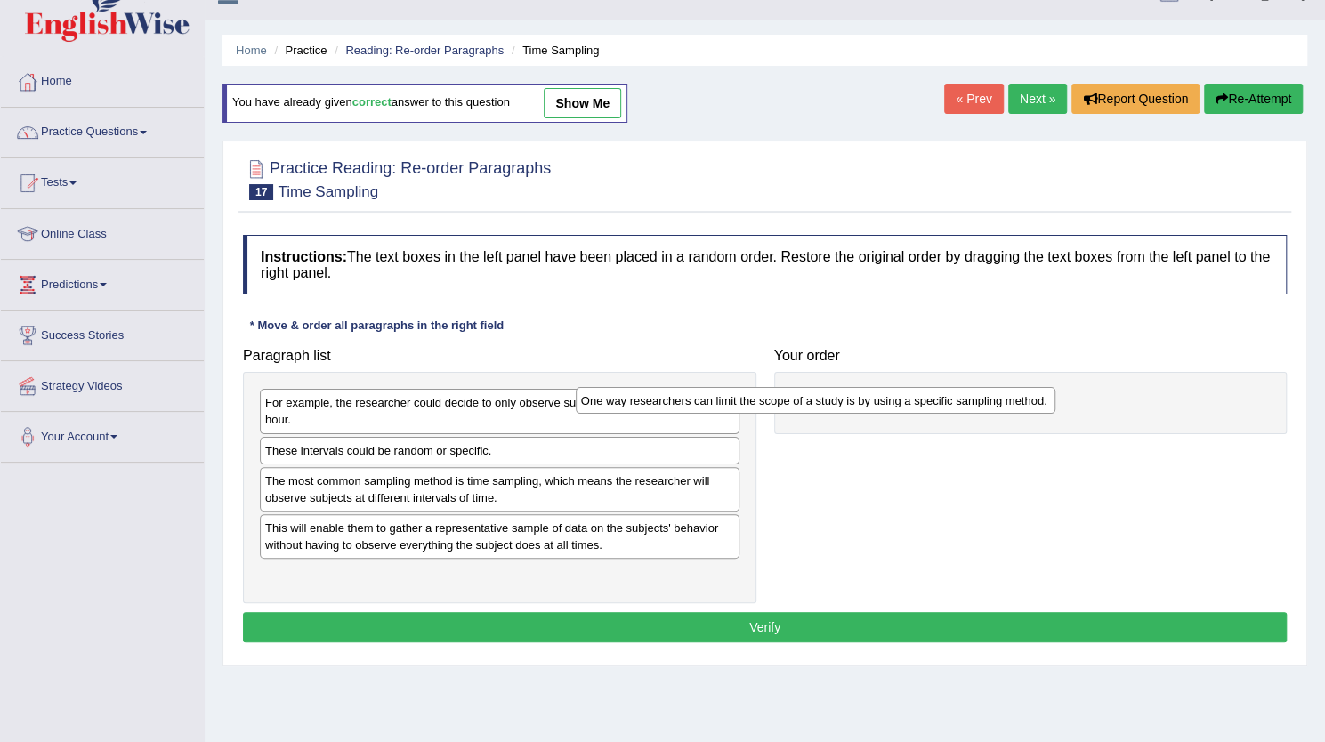
drag, startPoint x: 390, startPoint y: 410, endPoint x: 732, endPoint y: 409, distance: 342.7
click at [732, 409] on div "One way researchers can limit the scope of a study is by using a specific sampl…" at bounding box center [816, 400] width 480 height 27
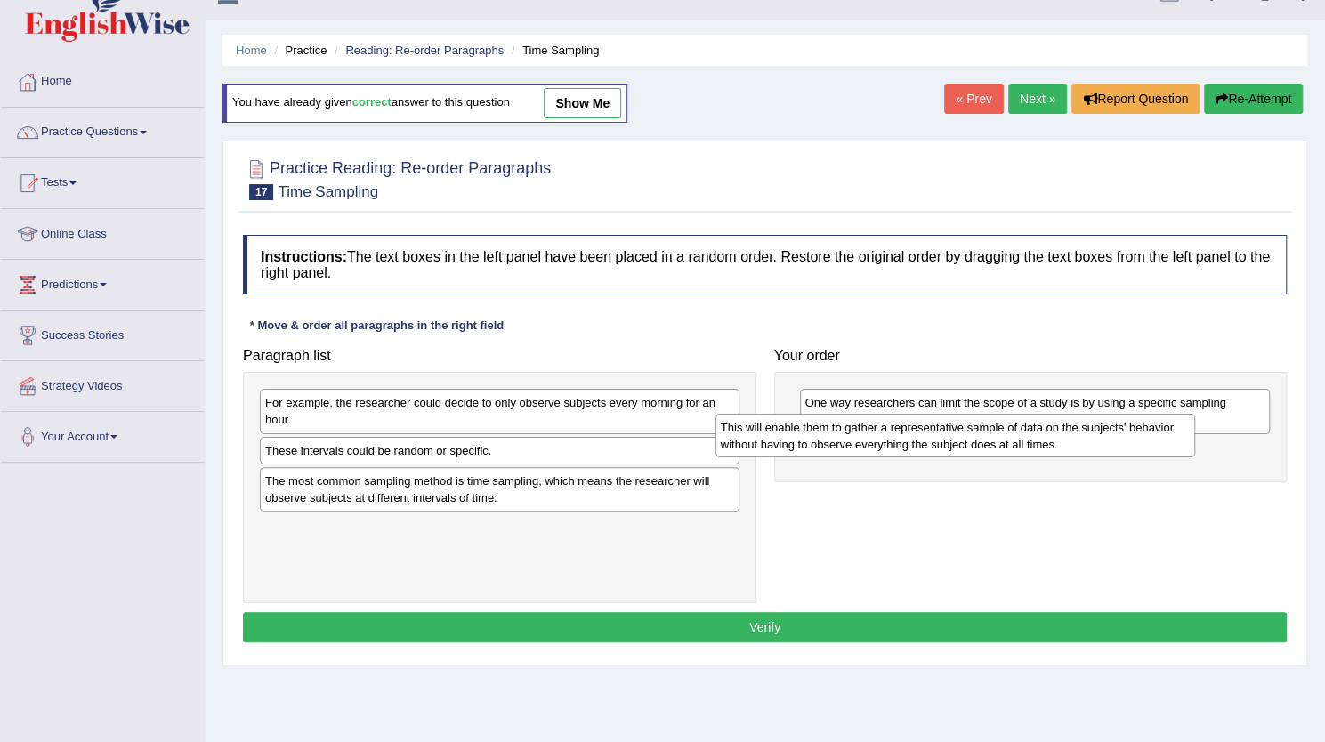
drag, startPoint x: 441, startPoint y: 544, endPoint x: 894, endPoint y: 443, distance: 463.2
click at [894, 443] on div "This will enable them to gather a representative sample of data on the subjects…" at bounding box center [956, 436] width 480 height 45
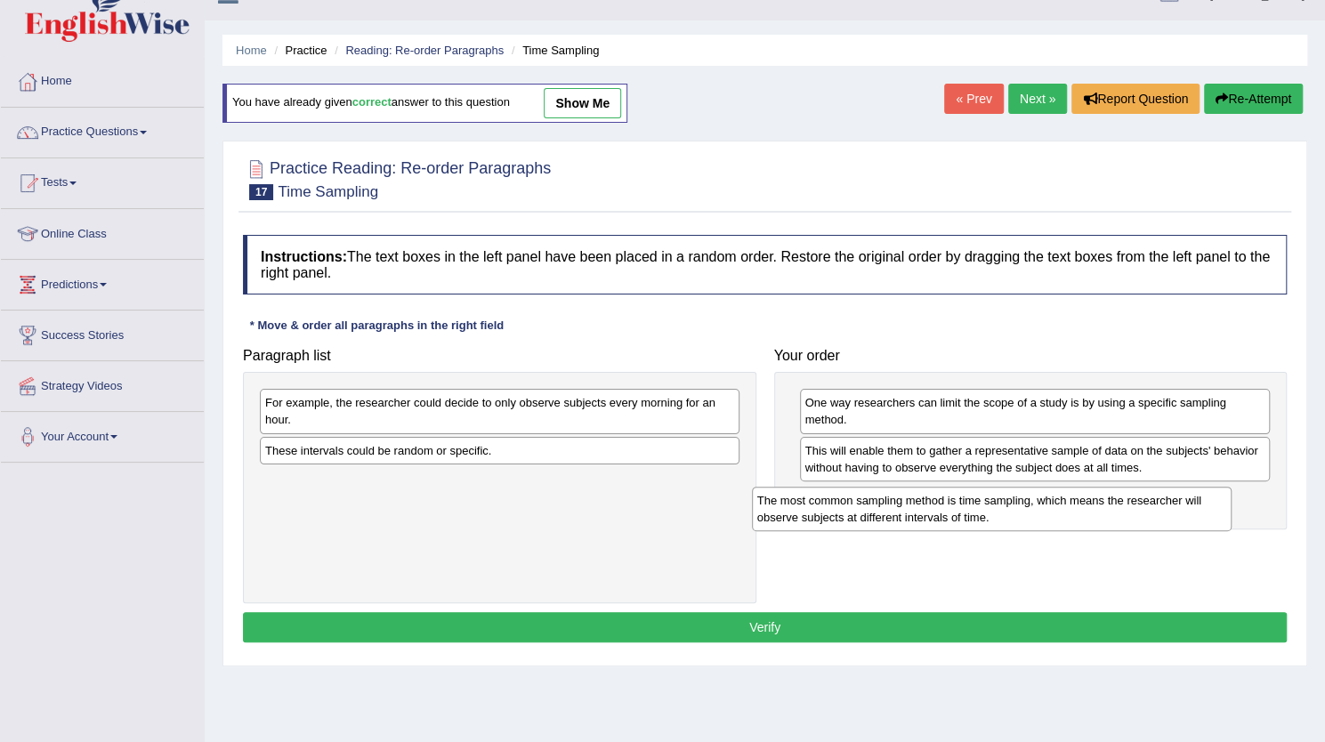
drag, startPoint x: 491, startPoint y: 490, endPoint x: 983, endPoint y: 510, distance: 491.7
click at [983, 510] on div "The most common sampling method is time sampling, which means the researcher wi…" at bounding box center [992, 509] width 480 height 45
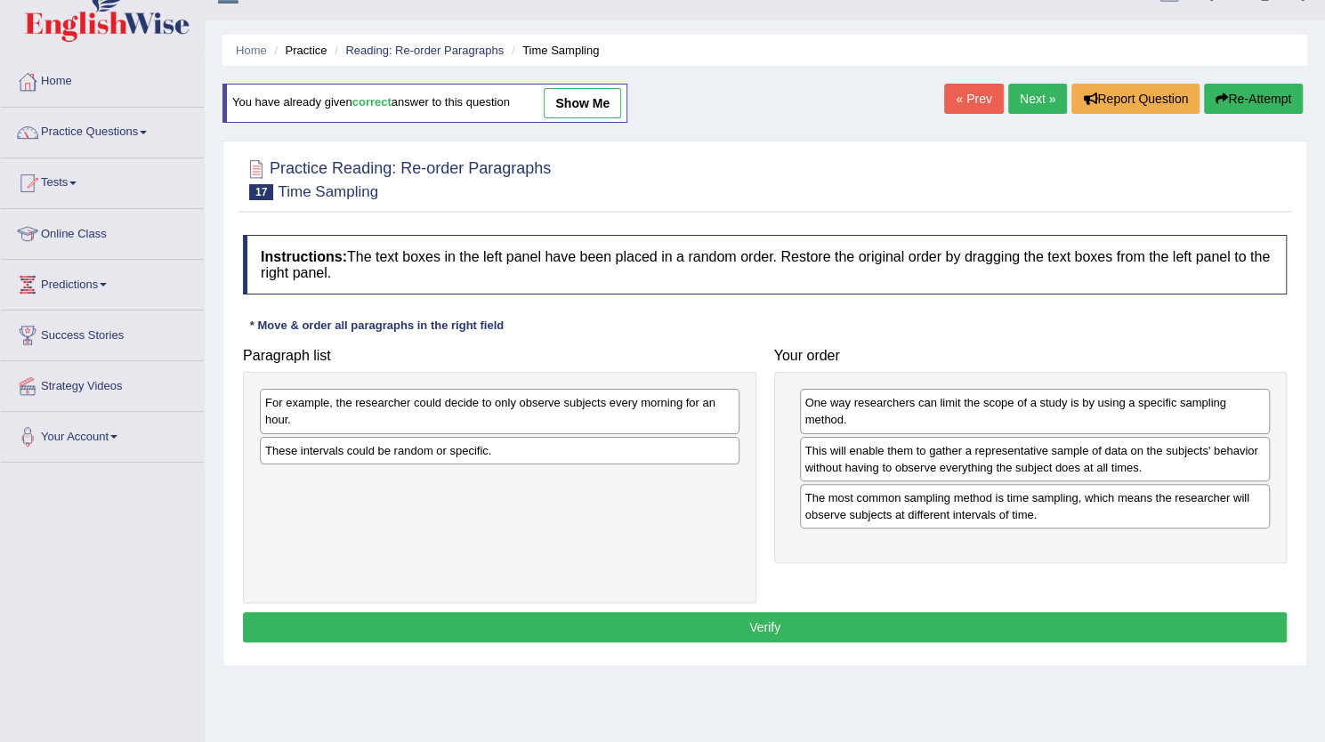
drag, startPoint x: 524, startPoint y: 462, endPoint x: 746, endPoint y: 591, distance: 256.5
click at [746, 591] on div "For example, the researcher could decide to only observe subjects every morning…" at bounding box center [500, 487] width 514 height 231
drag, startPoint x: 660, startPoint y: 458, endPoint x: 1121, endPoint y: 555, distance: 471.1
click at [1121, 555] on div "These intervals could be random or specific." at bounding box center [961, 545] width 480 height 27
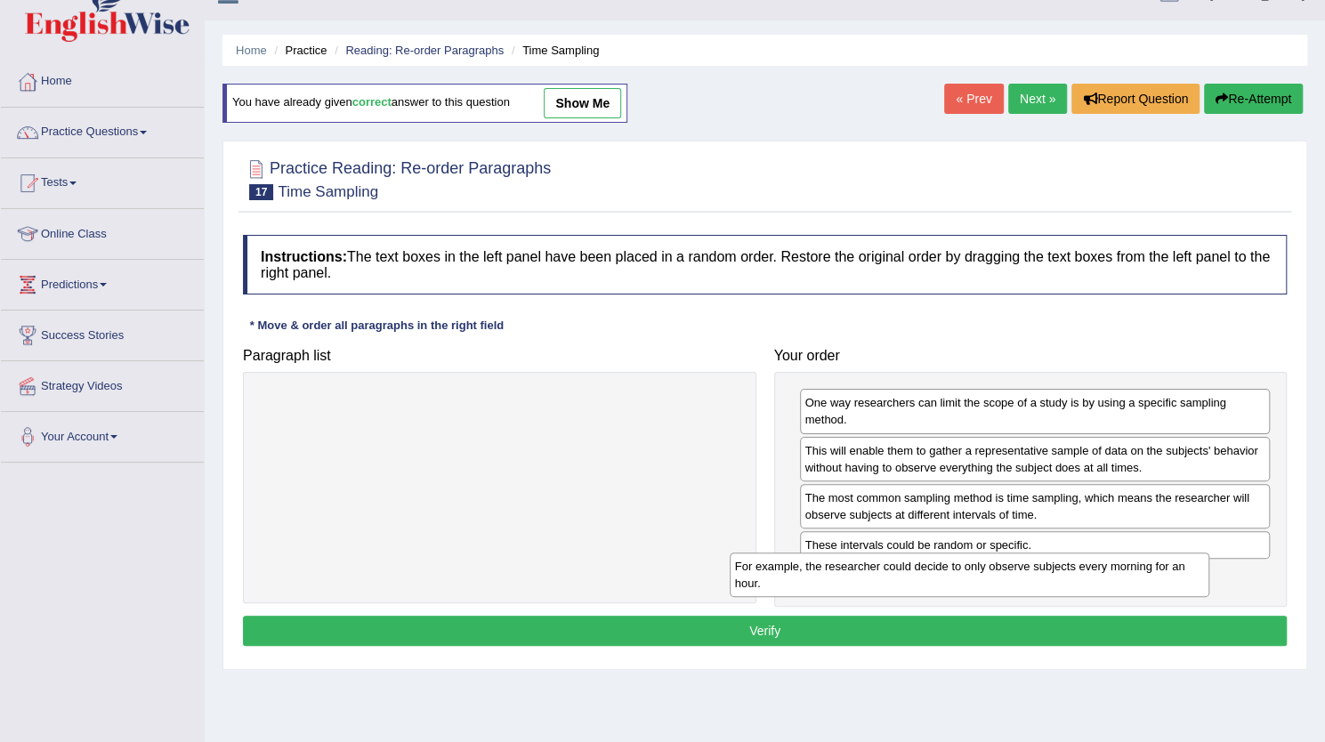
drag, startPoint x: 591, startPoint y: 417, endPoint x: 1066, endPoint y: 580, distance: 502.4
click at [1066, 580] on div "For example, the researcher could decide to only observe subjects every morning…" at bounding box center [970, 575] width 480 height 45
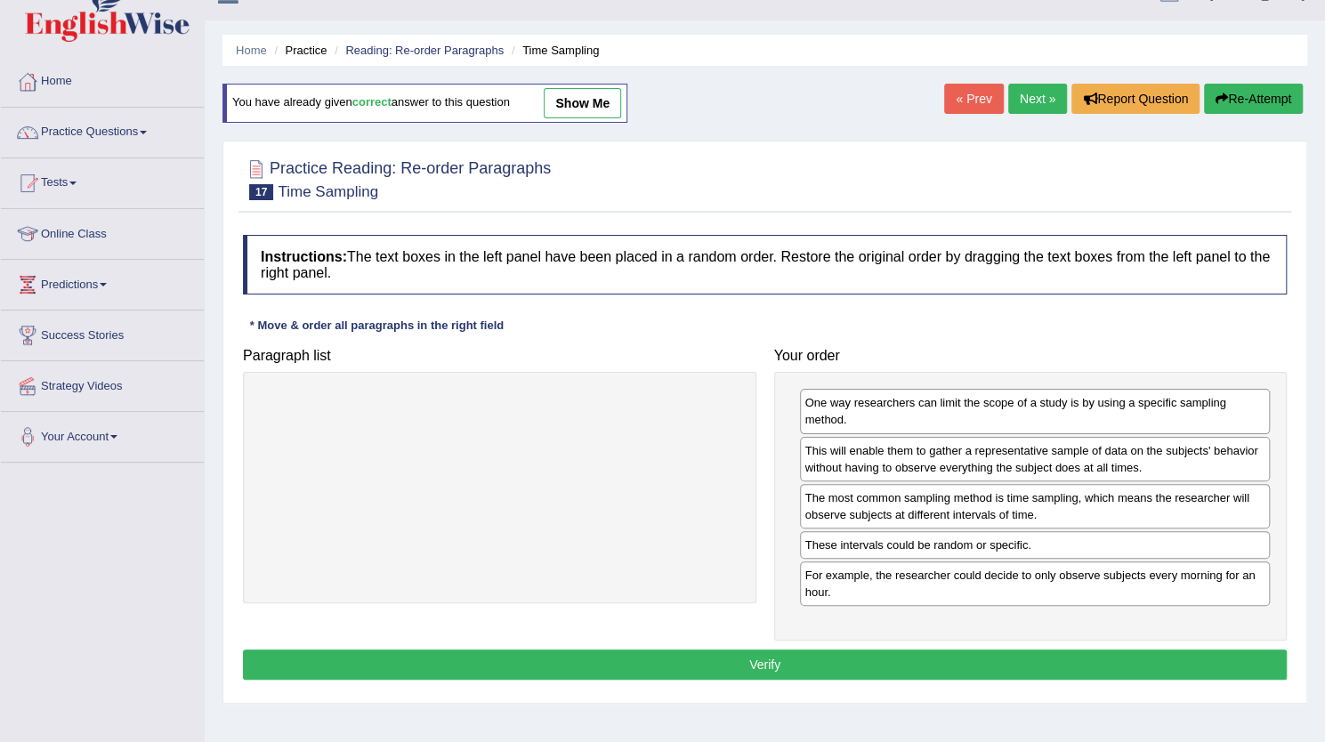
click at [781, 665] on button "Verify" at bounding box center [765, 665] width 1044 height 30
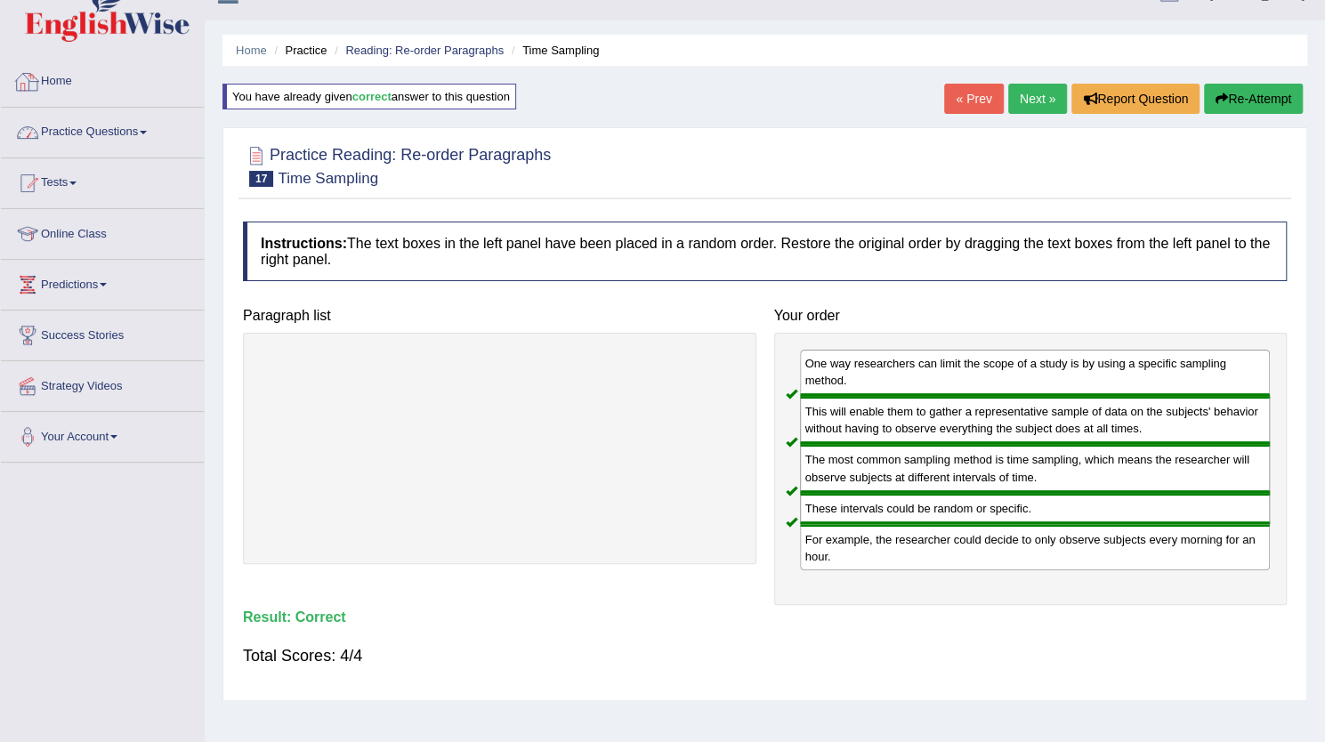
click at [96, 132] on link "Practice Questions" at bounding box center [102, 130] width 203 height 45
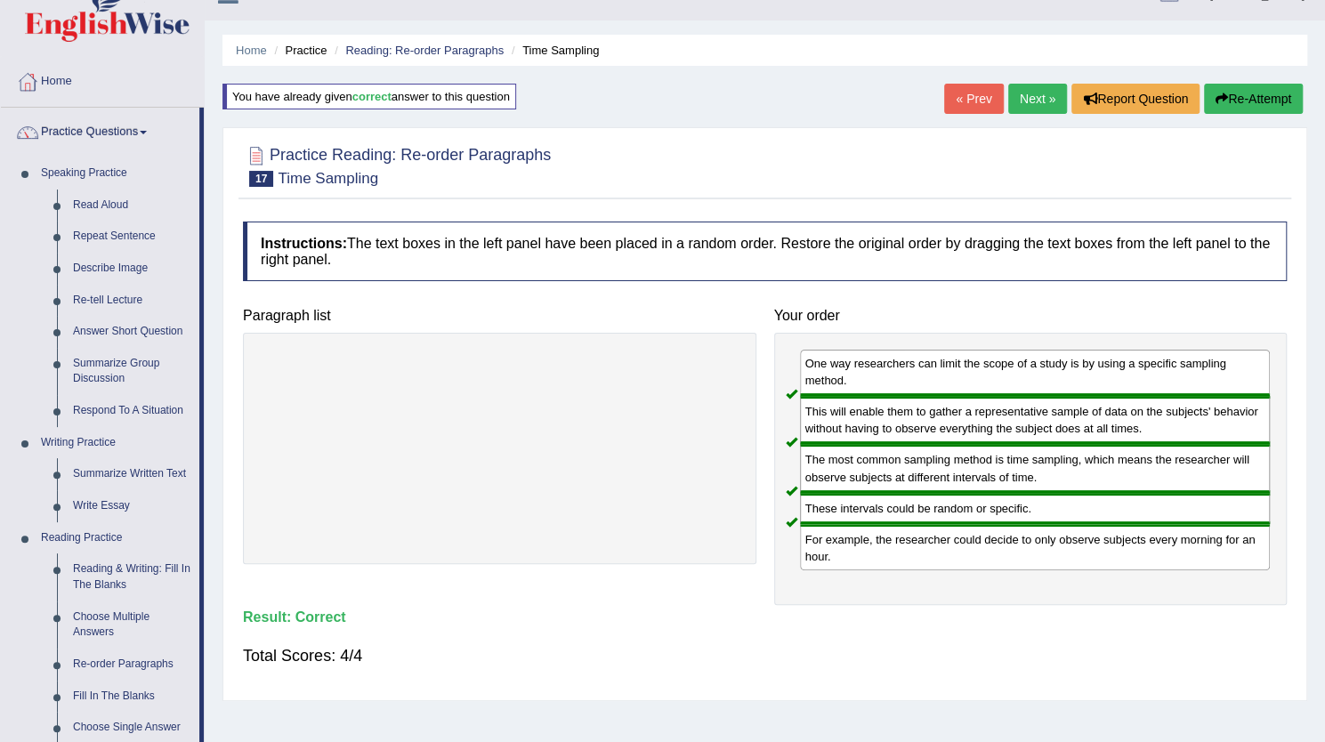
click at [253, 57] on li "Home" at bounding box center [251, 50] width 31 height 17
click at [253, 53] on link "Home" at bounding box center [251, 50] width 31 height 13
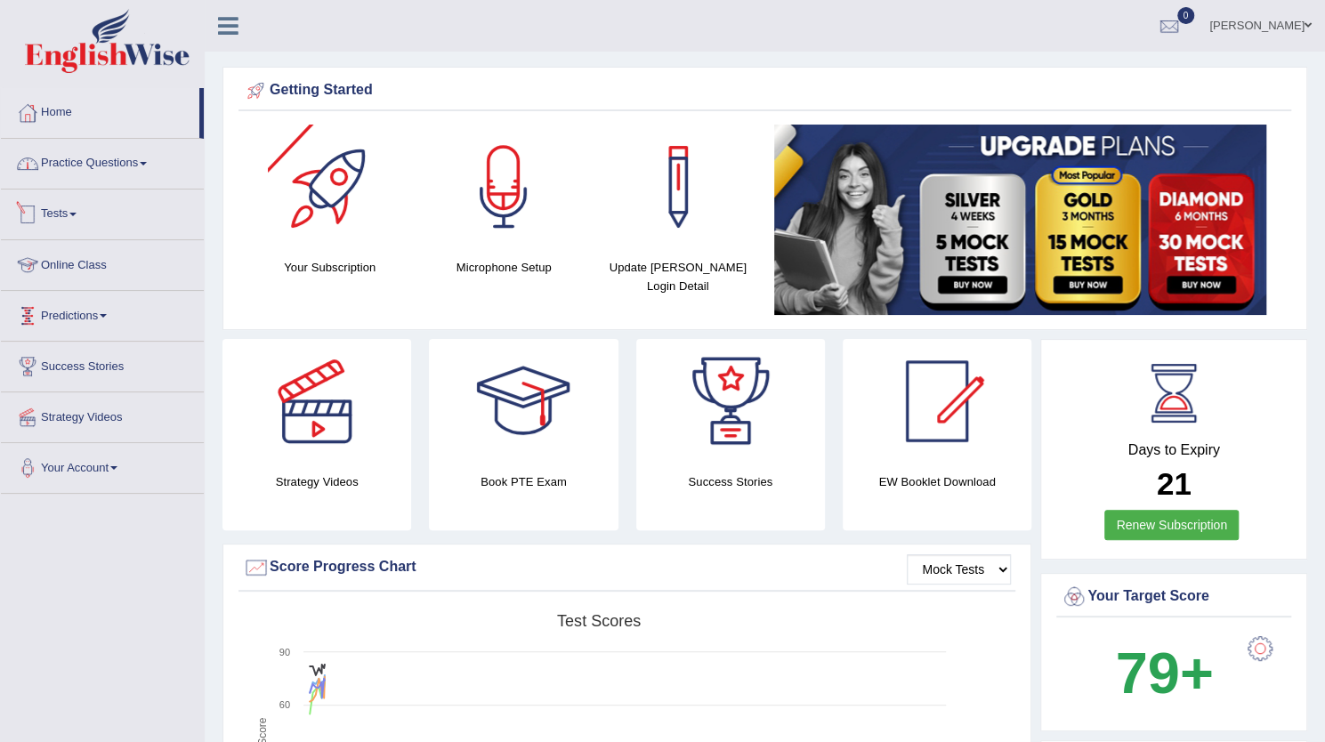
click at [94, 163] on link "Practice Questions" at bounding box center [102, 161] width 203 height 45
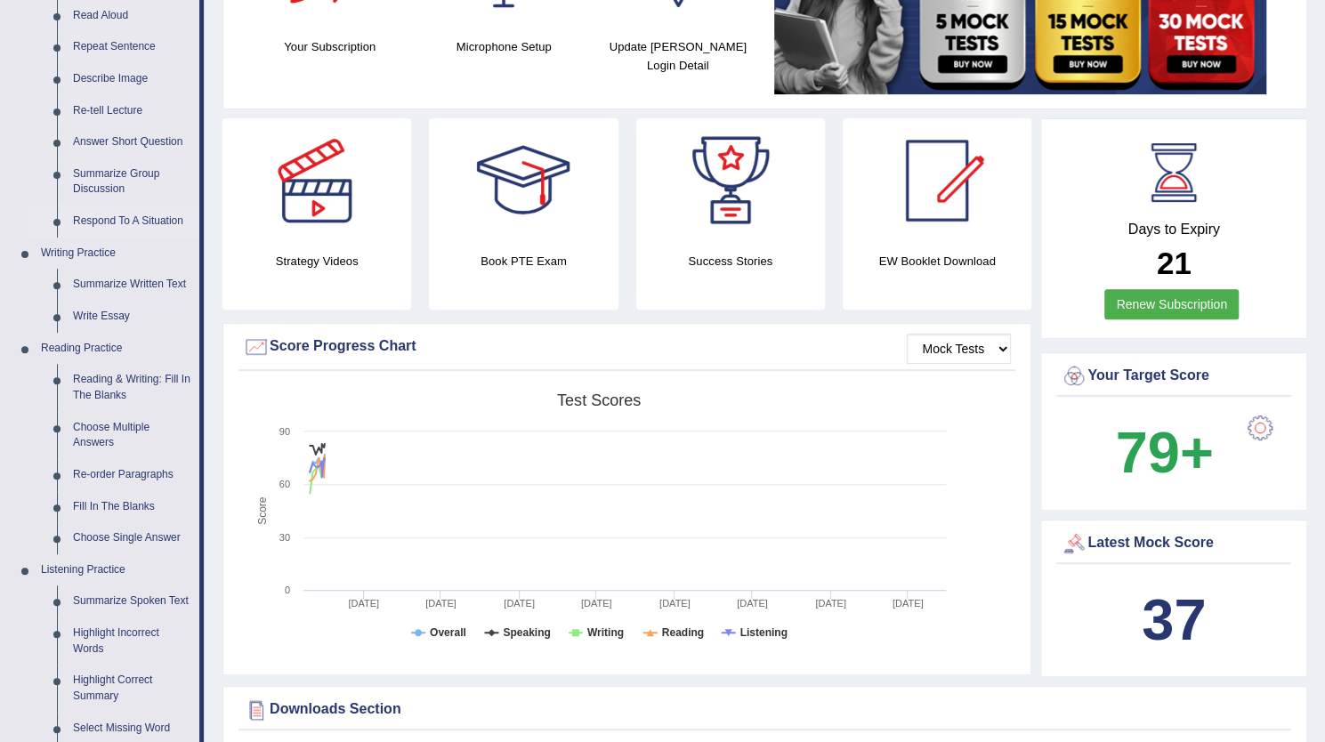
scroll to position [222, 0]
click at [131, 503] on link "Fill In The Blanks" at bounding box center [132, 506] width 134 height 32
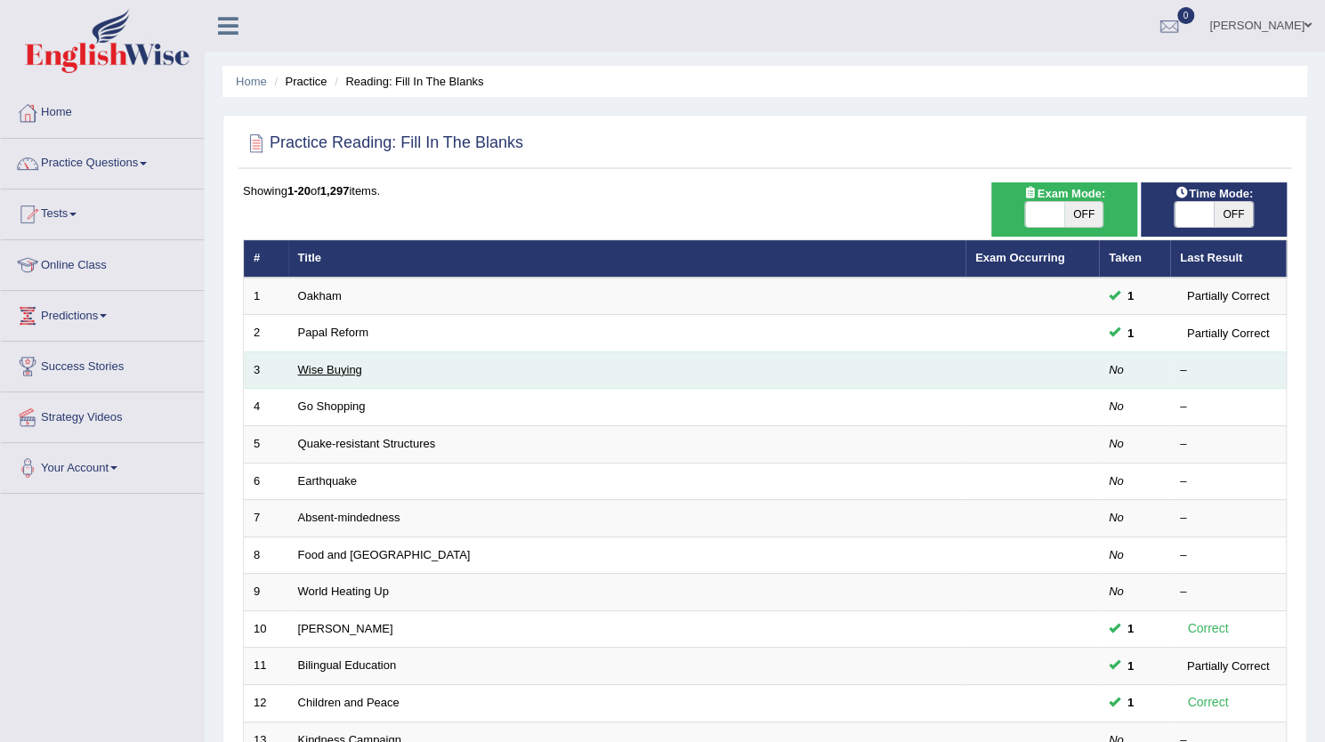
click at [320, 368] on link "Wise Buying" at bounding box center [330, 369] width 64 height 13
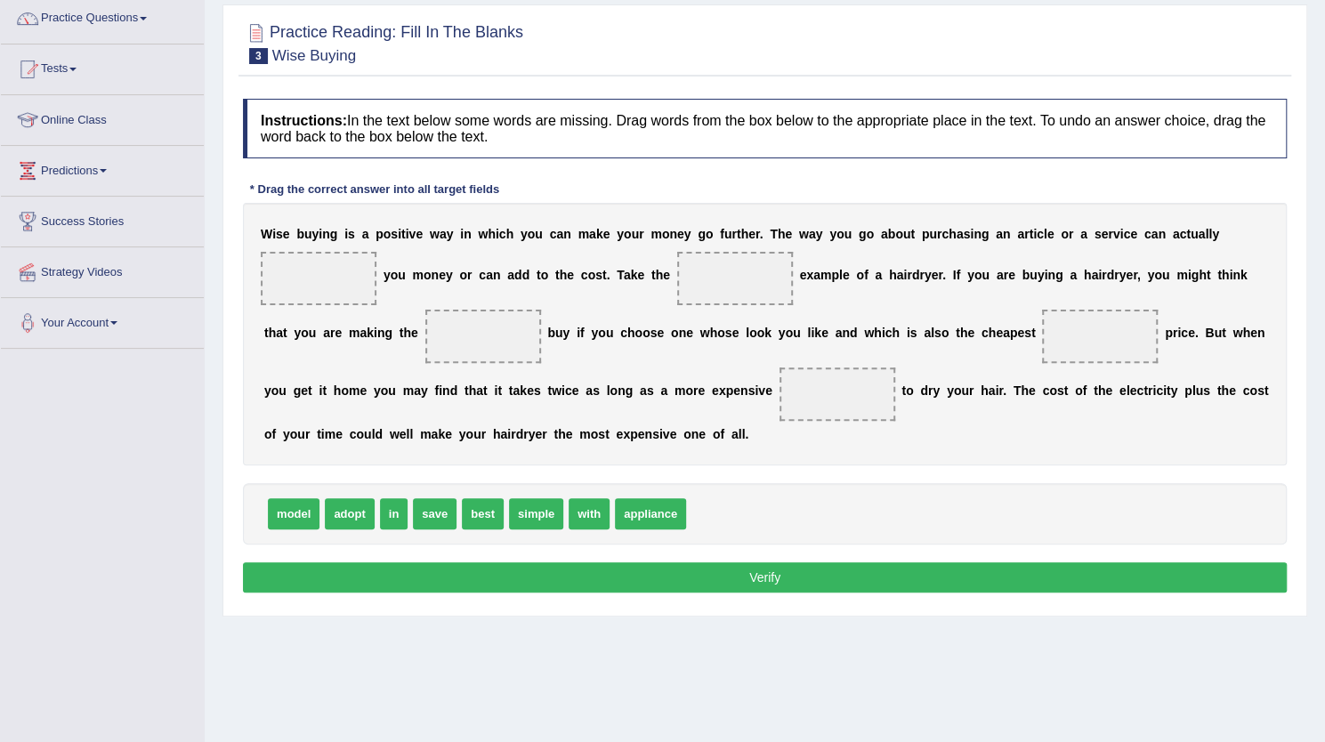
scroll to position [192, 0]
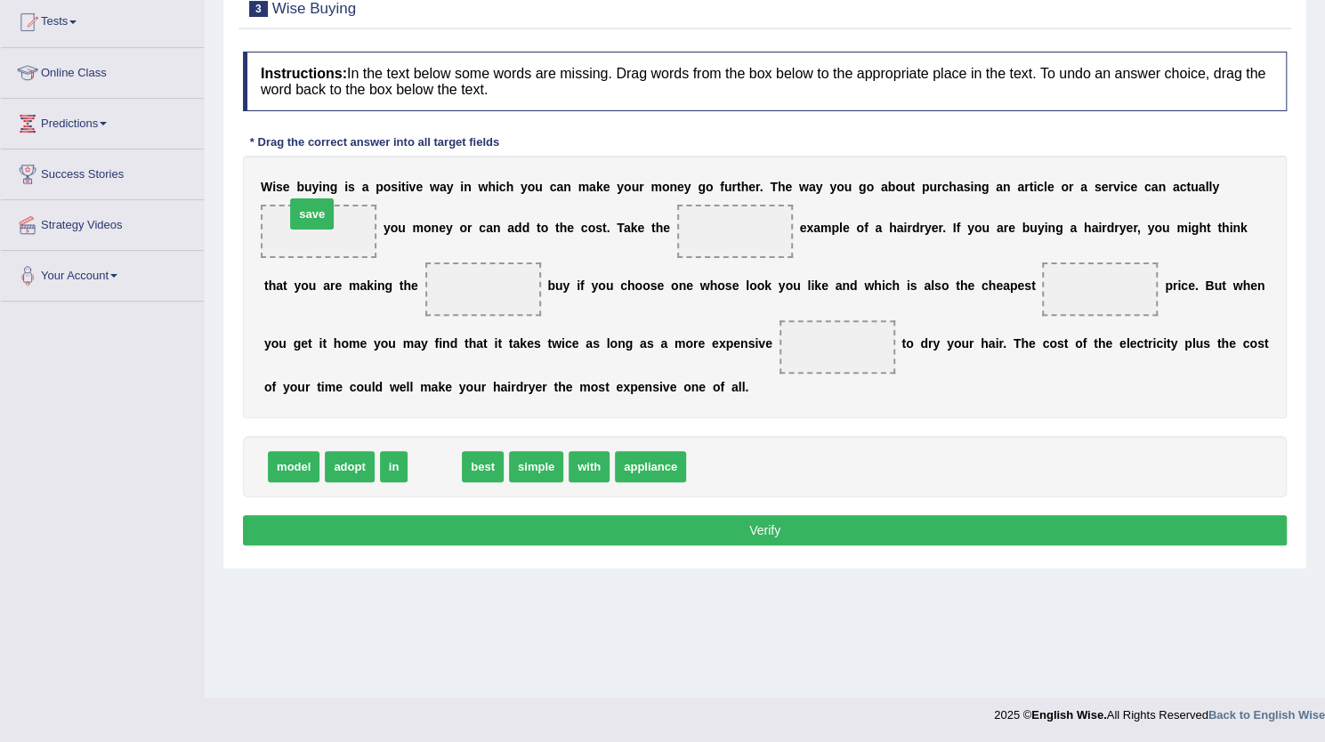
drag, startPoint x: 436, startPoint y: 462, endPoint x: 307, endPoint y: 204, distance: 288.6
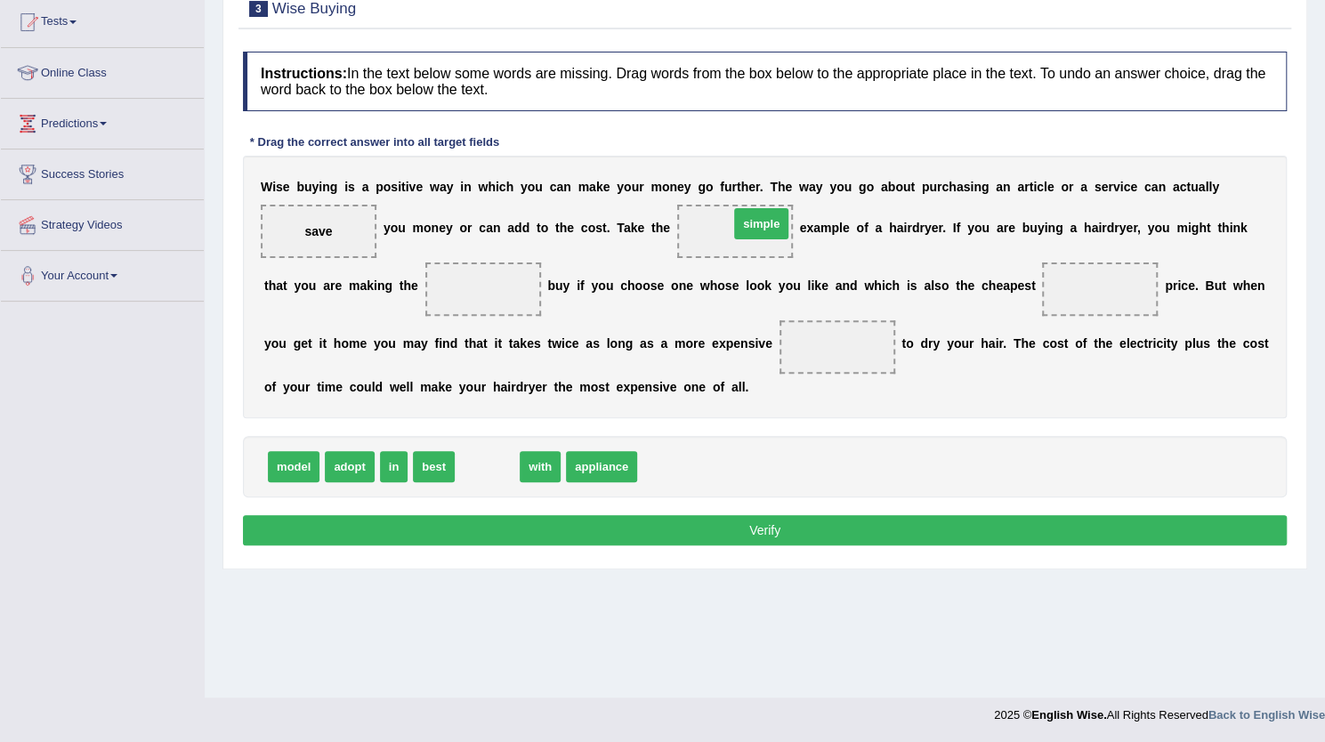
drag, startPoint x: 479, startPoint y: 465, endPoint x: 753, endPoint y: 222, distance: 366.3
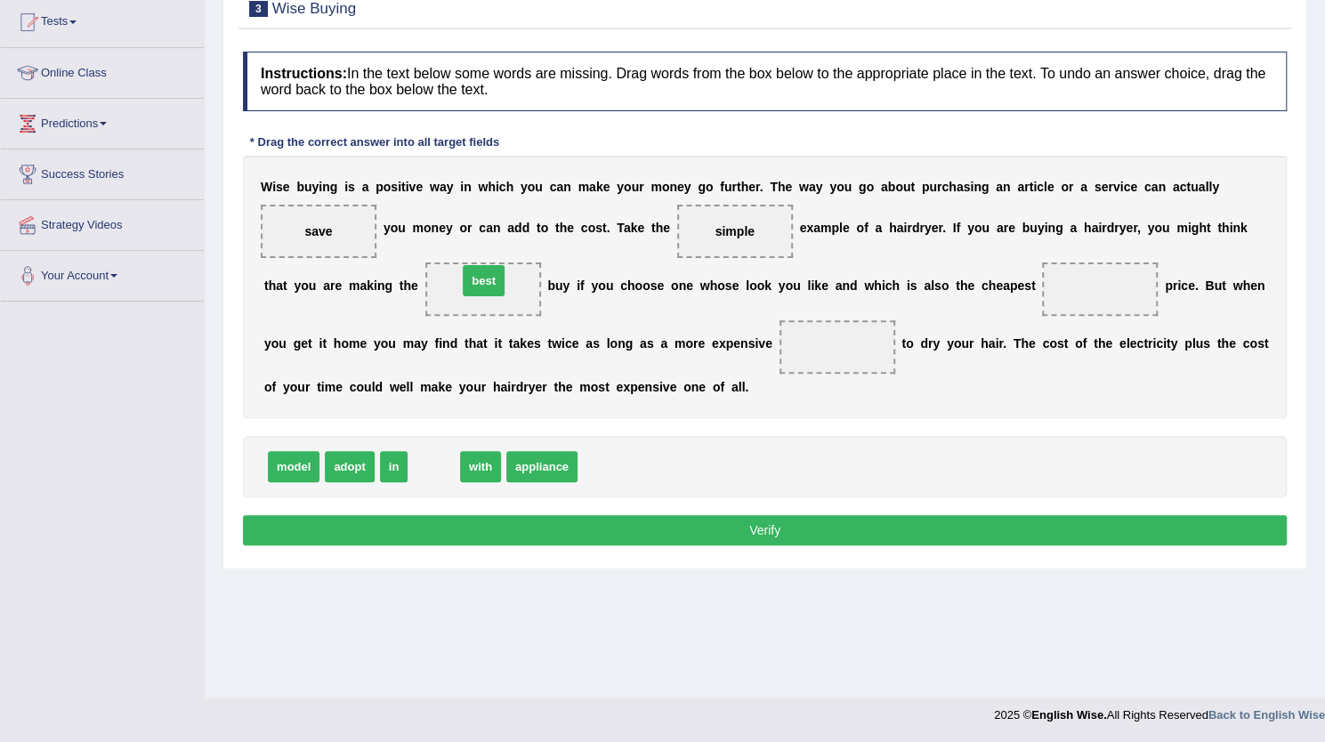
drag, startPoint x: 434, startPoint y: 463, endPoint x: 484, endPoint y: 277, distance: 192.6
drag, startPoint x: 501, startPoint y: 312, endPoint x: 571, endPoint y: 311, distance: 69.4
click at [571, 311] on div "W i s e b u y i n g i s a p o s i t i v e w a y i n w h i c h y o u c a n m a k…" at bounding box center [765, 287] width 1044 height 263
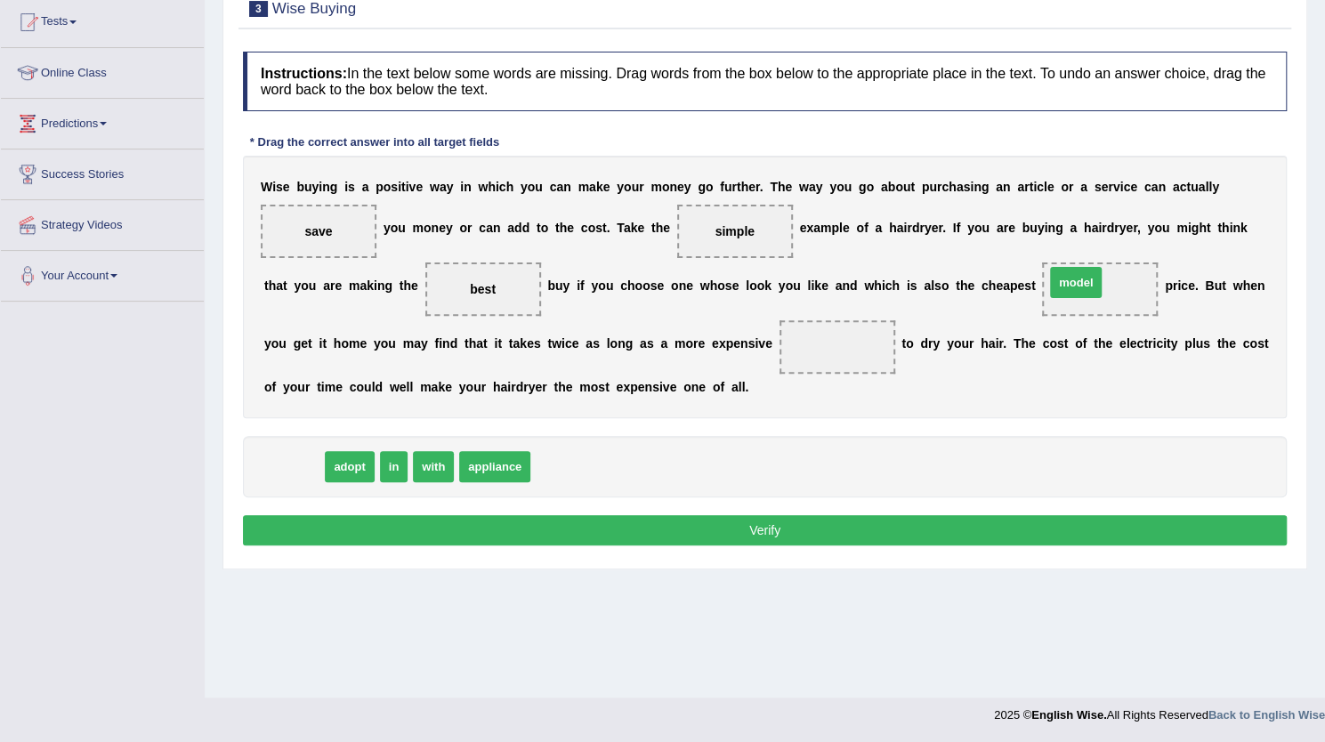
drag, startPoint x: 279, startPoint y: 467, endPoint x: 1066, endPoint y: 282, distance: 808.3
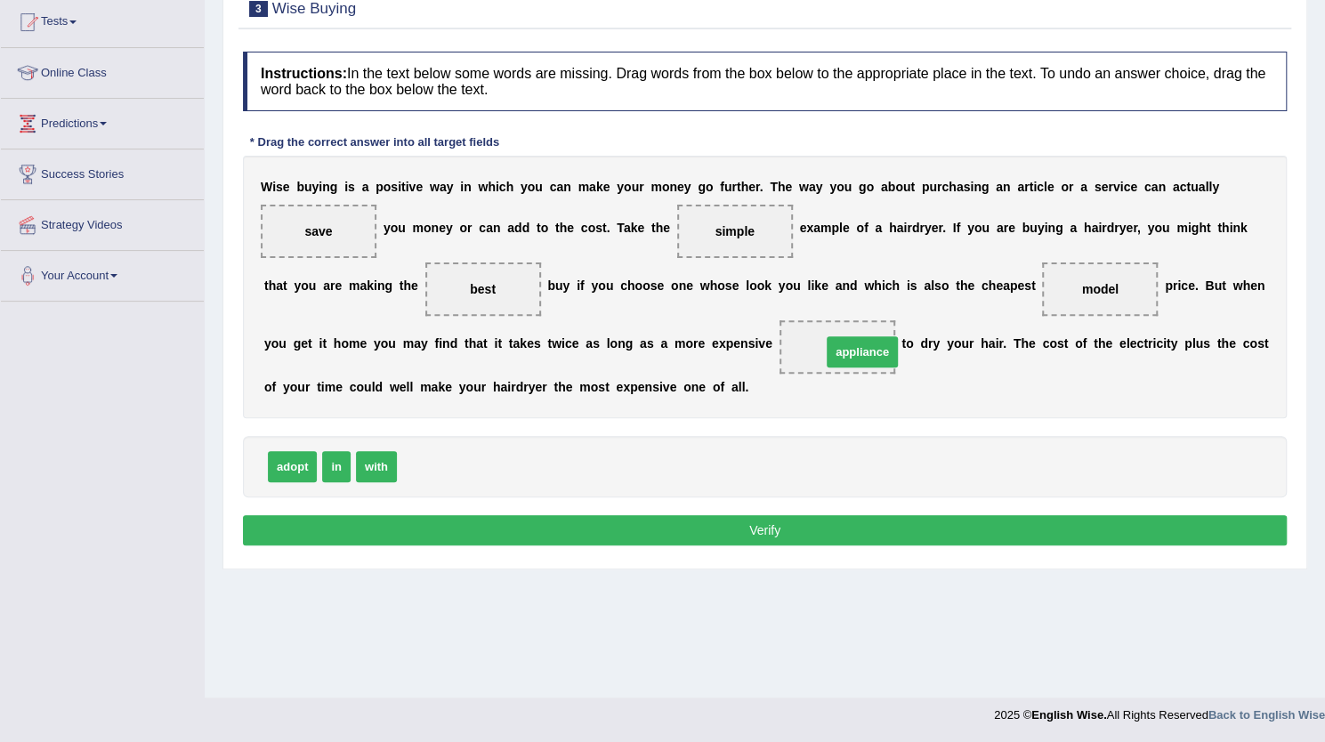
drag, startPoint x: 434, startPoint y: 468, endPoint x: 855, endPoint y: 352, distance: 436.8
drag, startPoint x: 833, startPoint y: 349, endPoint x: 531, endPoint y: 556, distance: 366.1
click at [531, 556] on span "appliance" at bounding box center [554, 551] width 76 height 32
drag, startPoint x: 844, startPoint y: 342, endPoint x: 473, endPoint y: 483, distance: 396.4
drag, startPoint x: 441, startPoint y: 466, endPoint x: 867, endPoint y: 342, distance: 443.3
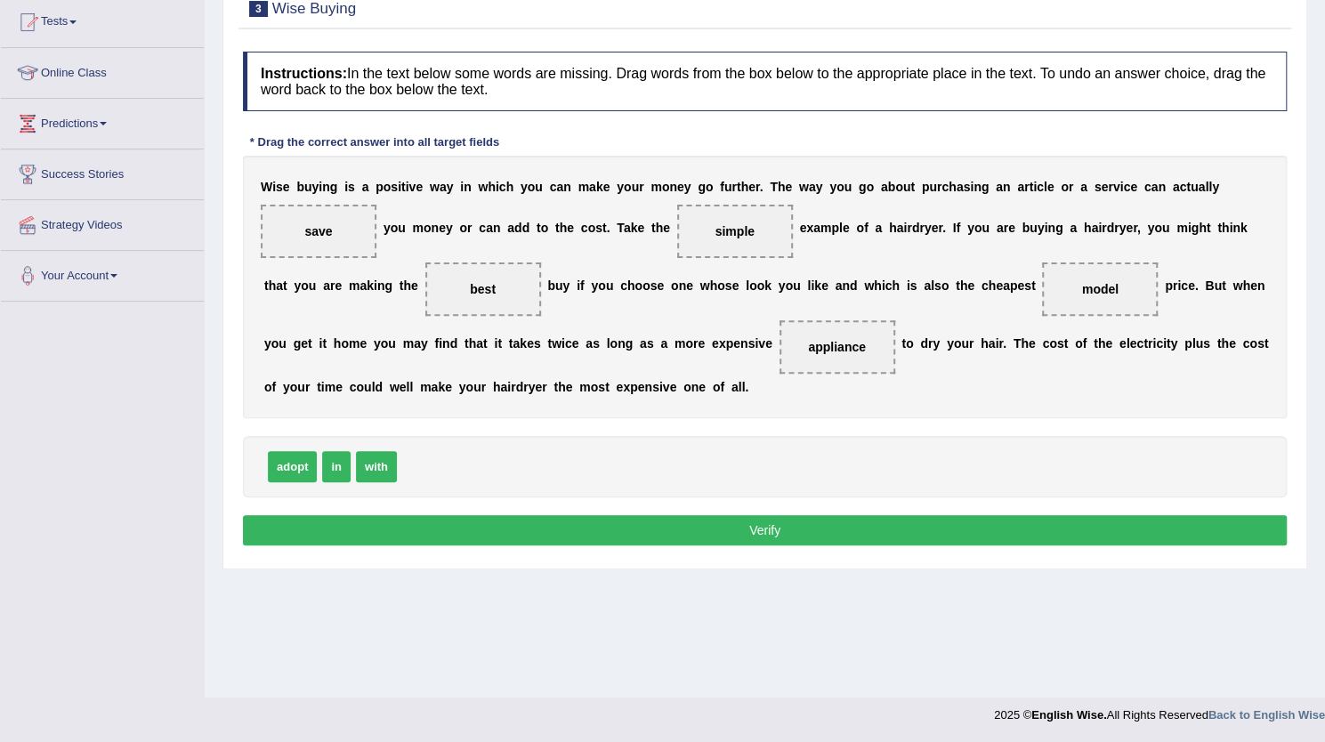
click at [838, 528] on button "Verify" at bounding box center [765, 530] width 1044 height 30
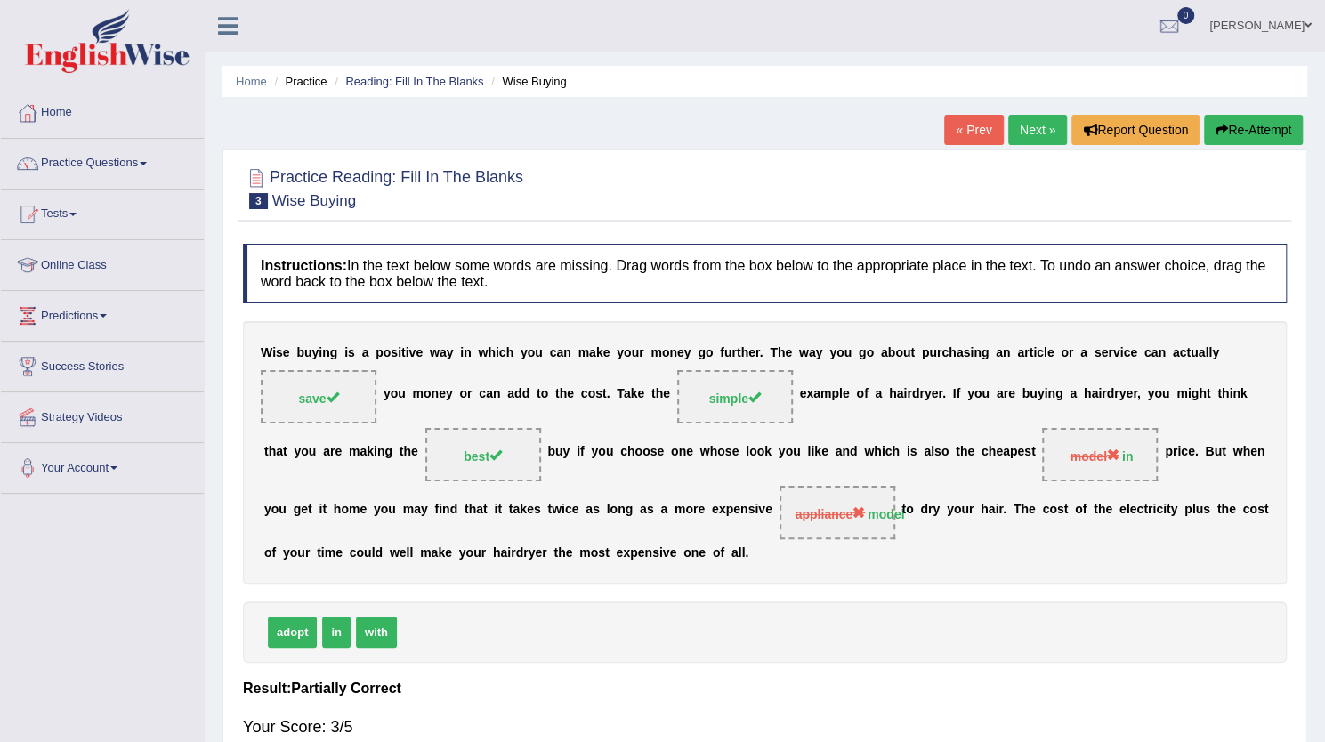
scroll to position [10, 0]
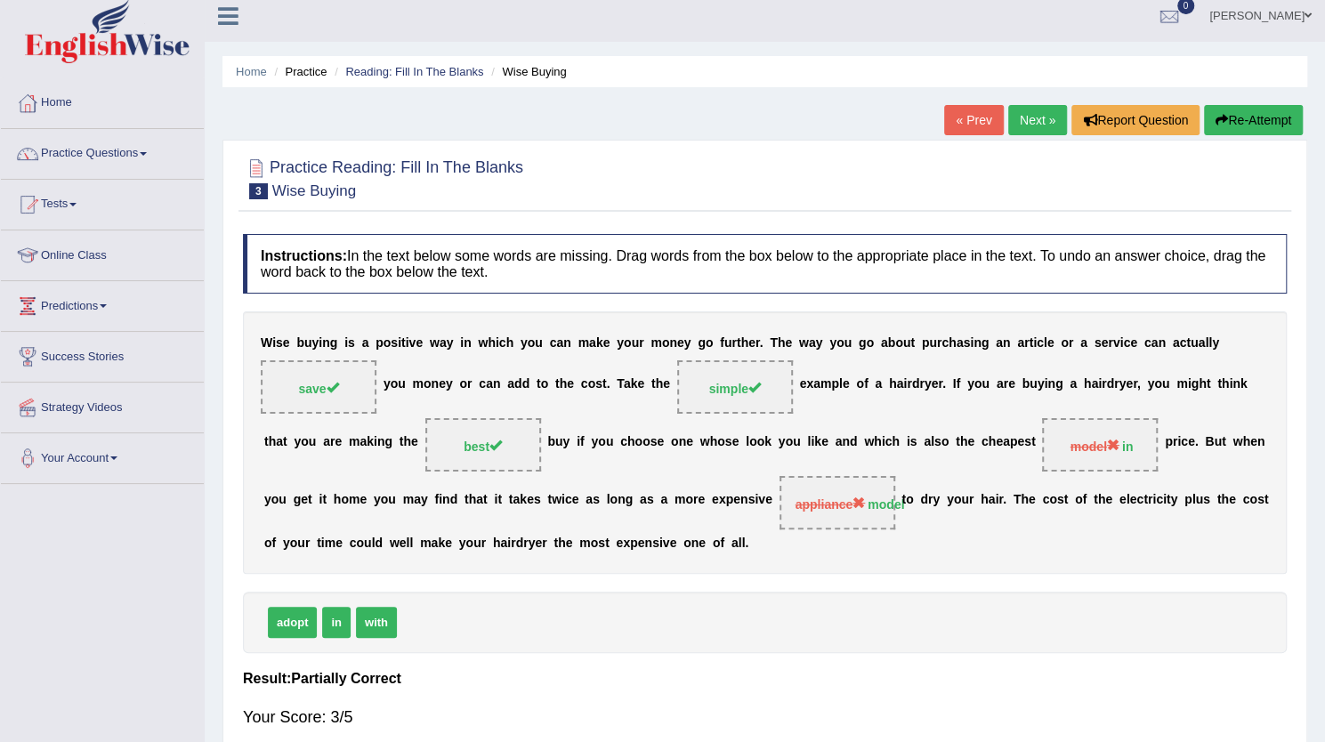
click at [1029, 121] on link "Next »" at bounding box center [1037, 120] width 59 height 30
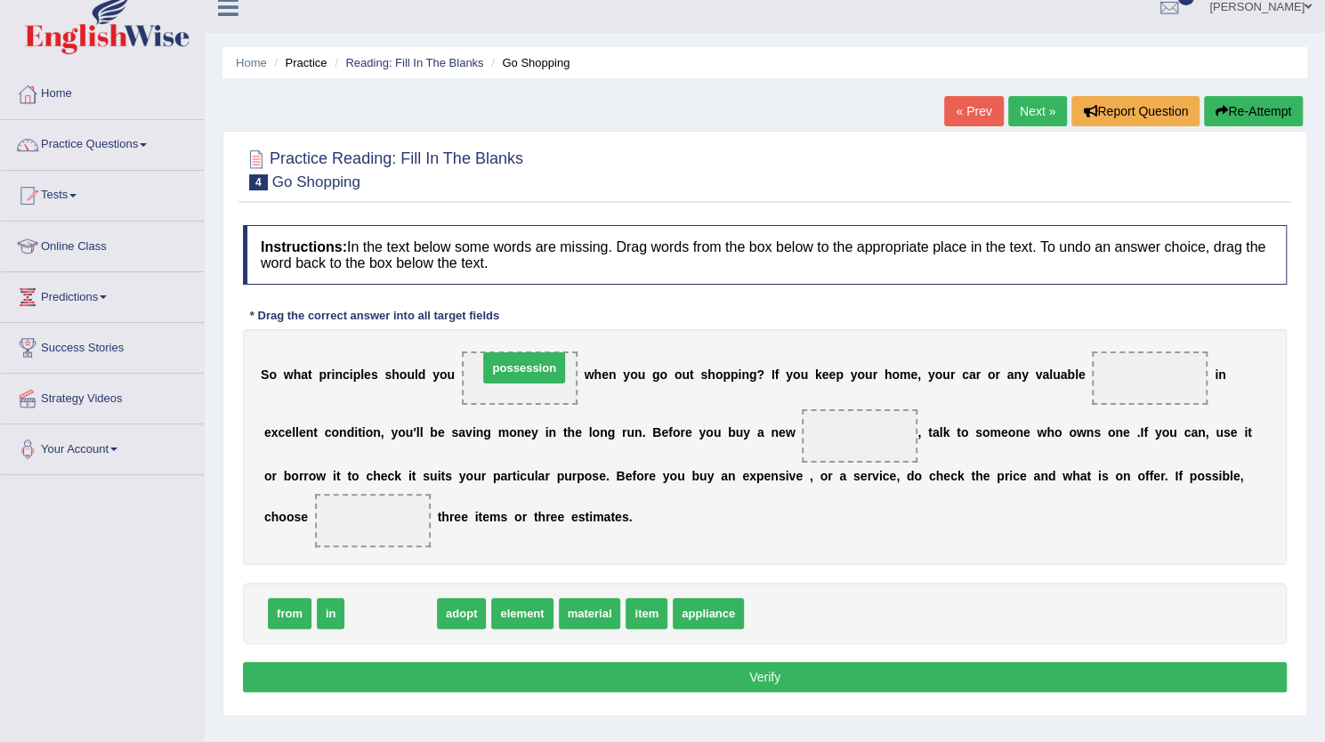
drag, startPoint x: 401, startPoint y: 613, endPoint x: 534, endPoint y: 368, distance: 279.6
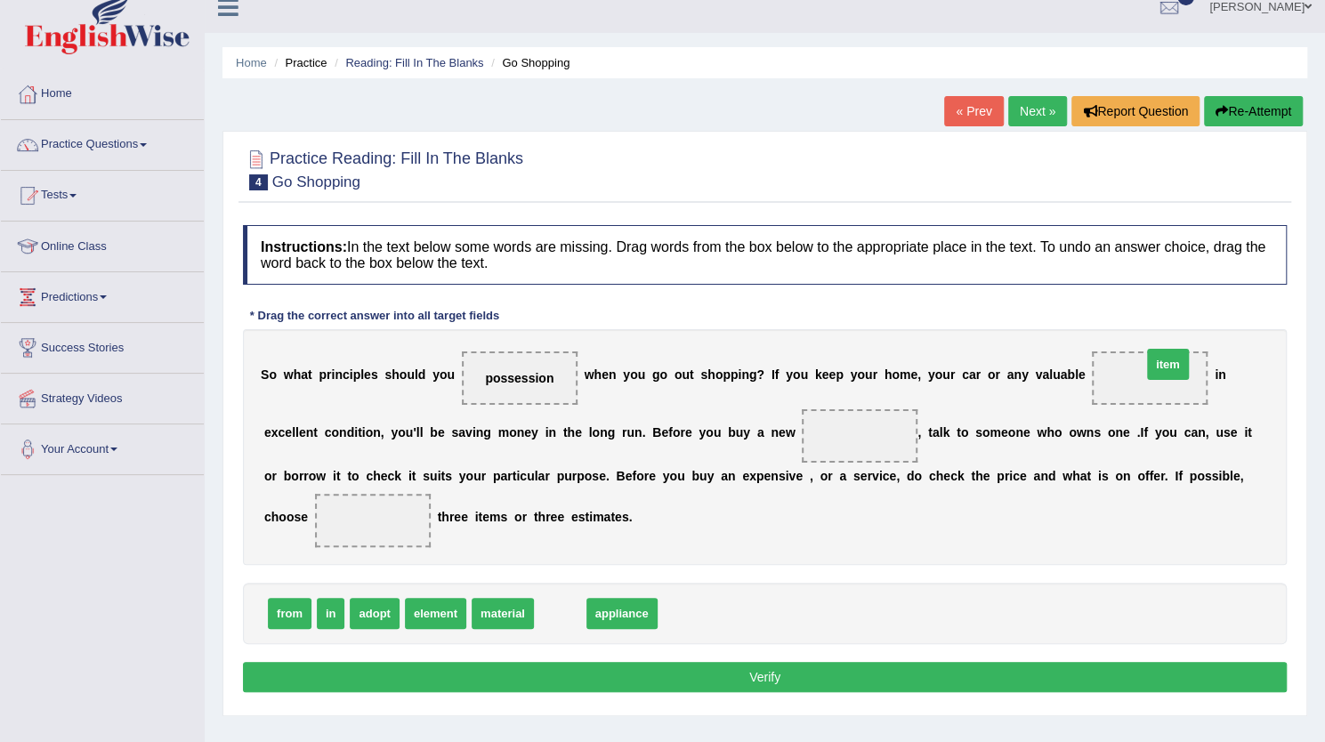
drag, startPoint x: 556, startPoint y: 609, endPoint x: 1154, endPoint y: 355, distance: 649.7
drag, startPoint x: 495, startPoint y: 623, endPoint x: 874, endPoint y: 460, distance: 412.7
click at [508, 611] on span "appliance" at bounding box center [507, 613] width 71 height 31
drag, startPoint x: 507, startPoint y: 612, endPoint x: 1132, endPoint y: 468, distance: 641.2
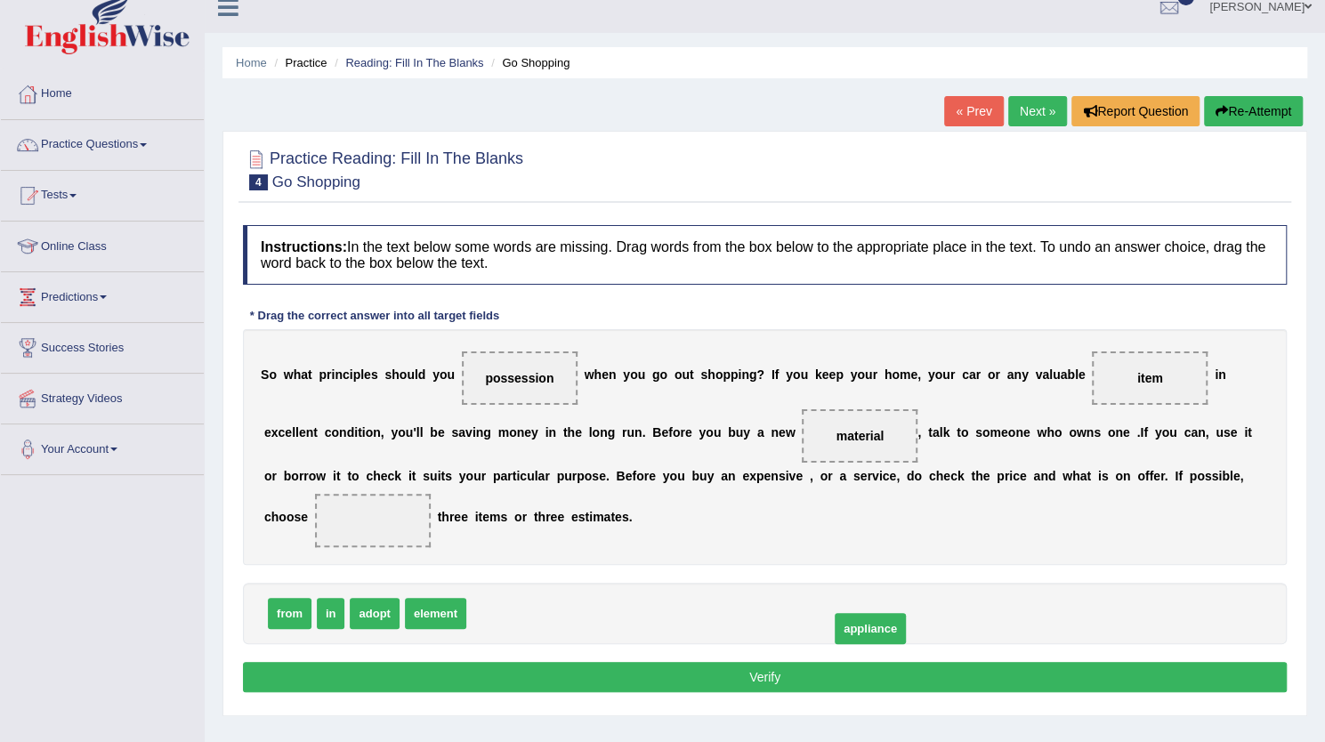
drag, startPoint x: 502, startPoint y: 608, endPoint x: 548, endPoint y: 601, distance: 46.8
drag, startPoint x: 285, startPoint y: 609, endPoint x: 367, endPoint y: 524, distance: 117.7
click at [831, 677] on button "Verify" at bounding box center [765, 677] width 1044 height 30
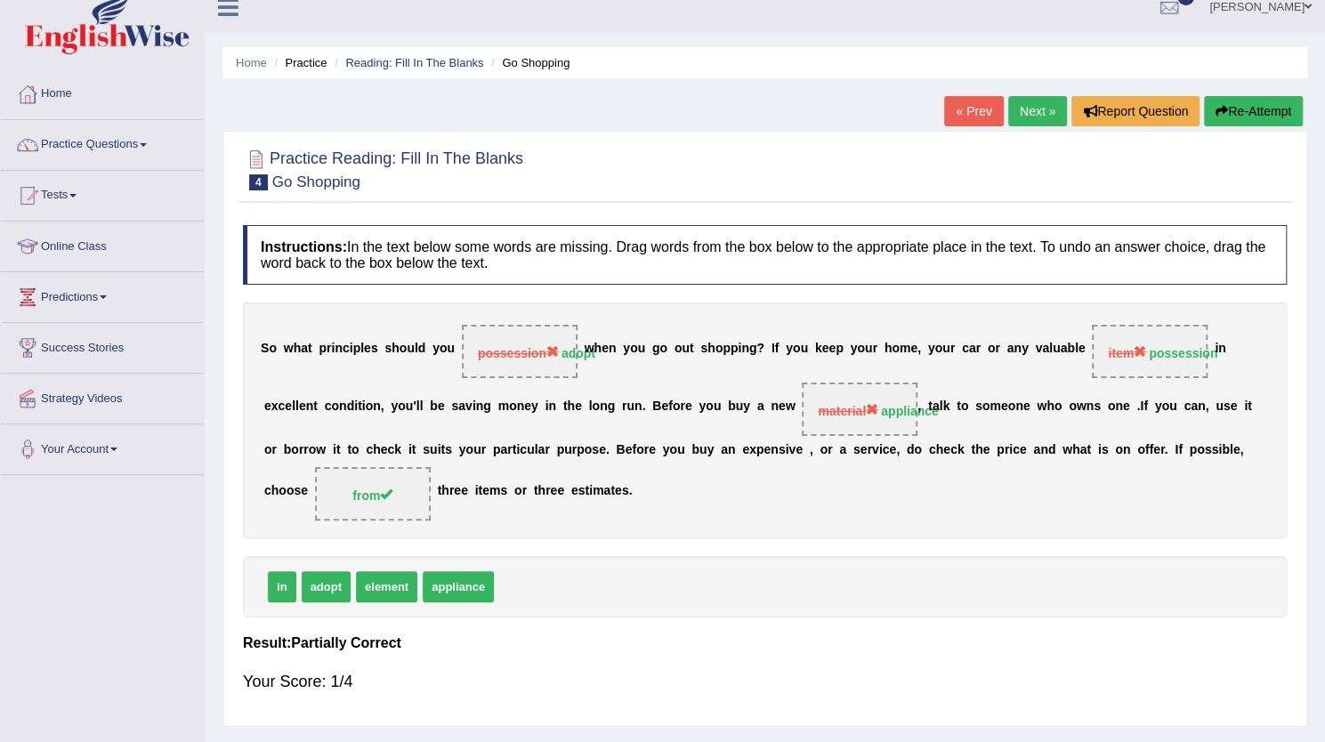
click at [1243, 125] on button "Re-Attempt" at bounding box center [1253, 111] width 99 height 30
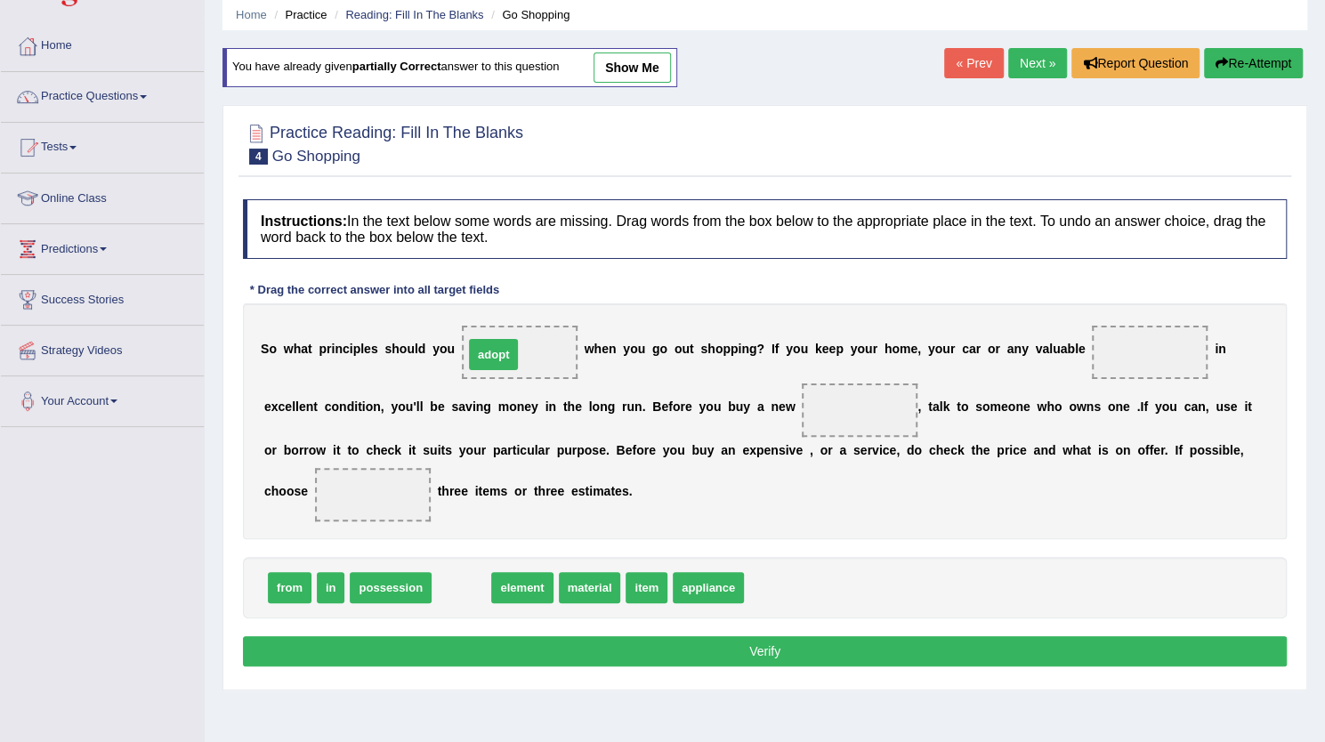
drag, startPoint x: 461, startPoint y: 587, endPoint x: 493, endPoint y: 354, distance: 234.5
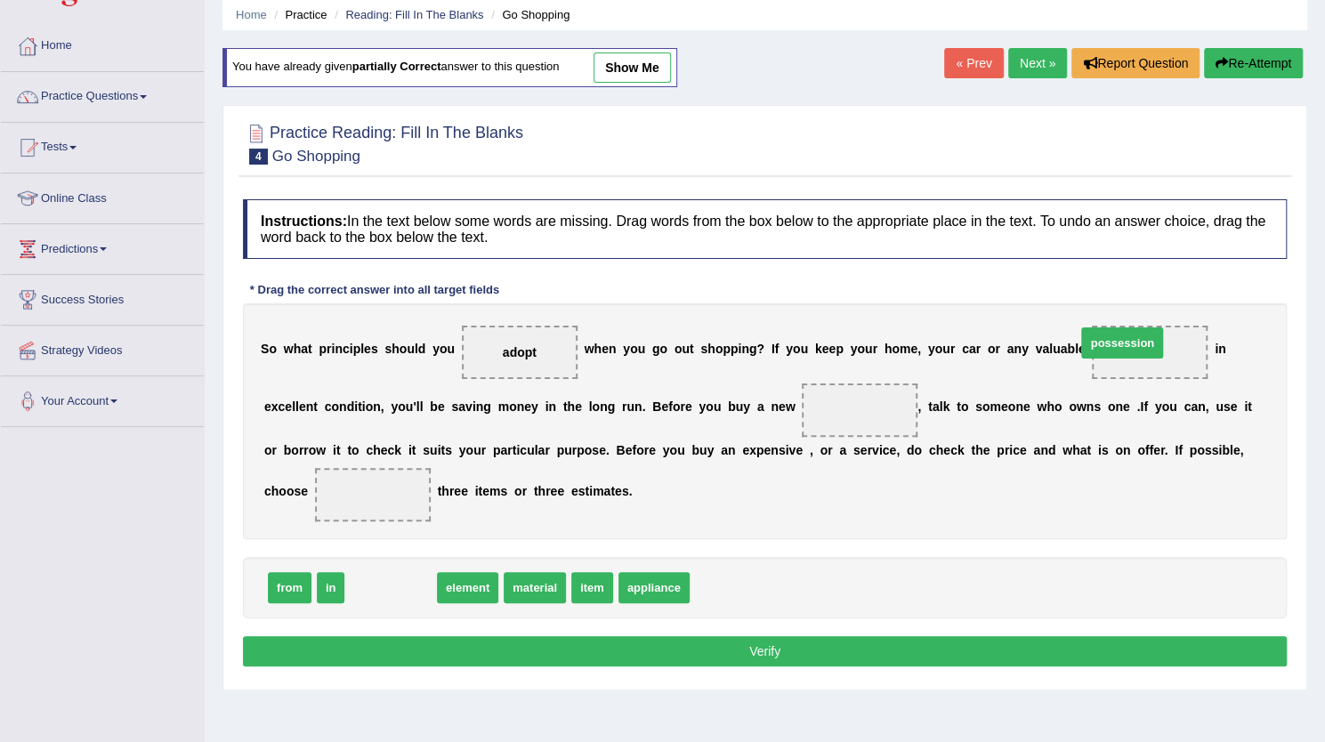
drag, startPoint x: 388, startPoint y: 586, endPoint x: 1120, endPoint y: 341, distance: 771.5
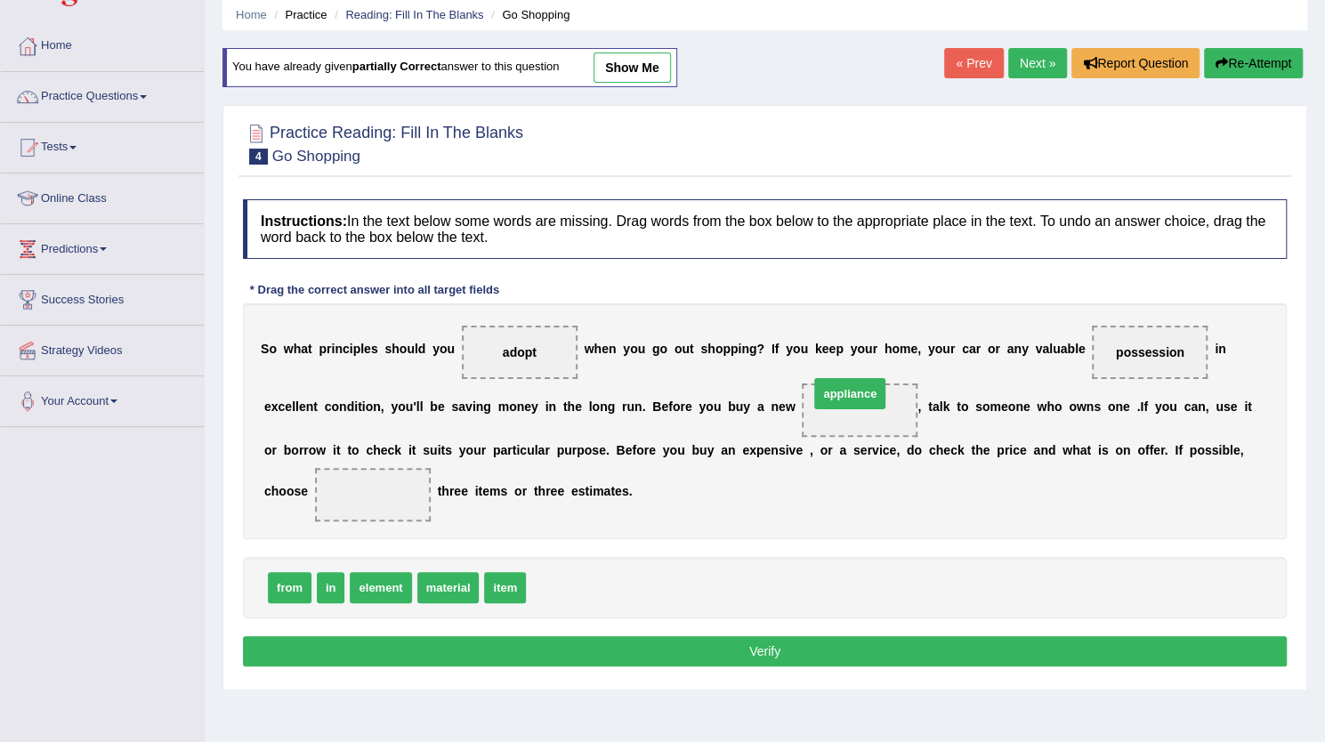
drag, startPoint x: 659, startPoint y: 512, endPoint x: 849, endPoint y: 391, distance: 225.7
drag, startPoint x: 290, startPoint y: 579, endPoint x: 354, endPoint y: 469, distance: 127.6
click at [821, 647] on button "Verify" at bounding box center [765, 651] width 1044 height 30
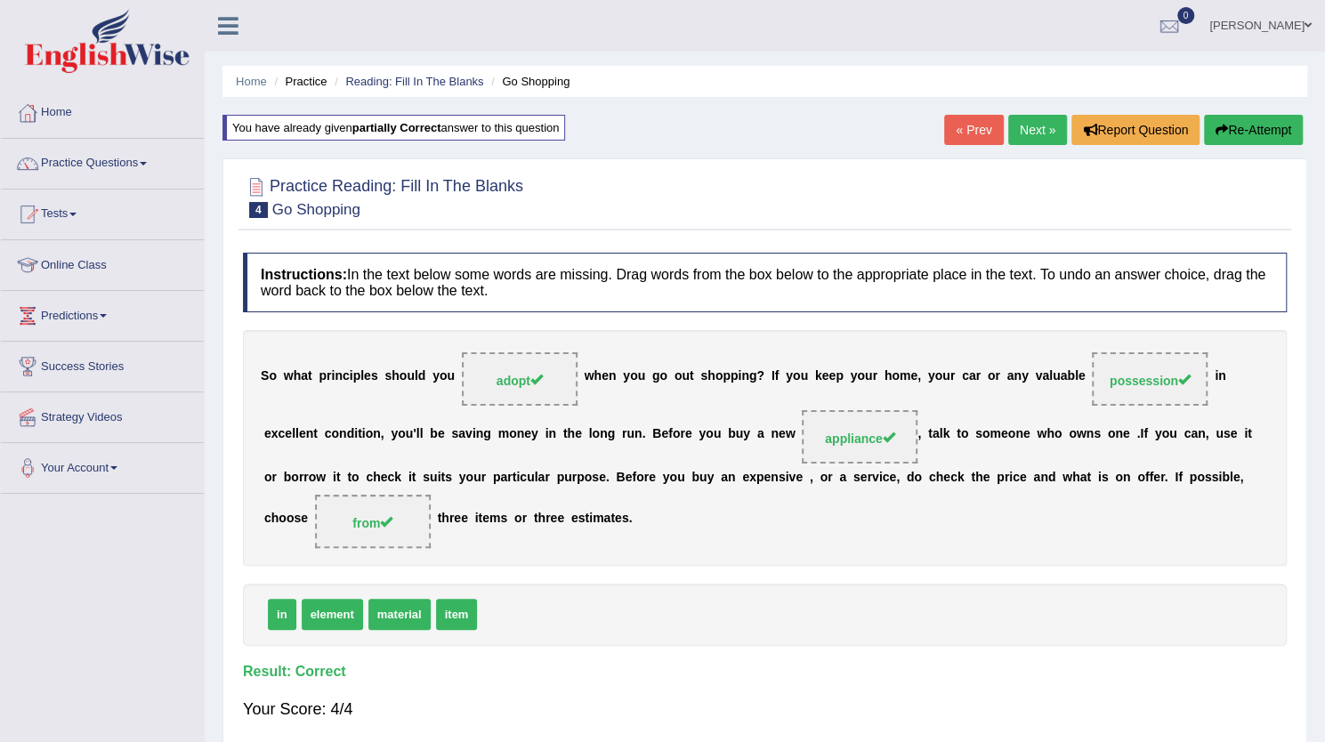
click at [1036, 125] on link "Next »" at bounding box center [1037, 130] width 59 height 30
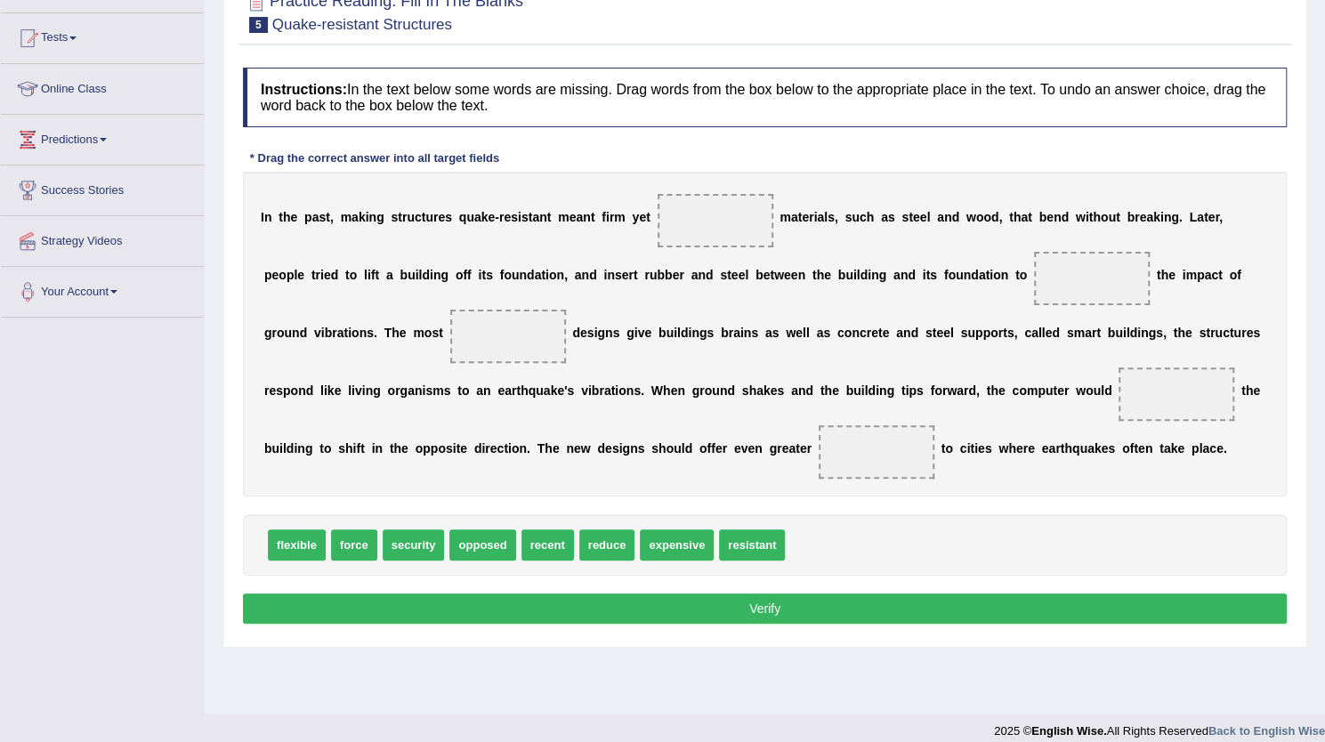
scroll to position [170, 0]
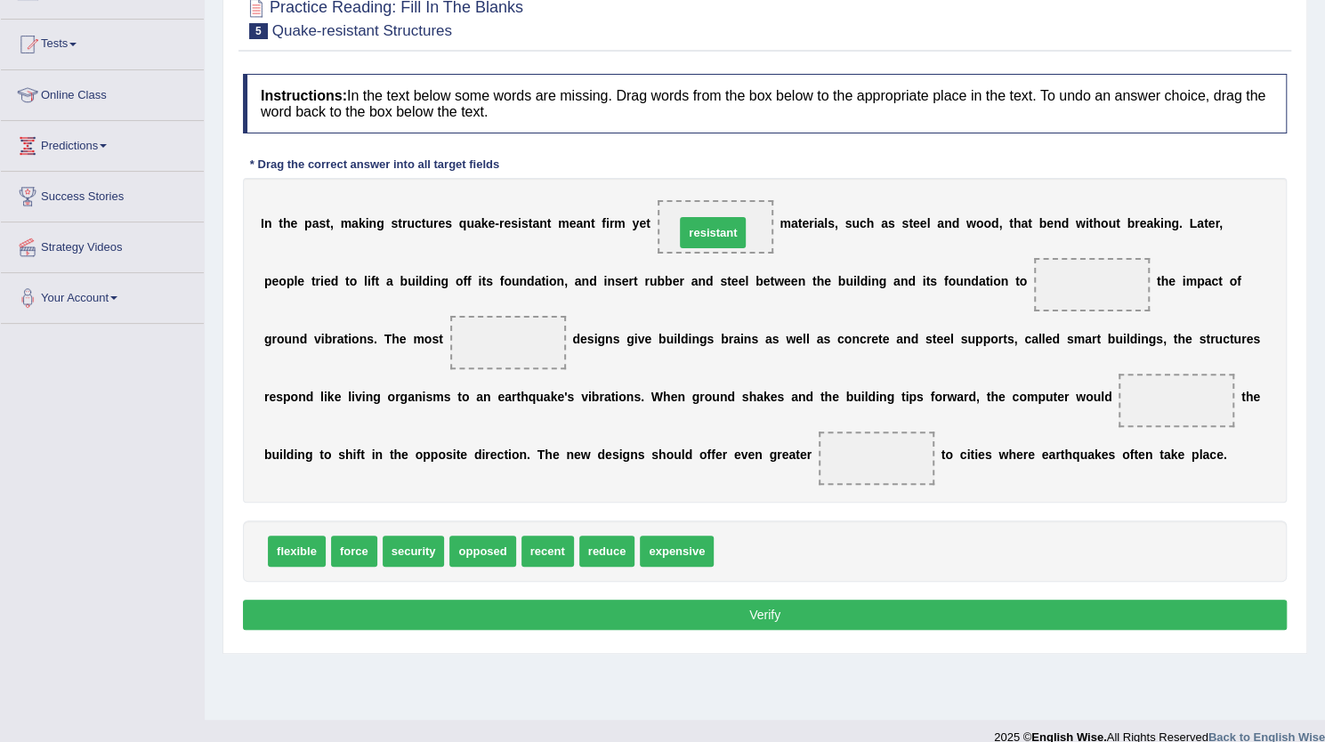
drag, startPoint x: 752, startPoint y: 553, endPoint x: 713, endPoint y: 234, distance: 321.0
drag, startPoint x: 288, startPoint y: 554, endPoint x: 724, endPoint y: 225, distance: 546.5
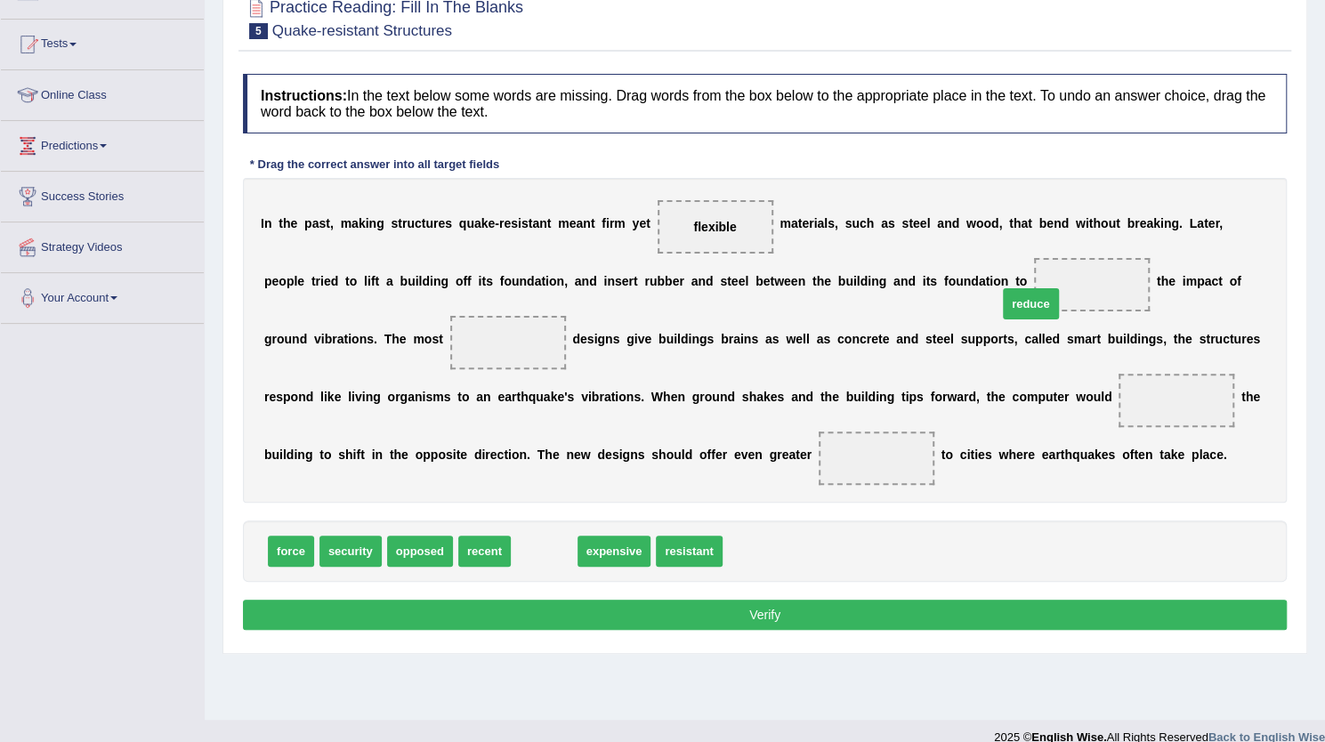
drag, startPoint x: 555, startPoint y: 540, endPoint x: 1027, endPoint y: 302, distance: 528.6
drag, startPoint x: 561, startPoint y: 546, endPoint x: 476, endPoint y: 330, distance: 231.4
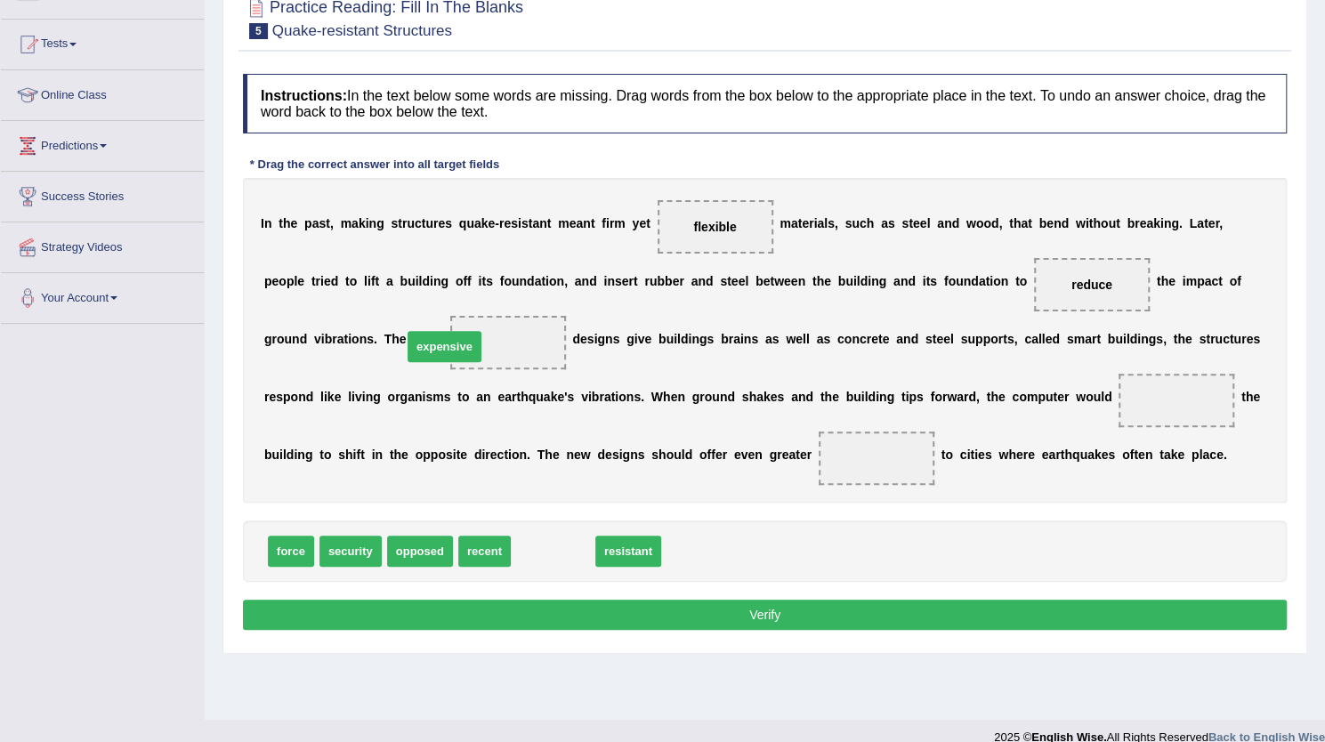
drag, startPoint x: 544, startPoint y: 535, endPoint x: 434, endPoint y: 328, distance: 233.7
click at [353, 554] on span "security" at bounding box center [351, 551] width 62 height 31
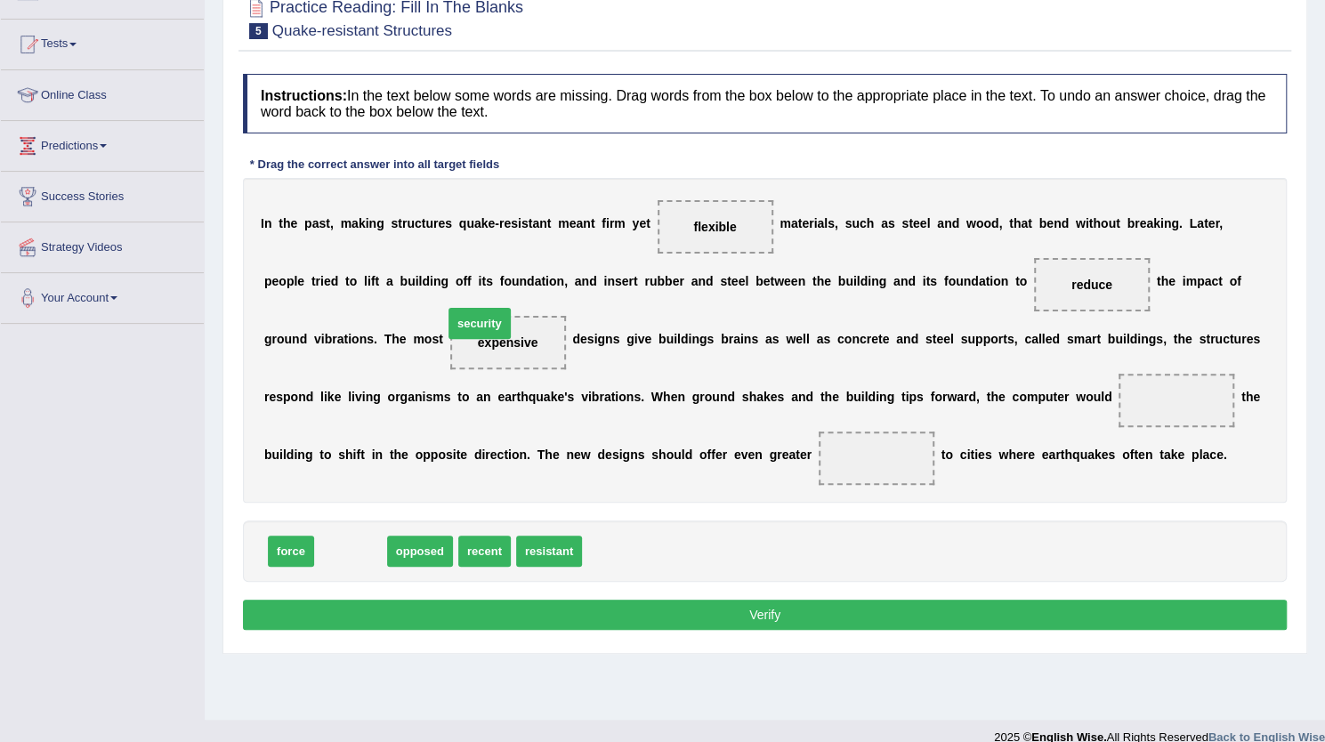
drag, startPoint x: 353, startPoint y: 554, endPoint x: 482, endPoint y: 328, distance: 260.3
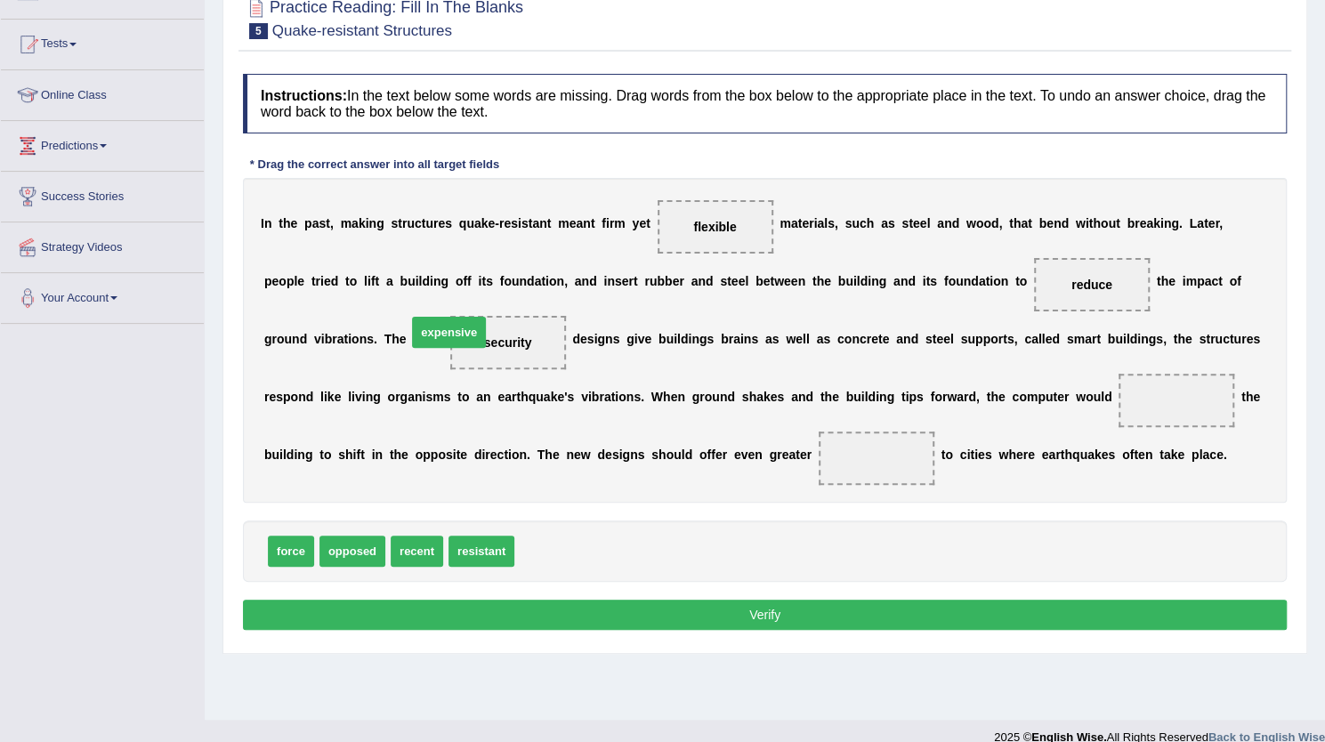
drag, startPoint x: 557, startPoint y: 553, endPoint x: 449, endPoint y: 334, distance: 244.0
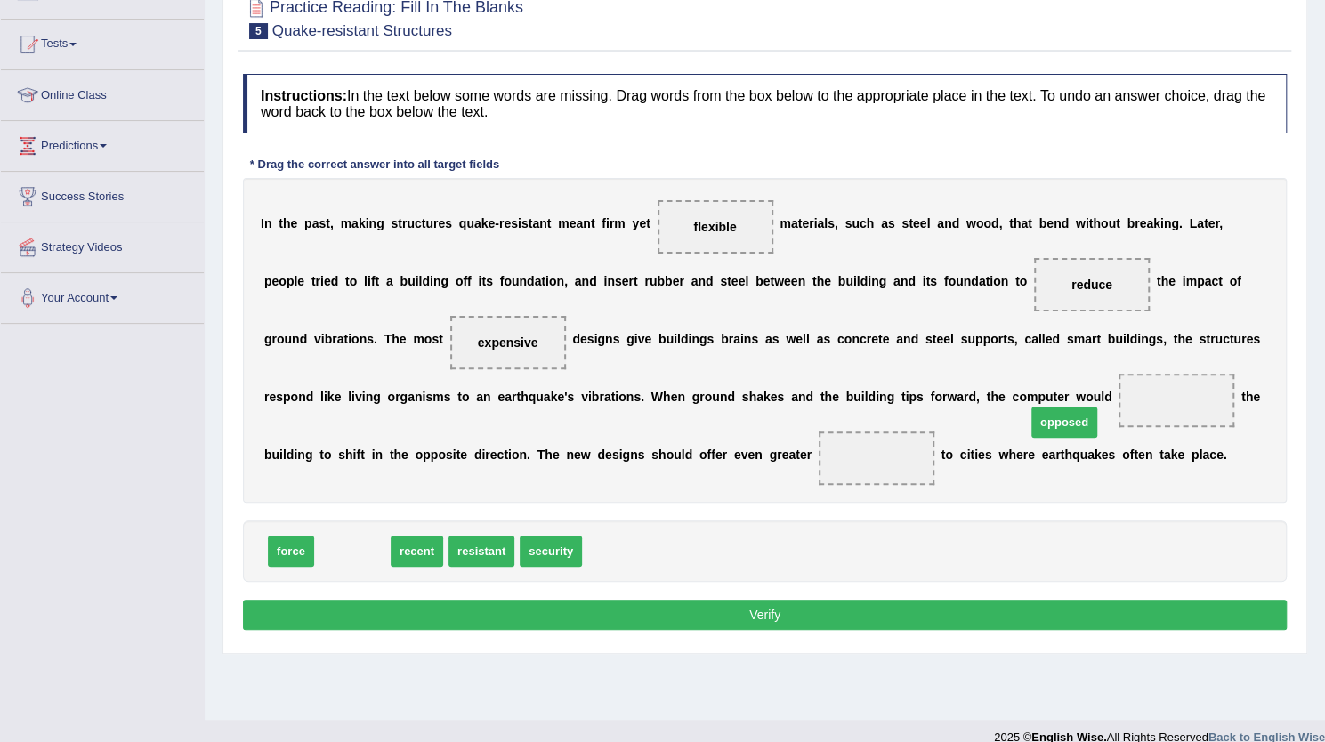
drag, startPoint x: 346, startPoint y: 551, endPoint x: 1089, endPoint y: 421, distance: 754.4
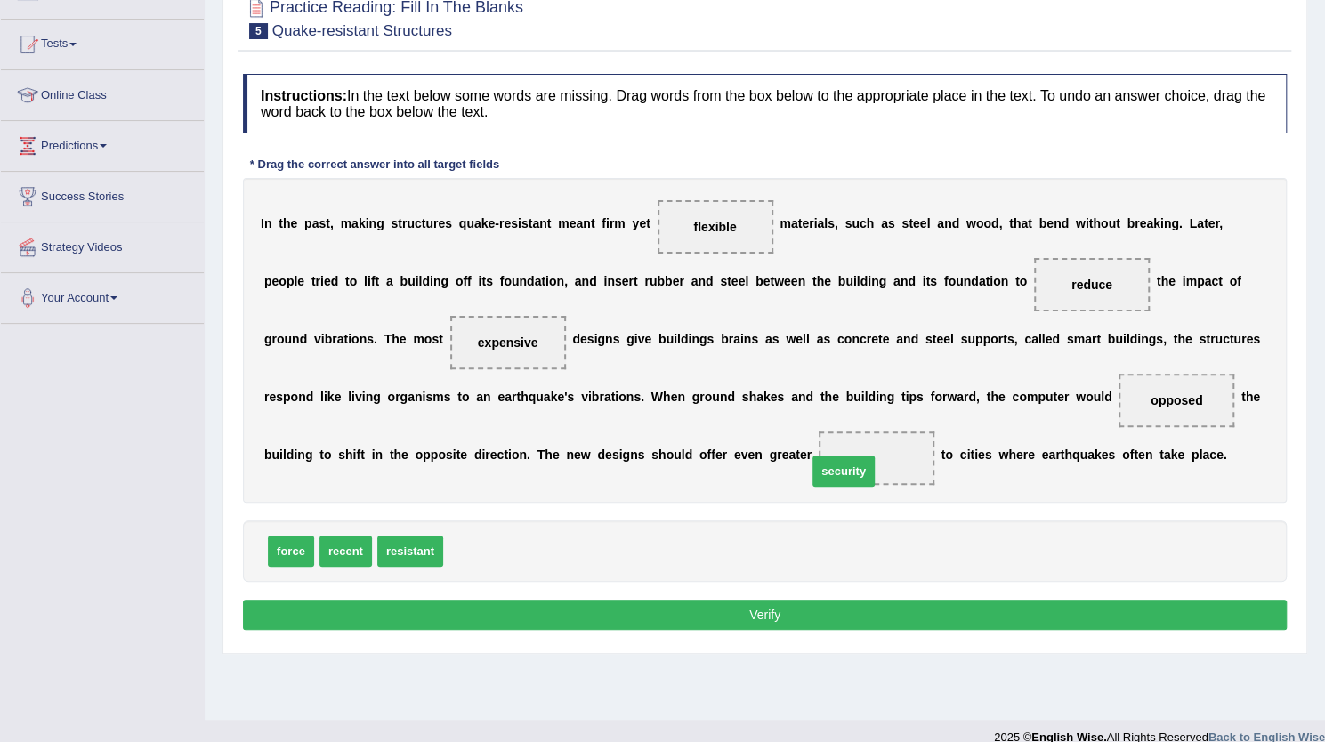
drag, startPoint x: 473, startPoint y: 552, endPoint x: 837, endPoint y: 472, distance: 372.7
click at [816, 610] on button "Verify" at bounding box center [765, 615] width 1044 height 30
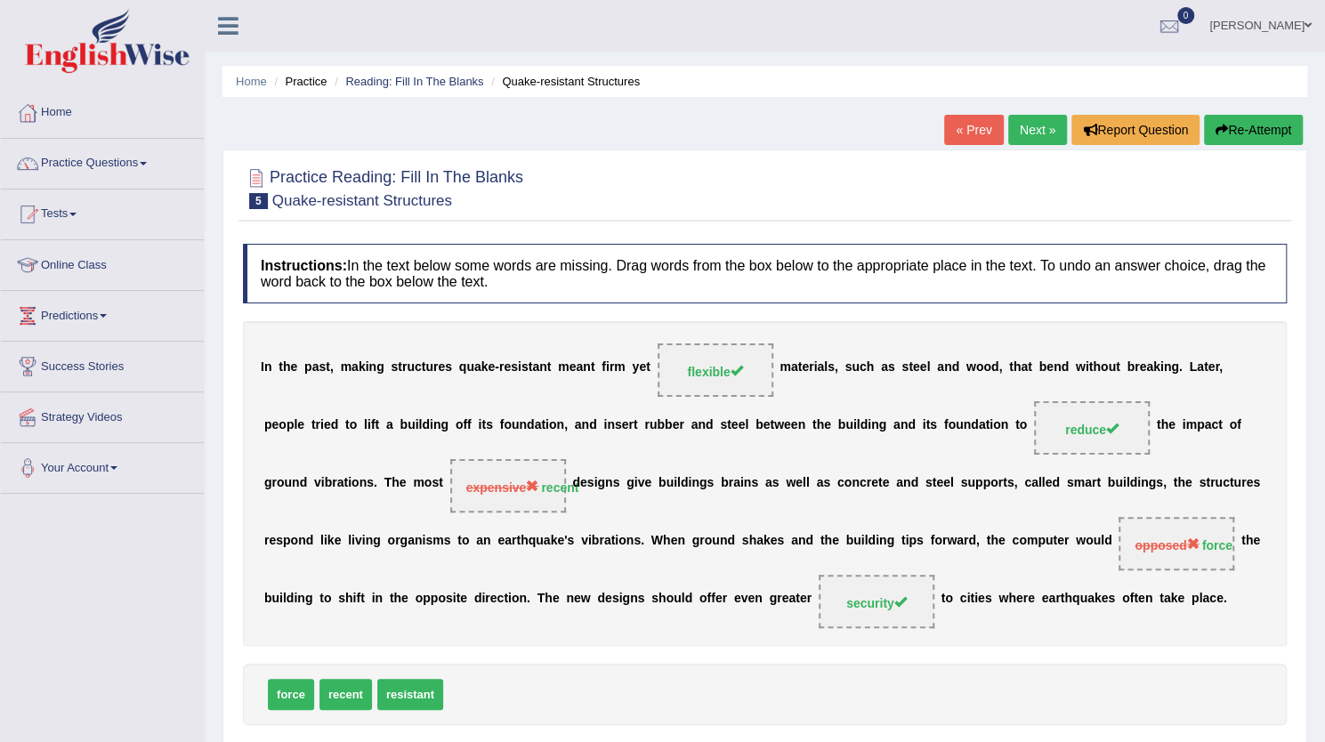
scroll to position [2, 0]
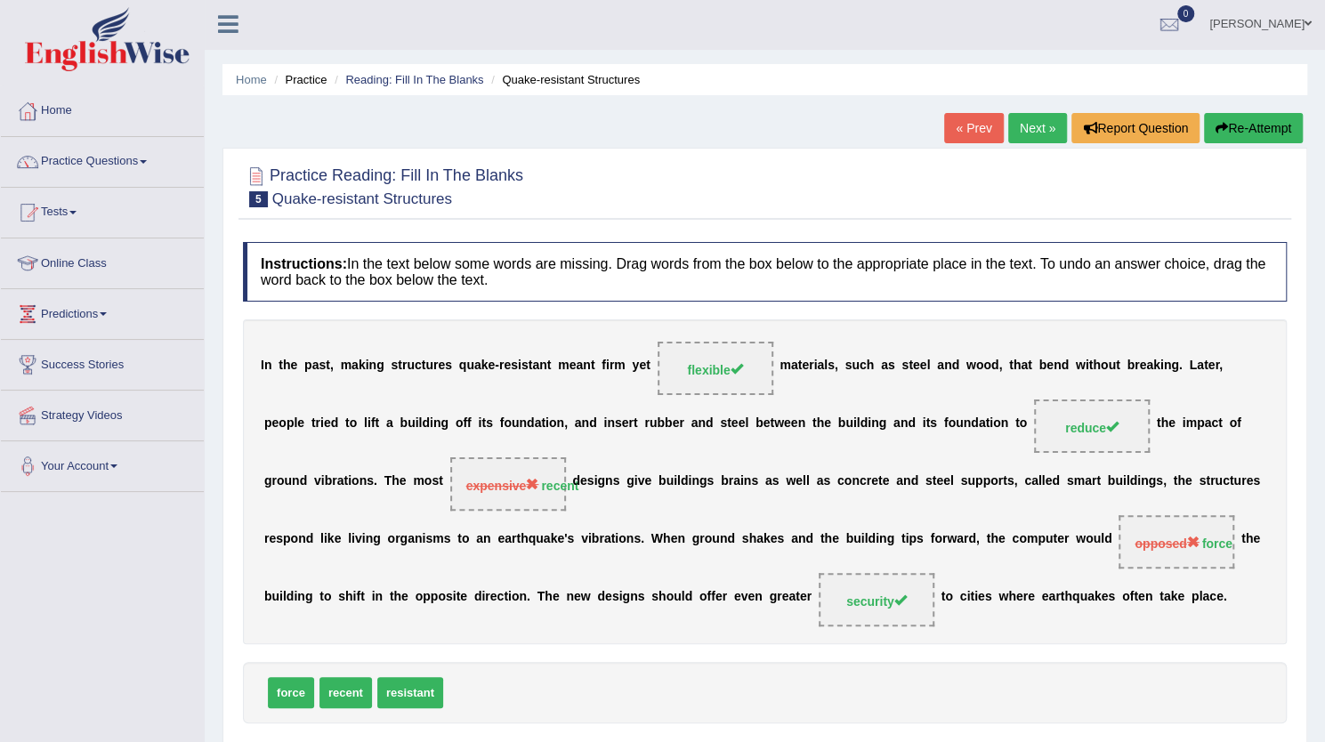
click at [1216, 130] on icon "button" at bounding box center [1222, 128] width 12 height 12
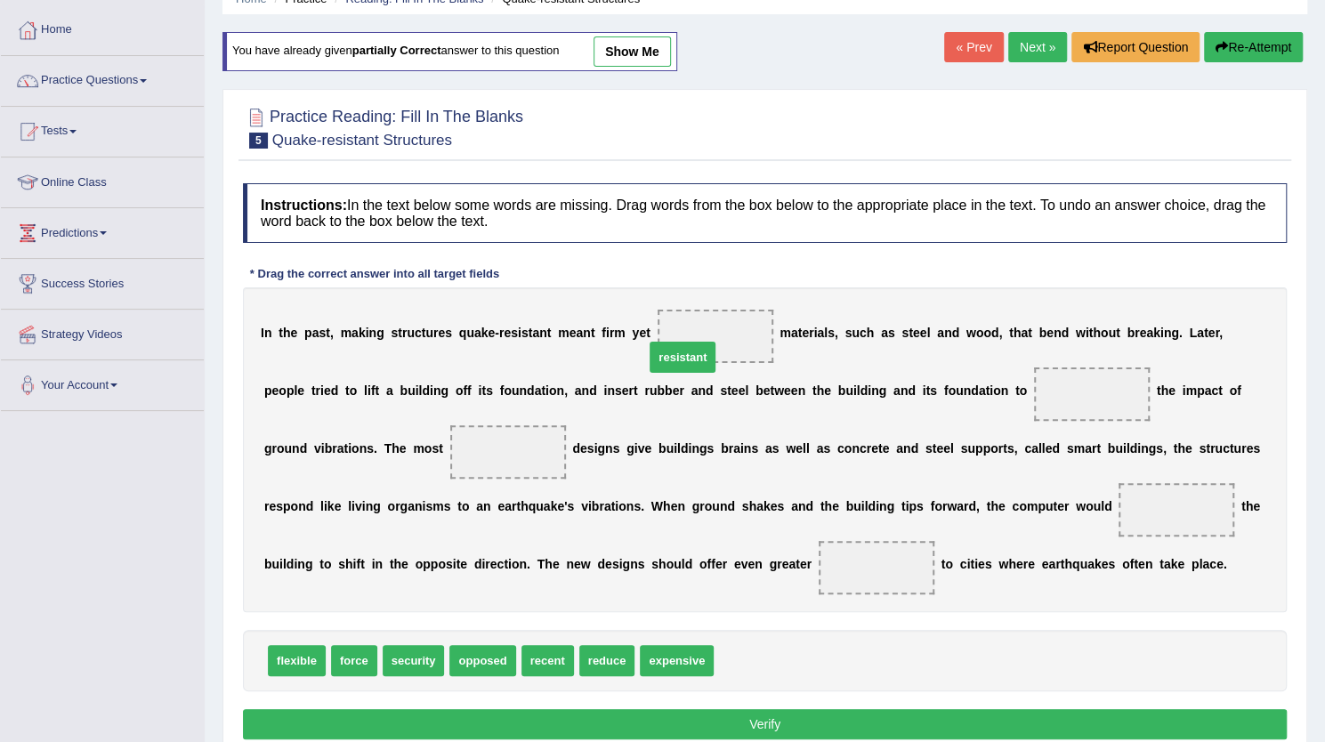
drag, startPoint x: 747, startPoint y: 654, endPoint x: 678, endPoint y: 324, distance: 337.2
click at [678, 324] on span at bounding box center [716, 336] width 116 height 53
drag, startPoint x: 281, startPoint y: 666, endPoint x: 692, endPoint y: 336, distance: 527.4
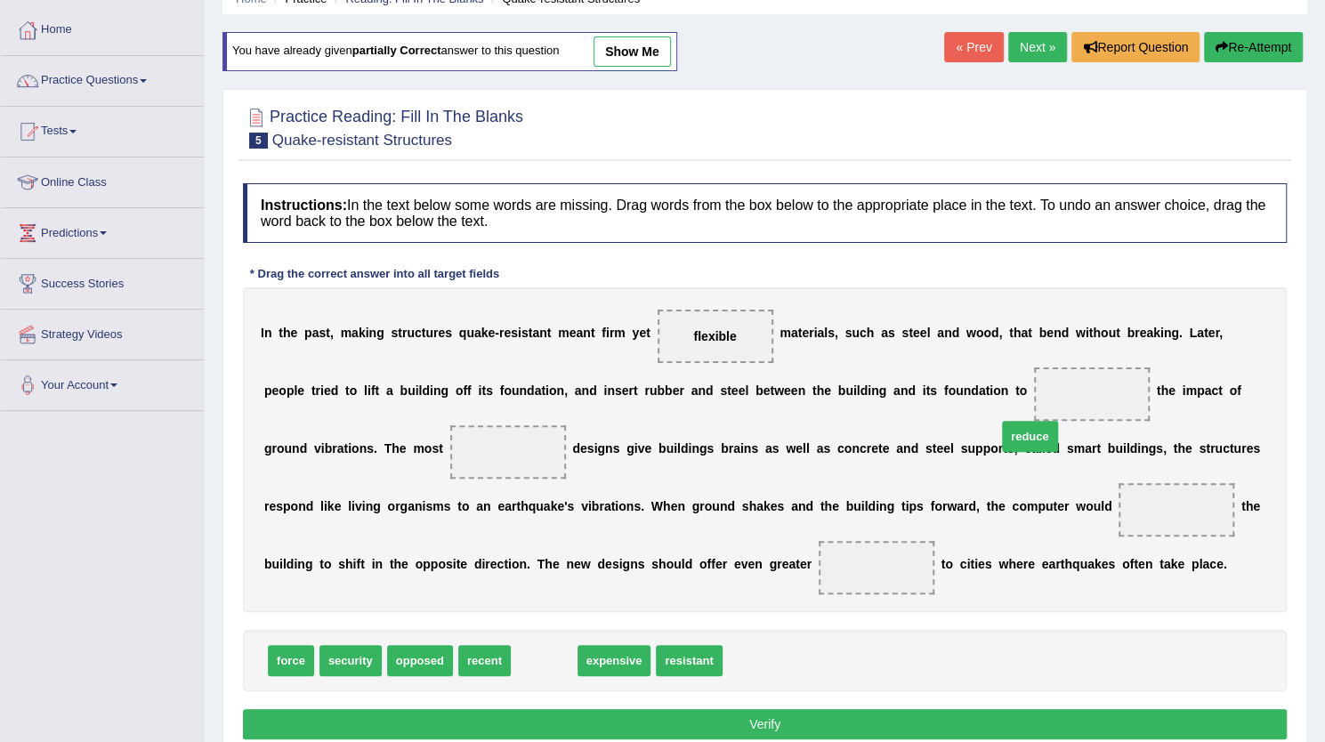
drag, startPoint x: 536, startPoint y: 662, endPoint x: 1033, endPoint y: 422, distance: 552.5
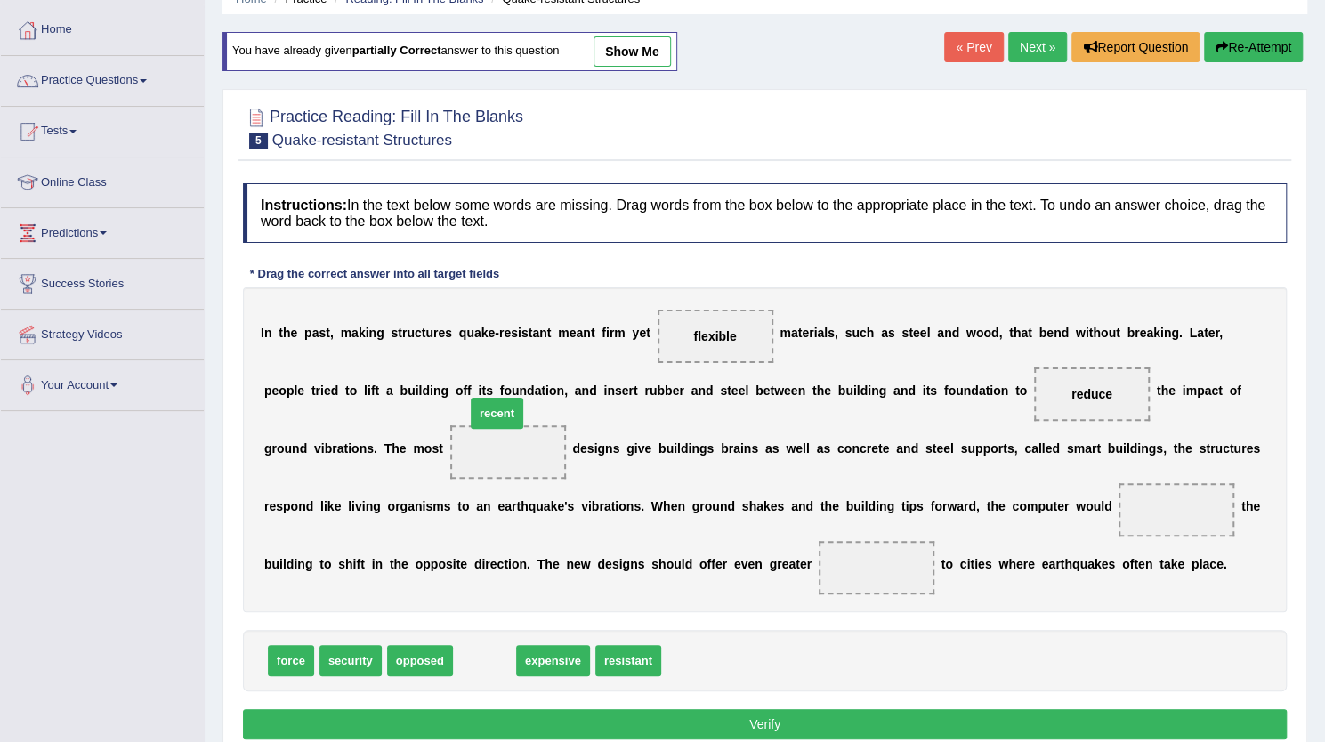
drag, startPoint x: 483, startPoint y: 660, endPoint x: 494, endPoint y: 413, distance: 246.8
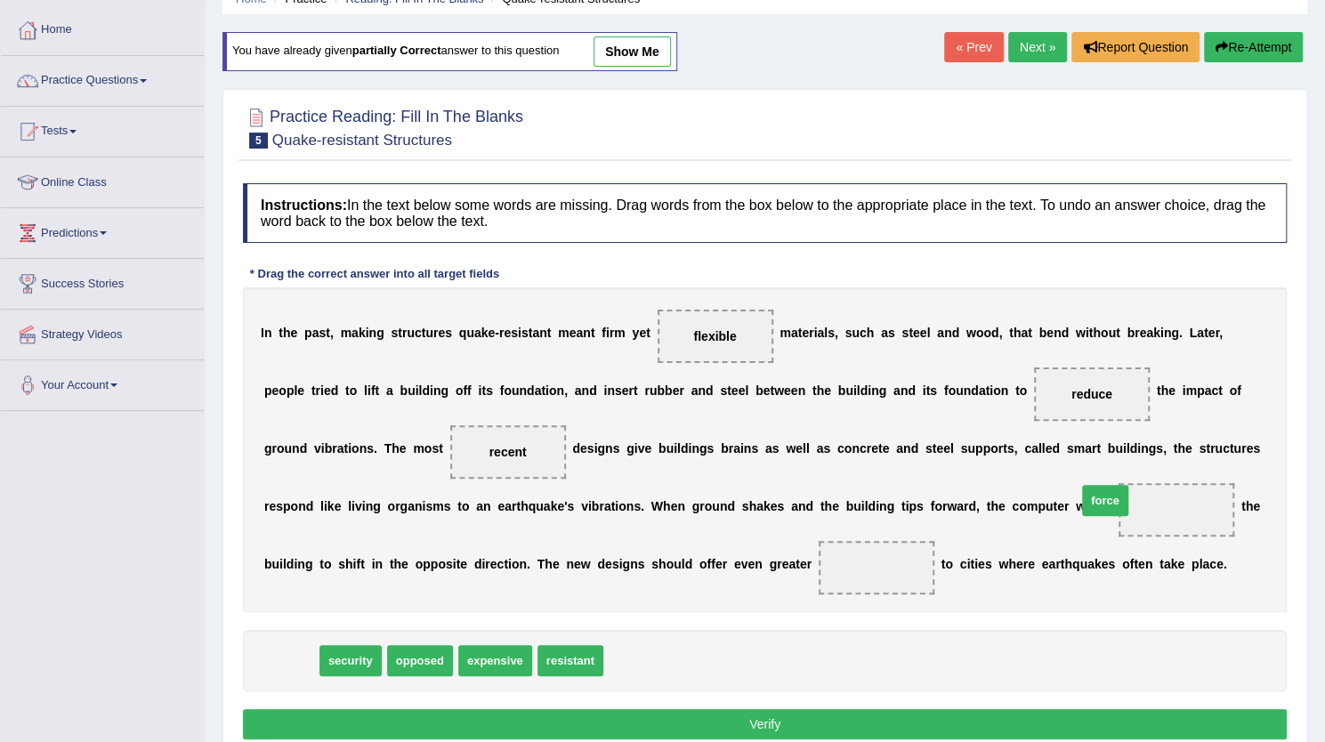
drag, startPoint x: 276, startPoint y: 660, endPoint x: 1121, endPoint y: 499, distance: 860.6
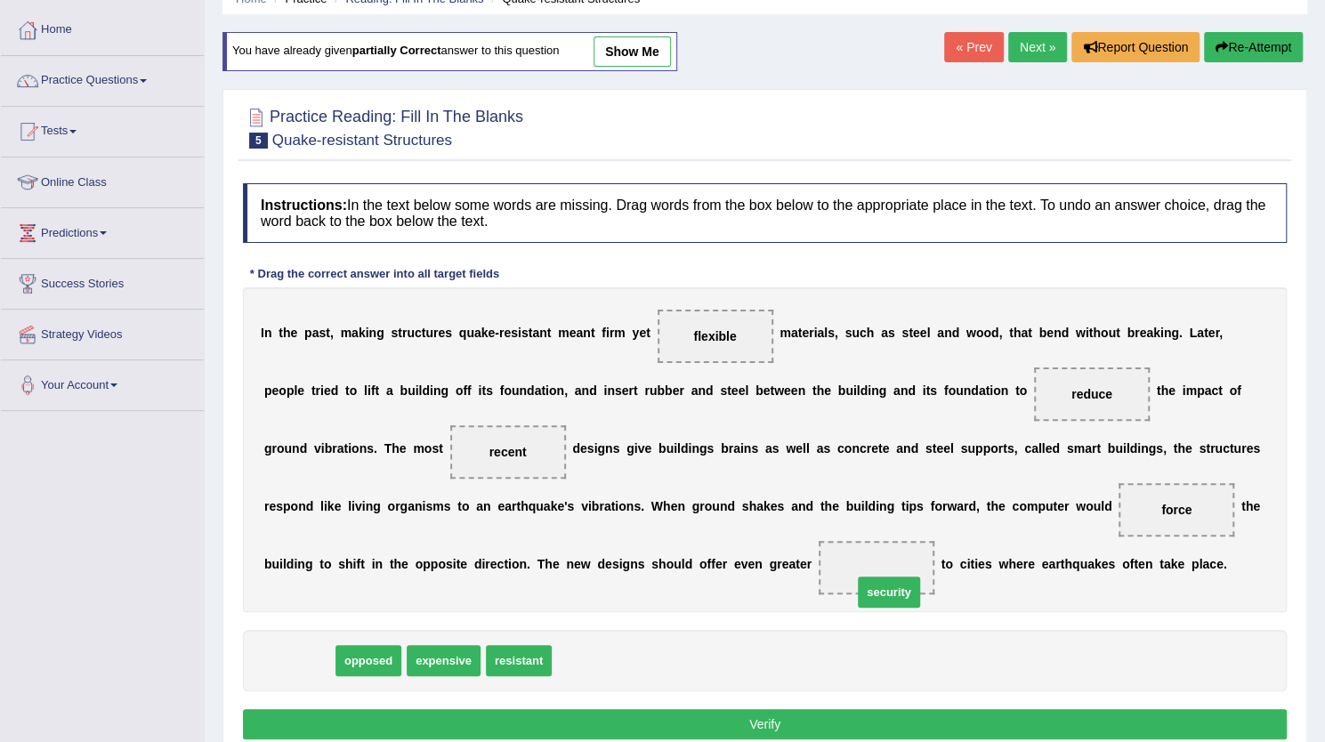
drag, startPoint x: 293, startPoint y: 660, endPoint x: 848, endPoint y: 579, distance: 561.3
click at [796, 722] on button "Verify" at bounding box center [765, 724] width 1044 height 30
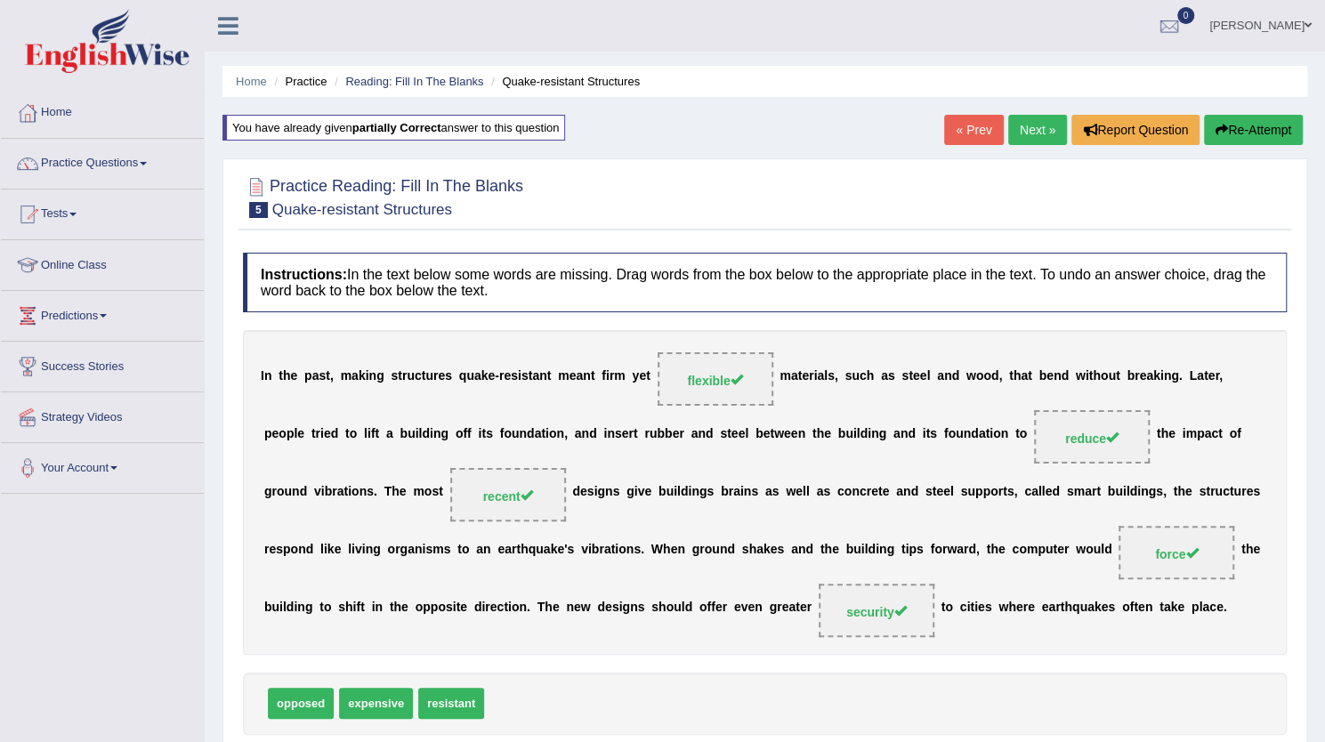
click at [1043, 134] on link "Next »" at bounding box center [1037, 130] width 59 height 30
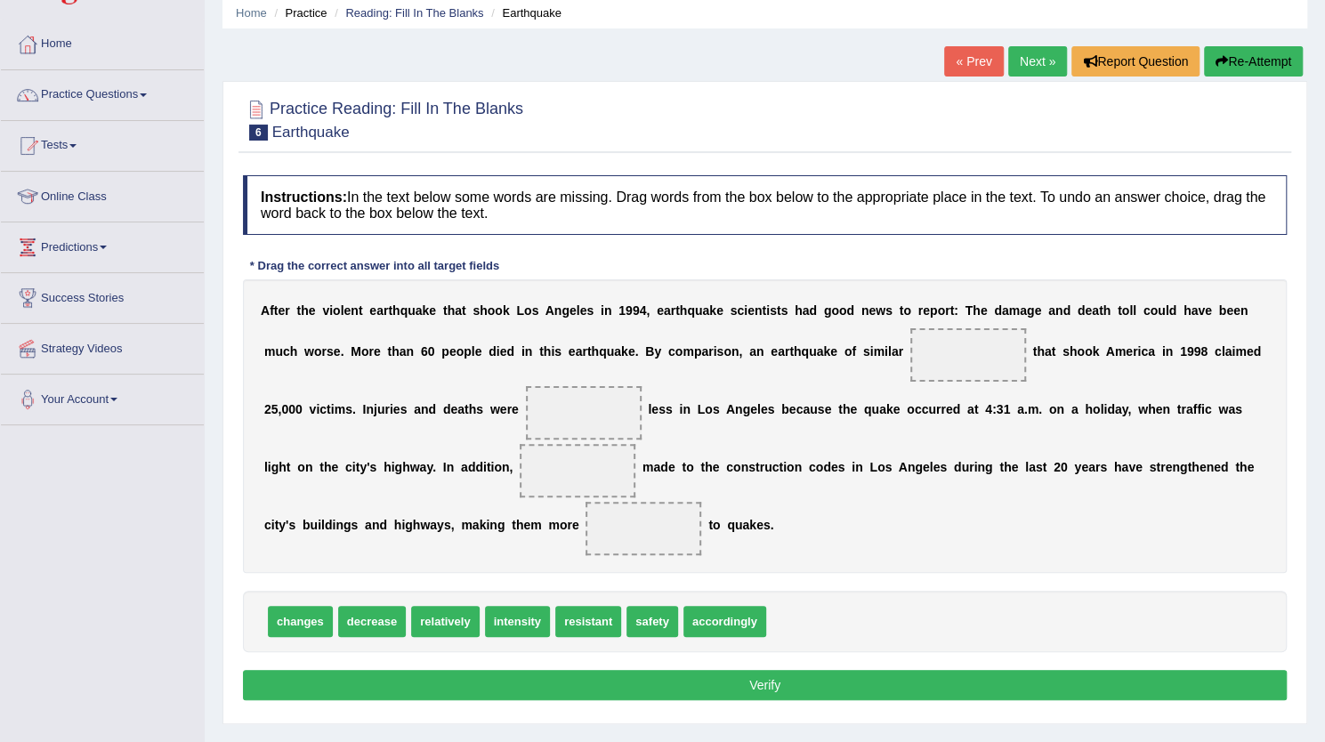
scroll to position [71, 0]
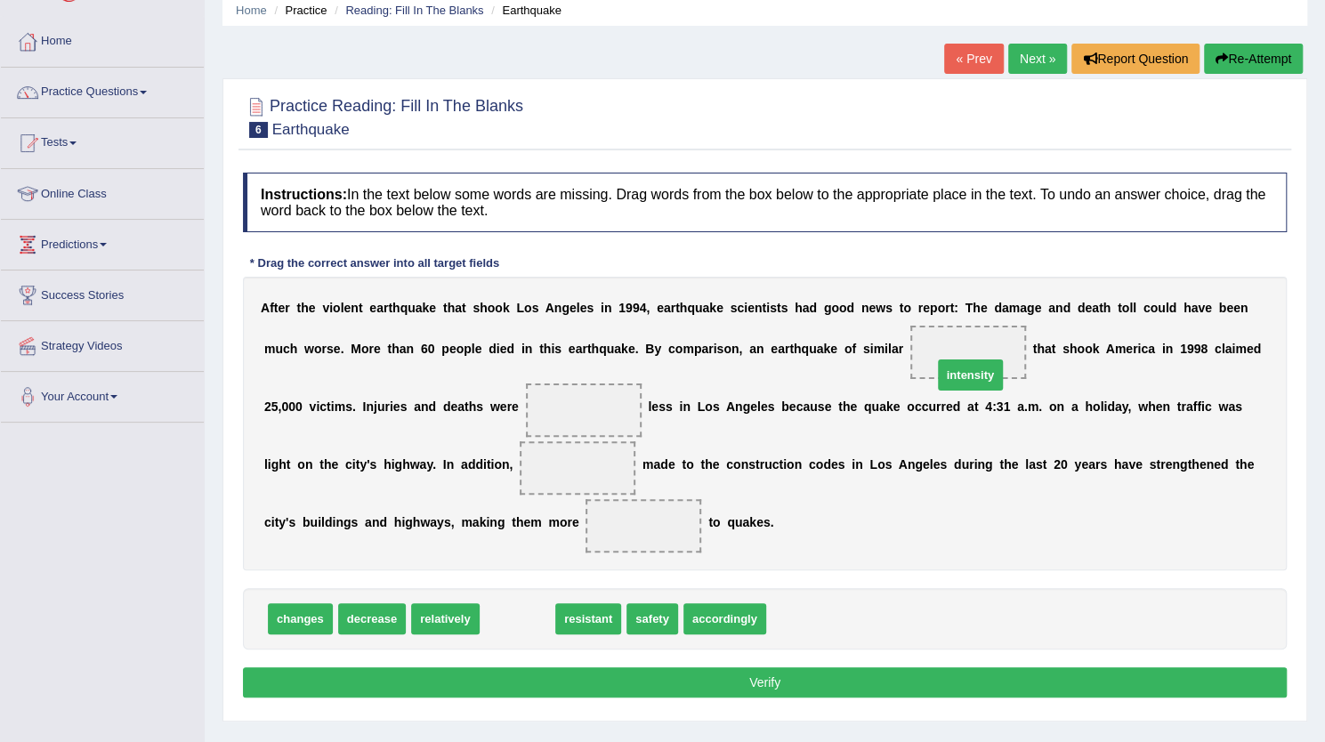
drag, startPoint x: 522, startPoint y: 611, endPoint x: 975, endPoint y: 367, distance: 514.9
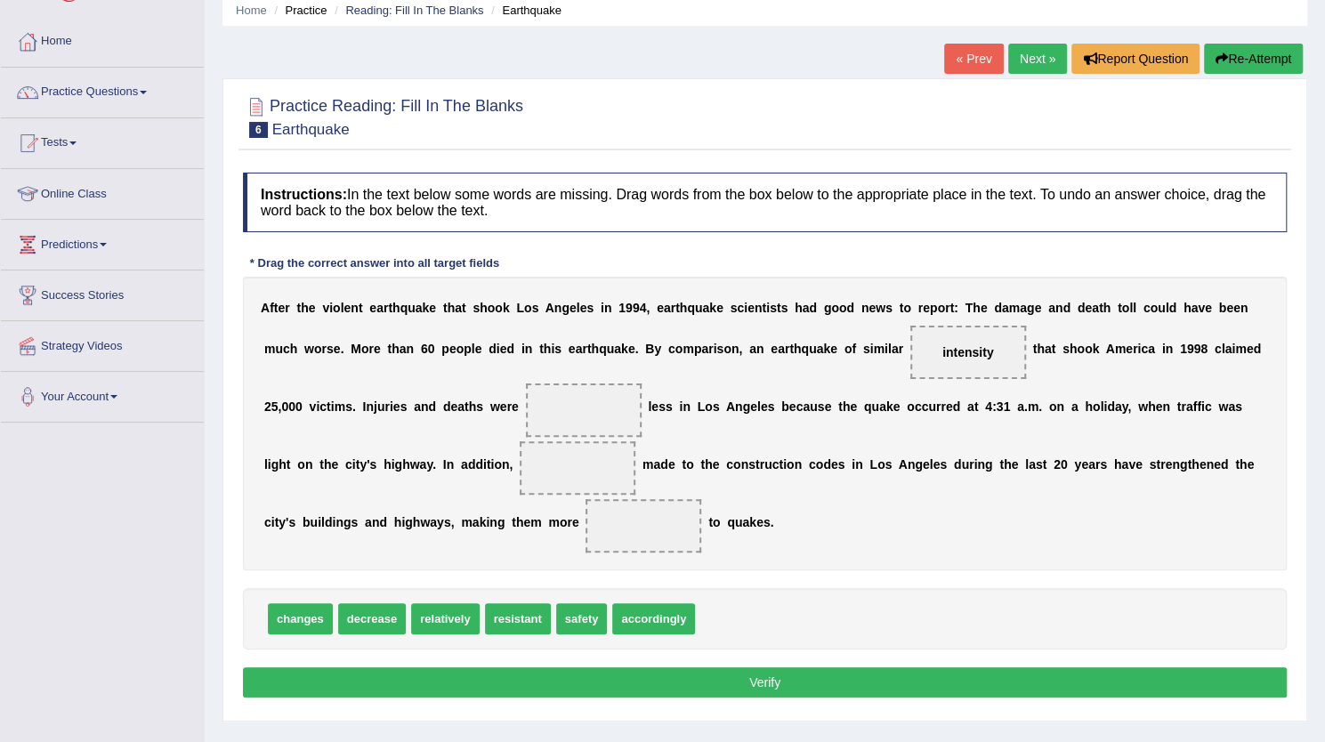
drag, startPoint x: 442, startPoint y: 619, endPoint x: 593, endPoint y: 389, distance: 275.3
drag, startPoint x: 446, startPoint y: 615, endPoint x: 616, endPoint y: 407, distance: 268.8
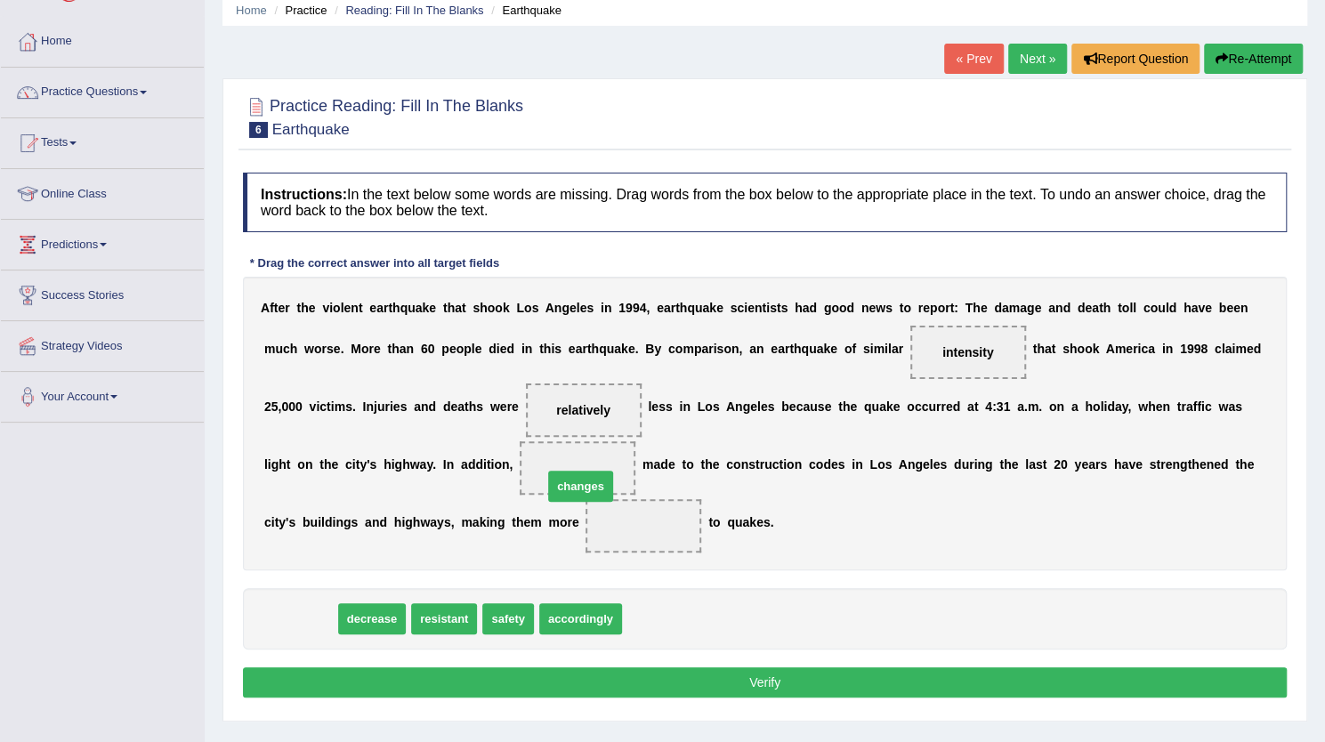
drag, startPoint x: 294, startPoint y: 617, endPoint x: 573, endPoint y: 482, distance: 310.1
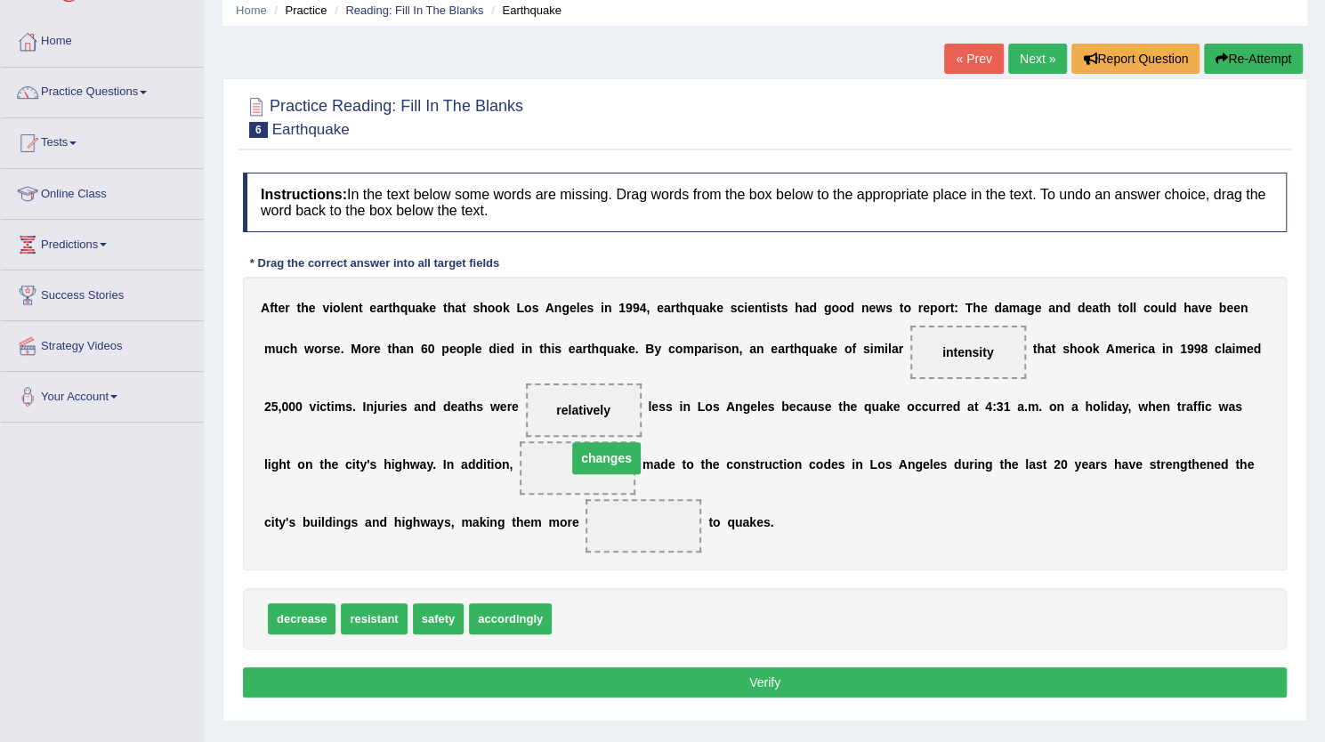
drag, startPoint x: 639, startPoint y: 517, endPoint x: 600, endPoint y: 451, distance: 76.6
drag, startPoint x: 368, startPoint y: 615, endPoint x: 627, endPoint y: 508, distance: 279.3
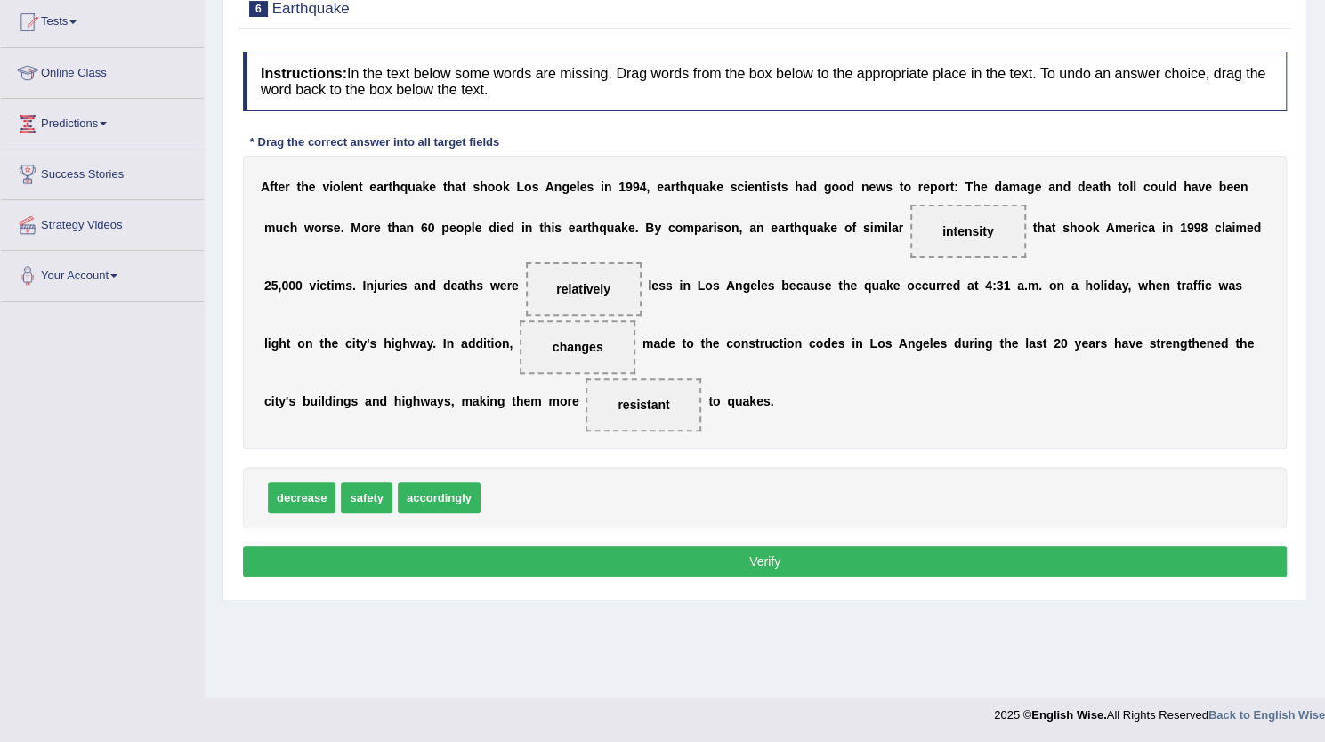
click at [806, 573] on button "Verify" at bounding box center [765, 561] width 1044 height 30
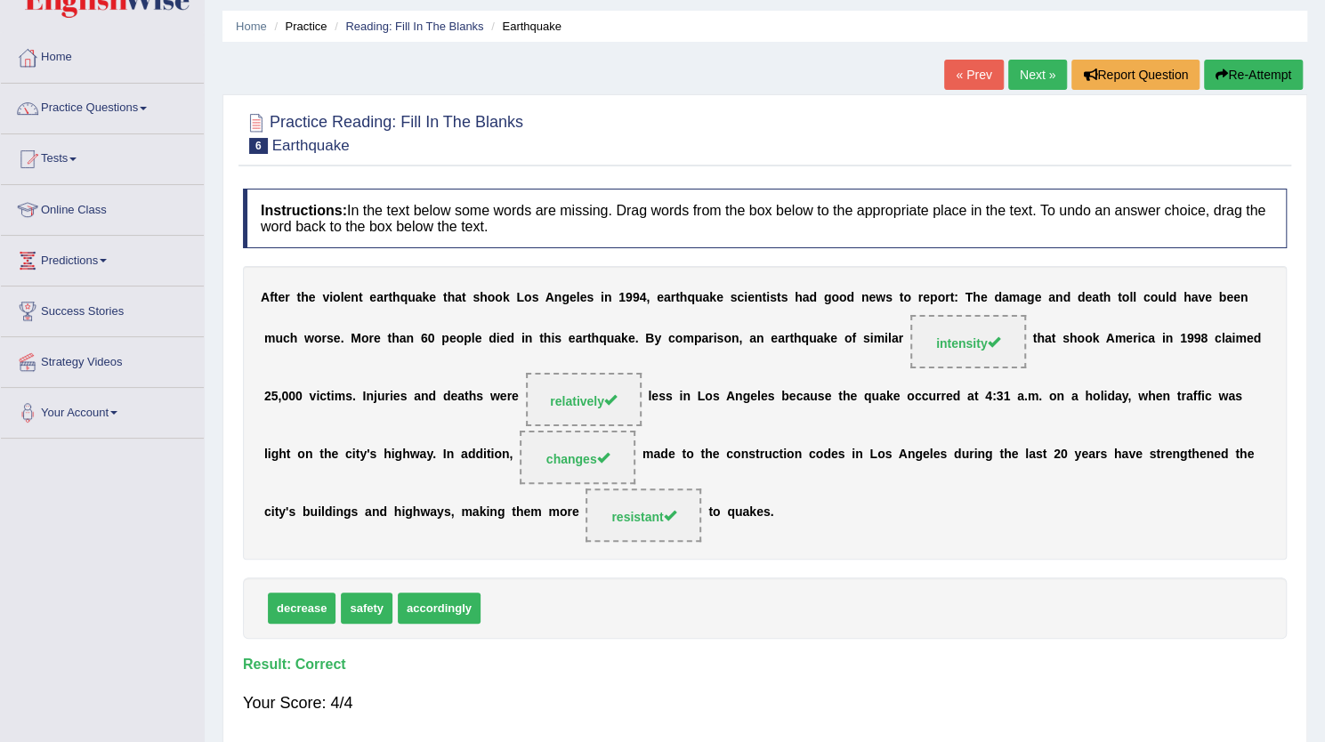
scroll to position [60, 0]
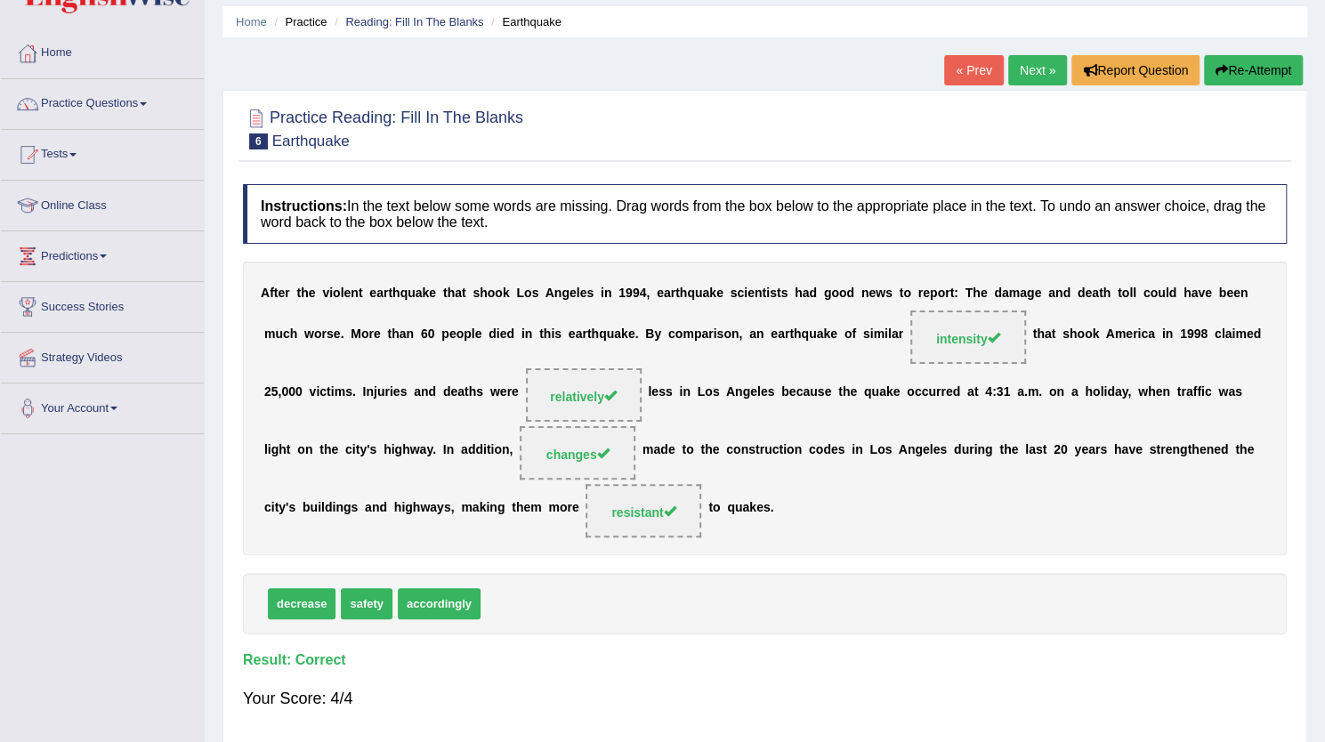
click at [1025, 75] on link "Next »" at bounding box center [1037, 70] width 59 height 30
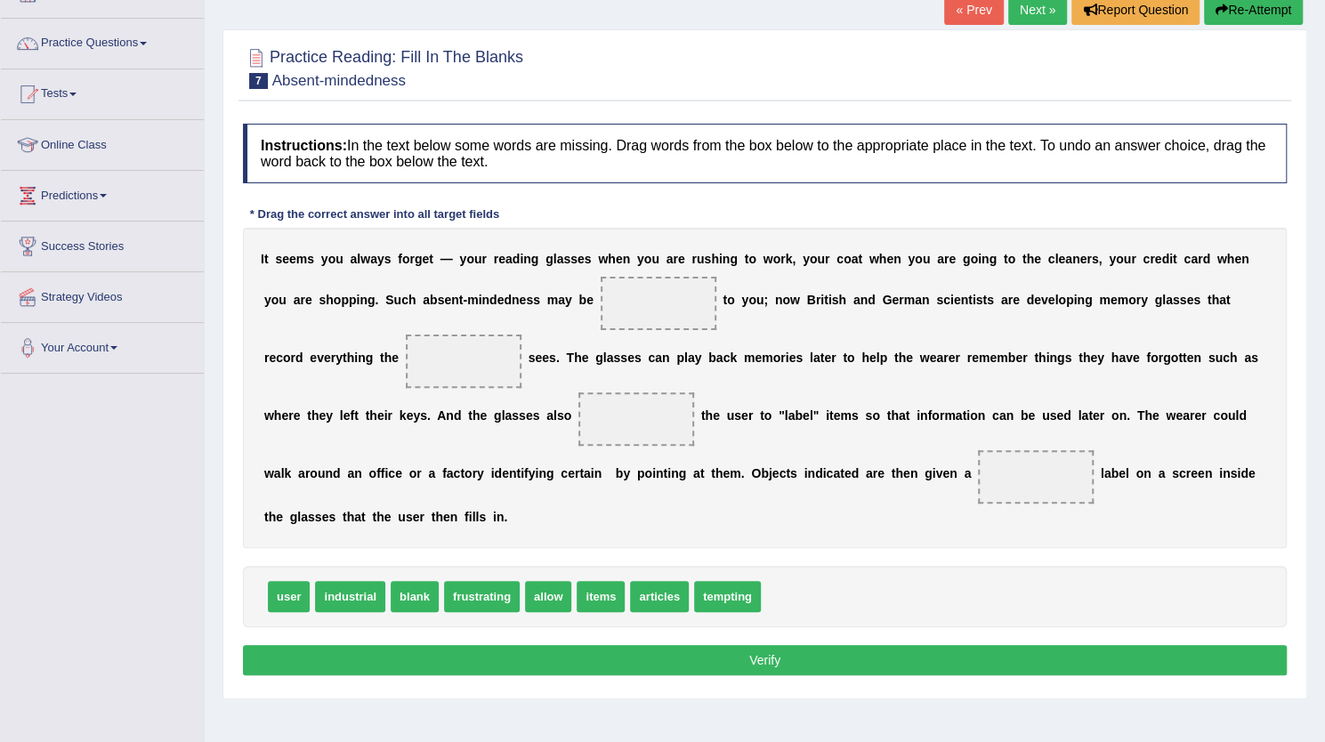
drag, startPoint x: 483, startPoint y: 599, endPoint x: 655, endPoint y: 266, distance: 374.6
drag, startPoint x: 484, startPoint y: 594, endPoint x: 655, endPoint y: 292, distance: 346.8
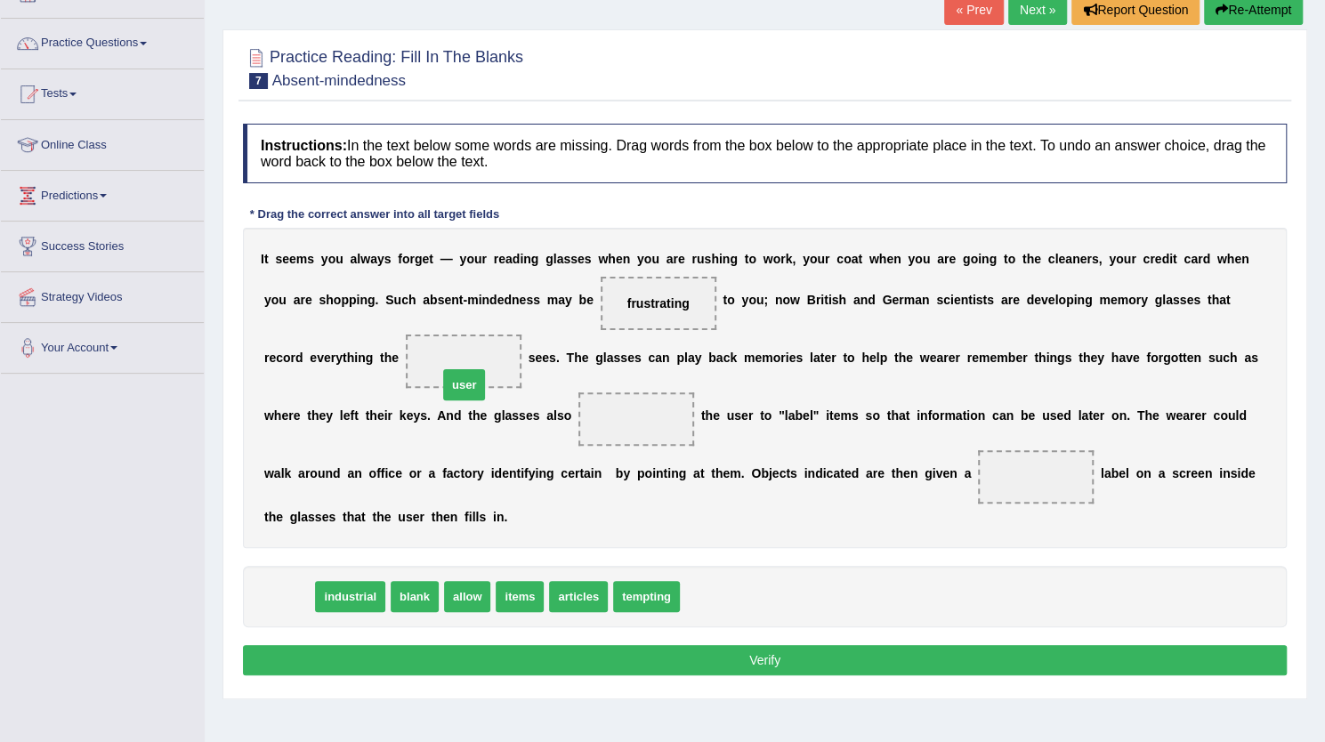
drag, startPoint x: 284, startPoint y: 595, endPoint x: 459, endPoint y: 384, distance: 275.0
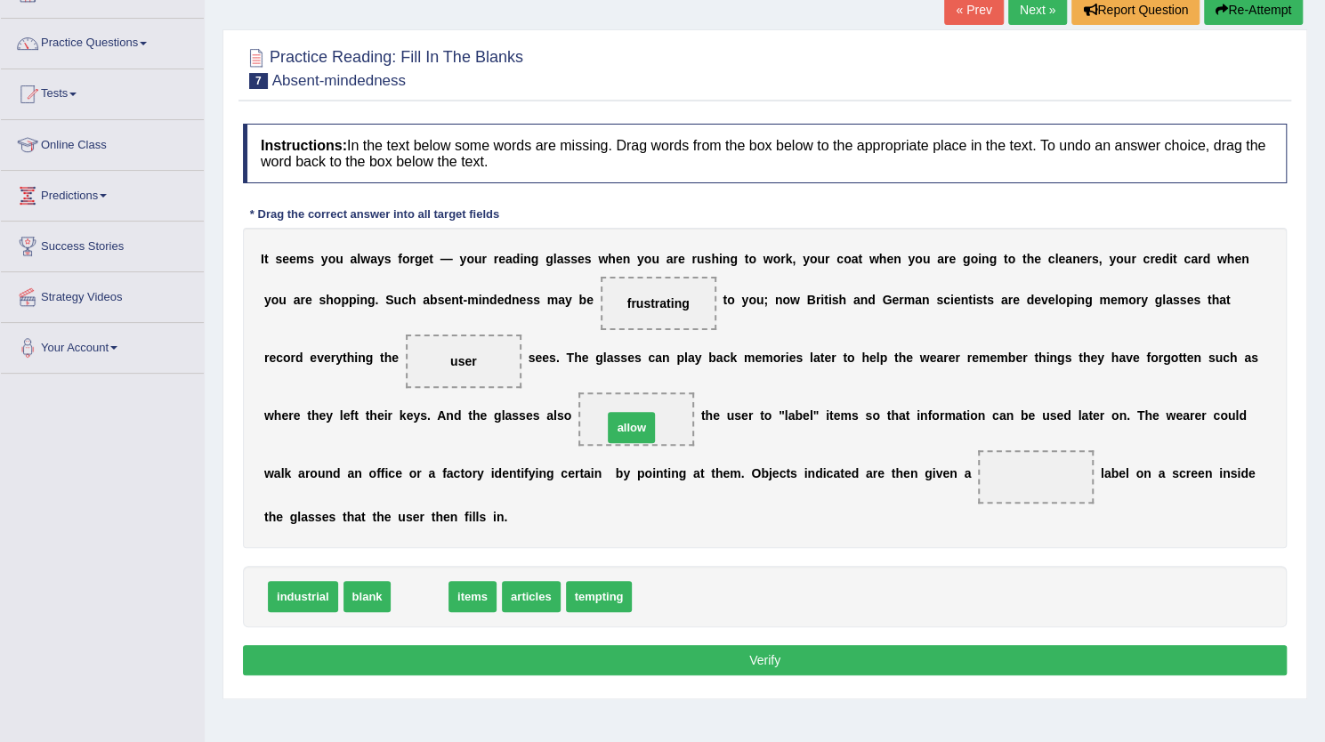
drag, startPoint x: 422, startPoint y: 594, endPoint x: 634, endPoint y: 425, distance: 270.5
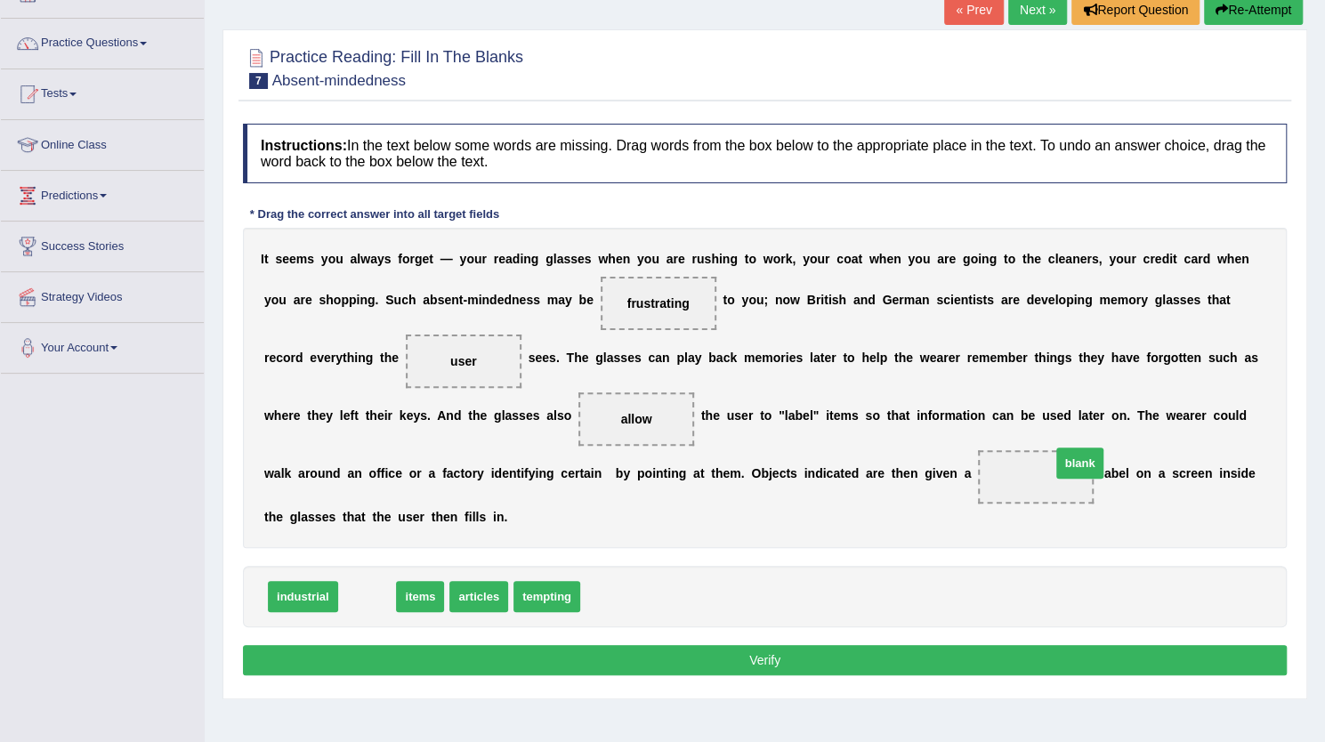
drag, startPoint x: 362, startPoint y: 596, endPoint x: 1075, endPoint y: 462, distance: 725.5
click at [764, 647] on button "Verify" at bounding box center [765, 660] width 1044 height 30
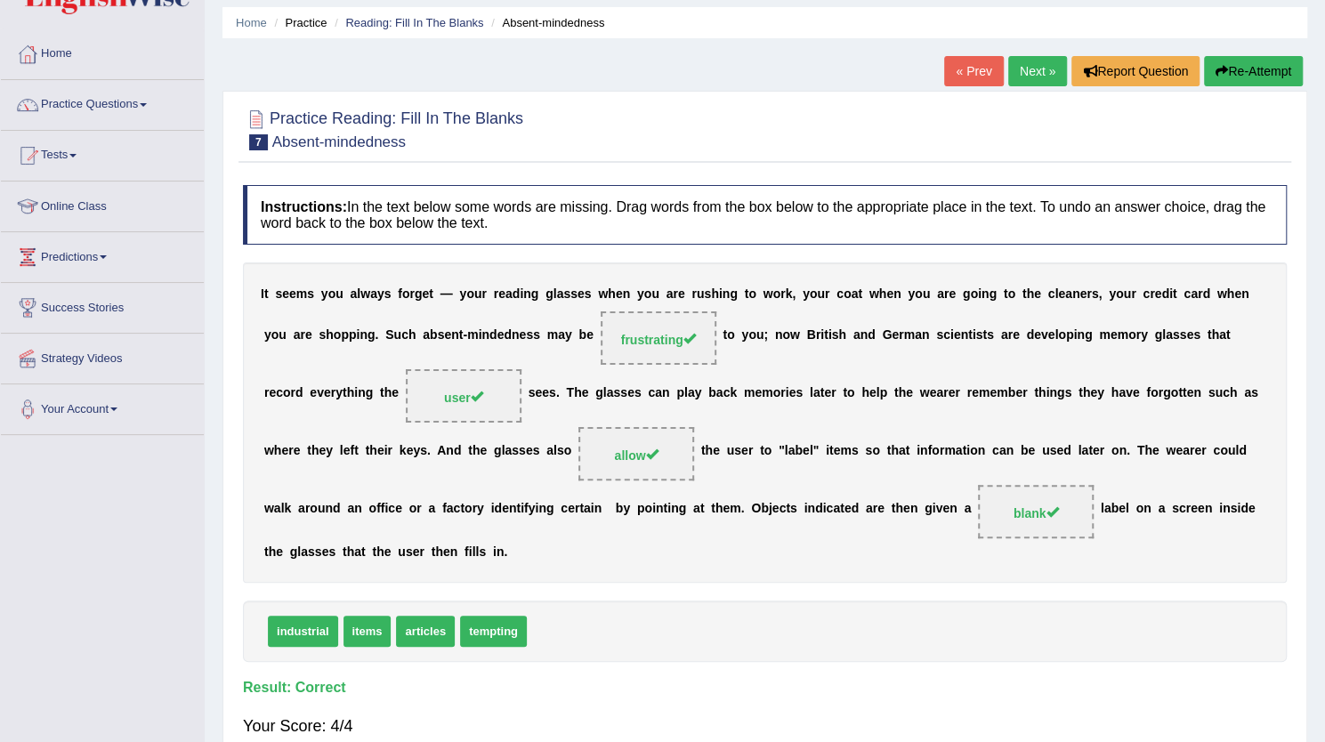
scroll to position [59, 0]
click at [1034, 65] on link "Next »" at bounding box center [1037, 71] width 59 height 30
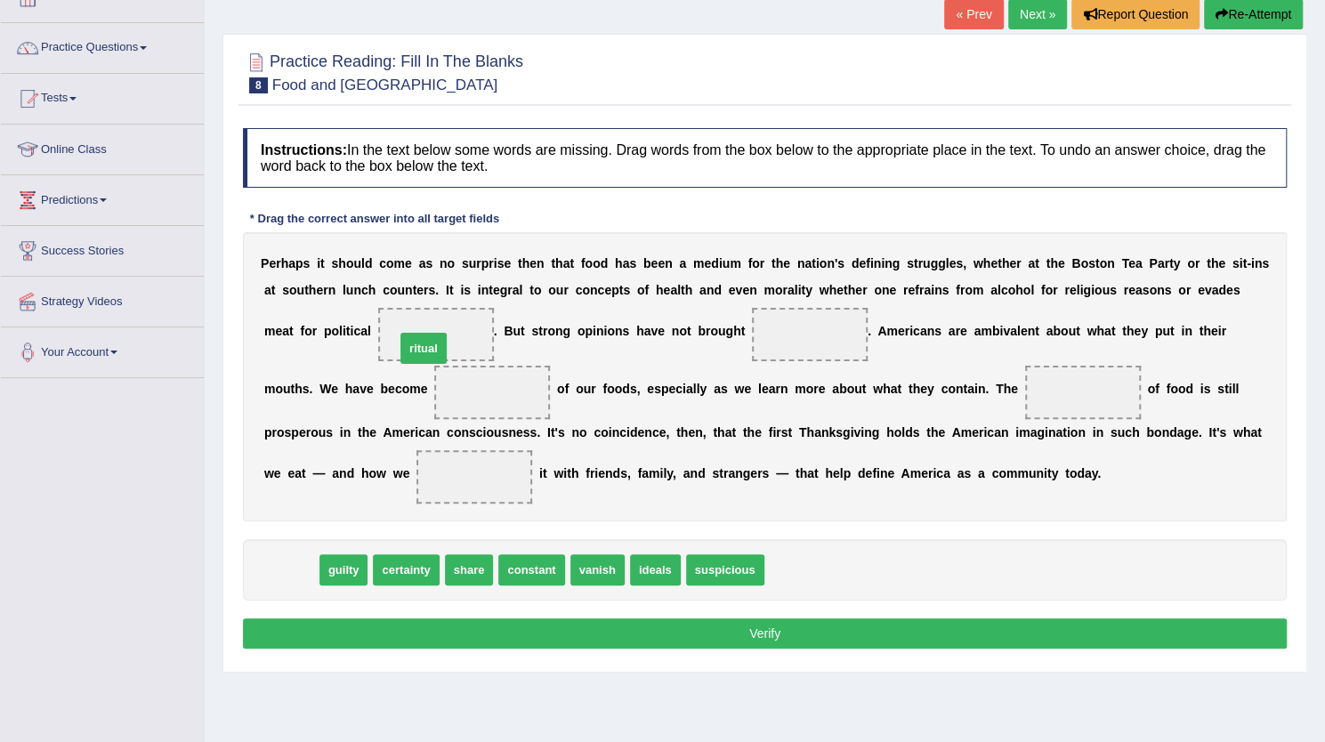
drag, startPoint x: 288, startPoint y: 576, endPoint x: 421, endPoint y: 354, distance: 258.3
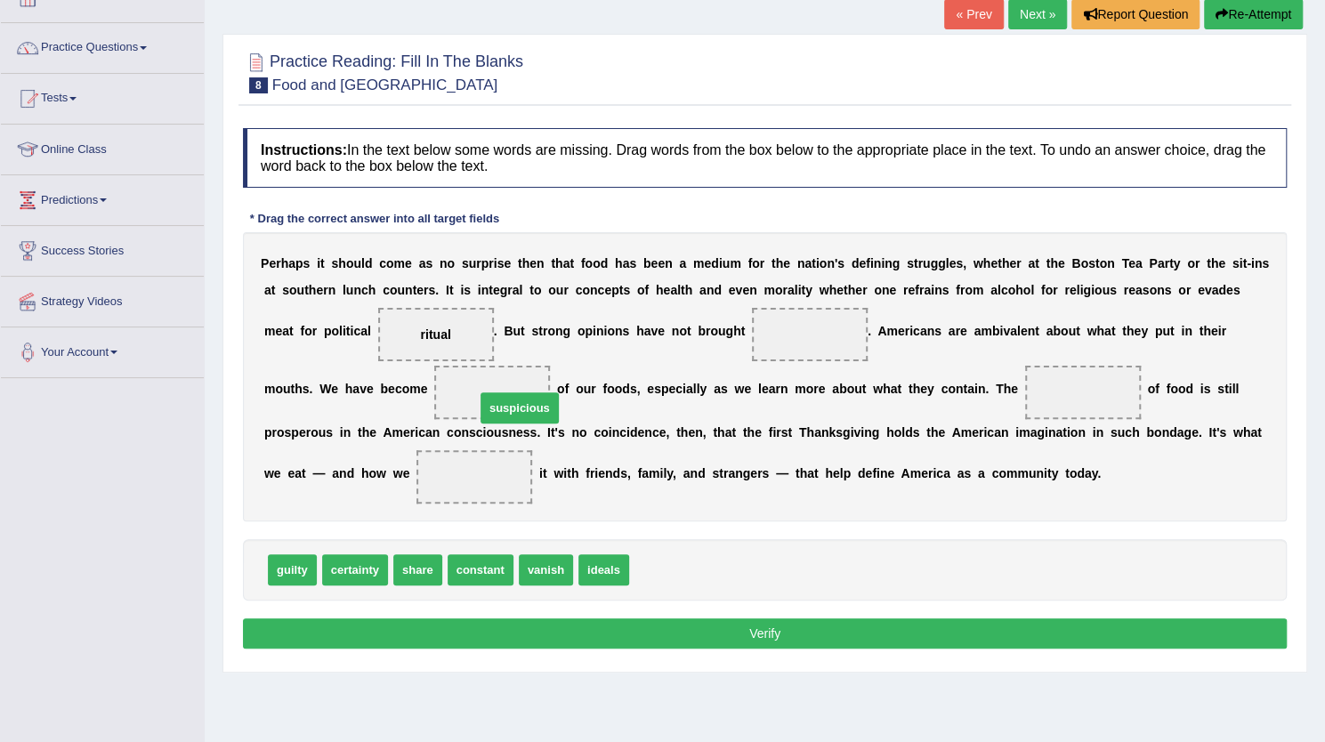
drag, startPoint x: 677, startPoint y: 572, endPoint x: 511, endPoint y: 405, distance: 236.0
drag, startPoint x: 413, startPoint y: 566, endPoint x: 484, endPoint y: 469, distance: 120.3
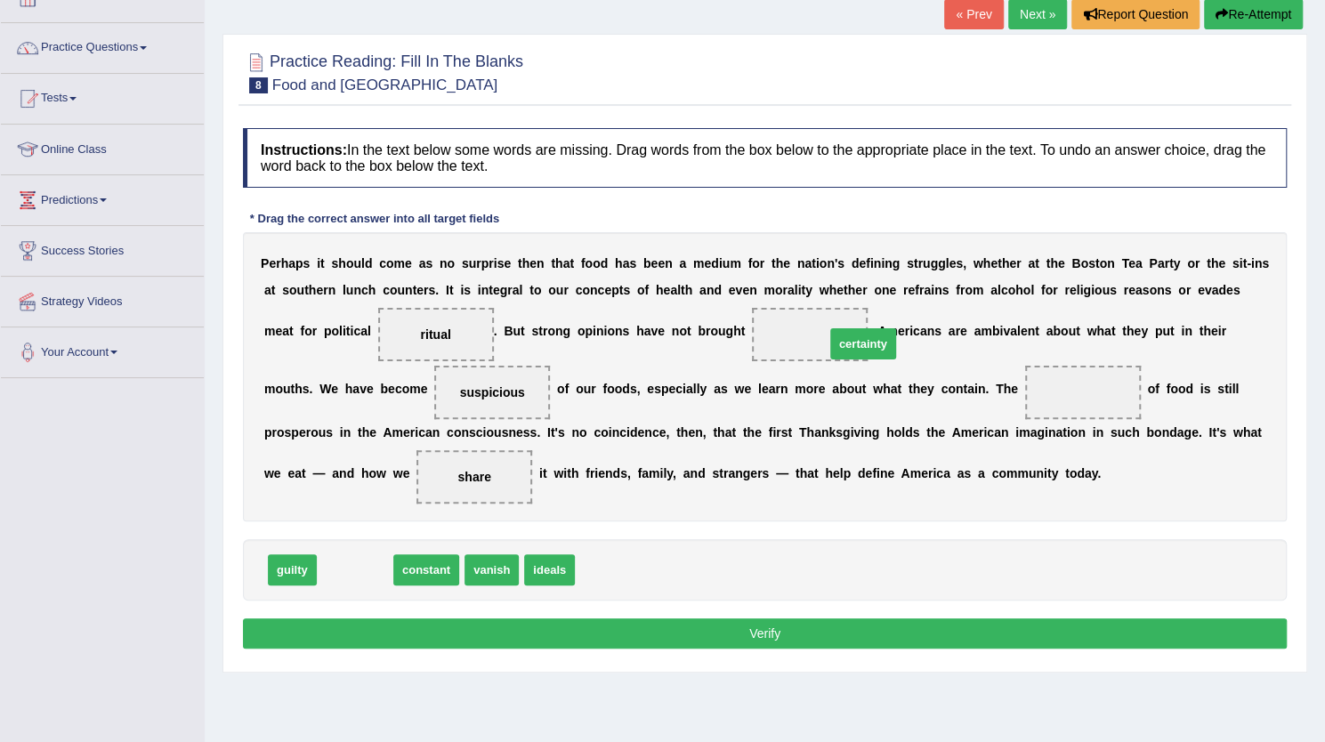
drag, startPoint x: 361, startPoint y: 569, endPoint x: 860, endPoint y: 331, distance: 552.2
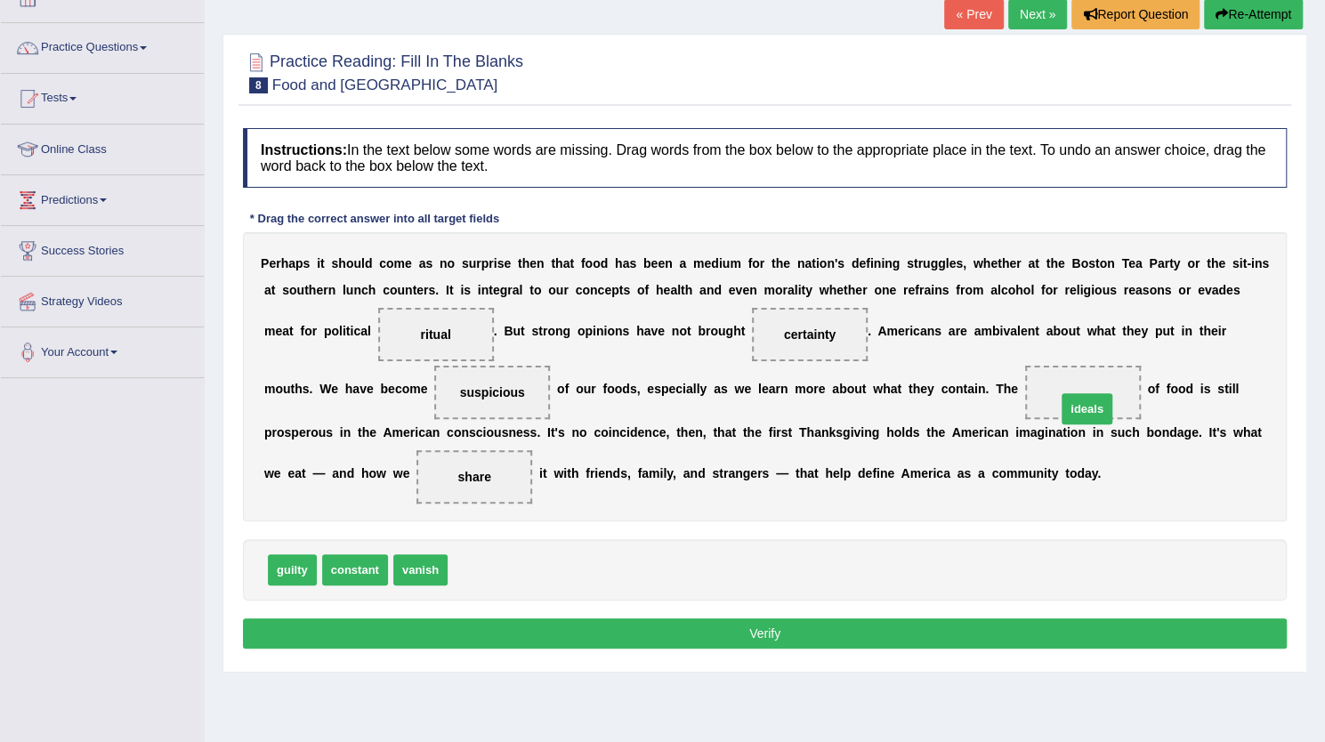
drag, startPoint x: 488, startPoint y: 564, endPoint x: 1121, endPoint y: 402, distance: 654.1
click at [793, 626] on button "Verify" at bounding box center [765, 634] width 1044 height 30
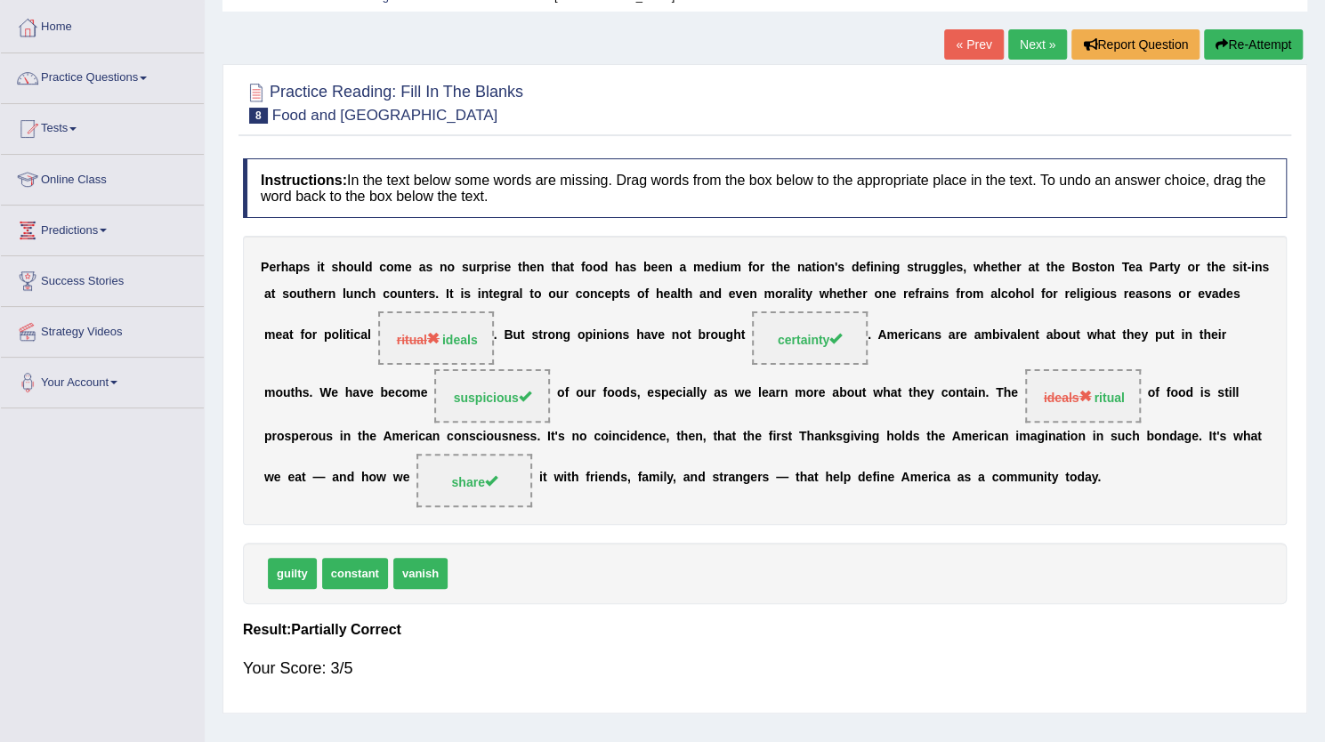
scroll to position [92, 0]
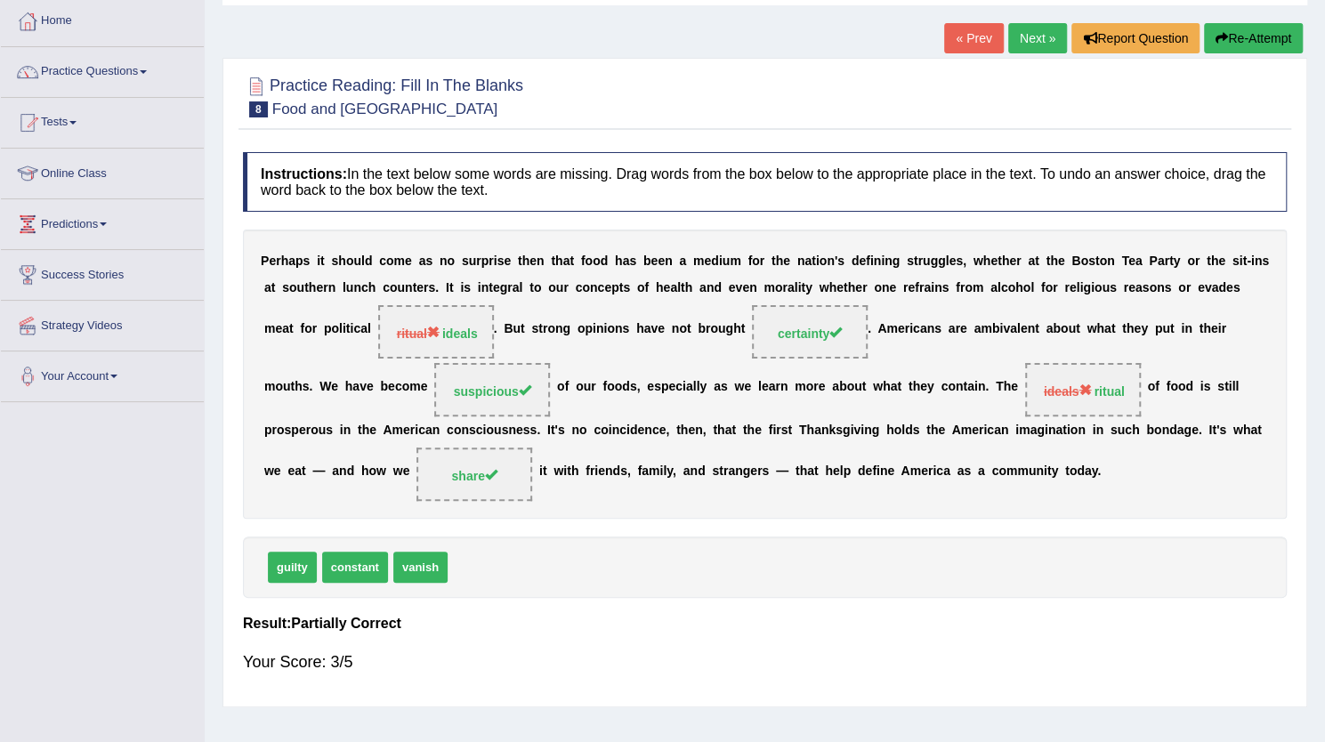
click at [1260, 54] on div "« Prev Next » Report Question Re-Attempt" at bounding box center [1125, 40] width 363 height 35
click at [1248, 42] on button "Re-Attempt" at bounding box center [1253, 38] width 99 height 30
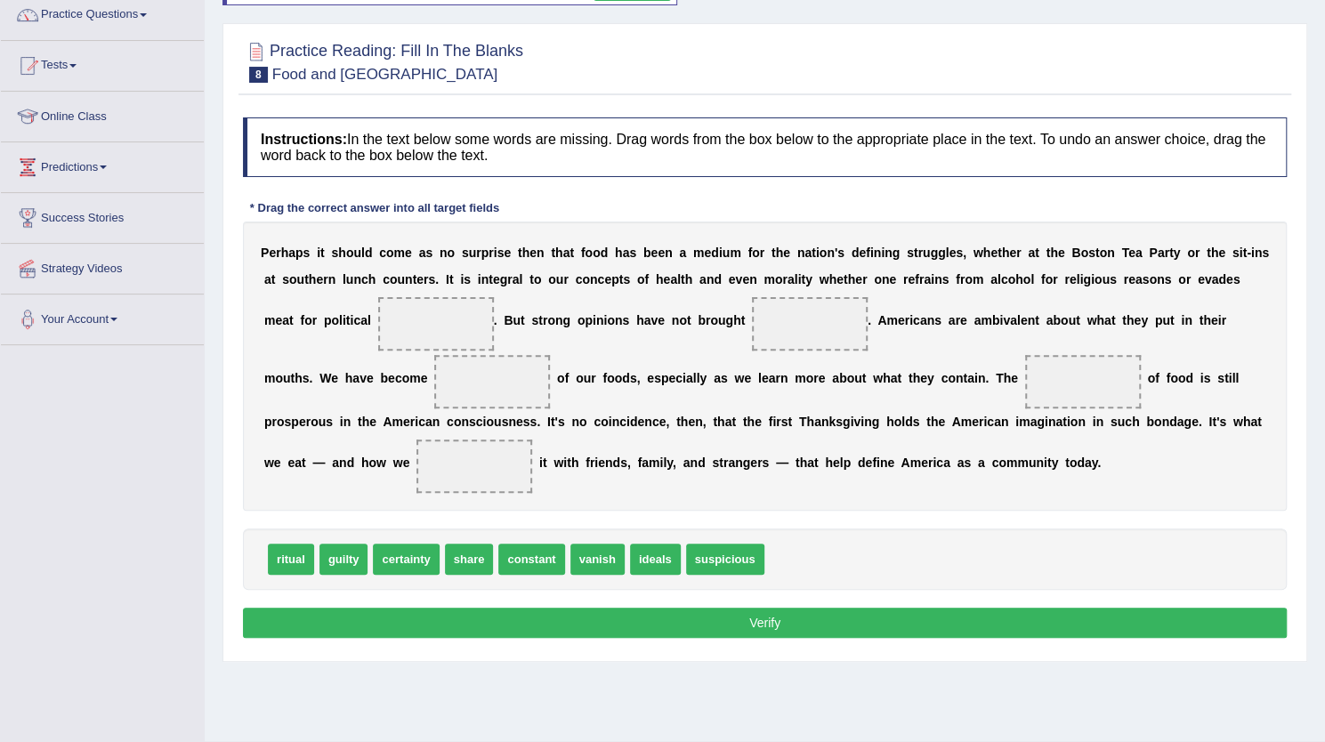
scroll to position [149, 0]
drag, startPoint x: 653, startPoint y: 556, endPoint x: 409, endPoint y: 334, distance: 330.8
drag, startPoint x: 403, startPoint y: 560, endPoint x: 814, endPoint y: 293, distance: 490.3
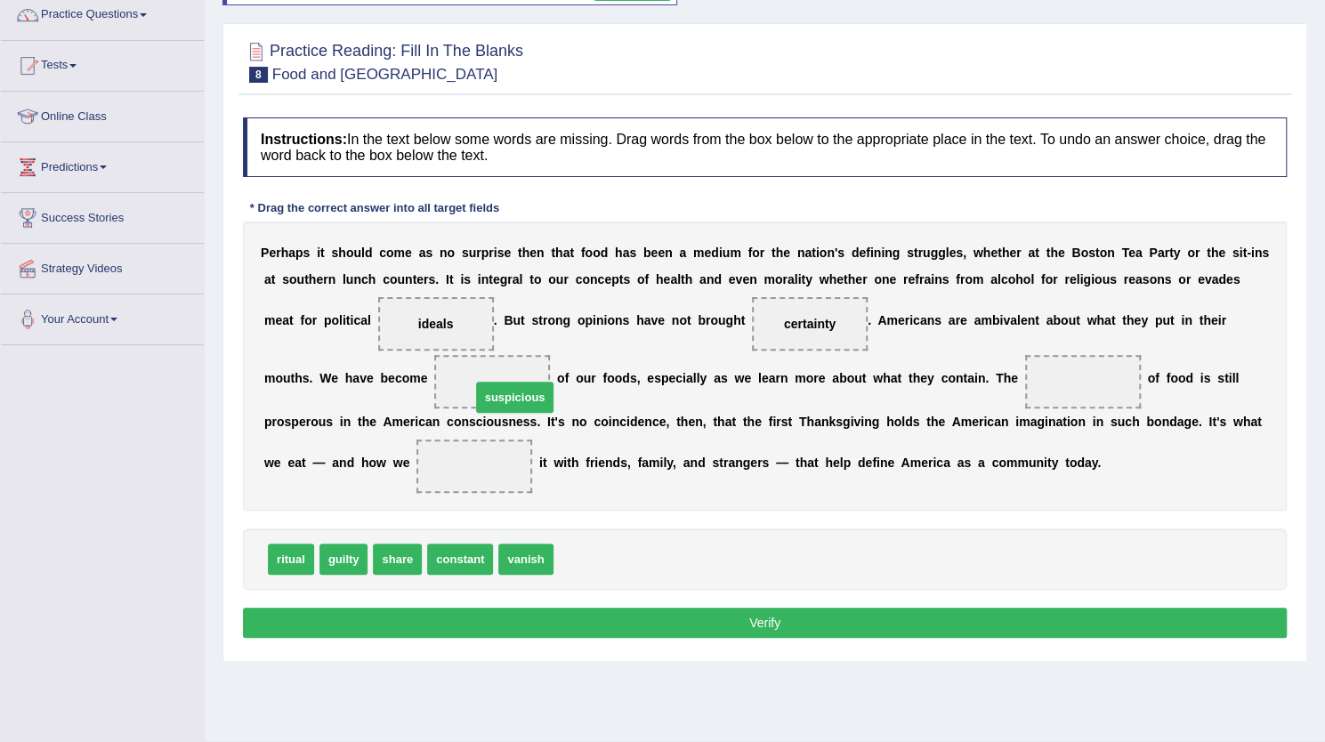
drag, startPoint x: 597, startPoint y: 554, endPoint x: 514, endPoint y: 393, distance: 182.3
drag, startPoint x: 288, startPoint y: 554, endPoint x: 1074, endPoint y: 386, distance: 803.5
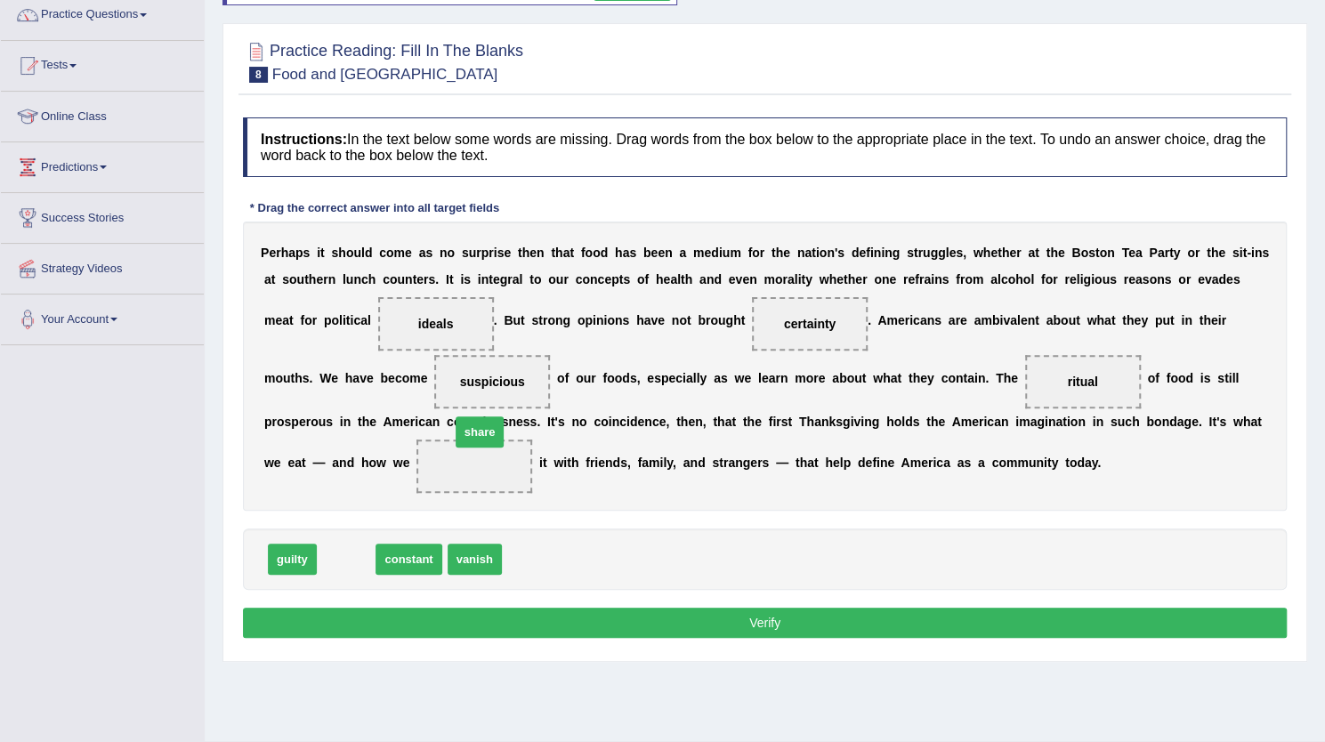
drag, startPoint x: 344, startPoint y: 554, endPoint x: 477, endPoint y: 429, distance: 183.2
click at [477, 429] on div "P e r h a p s i t s h o u l d c o m e a s n o s u r p r i s e t h e n t h a t f…" at bounding box center [765, 366] width 1044 height 289
click at [765, 619] on button "Verify" at bounding box center [765, 623] width 1044 height 30
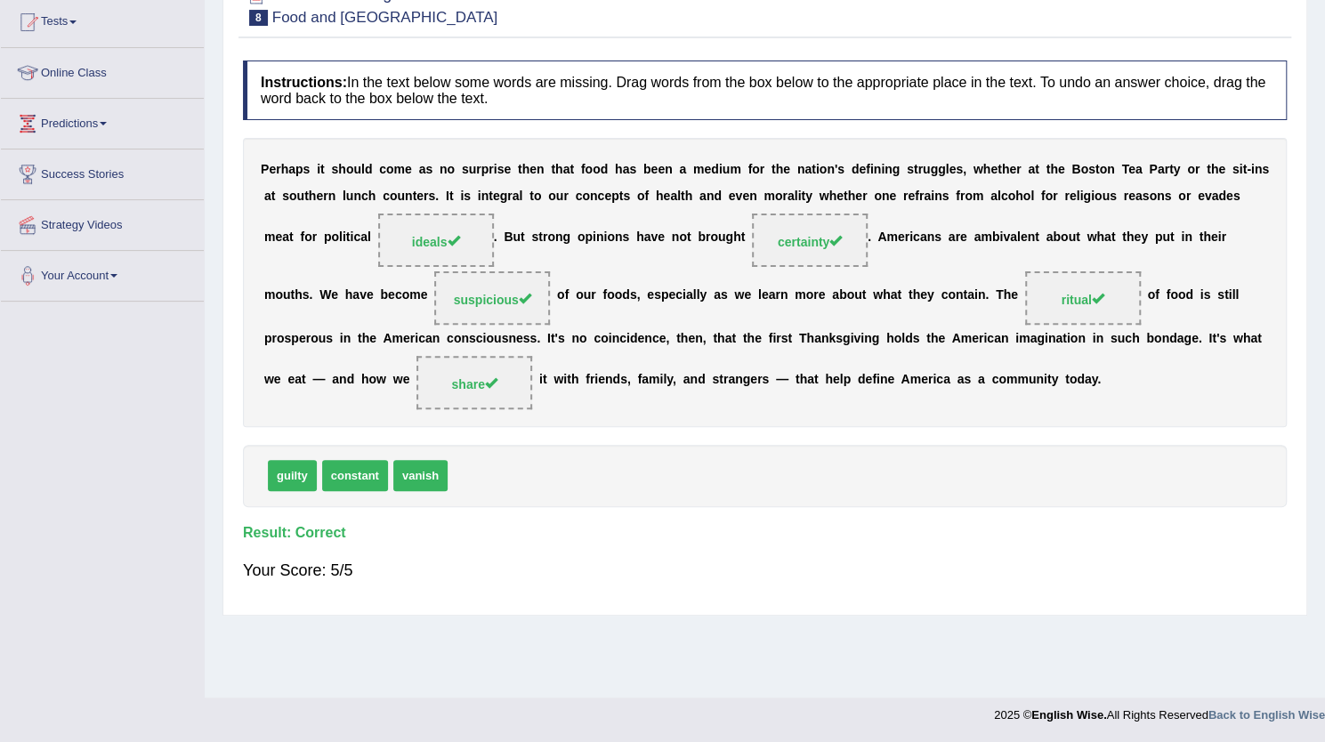
scroll to position [0, 0]
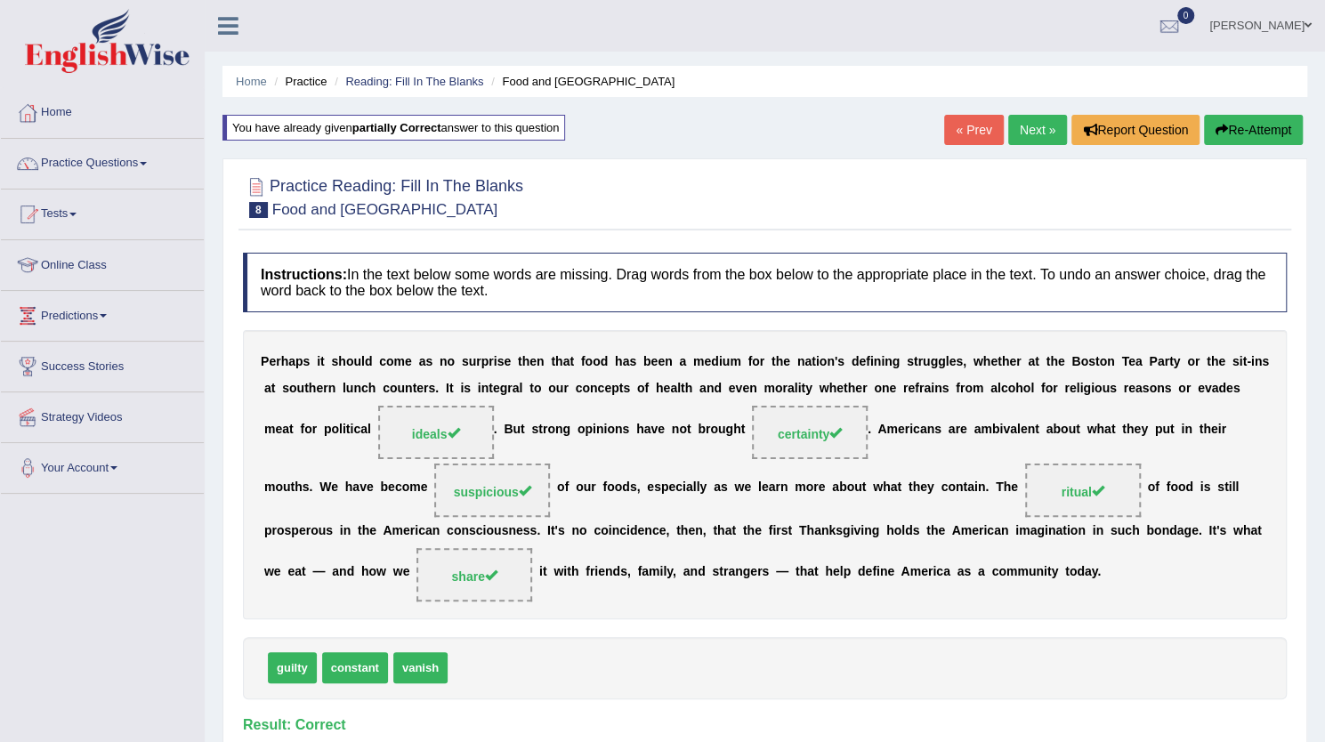
click at [1030, 129] on link "Next »" at bounding box center [1037, 130] width 59 height 30
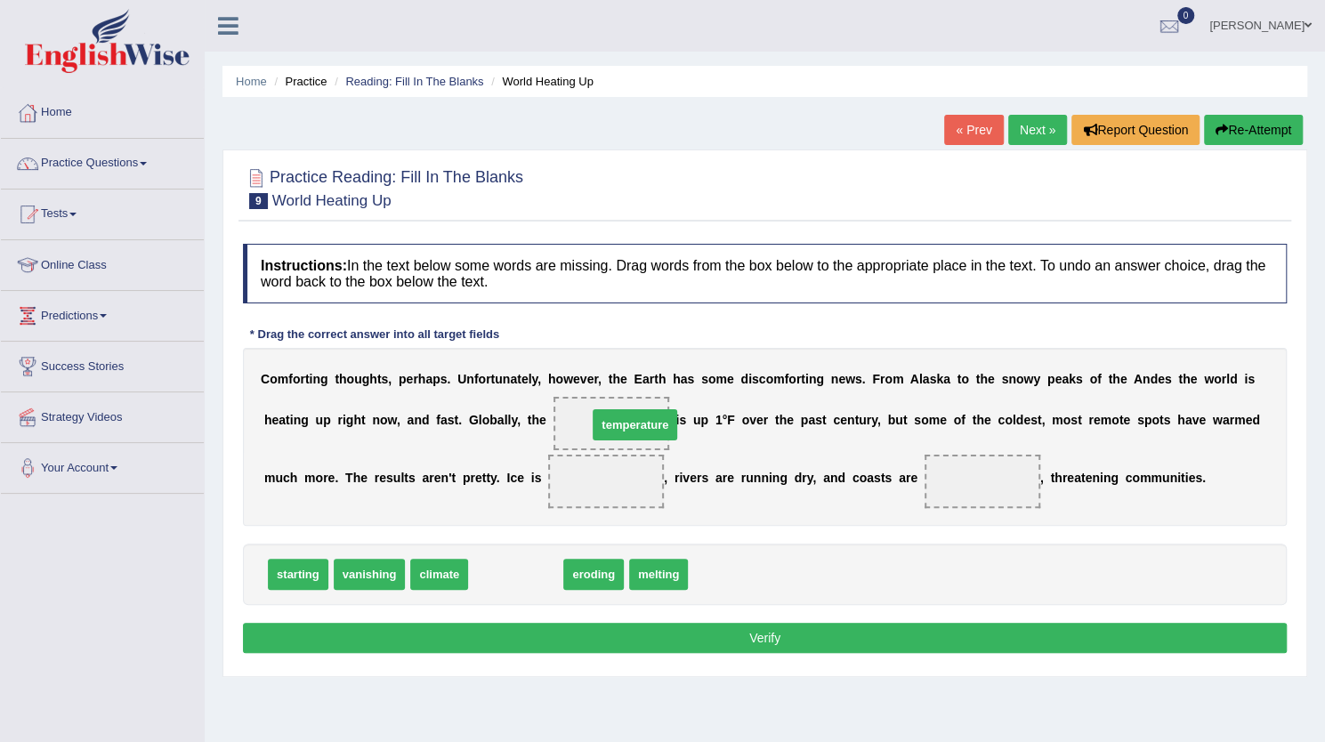
drag, startPoint x: 514, startPoint y: 579, endPoint x: 634, endPoint y: 430, distance: 191.3
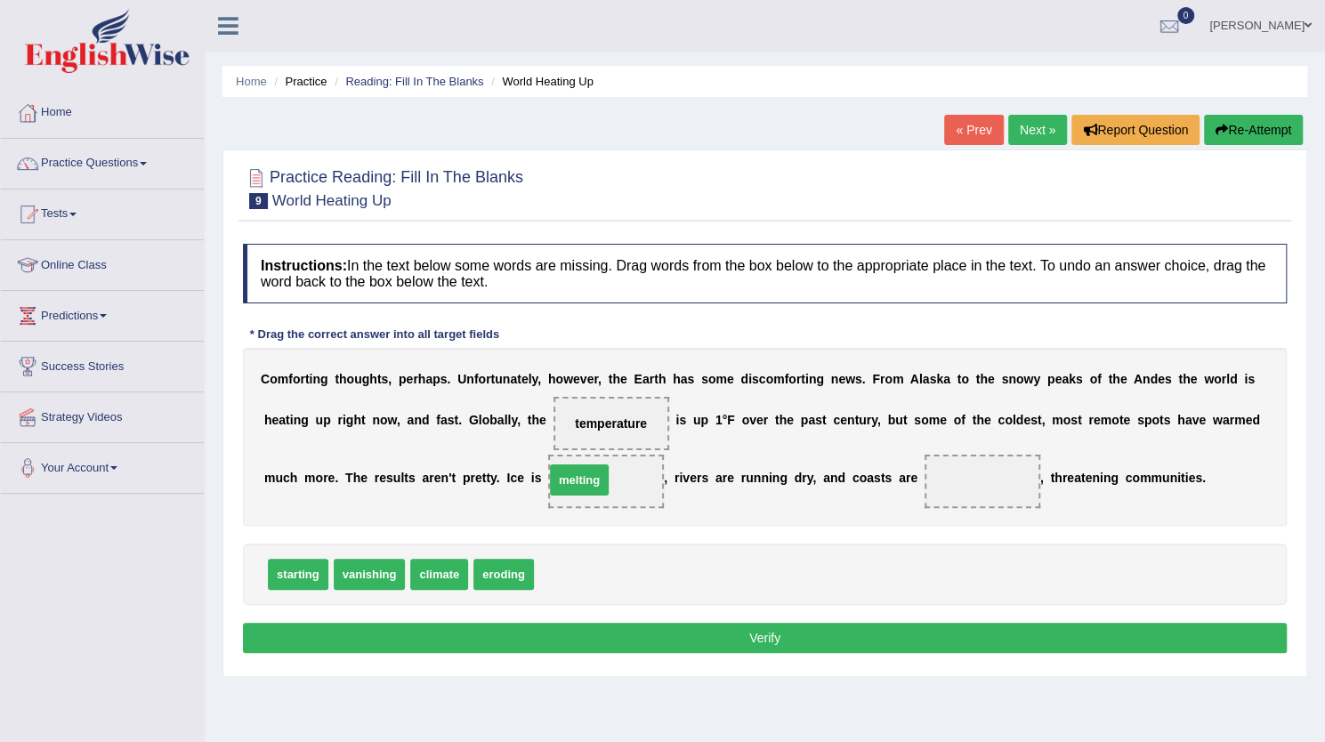
drag, startPoint x: 562, startPoint y: 572, endPoint x: 573, endPoint y: 479, distance: 94.1
drag, startPoint x: 300, startPoint y: 576, endPoint x: 1048, endPoint y: 490, distance: 752.5
click at [1041, 490] on div "C o m f o r t i n g t h o u g h t s , p e r h a p s . U n f o r t u n a t e l y…" at bounding box center [765, 437] width 1044 height 178
click at [869, 640] on button "Verify" at bounding box center [765, 638] width 1044 height 30
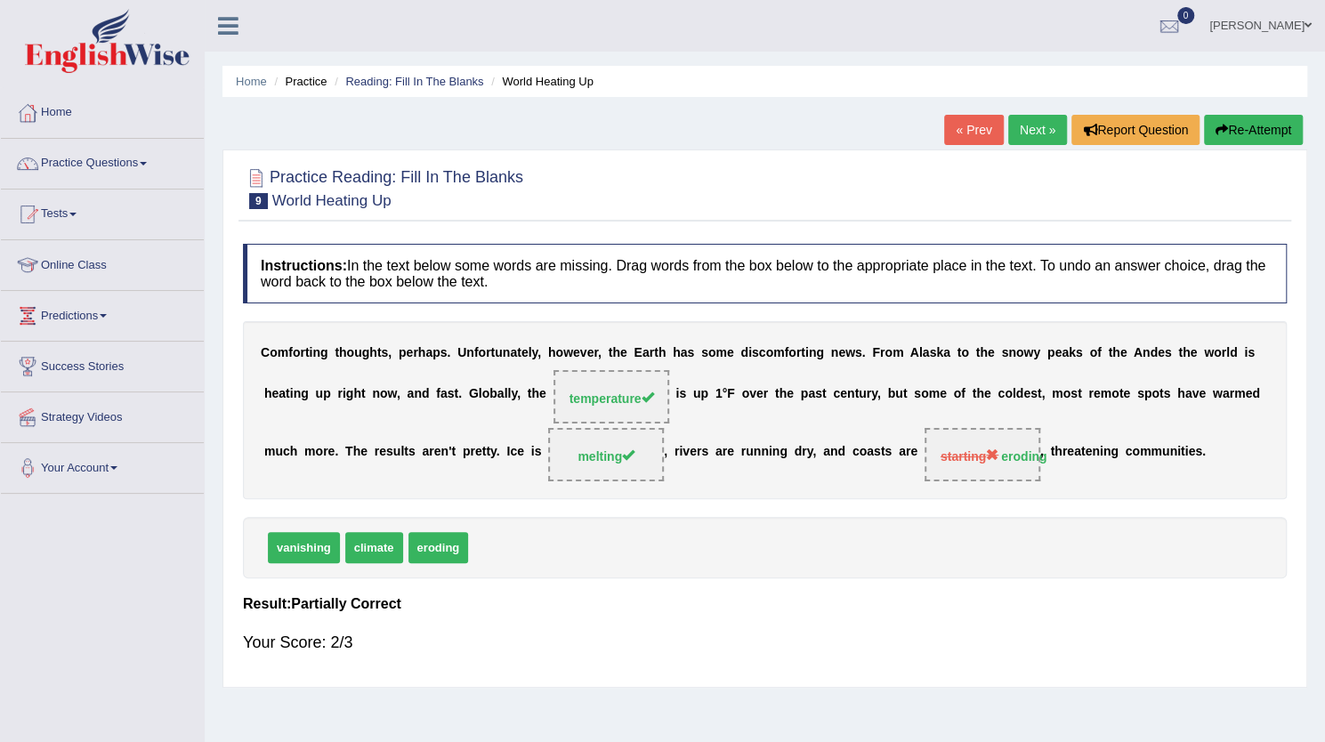
click at [1241, 122] on button "Re-Attempt" at bounding box center [1253, 130] width 99 height 30
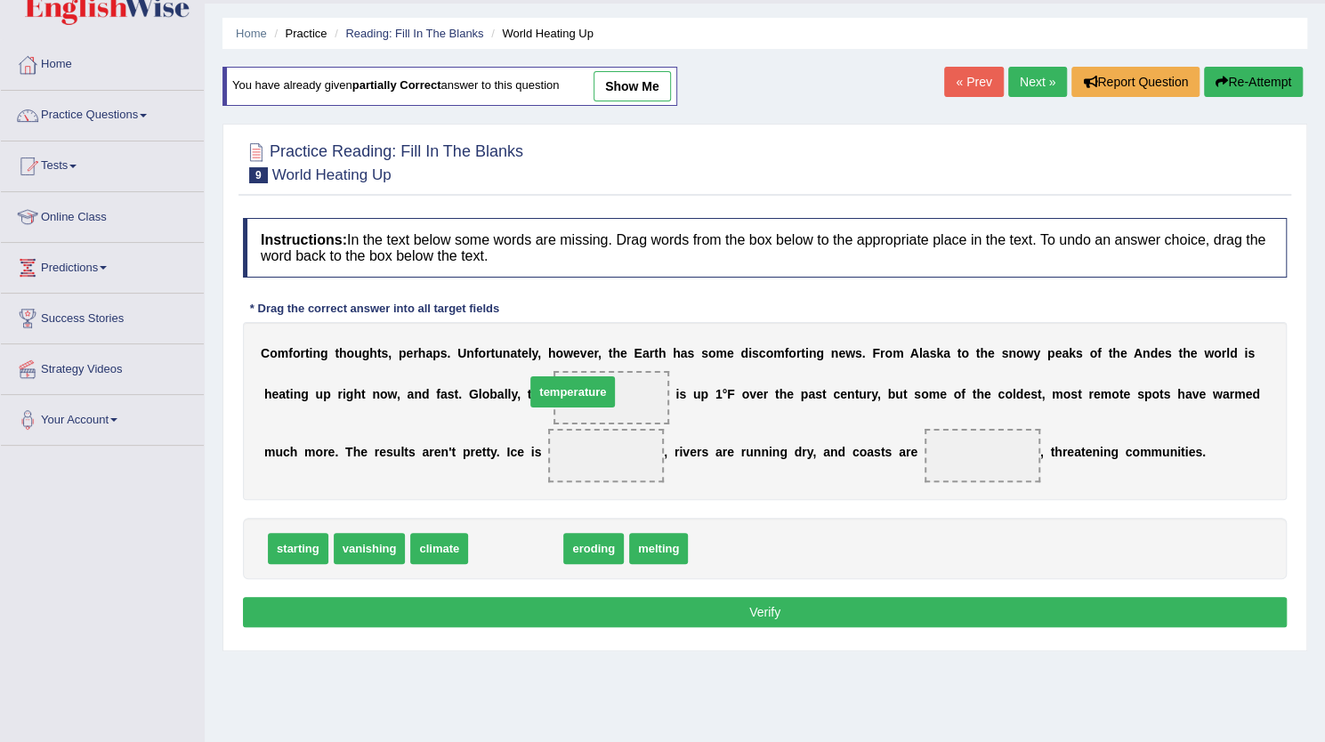
drag, startPoint x: 518, startPoint y: 548, endPoint x: 575, endPoint y: 392, distance: 166.7
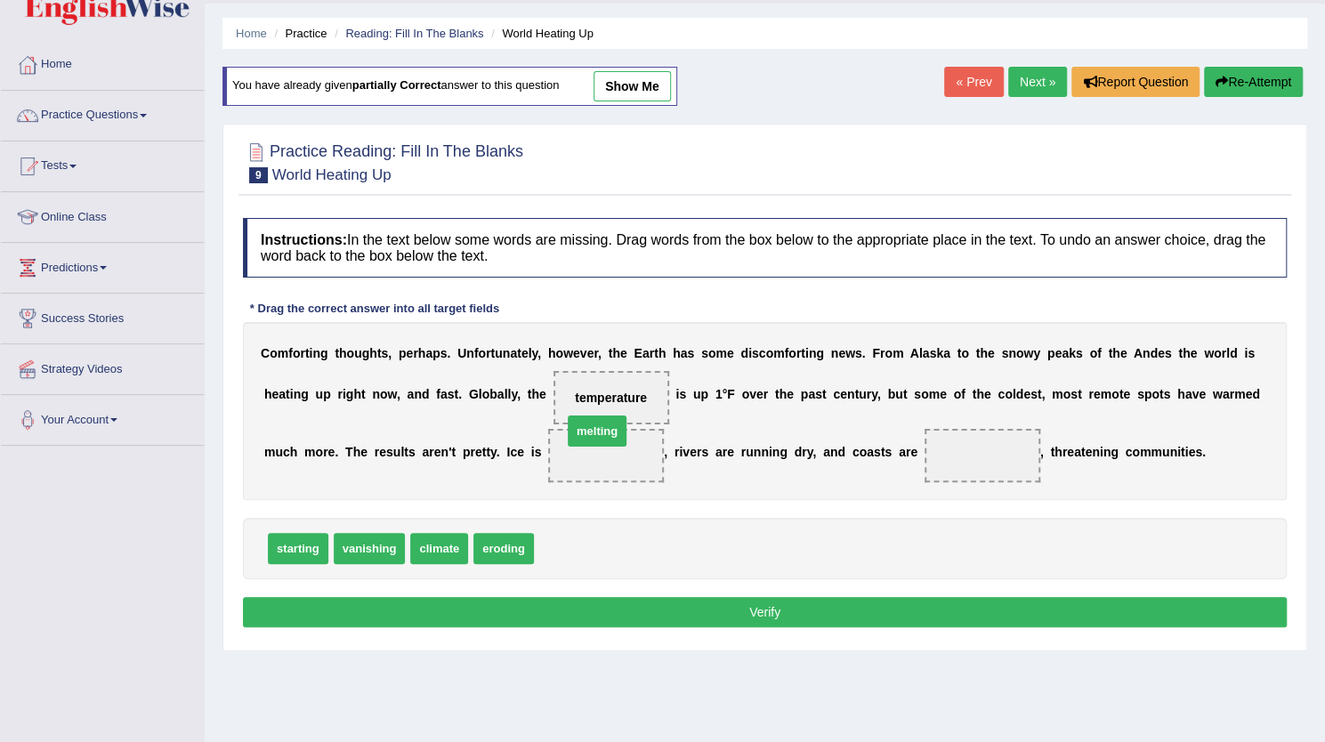
drag, startPoint x: 570, startPoint y: 542, endPoint x: 598, endPoint y: 429, distance: 116.6
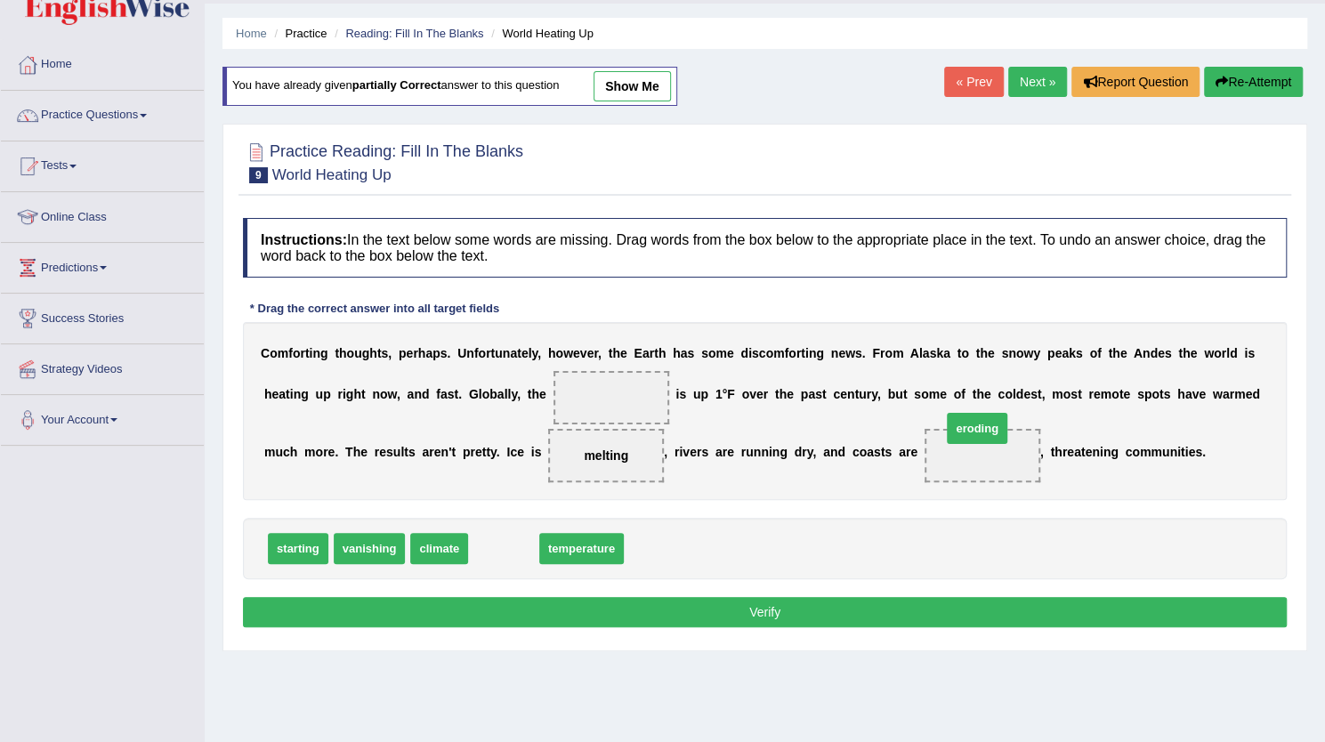
drag, startPoint x: 502, startPoint y: 548, endPoint x: 981, endPoint y: 439, distance: 491.2
click at [737, 608] on button "Verify" at bounding box center [765, 612] width 1044 height 30
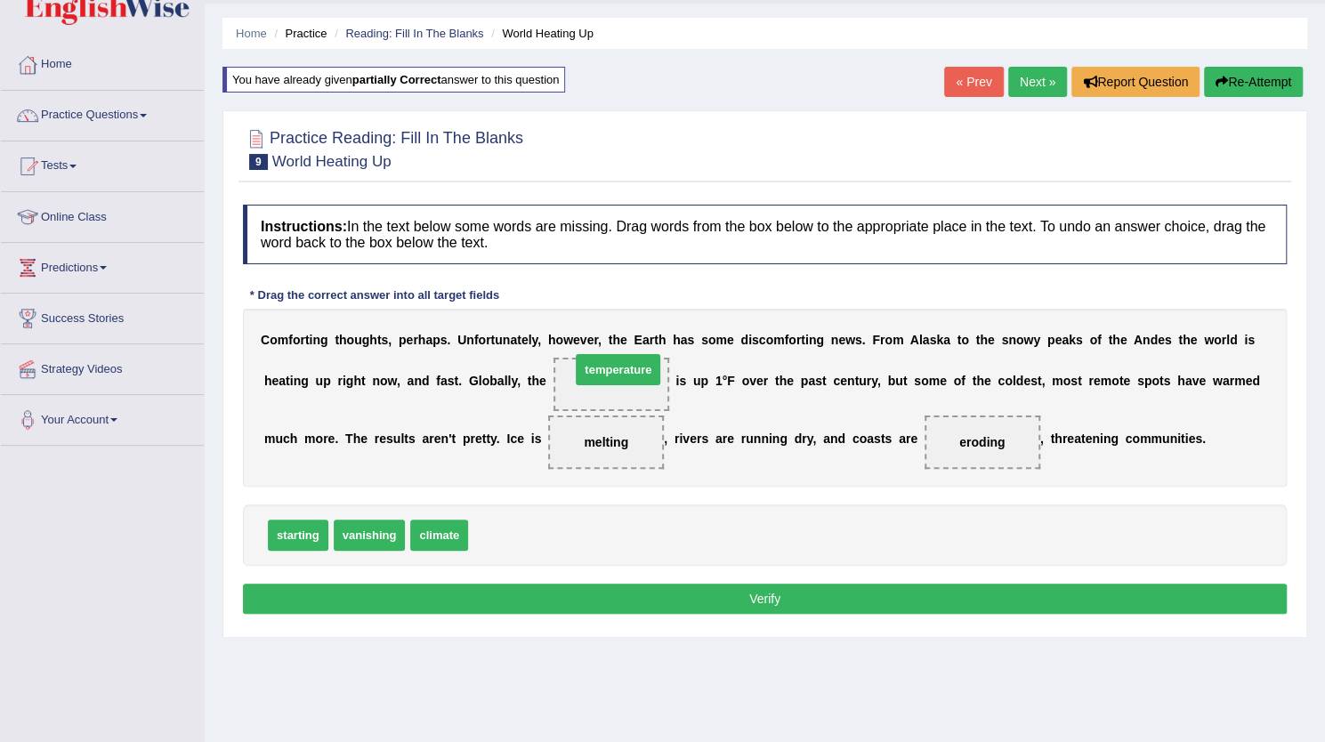
drag, startPoint x: 494, startPoint y: 531, endPoint x: 593, endPoint y: 366, distance: 192.8
click at [759, 591] on button "Verify" at bounding box center [765, 599] width 1044 height 30
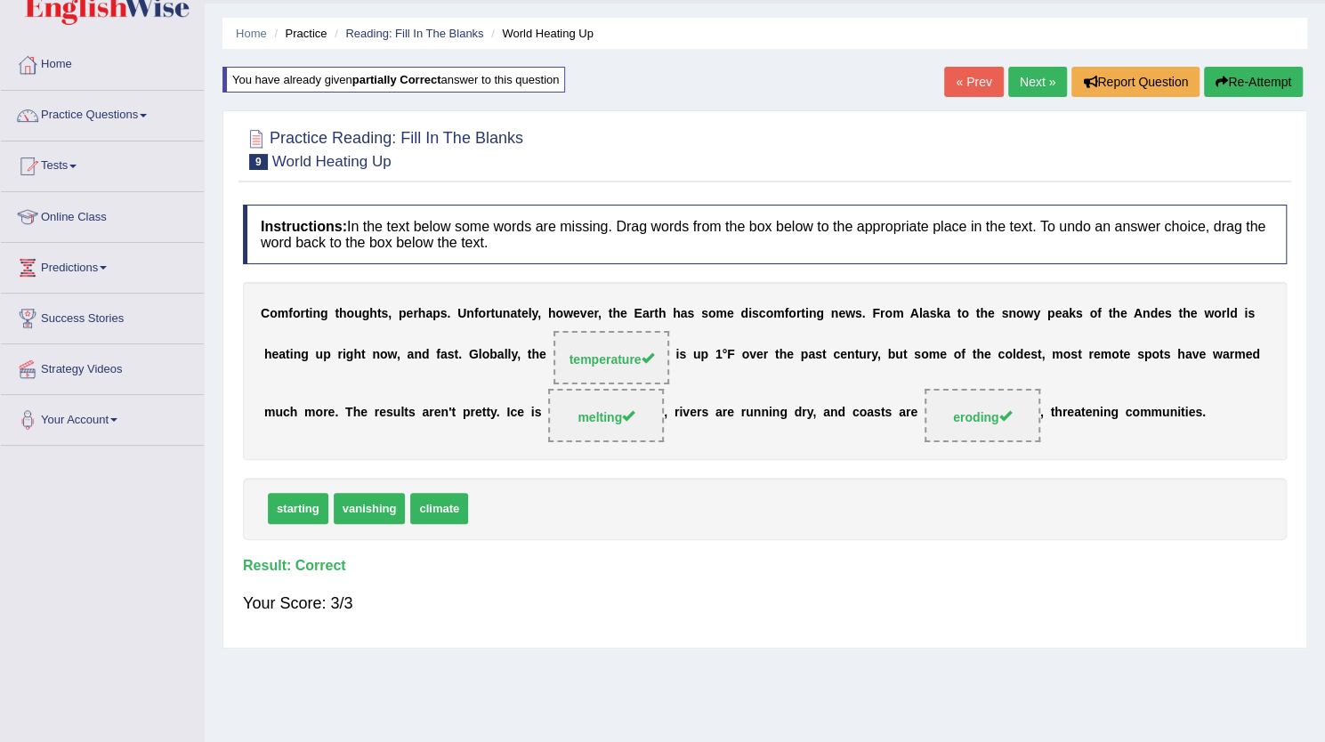
click at [1027, 65] on div "Home Practice Reading: Fill In The Blanks World Heating Up You have already giv…" at bounding box center [765, 397] width 1121 height 890
click at [1022, 79] on link "Next »" at bounding box center [1037, 82] width 59 height 30
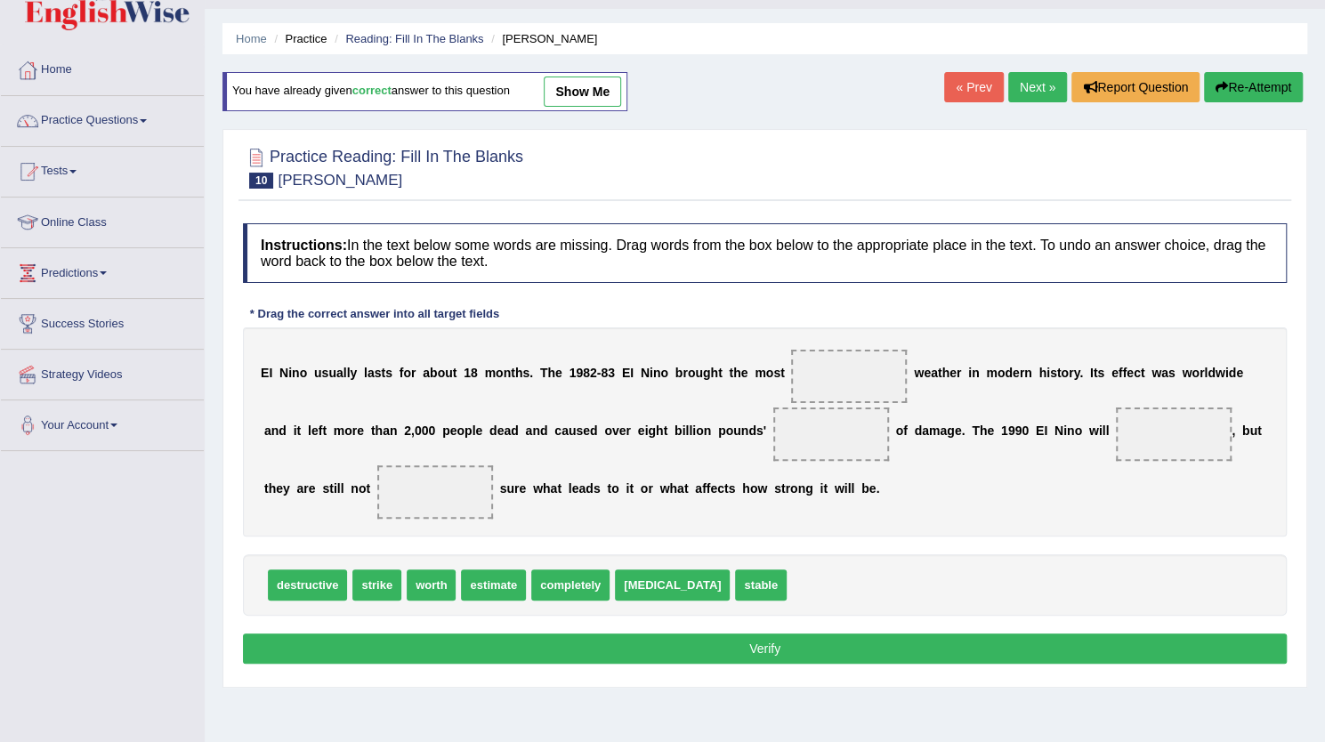
scroll to position [46, 0]
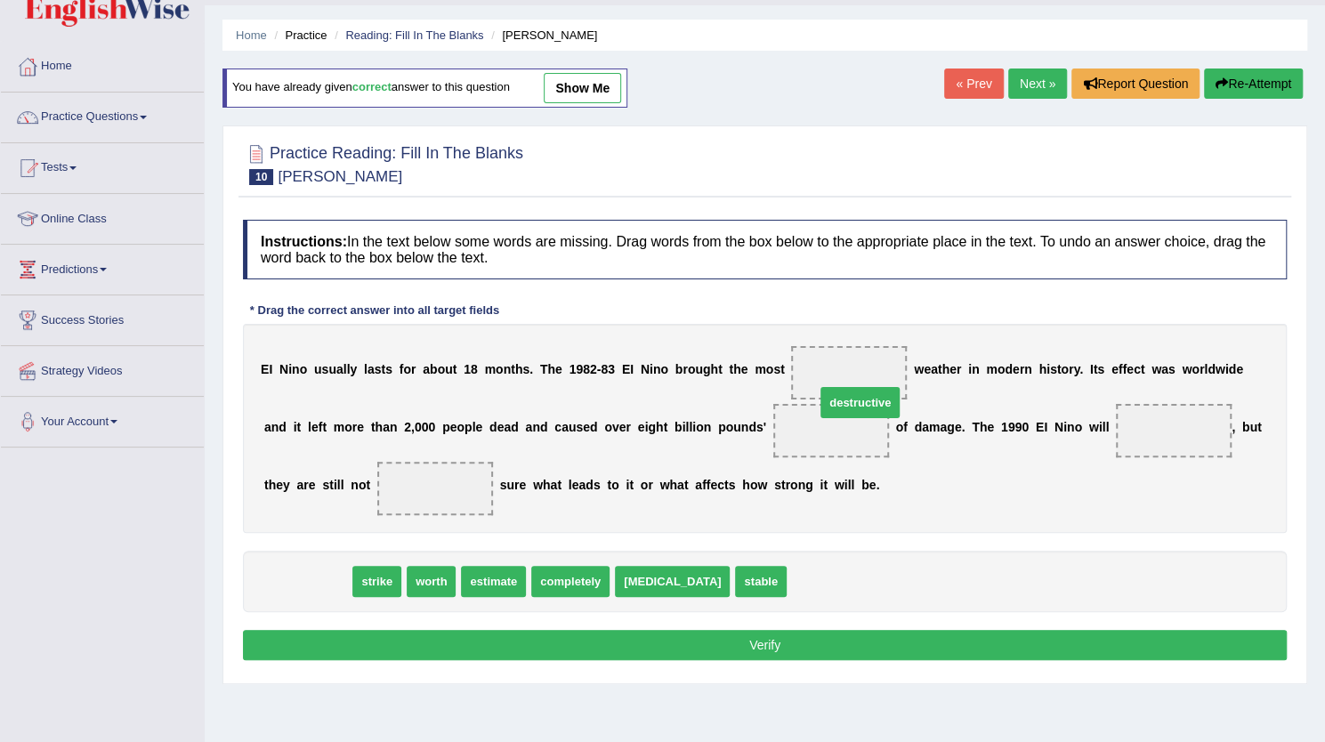
drag, startPoint x: 278, startPoint y: 581, endPoint x: 835, endPoint y: 390, distance: 589.1
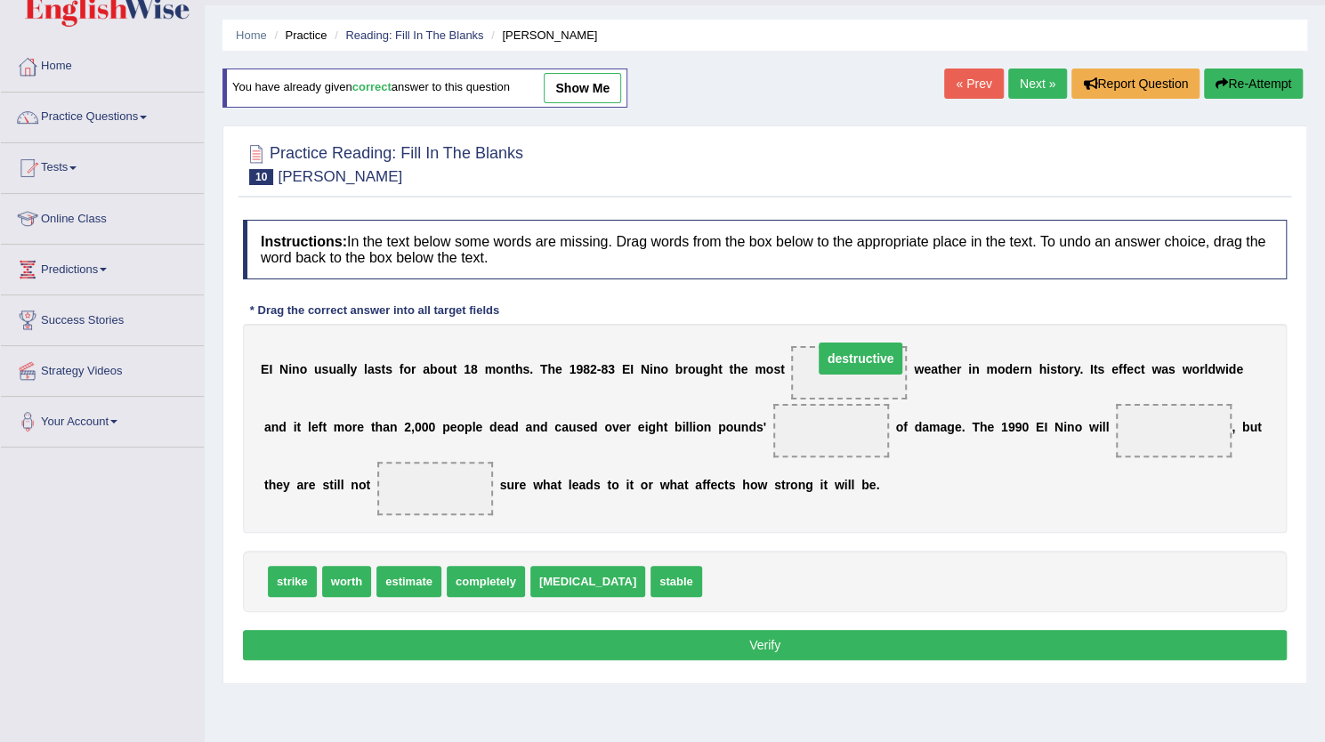
drag, startPoint x: 840, startPoint y: 433, endPoint x: 866, endPoint y: 362, distance: 74.9
drag, startPoint x: 347, startPoint y: 574, endPoint x: 813, endPoint y: 452, distance: 482.1
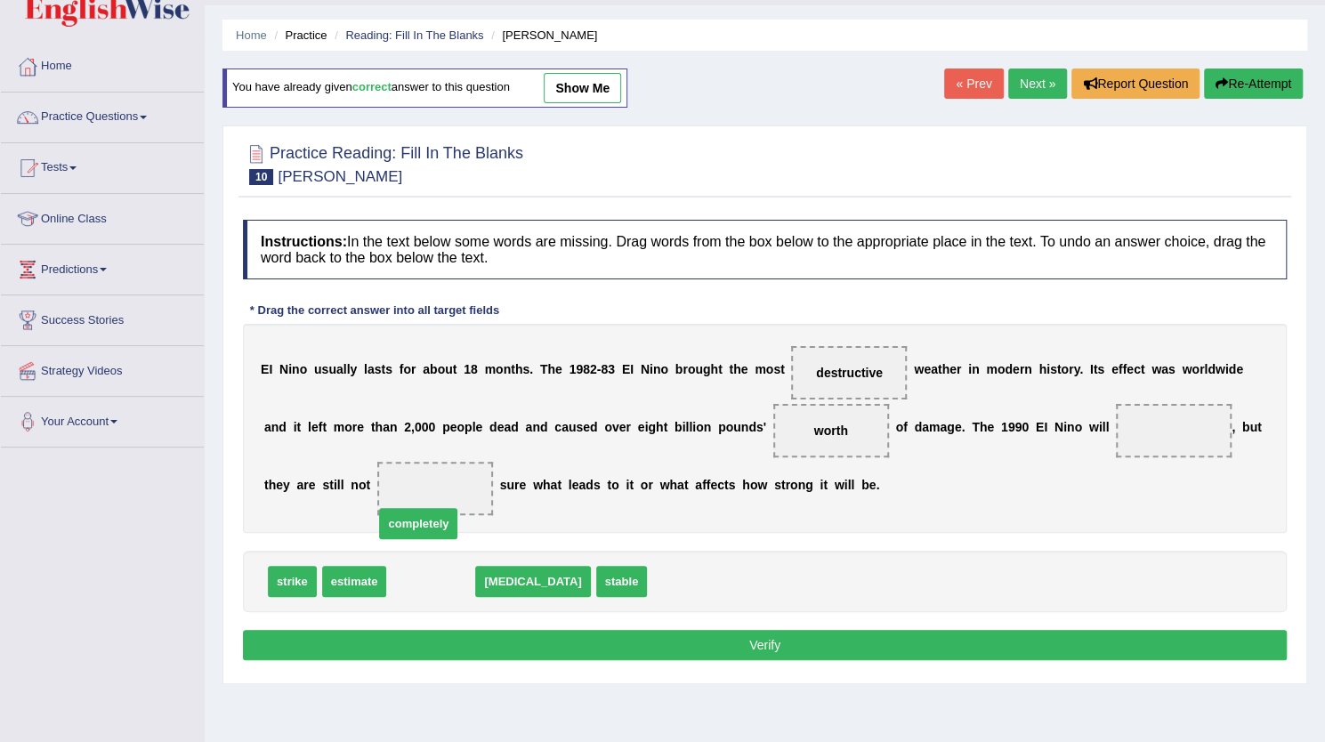
drag, startPoint x: 431, startPoint y: 580, endPoint x: 418, endPoint y: 495, distance: 86.3
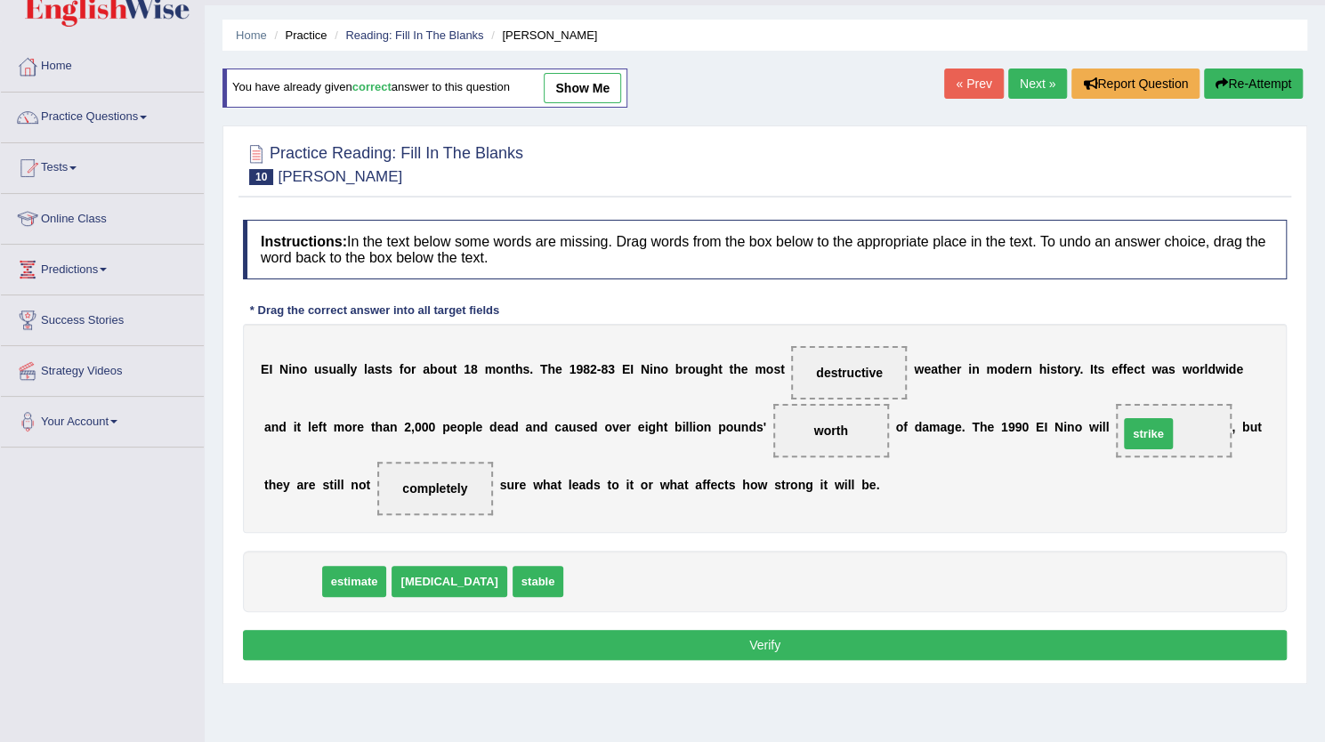
drag, startPoint x: 287, startPoint y: 580, endPoint x: 1143, endPoint y: 433, distance: 868.9
click at [813, 635] on button "Verify" at bounding box center [765, 645] width 1044 height 30
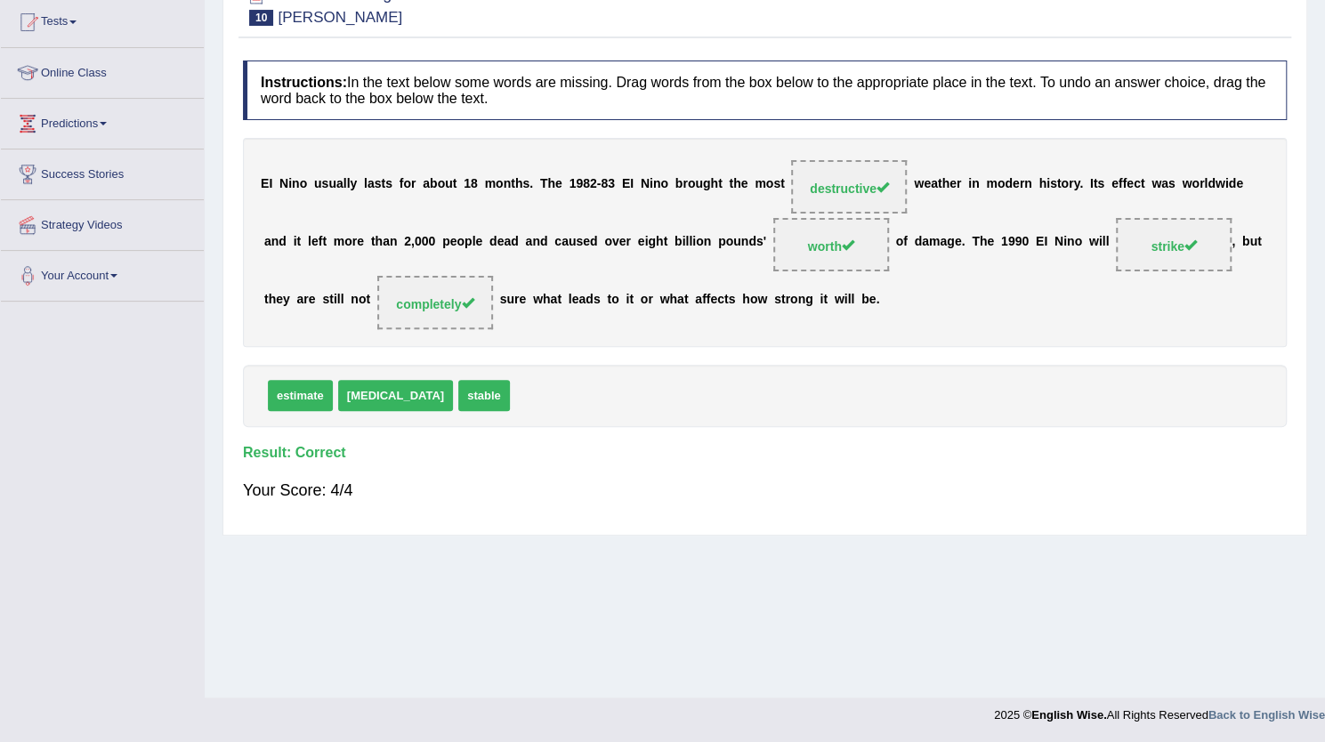
scroll to position [0, 0]
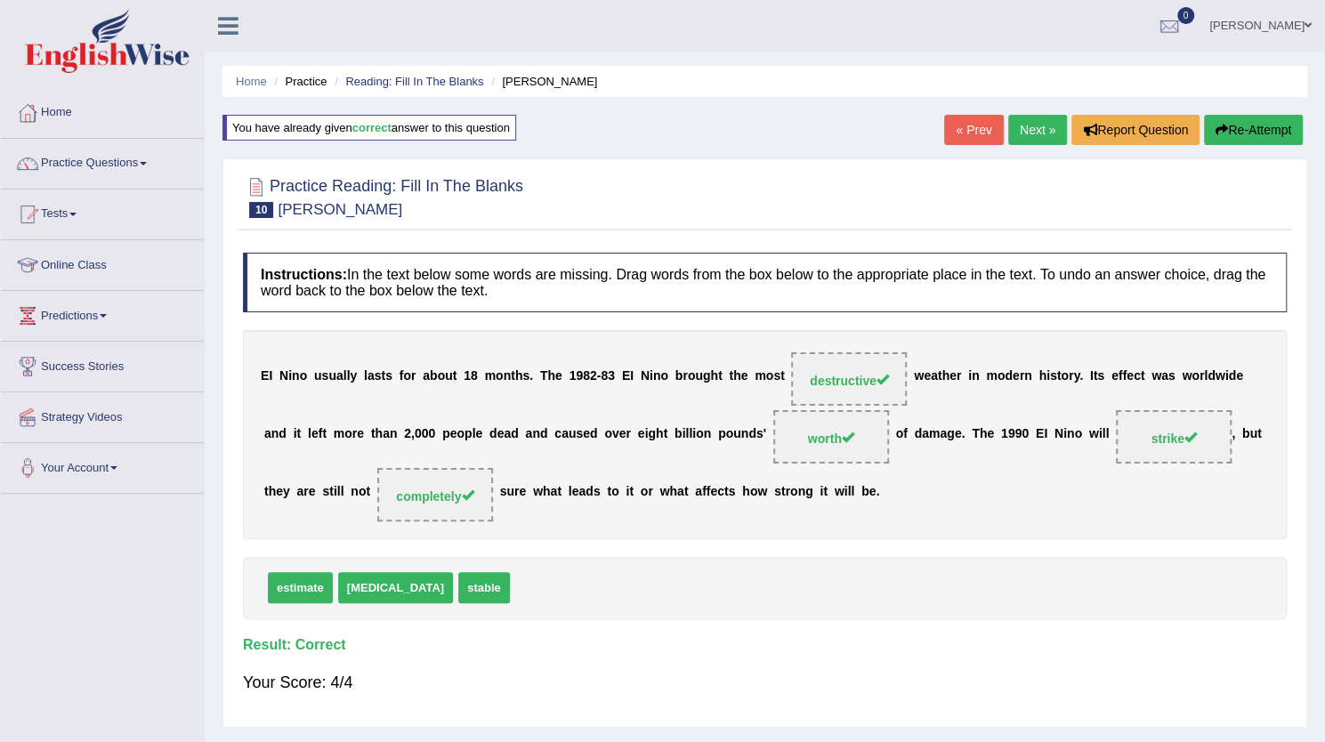
click at [1035, 126] on link "Next »" at bounding box center [1037, 130] width 59 height 30
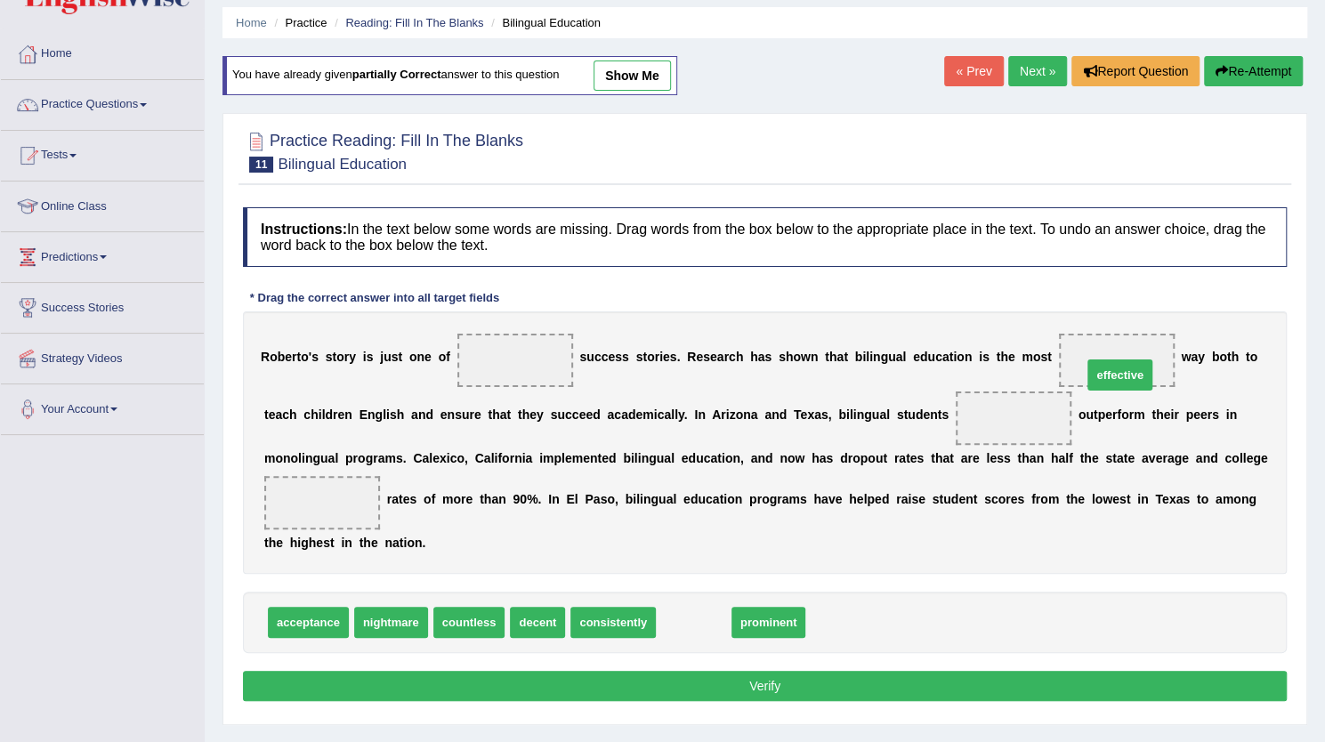
drag, startPoint x: 694, startPoint y: 617, endPoint x: 1121, endPoint y: 369, distance: 492.9
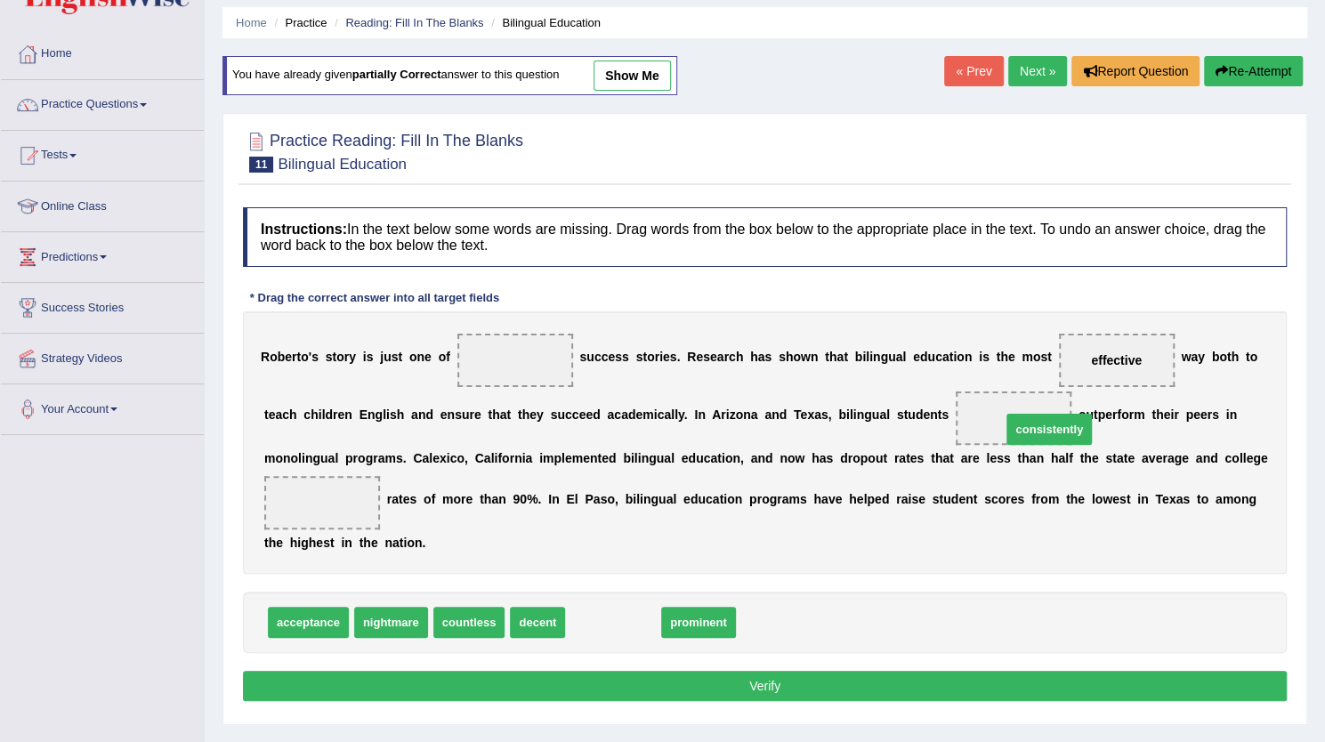
drag, startPoint x: 609, startPoint y: 619, endPoint x: 1045, endPoint y: 425, distance: 477.3
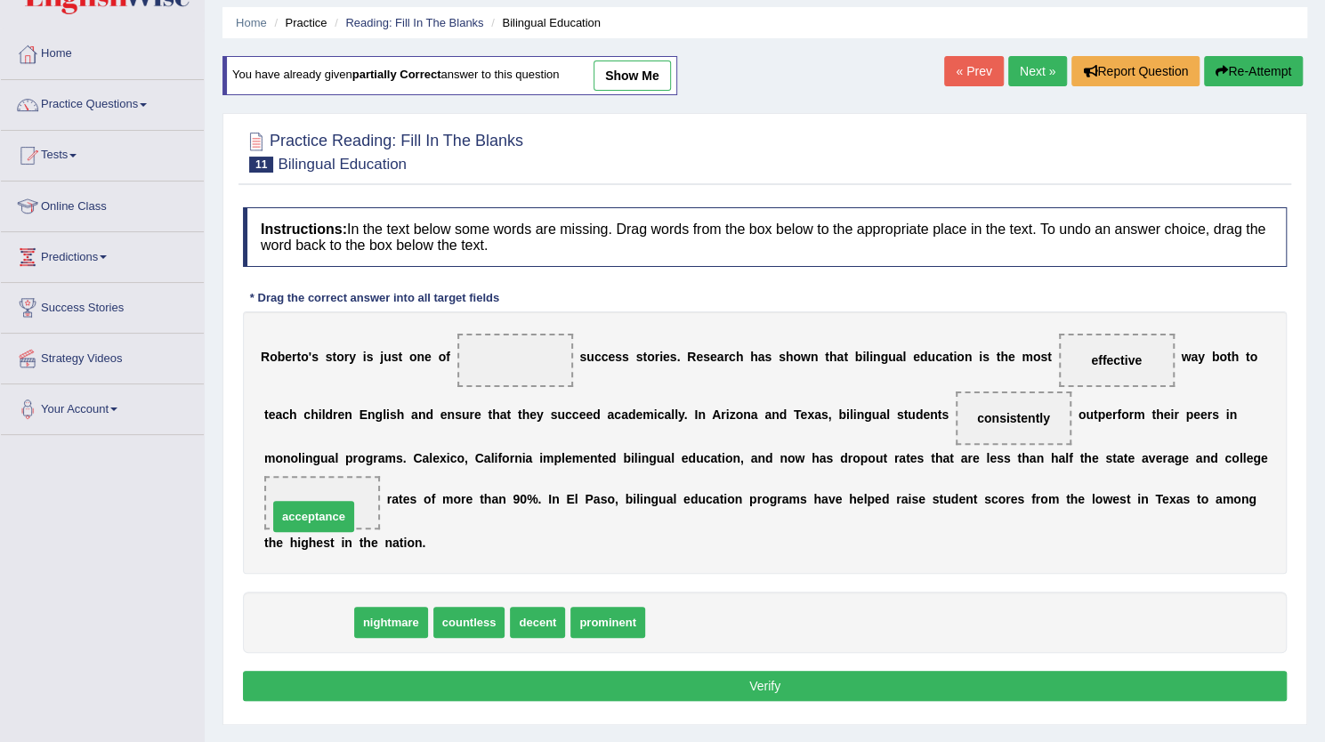
drag, startPoint x: 302, startPoint y: 619, endPoint x: 304, endPoint y: 511, distance: 107.7
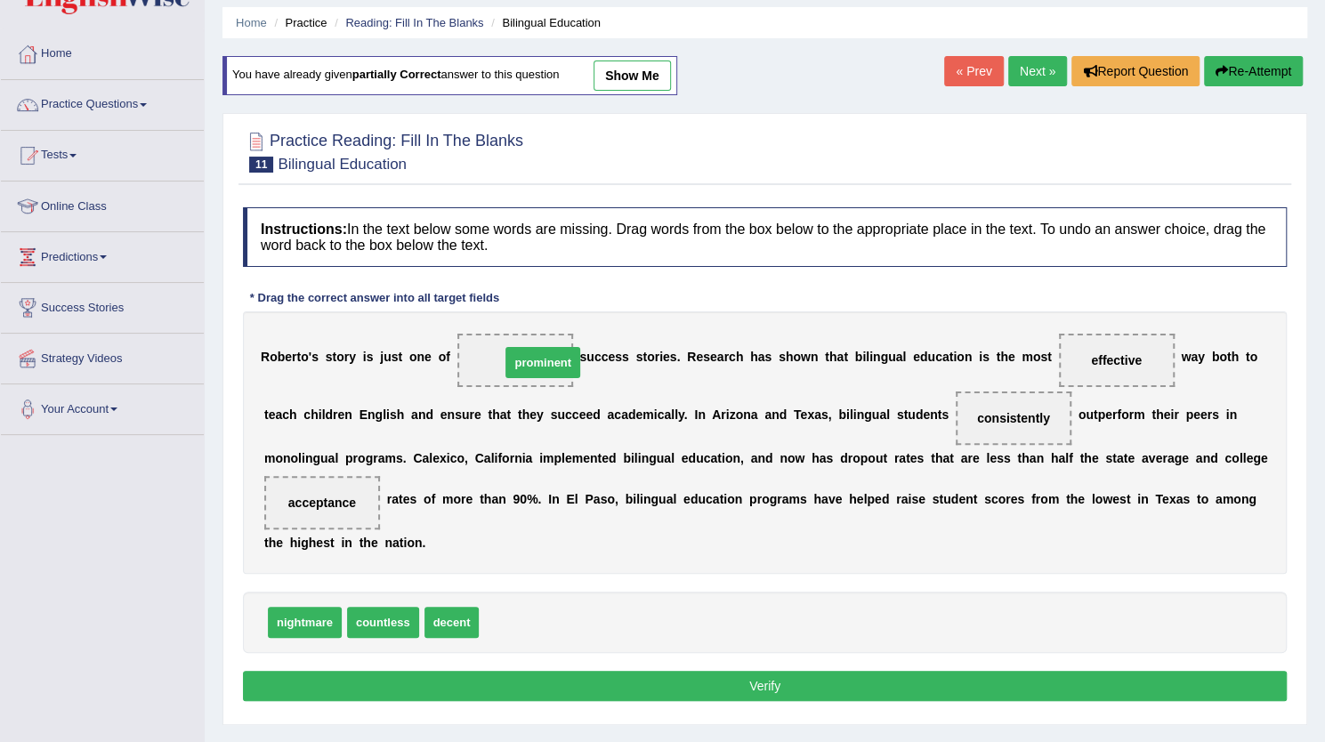
drag, startPoint x: 519, startPoint y: 619, endPoint x: 540, endPoint y: 359, distance: 260.8
click at [790, 684] on button "Verify" at bounding box center [765, 686] width 1044 height 30
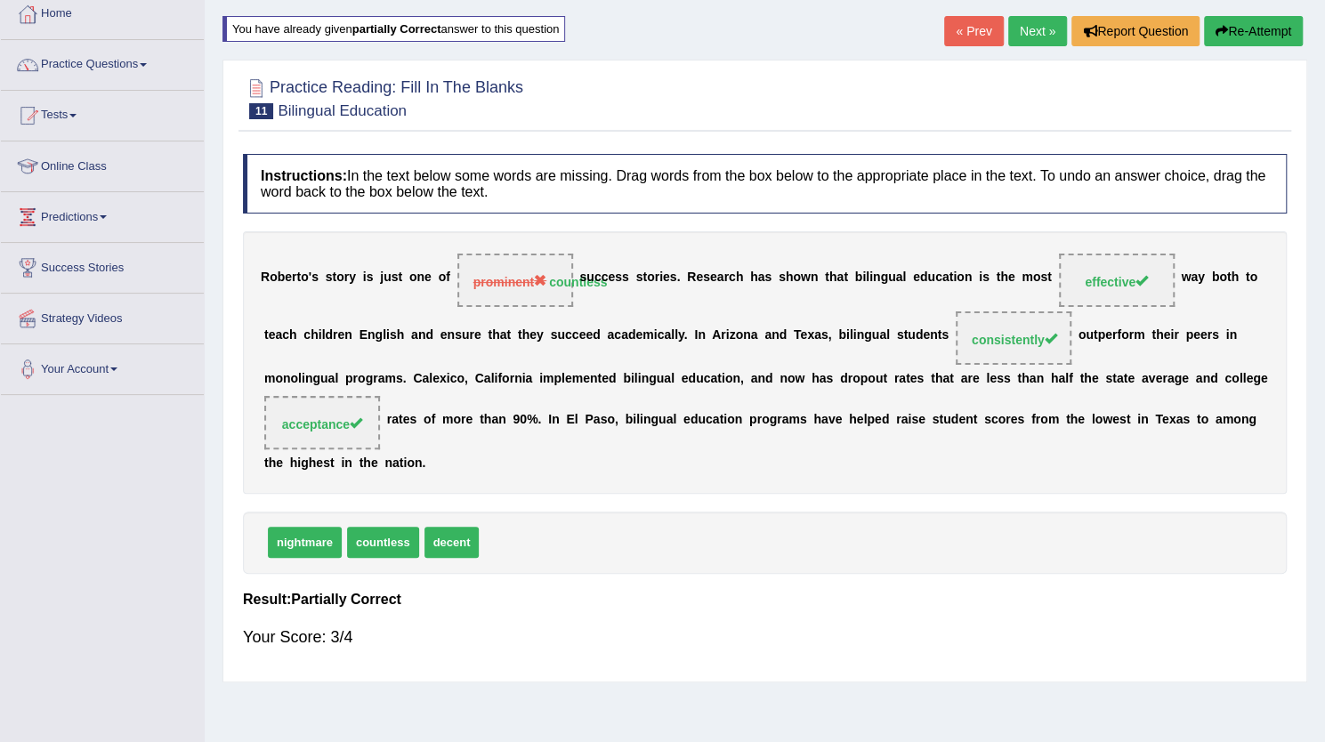
scroll to position [101, 0]
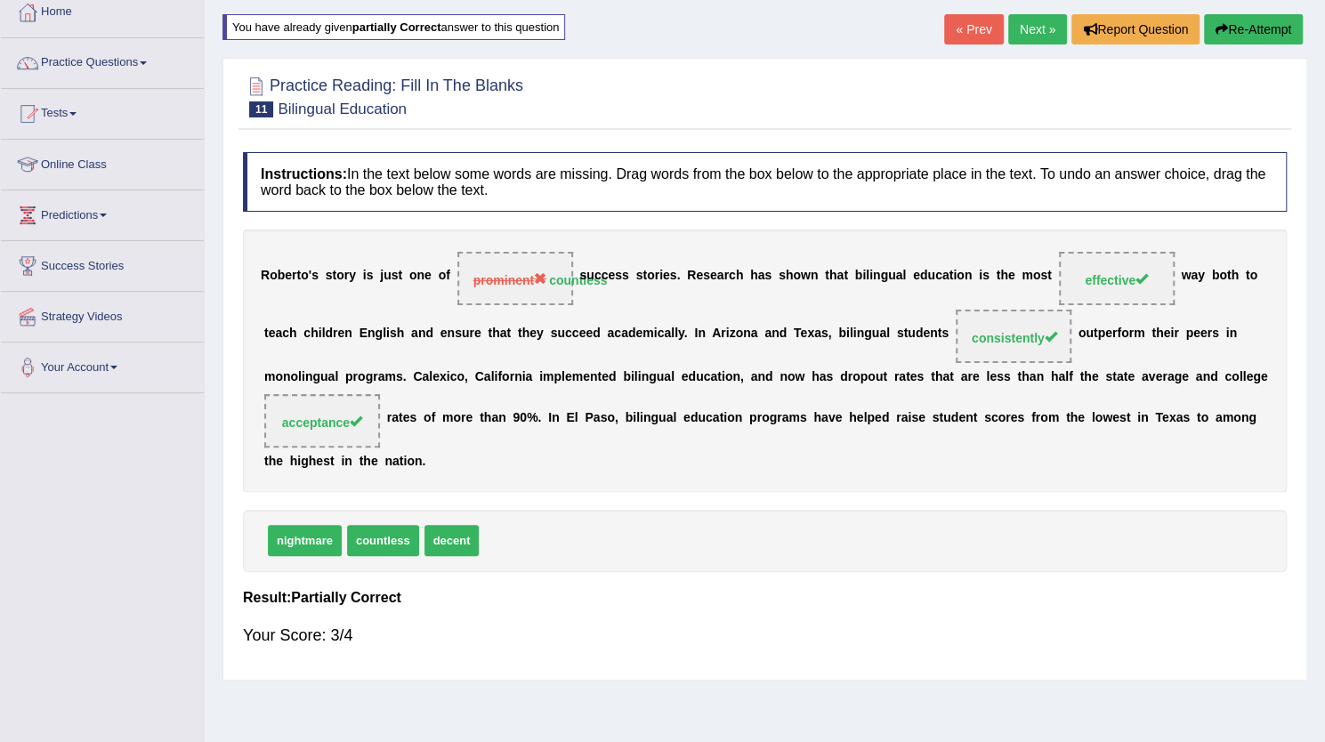
click at [1022, 36] on link "Next »" at bounding box center [1037, 29] width 59 height 30
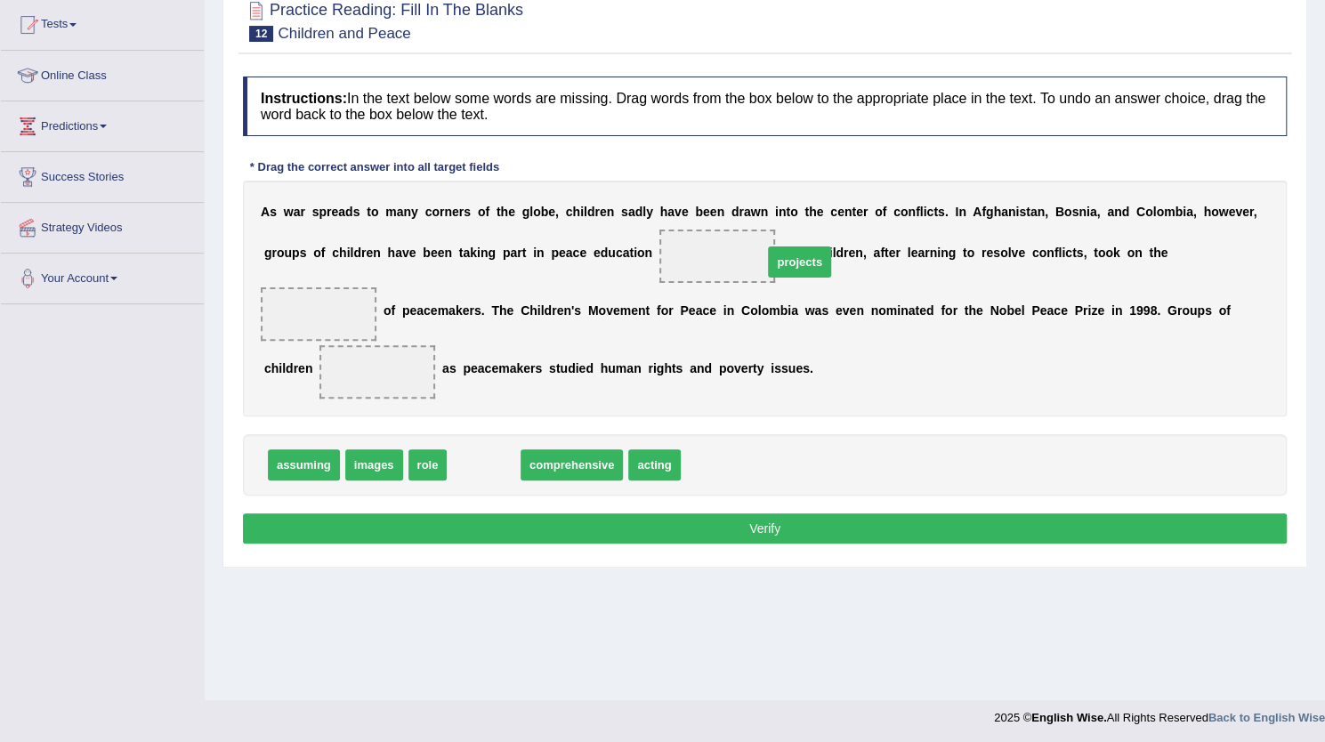
drag, startPoint x: 483, startPoint y: 465, endPoint x: 723, endPoint y: 272, distance: 307.6
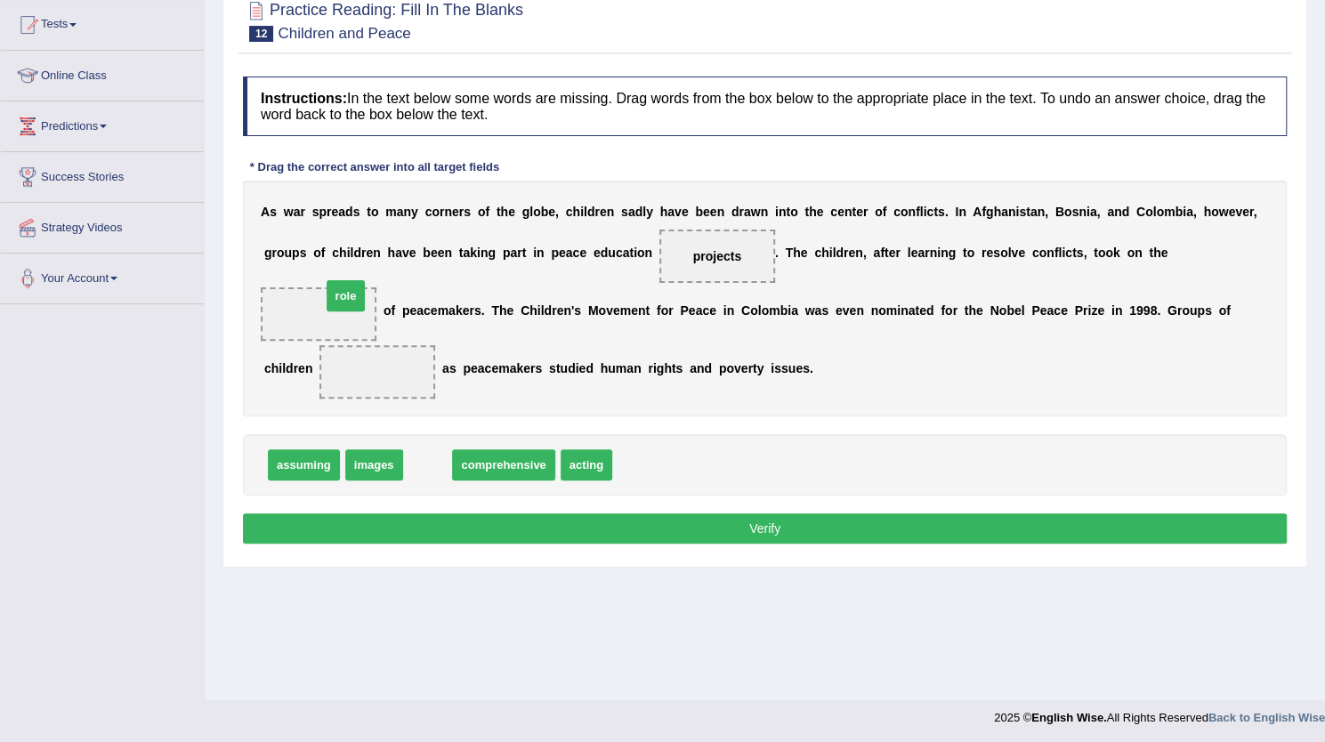
drag, startPoint x: 436, startPoint y: 473, endPoint x: 354, endPoint y: 304, distance: 187.1
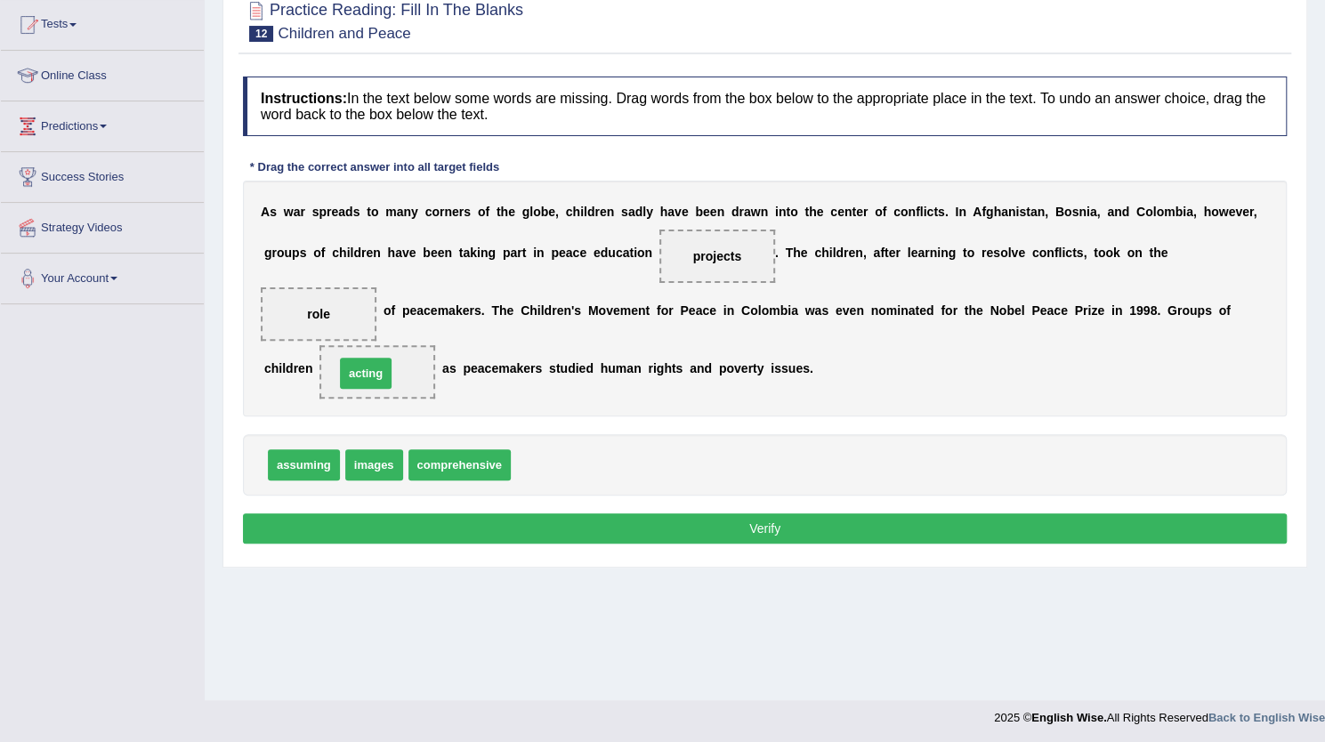
drag, startPoint x: 554, startPoint y: 467, endPoint x: 377, endPoint y: 375, distance: 199.1
click at [789, 523] on button "Verify" at bounding box center [765, 529] width 1044 height 30
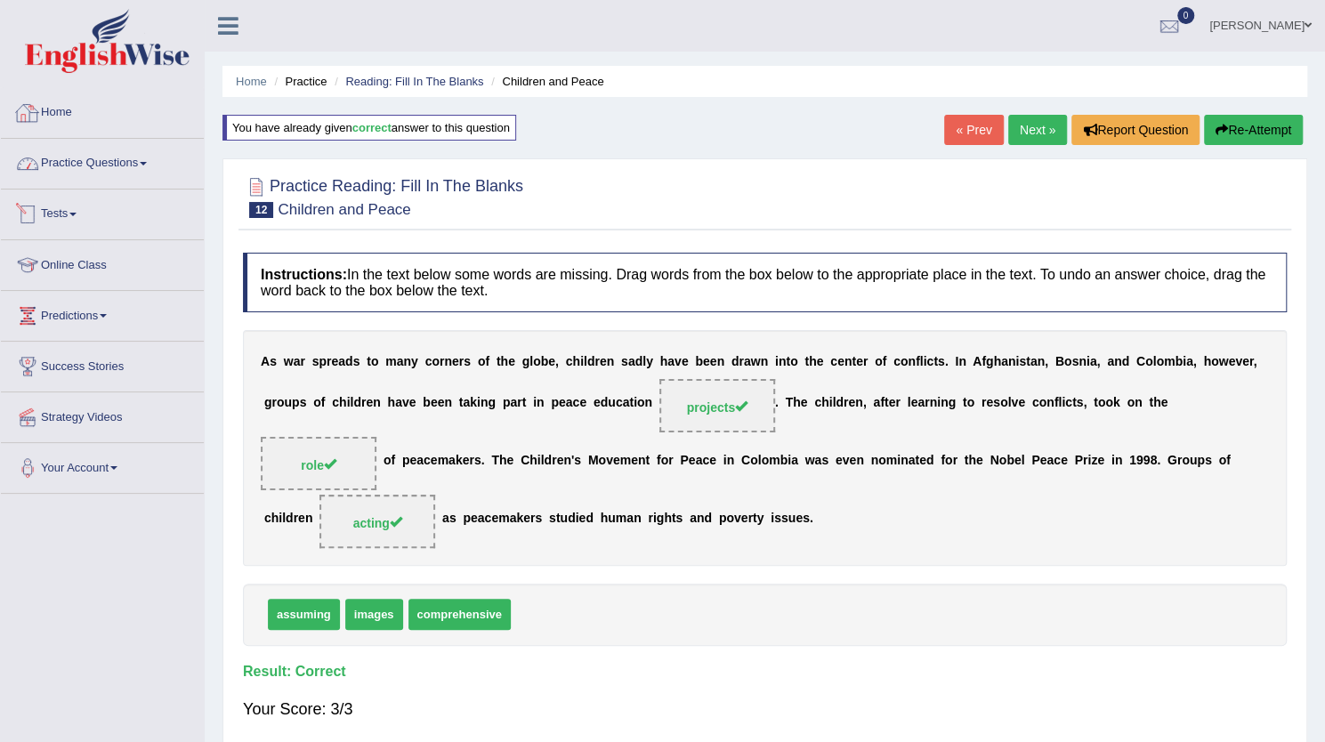
click at [44, 103] on link "Home" at bounding box center [102, 110] width 203 height 45
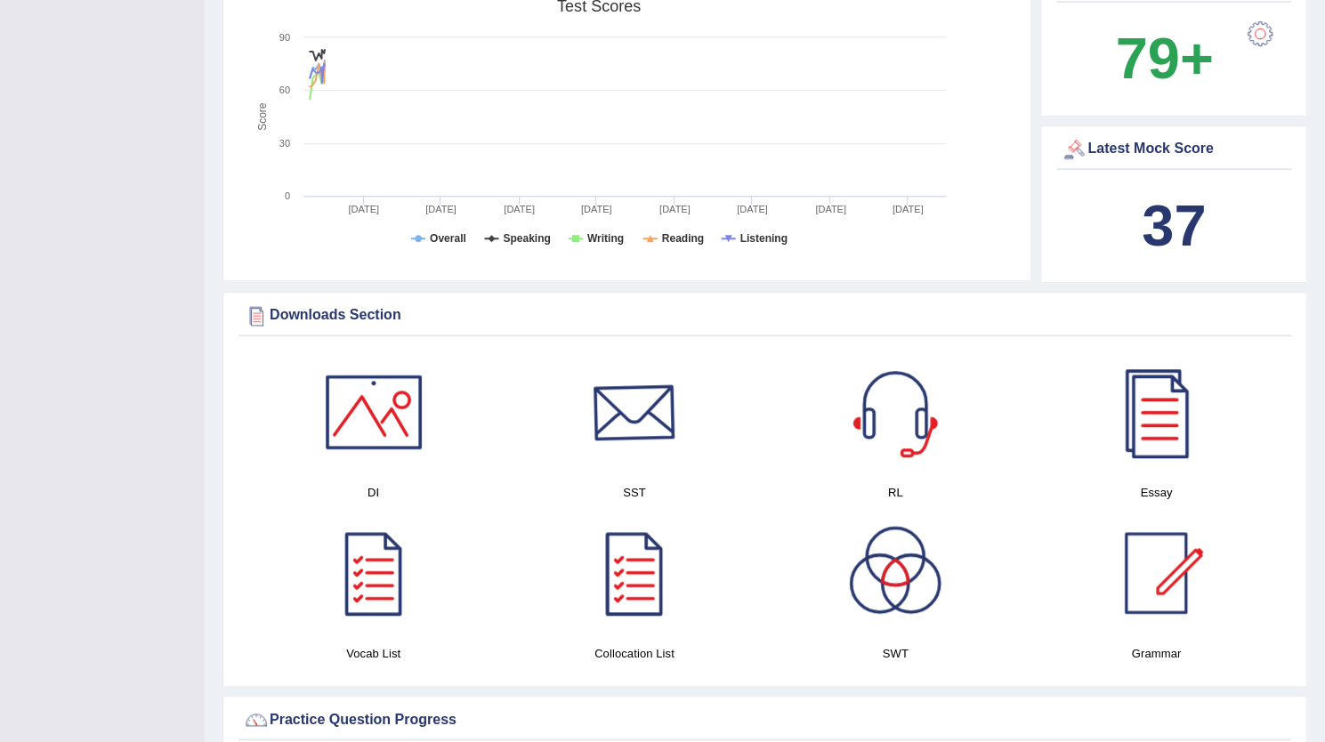
scroll to position [614, 0]
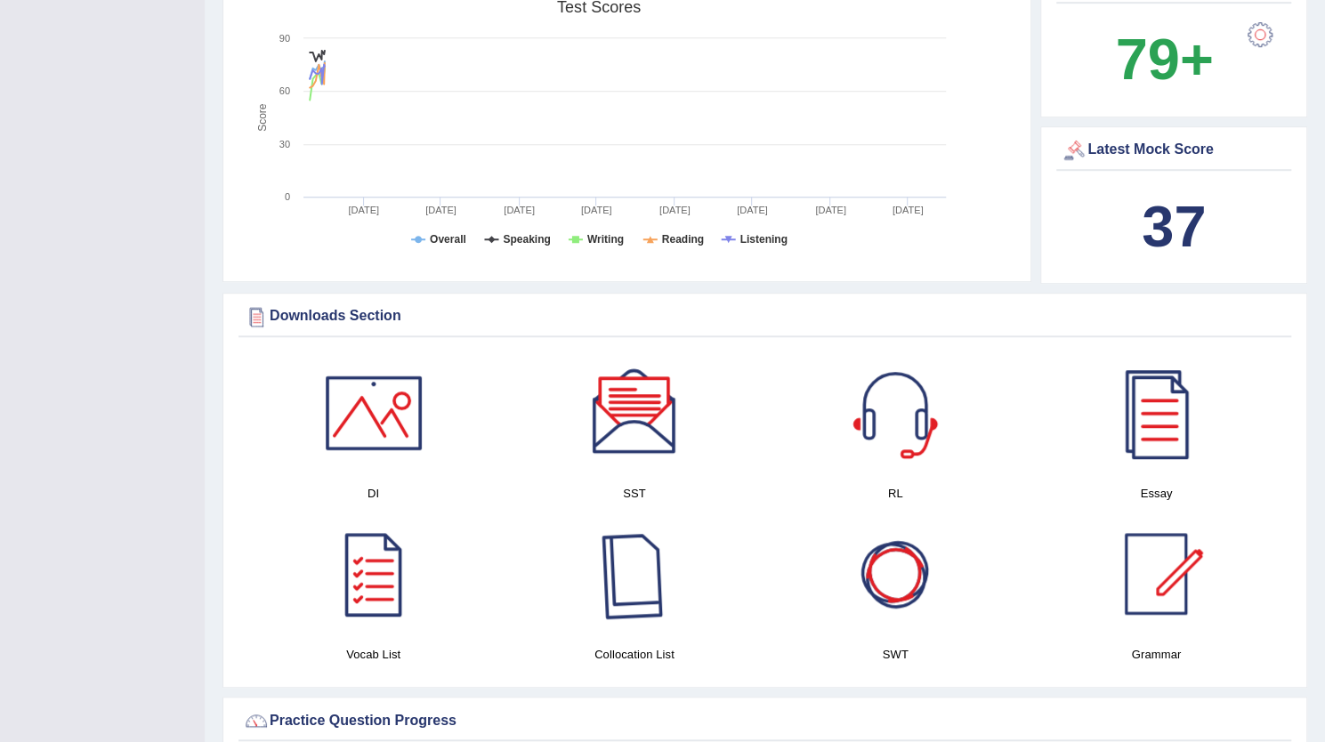
click at [668, 598] on div at bounding box center [634, 574] width 125 height 125
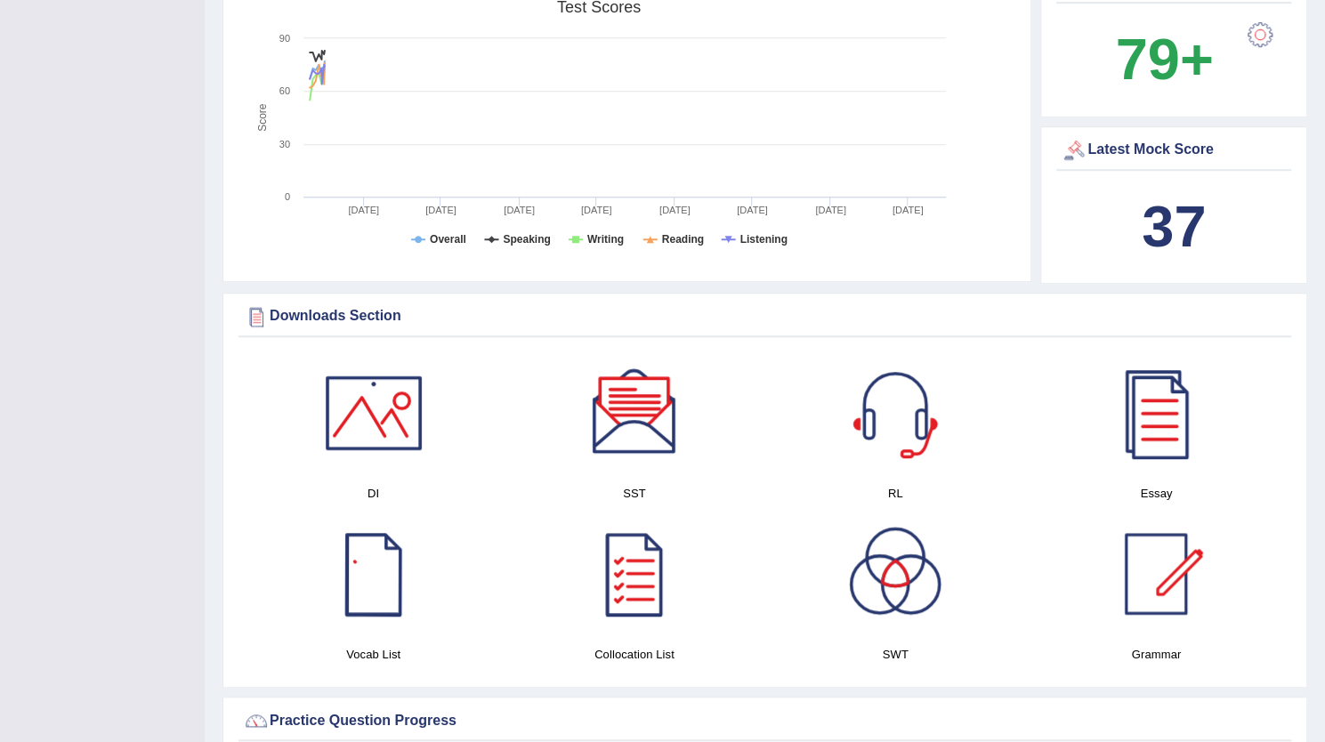
click at [391, 622] on div at bounding box center [374, 574] width 125 height 125
click at [902, 603] on div at bounding box center [895, 574] width 125 height 125
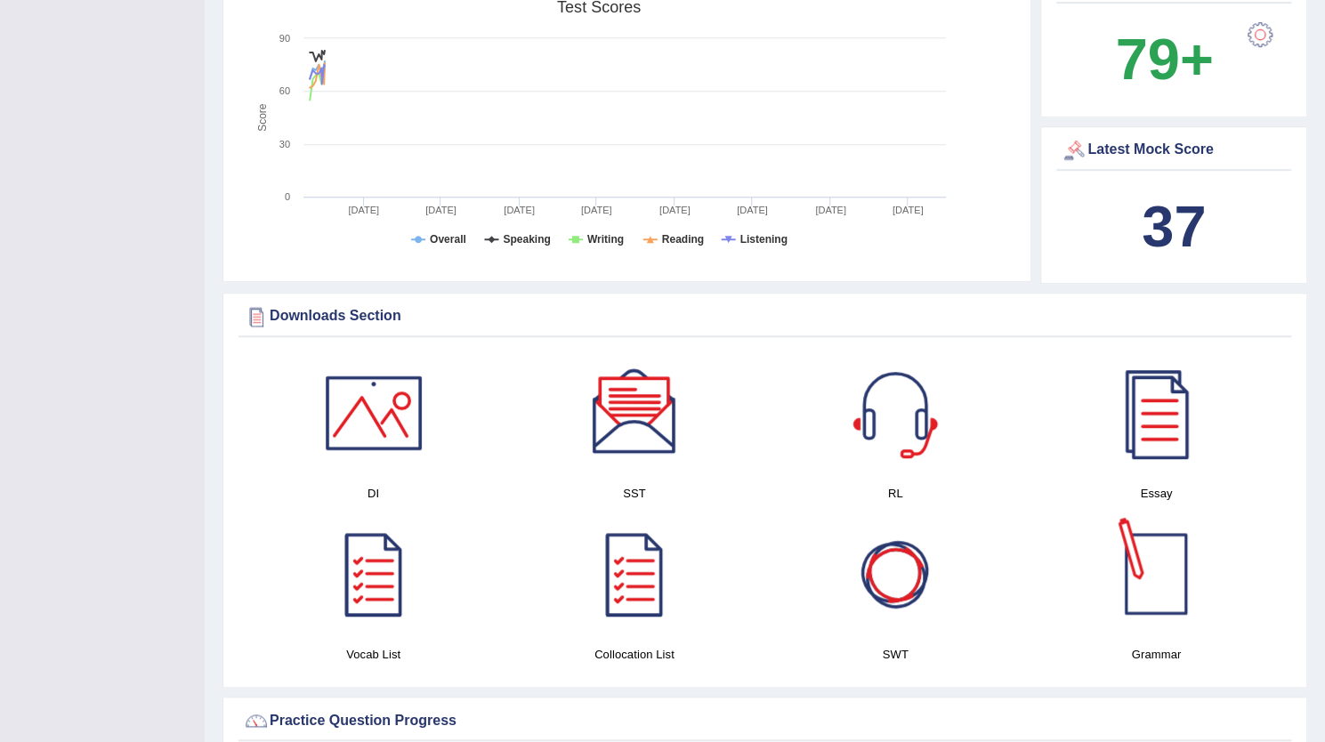
click at [1157, 588] on div at bounding box center [1156, 574] width 125 height 125
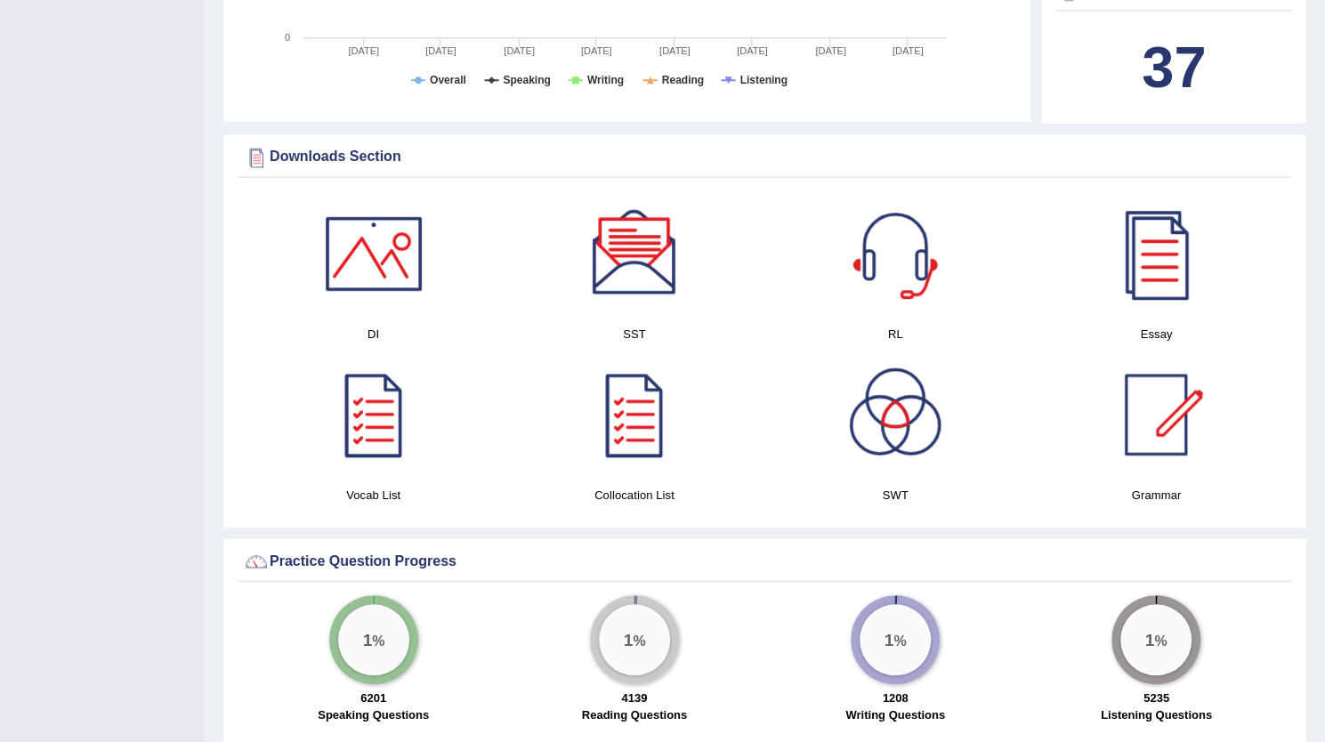
scroll to position [767, 0]
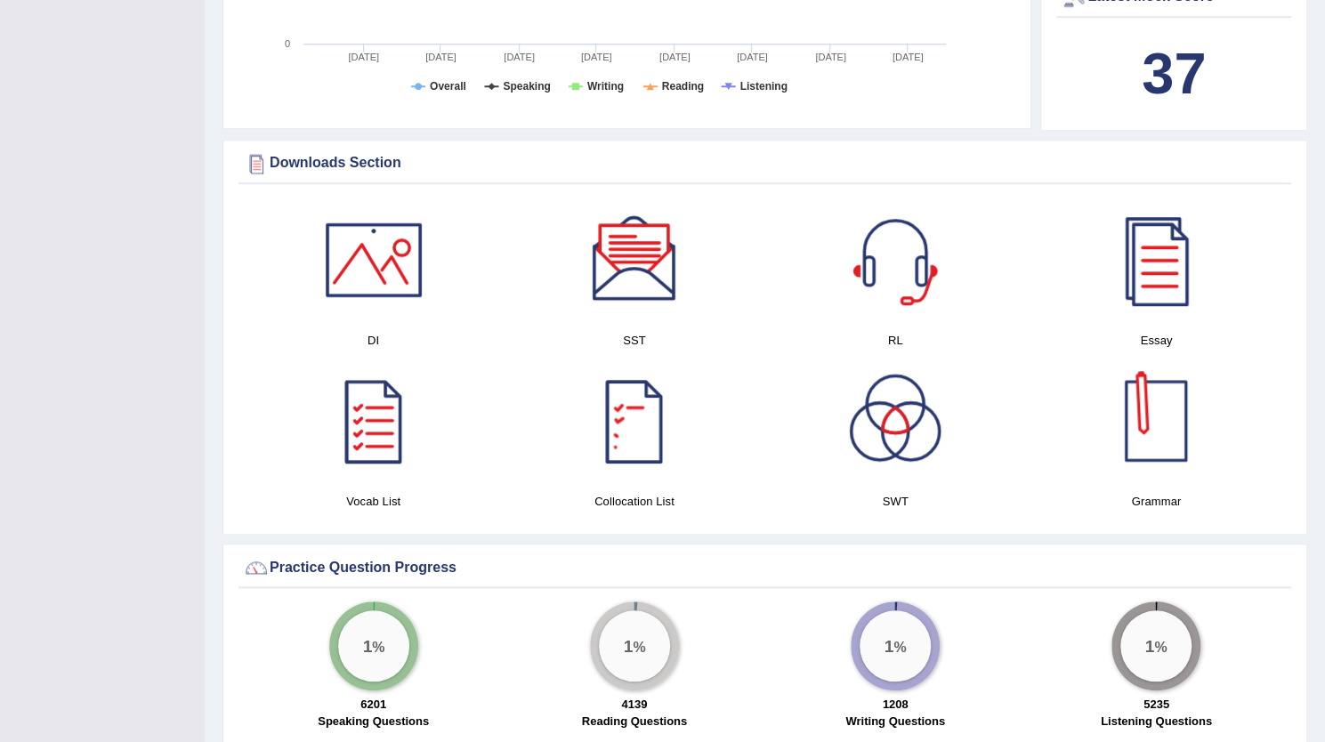
click at [1168, 442] on div at bounding box center [1156, 421] width 125 height 125
click at [352, 261] on div at bounding box center [374, 260] width 125 height 125
click at [666, 247] on div at bounding box center [634, 260] width 125 height 125
click at [652, 272] on div at bounding box center [634, 260] width 125 height 125
click at [902, 263] on div at bounding box center [895, 260] width 125 height 125
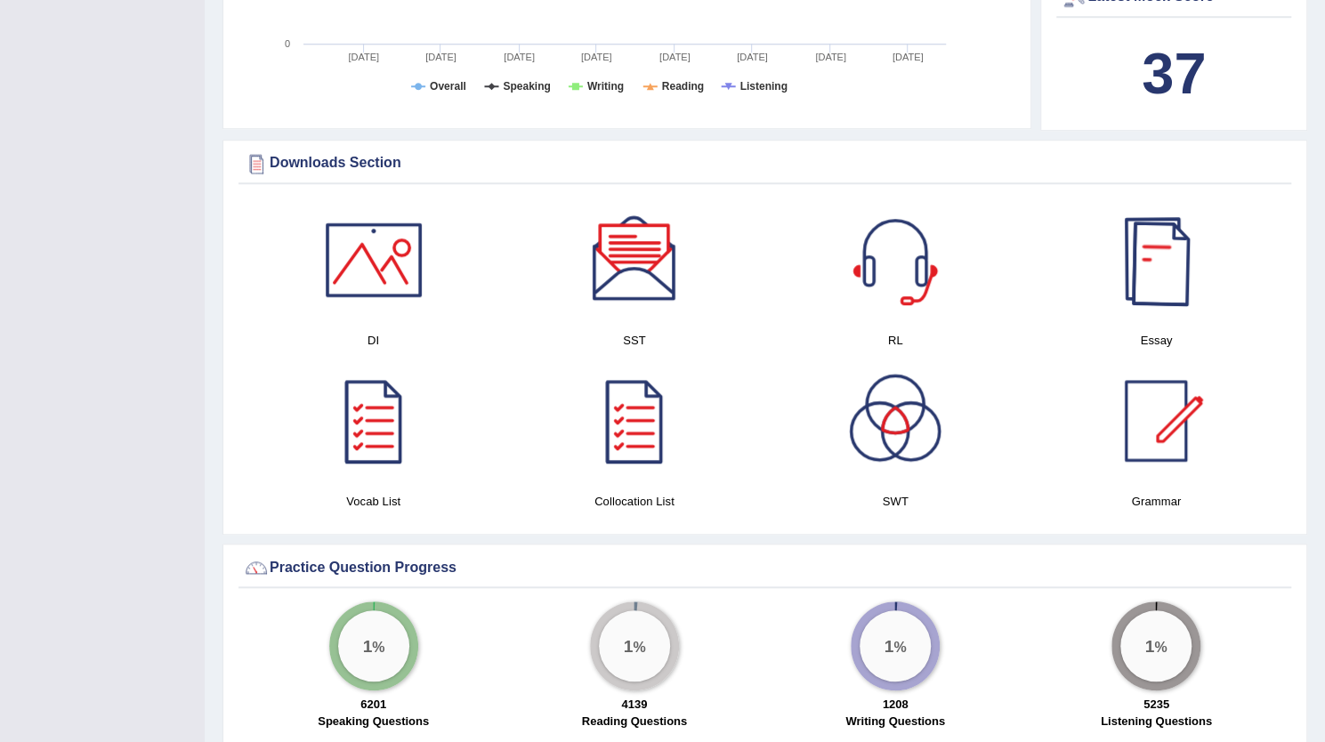
click at [1157, 232] on div at bounding box center [1156, 260] width 125 height 125
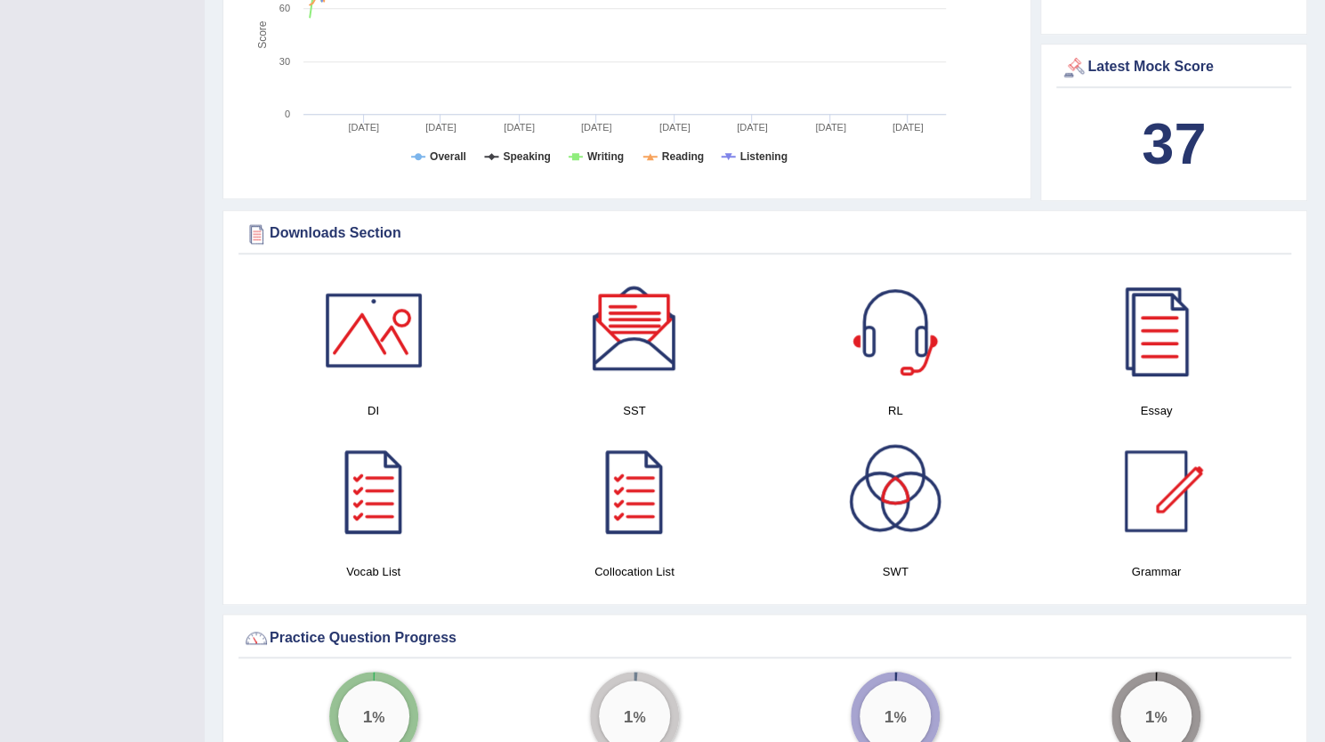
scroll to position [689, 0]
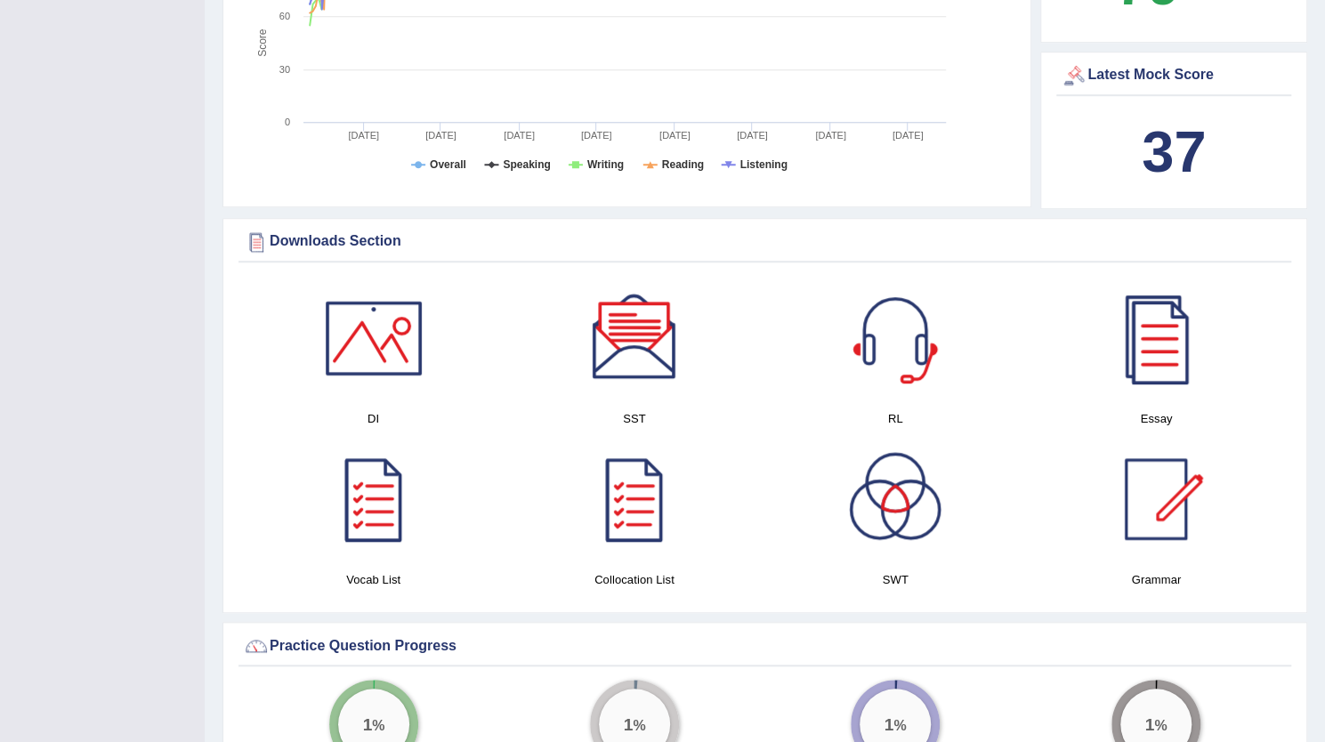
click at [339, 239] on div "Downloads Section" at bounding box center [765, 242] width 1044 height 27
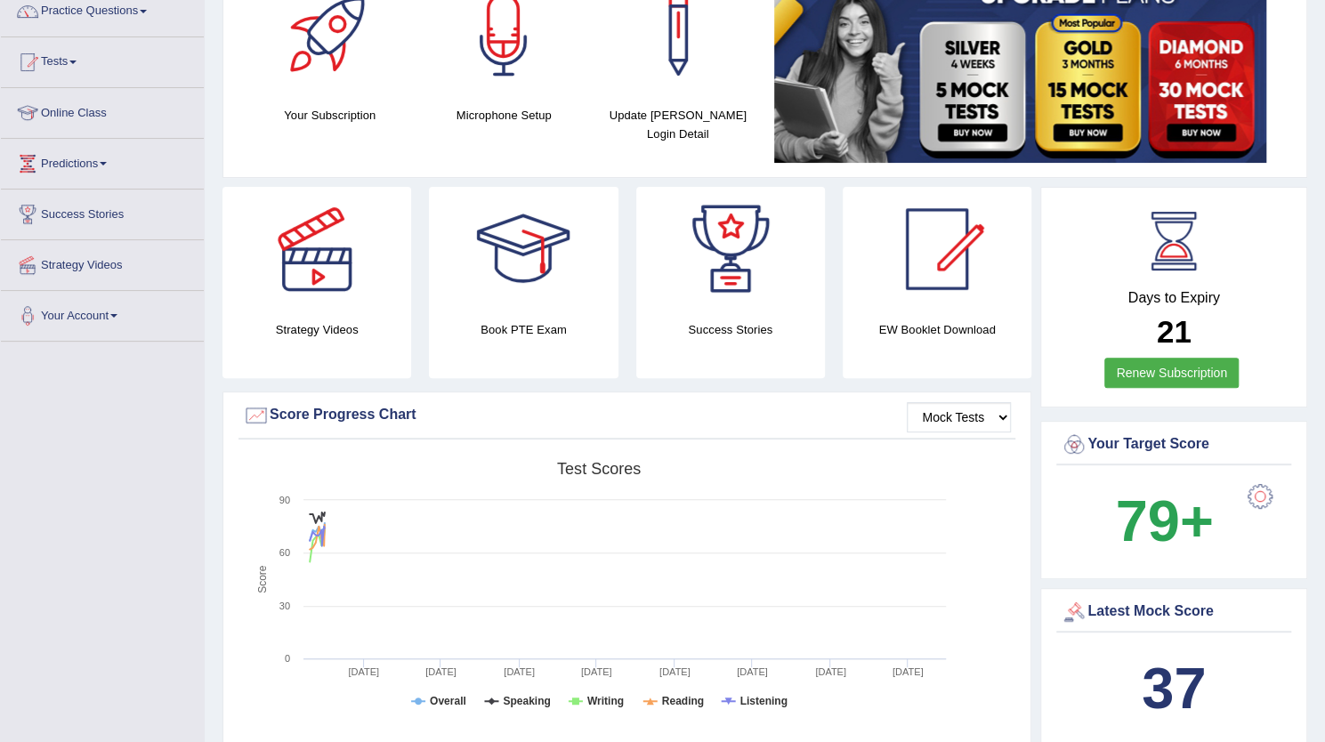
scroll to position [150, 0]
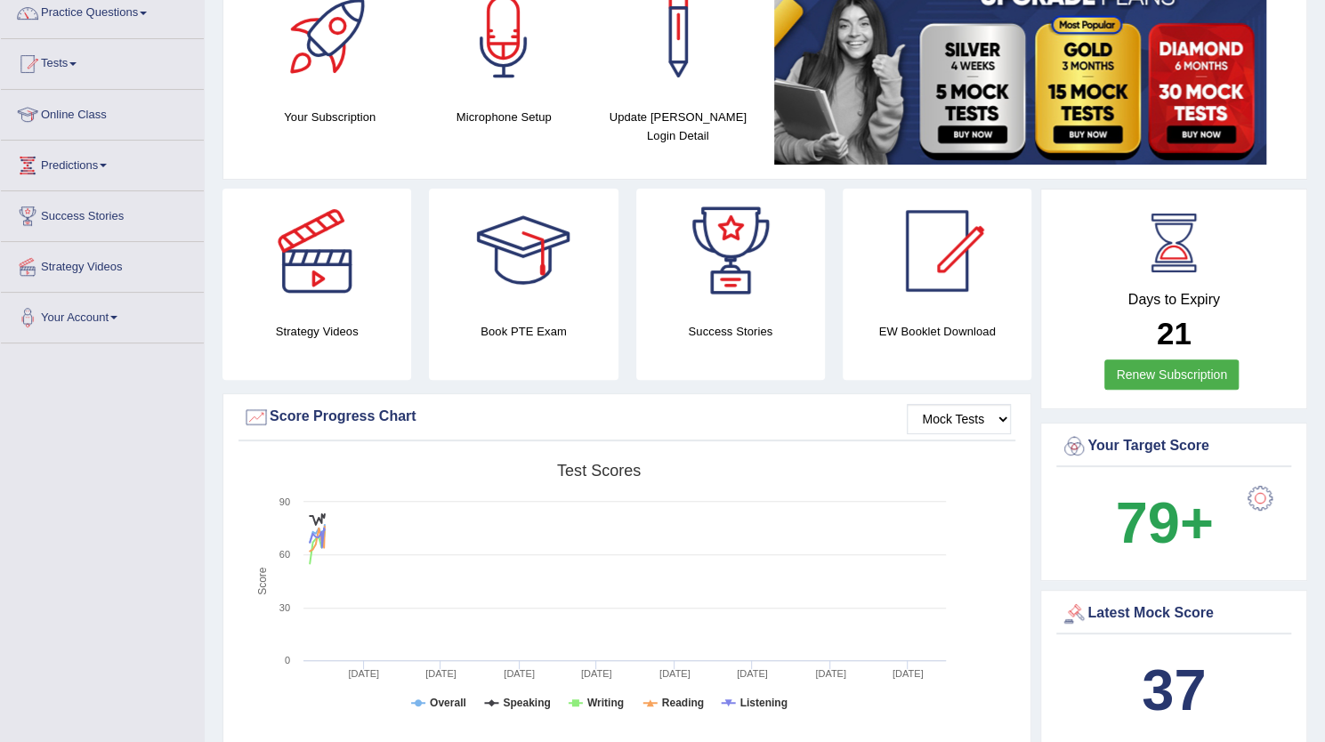
click at [922, 360] on div "EW Booklet Download" at bounding box center [937, 284] width 189 height 191
click at [943, 264] on div at bounding box center [937, 251] width 125 height 125
click at [516, 346] on div "Book PTE Exam" at bounding box center [523, 284] width 189 height 191
click at [518, 337] on h4 "Book PTE Exam" at bounding box center [523, 331] width 189 height 19
click at [514, 286] on div at bounding box center [523, 251] width 125 height 125
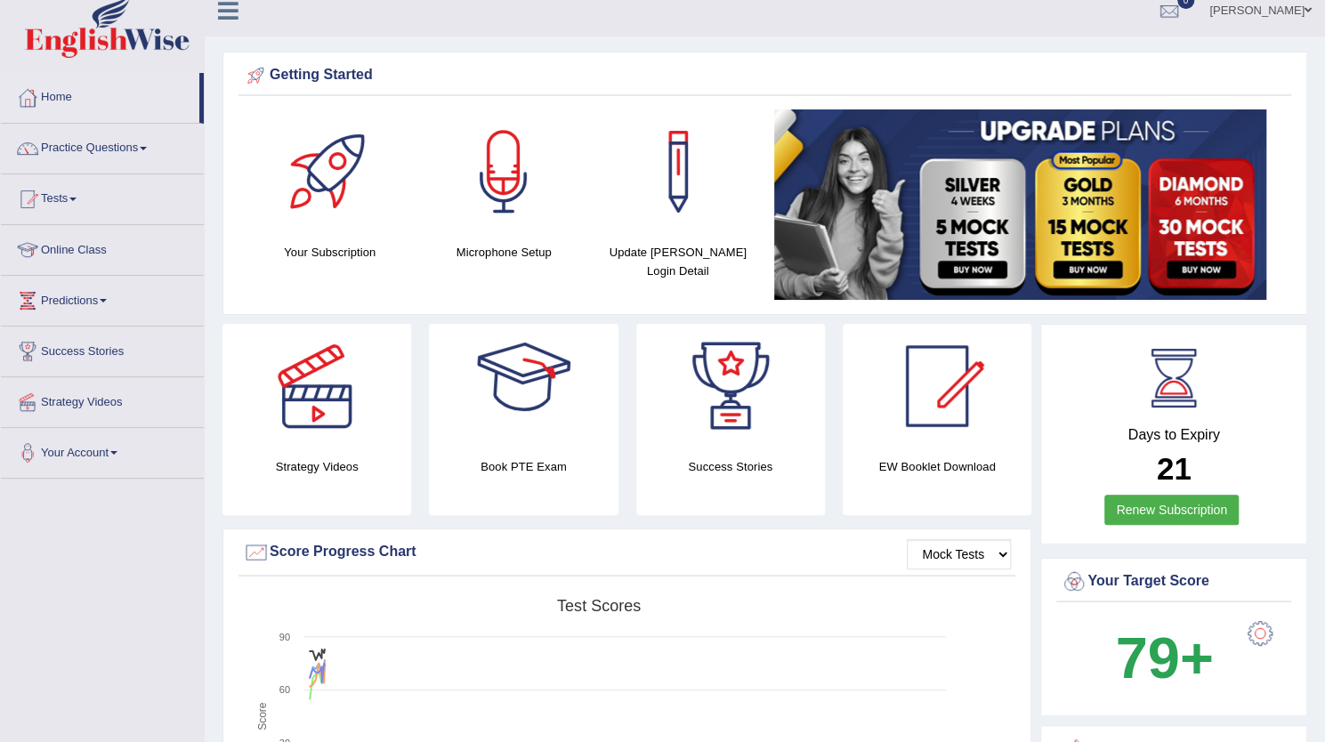
scroll to position [17, 0]
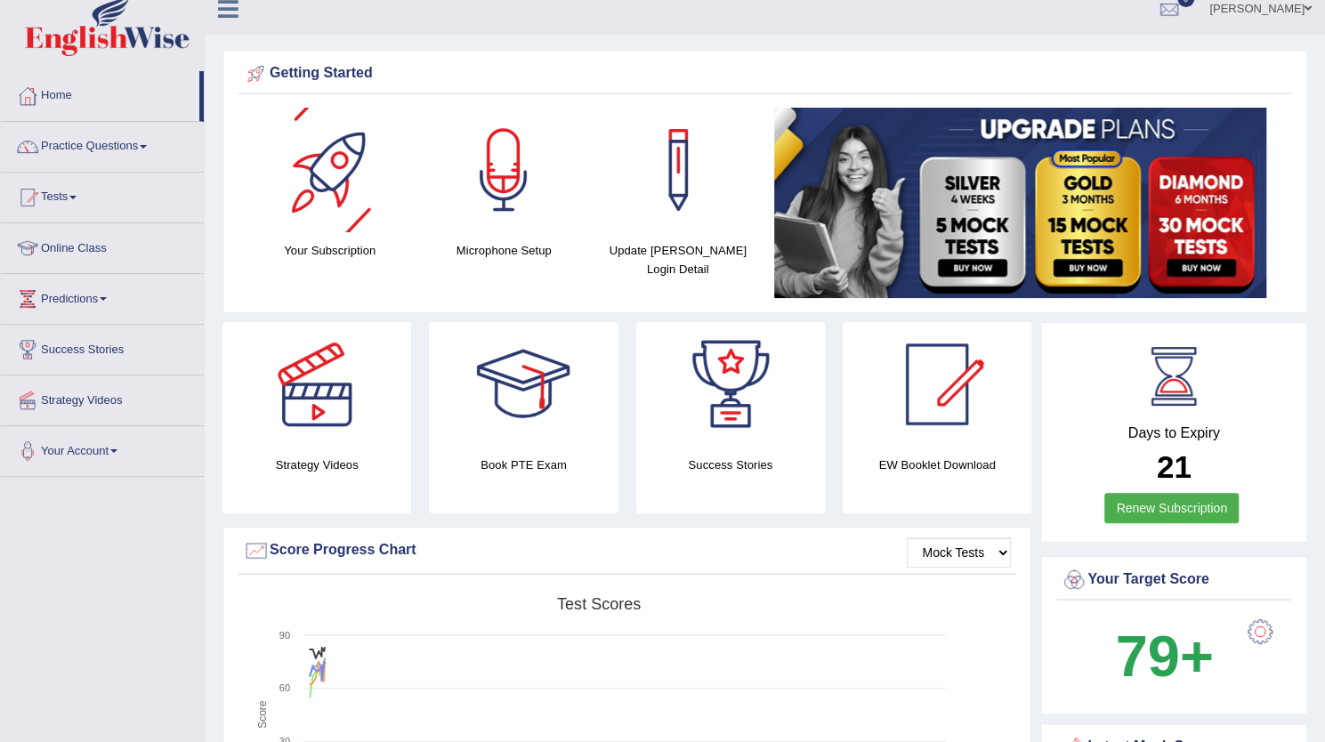
click at [330, 200] on div at bounding box center [330, 170] width 125 height 125
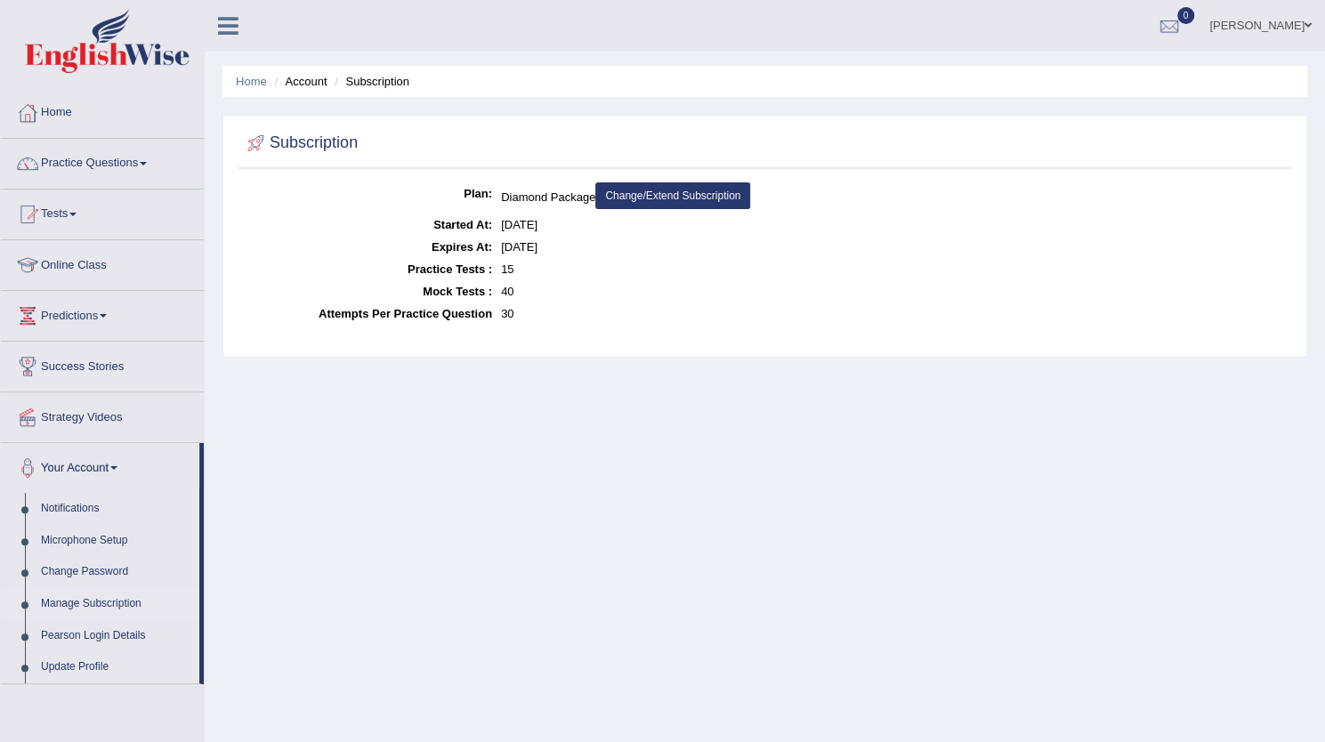
click at [633, 192] on link "Change/Extend Subscription" at bounding box center [672, 195] width 155 height 27
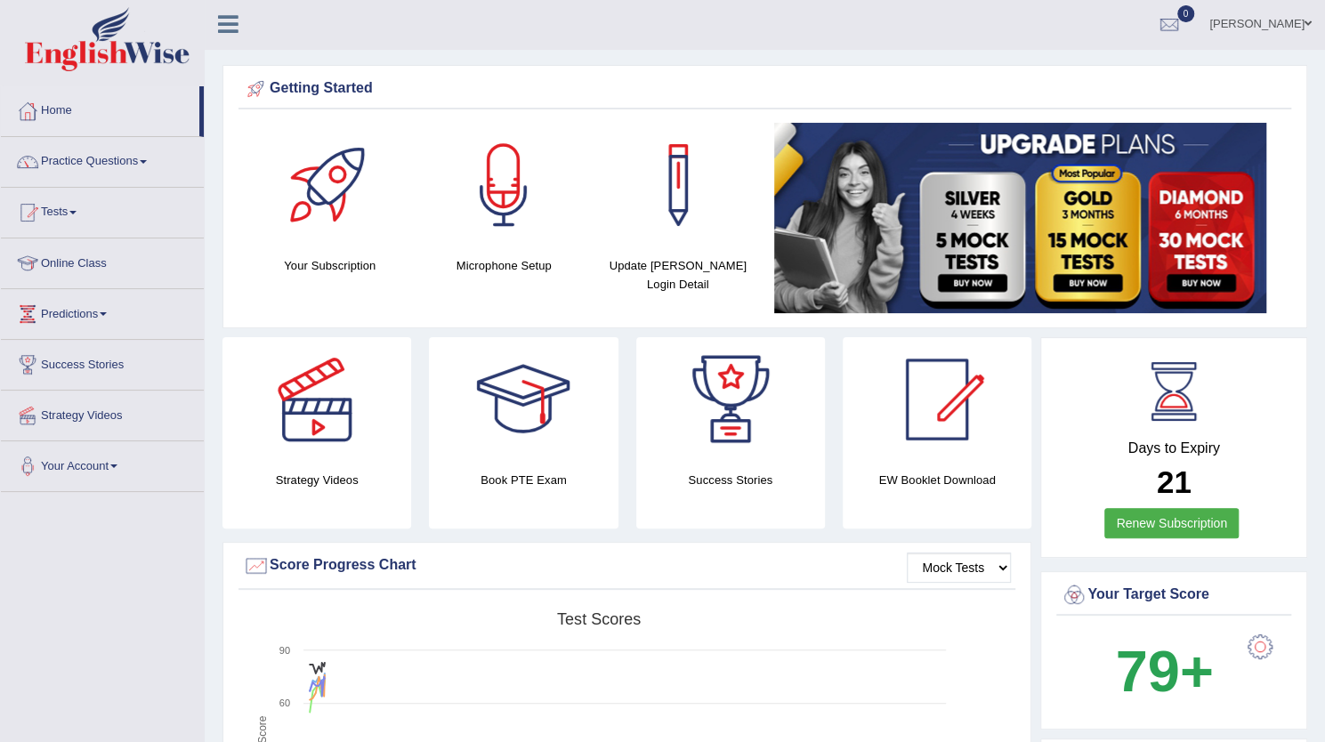
scroll to position [1, 0]
